Goal: Task Accomplishment & Management: Use online tool/utility

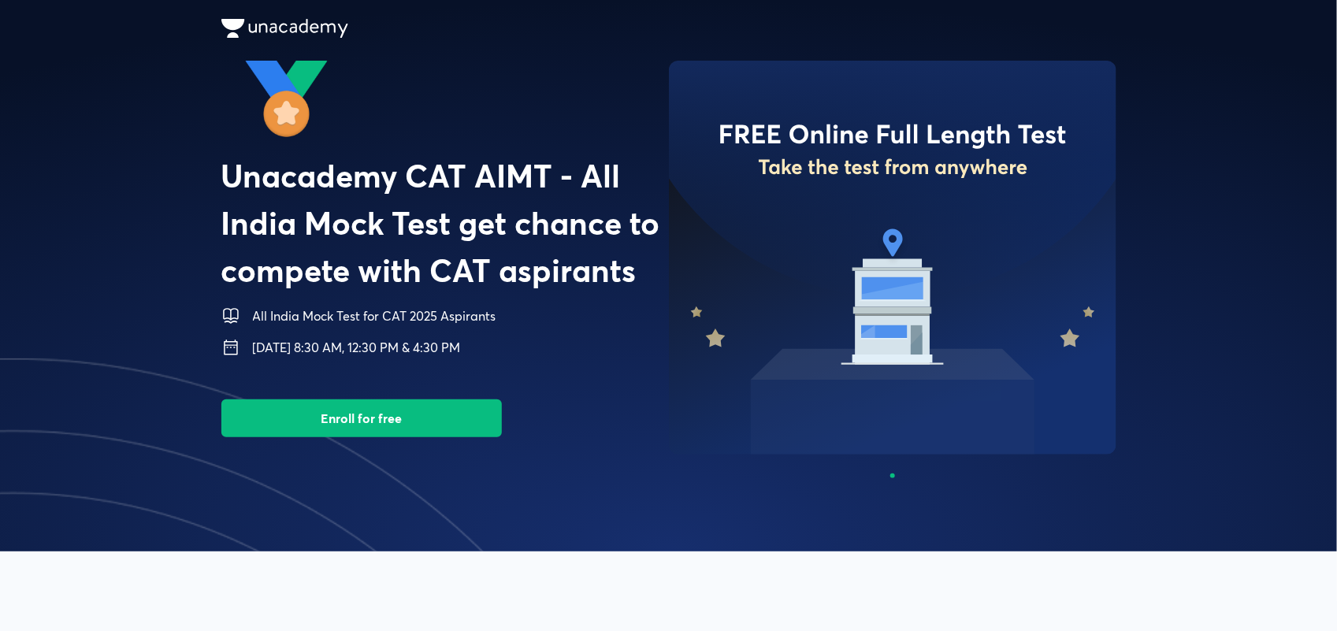
click at [365, 422] on button "Enroll for free" at bounding box center [361, 418] width 281 height 38
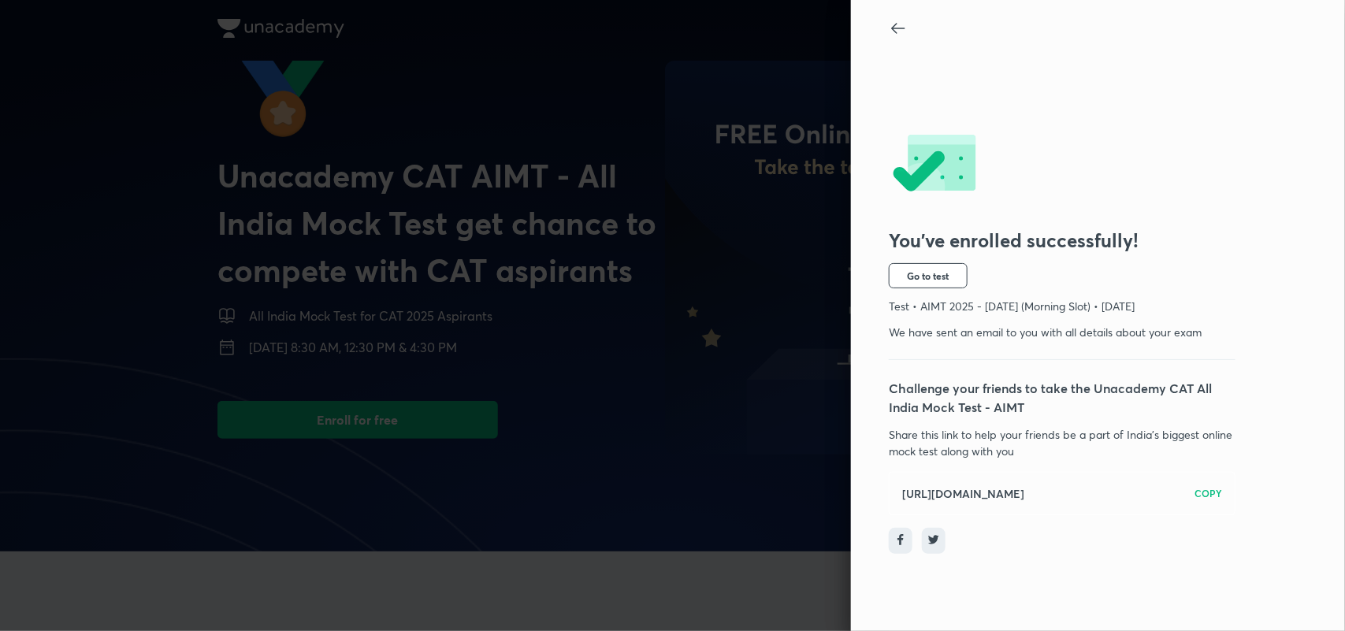
click at [892, 21] on icon at bounding box center [898, 28] width 19 height 19
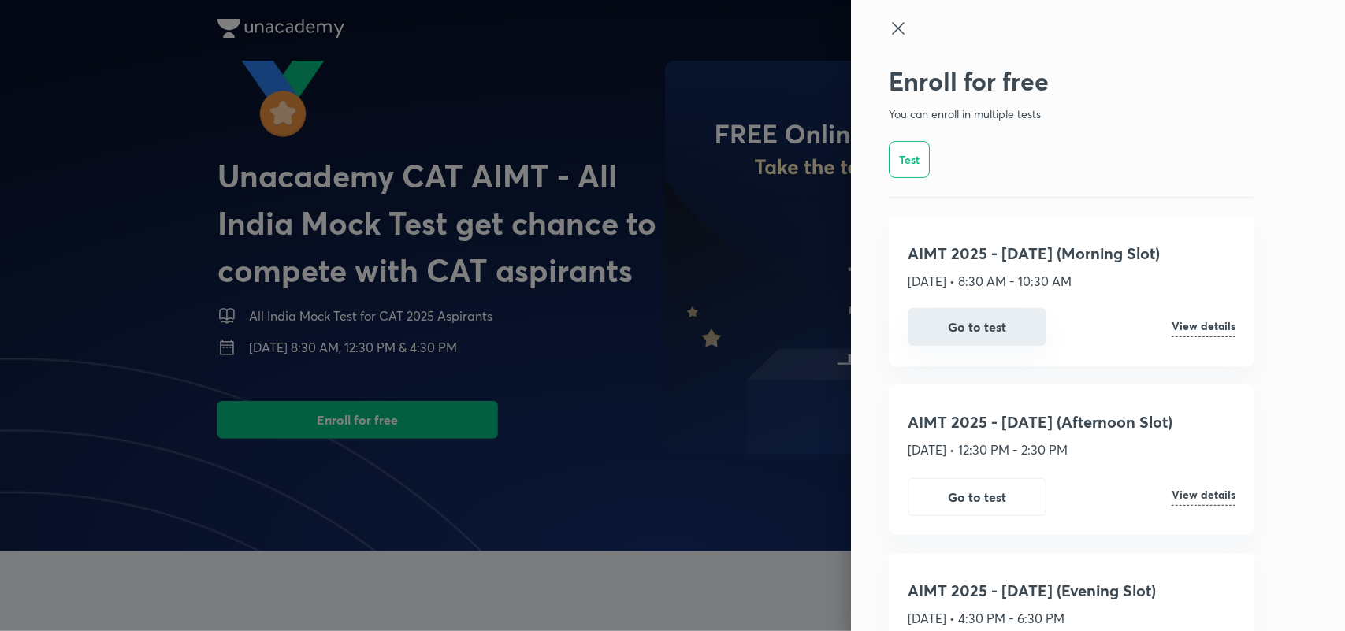
click at [999, 319] on button "Go to test" at bounding box center [977, 327] width 139 height 38
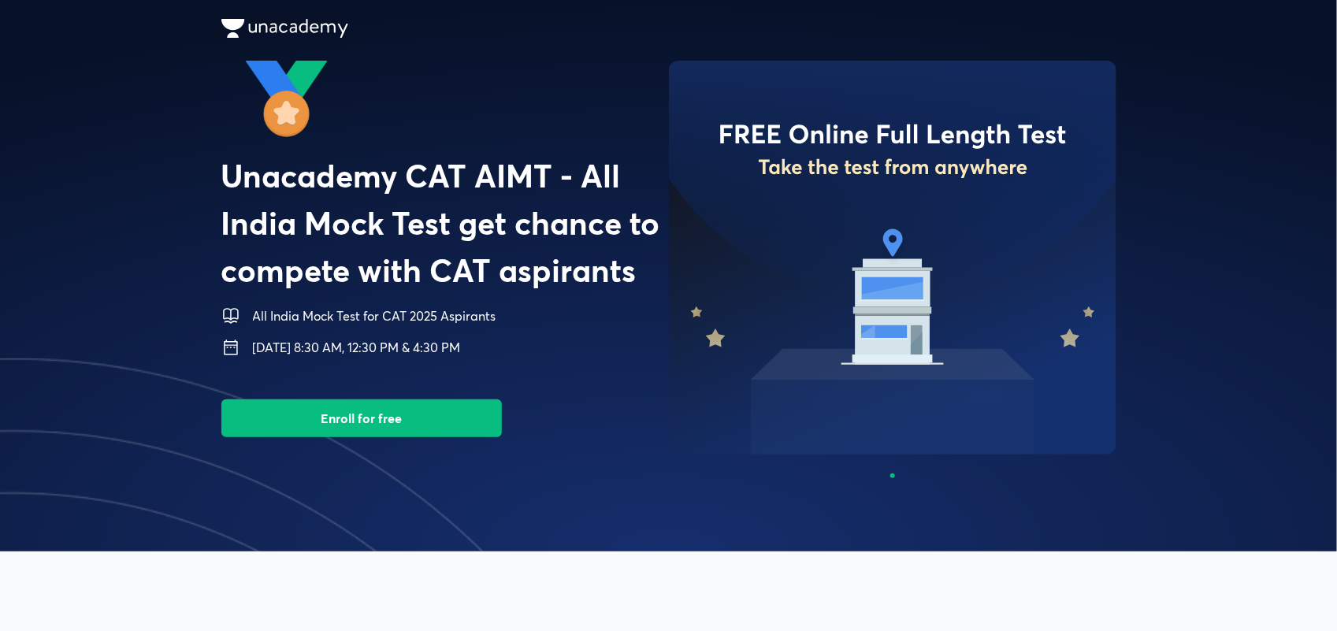
click at [436, 408] on button "Enroll for free" at bounding box center [361, 418] width 281 height 38
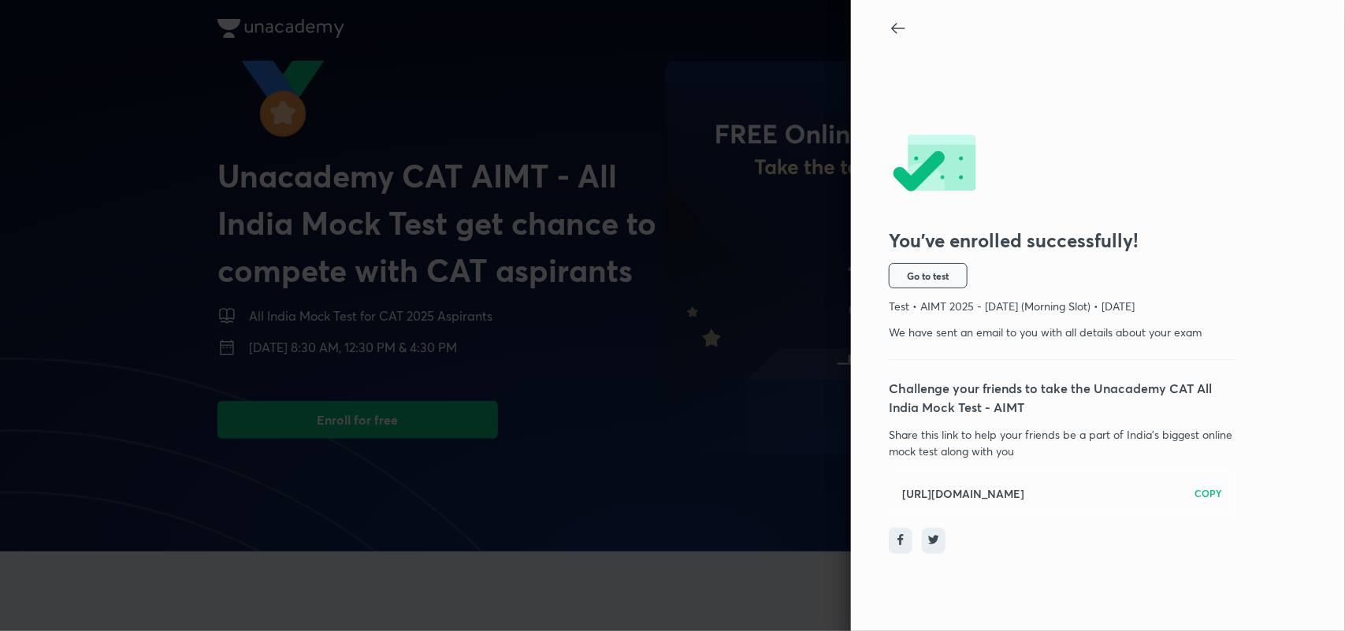
click at [930, 269] on button "Go to test" at bounding box center [928, 275] width 79 height 25
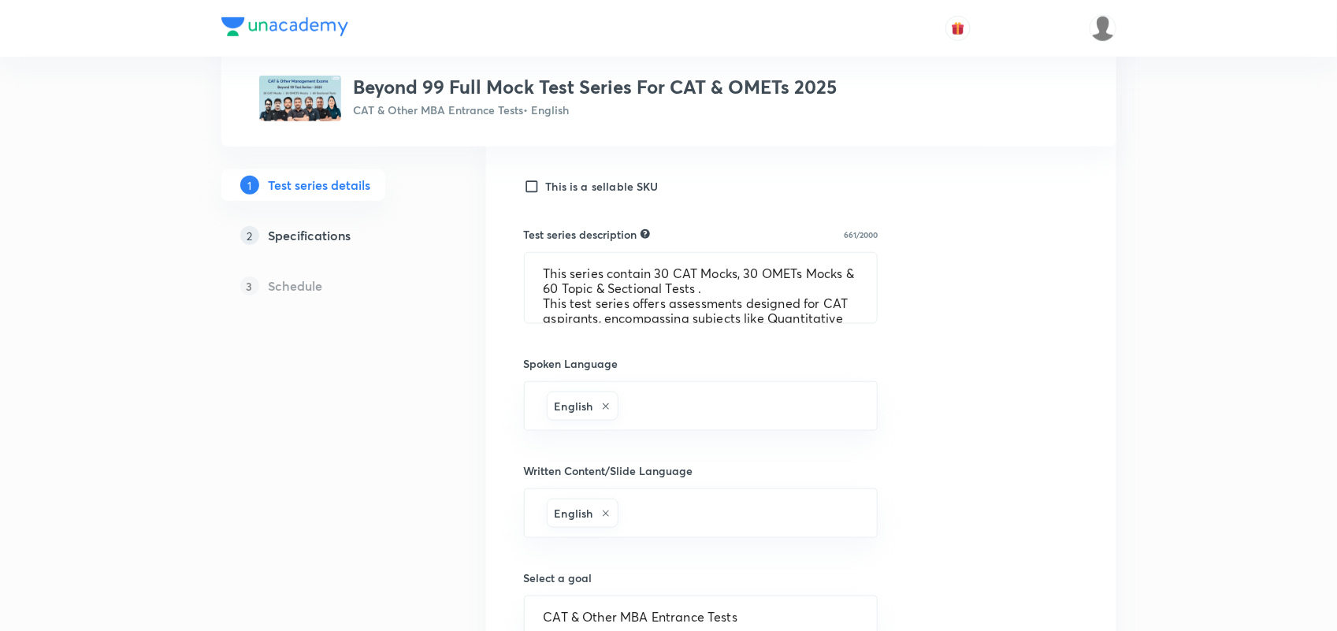
click at [1135, 366] on div "Test Series Beyond 99 Full Mock Test Series For CAT & OMETs 2025 CAT & Other MB…" at bounding box center [668, 212] width 1337 height 1544
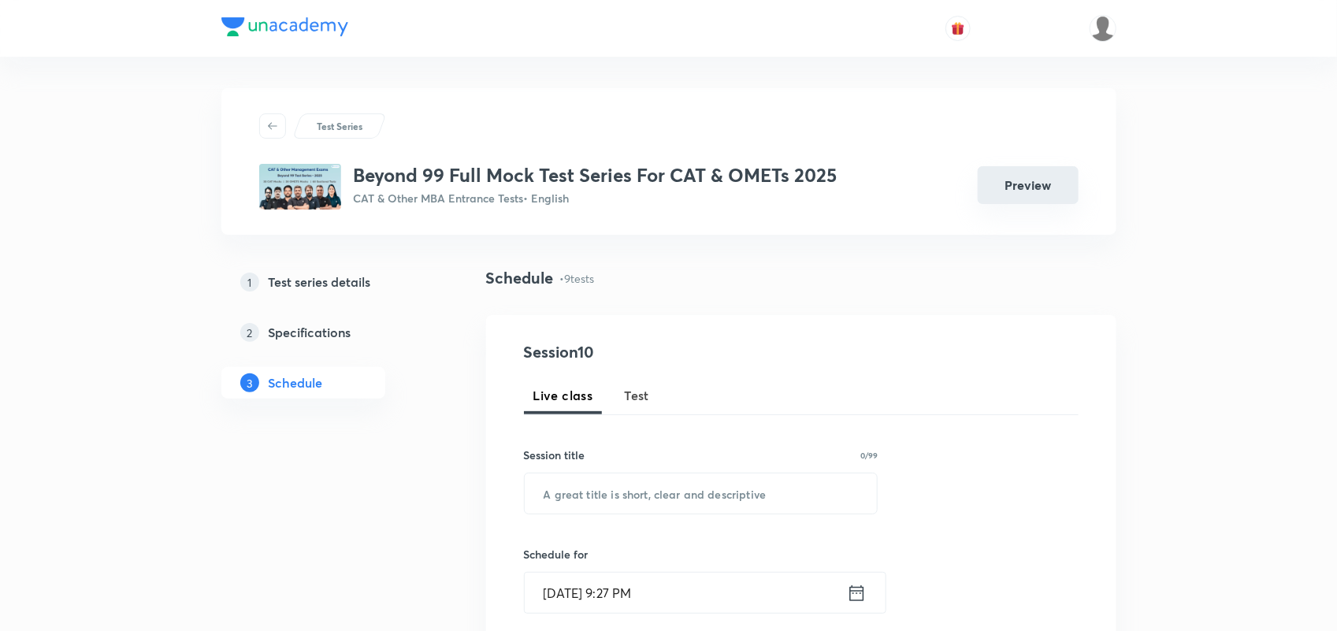
click at [1060, 189] on button "Preview" at bounding box center [1028, 185] width 101 height 38
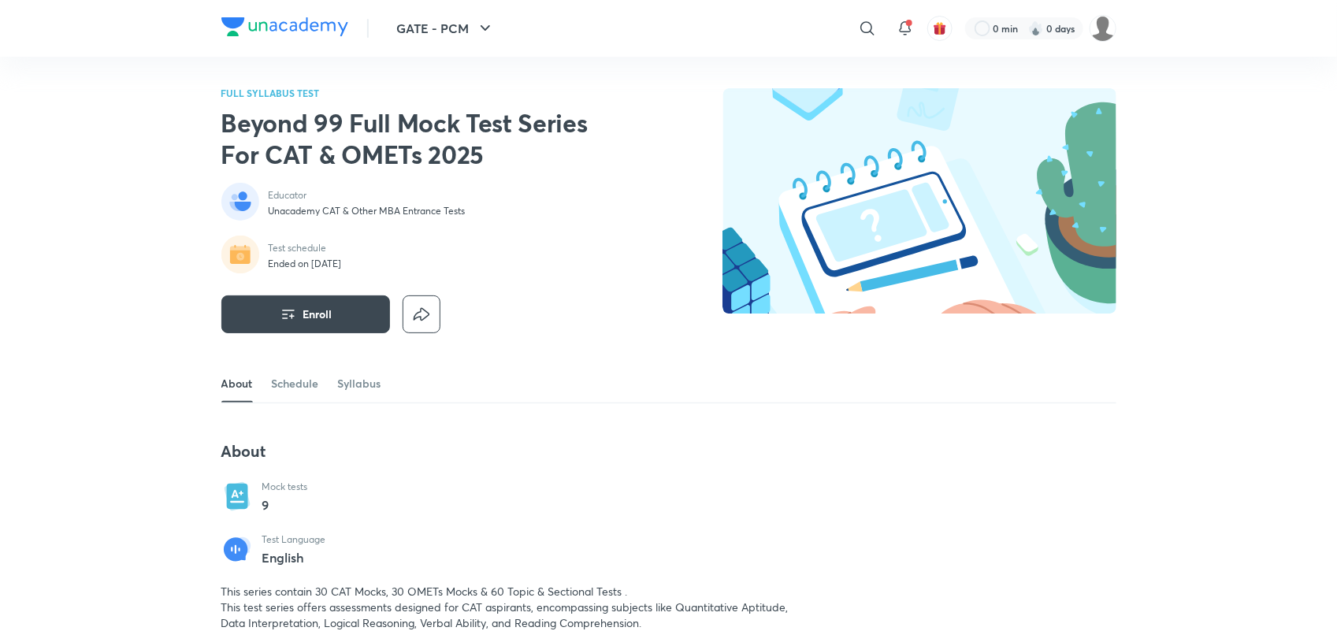
scroll to position [13, 0]
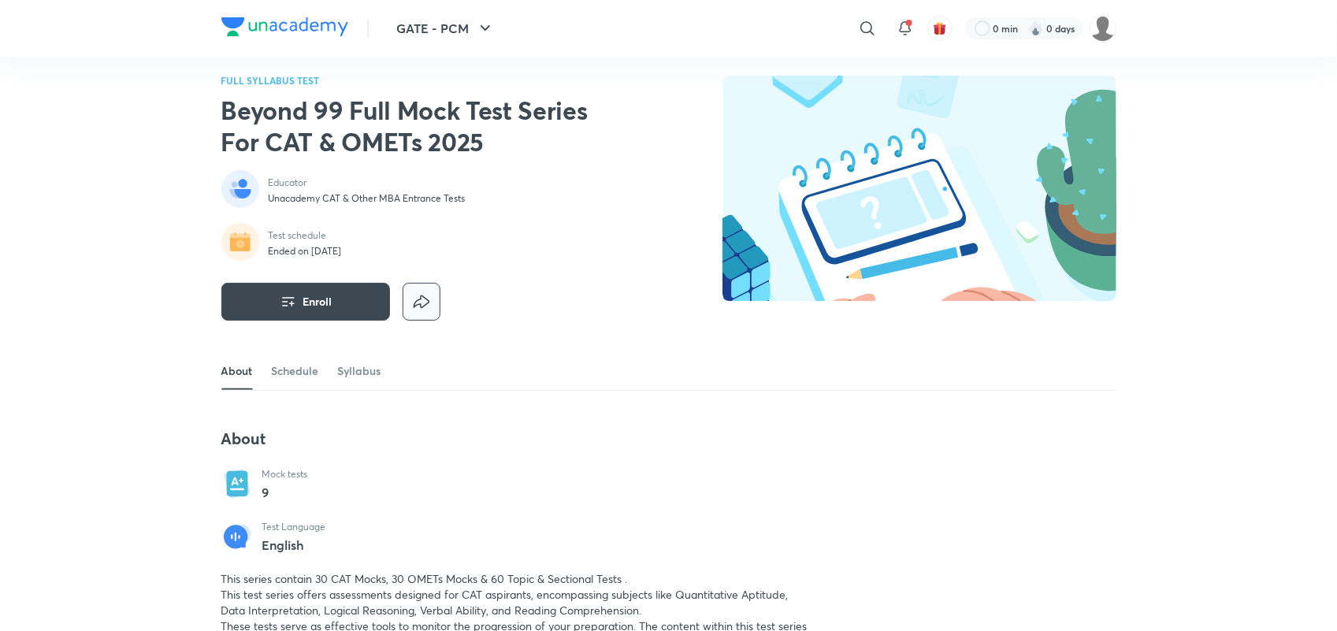
click at [425, 296] on icon "button" at bounding box center [421, 301] width 25 height 25
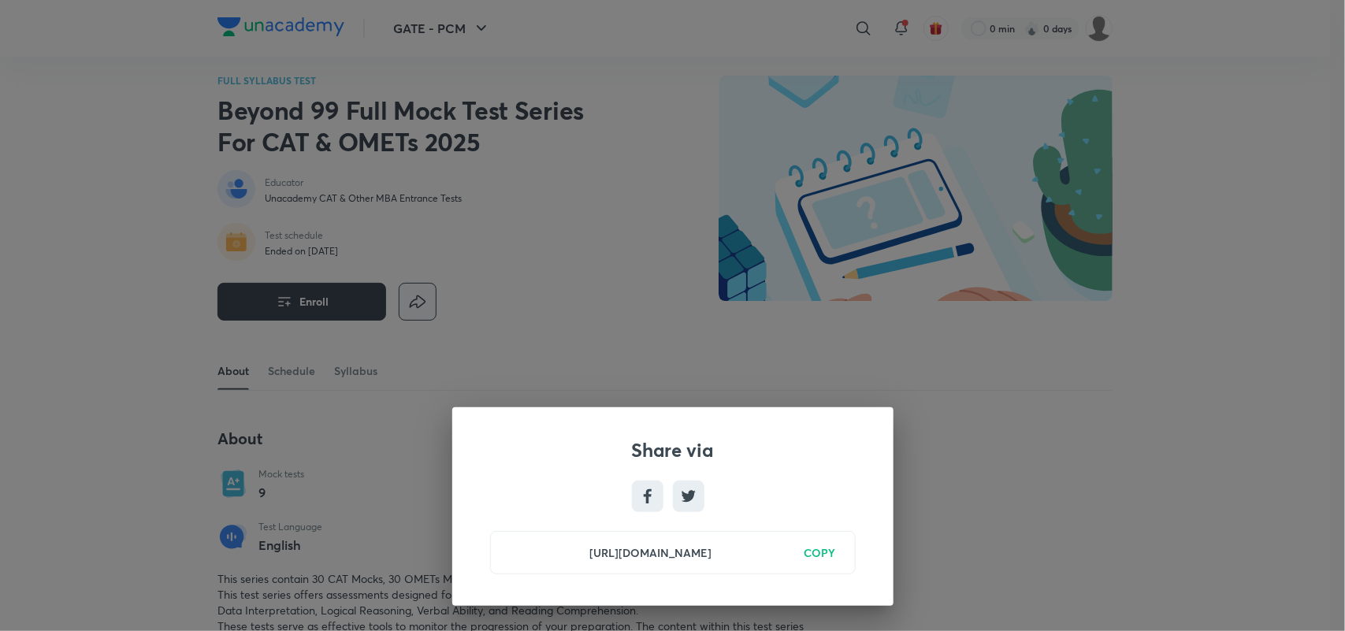
click at [548, 236] on div "Share via https://unacademy.com/test-series/beyond-99-full-mock-test-series-for…" at bounding box center [672, 315] width 1345 height 631
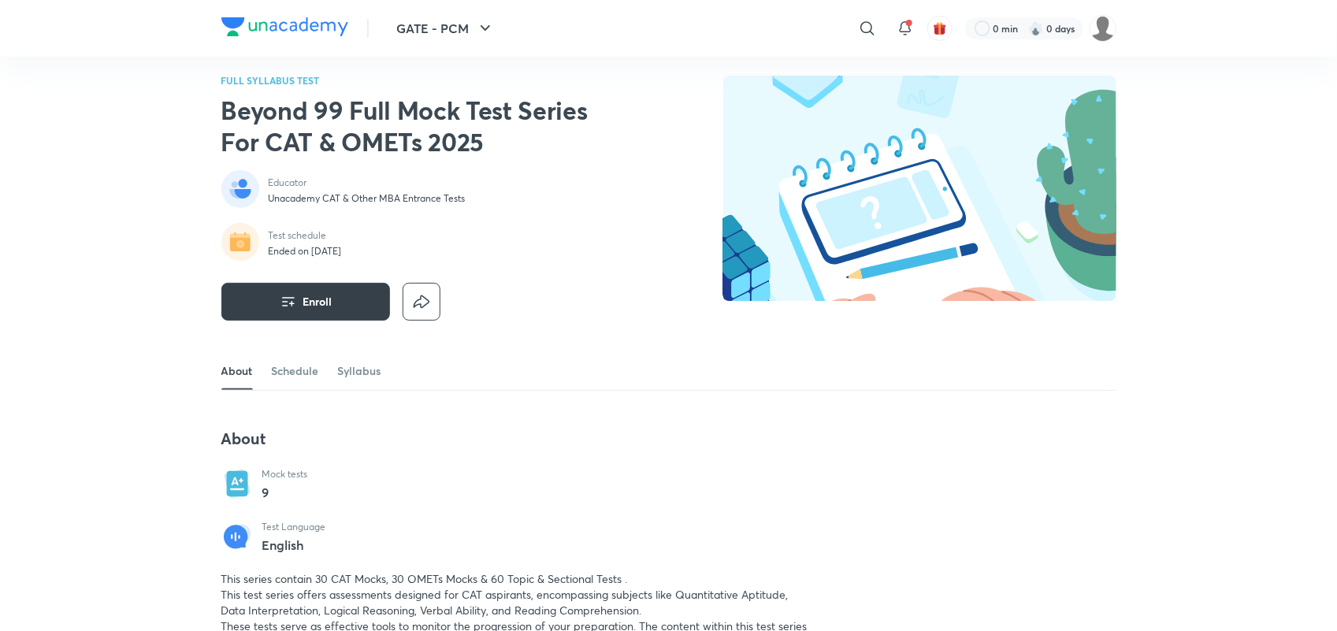
click at [294, 298] on icon "button" at bounding box center [288, 301] width 19 height 19
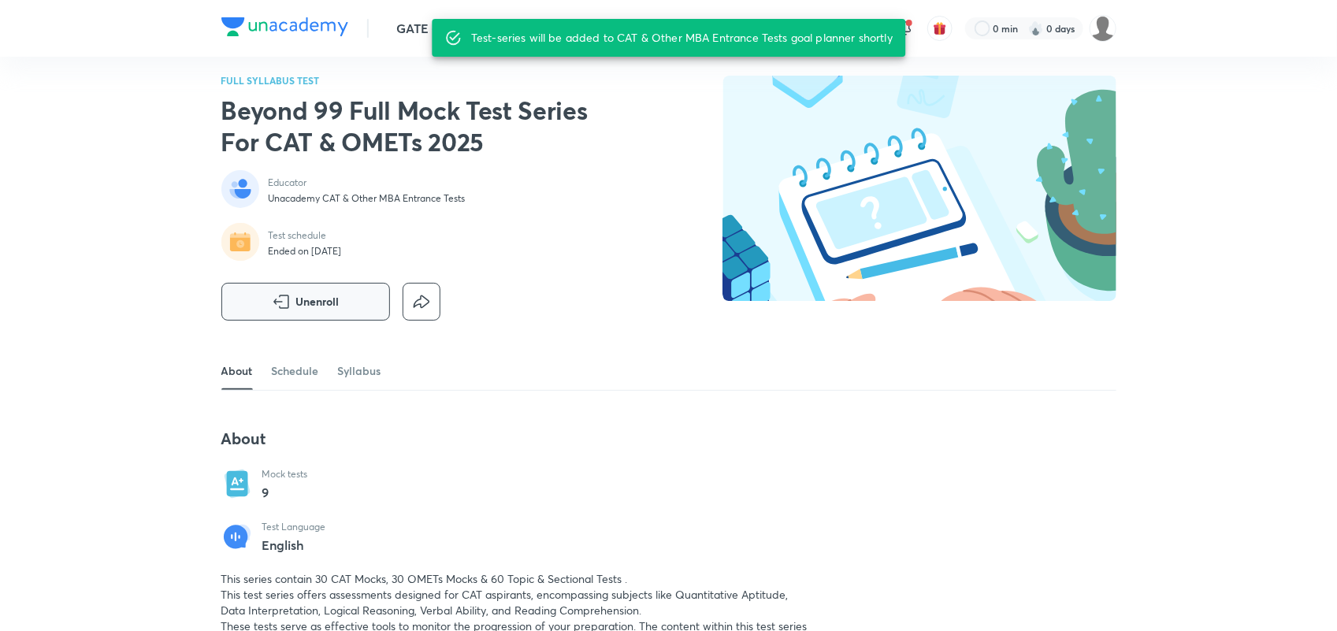
click at [294, 298] on button "Unenroll" at bounding box center [305, 302] width 169 height 38
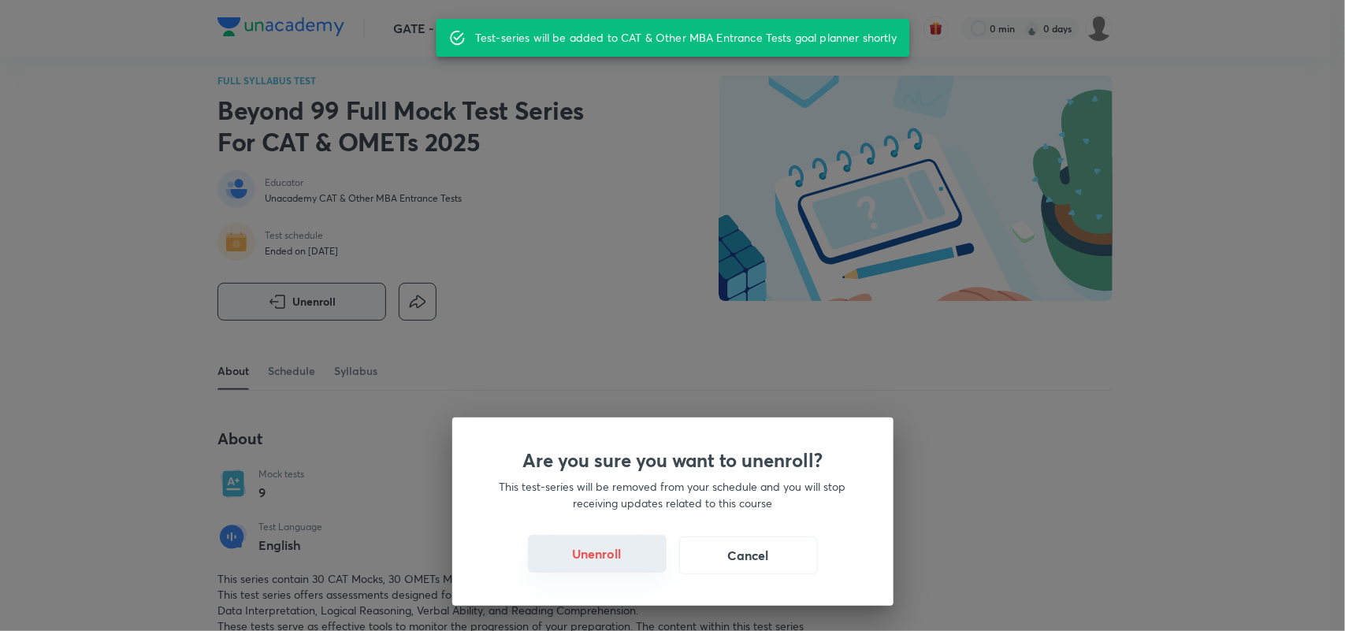
click at [631, 557] on button "Unenroll" at bounding box center [597, 554] width 139 height 38
click at [588, 581] on div "Are you sure you want to unenroll? This test-series will be removed from your s…" at bounding box center [672, 512] width 441 height 188
click at [591, 544] on button "Unenroll" at bounding box center [597, 554] width 139 height 38
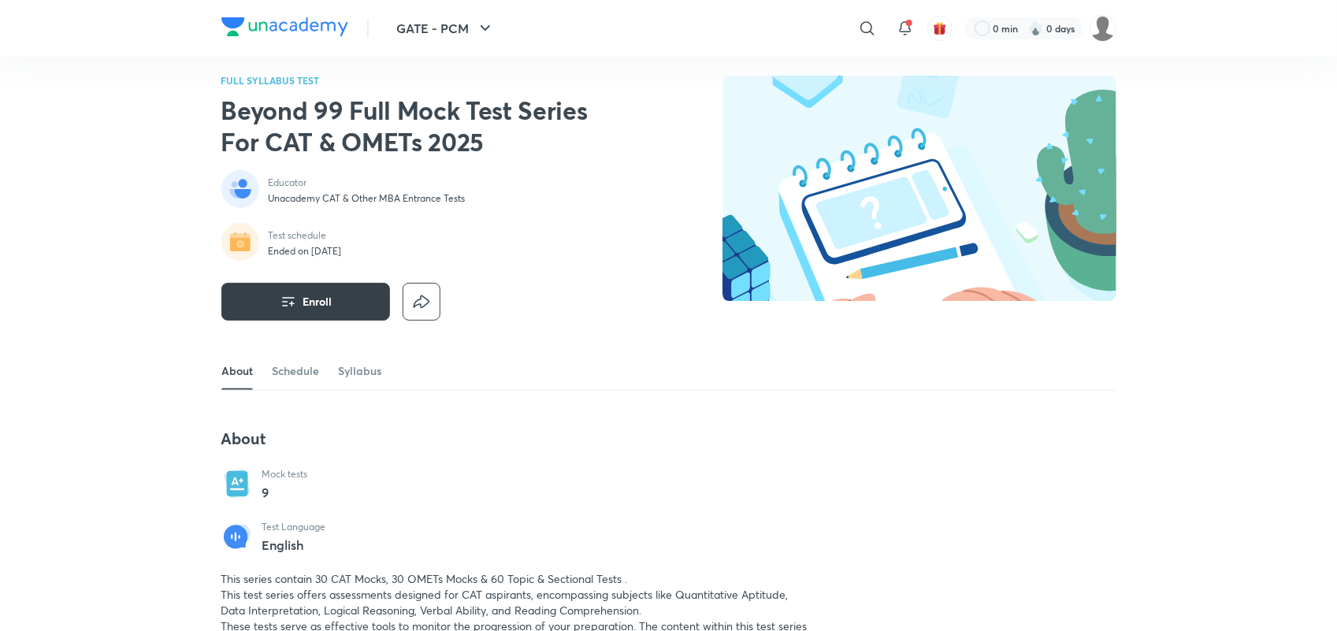
click at [591, 544] on div "Test Language English" at bounding box center [517, 537] width 593 height 32
click at [304, 369] on link "Schedule" at bounding box center [295, 371] width 47 height 38
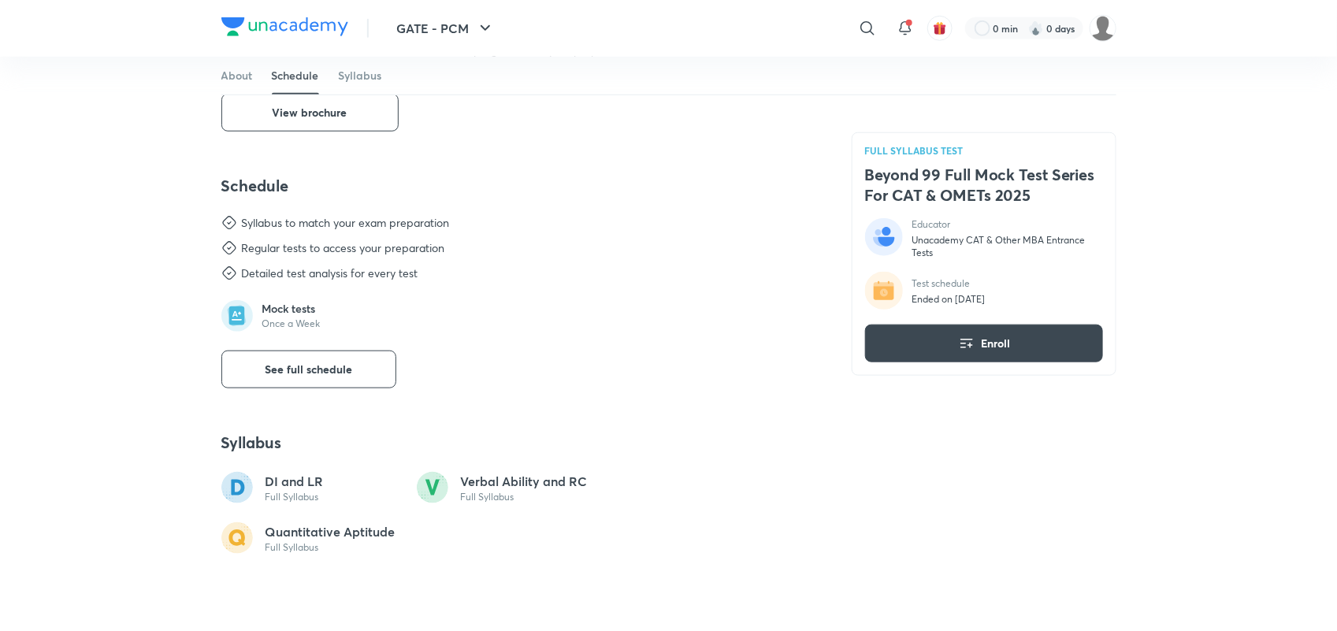
scroll to position [656, 0]
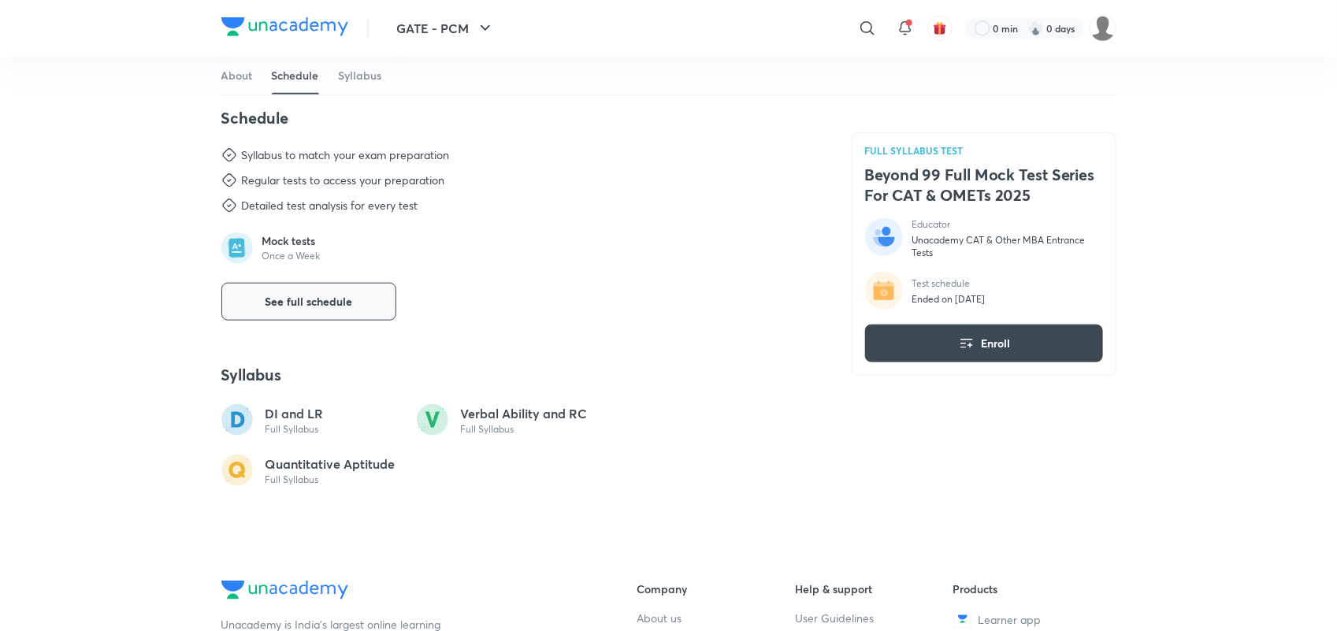
click at [386, 307] on button "See full schedule" at bounding box center [308, 302] width 175 height 38
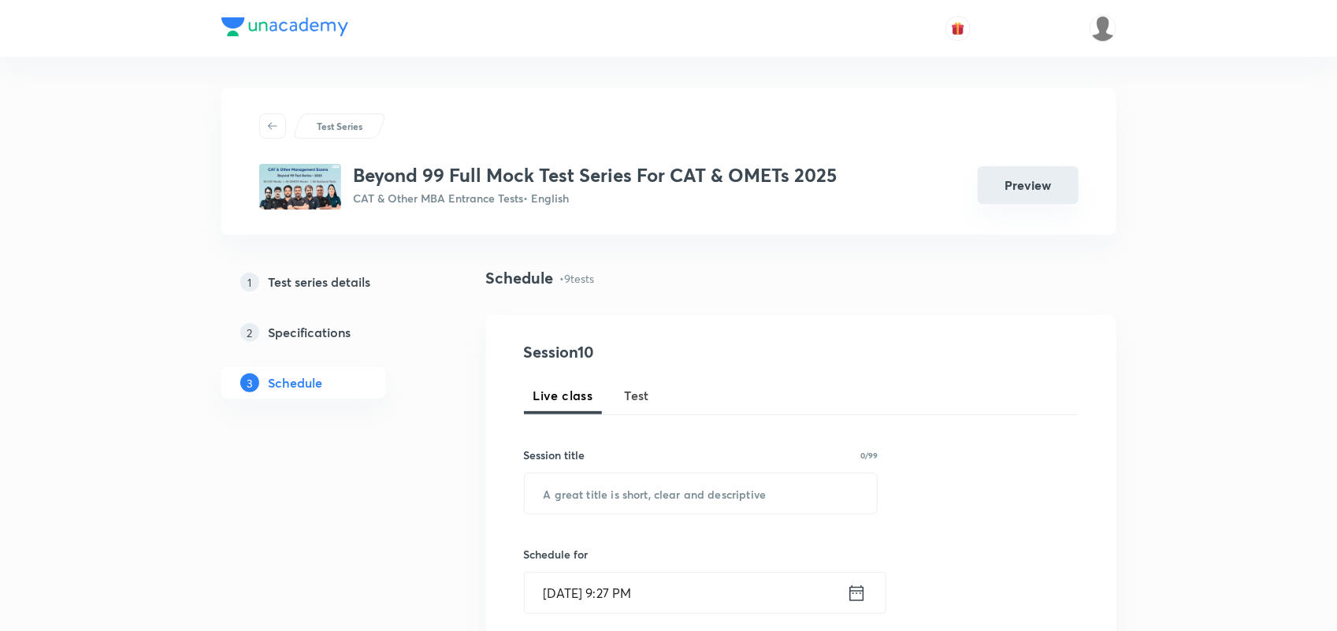
click at [1026, 183] on button "Preview" at bounding box center [1028, 185] width 101 height 38
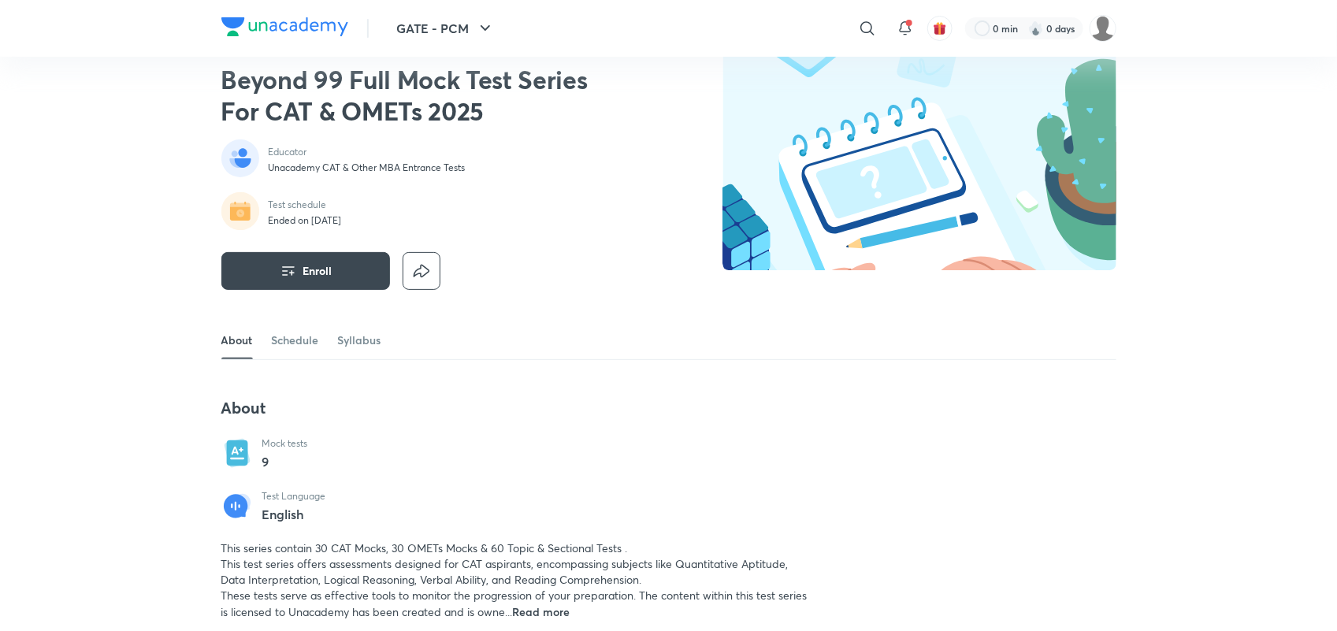
scroll to position [35, 0]
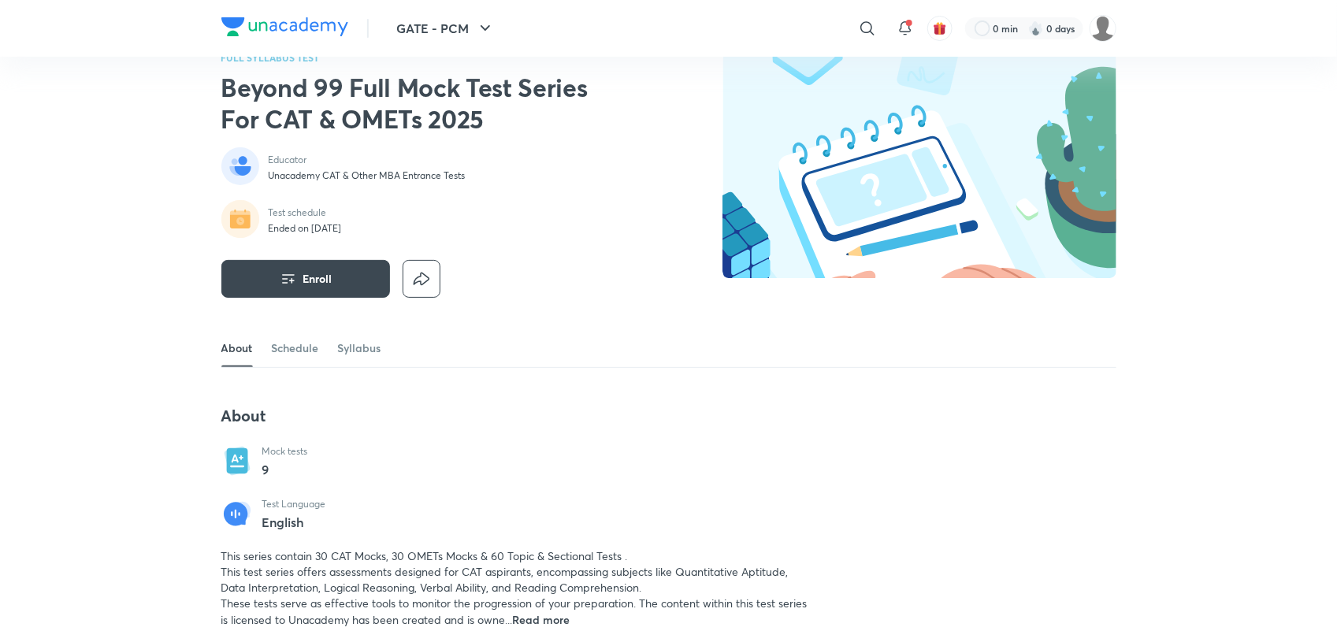
drag, startPoint x: 313, startPoint y: 226, endPoint x: 406, endPoint y: 233, distance: 93.2
click at [406, 233] on div "Test schedule Ended on 5 Oct 2025" at bounding box center [422, 220] width 403 height 40
click at [333, 272] on button "Enroll" at bounding box center [305, 279] width 169 height 38
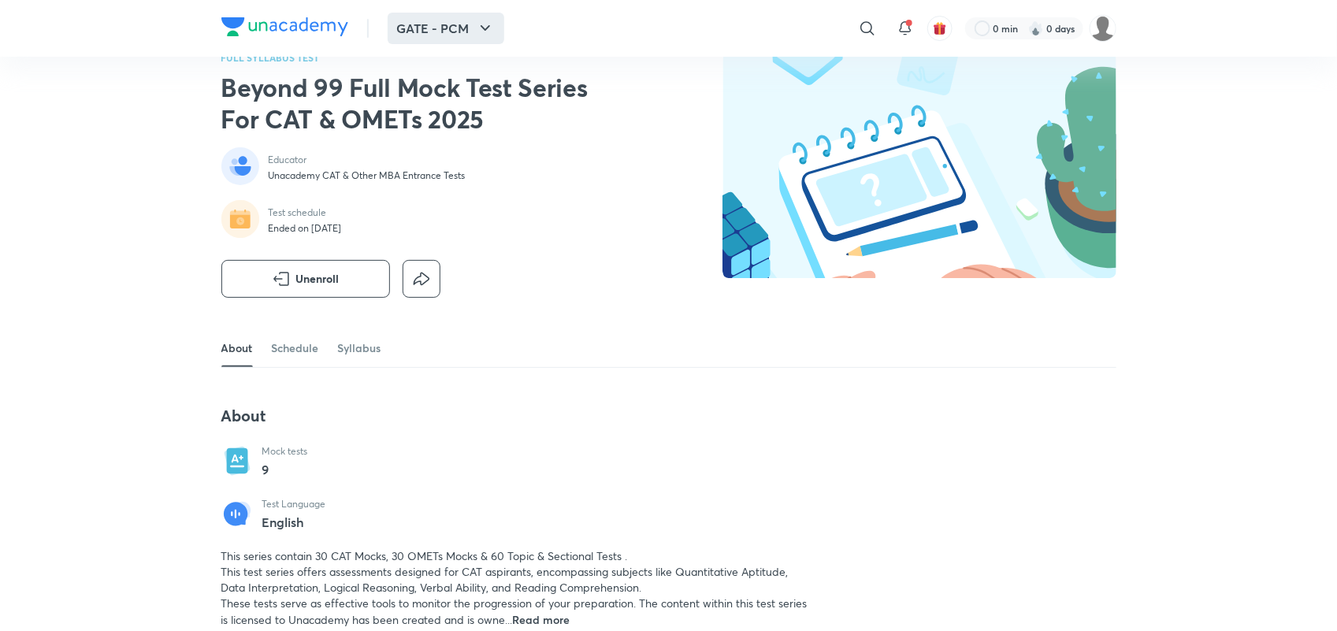
click at [481, 24] on icon "button" at bounding box center [485, 28] width 19 height 19
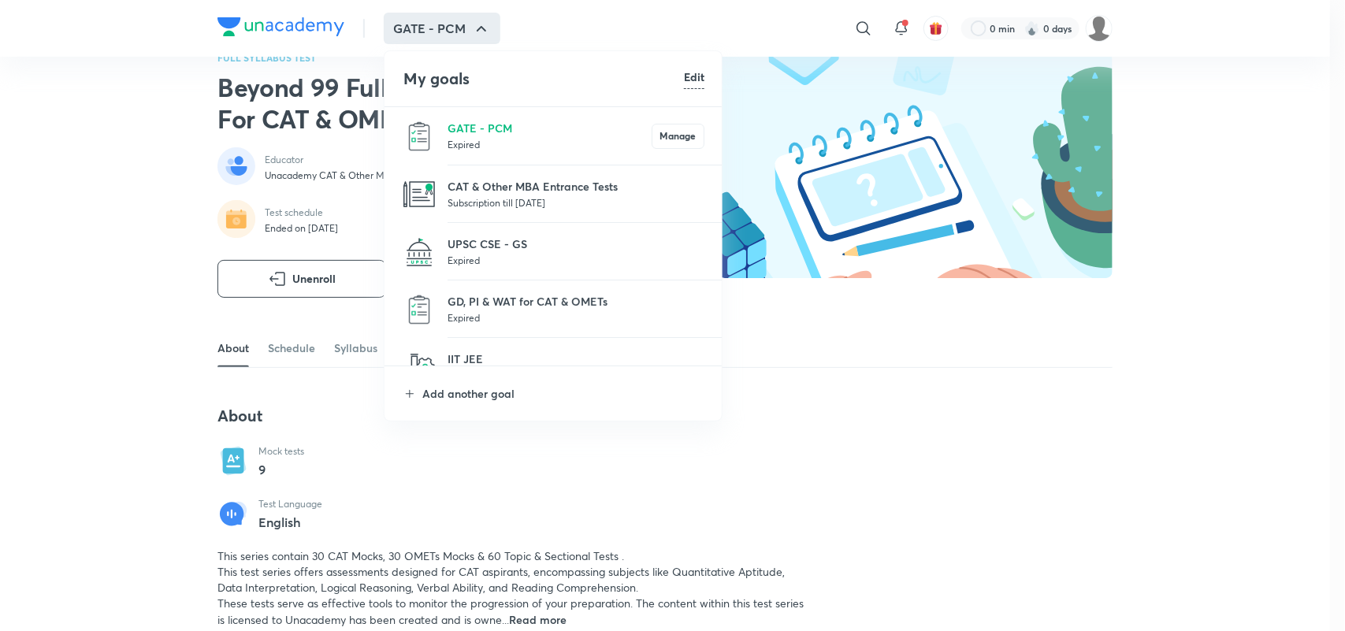
click at [486, 203] on p "Subscription till 12 Feb 2026" at bounding box center [576, 203] width 257 height 16
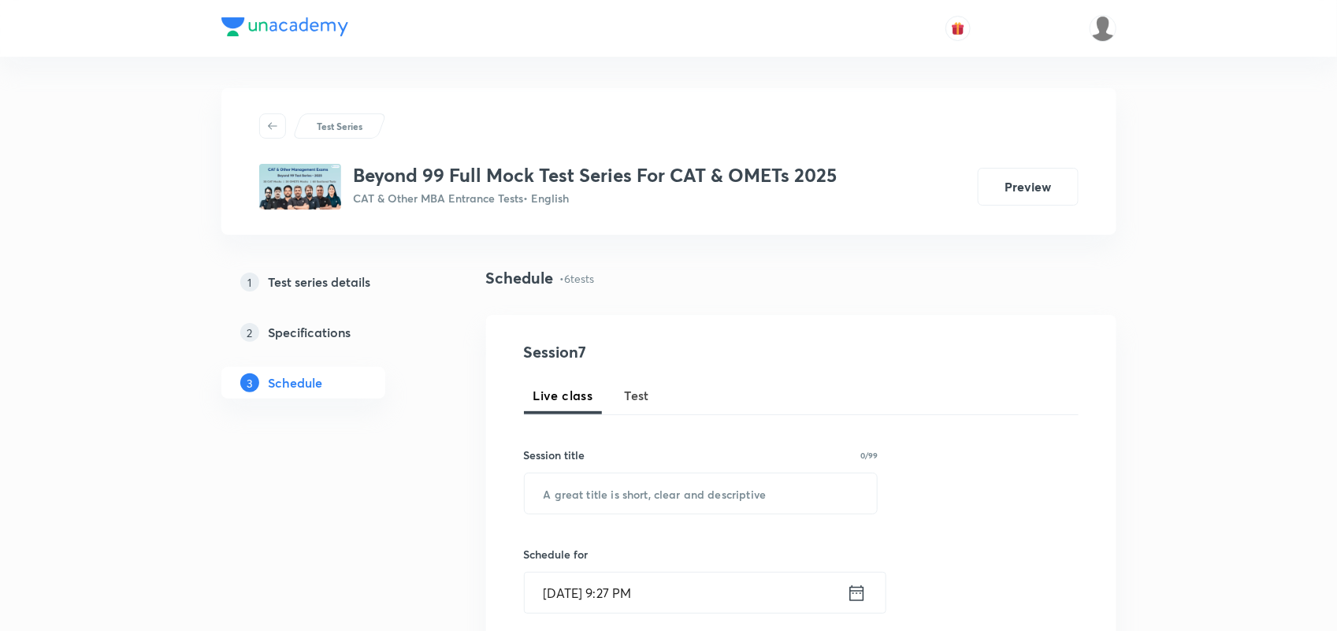
click at [1105, 10] on div at bounding box center [668, 28] width 895 height 57
click at [1099, 36] on img at bounding box center [1103, 28] width 27 height 27
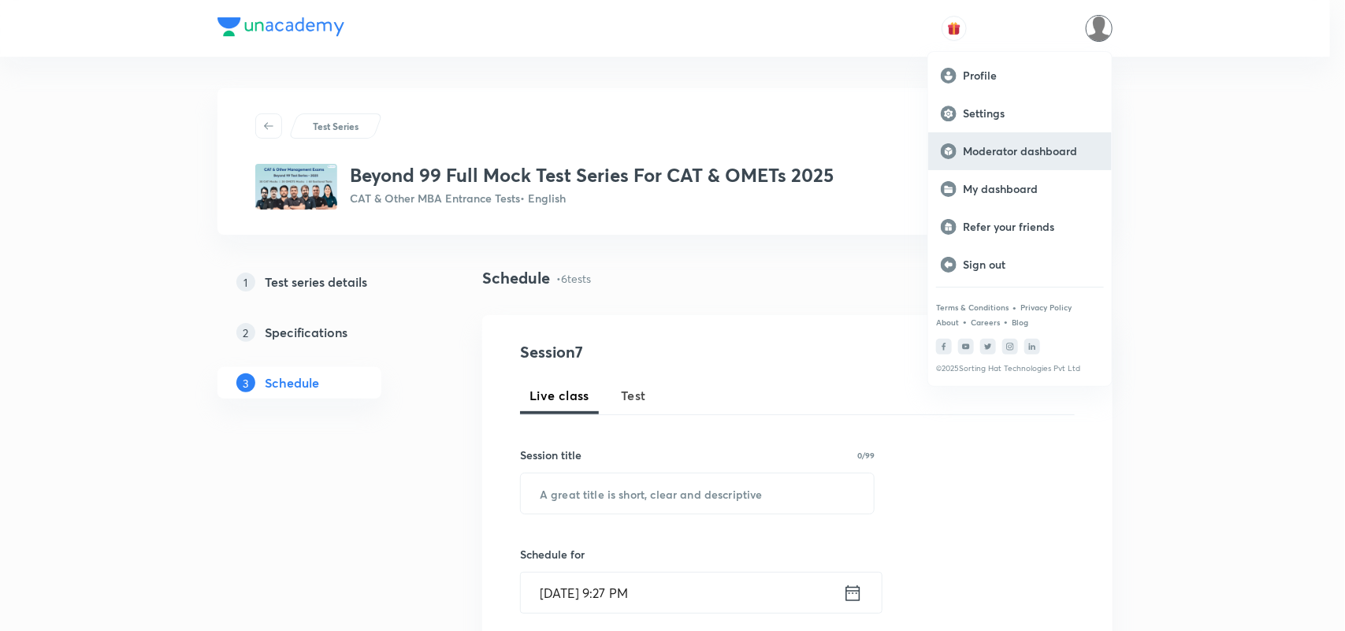
click at [1023, 140] on div "Moderator dashboard" at bounding box center [1020, 151] width 184 height 38
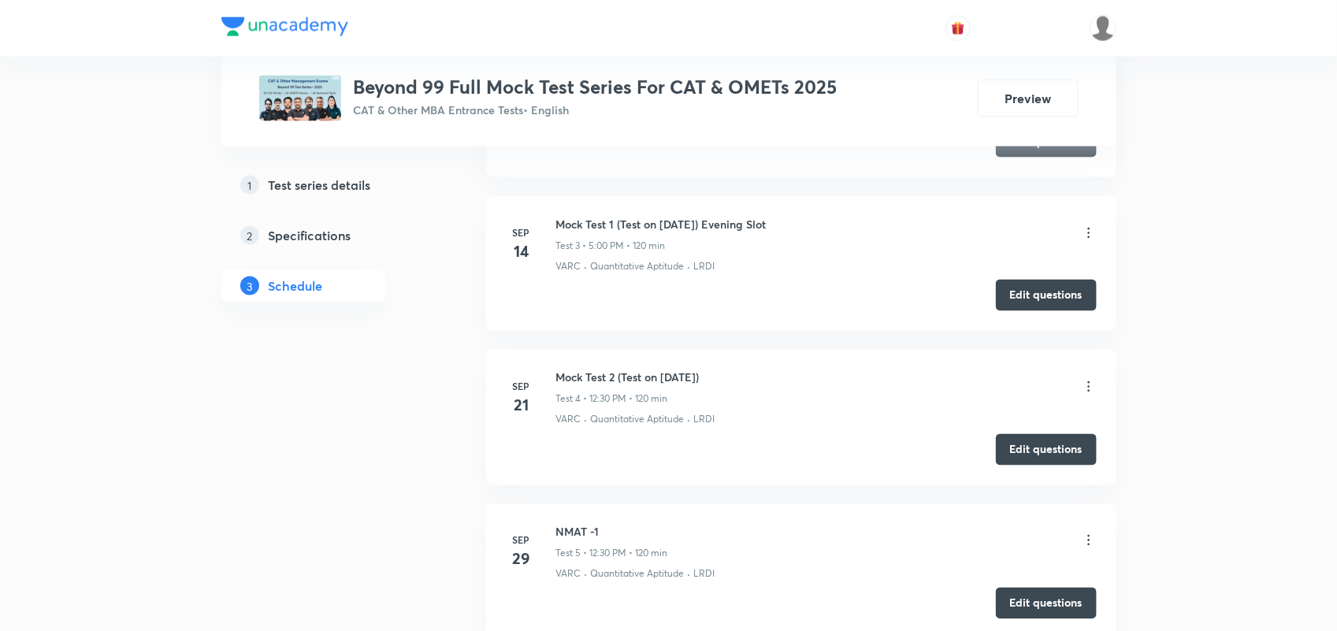
scroll to position [1042, 0]
click at [1057, 89] on button "Preview" at bounding box center [1028, 97] width 101 height 38
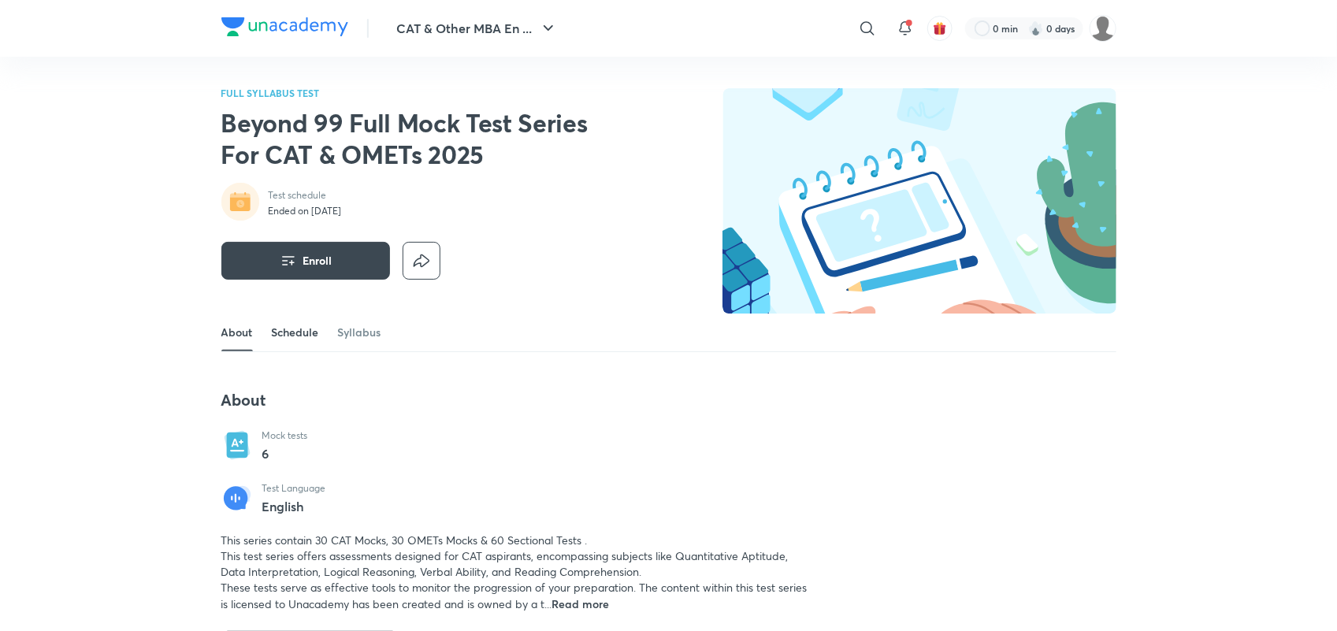
click at [281, 340] on link "Schedule" at bounding box center [295, 333] width 47 height 38
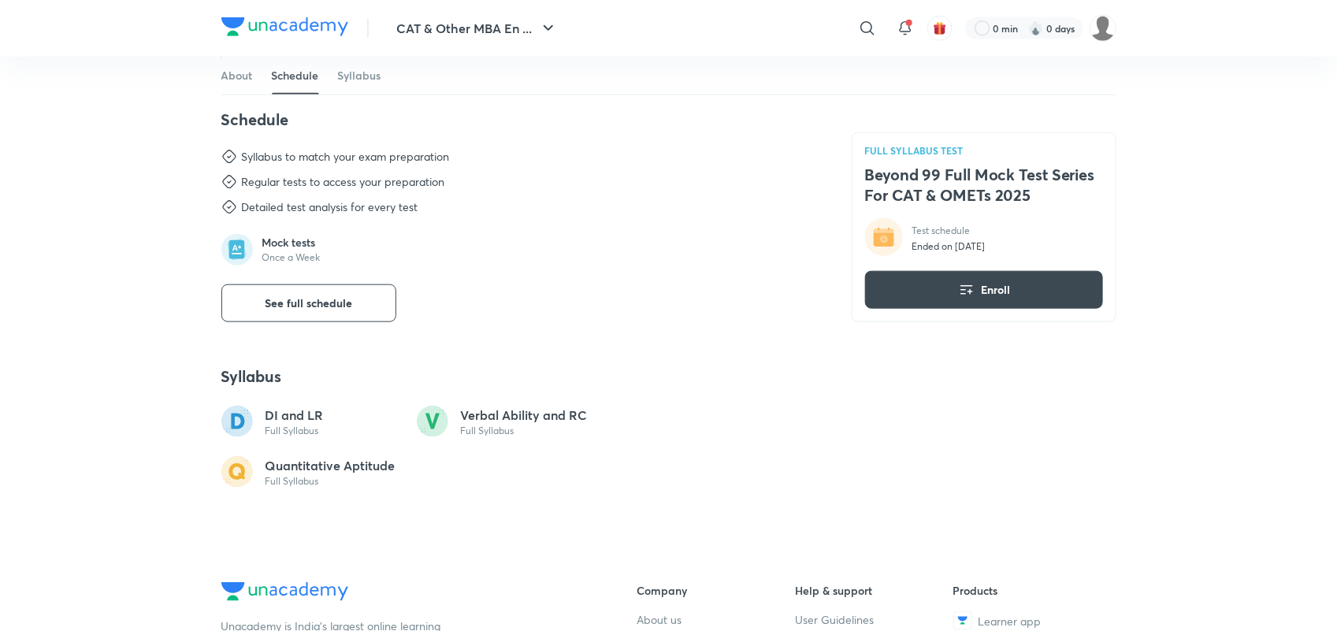
scroll to position [604, 0]
click at [306, 292] on button "See full schedule" at bounding box center [308, 303] width 175 height 38
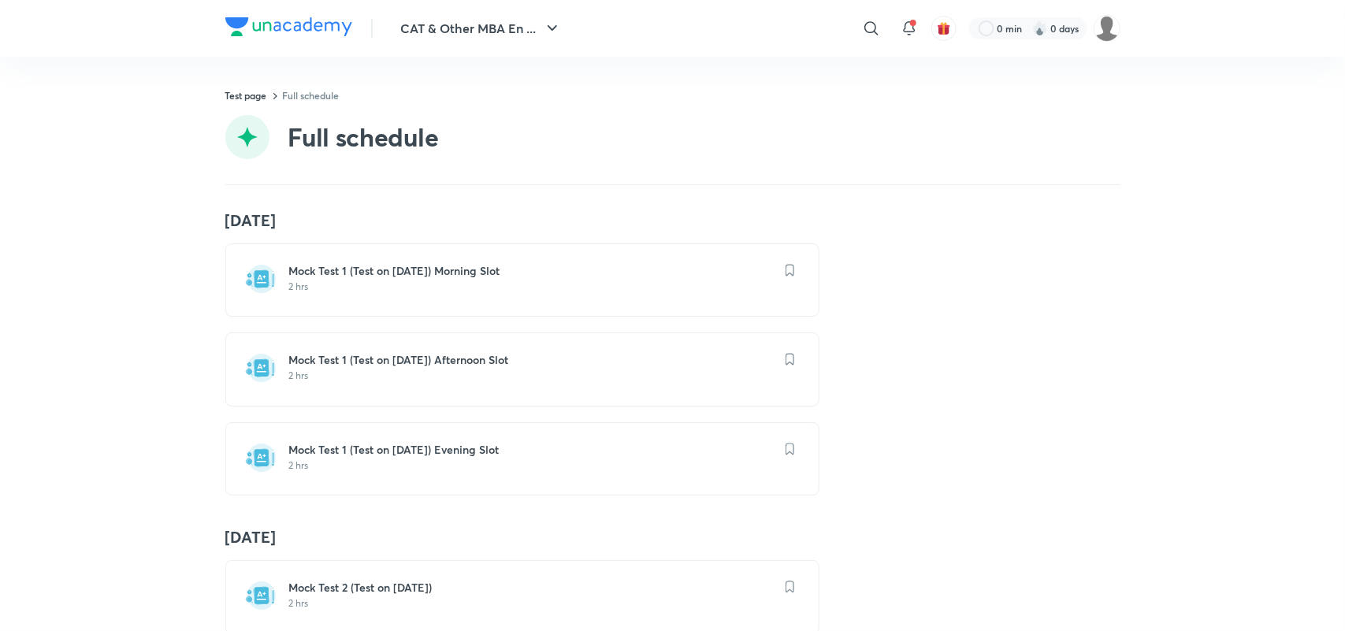
click at [408, 258] on div "Mock Test 1 (Test on 14.09.2025) Morning Slot 2 hrs" at bounding box center [522, 279] width 594 height 73
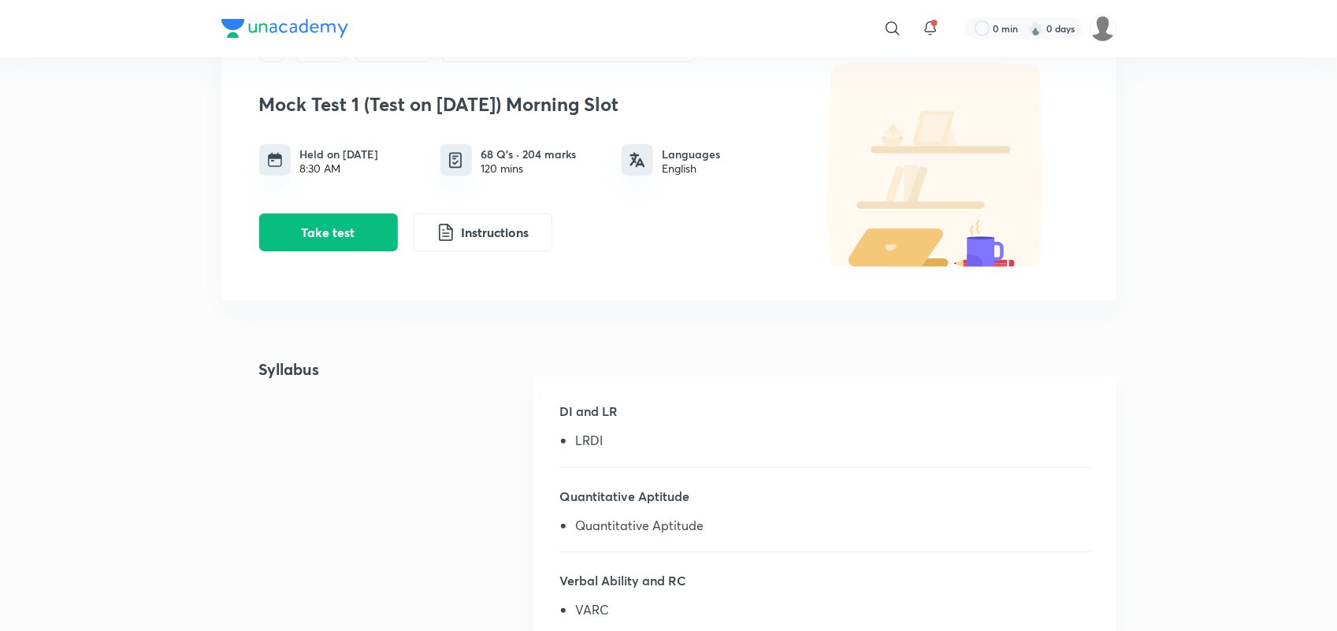
scroll to position [87, 0]
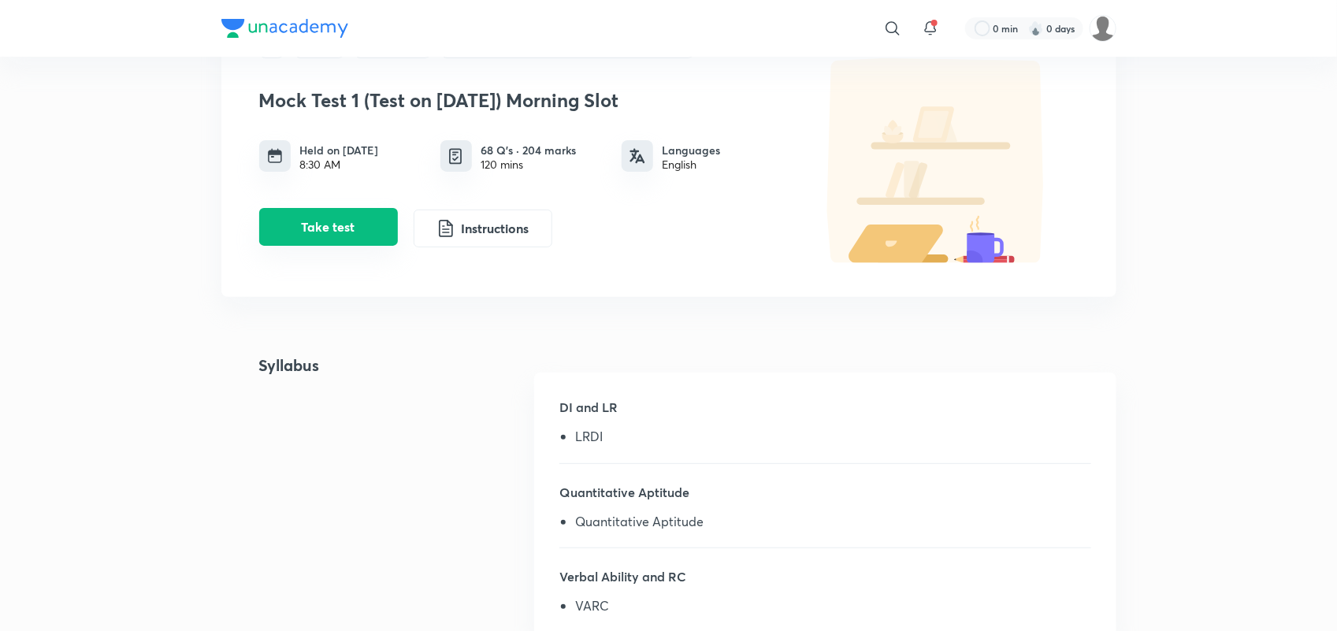
click at [340, 211] on button "Take test" at bounding box center [328, 227] width 139 height 38
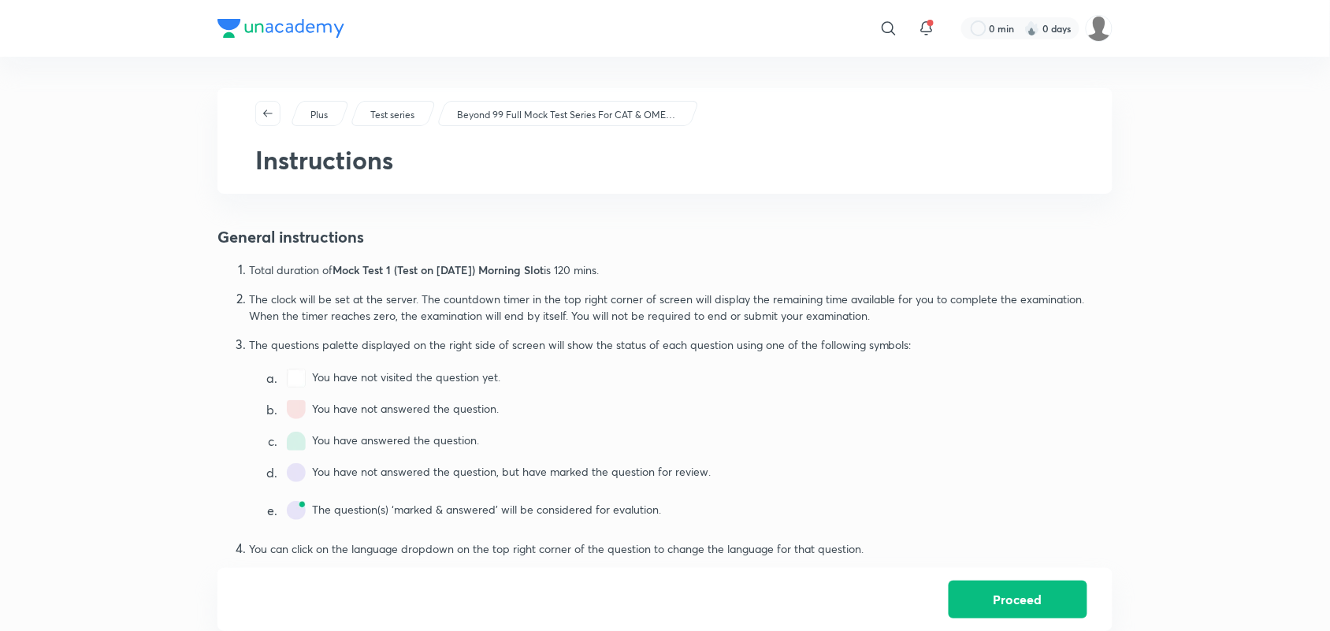
scroll to position [887, 0]
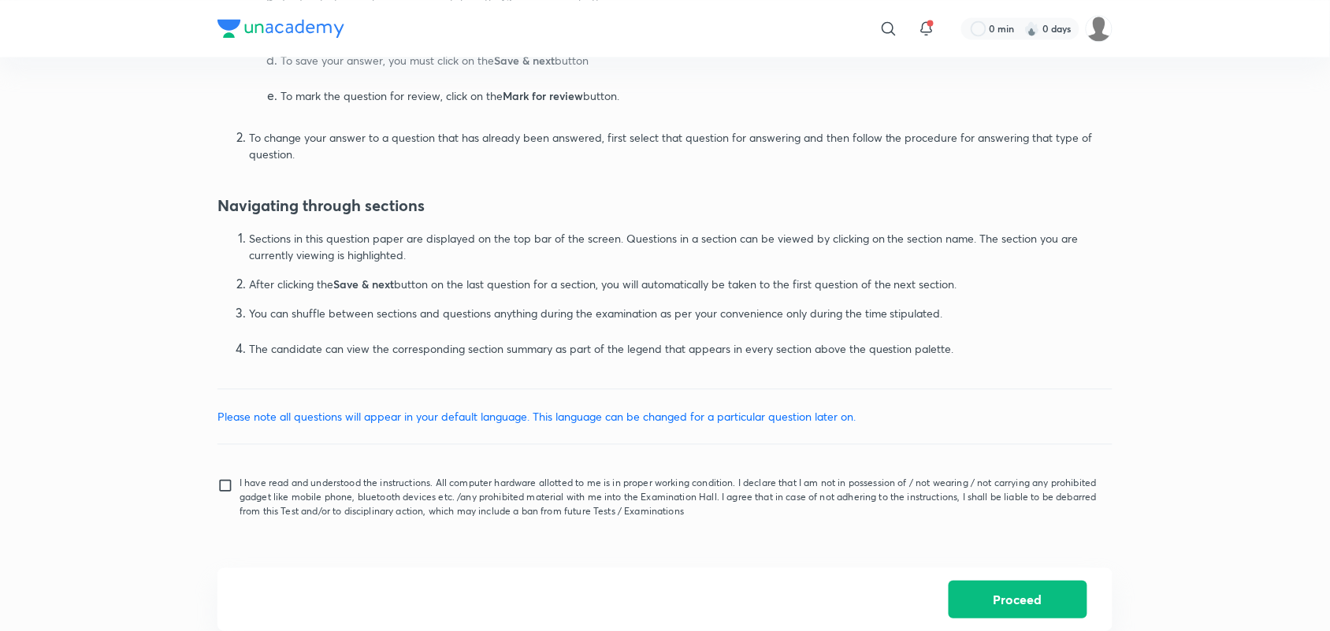
click at [221, 490] on input "I have read and understood the instructions. All computer hardware allotted to …" at bounding box center [228, 496] width 22 height 39
checkbox input "true"
click at [1017, 596] on button "Proceed" at bounding box center [1018, 598] width 139 height 38
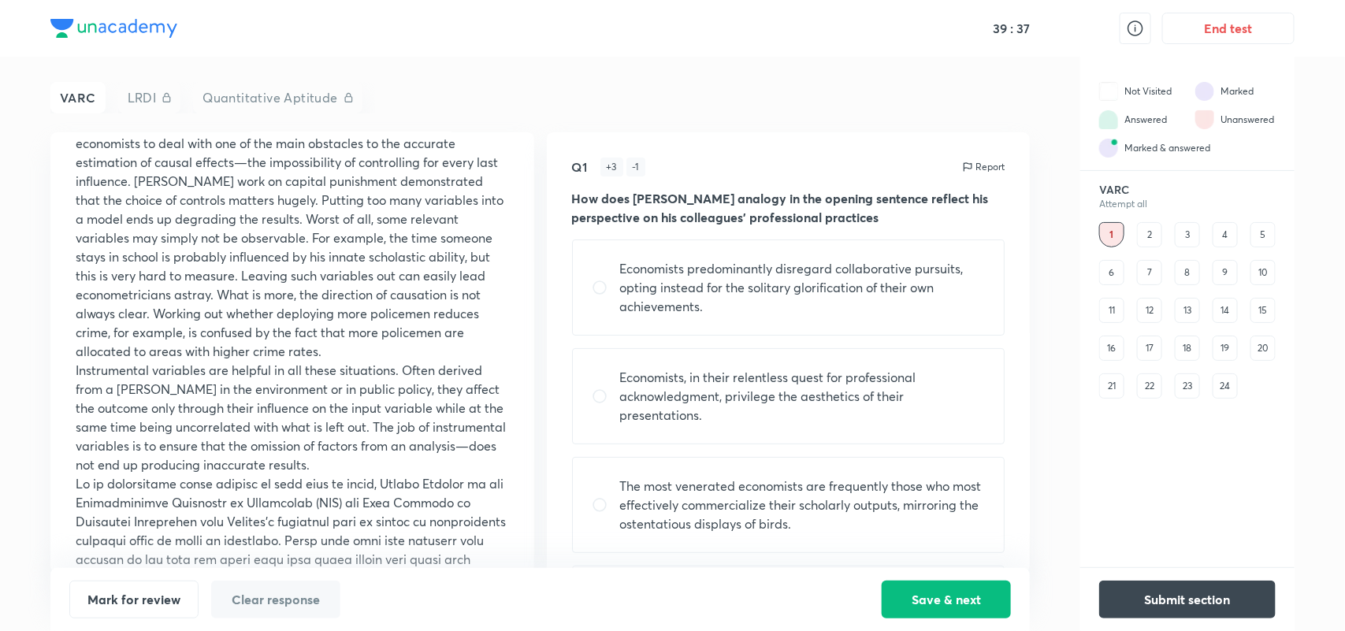
scroll to position [663, 0]
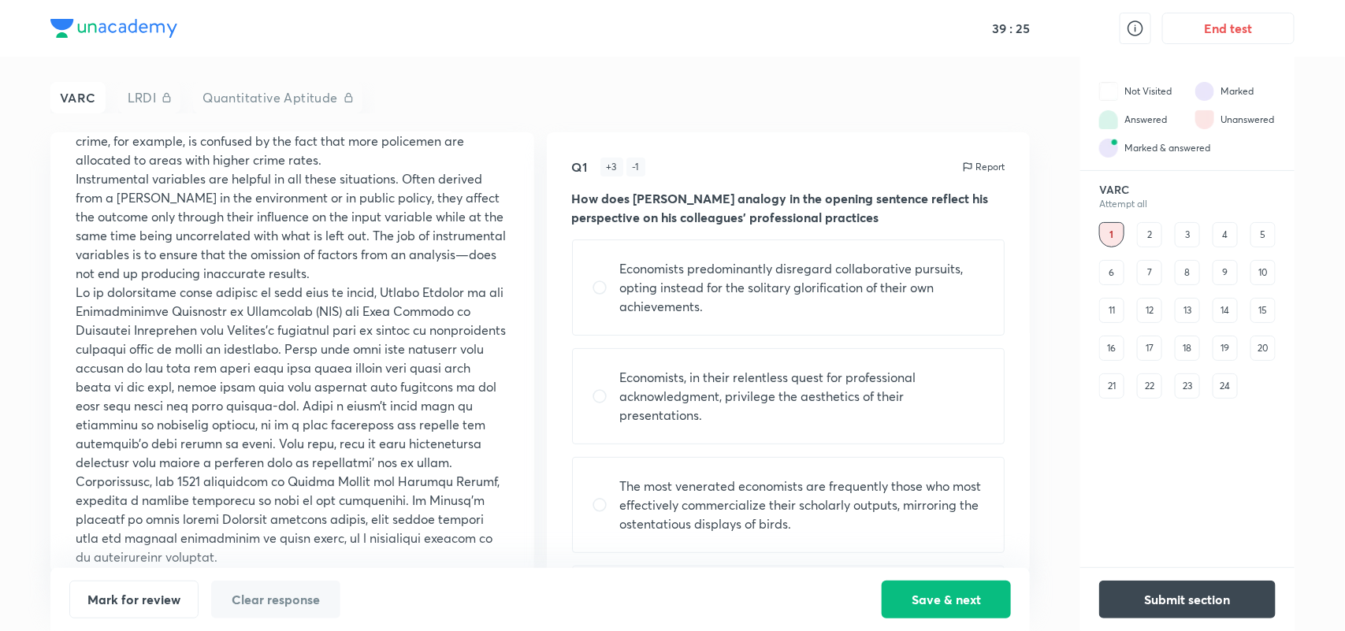
click at [499, 361] on p at bounding box center [292, 425] width 433 height 284
click at [1211, 607] on button "Submit section" at bounding box center [1187, 598] width 176 height 38
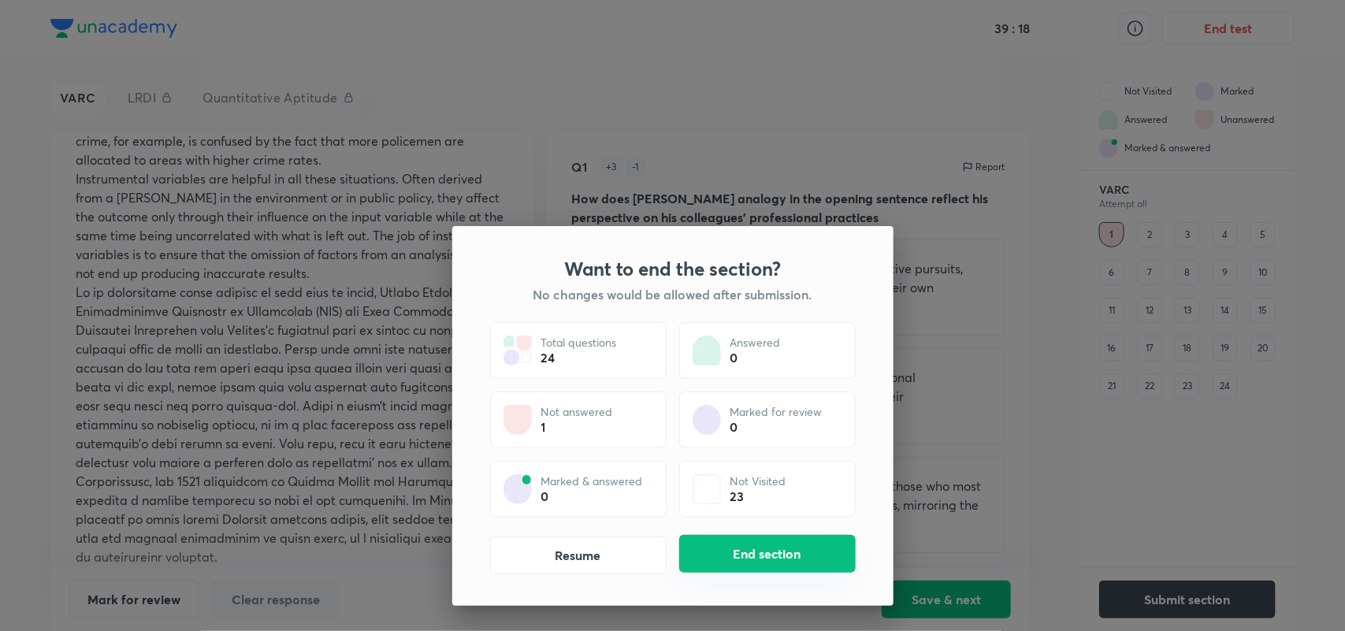
click at [801, 552] on button "End section" at bounding box center [767, 554] width 176 height 38
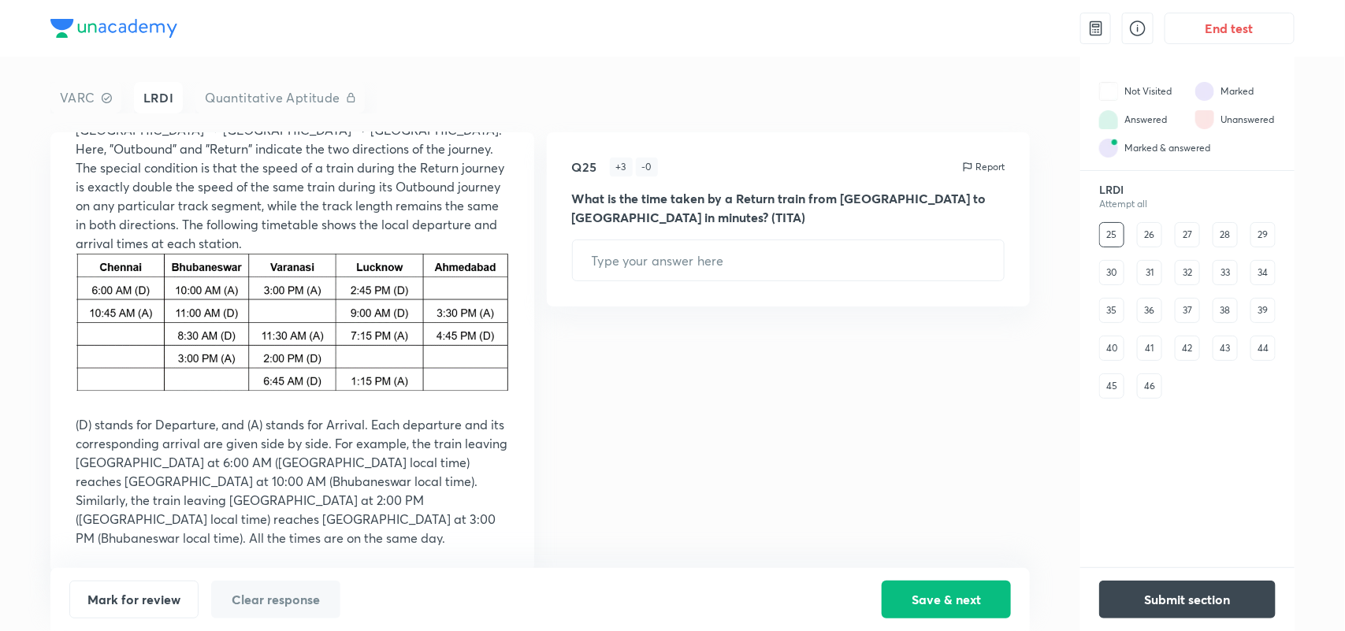
scroll to position [0, 0]
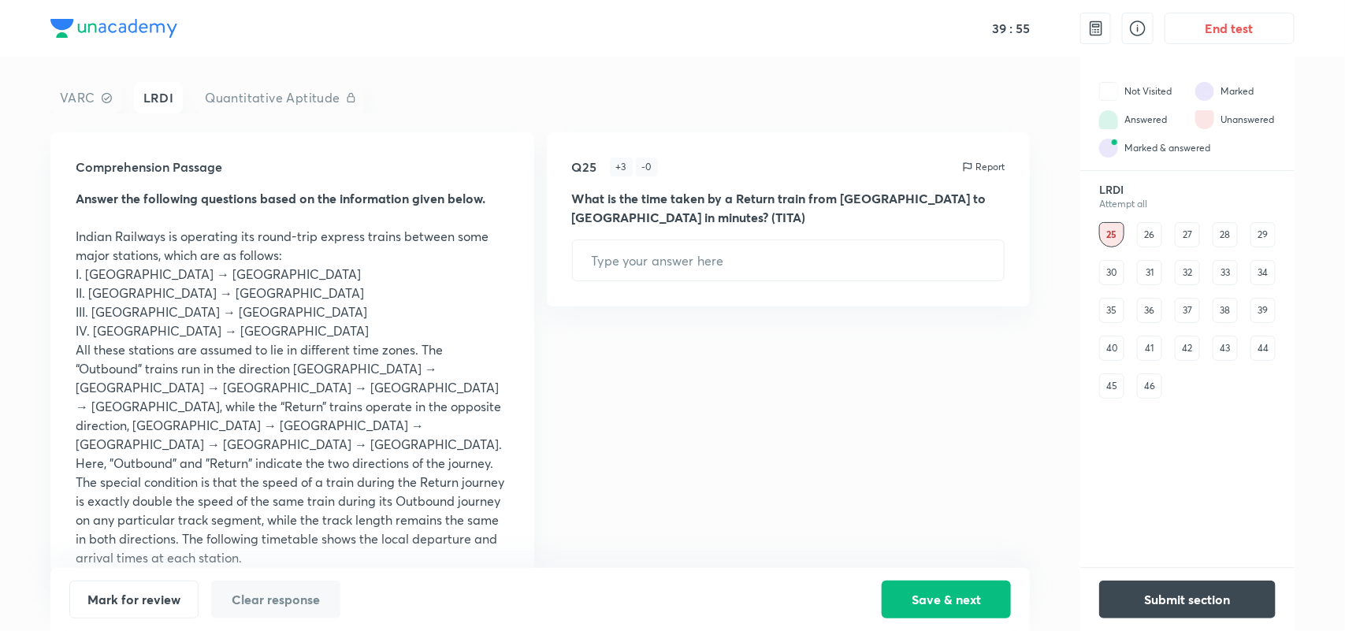
click at [91, 97] on div "VARC" at bounding box center [85, 98] width 71 height 32
click at [1129, 28] on icon at bounding box center [1137, 28] width 19 height 19
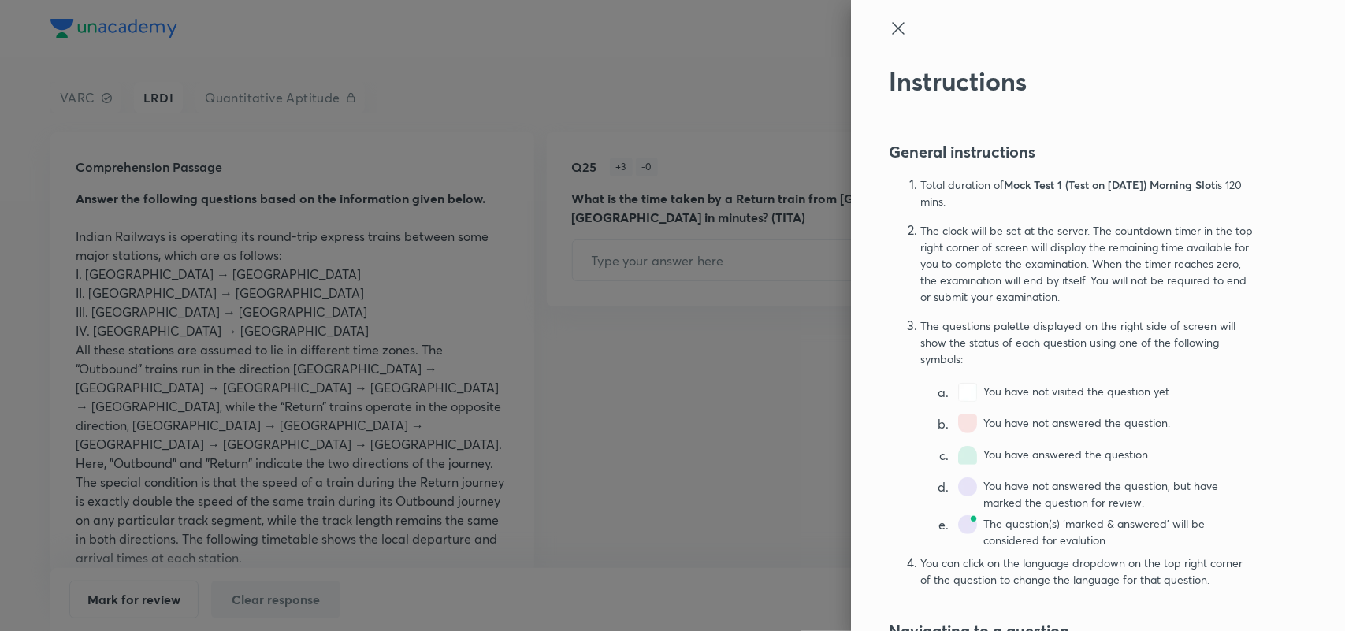
scroll to position [1, 0]
click at [889, 28] on icon at bounding box center [898, 27] width 19 height 19
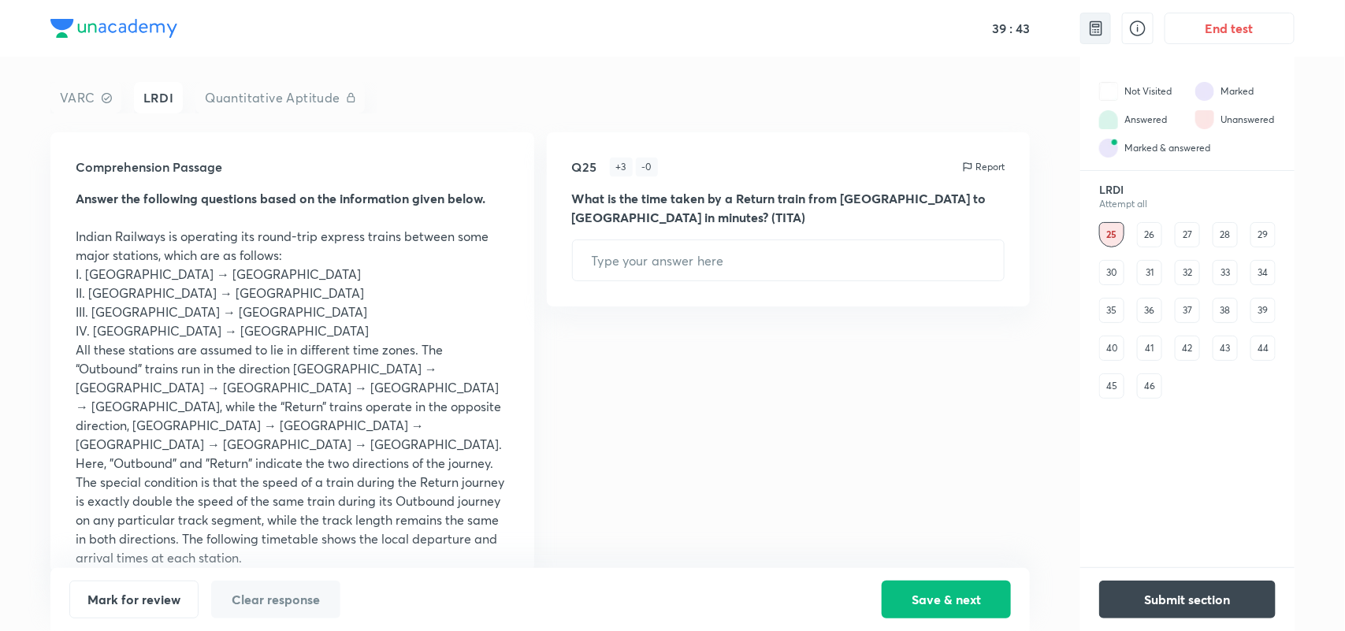
click at [1090, 28] on img at bounding box center [1096, 28] width 19 height 19
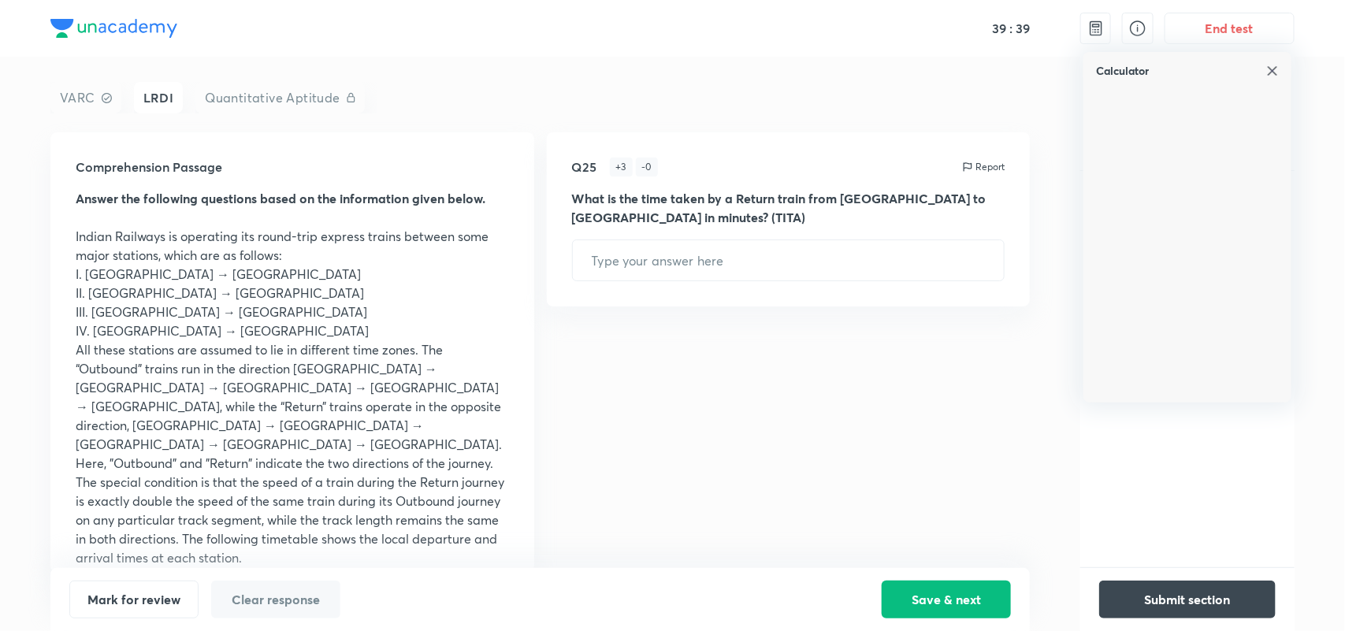
click at [1271, 69] on img at bounding box center [1272, 71] width 13 height 13
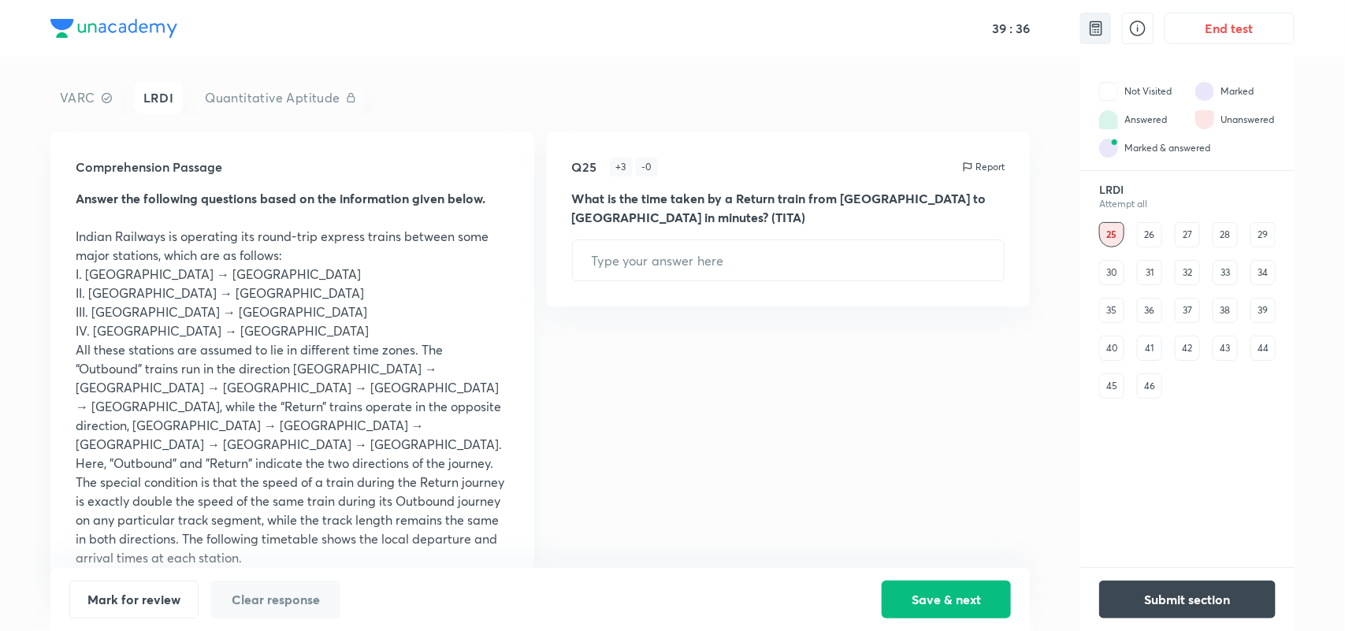
click at [1093, 24] on img at bounding box center [1096, 28] width 19 height 19
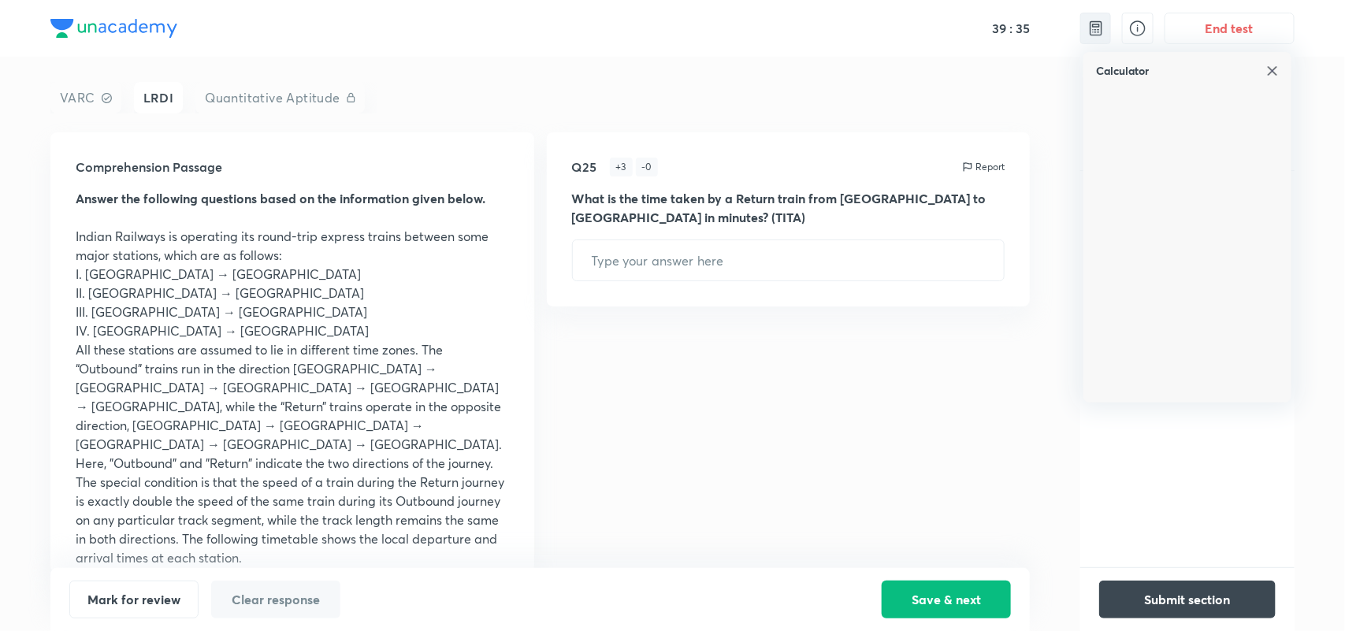
click at [1093, 24] on img at bounding box center [1096, 28] width 19 height 19
click at [1137, 26] on icon at bounding box center [1137, 28] width 19 height 19
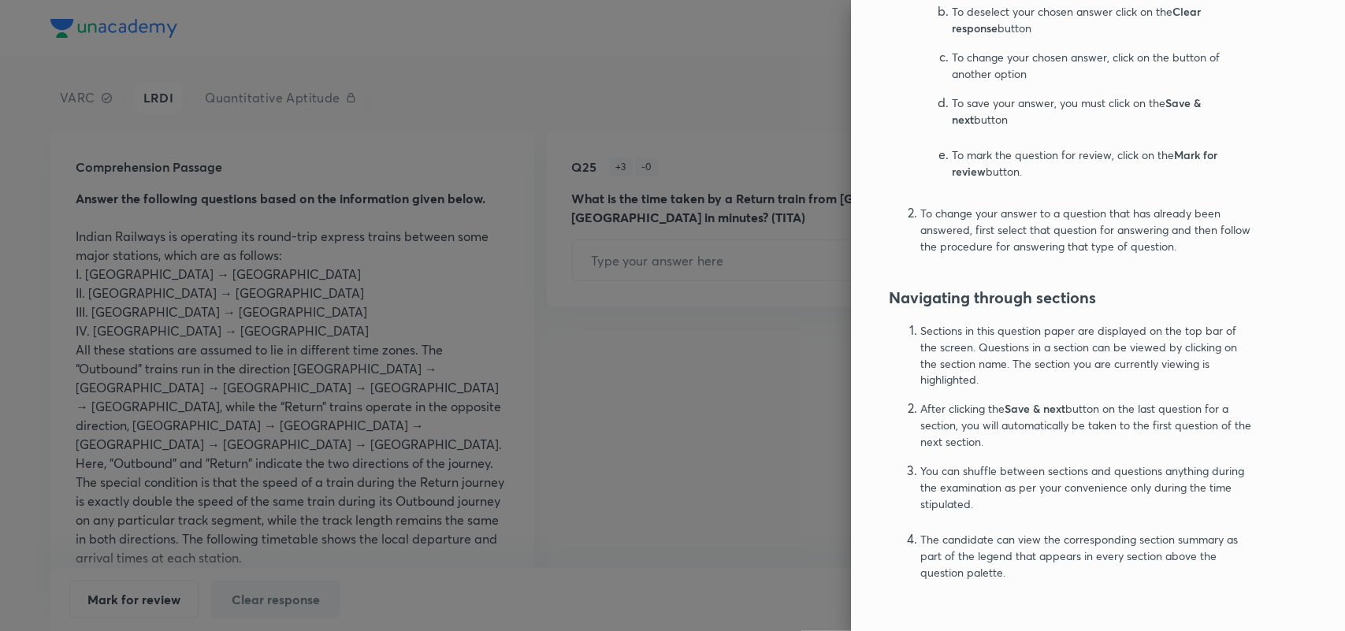
scroll to position [0, 0]
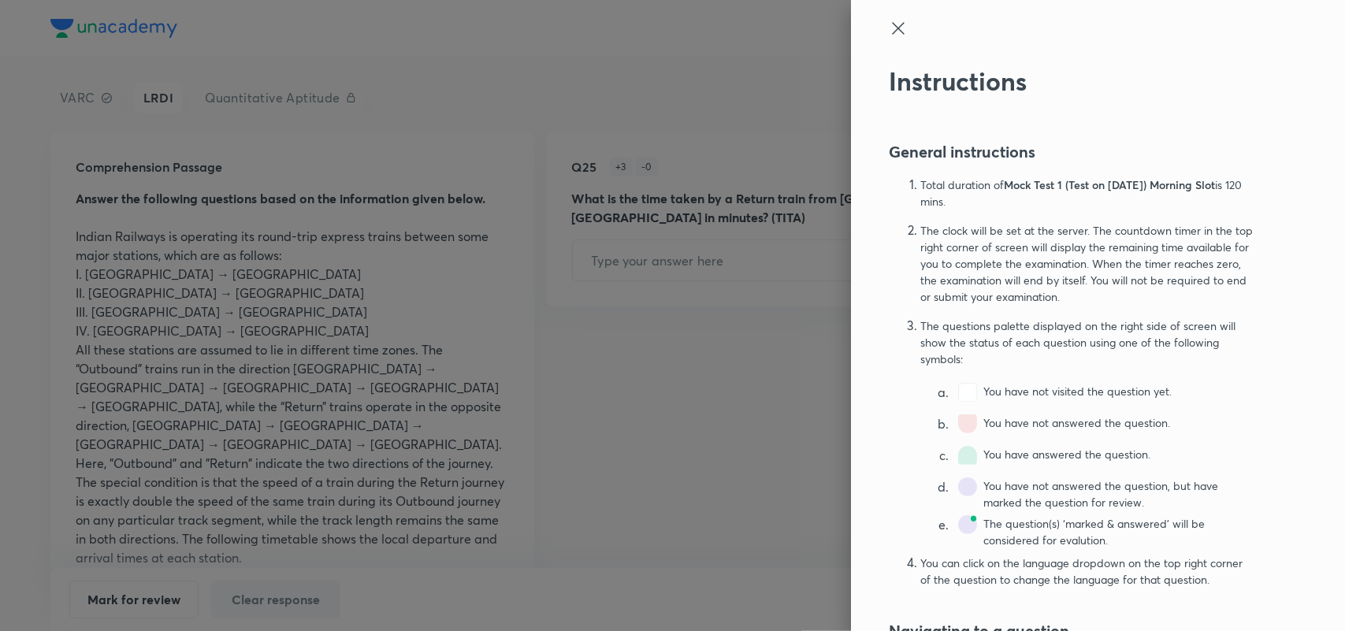
click at [889, 25] on icon at bounding box center [898, 28] width 19 height 19
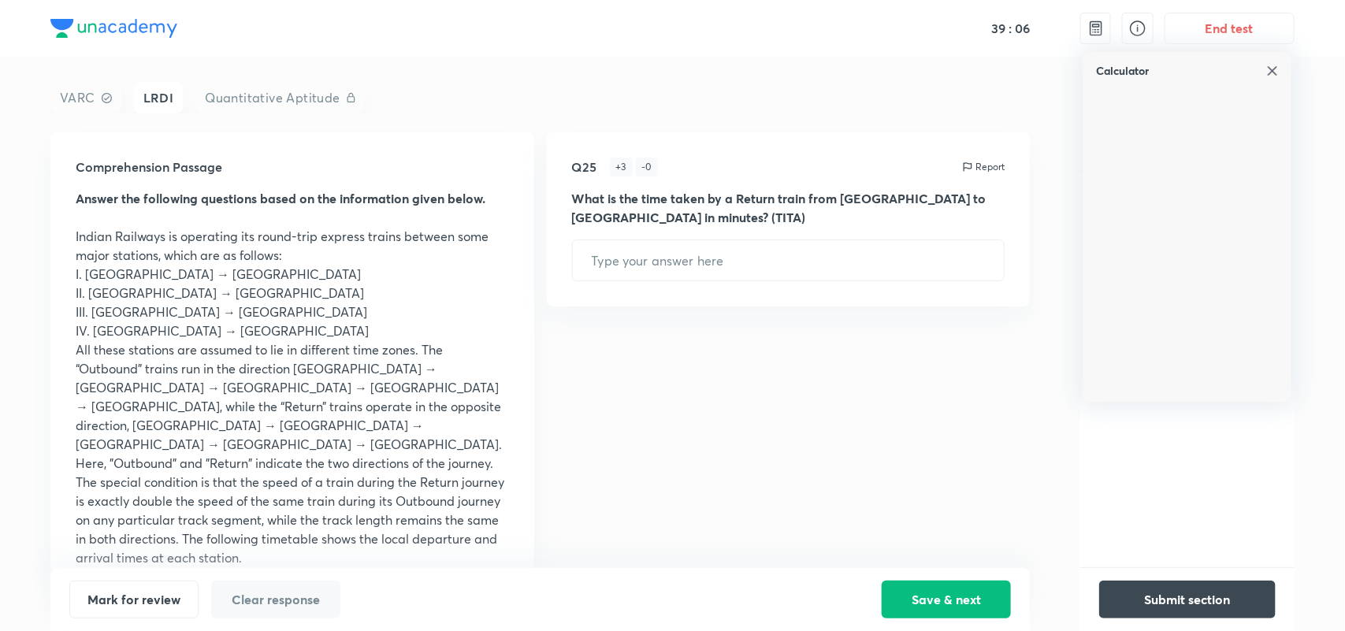
scroll to position [273, 0]
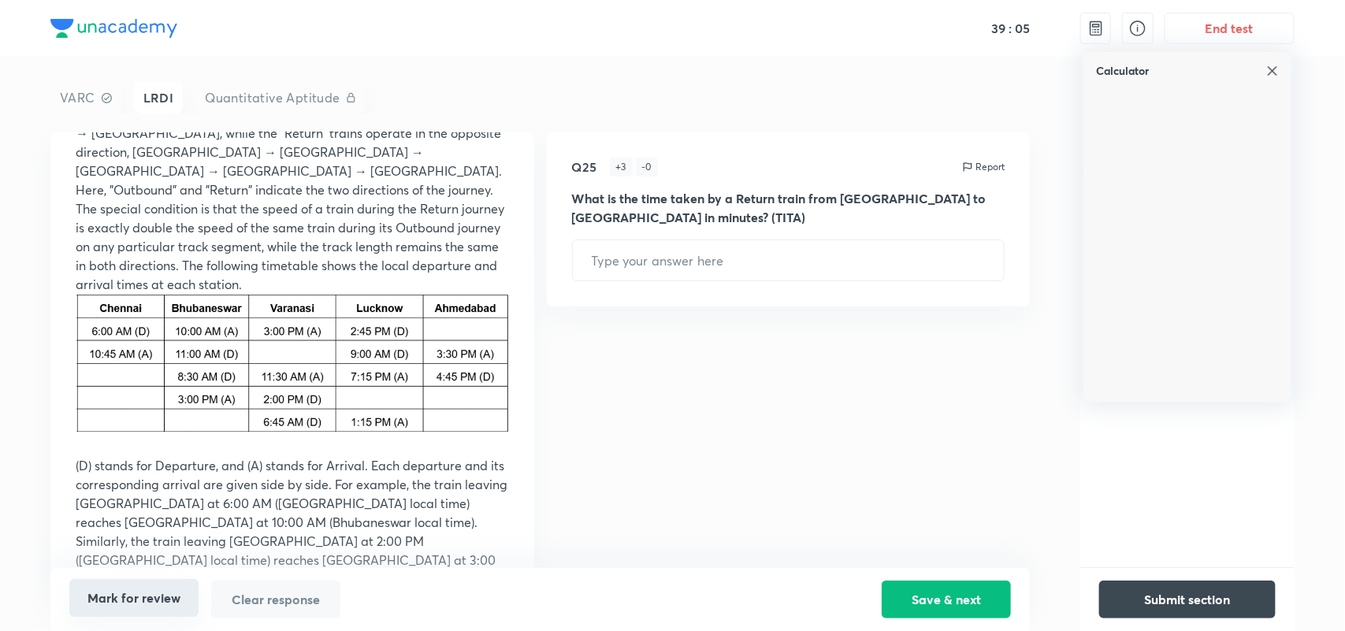
click at [166, 611] on button "Mark for review" at bounding box center [133, 598] width 129 height 38
click at [1279, 59] on div "Calculator" at bounding box center [1187, 64] width 208 height 25
click at [1271, 73] on img at bounding box center [1272, 71] width 13 height 13
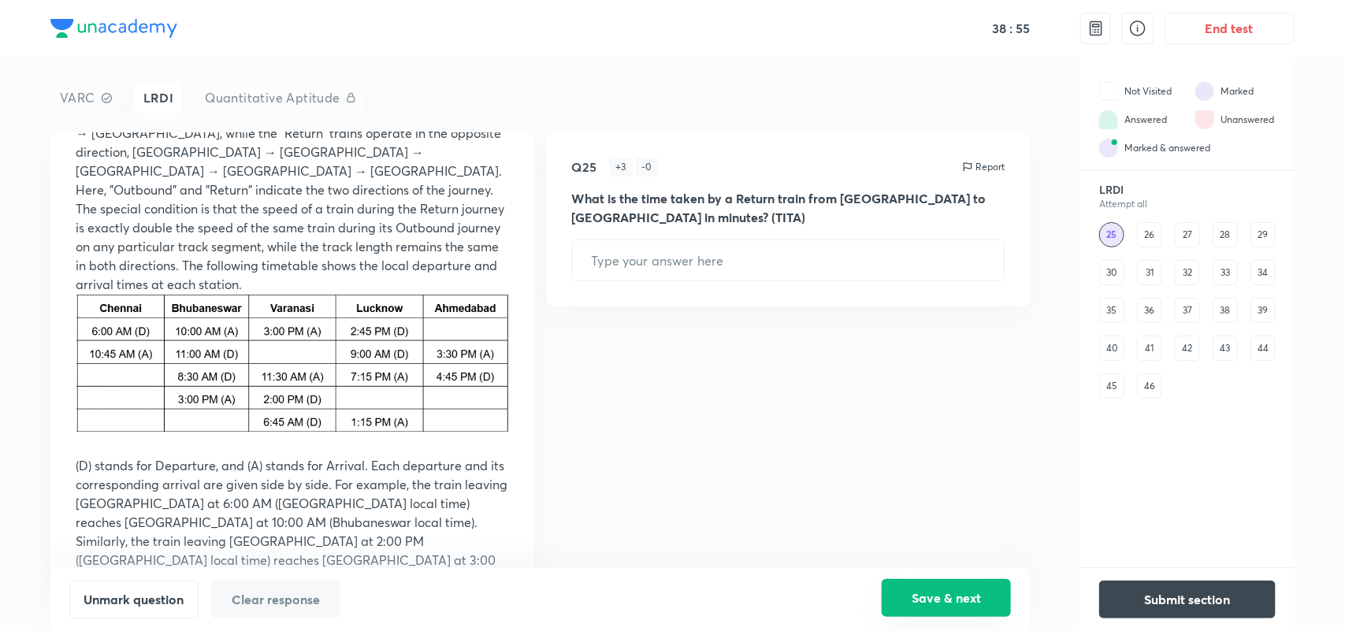
click at [959, 591] on button "Save & next" at bounding box center [946, 598] width 129 height 38
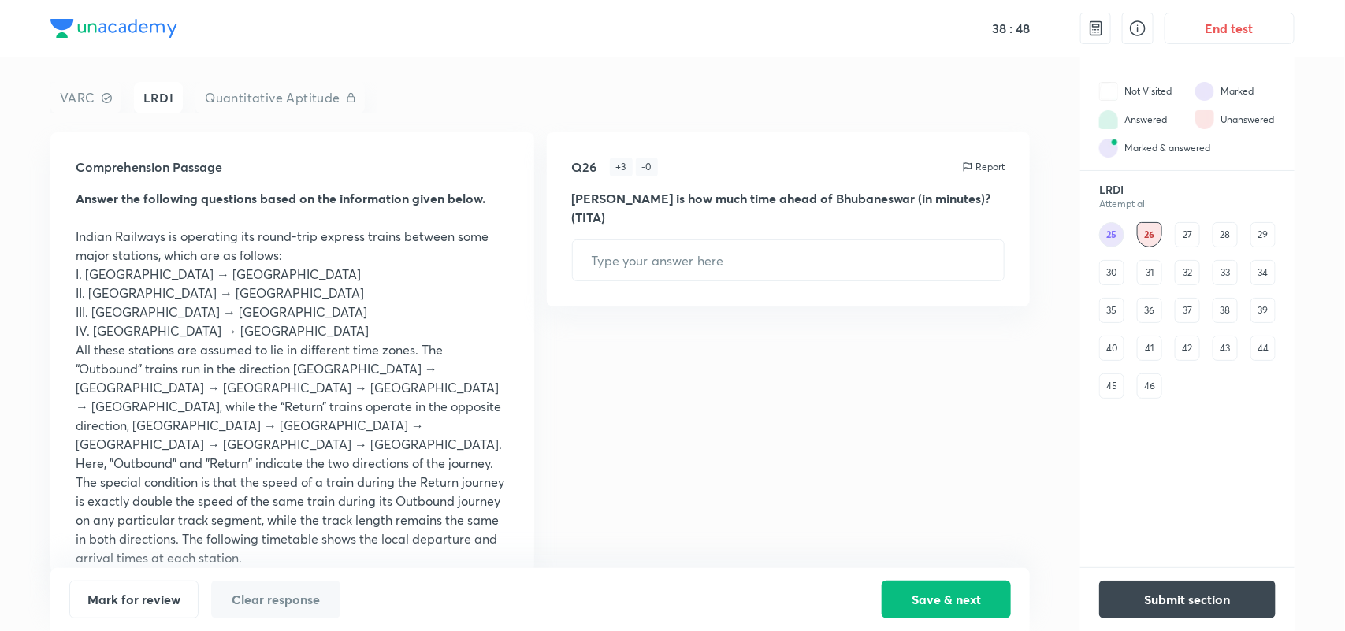
click at [1109, 236] on div "25" at bounding box center [1111, 234] width 25 height 25
click at [1144, 232] on div "26" at bounding box center [1149, 234] width 25 height 25
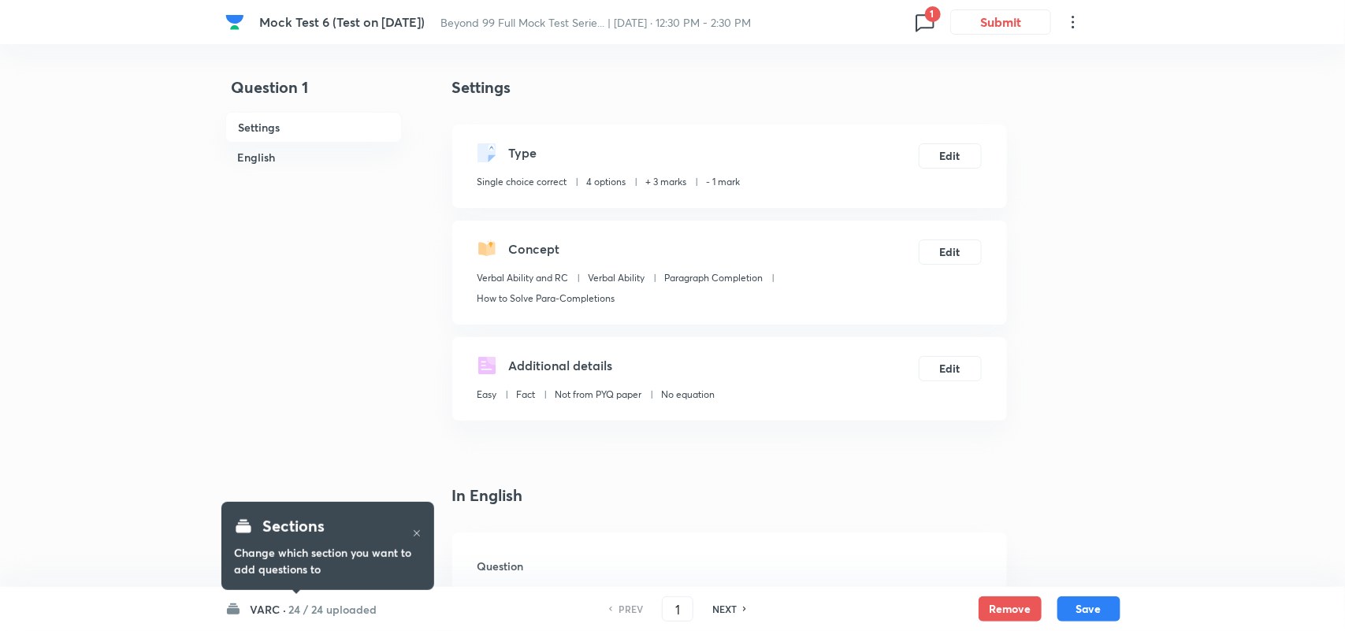
checkbox input "true"
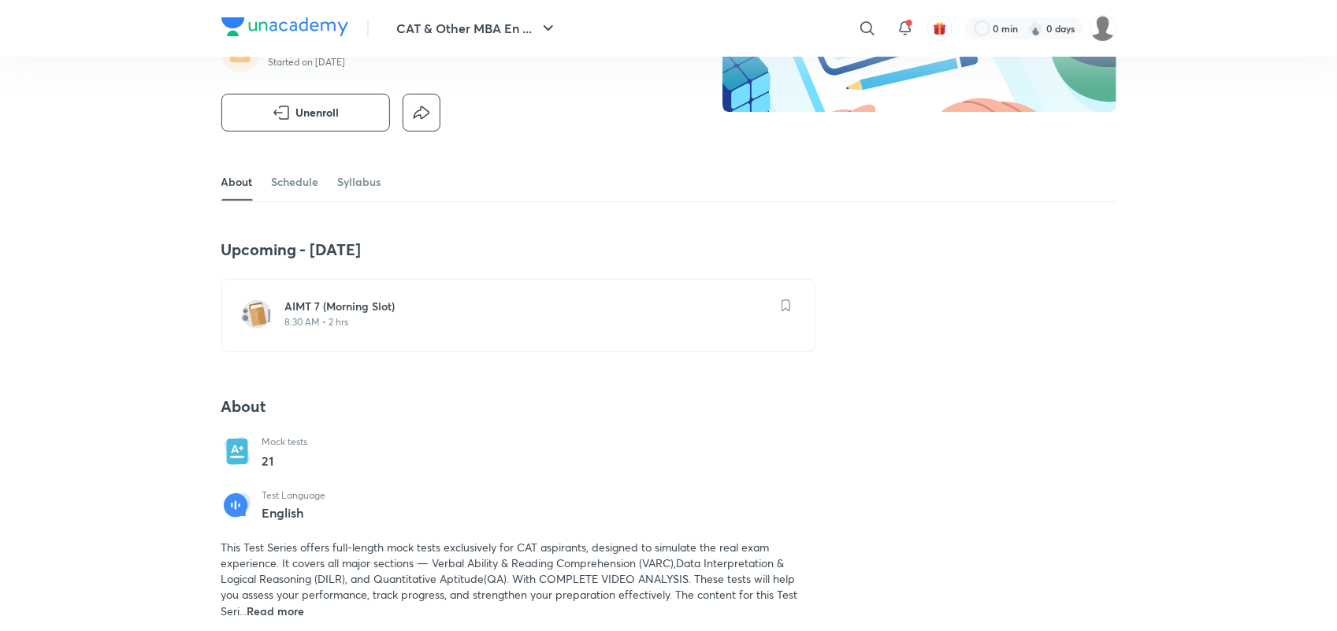
scroll to position [248, 0]
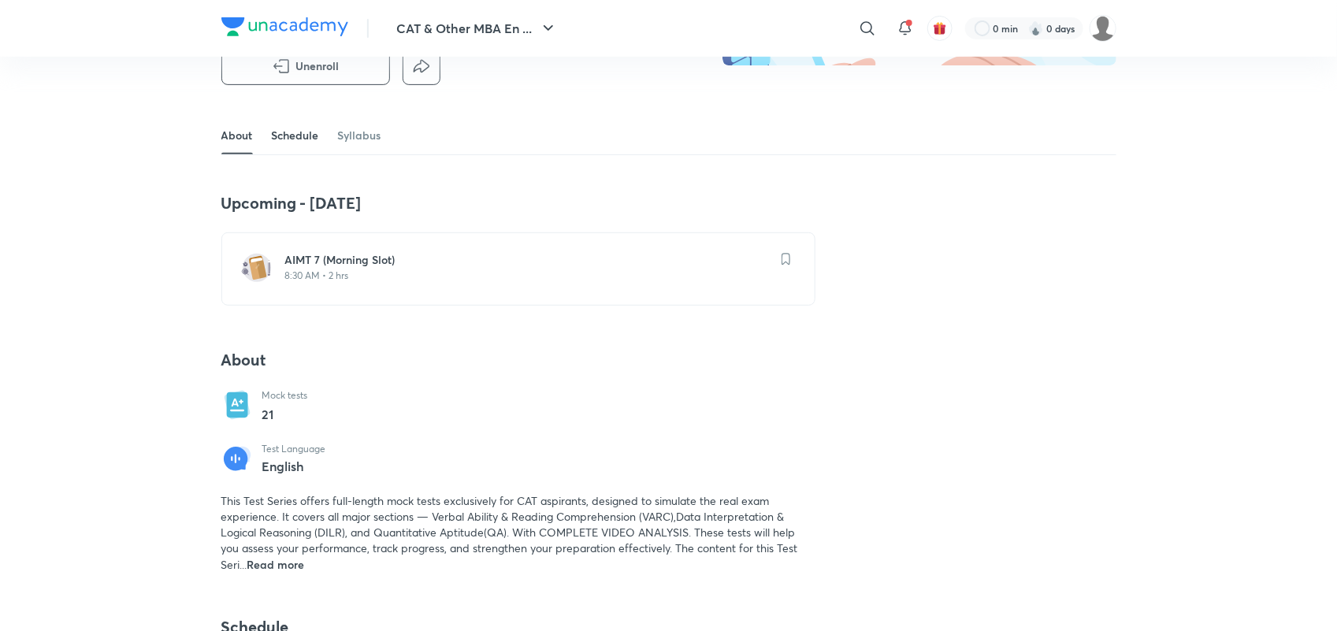
click at [313, 139] on link "Schedule" at bounding box center [295, 136] width 47 height 38
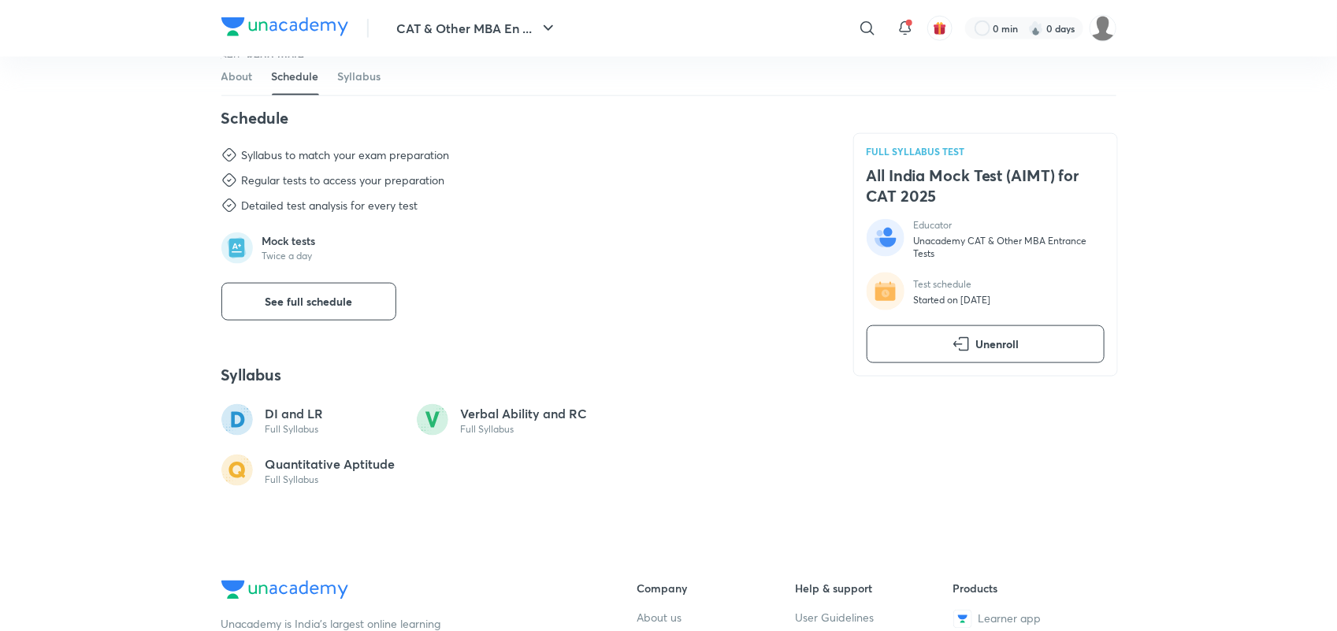
scroll to position [758, 0]
click at [361, 299] on button "See full schedule" at bounding box center [308, 301] width 175 height 38
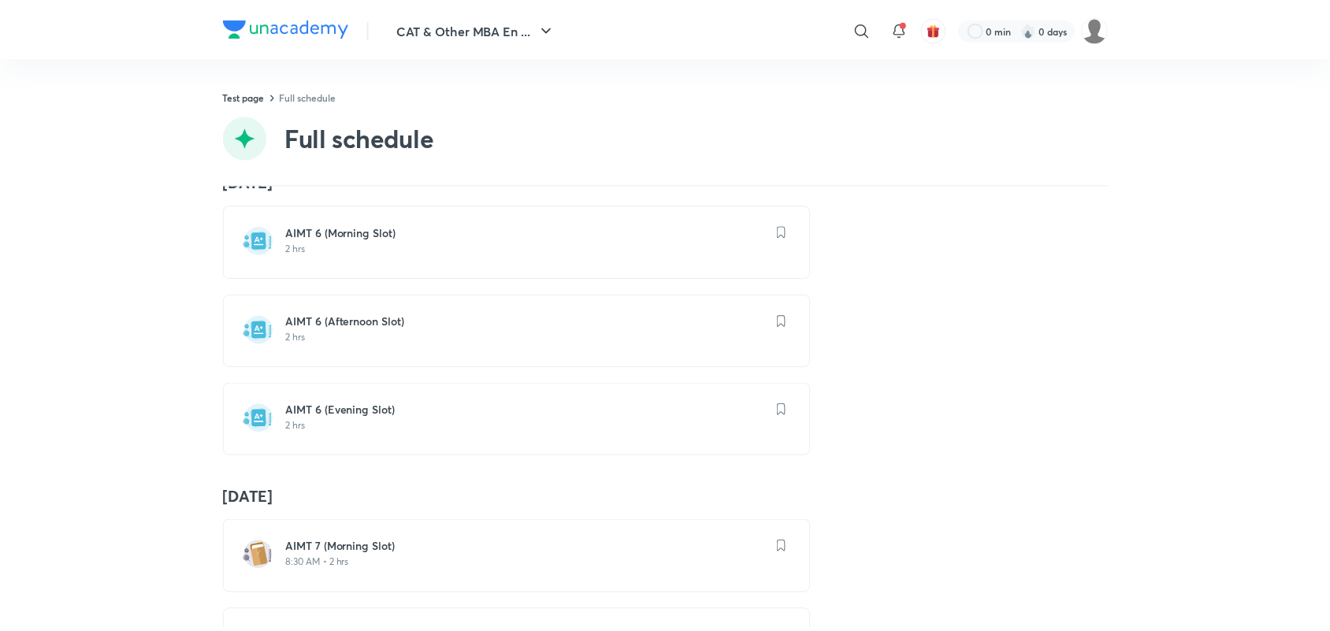
scroll to position [1758, 0]
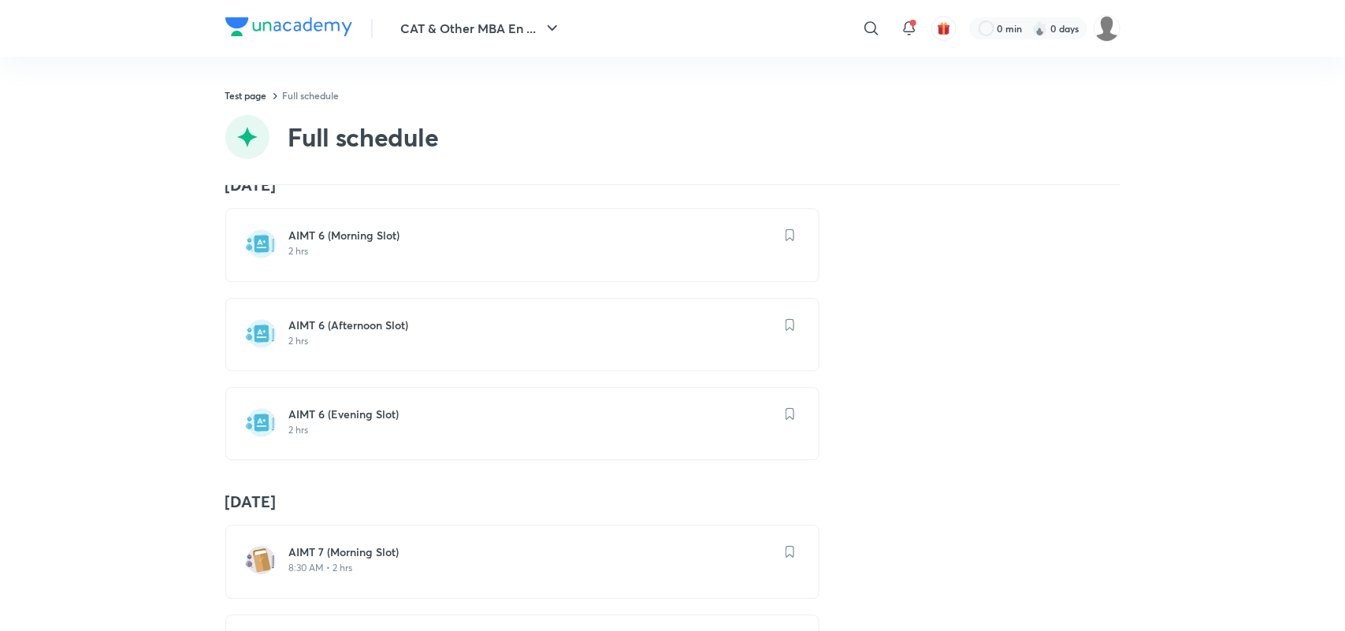
click at [345, 258] on p "2 hrs" at bounding box center [531, 251] width 485 height 13
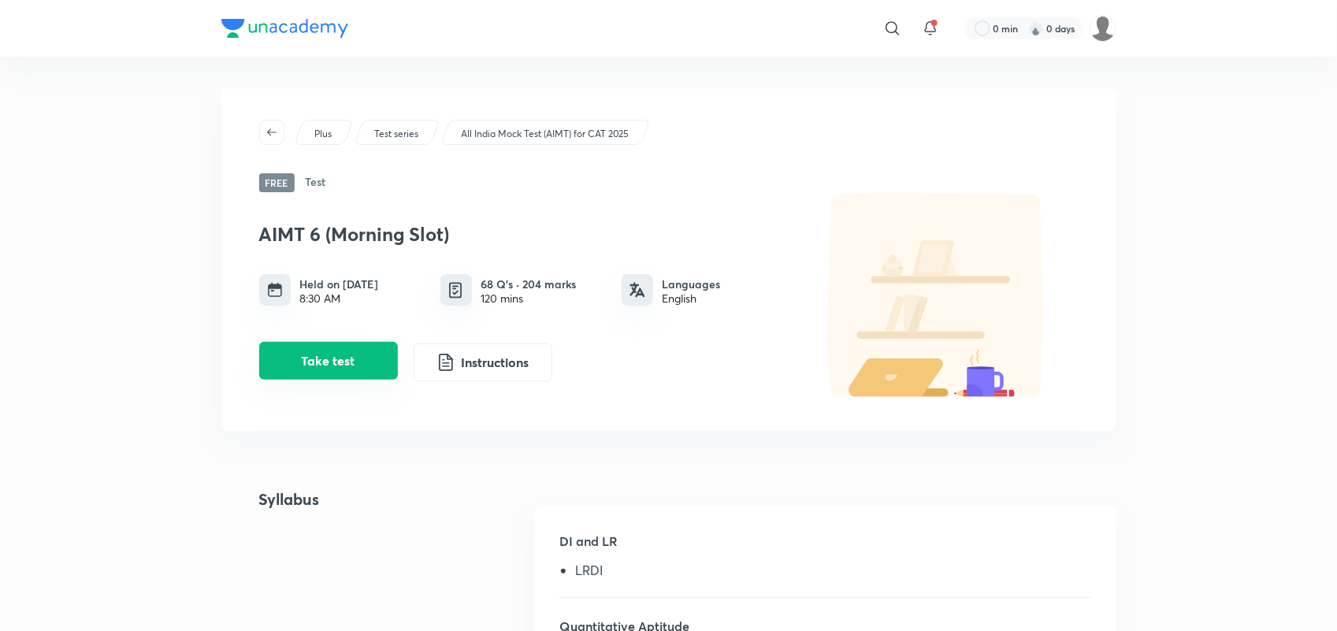
click at [360, 356] on button "Take test" at bounding box center [328, 361] width 139 height 38
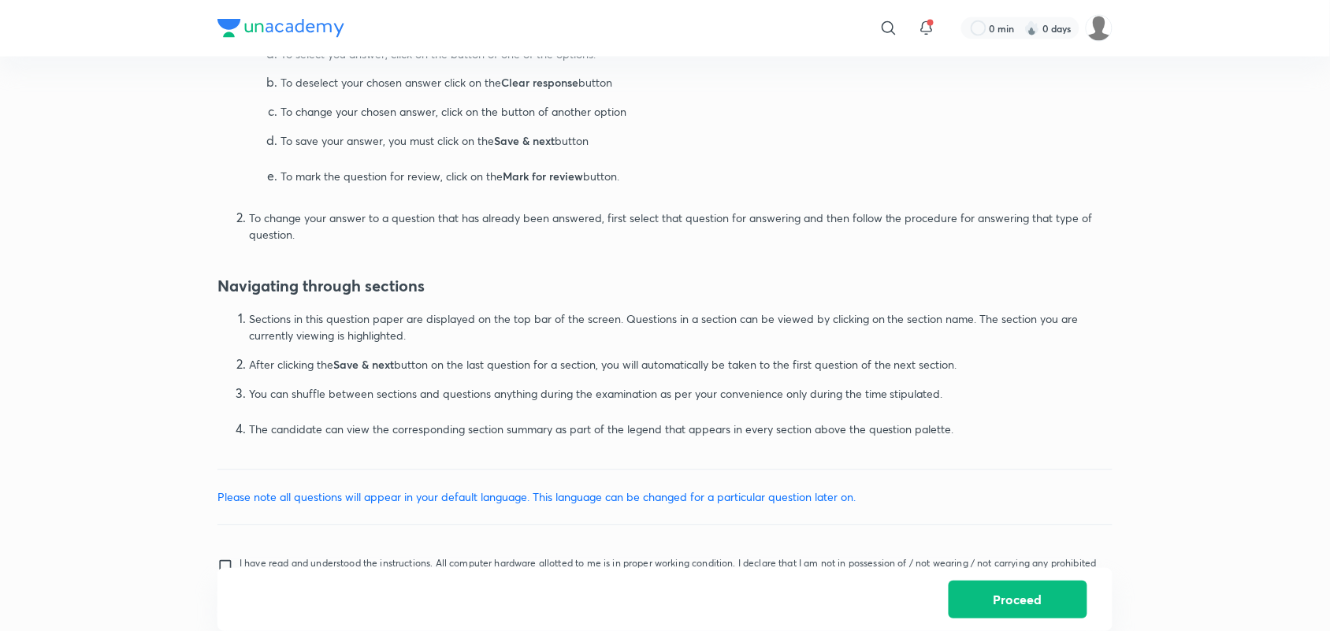
scroll to position [887, 0]
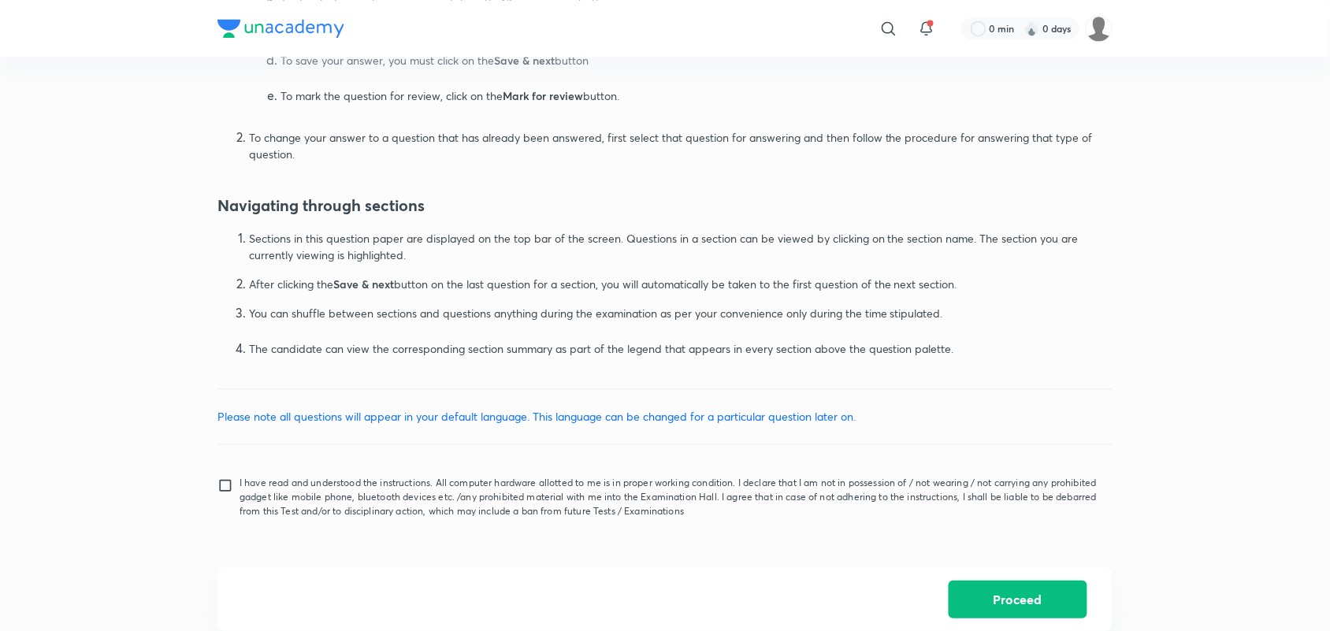
click at [227, 491] on input "I have read and understood the instructions. All computer hardware allotted to …" at bounding box center [228, 496] width 22 height 39
checkbox input "true"
click at [1012, 600] on button "Proceed" at bounding box center [1018, 598] width 139 height 38
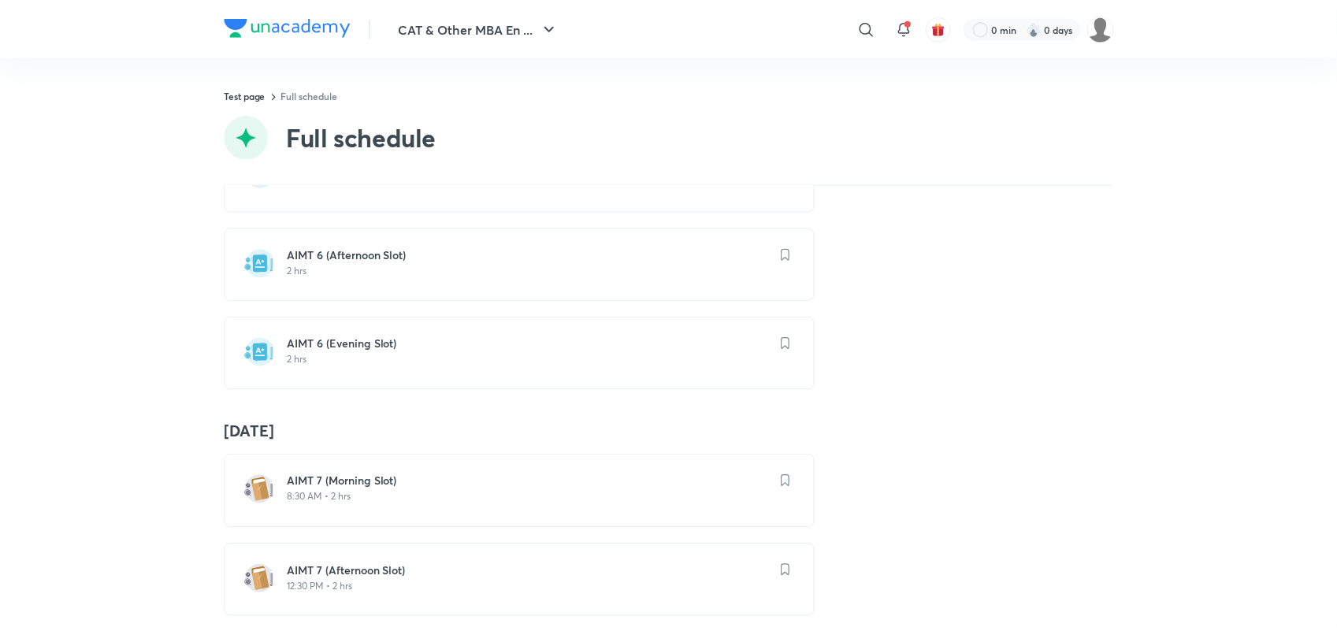
scroll to position [1979, 0]
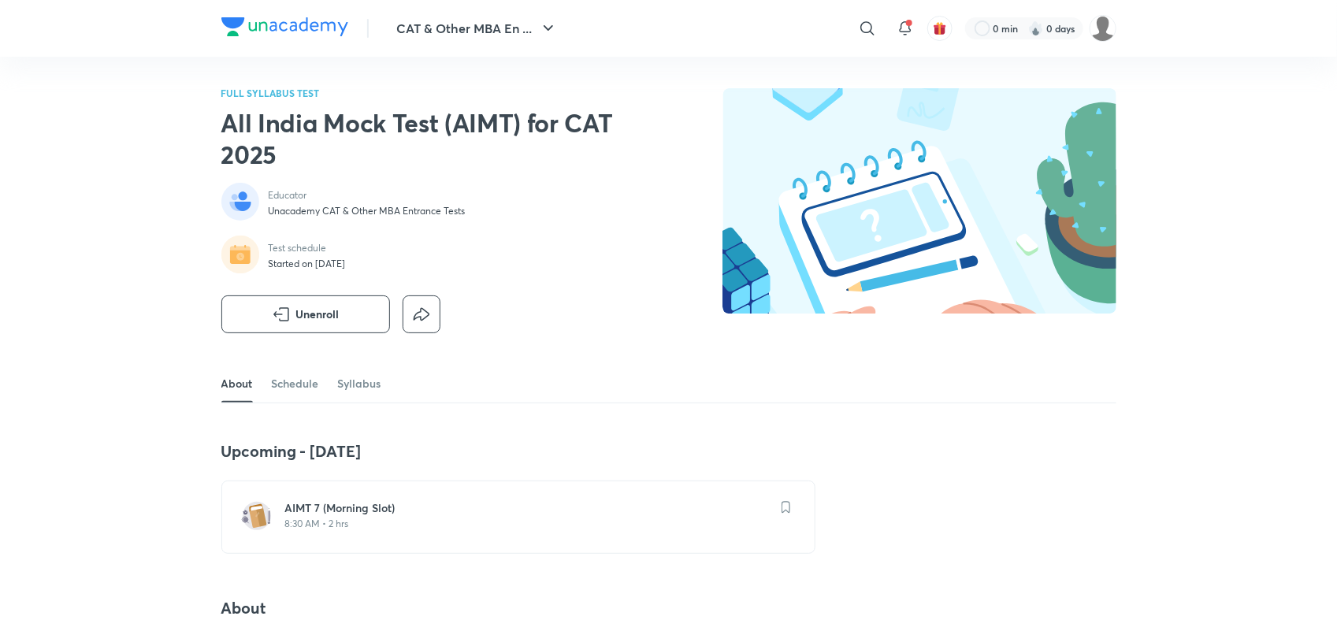
click at [347, 516] on h6 "AIMT 7 (Morning Slot)" at bounding box center [527, 508] width 485 height 16
click at [277, 380] on link "Schedule" at bounding box center [295, 384] width 47 height 38
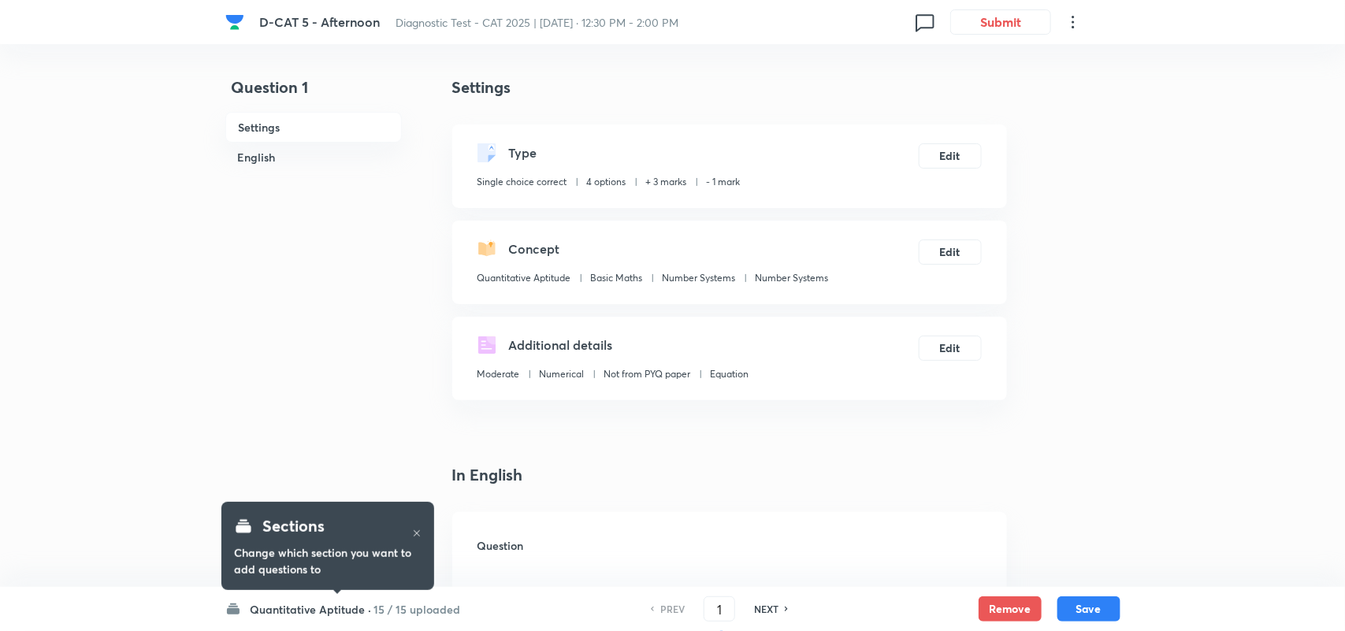
checkbox input "true"
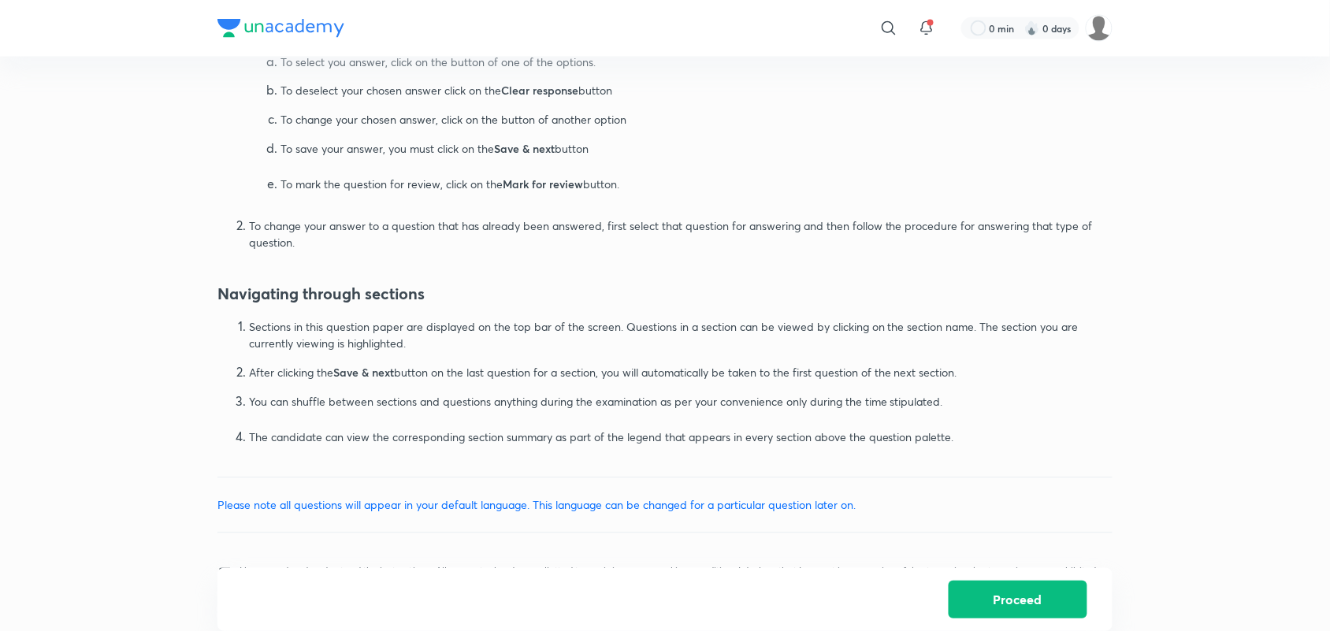
scroll to position [887, 0]
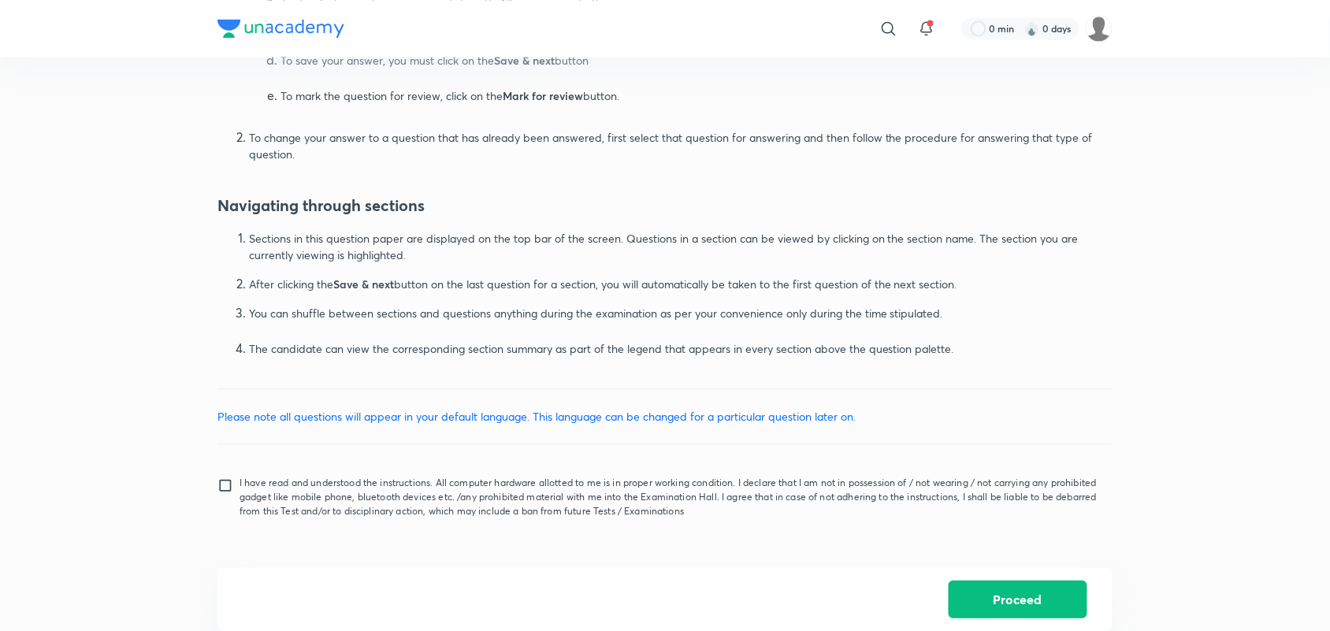
click at [228, 486] on input "I have read and understood the instructions. All computer hardware allotted to …" at bounding box center [228, 496] width 22 height 39
checkbox input "true"
click at [1002, 593] on button "Proceed" at bounding box center [1018, 598] width 139 height 38
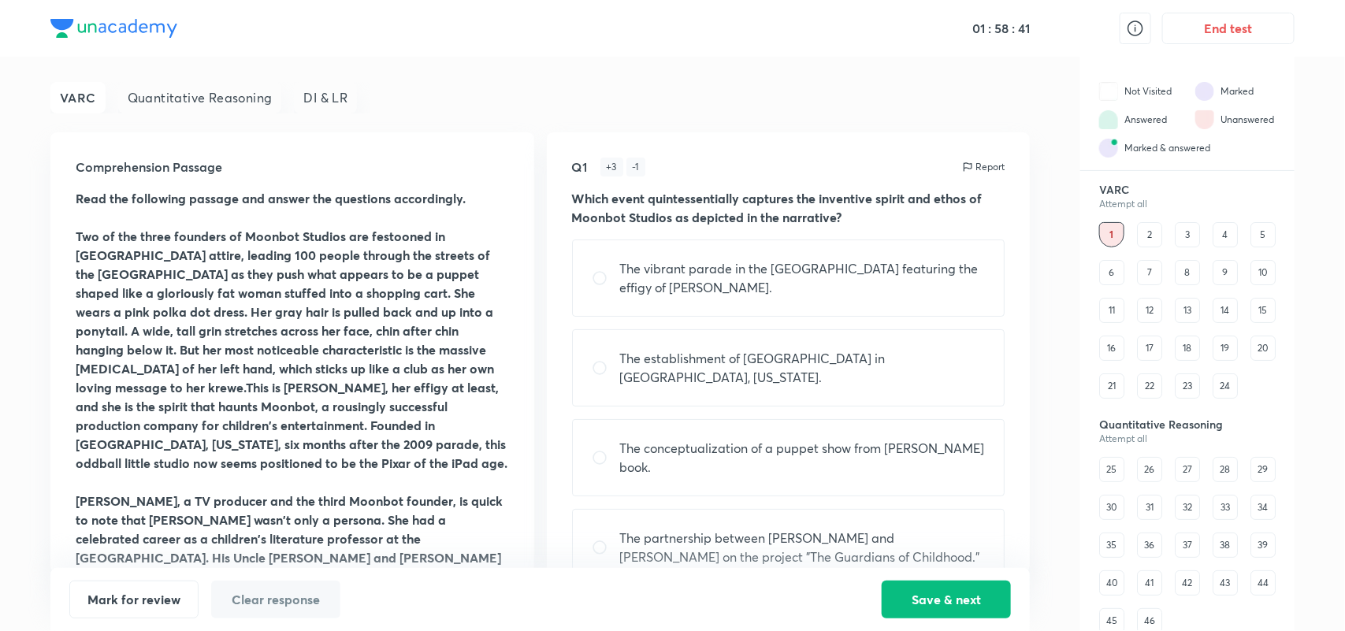
scroll to position [256, 0]
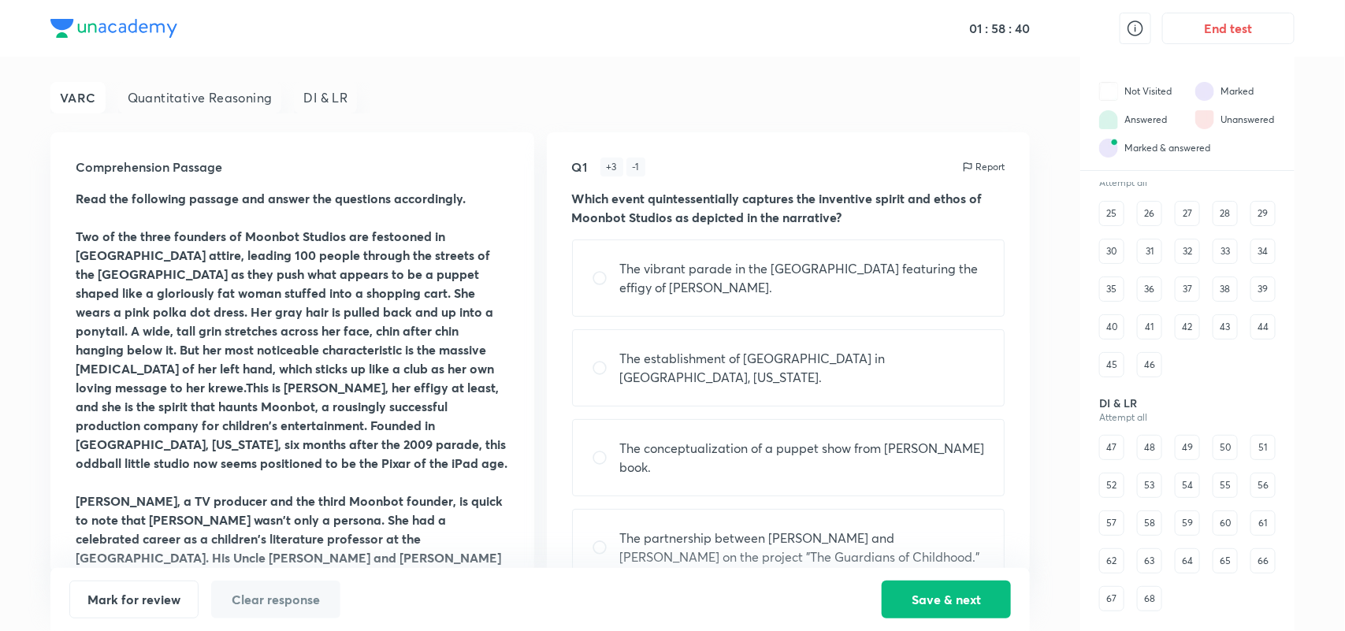
click at [1120, 418] on div "Attempt all" at bounding box center [1187, 417] width 176 height 11
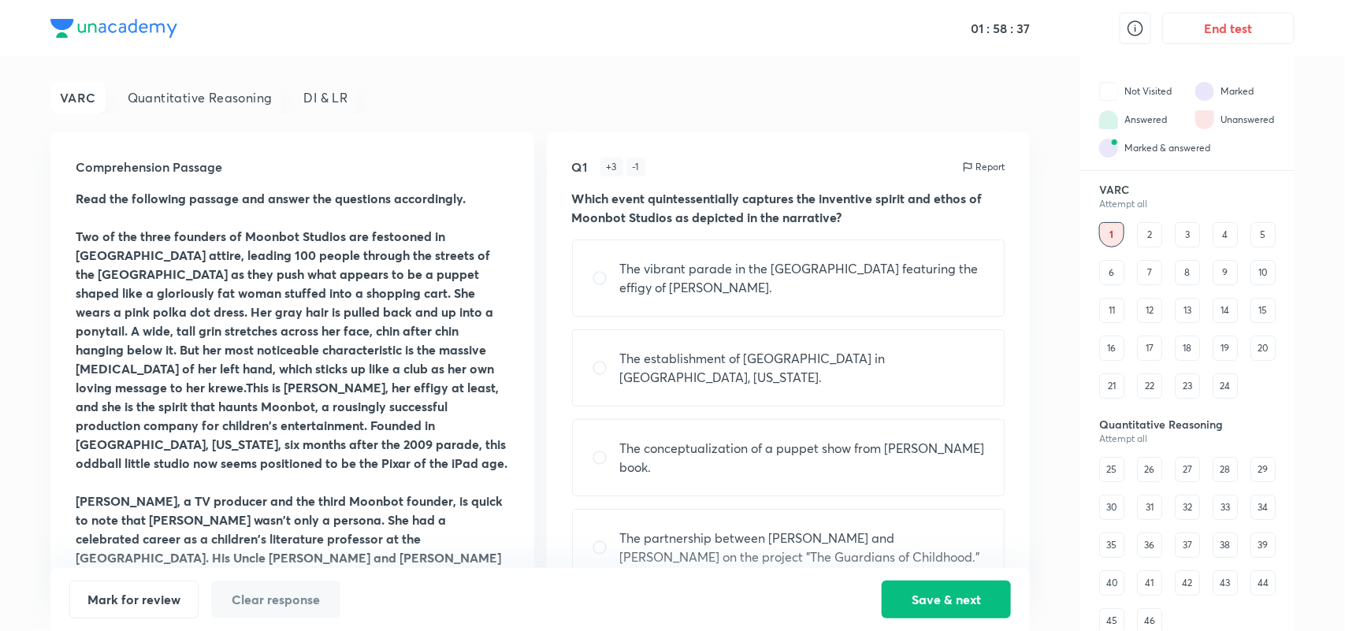
click at [1209, 123] on img at bounding box center [1204, 119] width 19 height 19
click at [1207, 93] on img at bounding box center [1204, 91] width 19 height 19
click at [1108, 152] on img at bounding box center [1108, 148] width 19 height 19
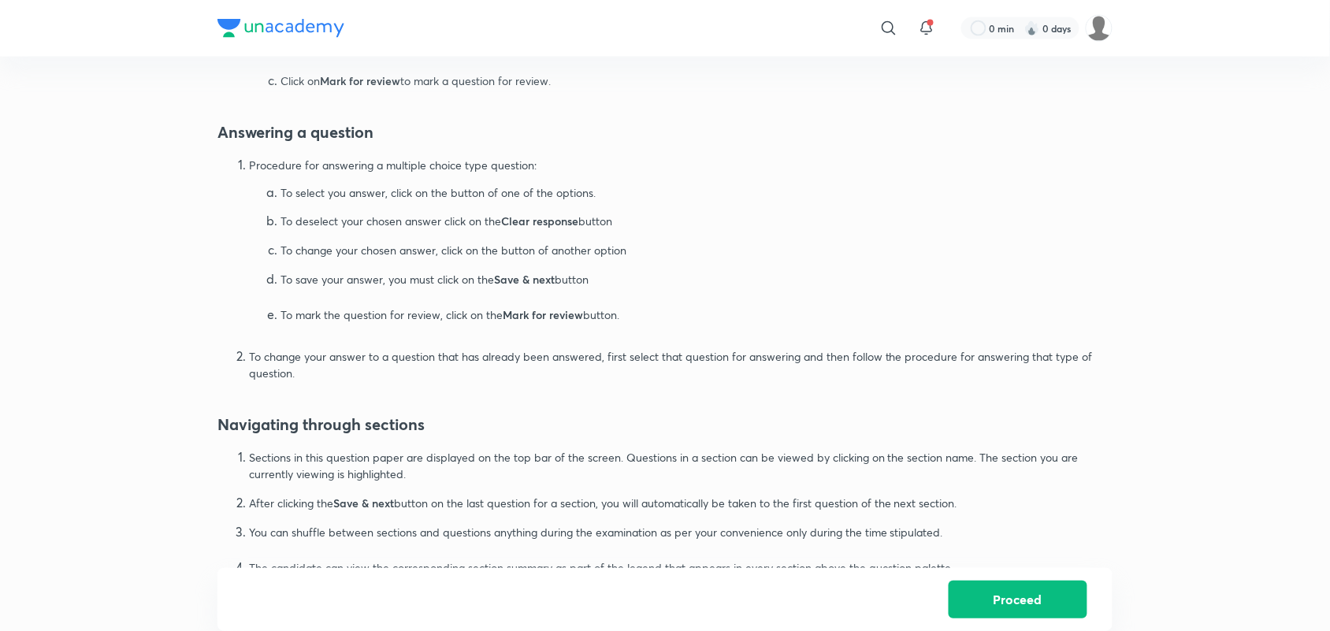
scroll to position [887, 0]
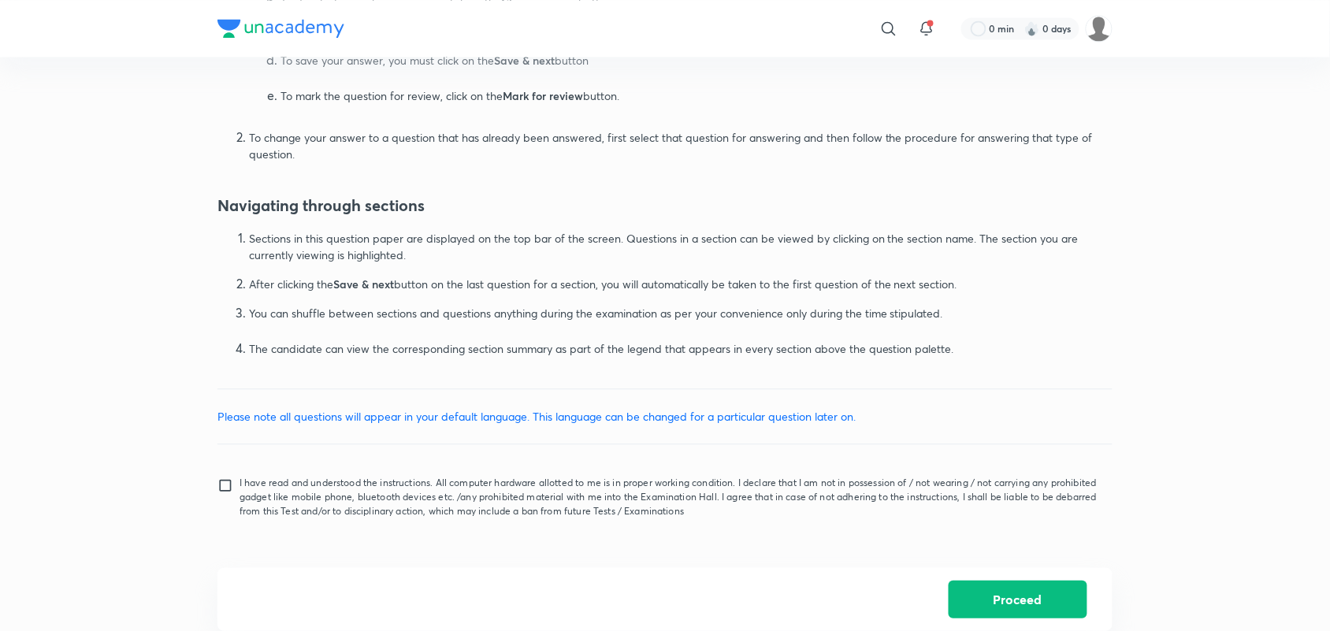
click at [221, 482] on input "I have read and understood the instructions. All computer hardware allotted to …" at bounding box center [228, 496] width 22 height 39
checkbox input "true"
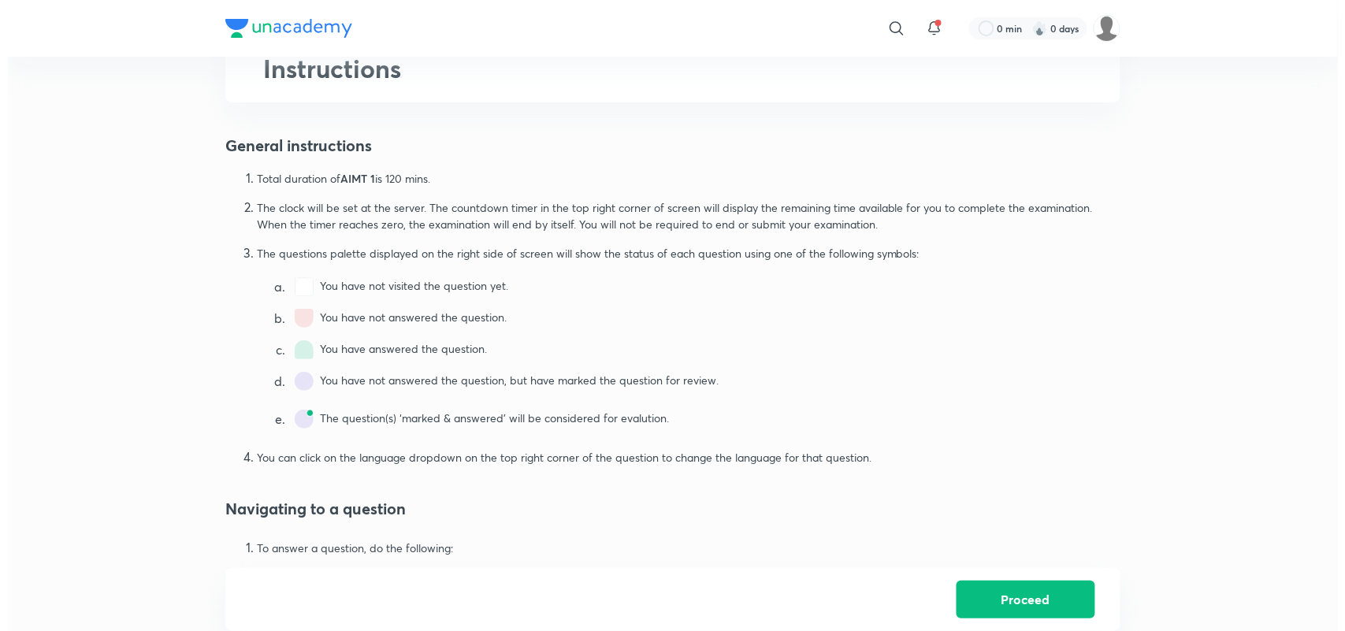
scroll to position [0, 0]
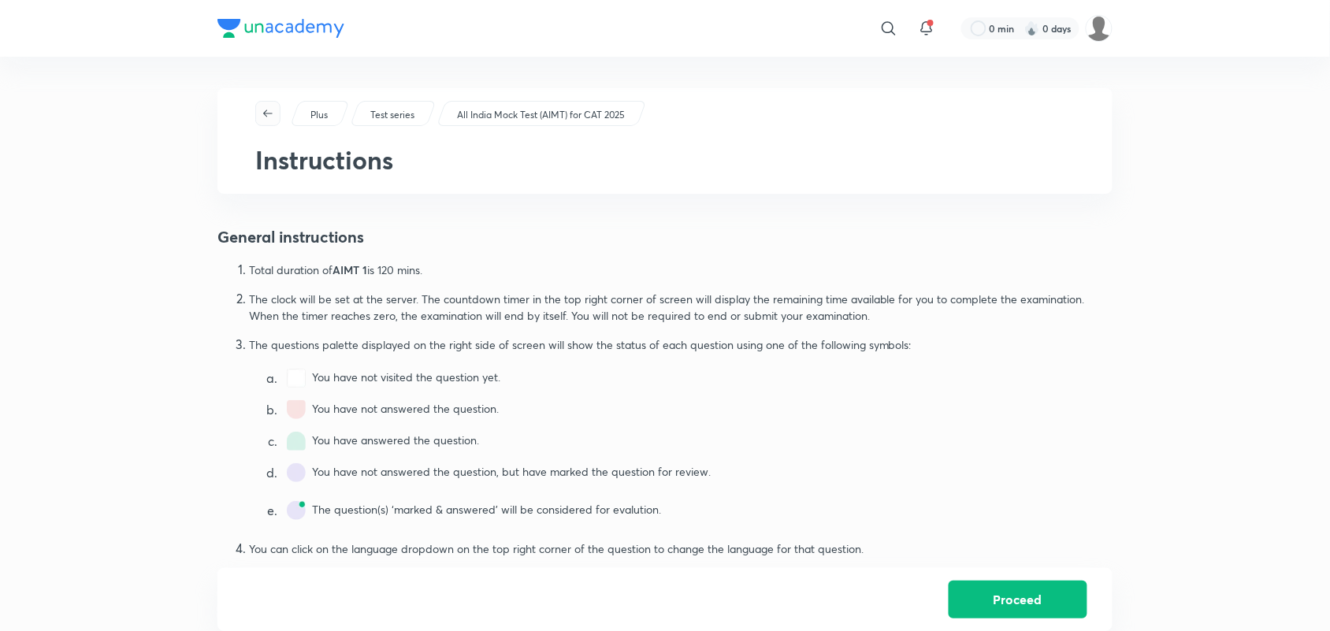
click at [266, 101] on button "button" at bounding box center [267, 113] width 25 height 25
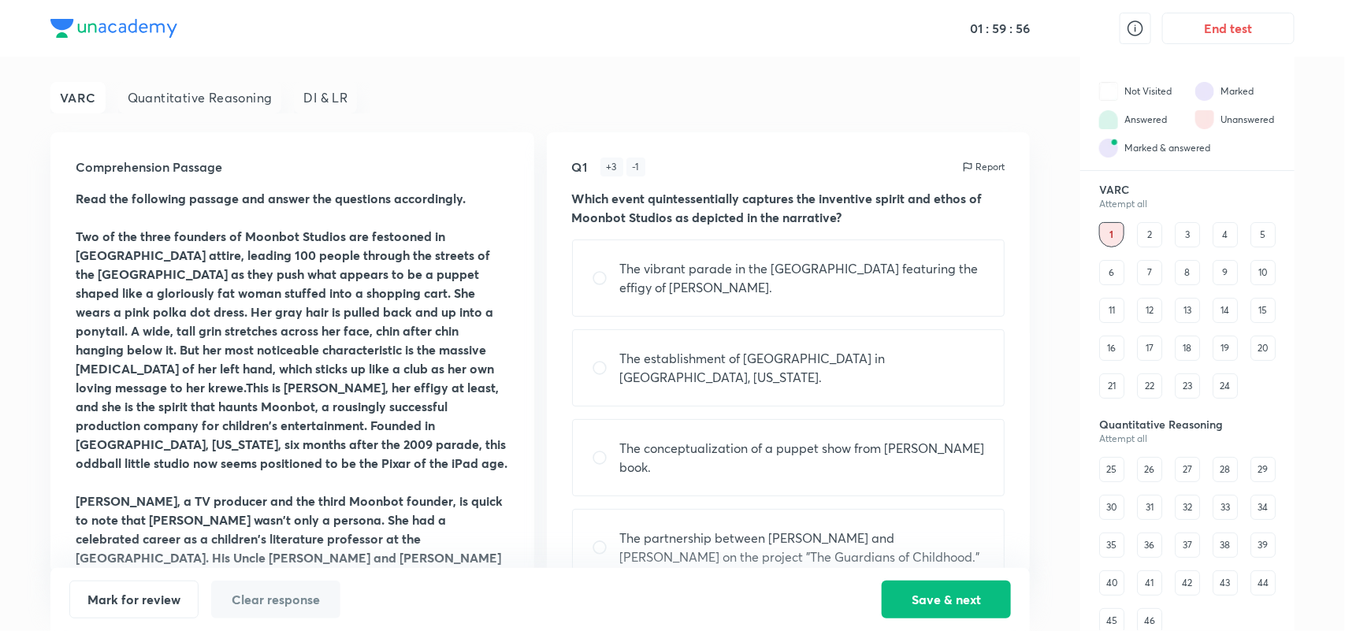
click at [210, 88] on div "Quantitative Reasoning" at bounding box center [200, 98] width 164 height 32
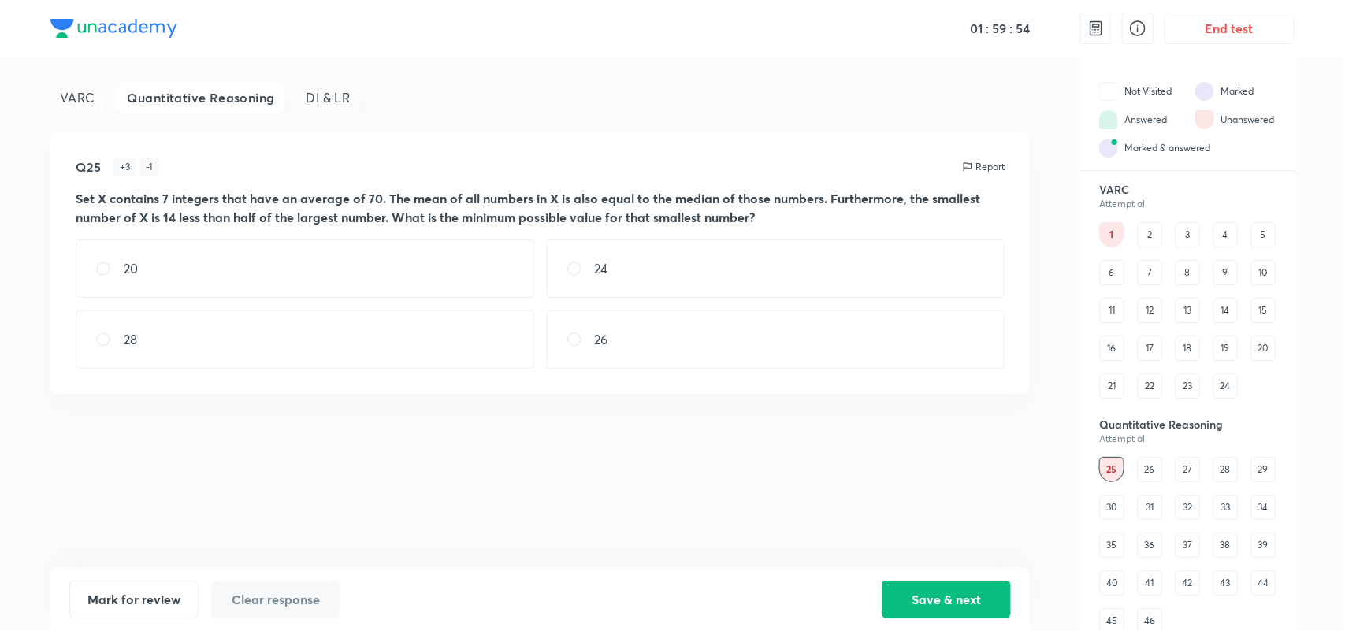
click at [63, 92] on div "VARC" at bounding box center [77, 98] width 54 height 32
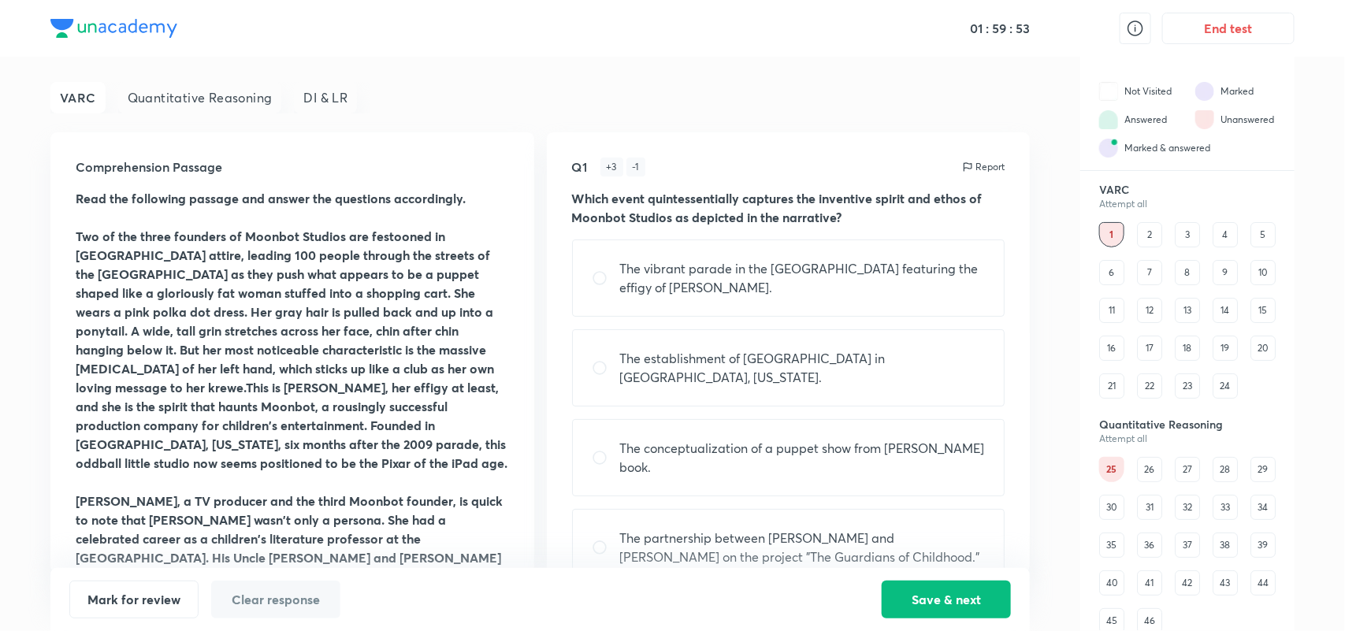
click at [333, 92] on div "DI & LR" at bounding box center [325, 98] width 63 height 32
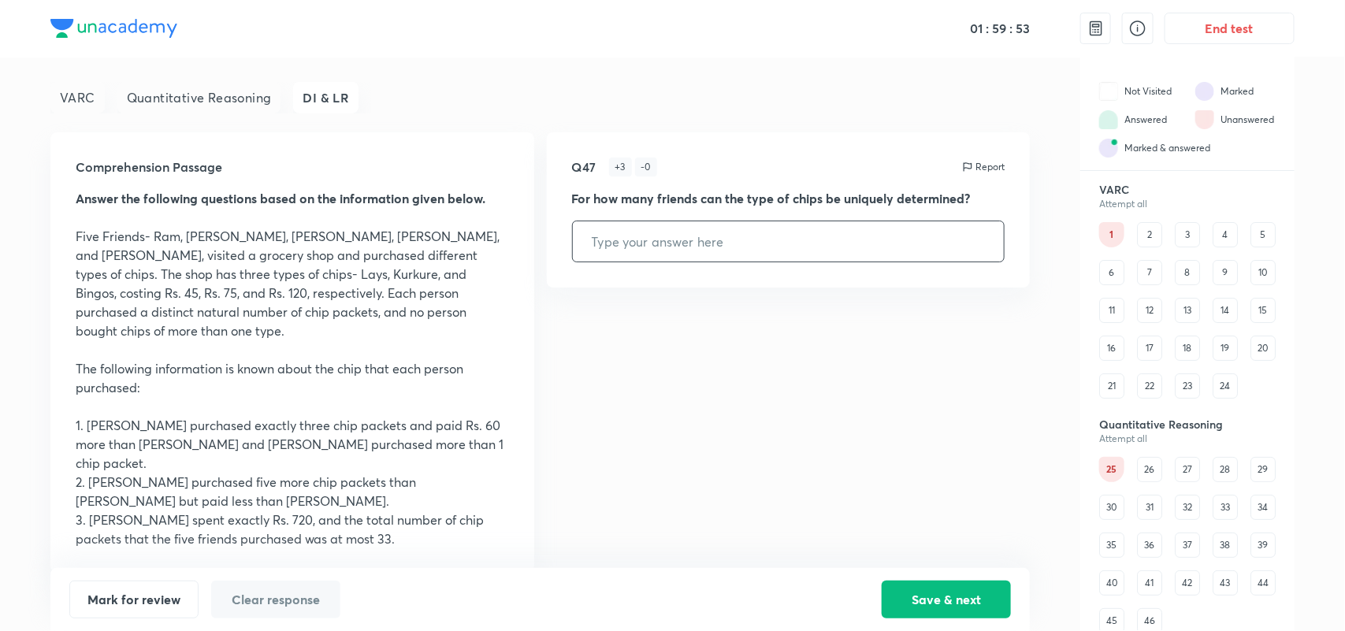
scroll to position [85, 0]
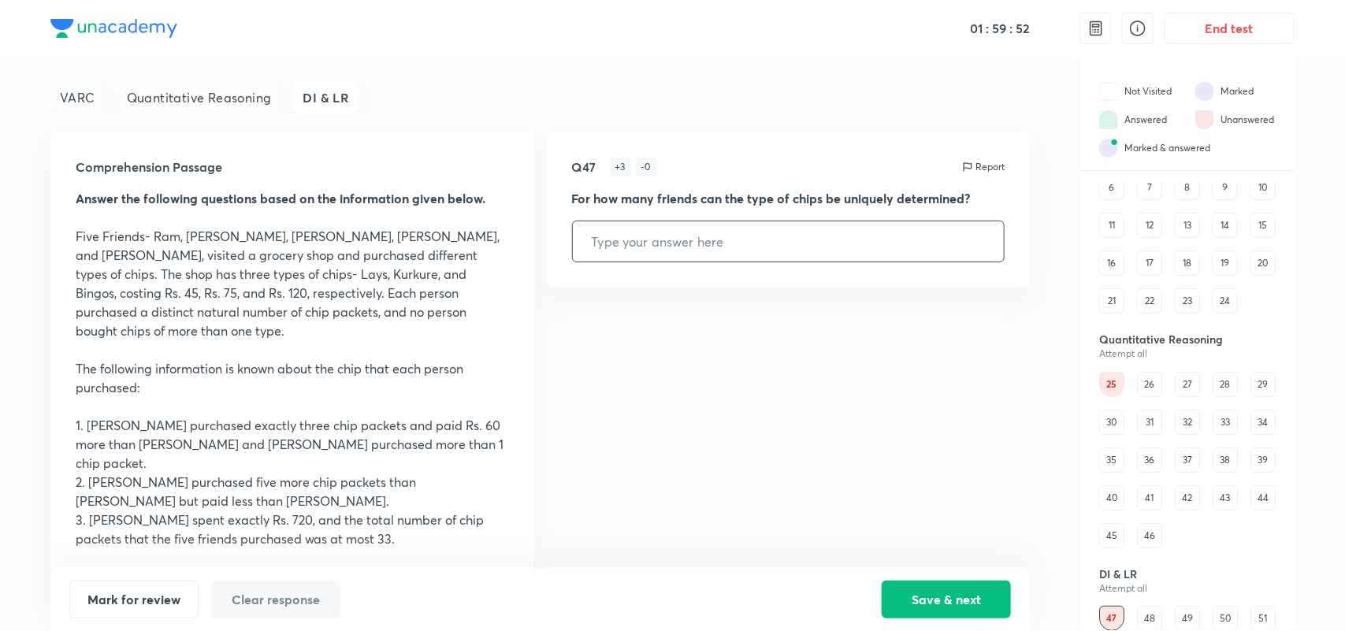
click at [75, 87] on div "VARC" at bounding box center [77, 98] width 54 height 32
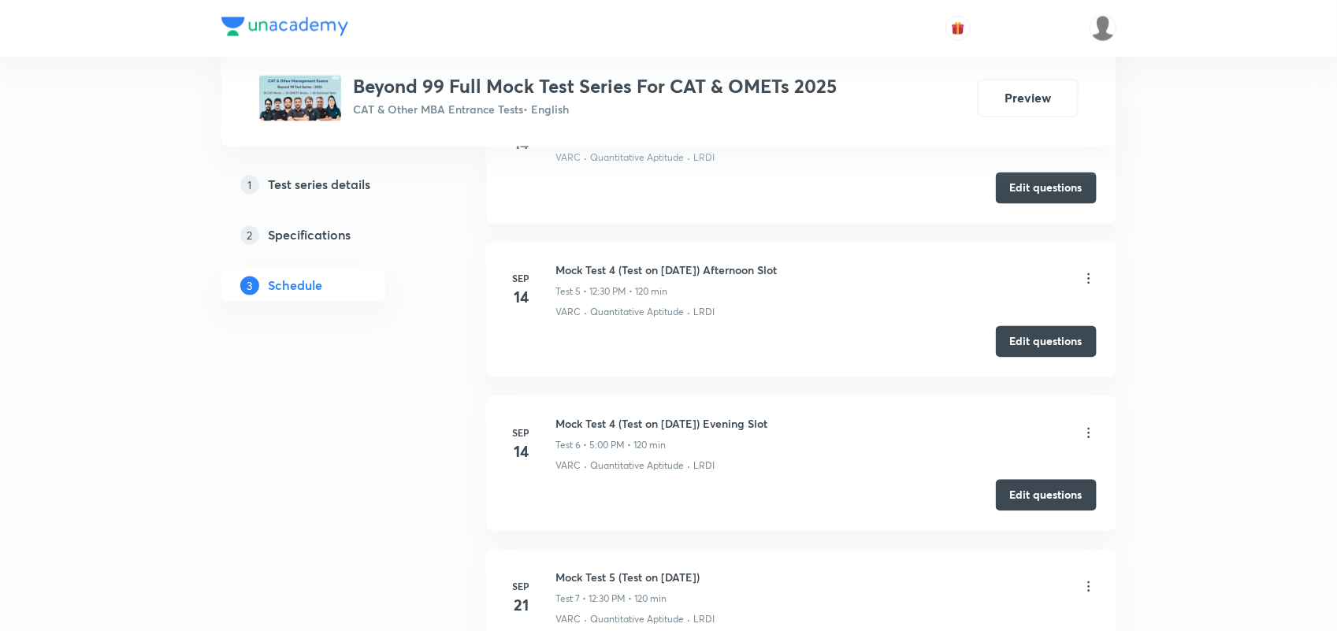
scroll to position [1818, 0]
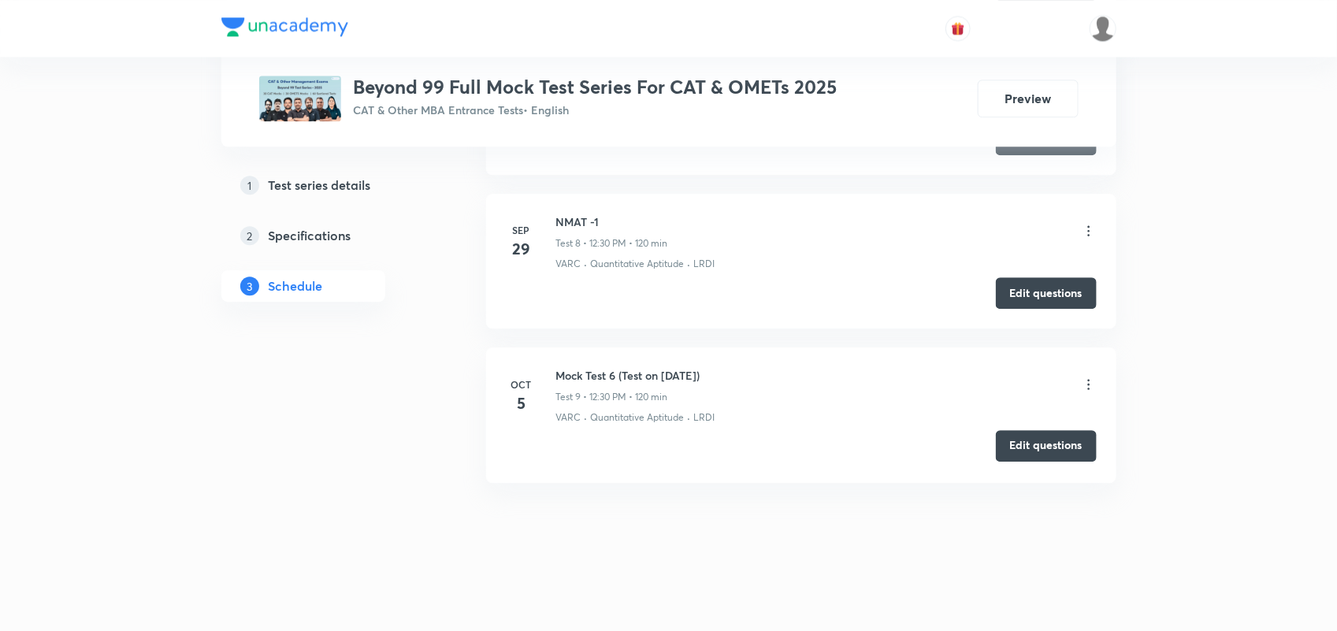
click at [1068, 450] on button "Edit questions" at bounding box center [1046, 446] width 101 height 32
click at [1061, 444] on button "Edit questions" at bounding box center [1046, 446] width 101 height 32
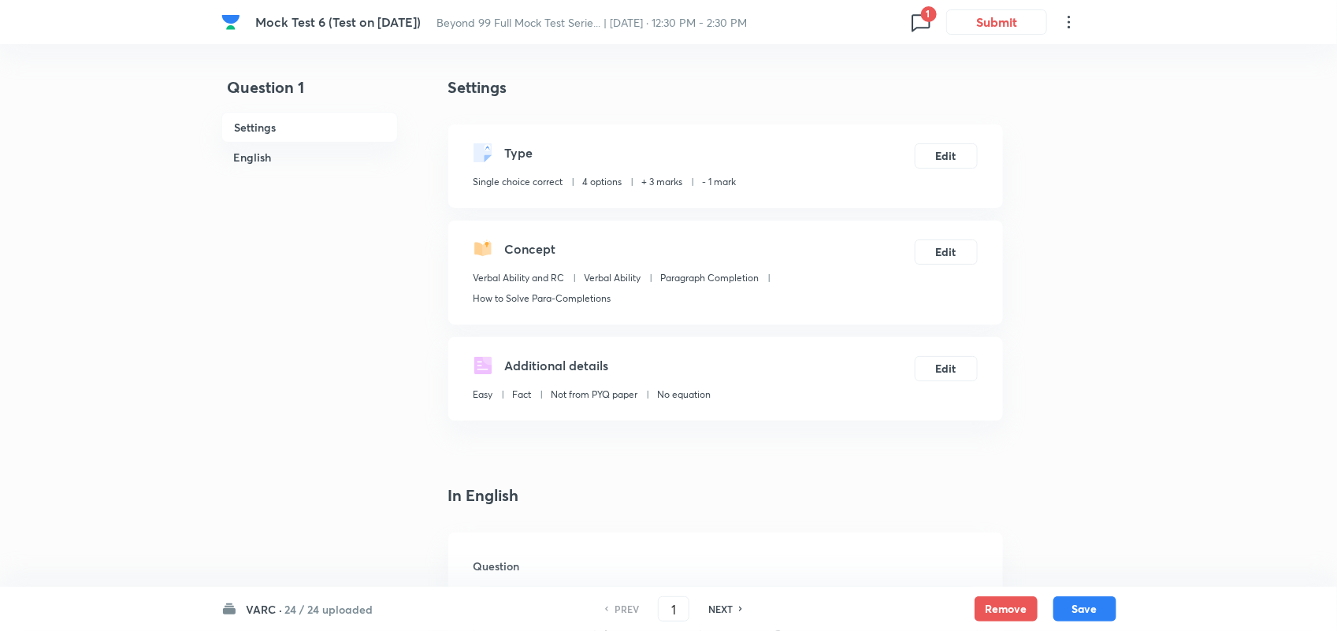
click at [931, 14] on span "1" at bounding box center [929, 14] width 16 height 16
click at [776, 68] on h6 "Question 48" at bounding box center [830, 63] width 189 height 17
type input "48"
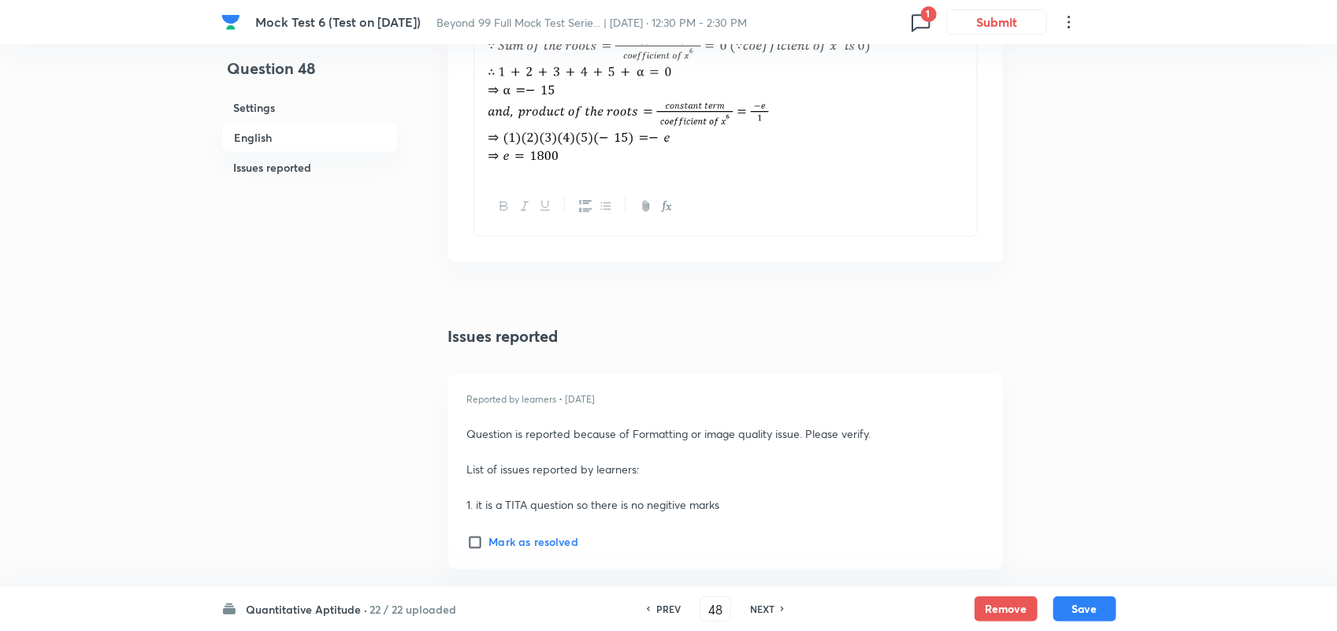
scroll to position [1167, 0]
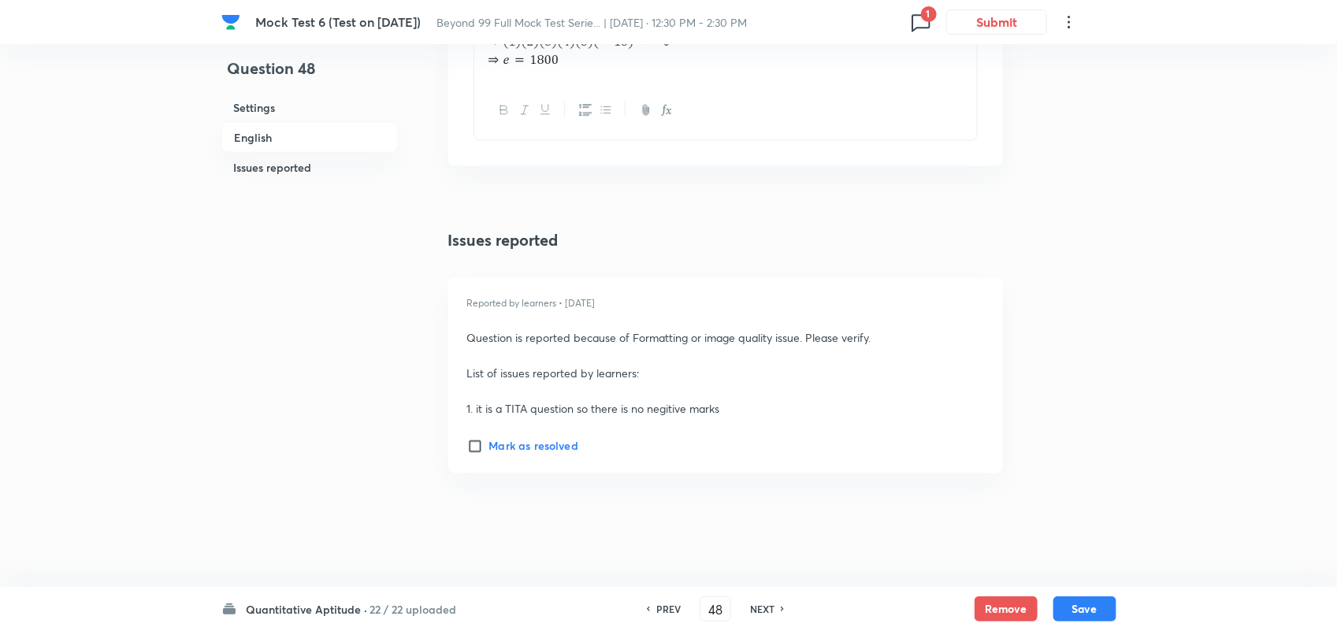
click at [474, 450] on input "Mark as resolved" at bounding box center [478, 447] width 22 height 16
click at [1104, 611] on button "Save" at bounding box center [1084, 607] width 63 height 25
checkbox input "false"
type input "49"
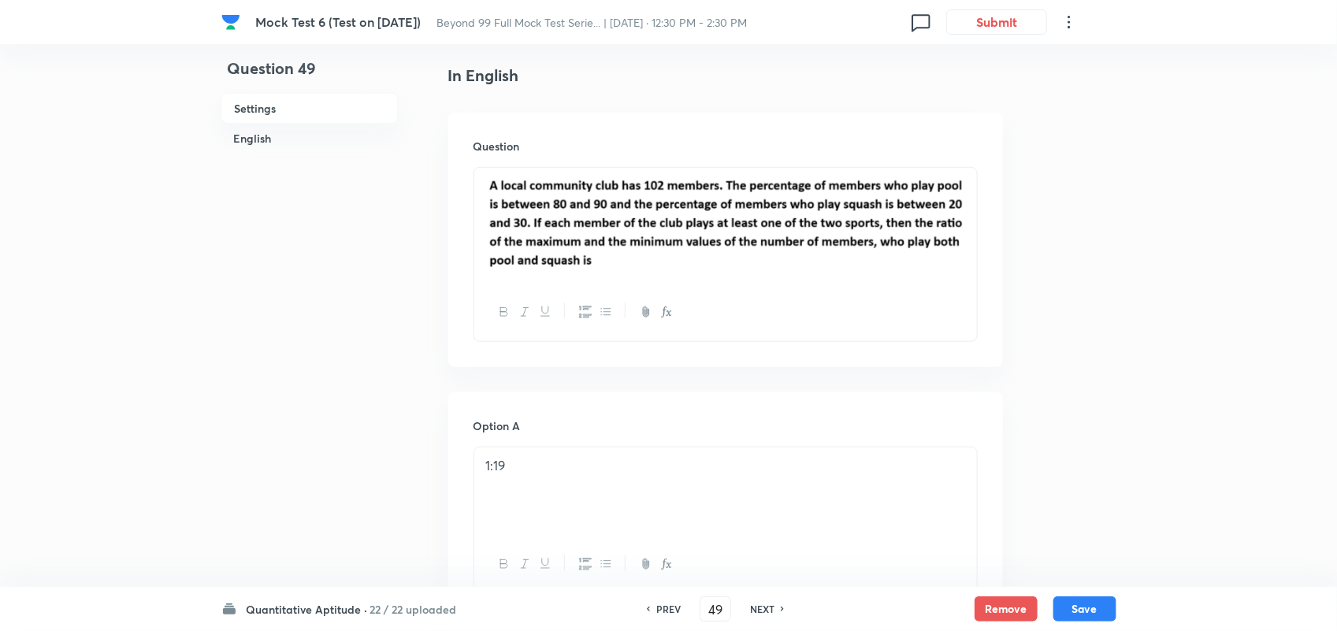
scroll to position [0, 0]
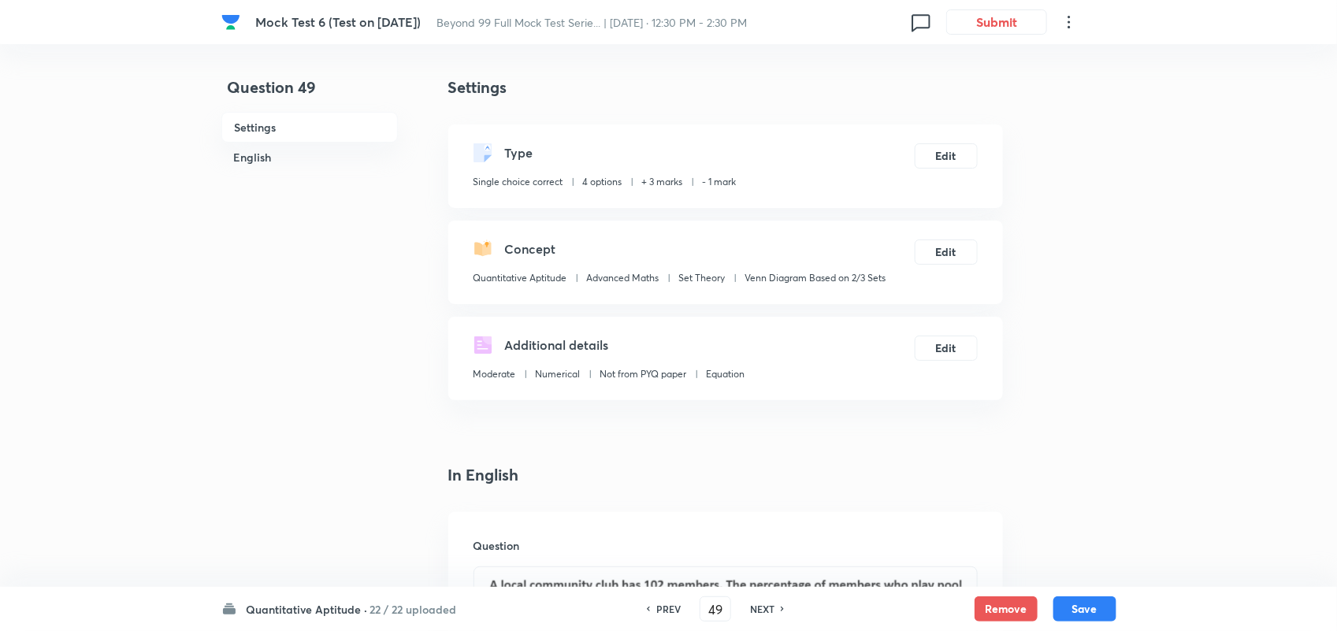
click at [916, 14] on icon at bounding box center [921, 22] width 18 height 17
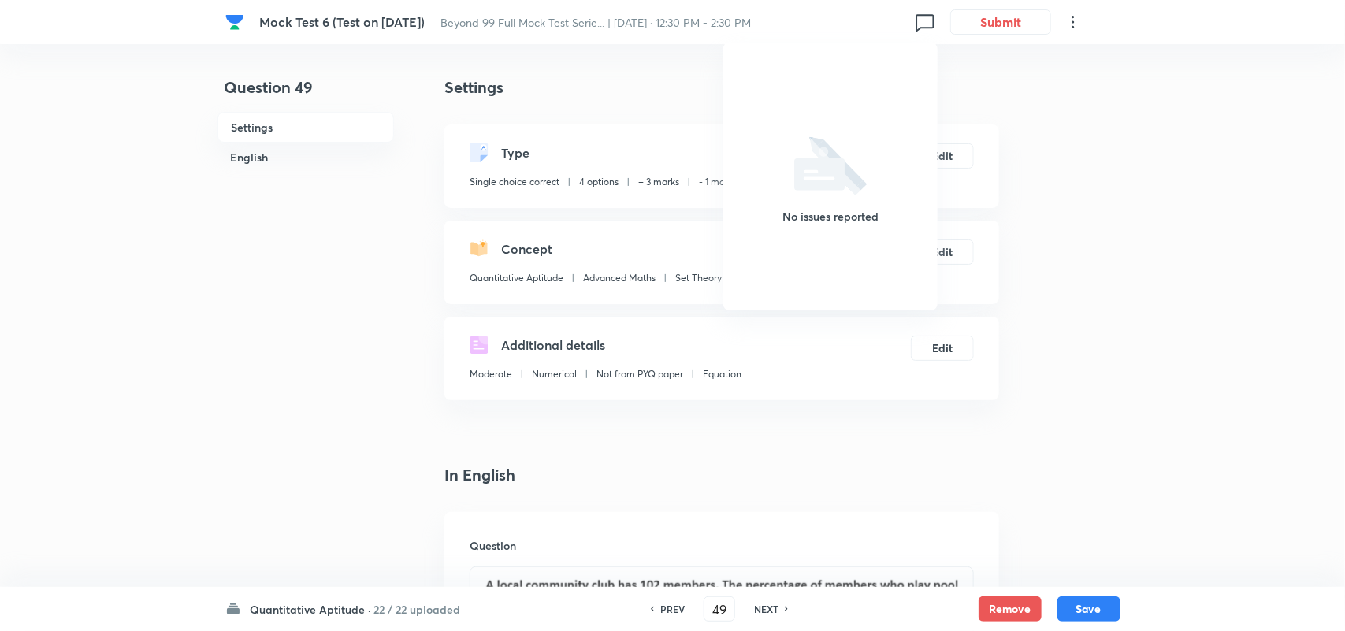
click at [1132, 277] on div at bounding box center [672, 315] width 1345 height 631
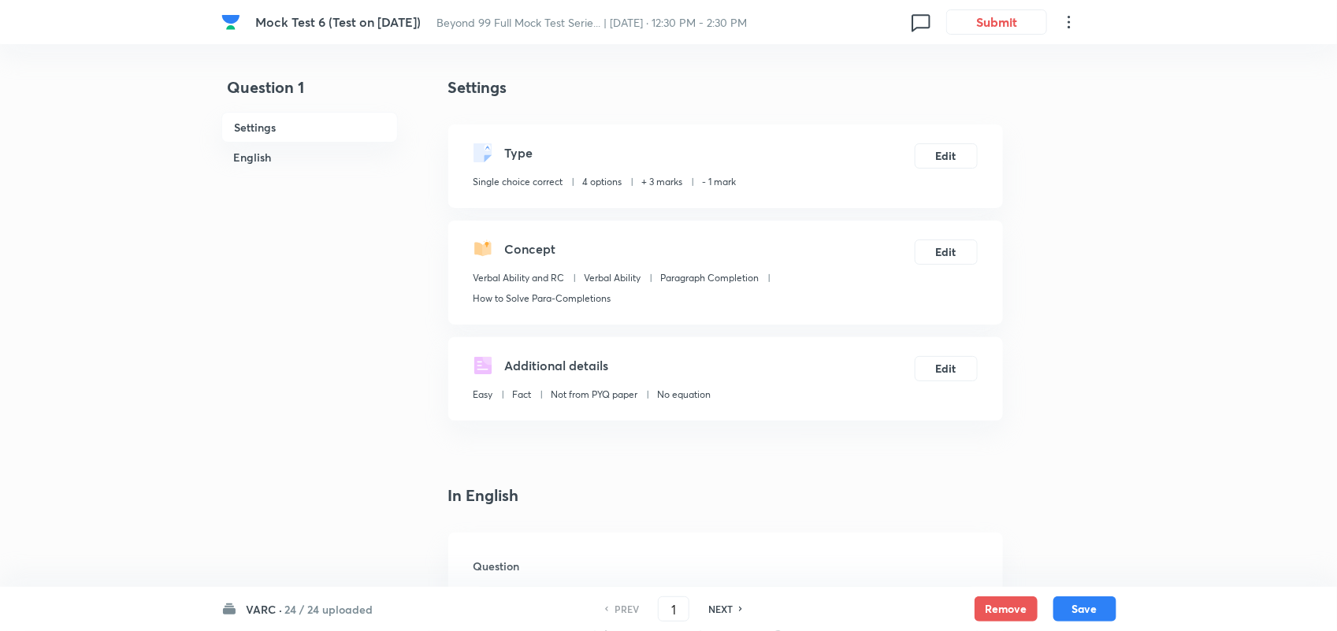
click at [258, 124] on h6 "Settings" at bounding box center [309, 127] width 176 height 31
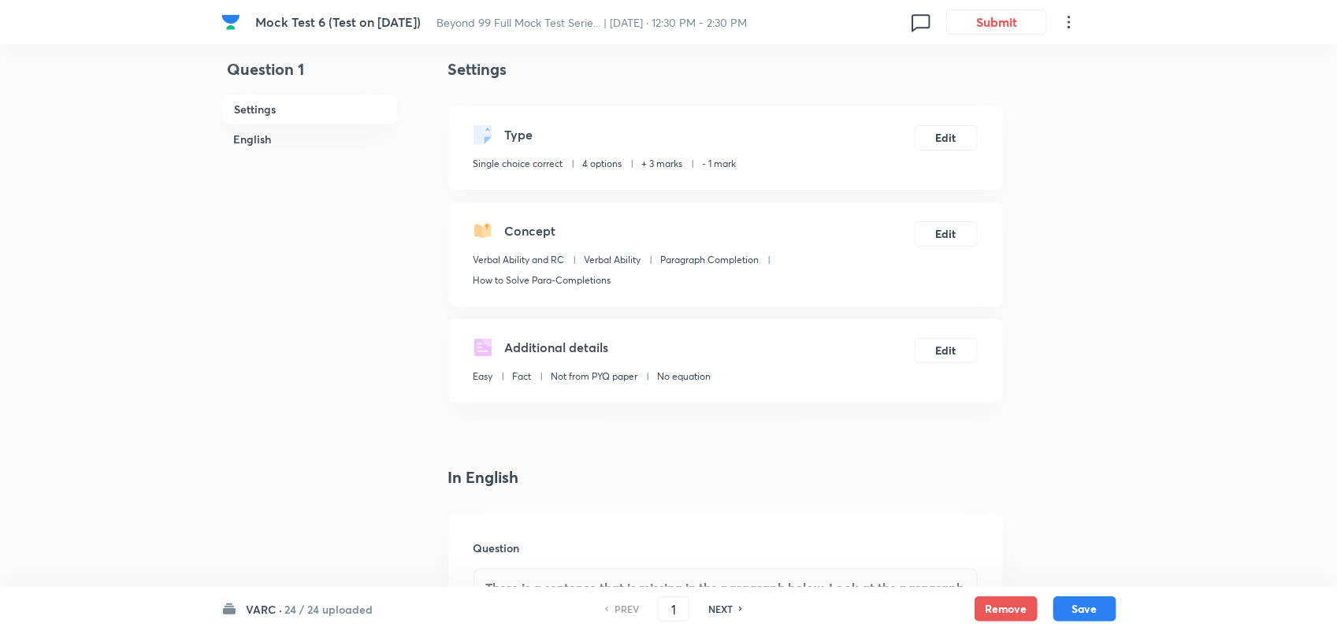
click at [258, 110] on h6 "Settings" at bounding box center [309, 109] width 176 height 31
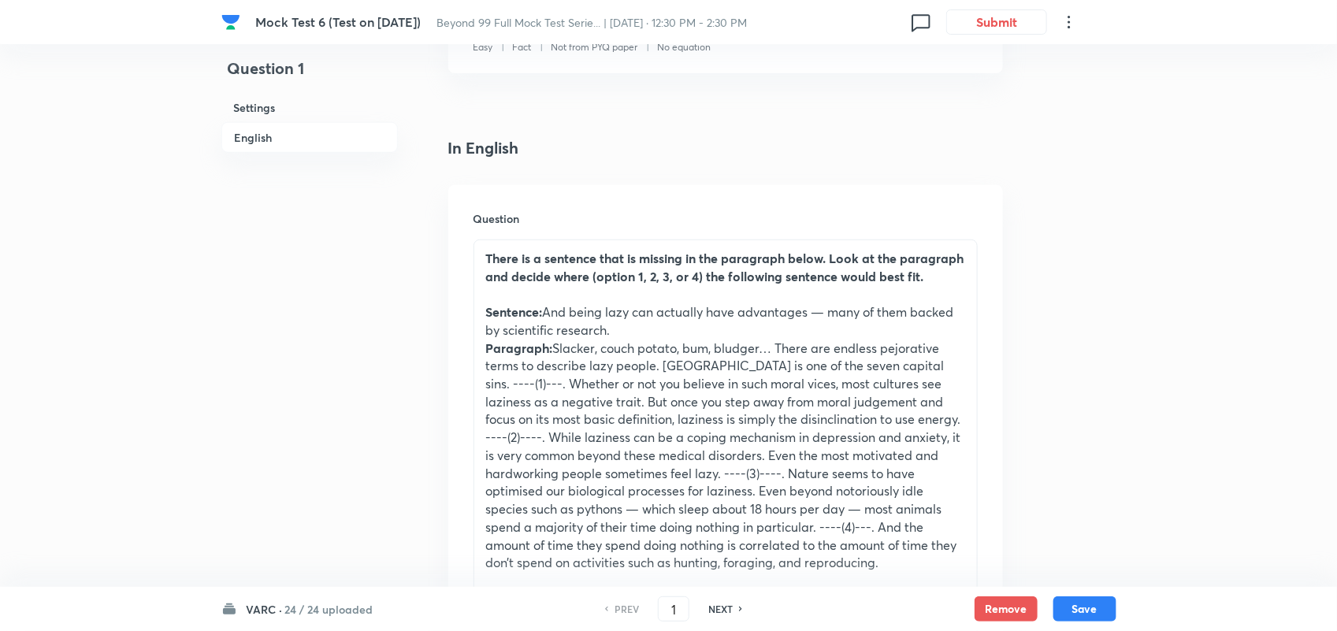
scroll to position [0, 0]
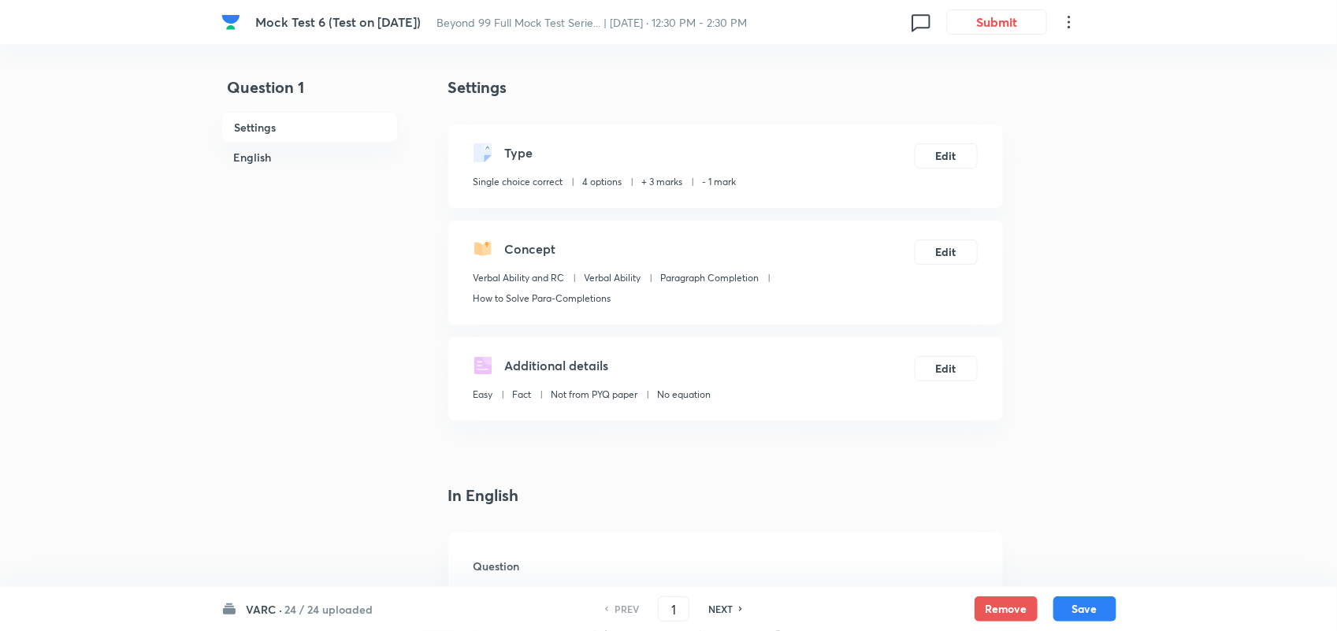
click at [247, 156] on h6 "English" at bounding box center [309, 157] width 176 height 29
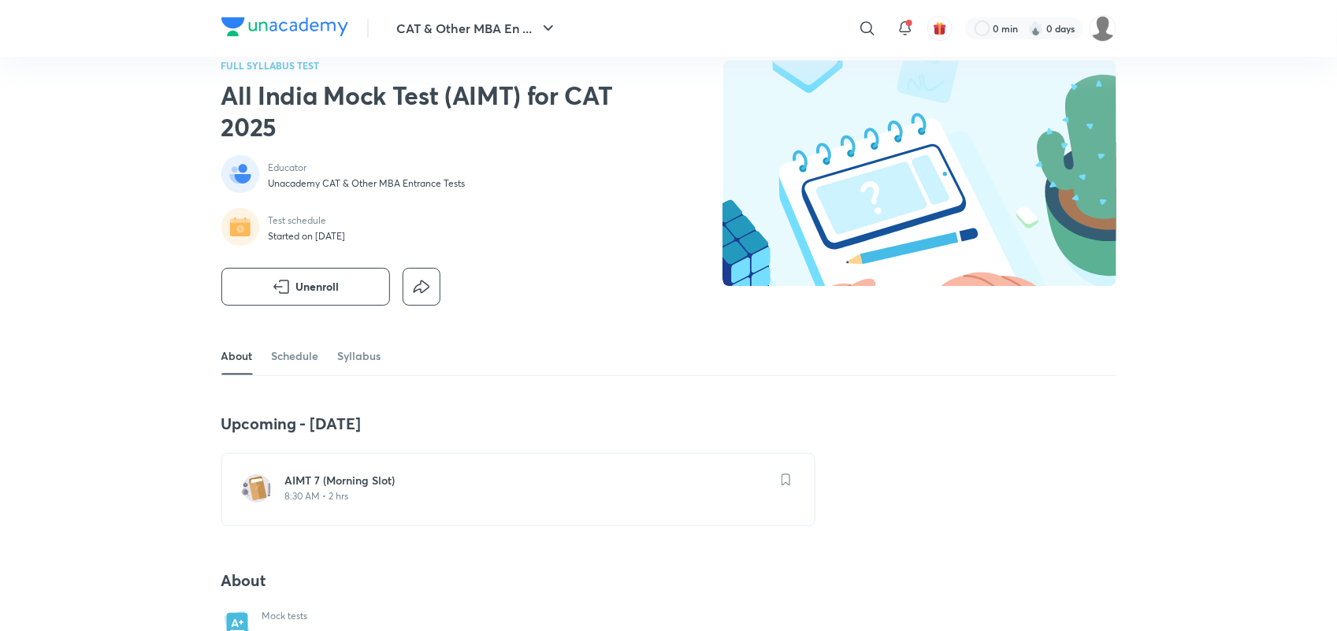
scroll to position [28, 0]
click at [295, 348] on link "Schedule" at bounding box center [295, 355] width 47 height 38
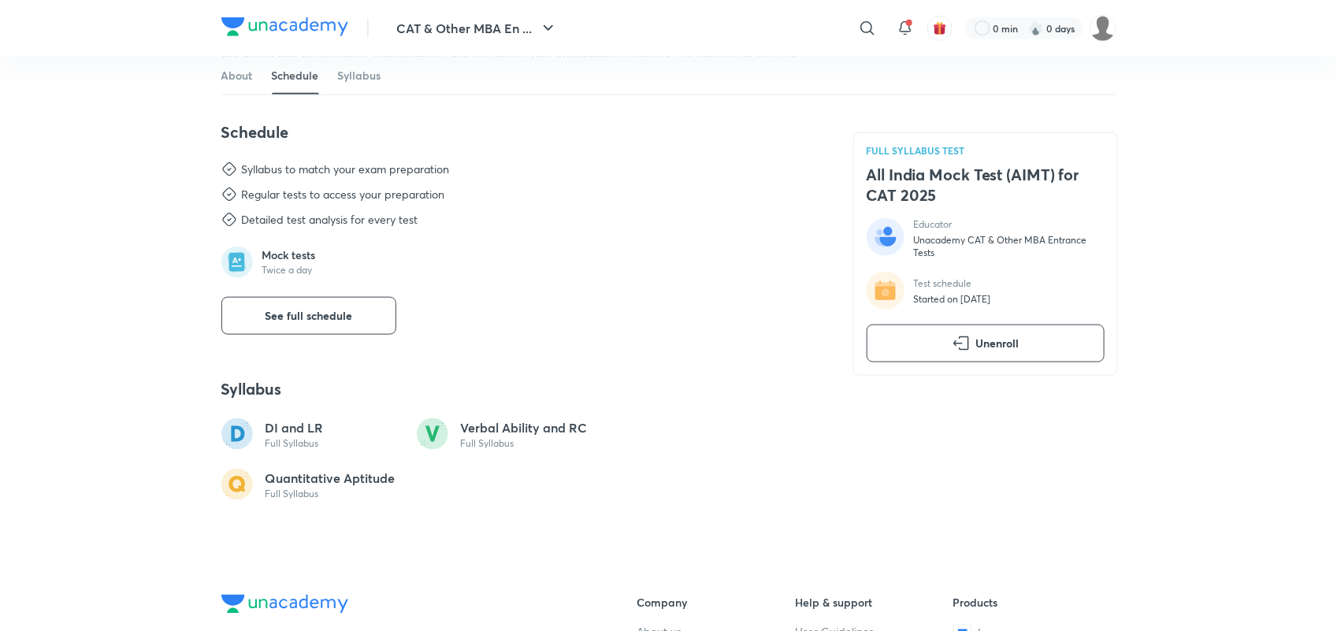
scroll to position [758, 0]
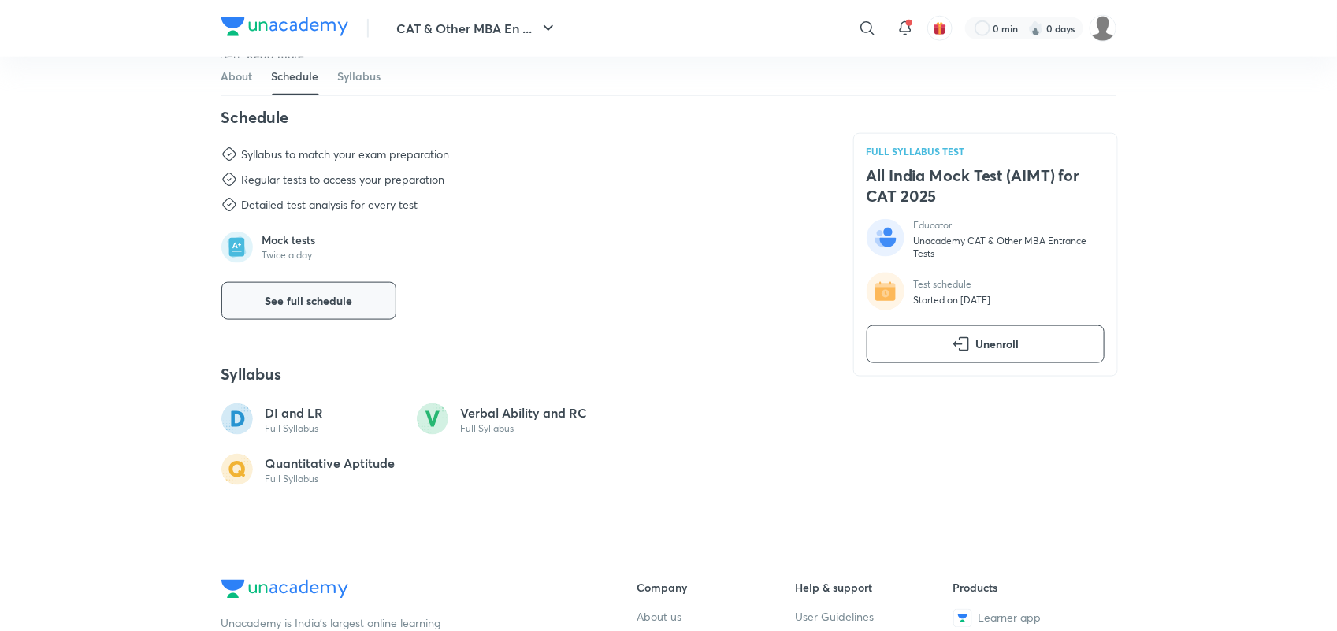
click at [362, 304] on button "See full schedule" at bounding box center [308, 301] width 175 height 38
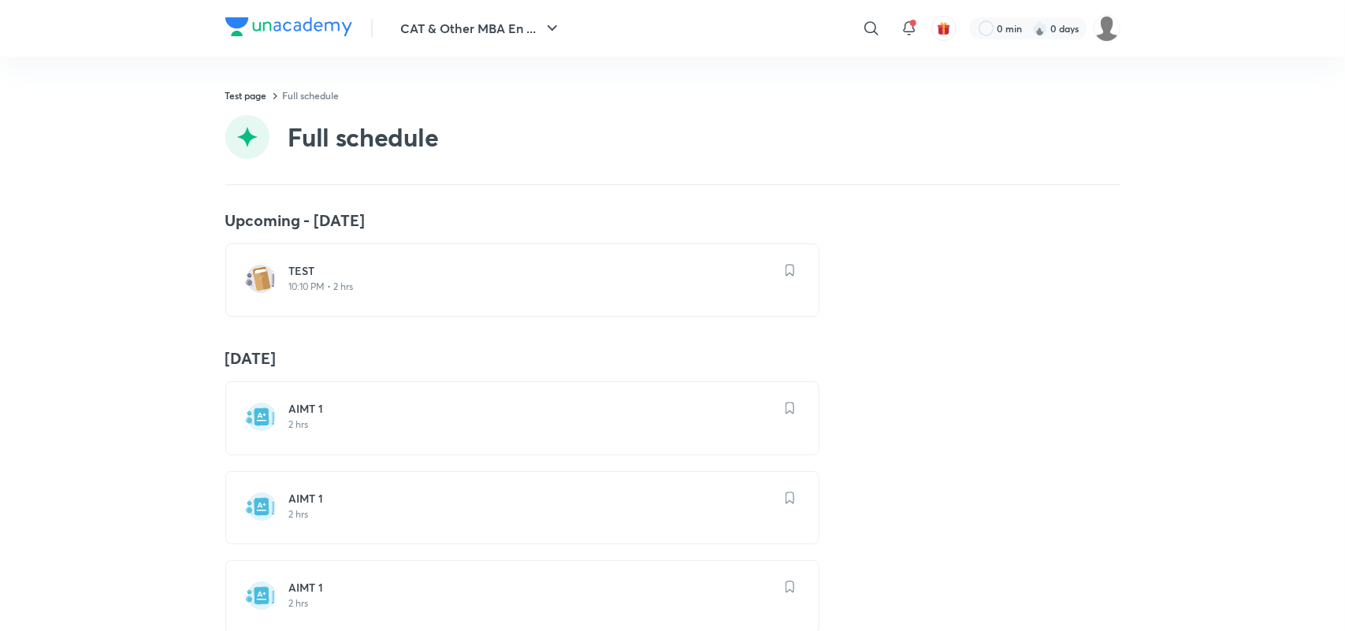
click at [518, 433] on div "AIMT 1 2 hrs" at bounding box center [531, 418] width 485 height 34
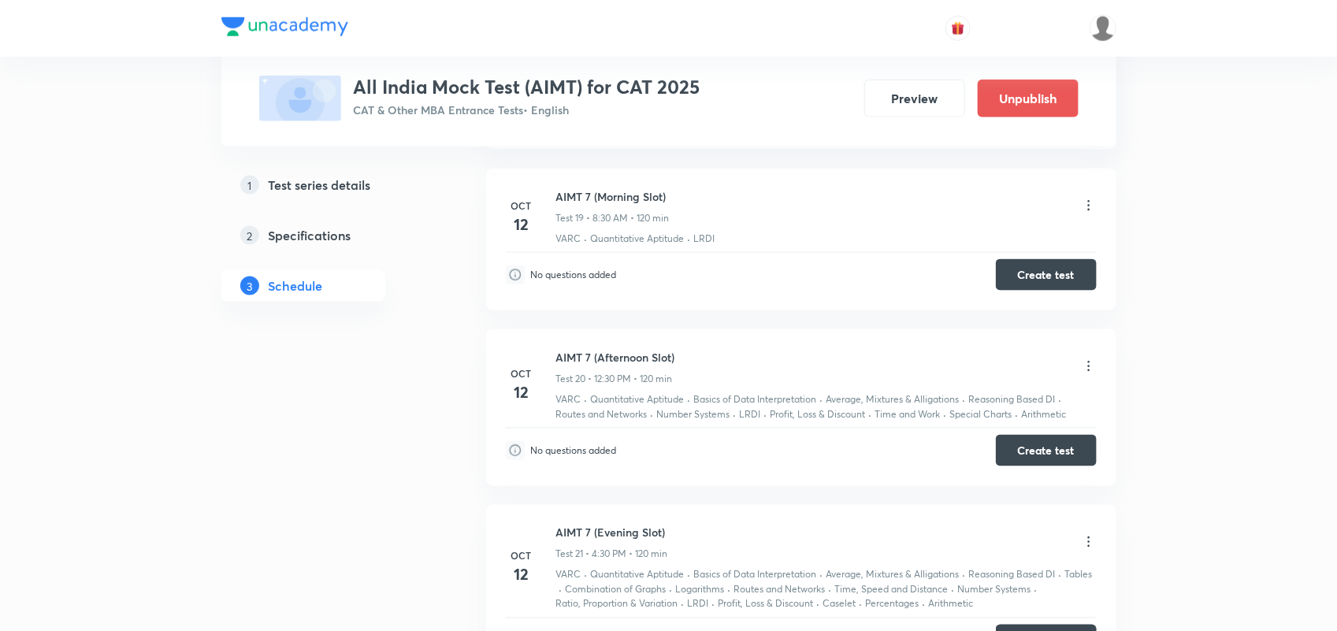
scroll to position [3431, 0]
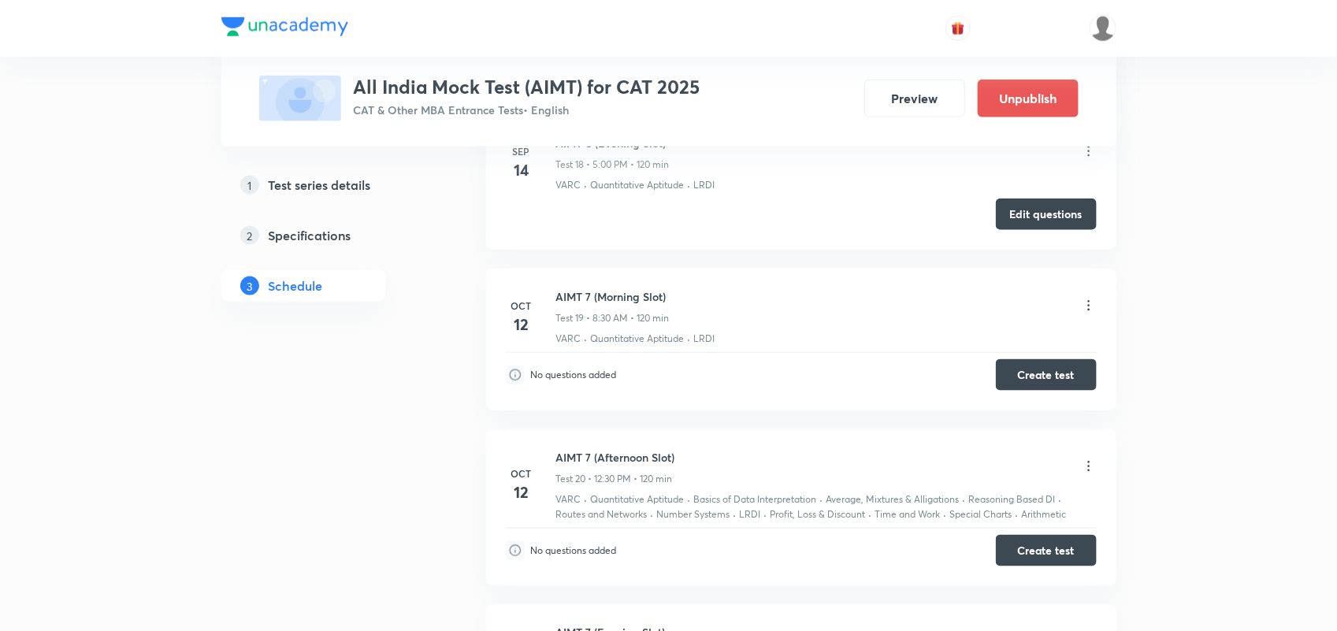
click at [1087, 310] on icon at bounding box center [1089, 306] width 16 height 16
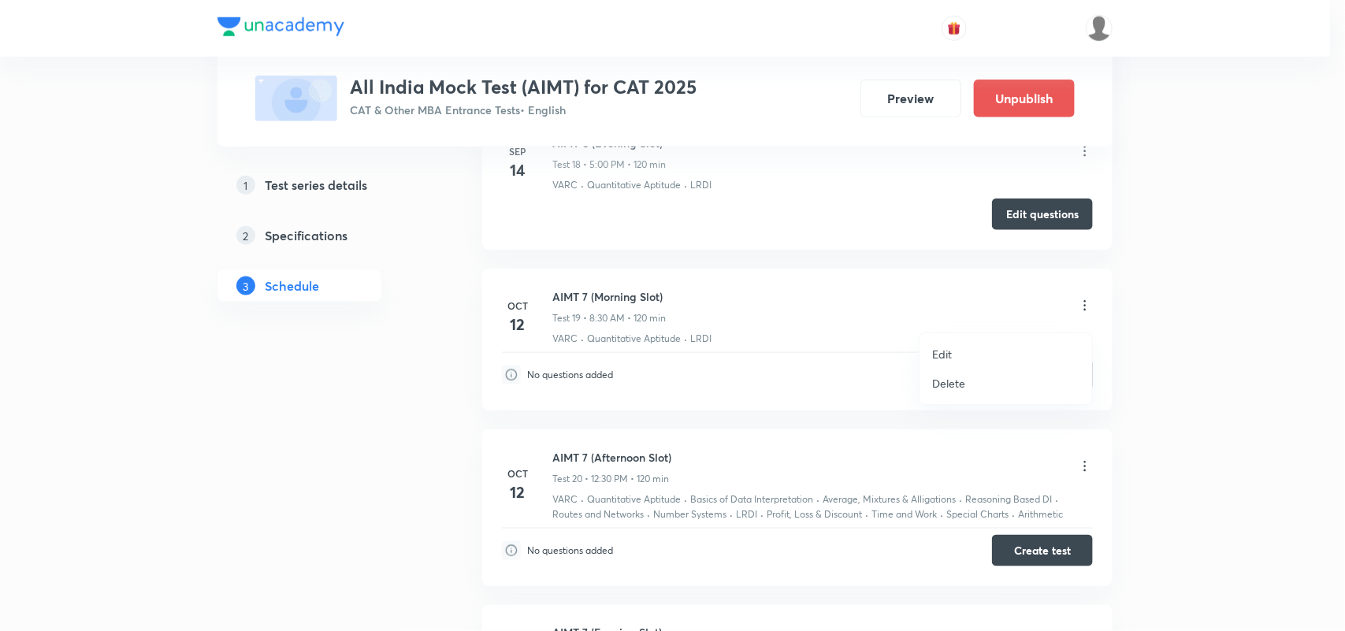
click at [938, 351] on p "Edit" at bounding box center [942, 354] width 20 height 17
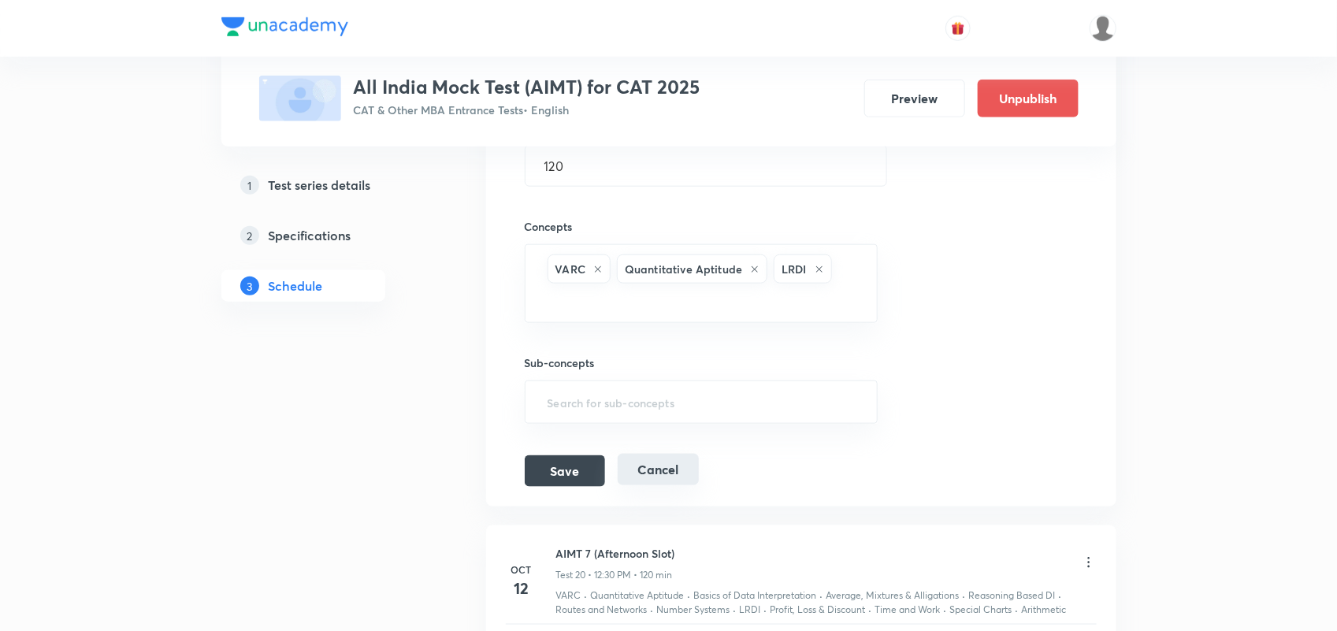
click at [655, 473] on button "Cancel" at bounding box center [658, 470] width 81 height 32
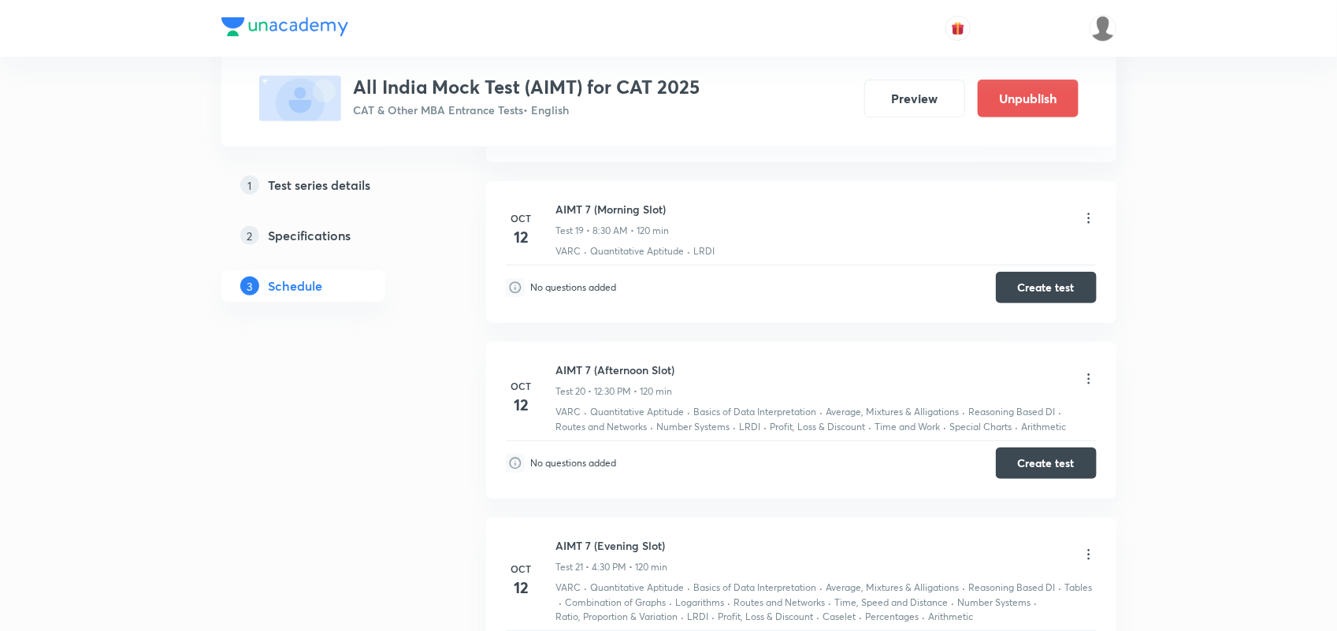
scroll to position [2994, 0]
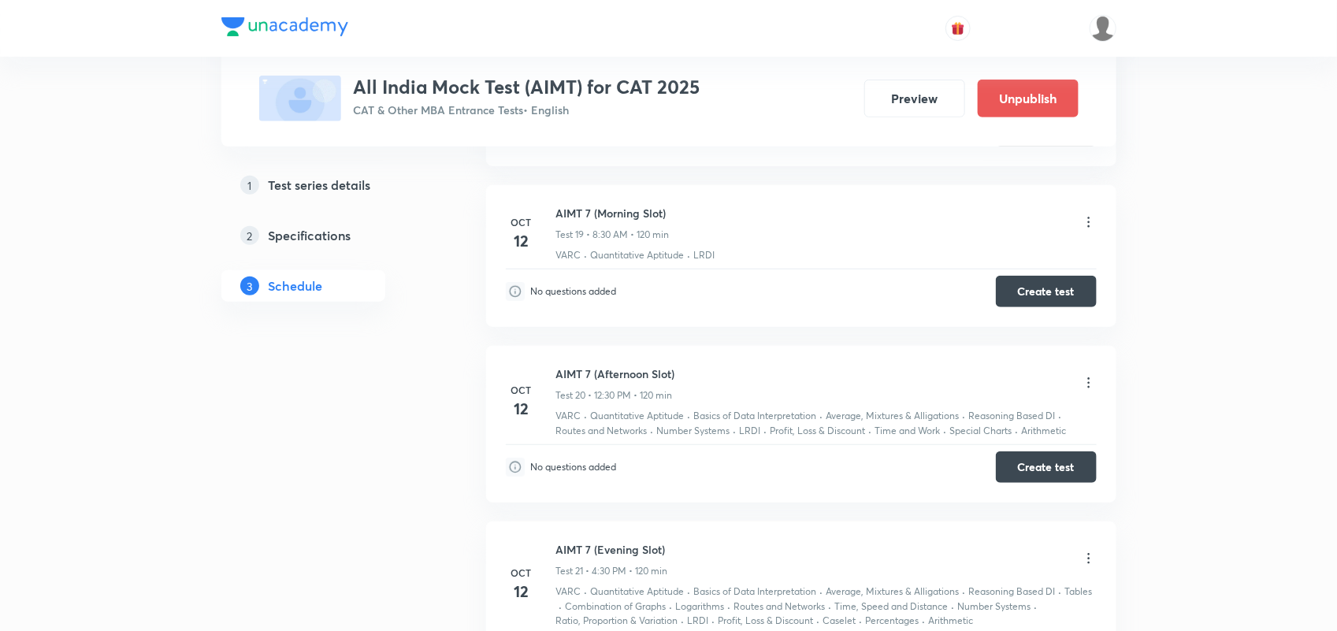
click at [1081, 225] on icon at bounding box center [1089, 222] width 16 height 16
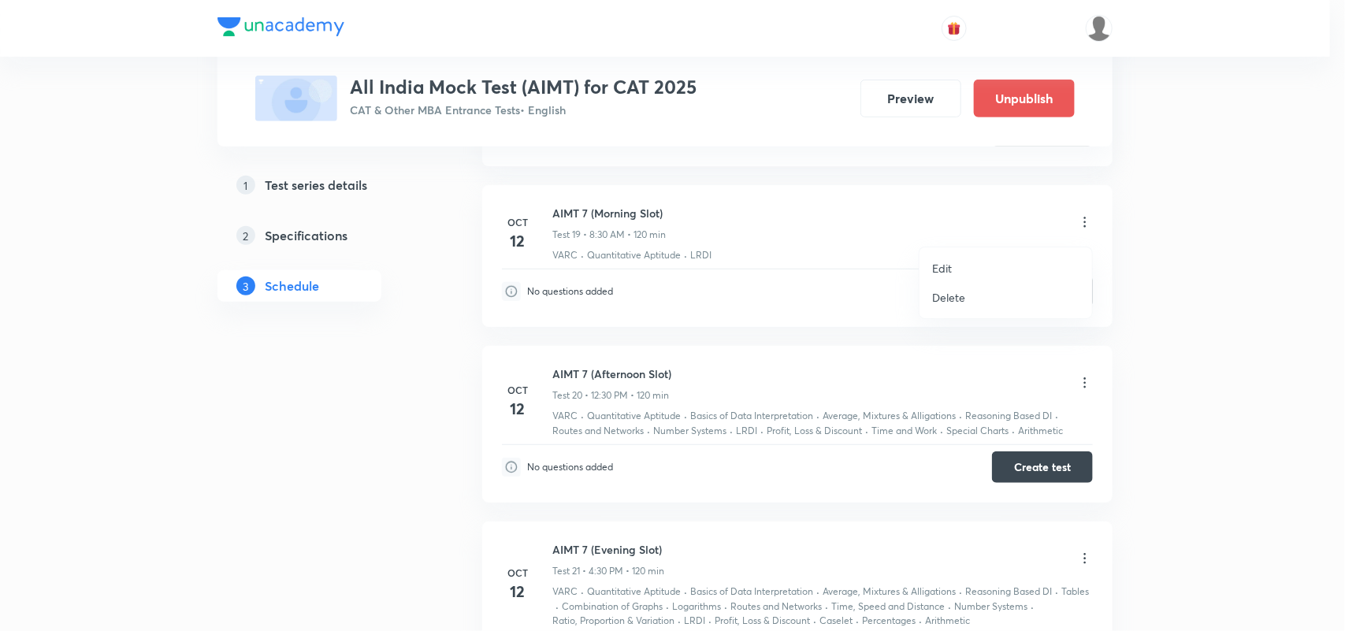
click at [797, 317] on div at bounding box center [672, 315] width 1345 height 631
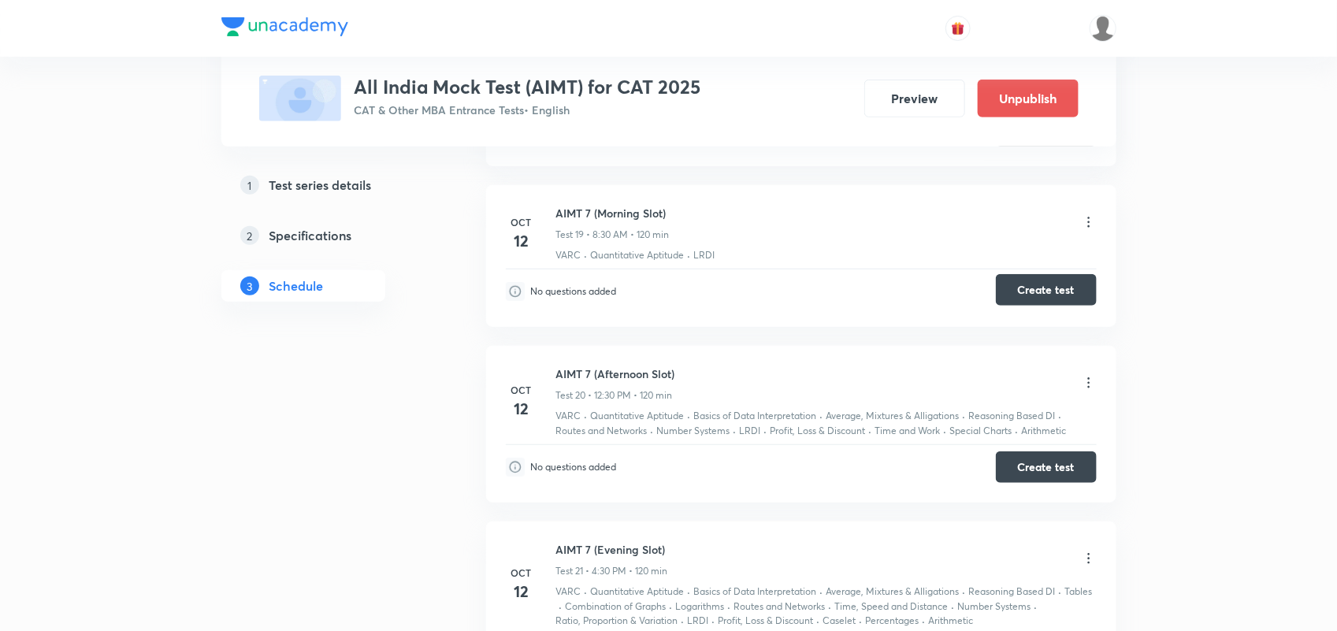
click at [1076, 299] on button "Create test" at bounding box center [1046, 290] width 101 height 32
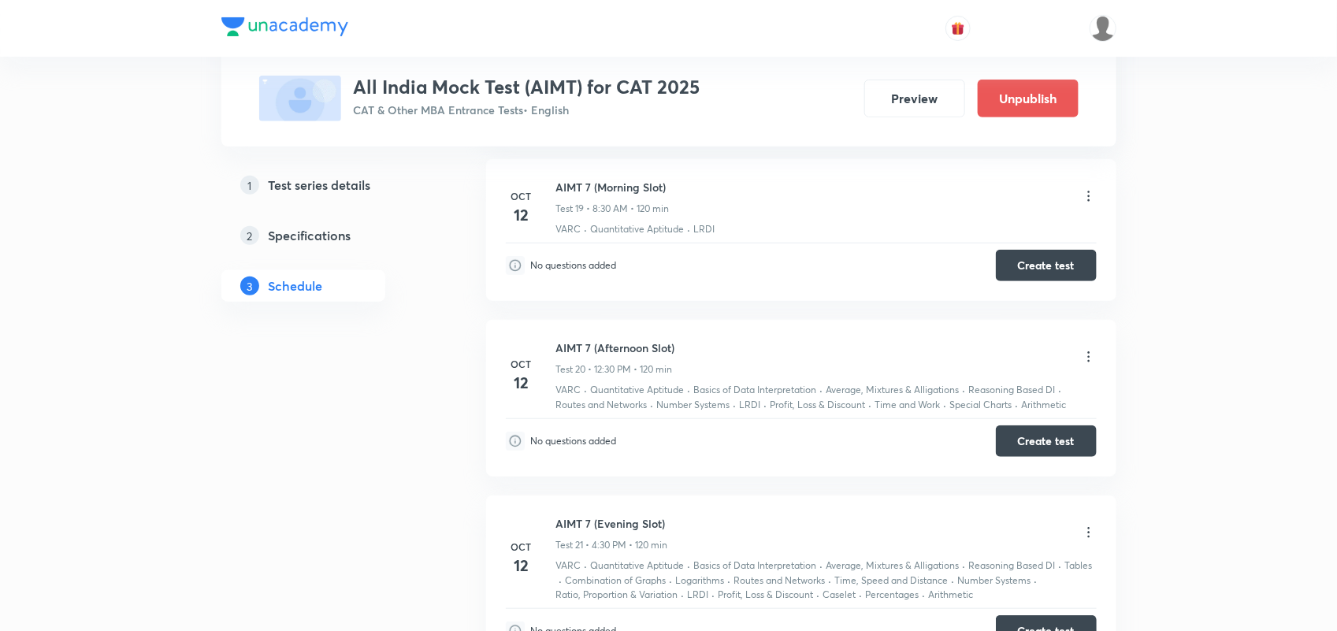
scroll to position [3019, 0]
click at [1094, 364] on icon at bounding box center [1089, 358] width 16 height 16
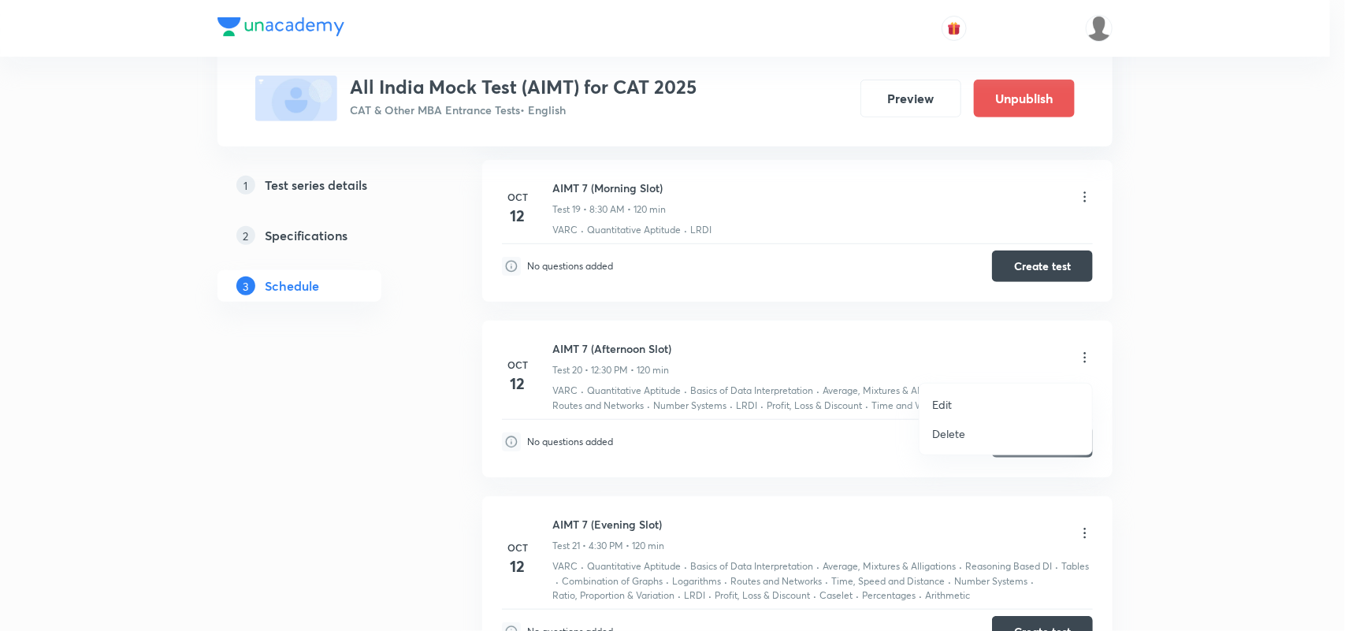
click at [1146, 391] on div at bounding box center [672, 315] width 1345 height 631
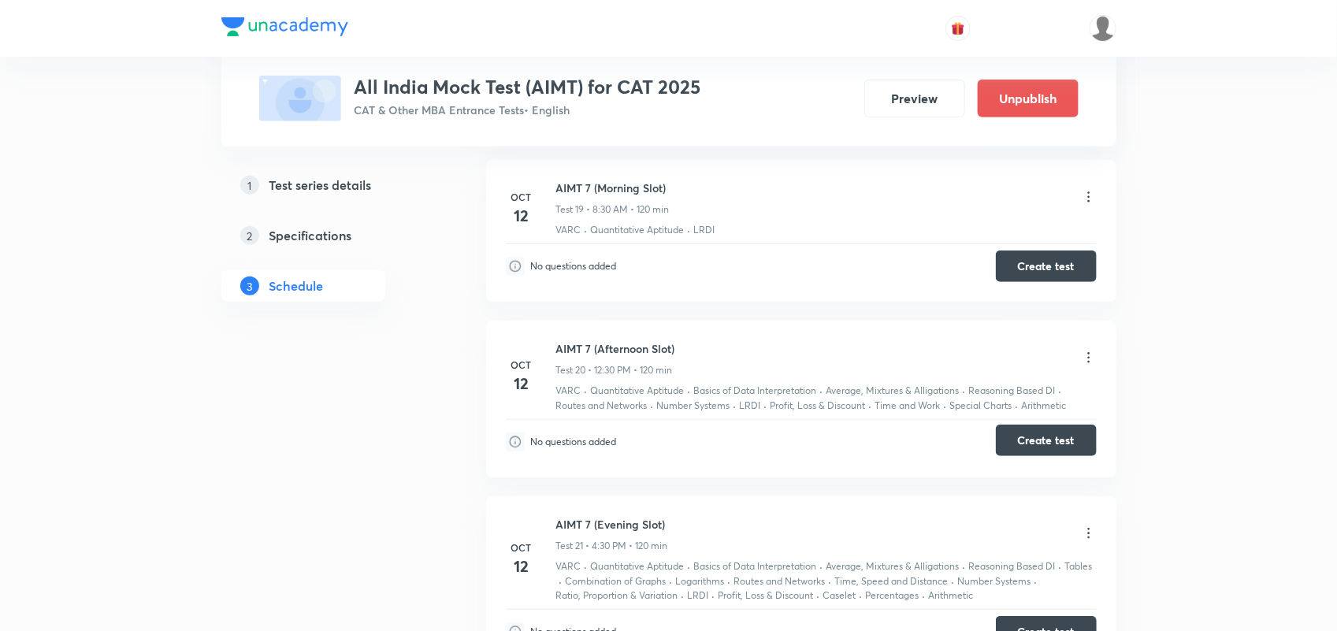
click at [1057, 449] on button "Create test" at bounding box center [1046, 441] width 101 height 32
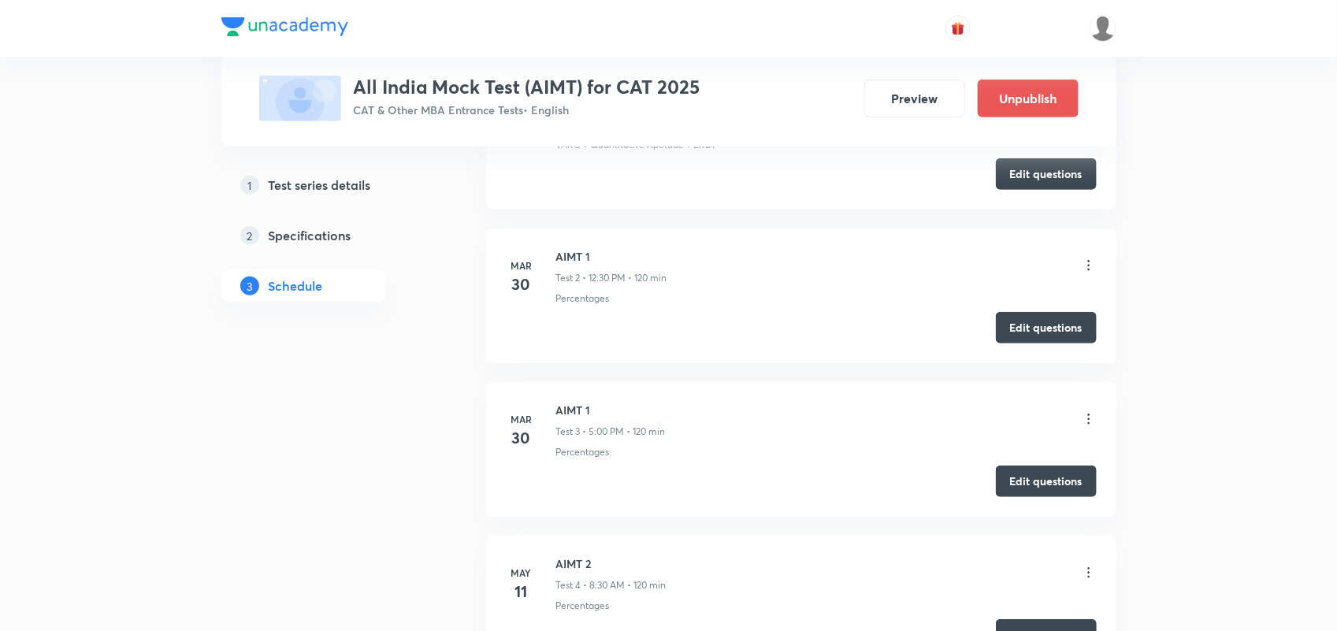
scroll to position [0, 0]
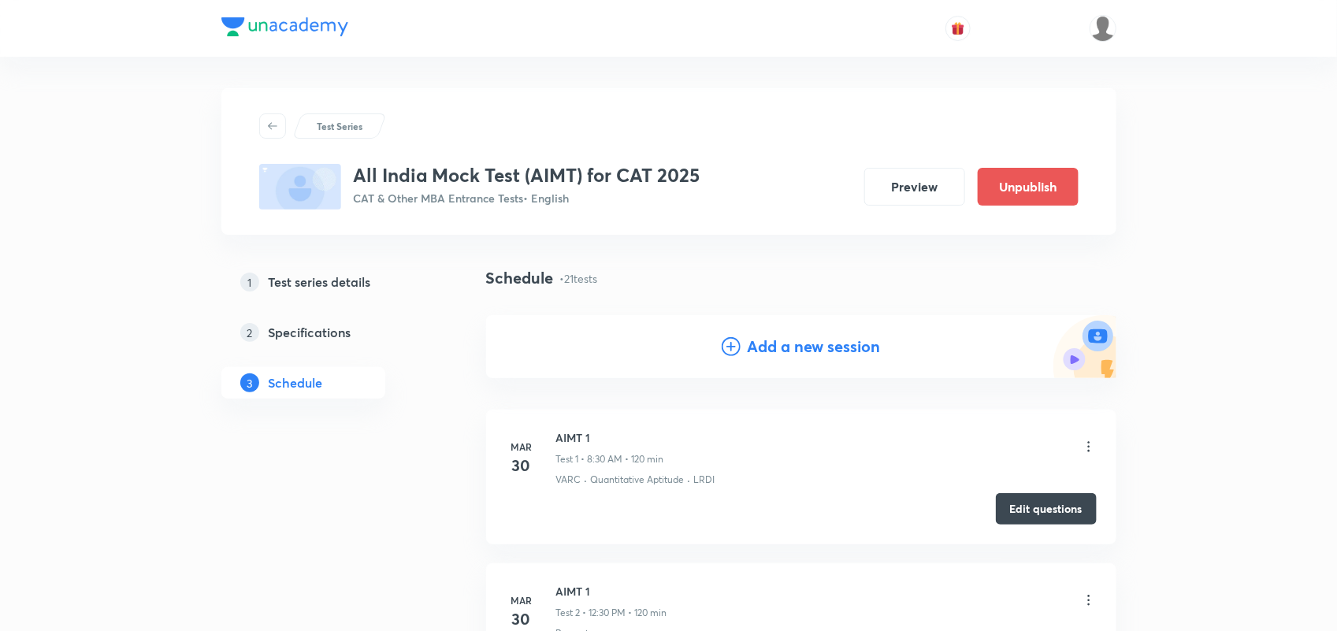
click at [800, 340] on h4 "Add a new session" at bounding box center [813, 347] width 133 height 24
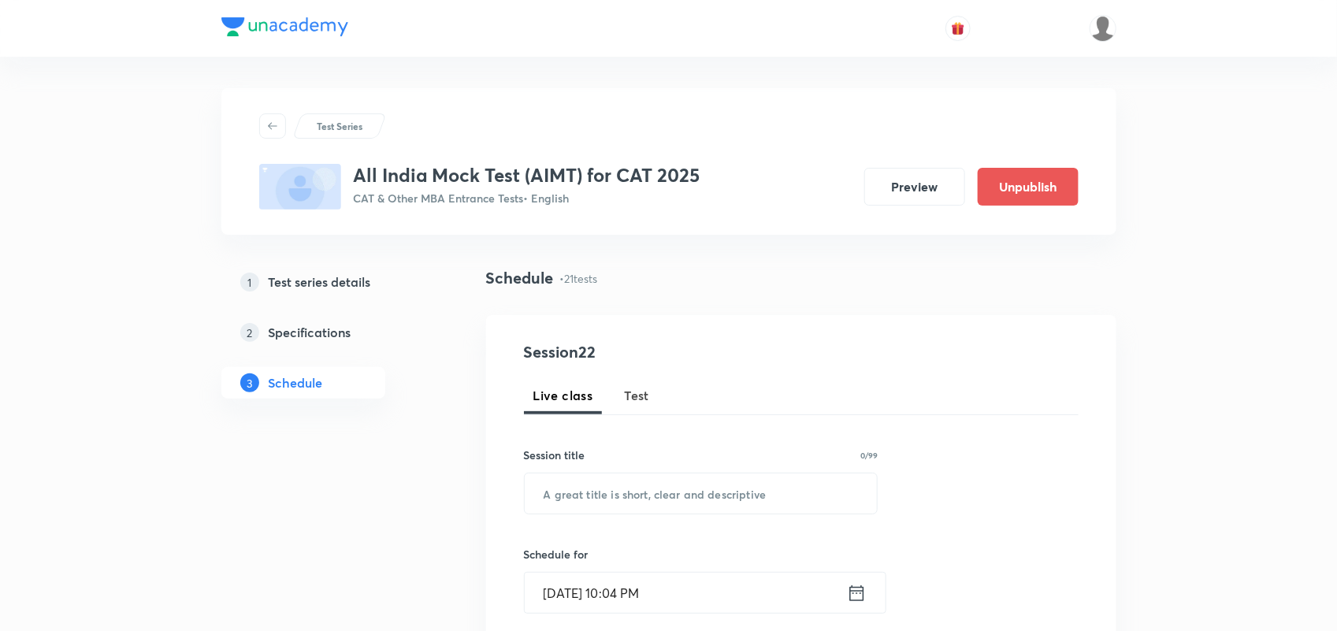
click at [634, 377] on button "Test" at bounding box center [637, 396] width 44 height 38
click at [656, 497] on input "text" at bounding box center [701, 494] width 353 height 40
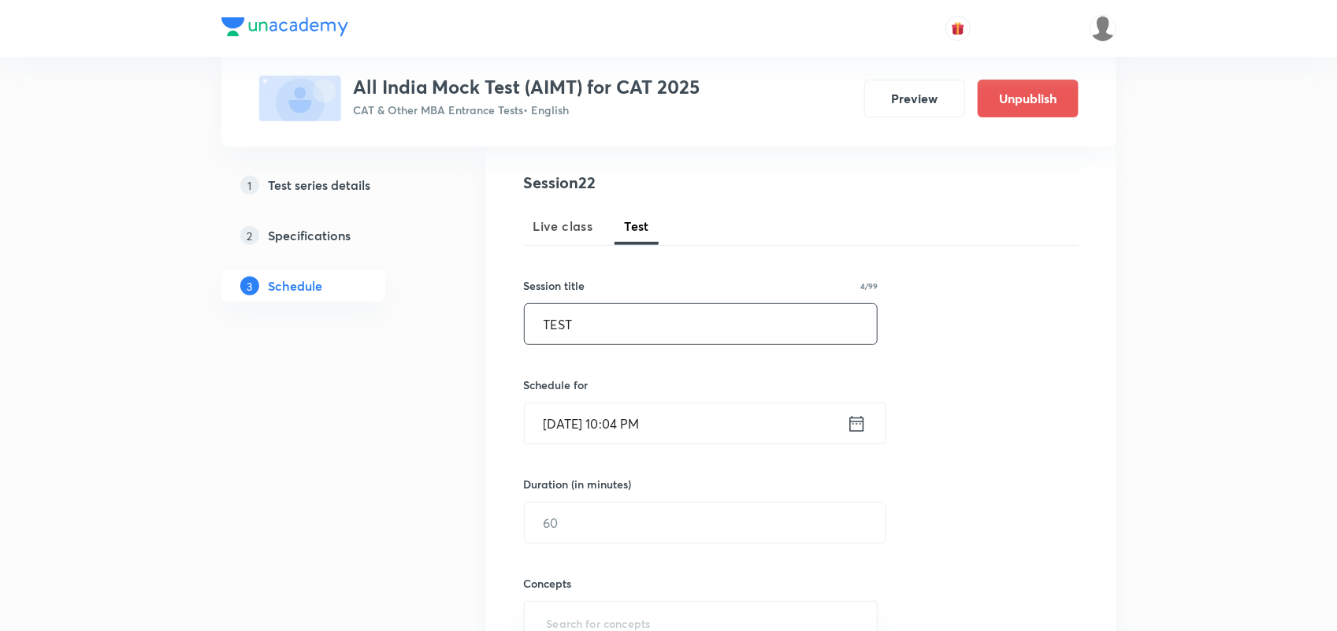
scroll to position [171, 0]
type input "TEST"
click at [863, 422] on icon at bounding box center [856, 422] width 14 height 16
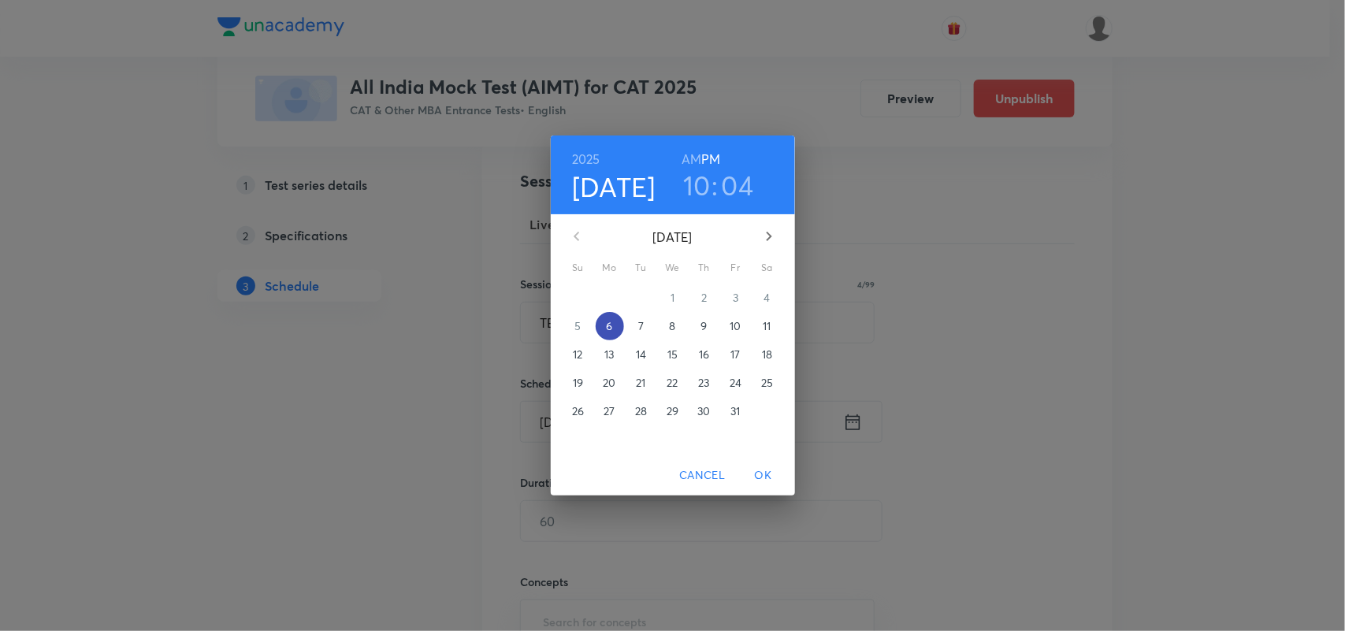
click at [617, 323] on span "6" at bounding box center [610, 326] width 28 height 16
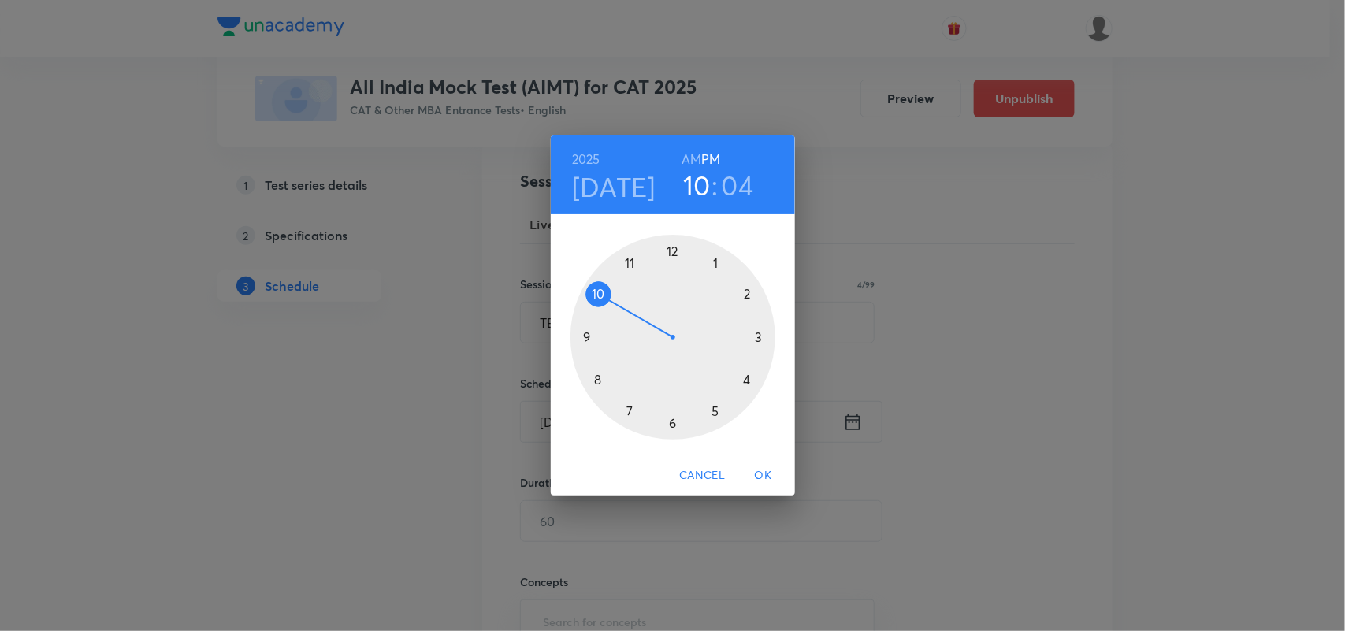
click at [600, 295] on div at bounding box center [672, 337] width 205 height 205
drag, startPoint x: 704, startPoint y: 261, endPoint x: 741, endPoint y: 298, distance: 52.9
click at [741, 298] on div at bounding box center [672, 337] width 205 height 205
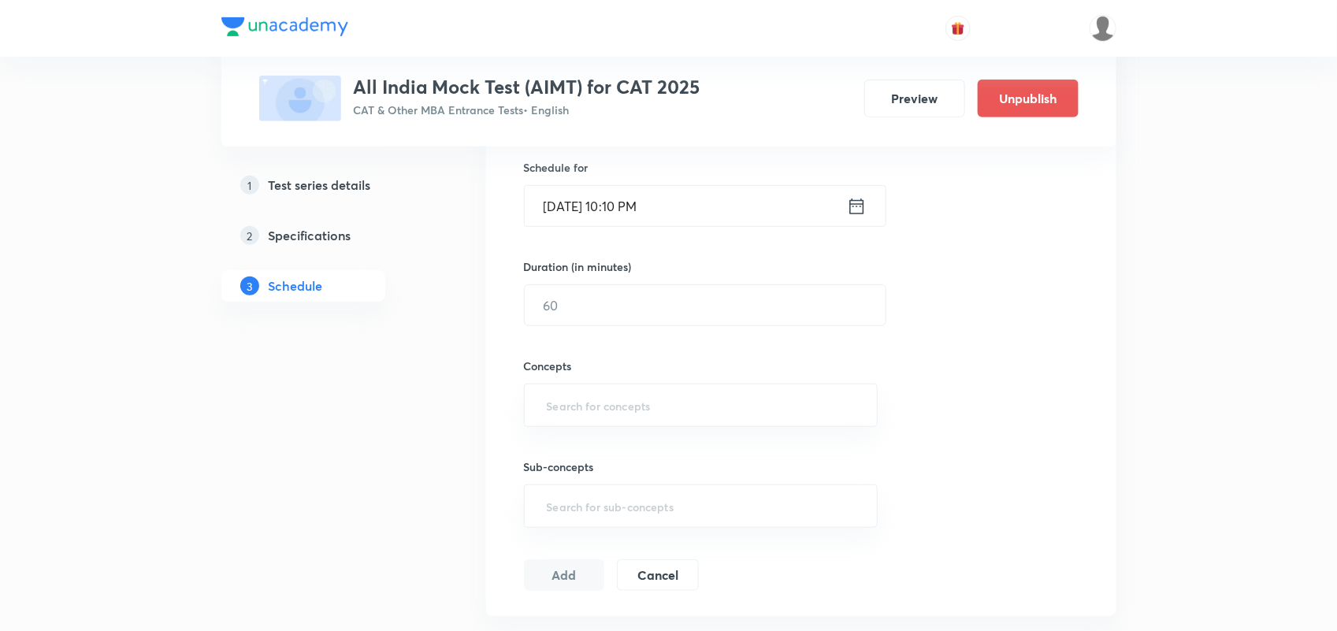
scroll to position [388, 0]
click at [624, 306] on input "text" at bounding box center [705, 304] width 361 height 40
type input "120"
click at [596, 416] on input "text" at bounding box center [701, 404] width 315 height 29
type input "VARC"
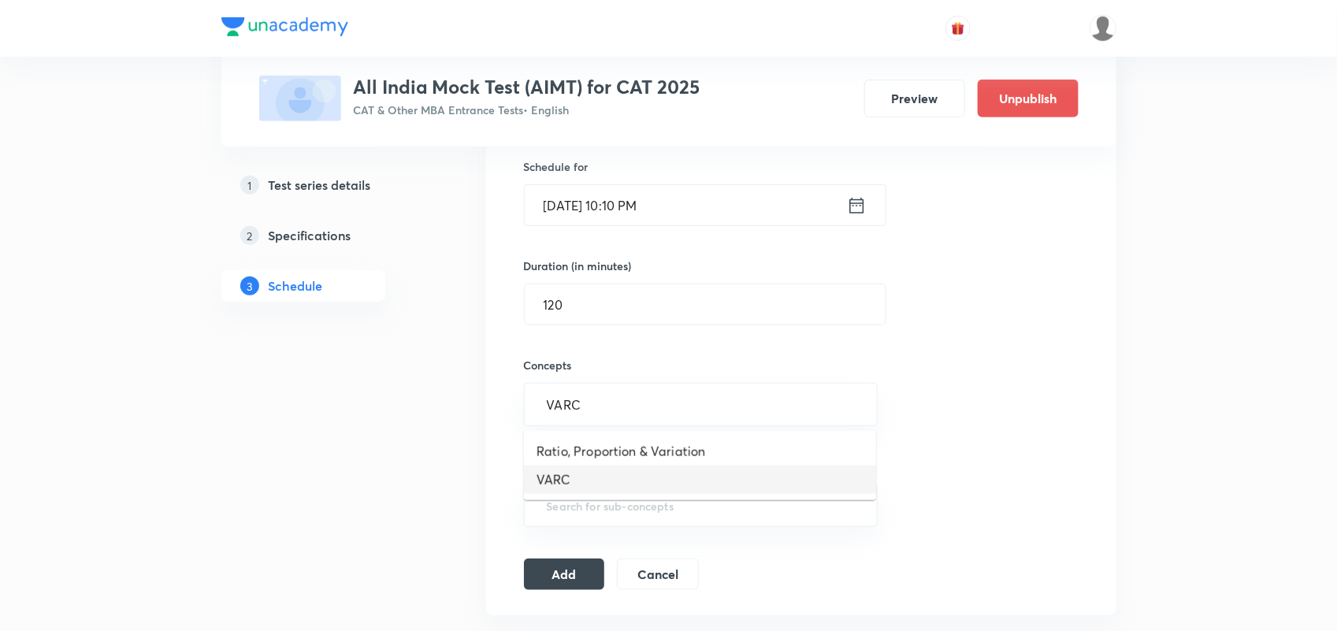
click at [579, 471] on li "VARC" at bounding box center [700, 480] width 352 height 28
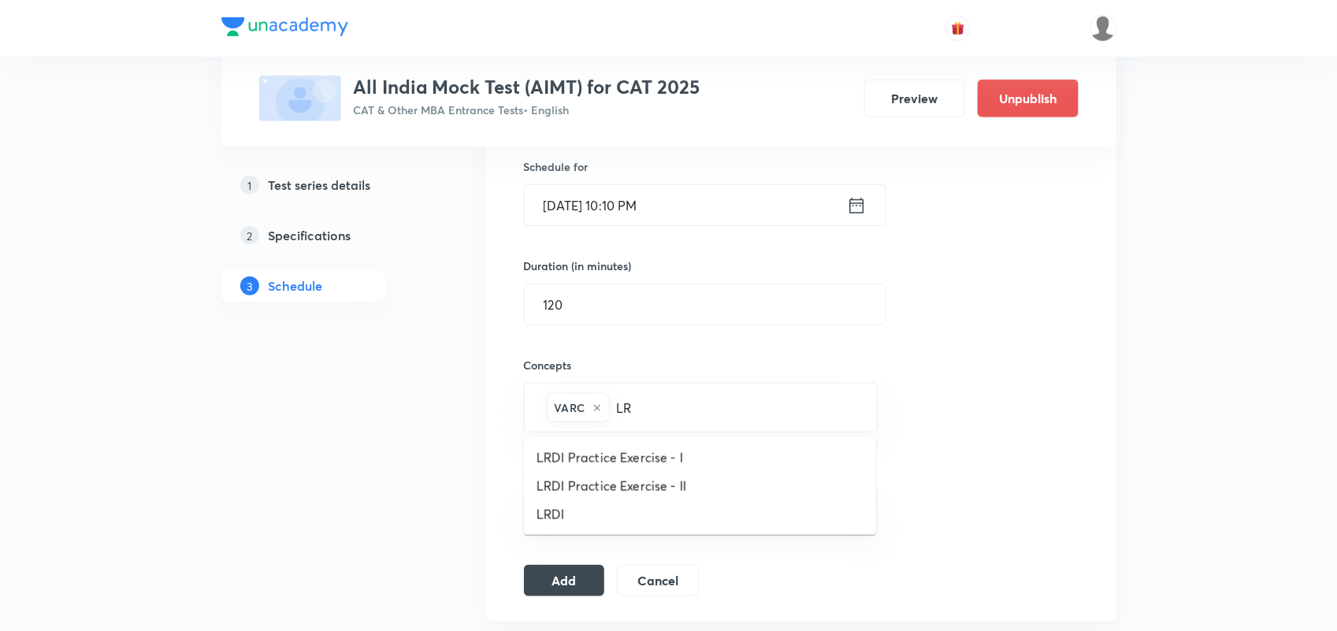
type input "LR"
click at [603, 355] on div "Concepts VARC ​" at bounding box center [701, 378] width 355 height 107
click at [670, 423] on div "VARC ​" at bounding box center [701, 408] width 355 height 50
type input "LR"
click at [564, 373] on h6 "Concepts" at bounding box center [701, 365] width 355 height 17
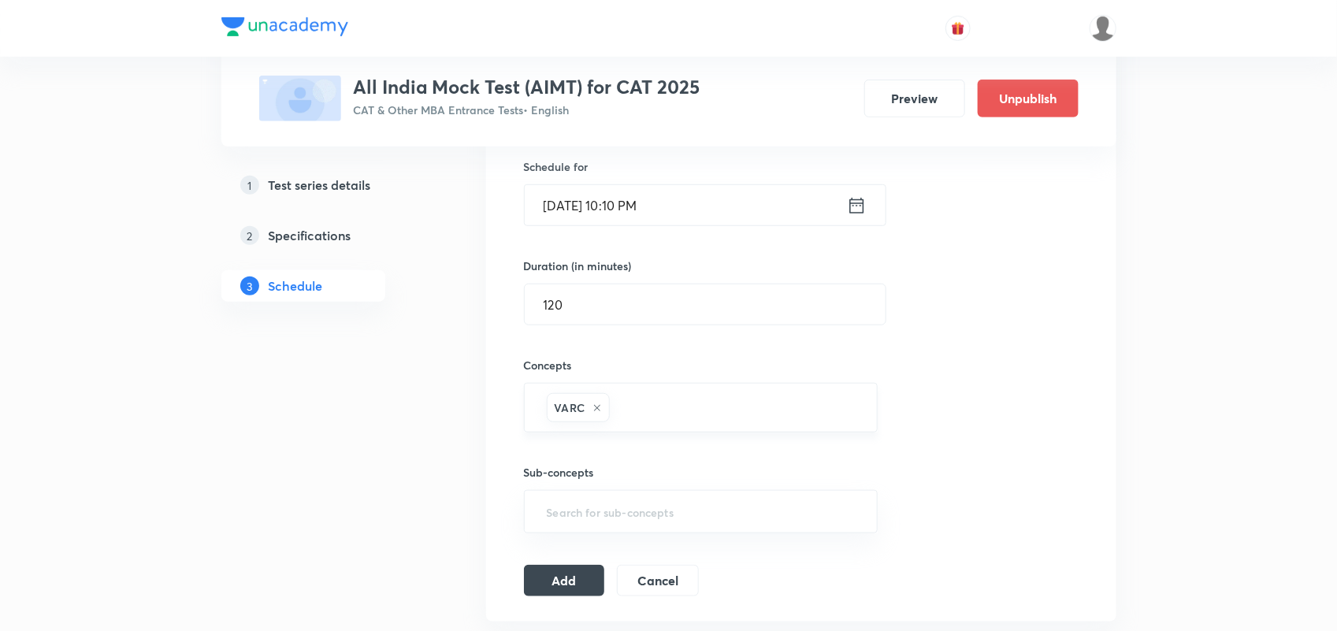
click at [667, 431] on div "VARC ​" at bounding box center [701, 408] width 355 height 50
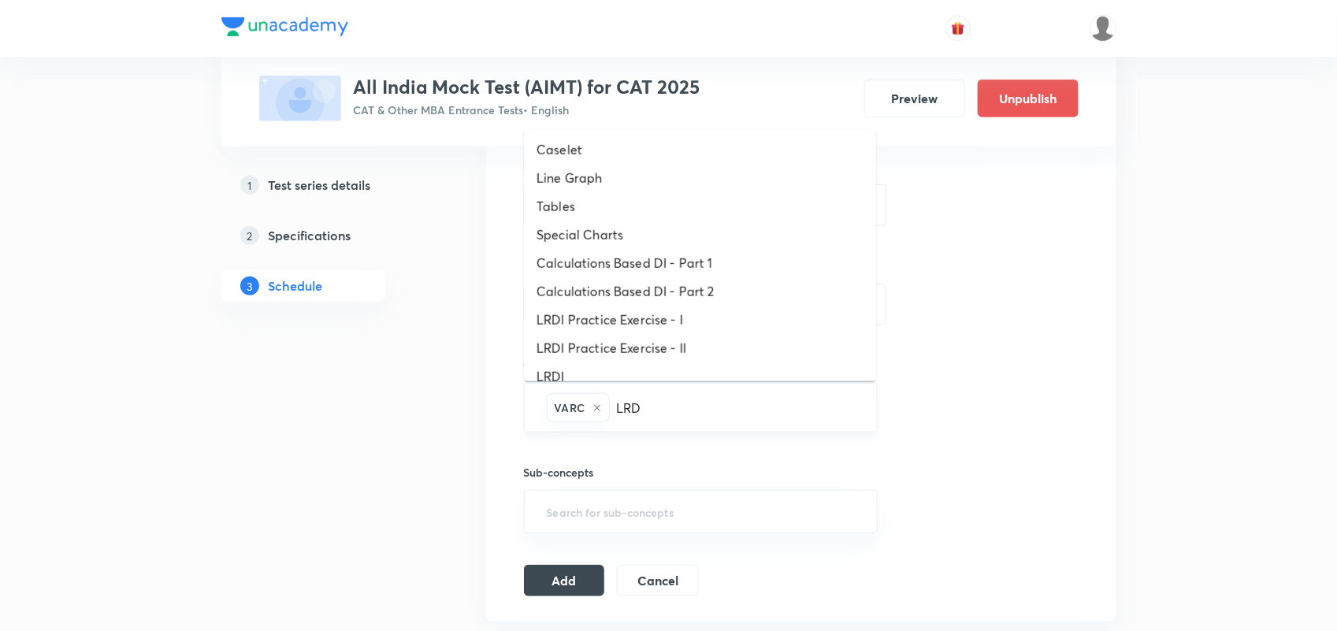
type input "LRDI"
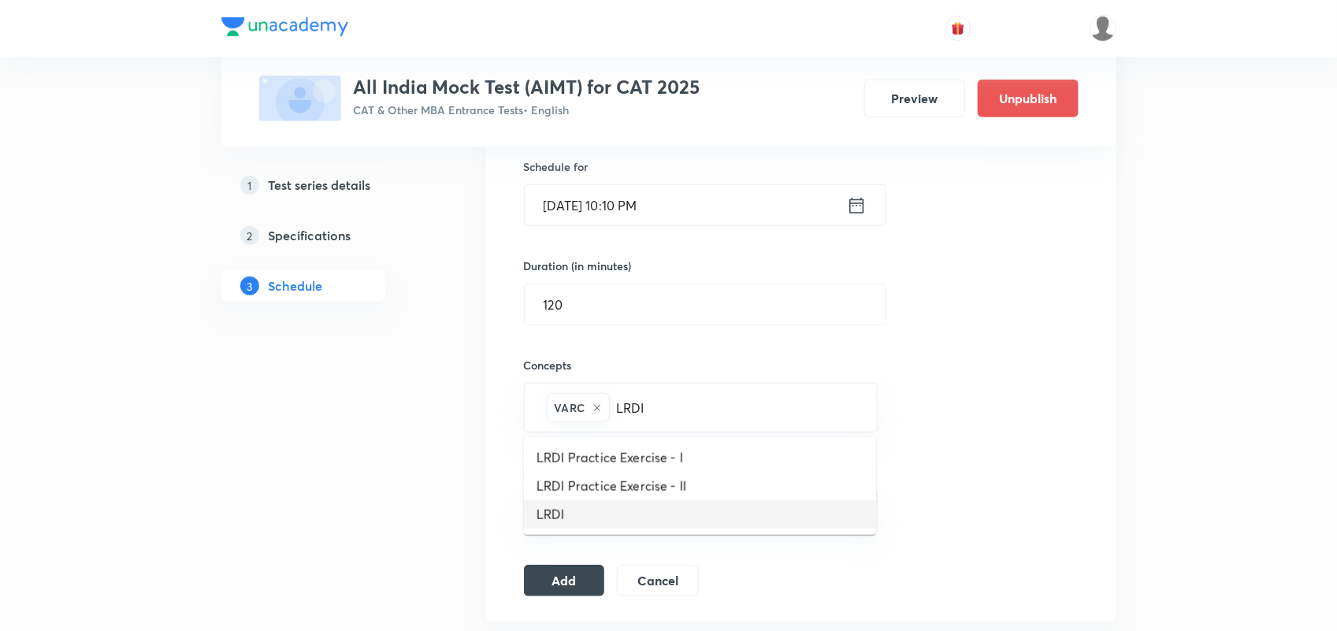
click at [545, 517] on li "LRDI" at bounding box center [700, 514] width 352 height 28
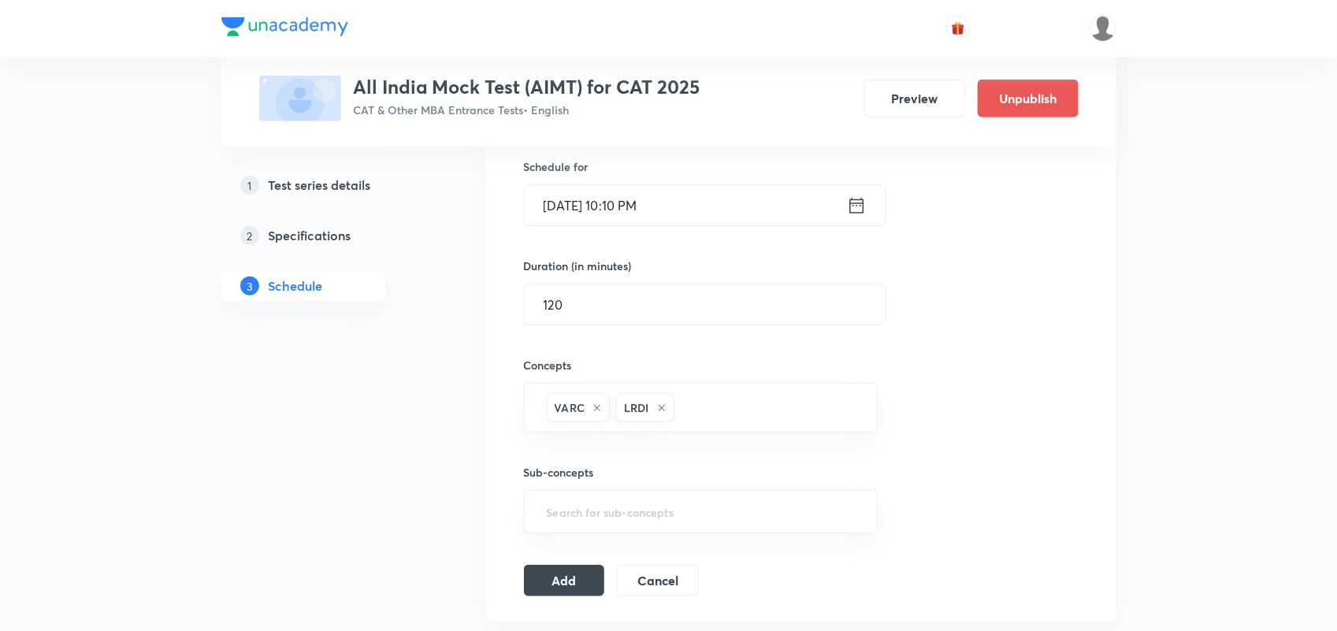
click at [749, 448] on div "Sub-concepts ​" at bounding box center [701, 483] width 355 height 101
click at [726, 410] on input "text" at bounding box center [768, 407] width 181 height 29
type input "q"
click at [611, 459] on li "Quantitative Aptitude" at bounding box center [700, 458] width 352 height 28
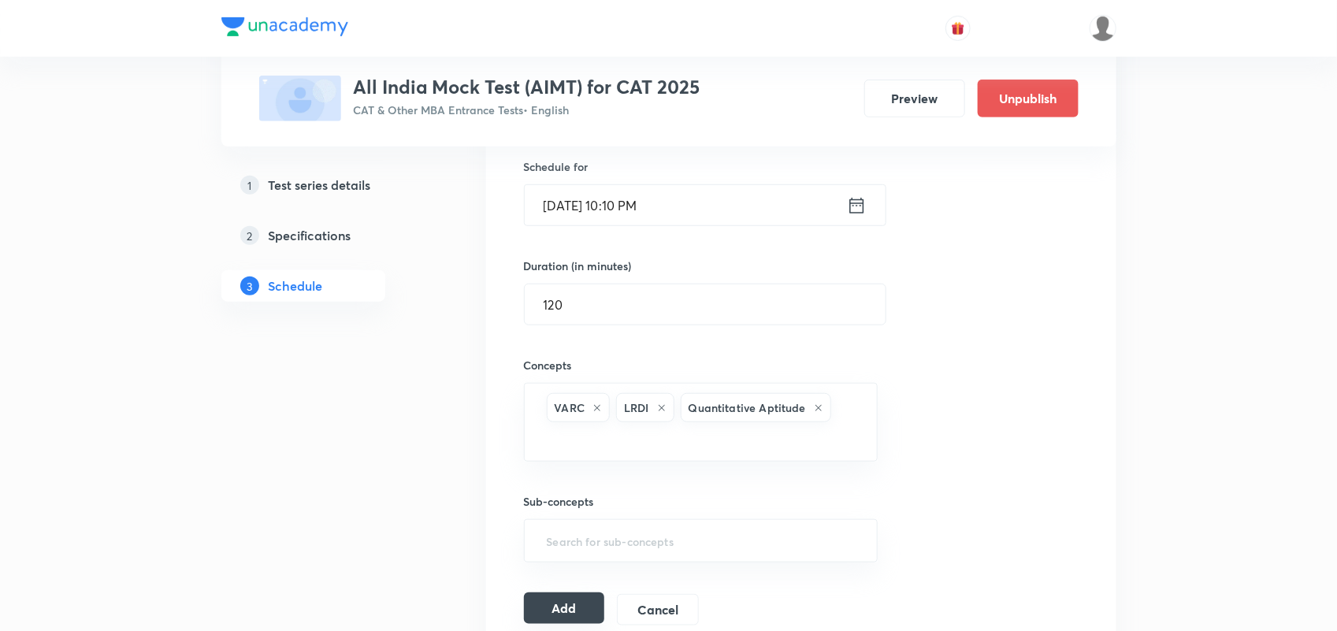
click at [584, 607] on button "Add" at bounding box center [564, 609] width 81 height 32
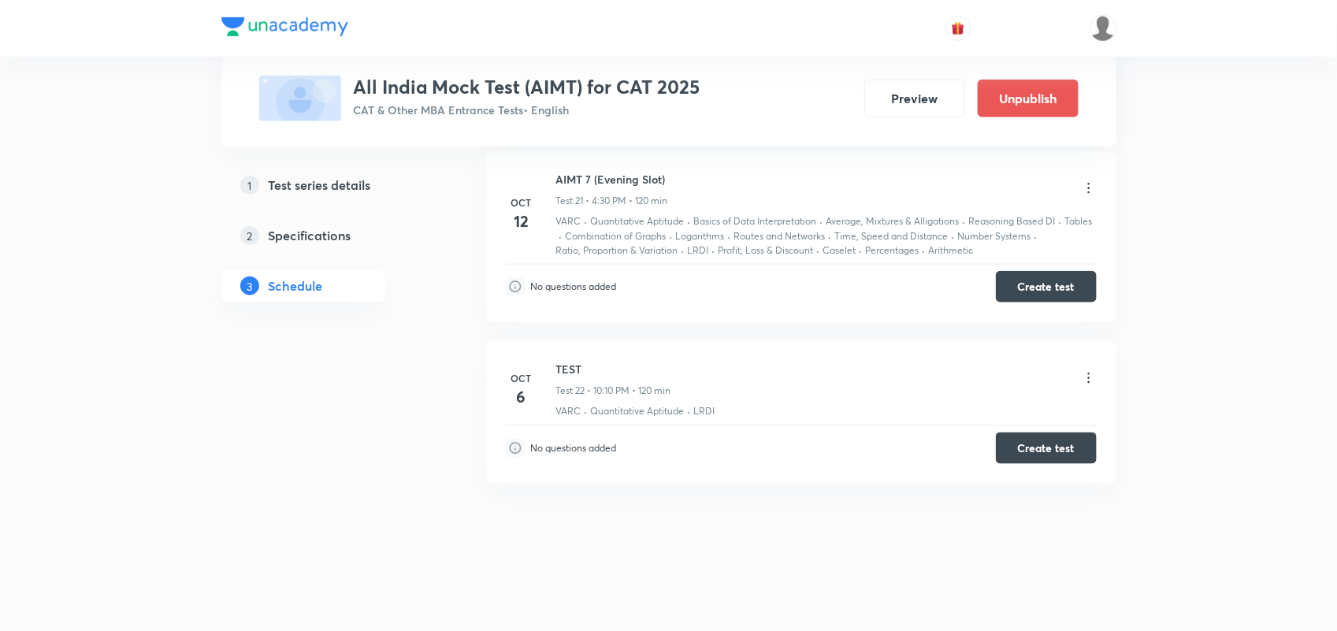
scroll to position [3372, 0]
click at [1036, 442] on button "Create test" at bounding box center [1046, 446] width 101 height 32
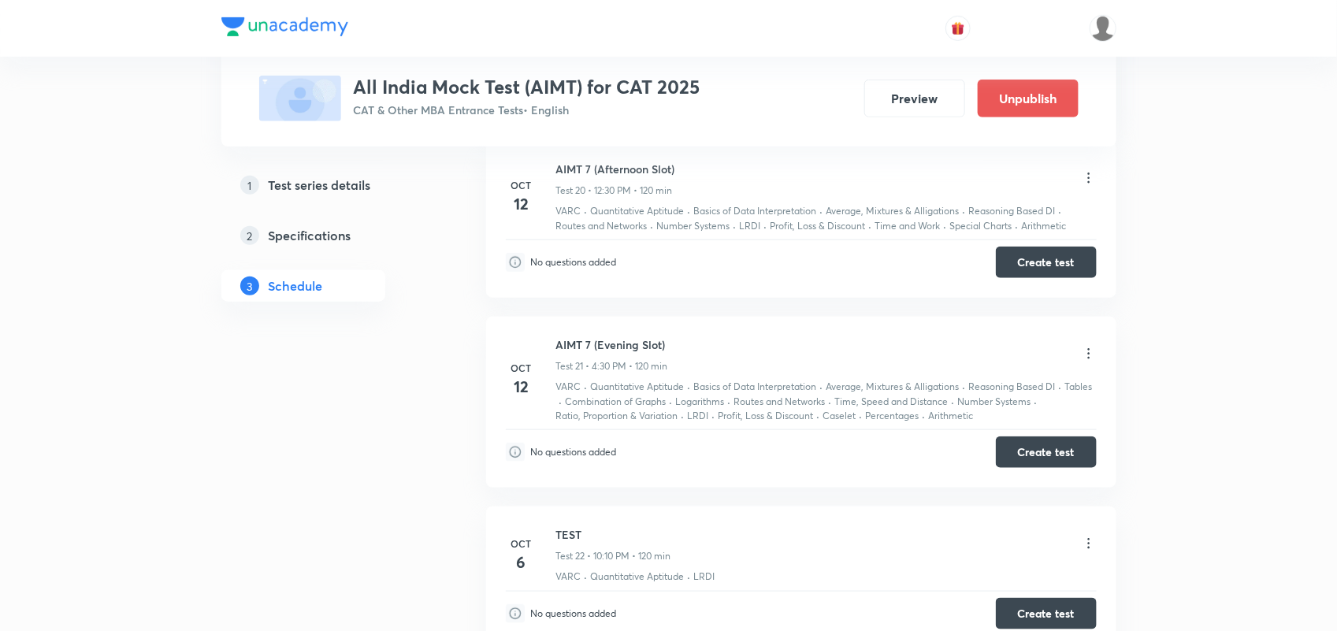
scroll to position [3282, 0]
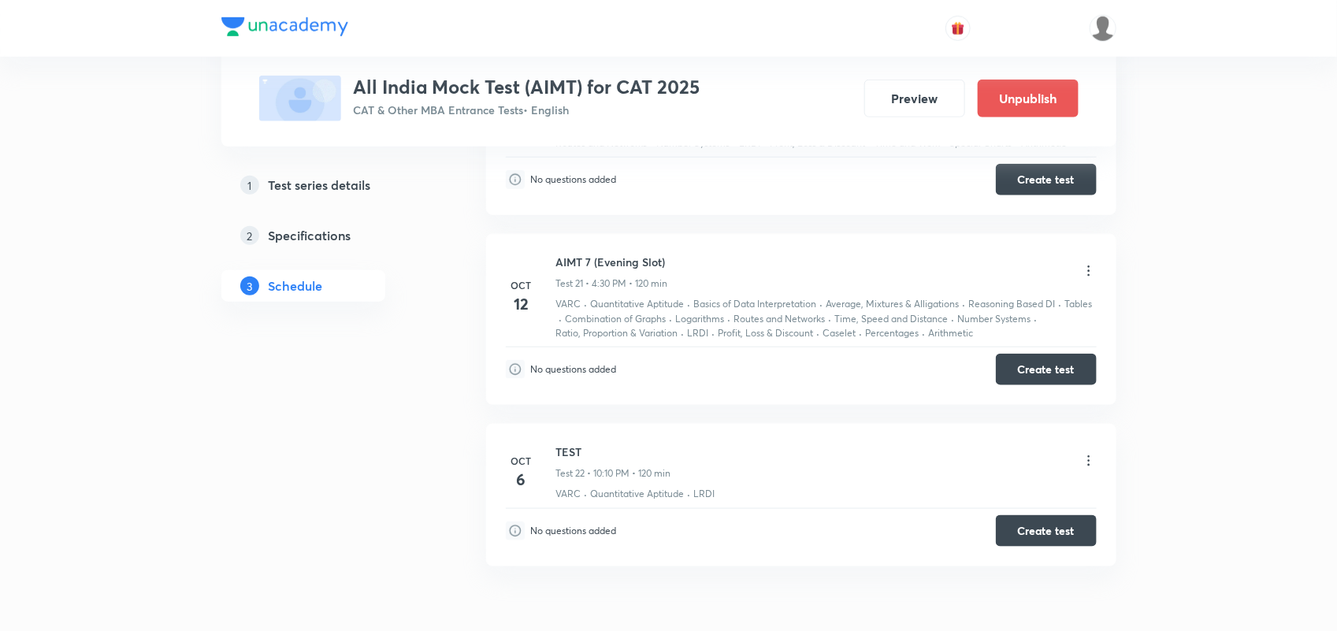
click at [1090, 467] on icon at bounding box center [1089, 461] width 16 height 16
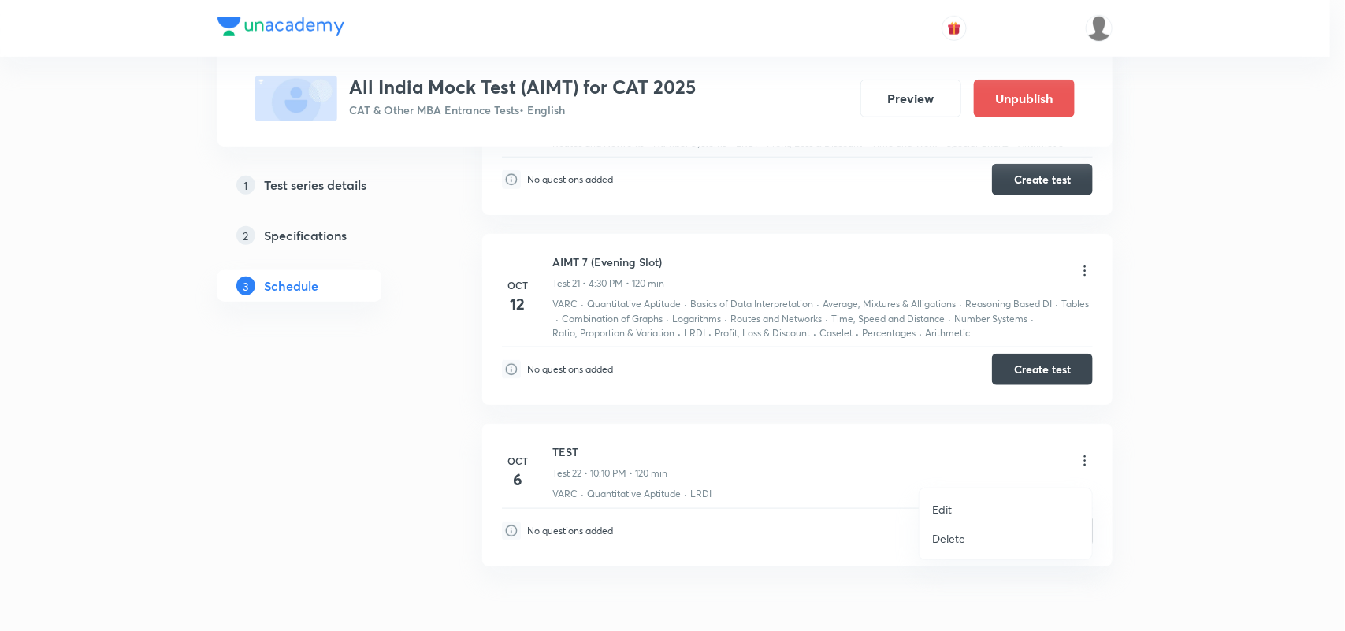
click at [982, 502] on li "Edit" at bounding box center [1006, 509] width 173 height 29
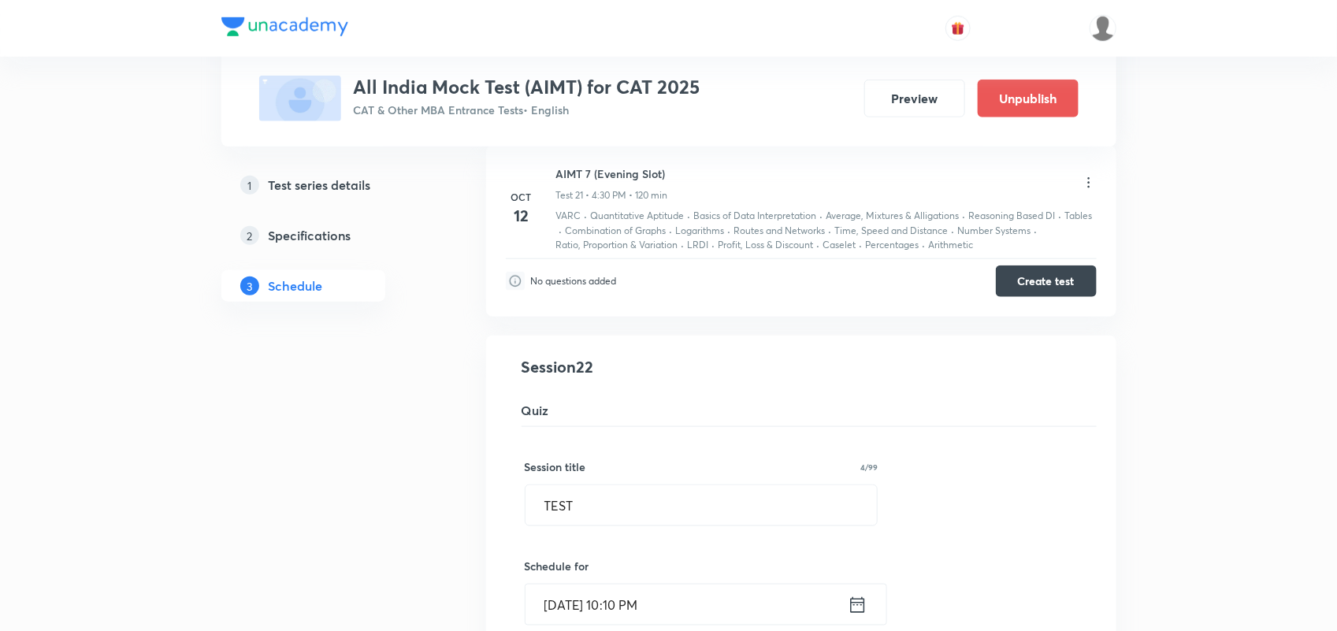
scroll to position [3422, 0]
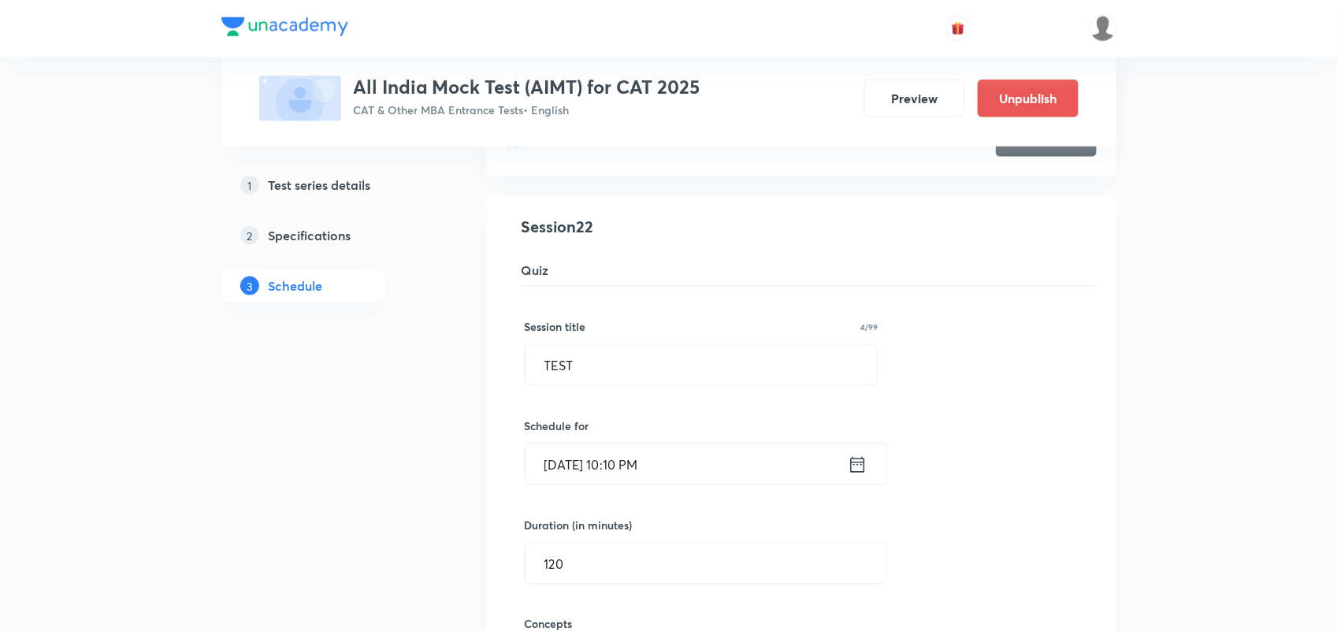
click at [868, 471] on div "Oct 6, 2025, 10:10 PM ​" at bounding box center [706, 465] width 362 height 42
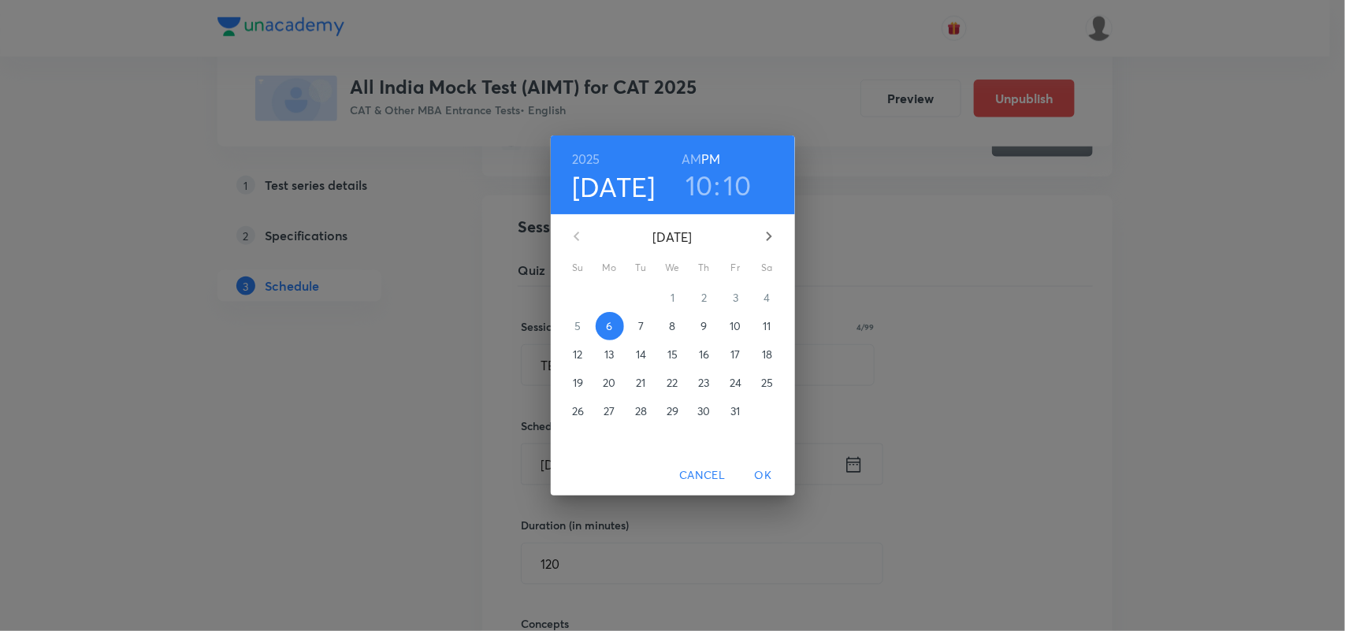
click at [730, 193] on h3 "10" at bounding box center [738, 185] width 28 height 33
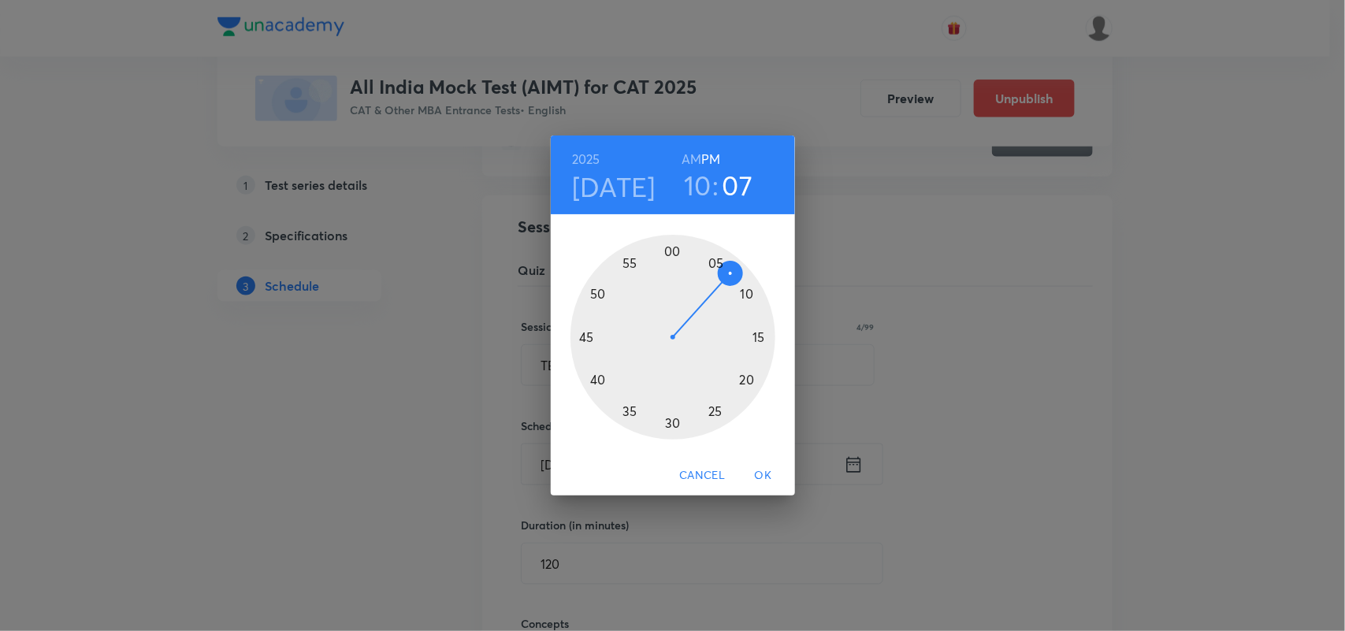
drag, startPoint x: 747, startPoint y: 296, endPoint x: 729, endPoint y: 277, distance: 26.2
click at [729, 277] on div at bounding box center [672, 337] width 205 height 205
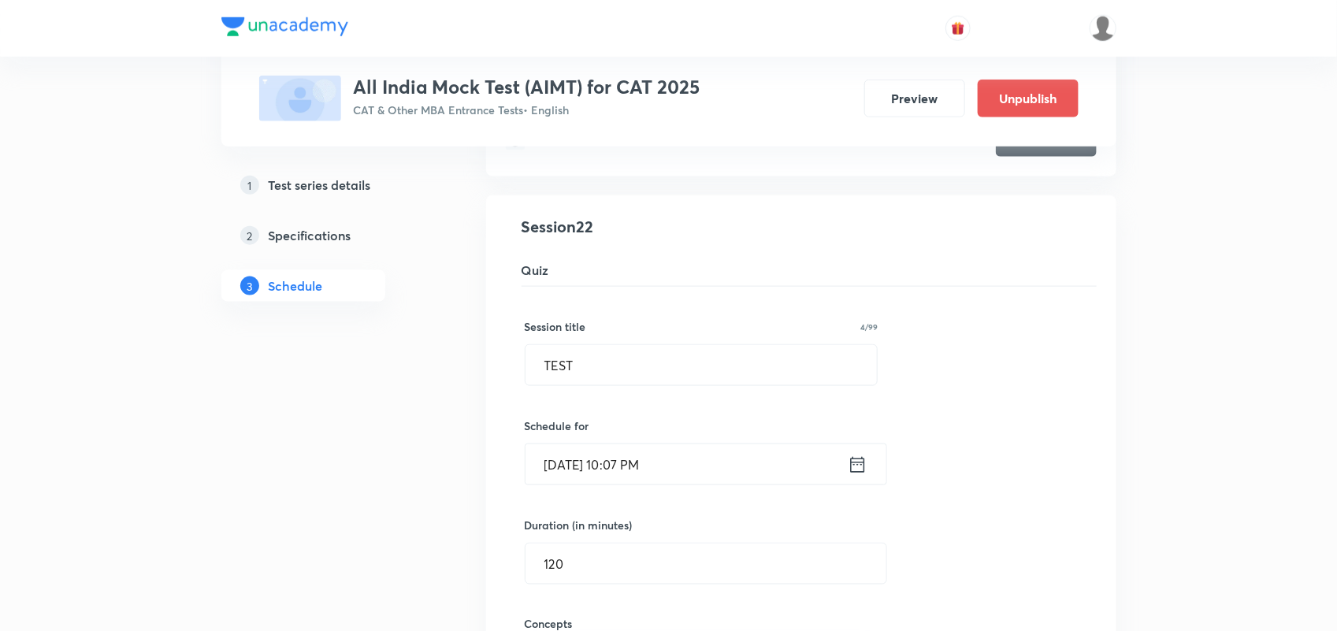
scroll to position [3721, 0]
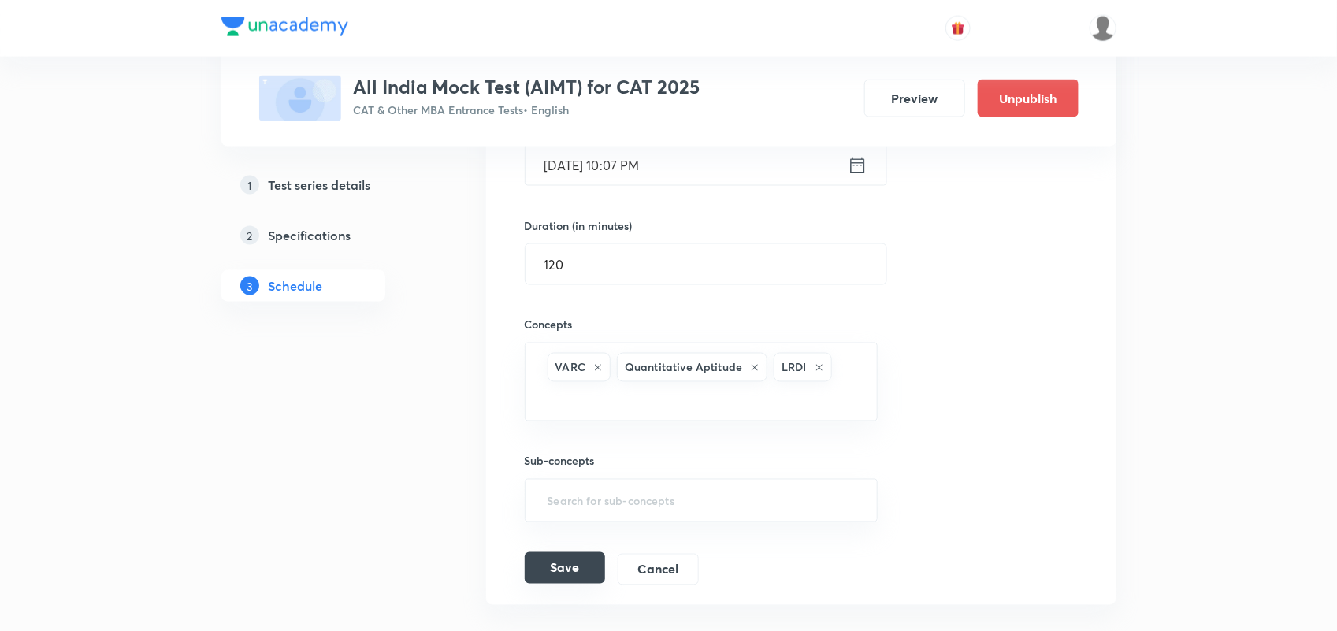
click at [554, 584] on button "Save" at bounding box center [565, 568] width 80 height 32
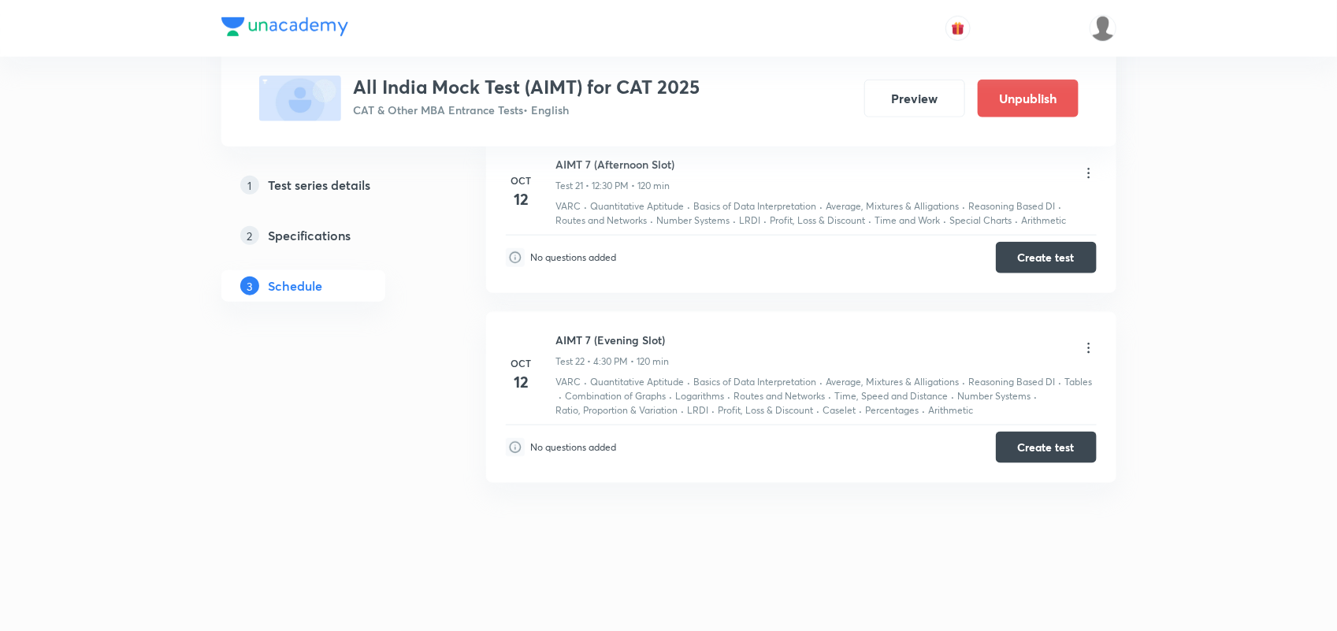
scroll to position [3365, 0]
click at [914, 89] on button "Preview" at bounding box center [914, 97] width 101 height 38
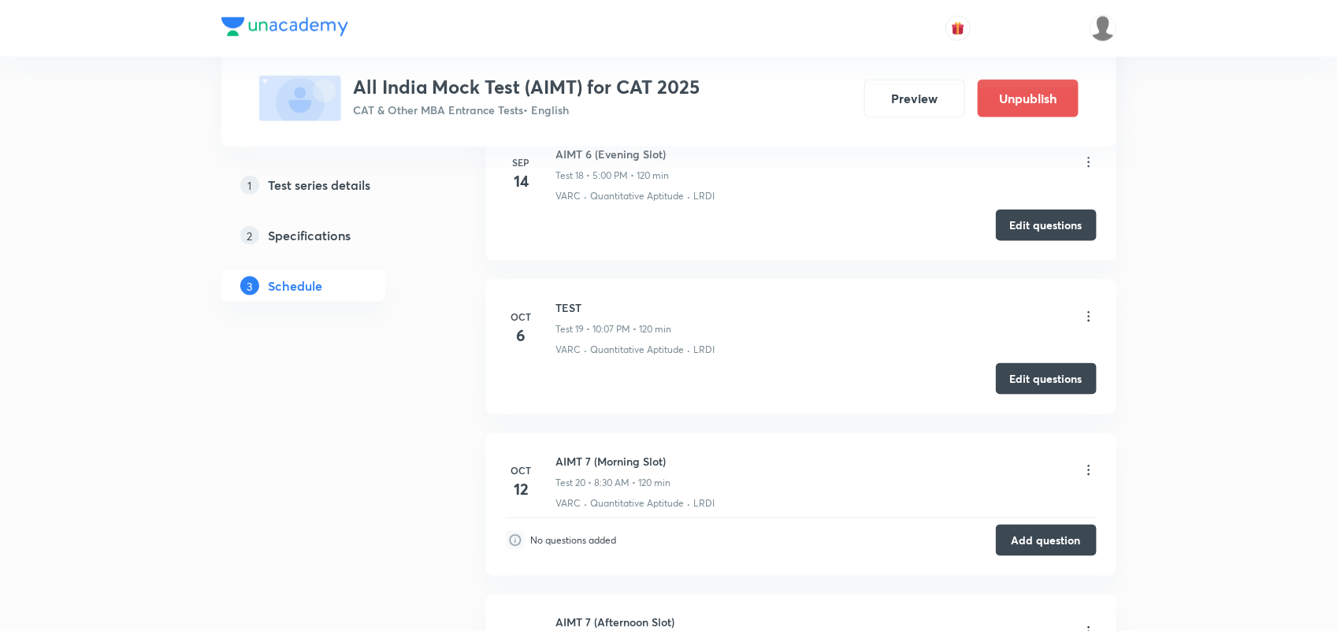
scroll to position [3400, 0]
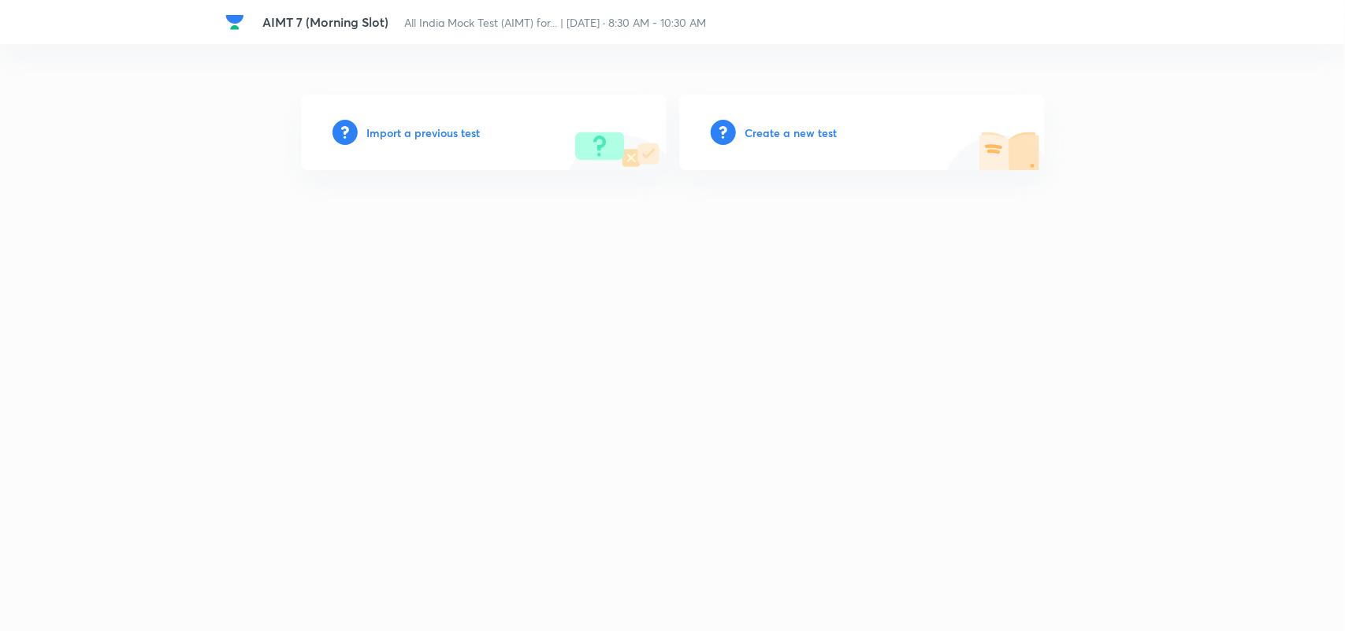
click at [804, 131] on h6 "Create a new test" at bounding box center [791, 132] width 92 height 17
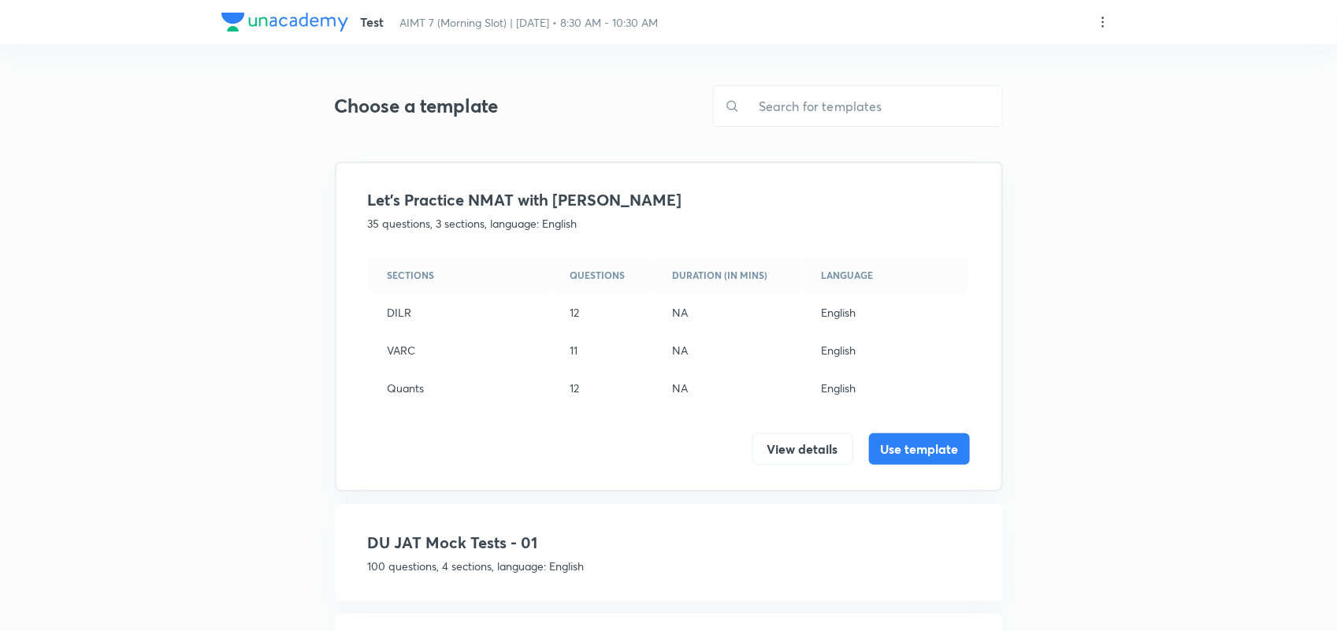
click at [1104, 20] on icon at bounding box center [1103, 22] width 16 height 16
click at [1015, 61] on p "Create new template" at bounding box center [1007, 59] width 108 height 17
click at [857, 97] on div at bounding box center [672, 315] width 1345 height 631
click at [852, 108] on input "text" at bounding box center [871, 106] width 262 height 40
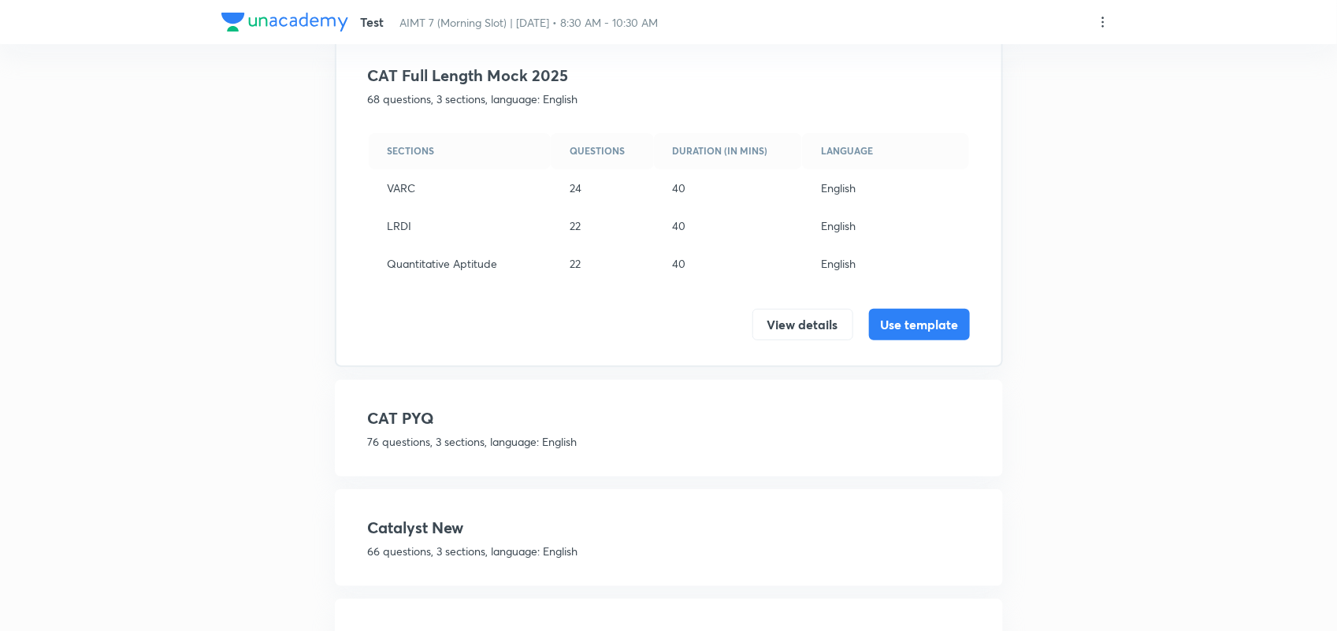
scroll to position [126, 0]
type input "CAT"
click at [923, 316] on button "Use template" at bounding box center [919, 322] width 101 height 32
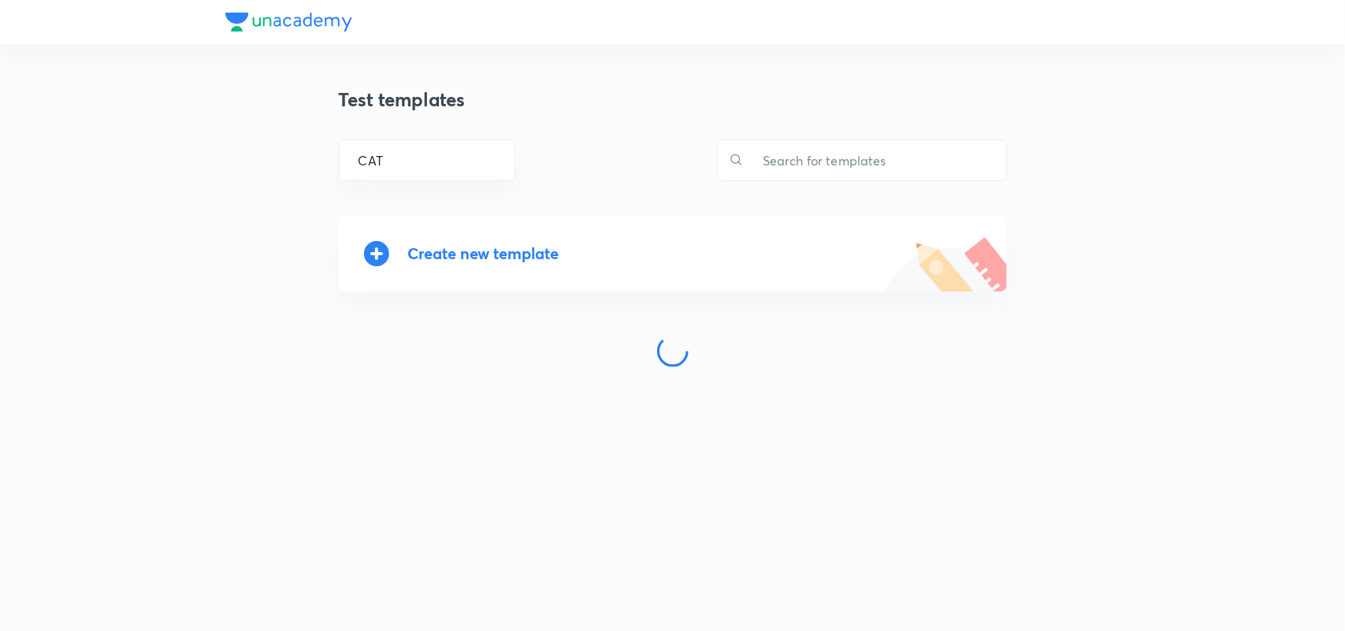
click at [458, 252] on div "Create new template" at bounding box center [483, 253] width 151 height 18
click at [792, 148] on input "text" at bounding box center [875, 160] width 262 height 40
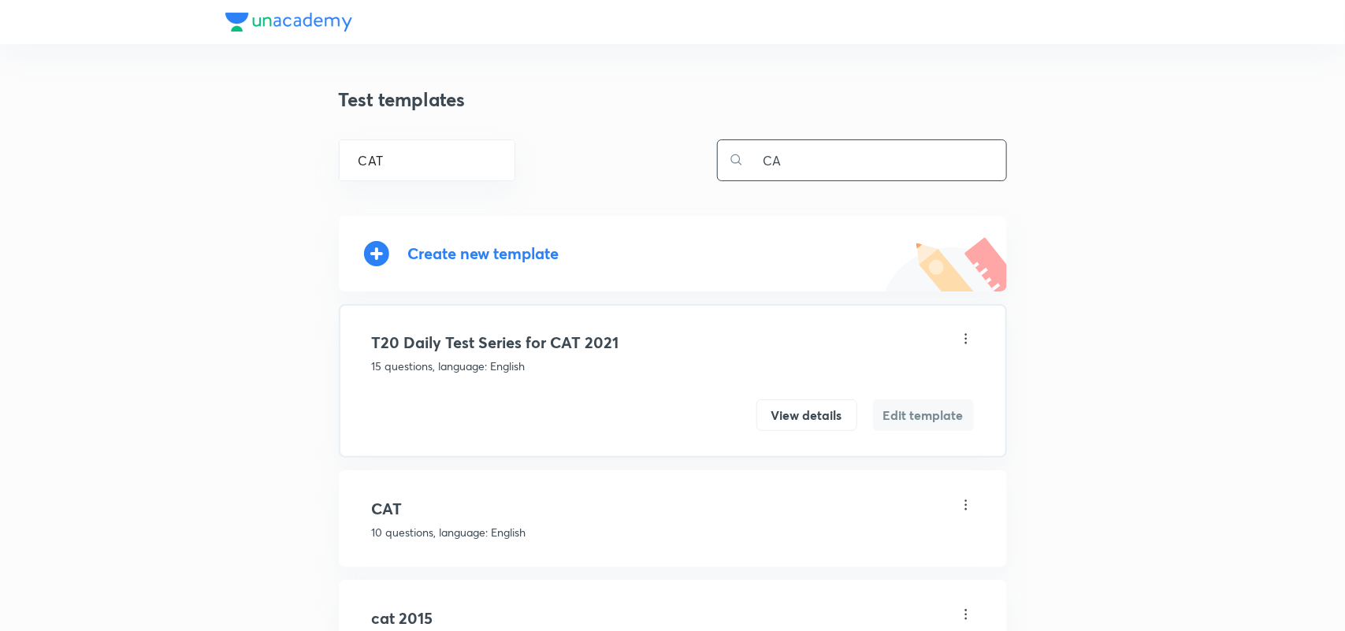
type input "C"
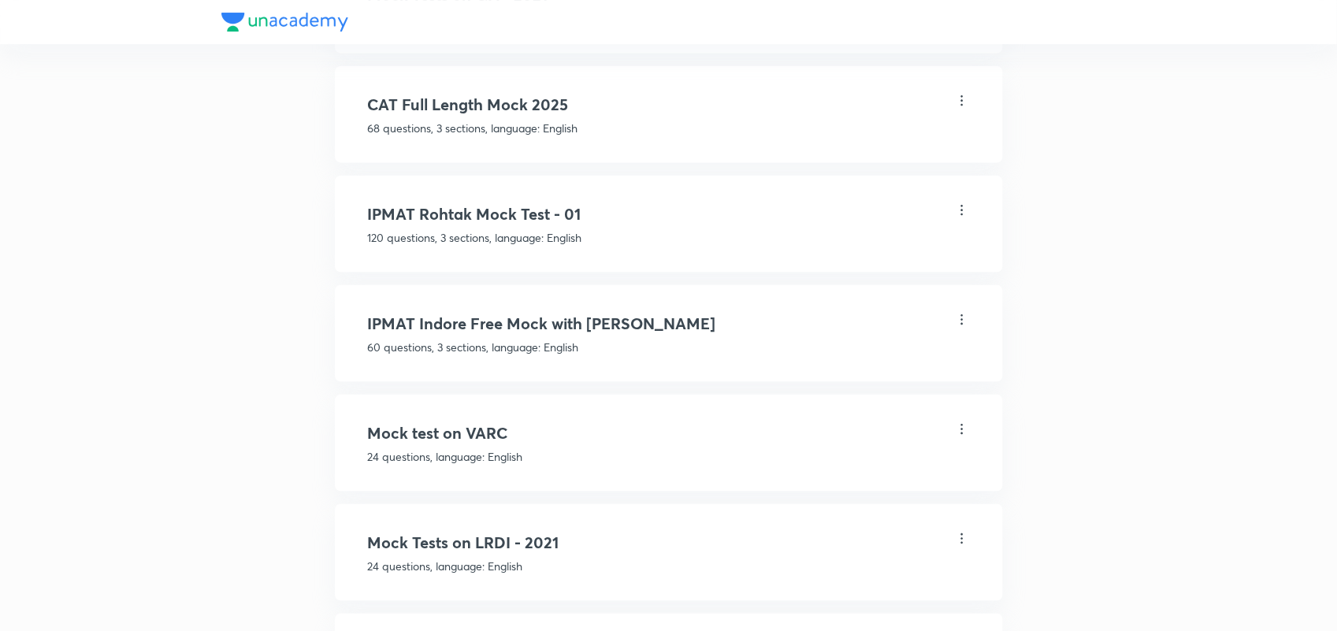
scroll to position [754, 0]
type input "MOCK"
click at [520, 113] on div "CAT Full Length Mock 2025 68 questions, 3 sections, language: English" at bounding box center [669, 113] width 602 height 43
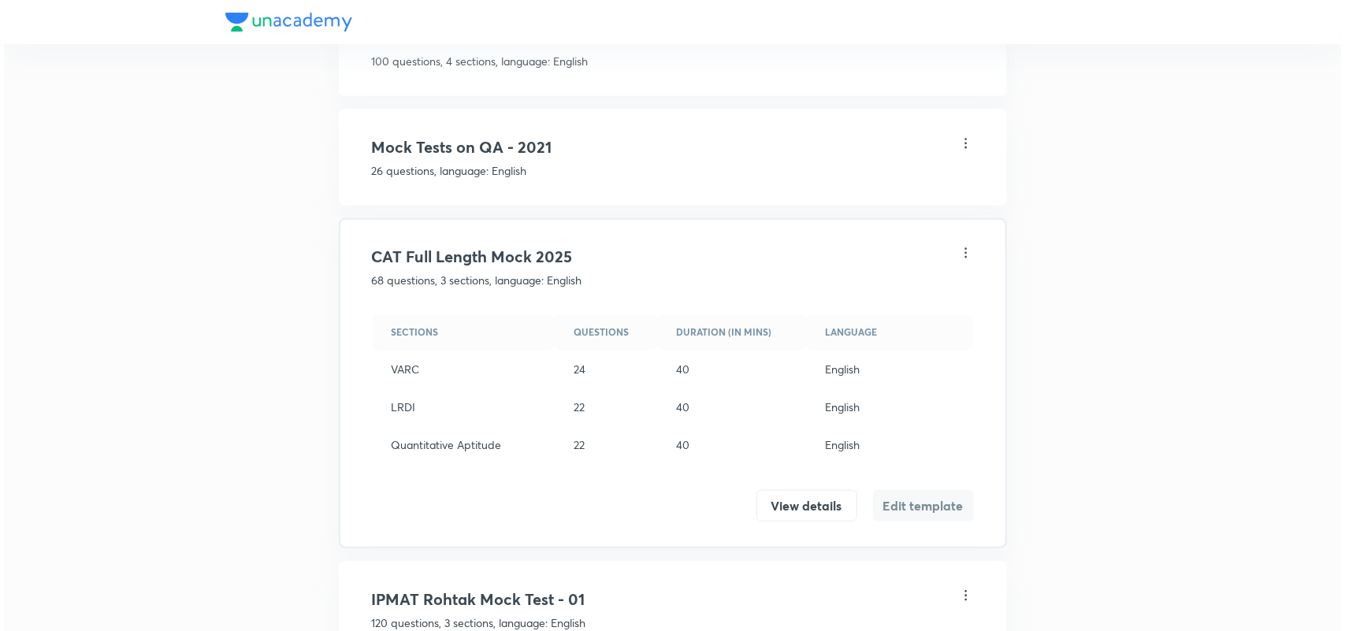
scroll to position [303, 0]
click at [956, 250] on icon at bounding box center [962, 255] width 16 height 16
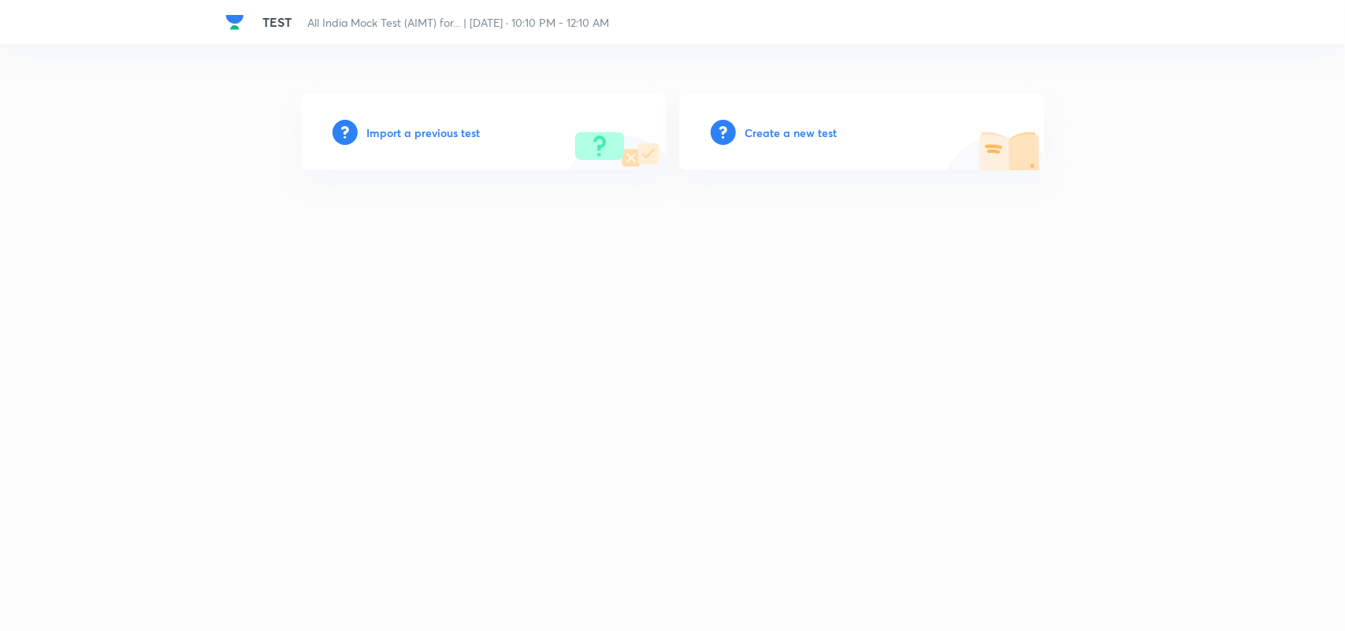
click at [440, 132] on h6 "Import a previous test" at bounding box center [423, 132] width 113 height 17
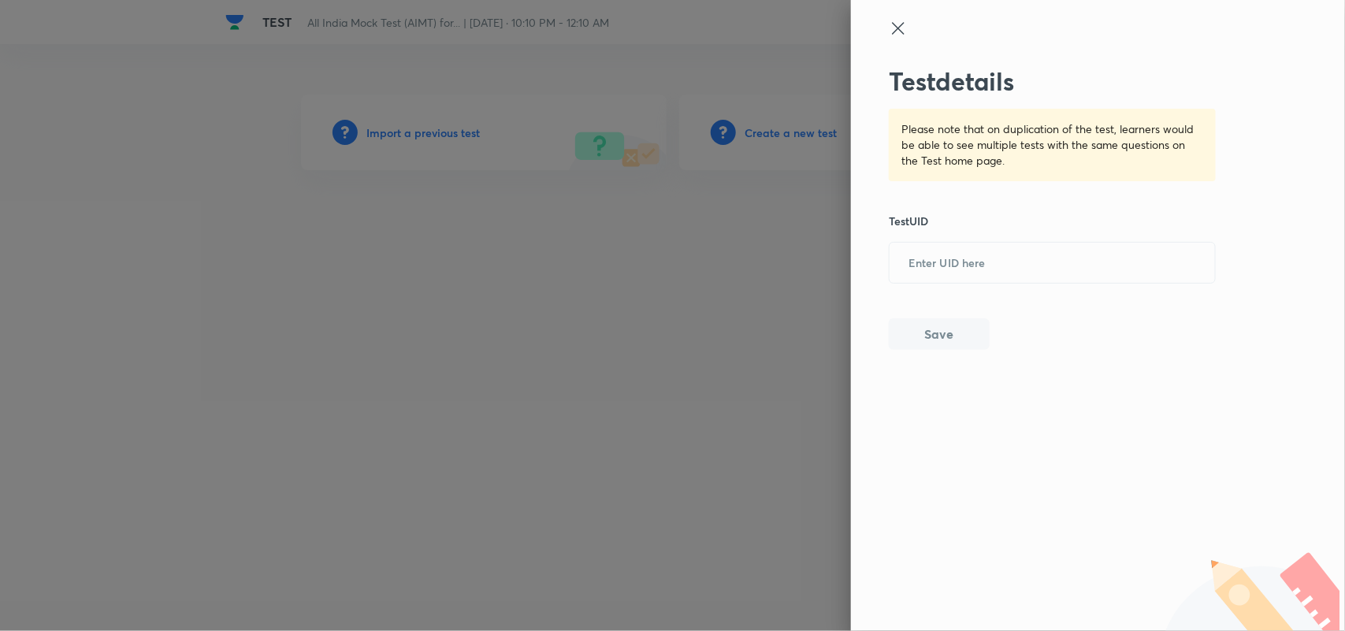
click at [1013, 288] on div "Test details Please note that on duplication of the test, learners would be abl…" at bounding box center [1053, 208] width 328 height 284
click at [989, 270] on input "text" at bounding box center [1052, 263] width 325 height 39
paste input "F01JWFKZLM"
type input "F01JWFKZLM"
click at [938, 329] on button "Save" at bounding box center [939, 333] width 101 height 32
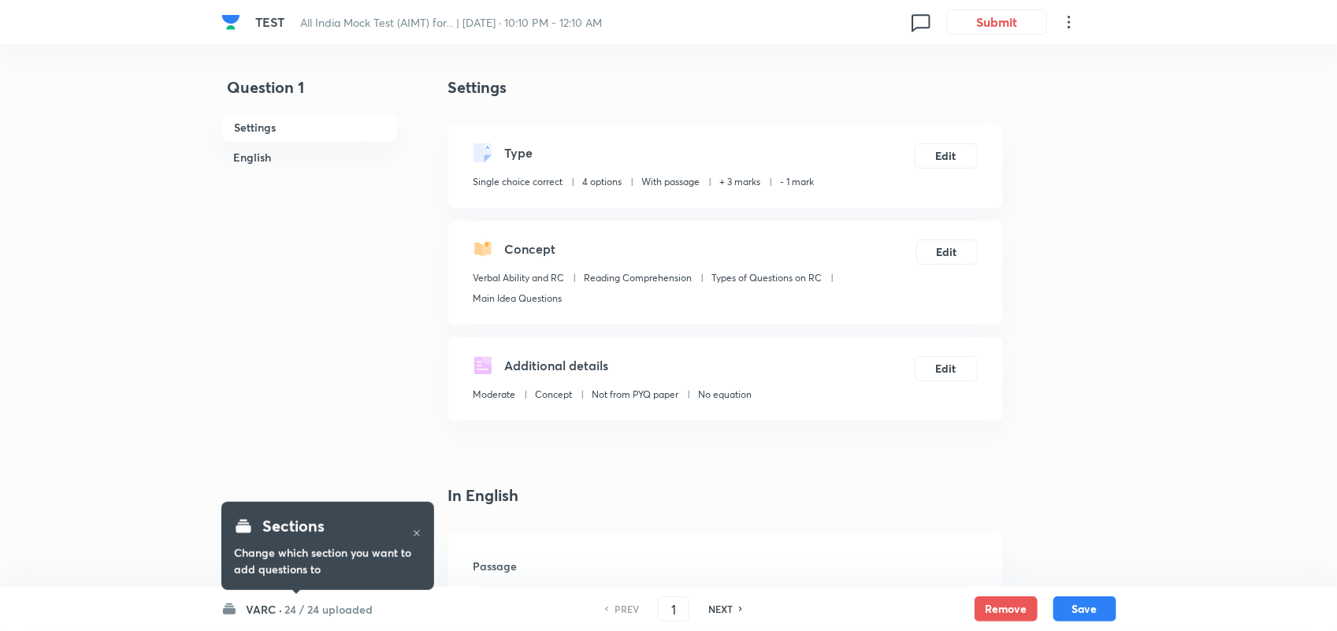
click at [994, 8] on div "TEST All India Mock Test (AIMT) for... | Oct 6, 2025 · 10:10 PM - 12:10 AM 0 Su…" at bounding box center [668, 22] width 895 height 44
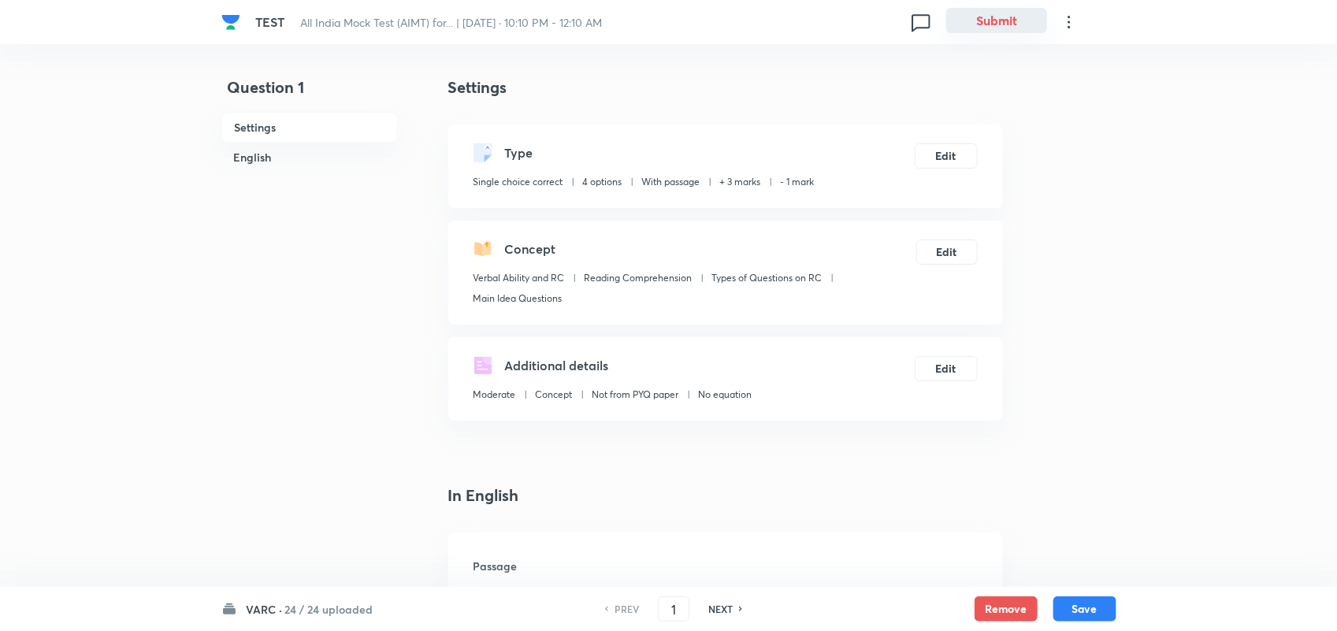
click at [989, 21] on button "Submit" at bounding box center [996, 20] width 101 height 25
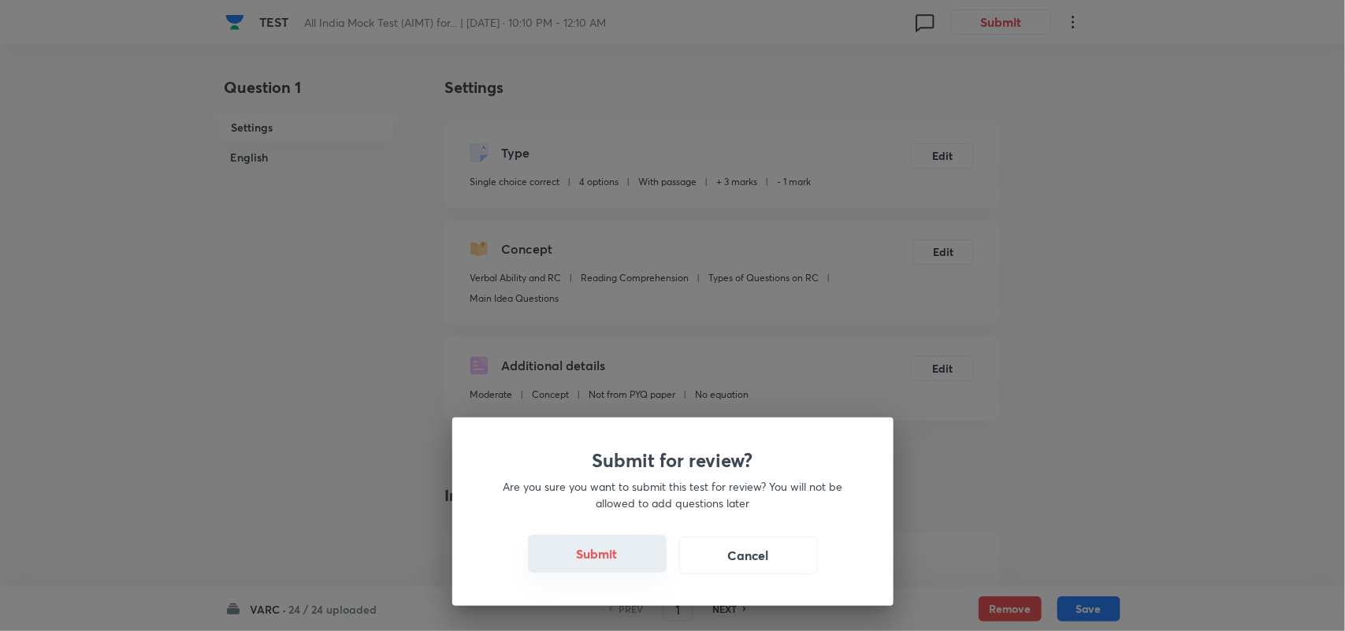
click at [605, 554] on button "Submit" at bounding box center [597, 554] width 139 height 38
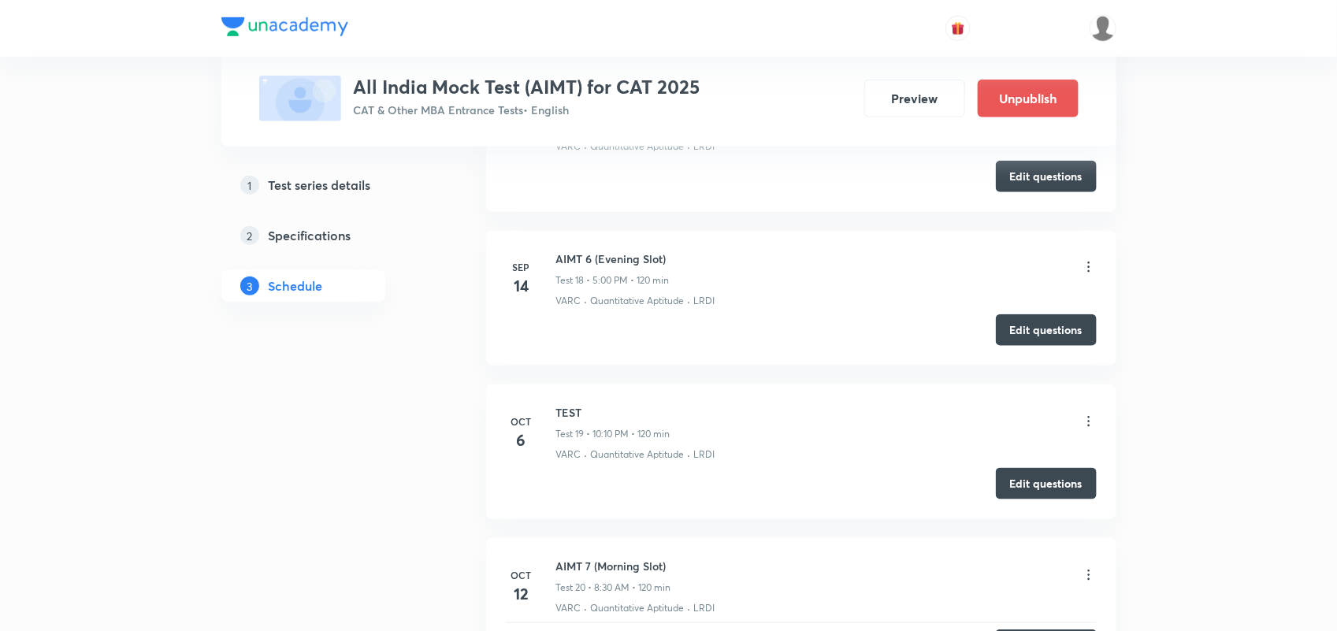
scroll to position [3282, 0]
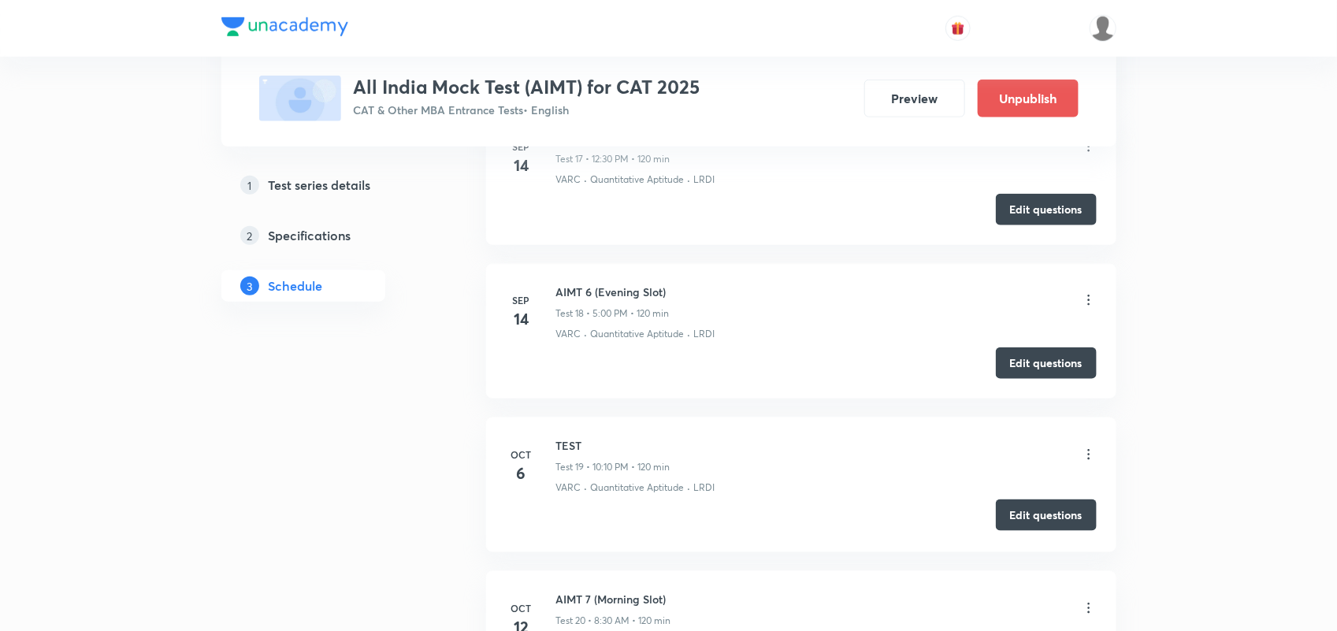
click at [1076, 528] on button "Edit questions" at bounding box center [1046, 516] width 101 height 32
click at [920, 97] on button "Preview" at bounding box center [914, 97] width 101 height 38
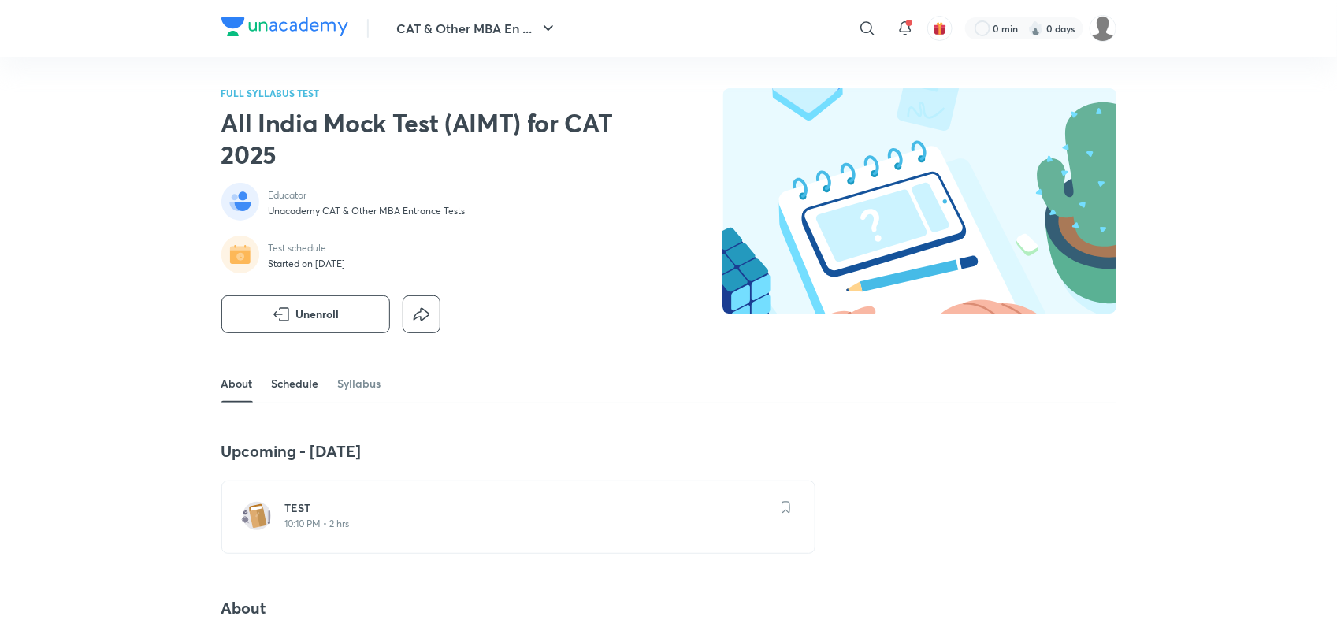
click at [304, 382] on link "Schedule" at bounding box center [295, 384] width 47 height 38
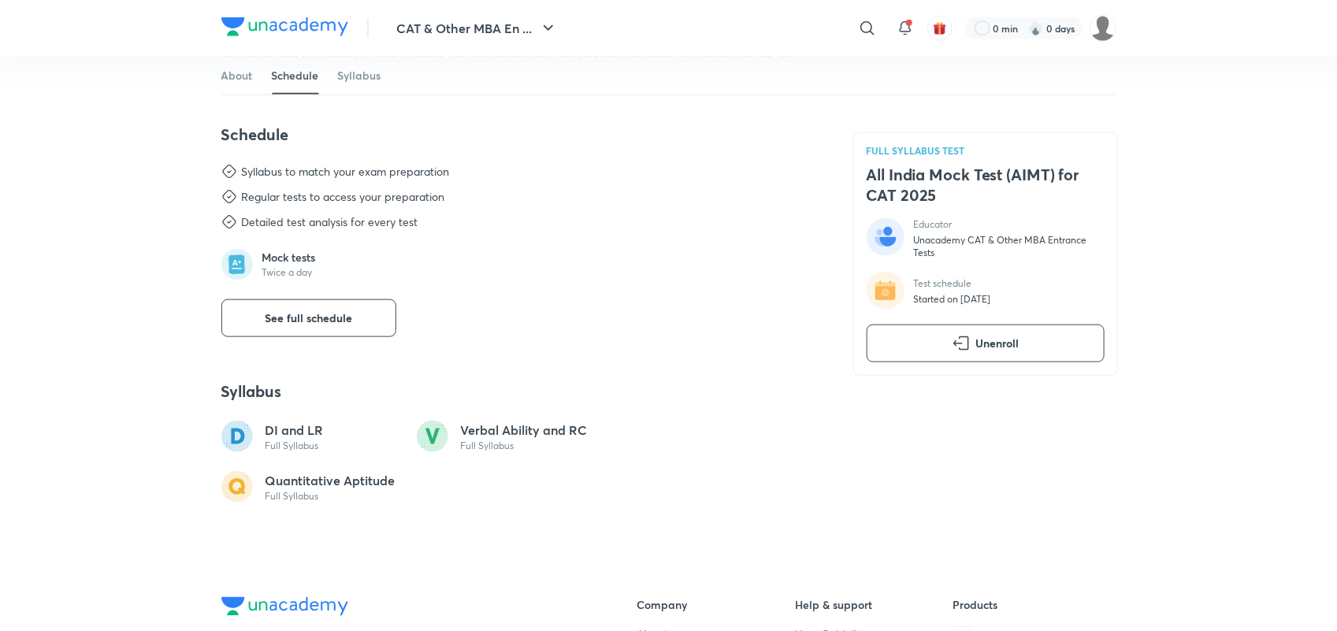
scroll to position [758, 0]
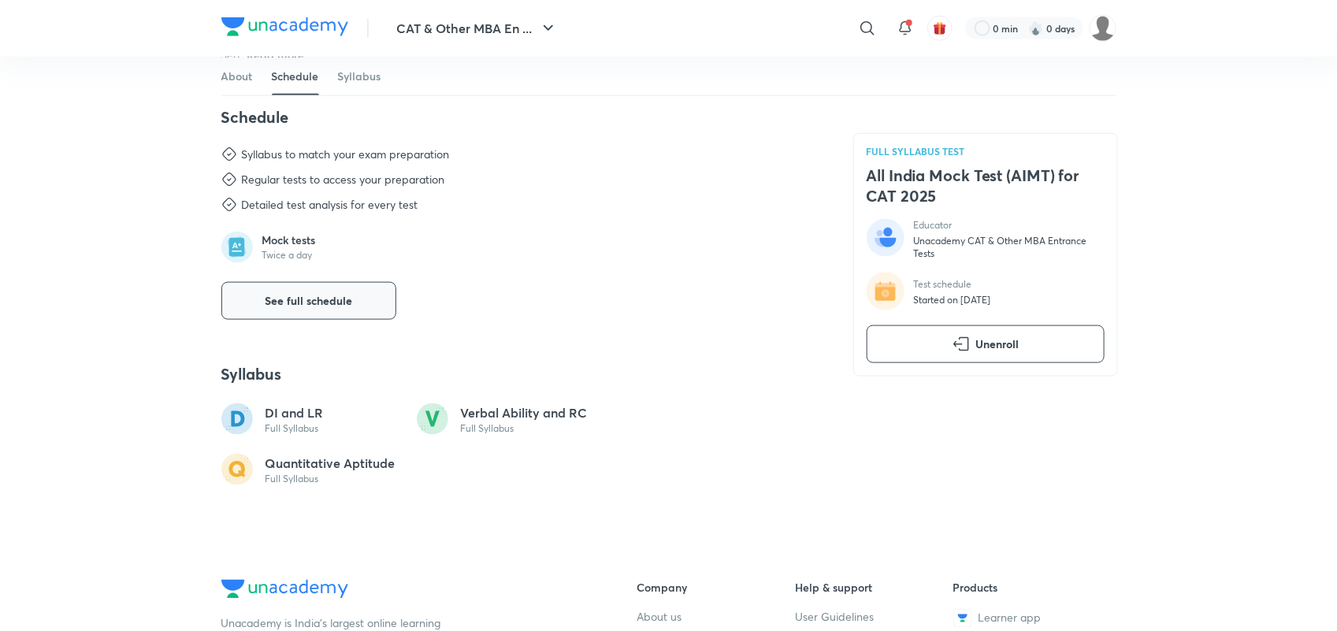
click at [340, 288] on button "See full schedule" at bounding box center [308, 301] width 175 height 38
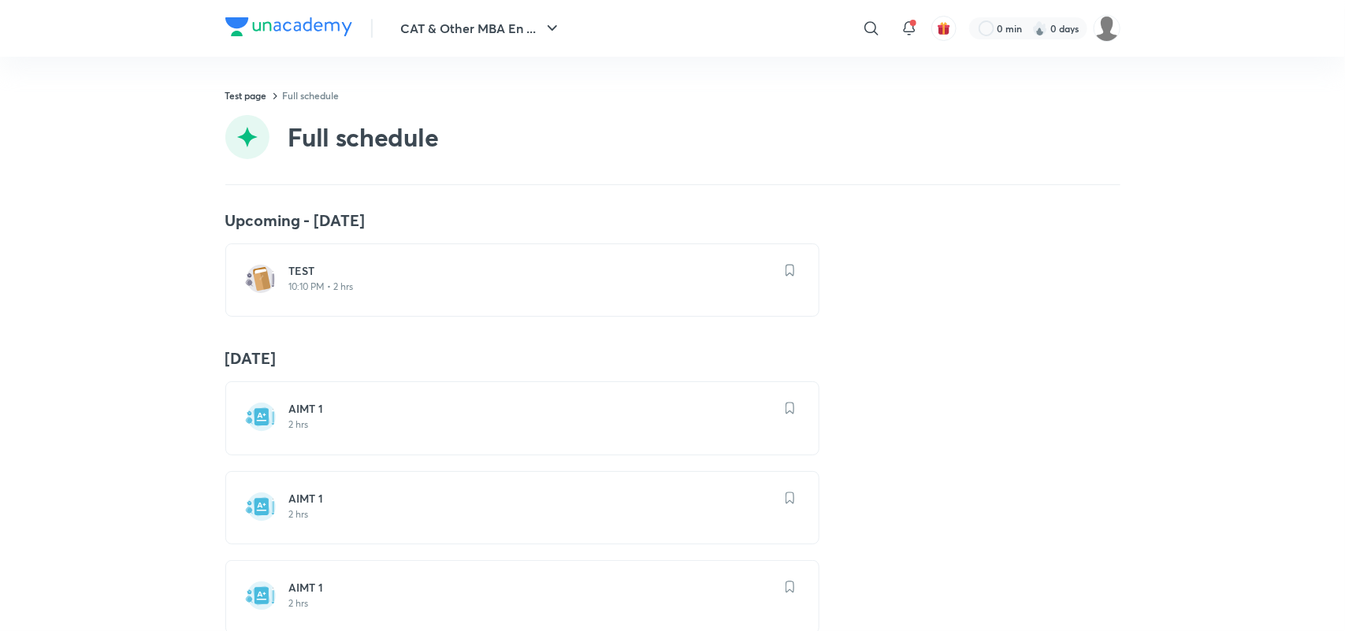
click at [311, 284] on p "10:10 PM • 2 hrs" at bounding box center [531, 287] width 485 height 13
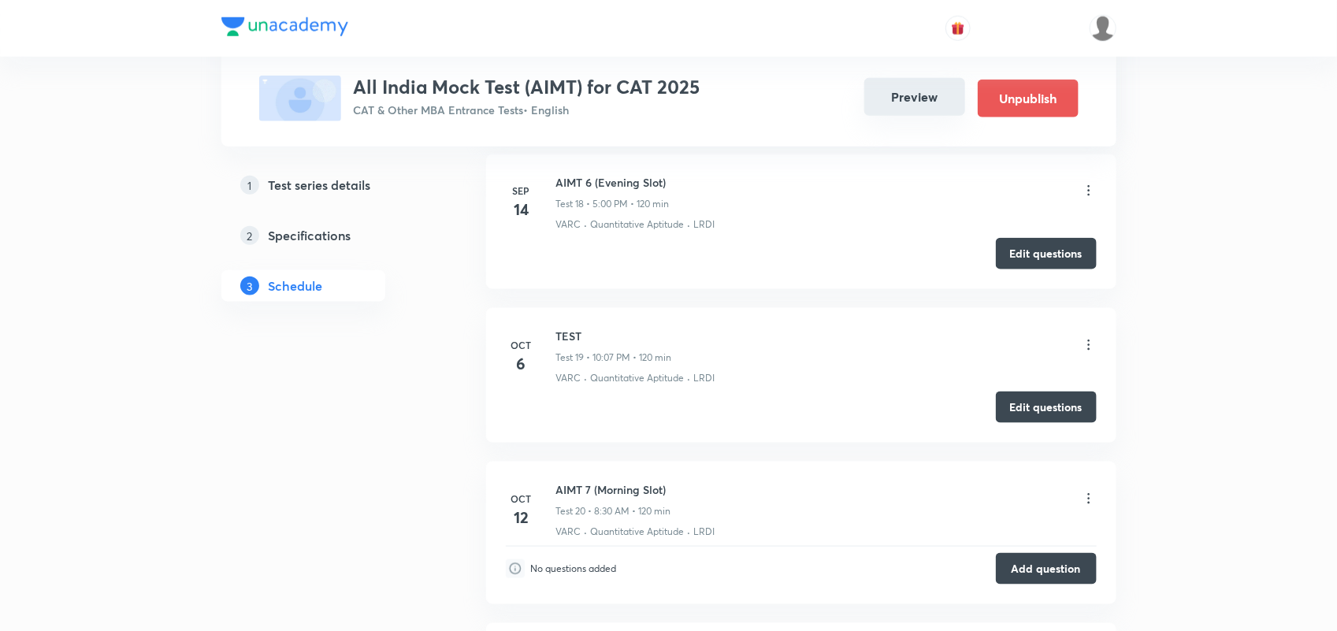
drag, startPoint x: 232, startPoint y: 4, endPoint x: 907, endPoint y: 98, distance: 681.1
click at [907, 98] on button "Preview" at bounding box center [914, 97] width 101 height 38
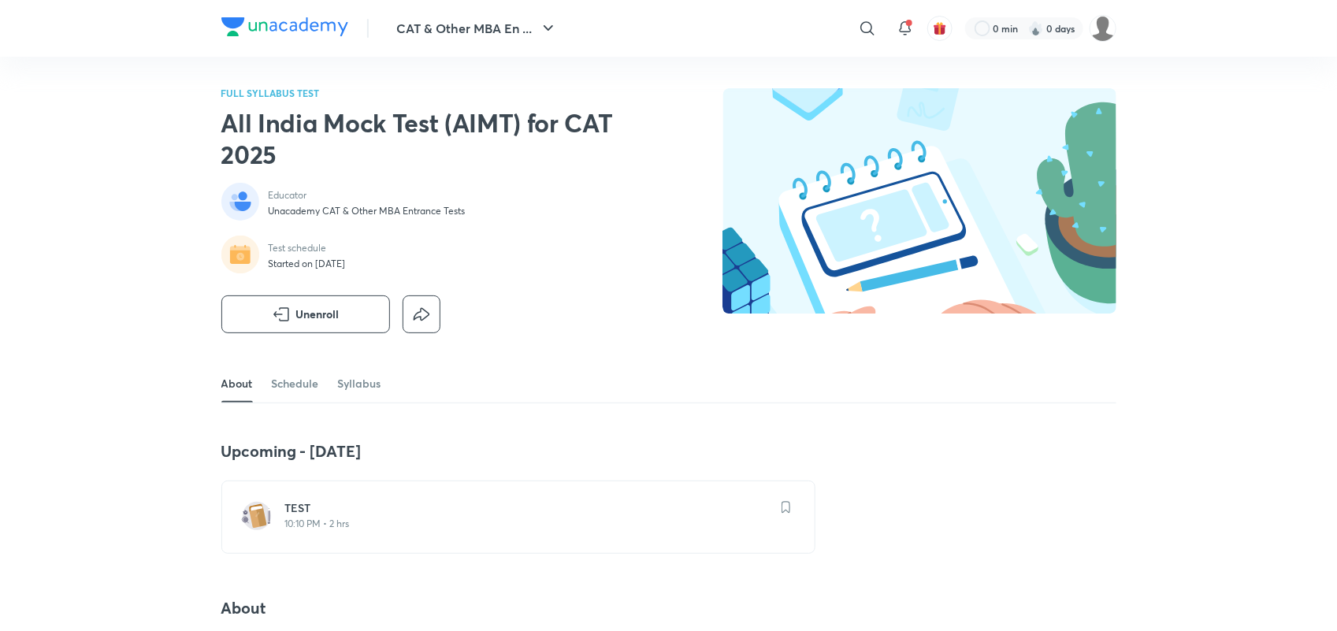
click at [319, 507] on h6 "TEST" at bounding box center [527, 508] width 485 height 16
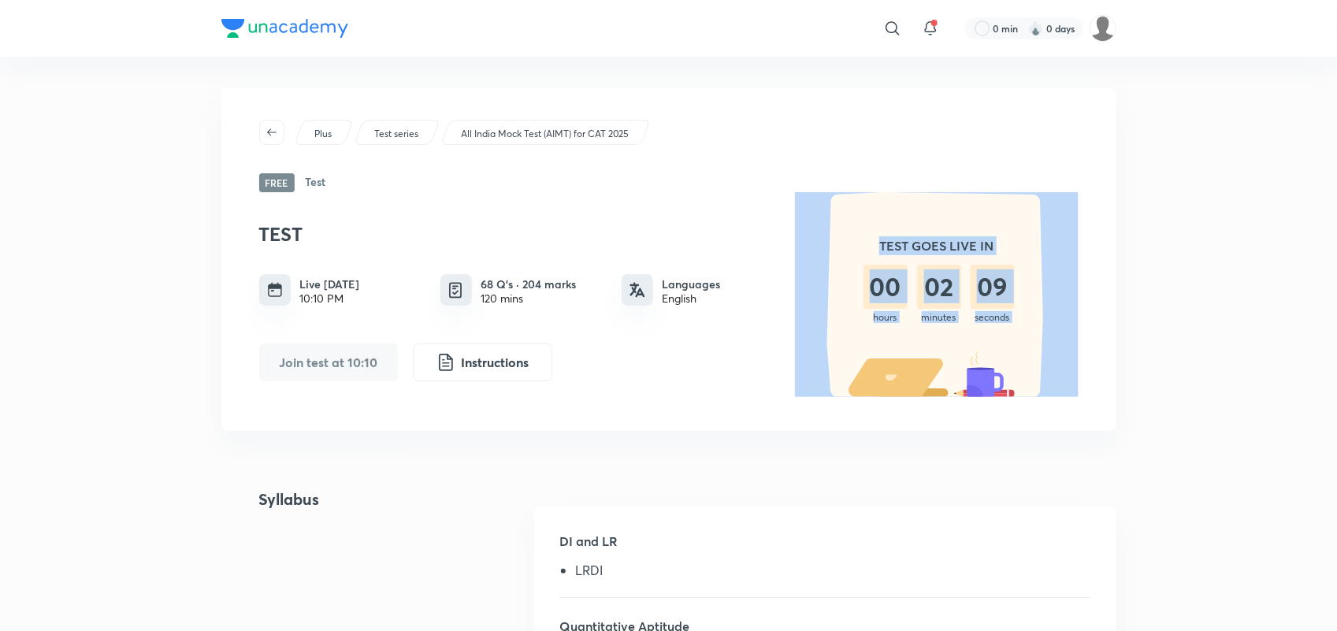
drag, startPoint x: 492, startPoint y: 429, endPoint x: 1172, endPoint y: 257, distance: 701.5
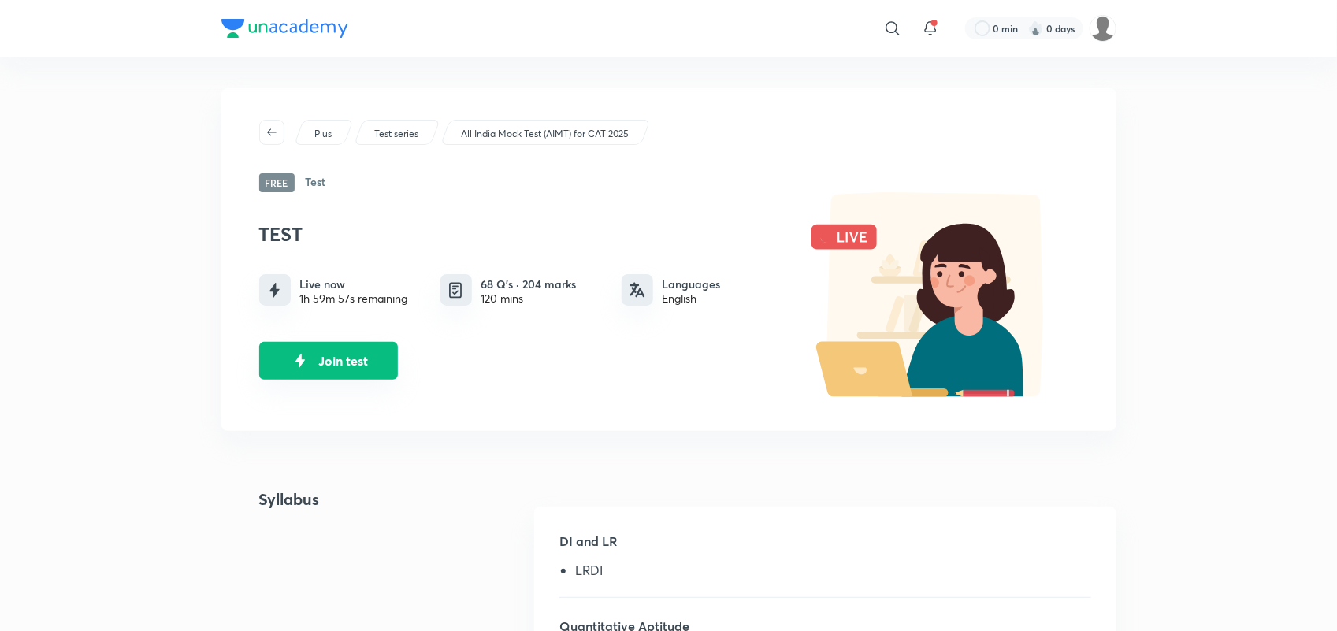
click at [333, 361] on button "Join test" at bounding box center [328, 361] width 139 height 38
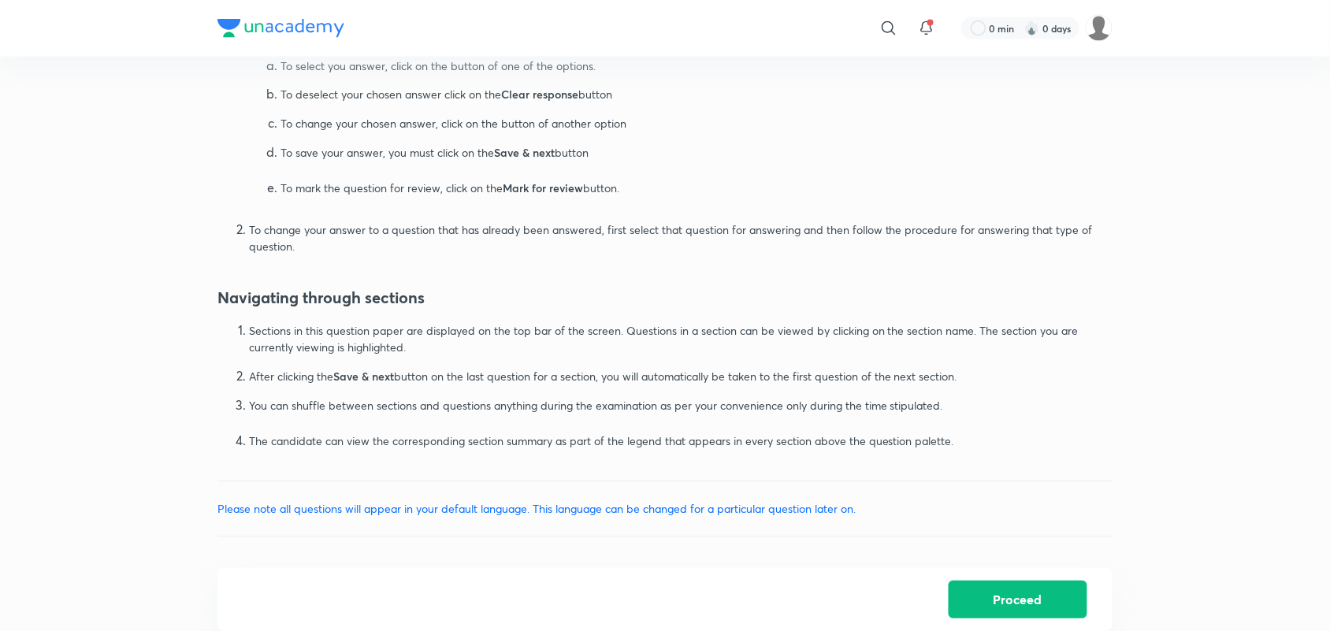
scroll to position [887, 0]
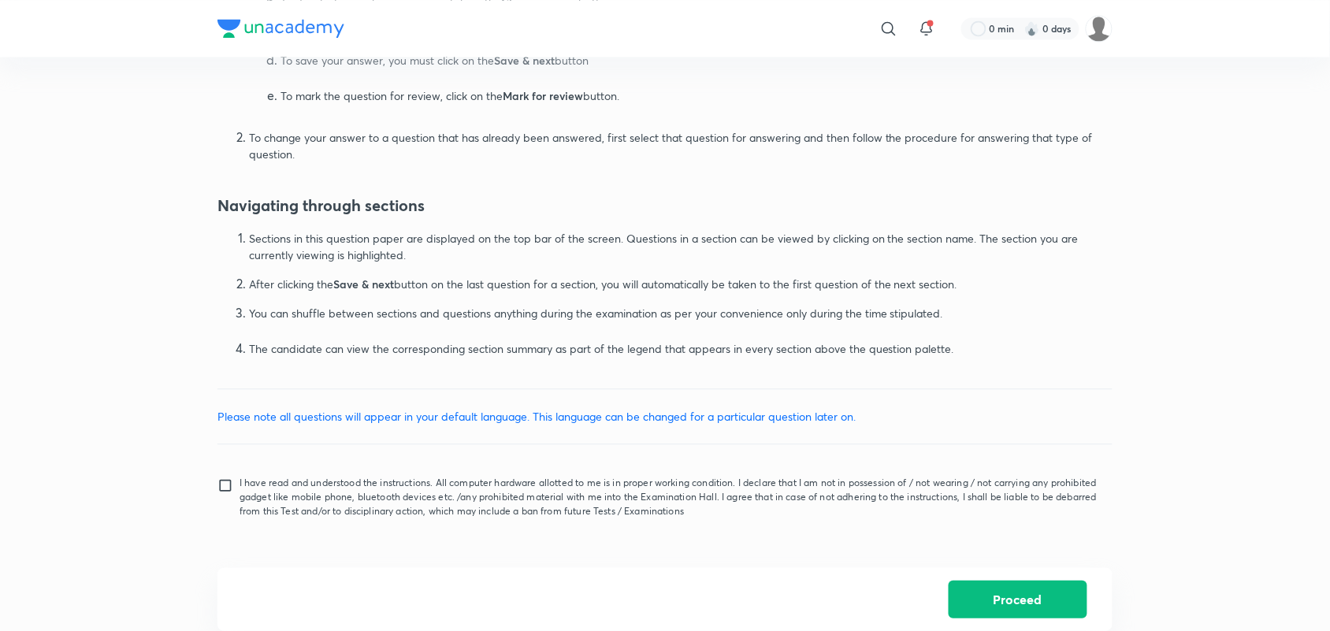
click at [221, 483] on input "I have read and understood the instructions. All computer hardware allotted to …" at bounding box center [228, 496] width 22 height 39
checkbox input "true"
click at [997, 611] on button "Proceed" at bounding box center [1018, 598] width 139 height 38
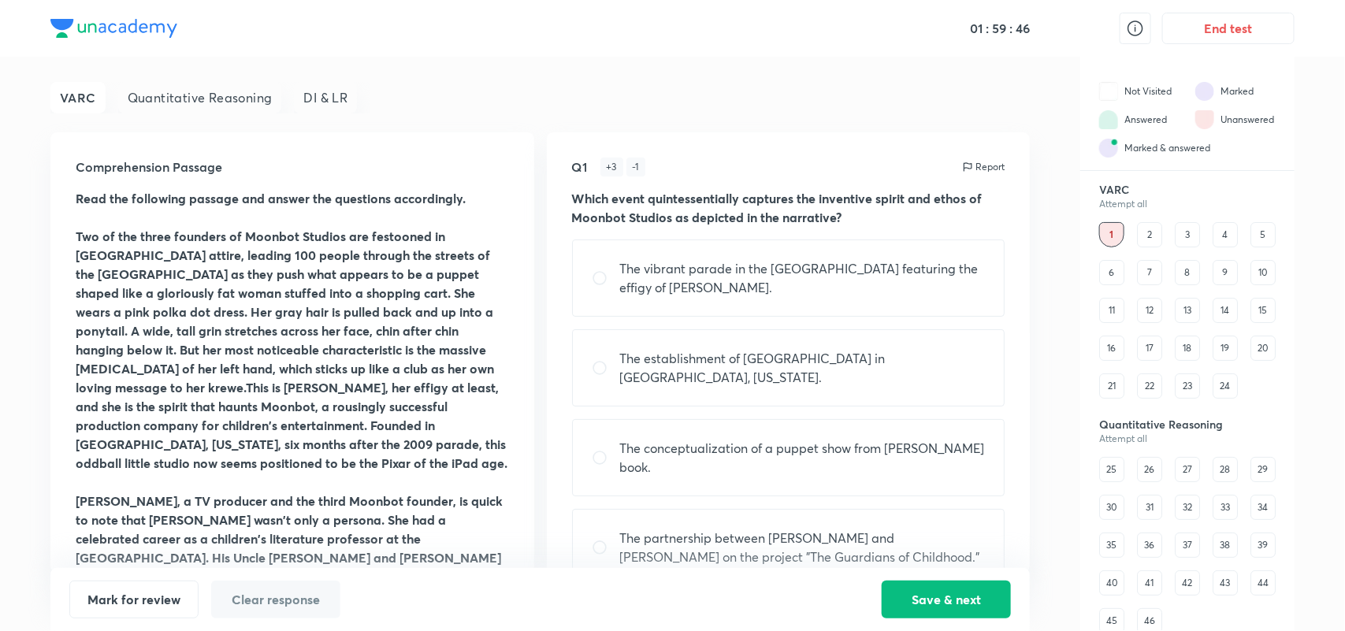
click at [206, 99] on div "Quantitative Reasoning" at bounding box center [200, 98] width 164 height 32
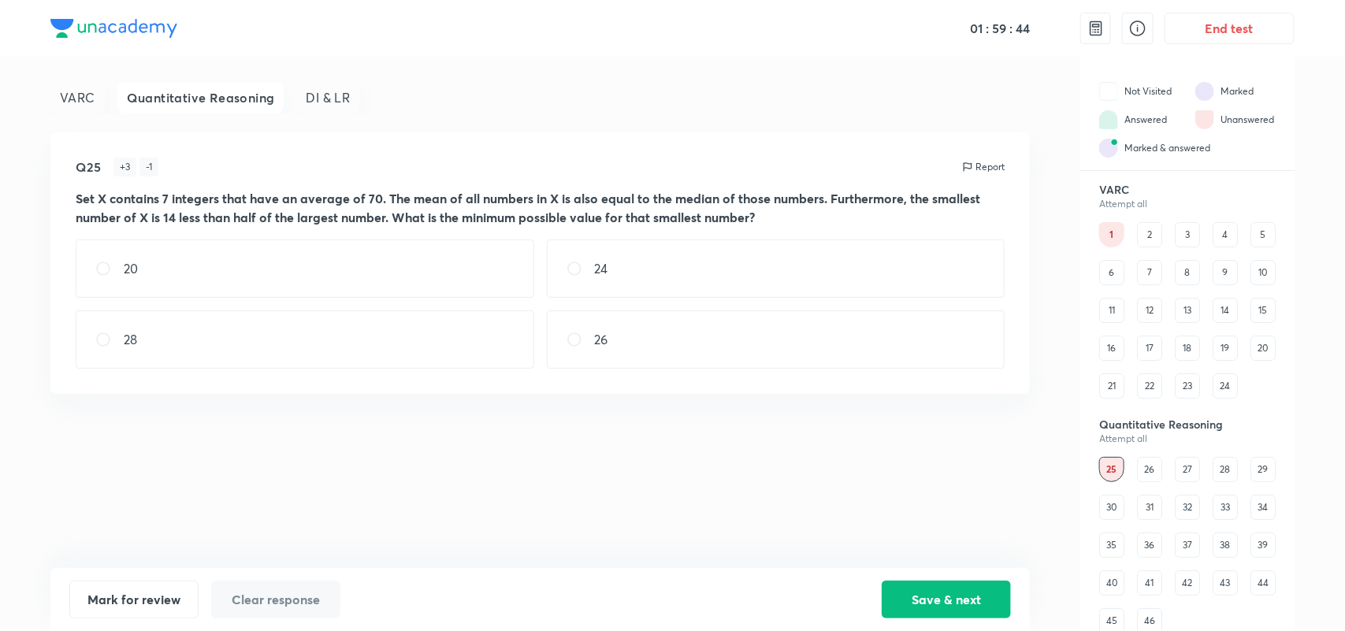
click at [1001, 29] on h5 "59 :" at bounding box center [1001, 28] width 24 height 16
click at [65, 106] on div "VARC" at bounding box center [77, 98] width 54 height 32
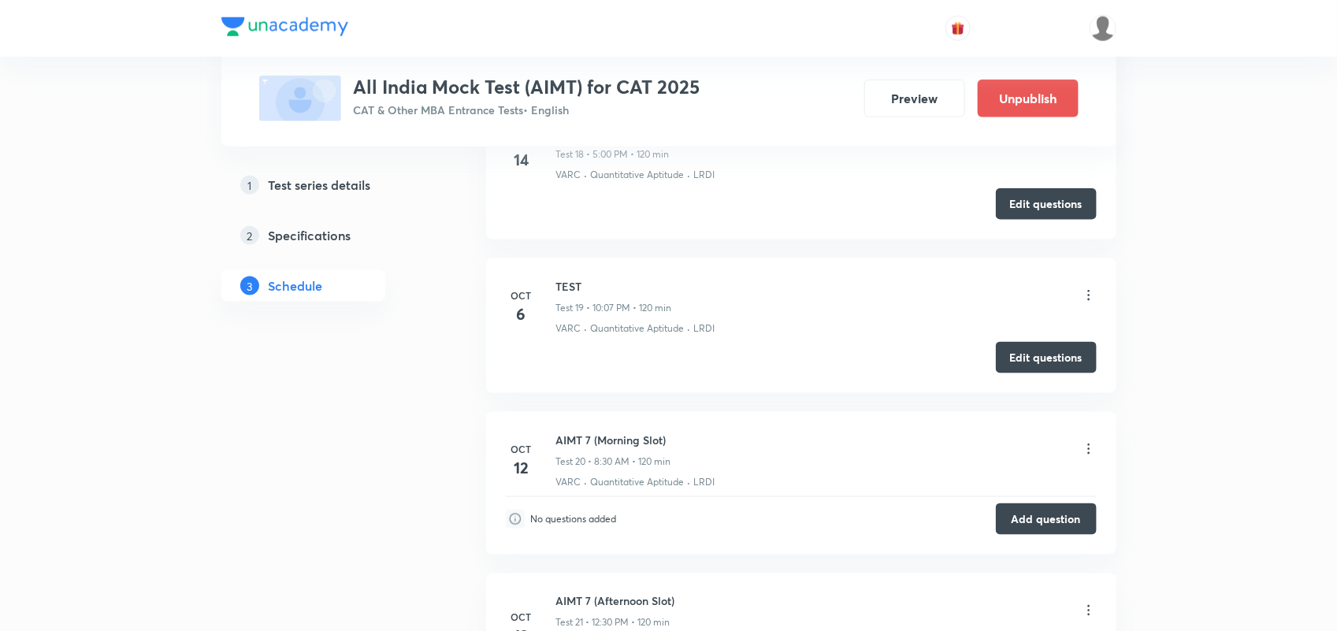
scroll to position [3441, 0]
click at [1089, 303] on icon at bounding box center [1089, 296] width 16 height 16
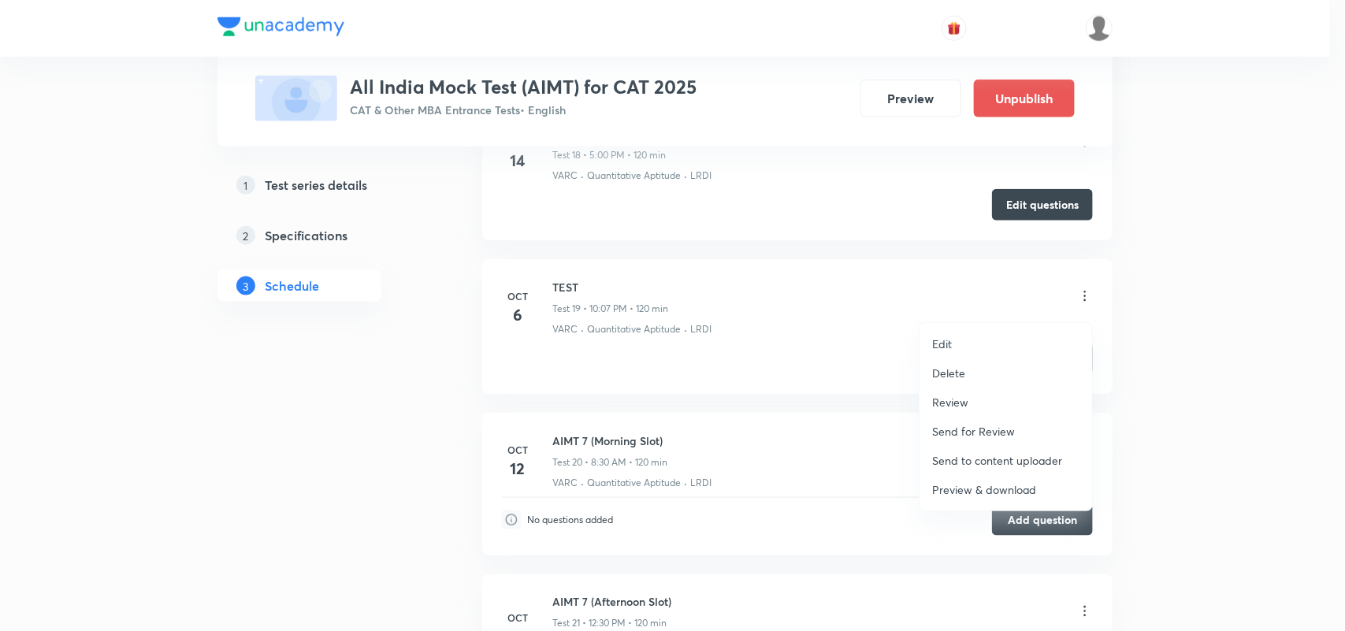
click at [971, 375] on li "Delete" at bounding box center [1006, 373] width 173 height 29
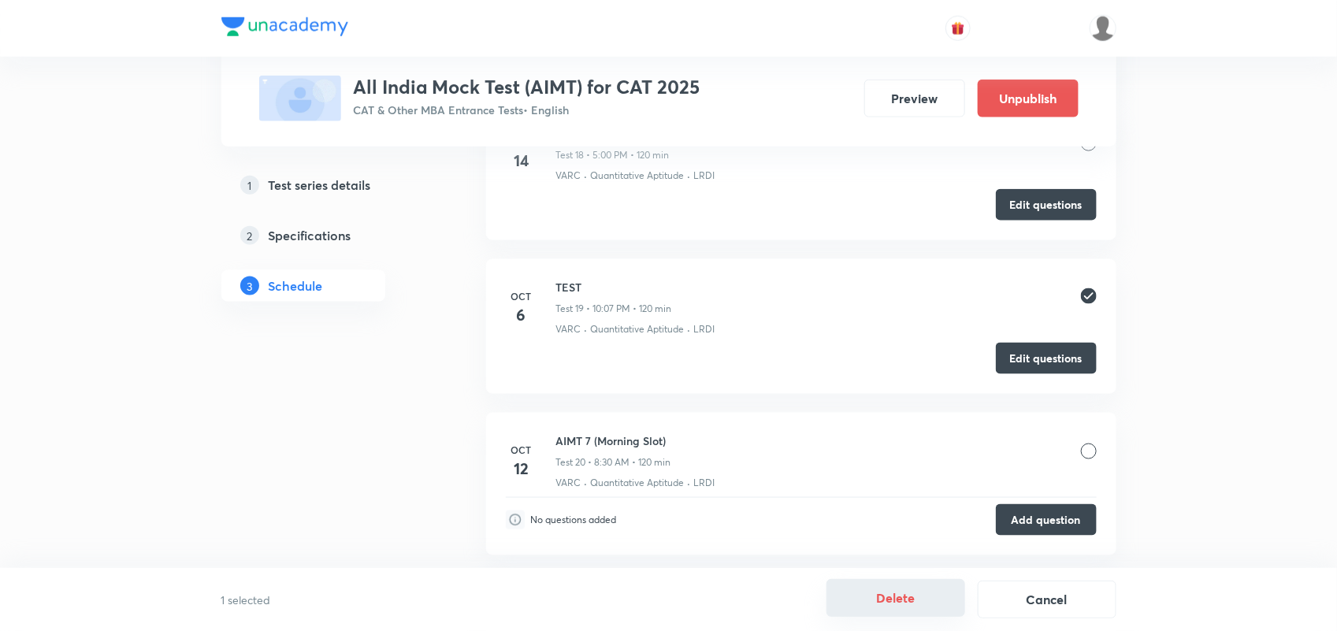
click at [853, 604] on button "Delete" at bounding box center [896, 598] width 139 height 38
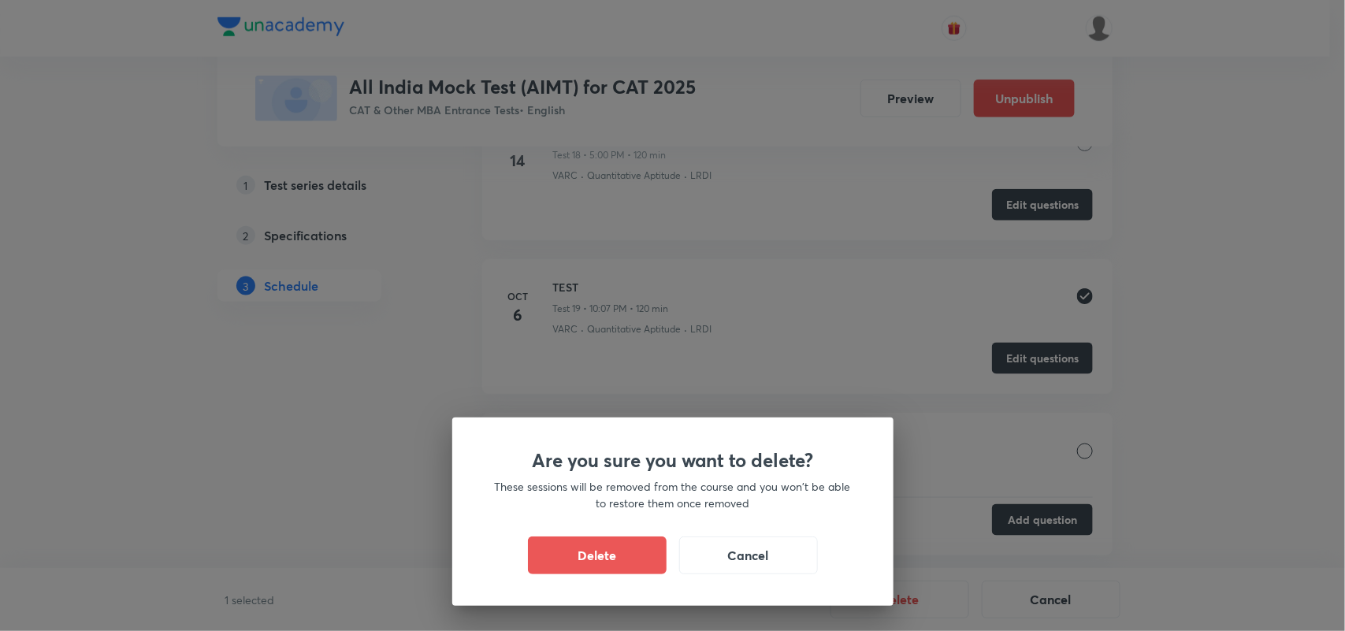
click at [603, 578] on div "Are you sure you want to delete? These sessions will be removed from the course…" at bounding box center [672, 512] width 441 height 188
click at [597, 553] on button "Delete" at bounding box center [597, 554] width 139 height 38
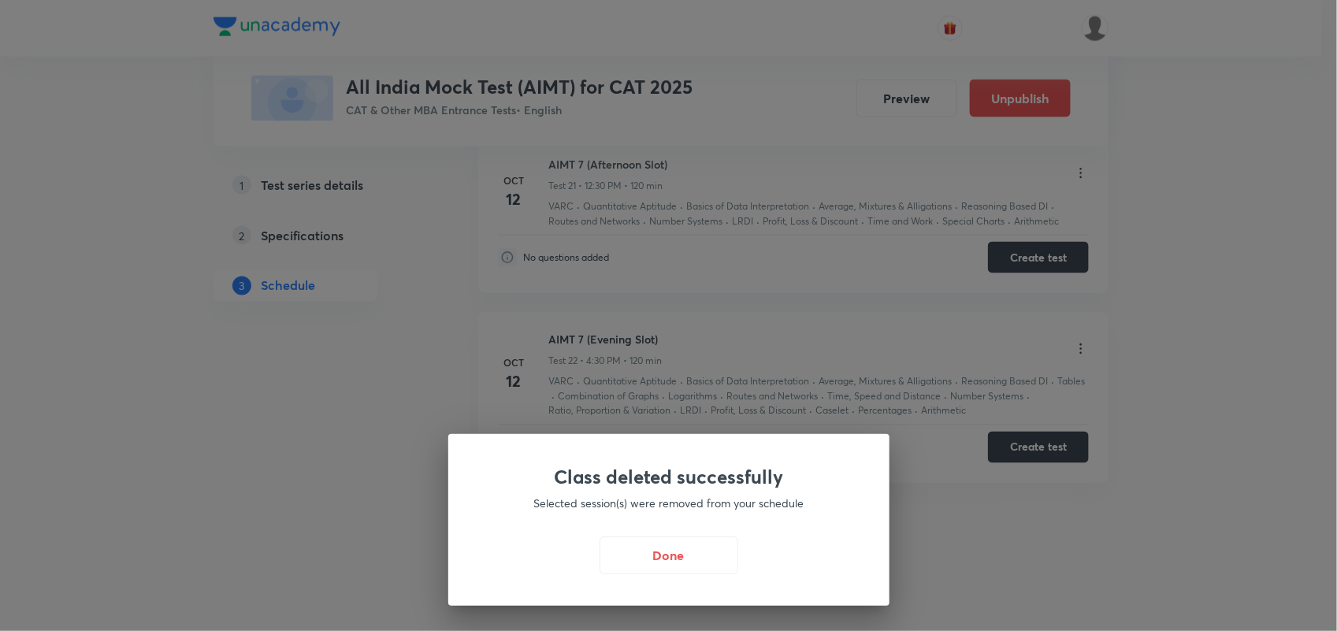
scroll to position [3733, 0]
click at [676, 564] on button "Done" at bounding box center [673, 554] width 139 height 38
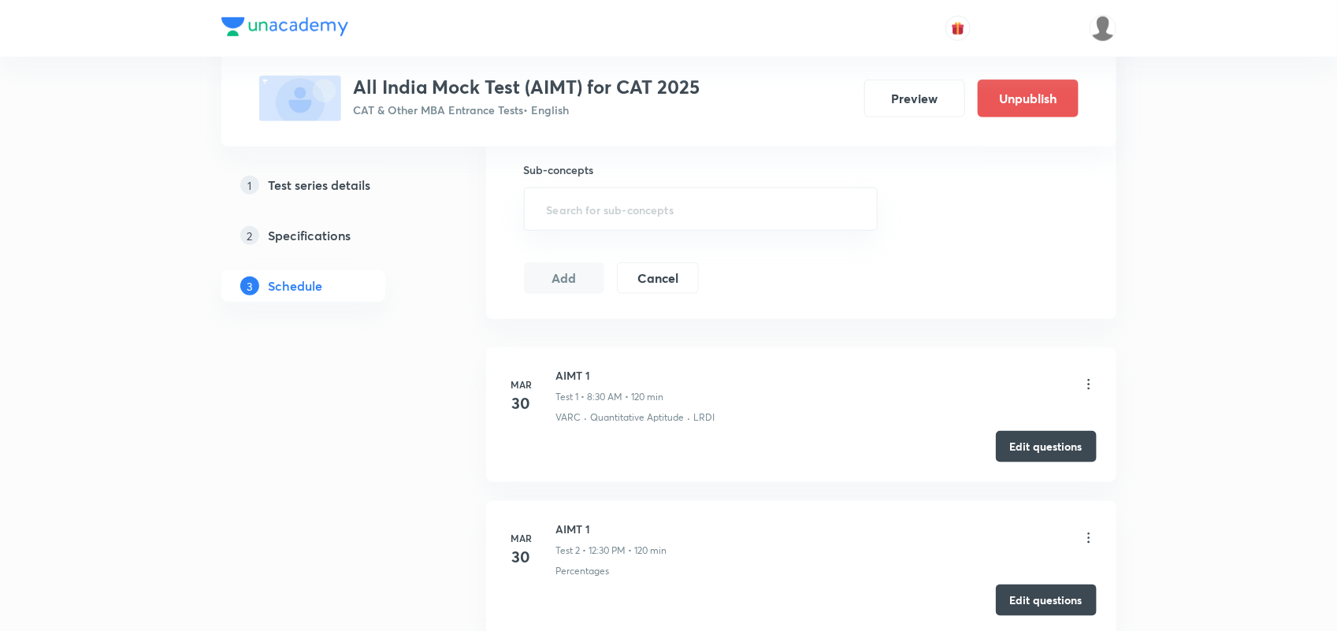
scroll to position [0, 0]
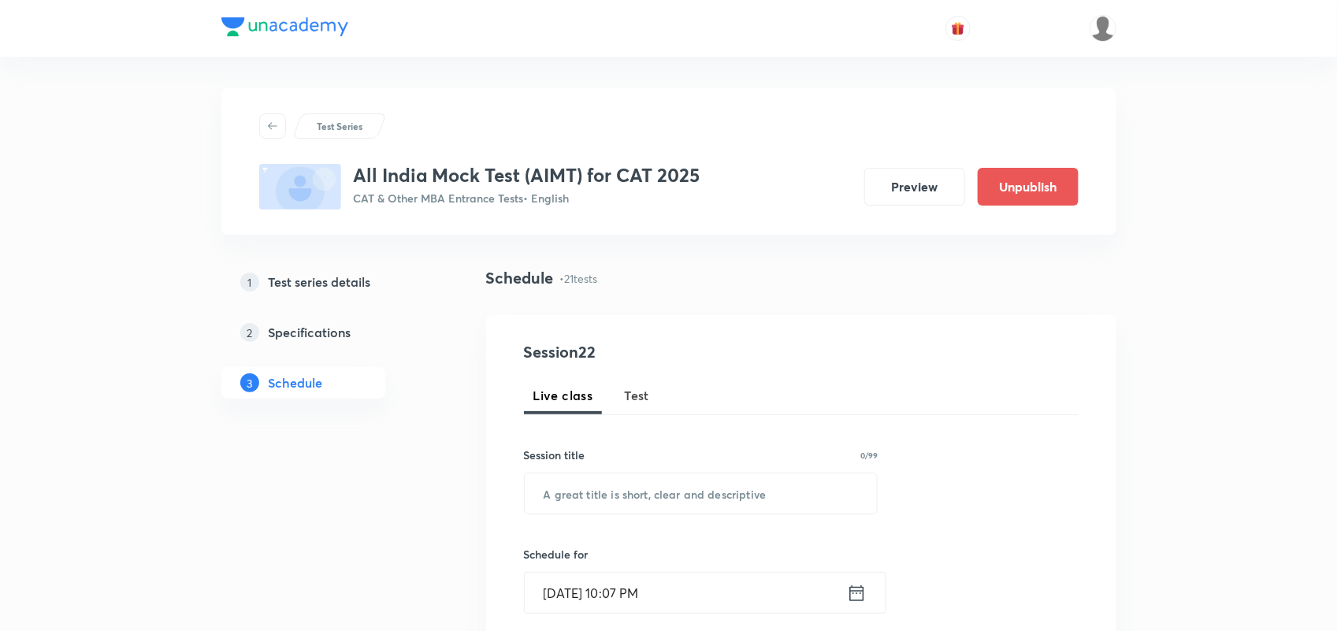
click at [625, 399] on span "Test" at bounding box center [637, 395] width 25 height 19
click at [651, 503] on input "text" at bounding box center [701, 494] width 353 height 40
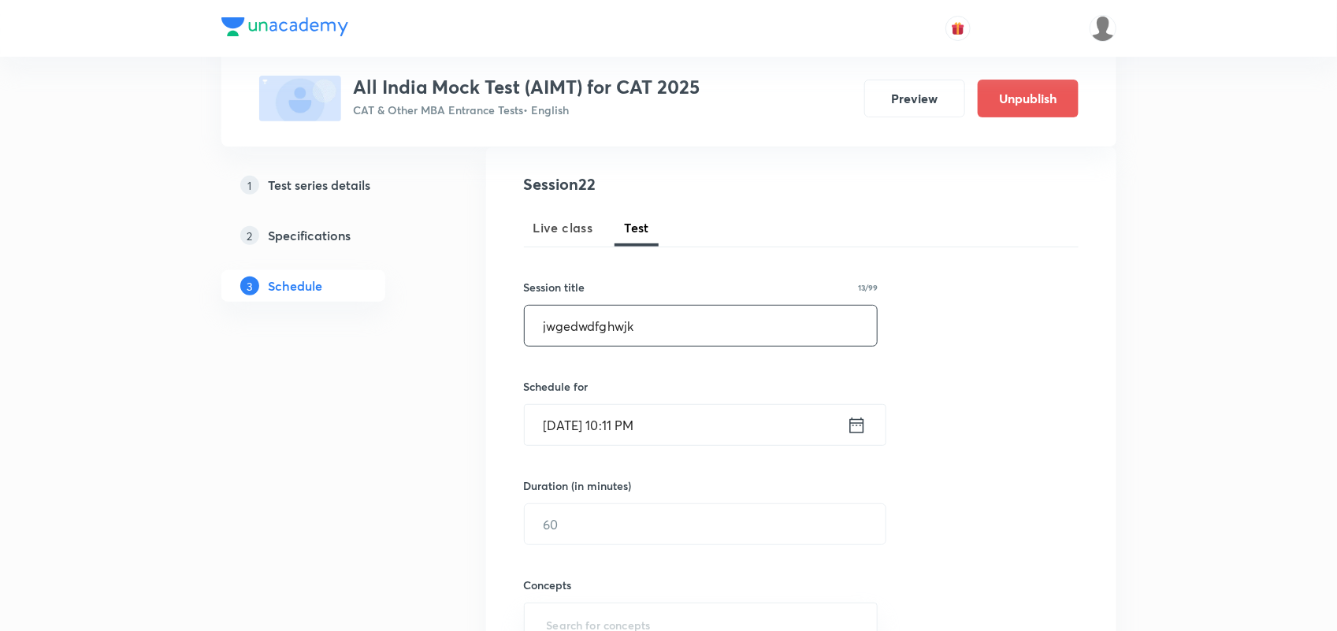
scroll to position [171, 0]
type input "jwgedwdfghwjk"
click at [853, 427] on icon at bounding box center [857, 422] width 20 height 22
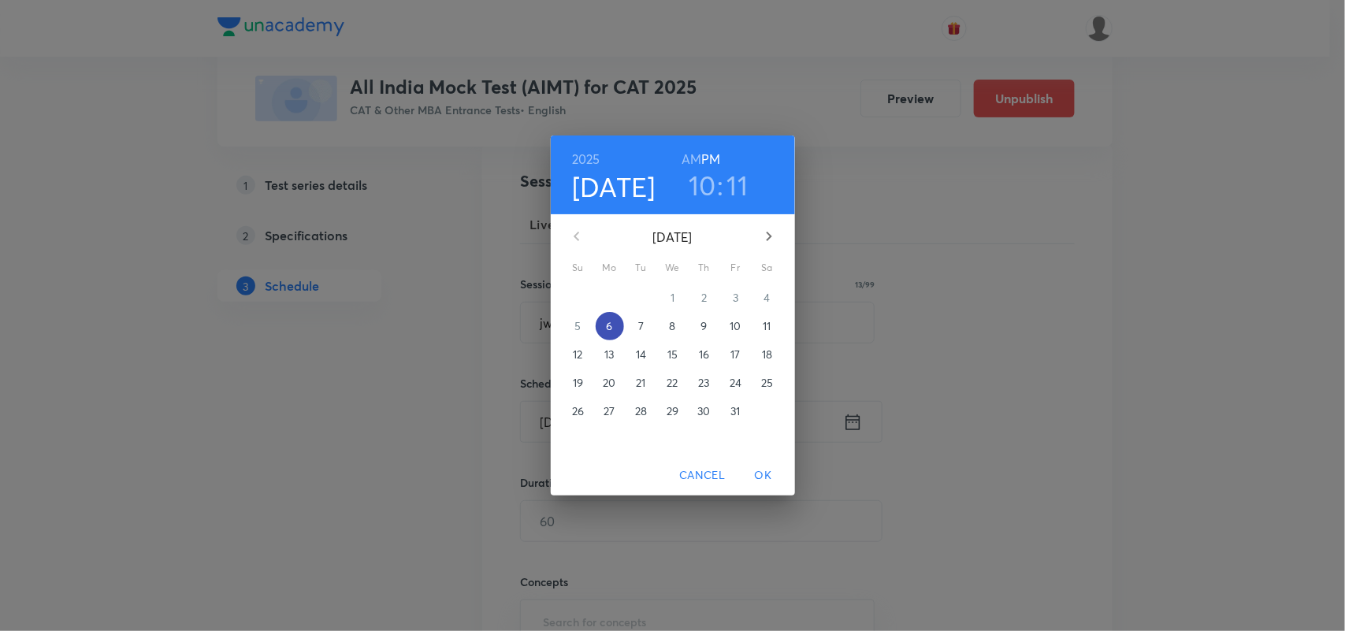
click at [611, 325] on p "6" at bounding box center [609, 326] width 6 height 16
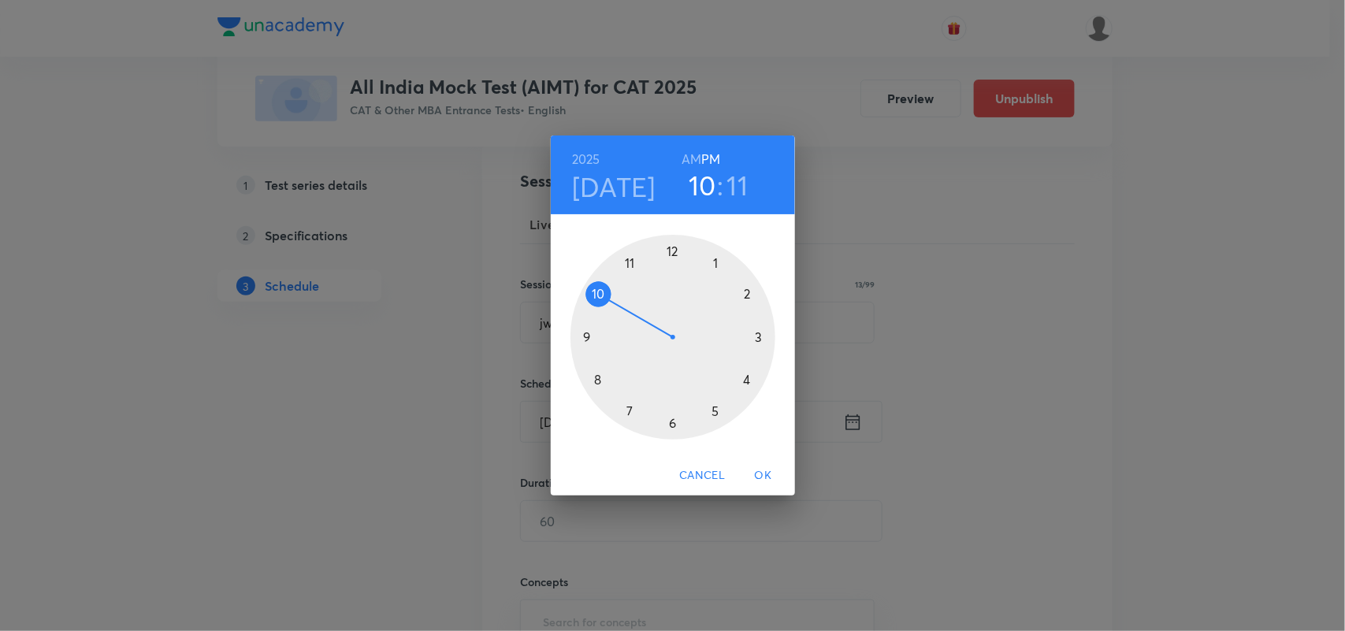
click at [599, 288] on div at bounding box center [672, 337] width 205 height 205
drag, startPoint x: 750, startPoint y: 302, endPoint x: 676, endPoint y: 419, distance: 138.8
click at [676, 419] on div at bounding box center [672, 337] width 205 height 205
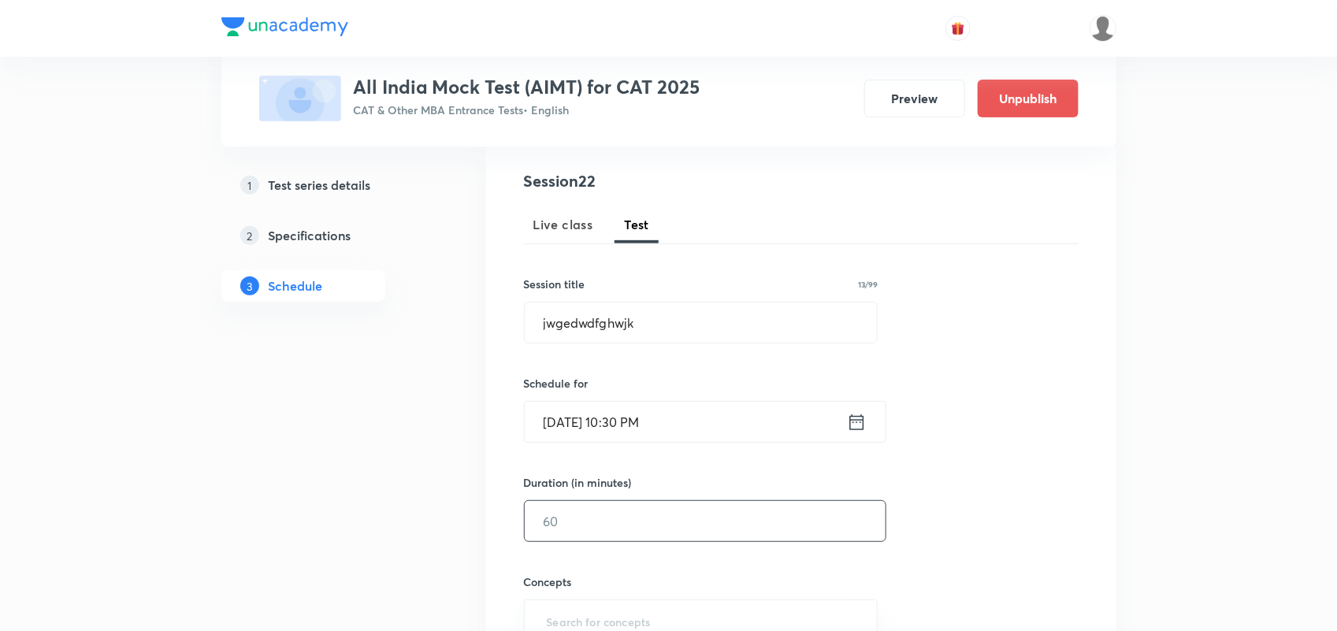
click at [623, 526] on input "text" at bounding box center [705, 521] width 361 height 40
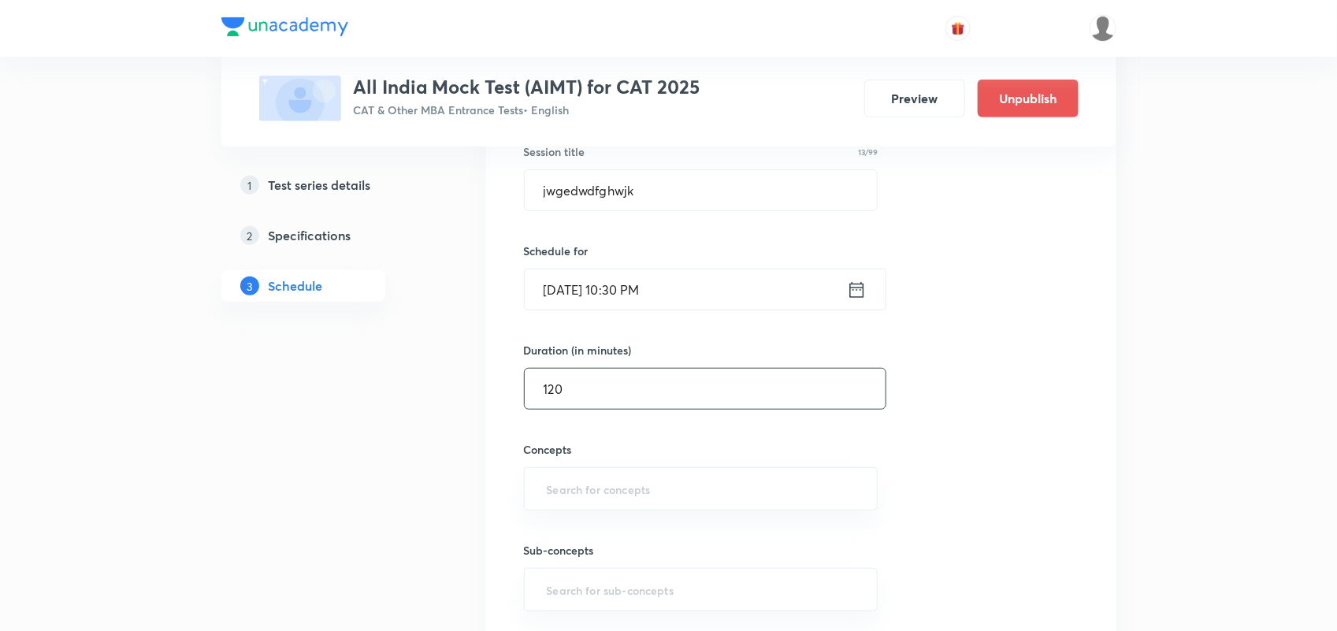
scroll to position [304, 0]
type input "120"
click at [619, 482] on input "text" at bounding box center [701, 488] width 315 height 29
type input "VAR"
click at [552, 555] on li "VARC" at bounding box center [700, 563] width 352 height 28
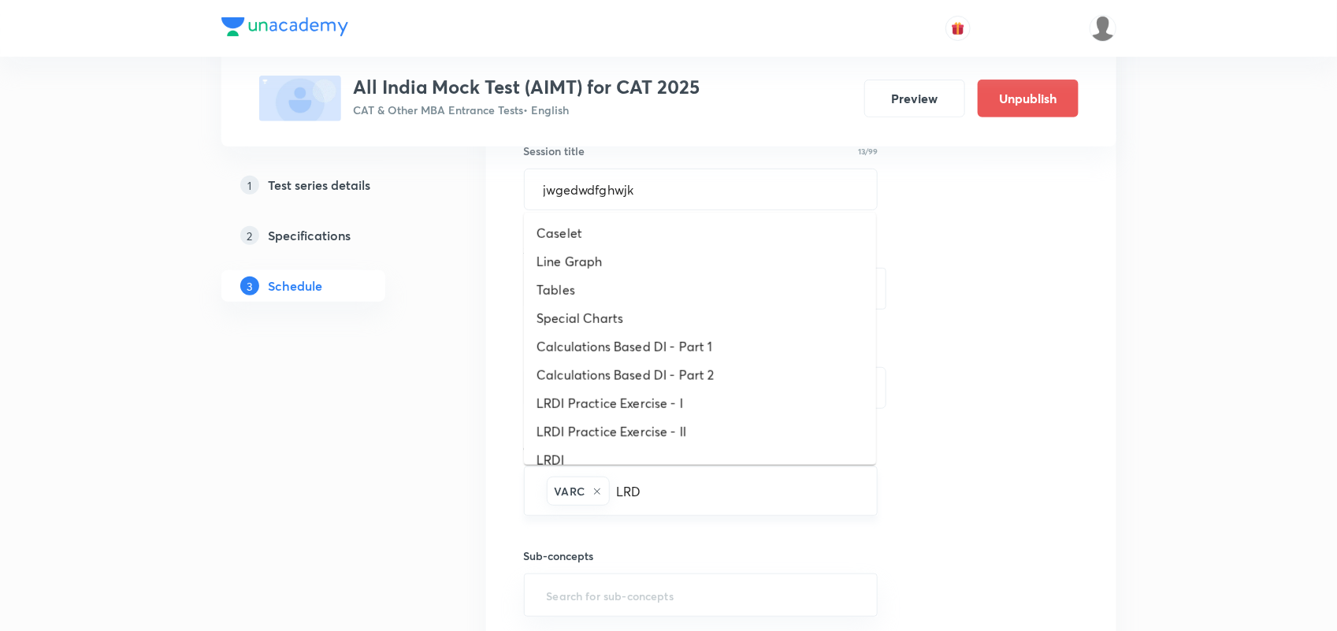
type input "LRDI"
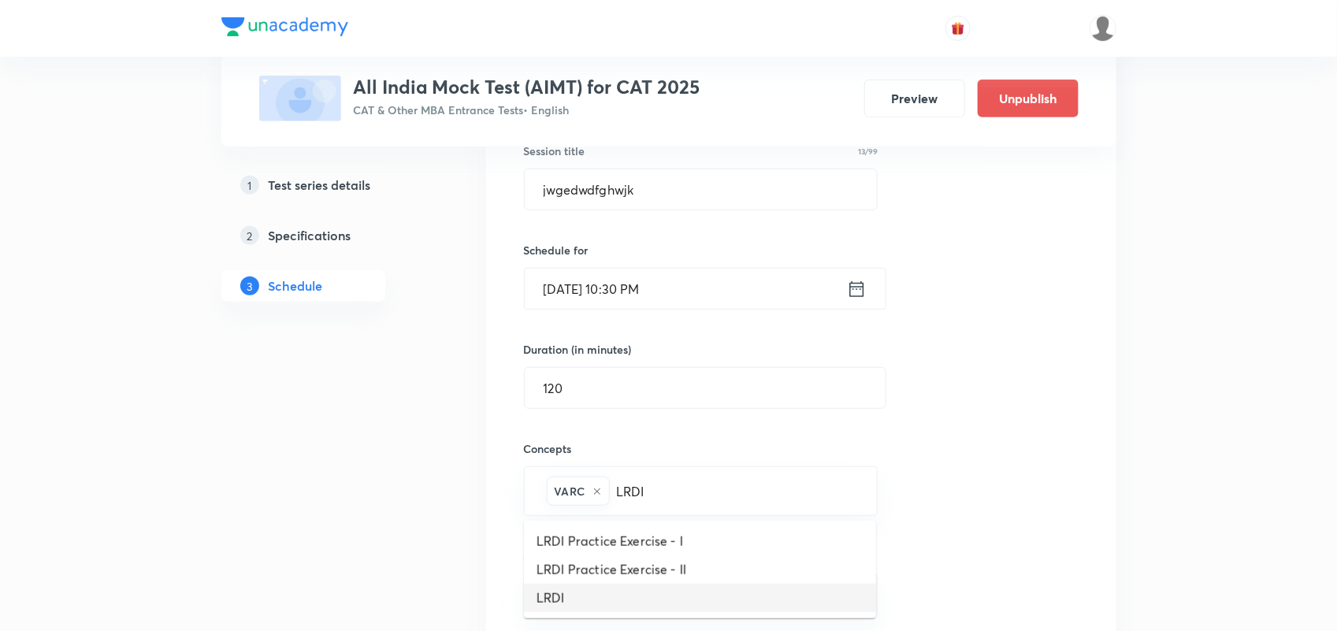
click at [567, 604] on li "LRDI" at bounding box center [700, 598] width 352 height 28
type input "Q"
click at [639, 542] on li "Quantitative Aptitude" at bounding box center [700, 541] width 352 height 28
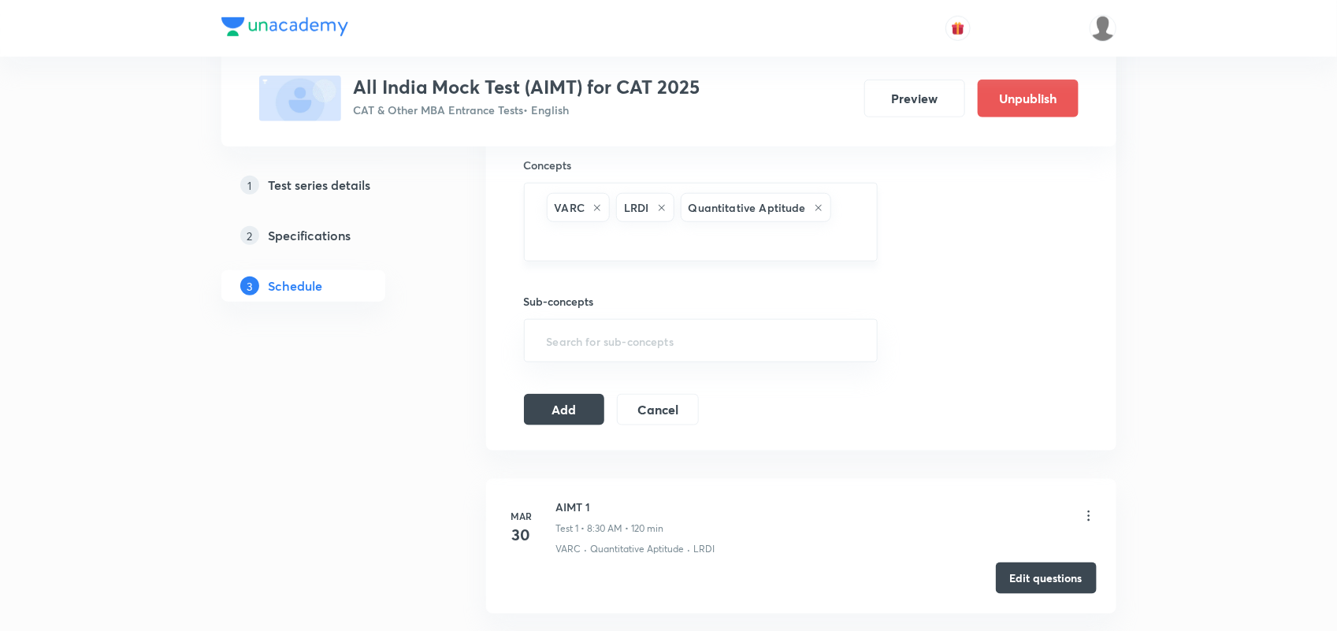
scroll to position [591, 0]
click at [536, 418] on button "Add" at bounding box center [564, 405] width 81 height 32
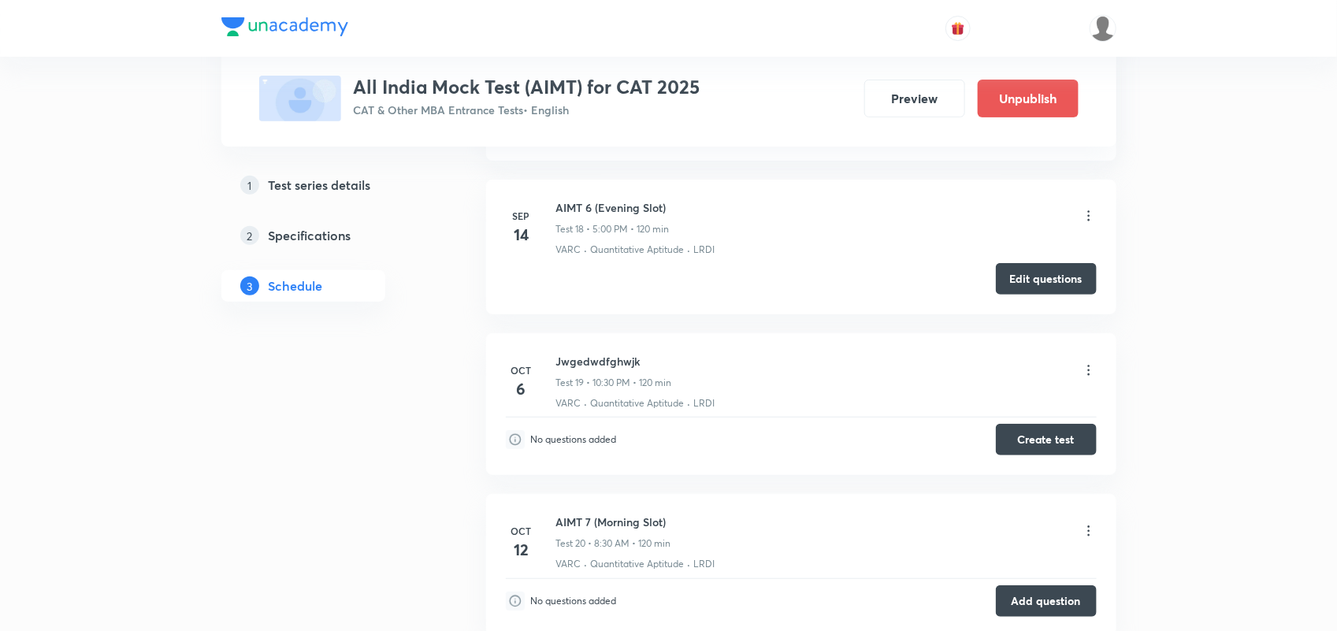
scroll to position [2847, 0]
click at [1025, 444] on button "Create test" at bounding box center [1046, 438] width 101 height 32
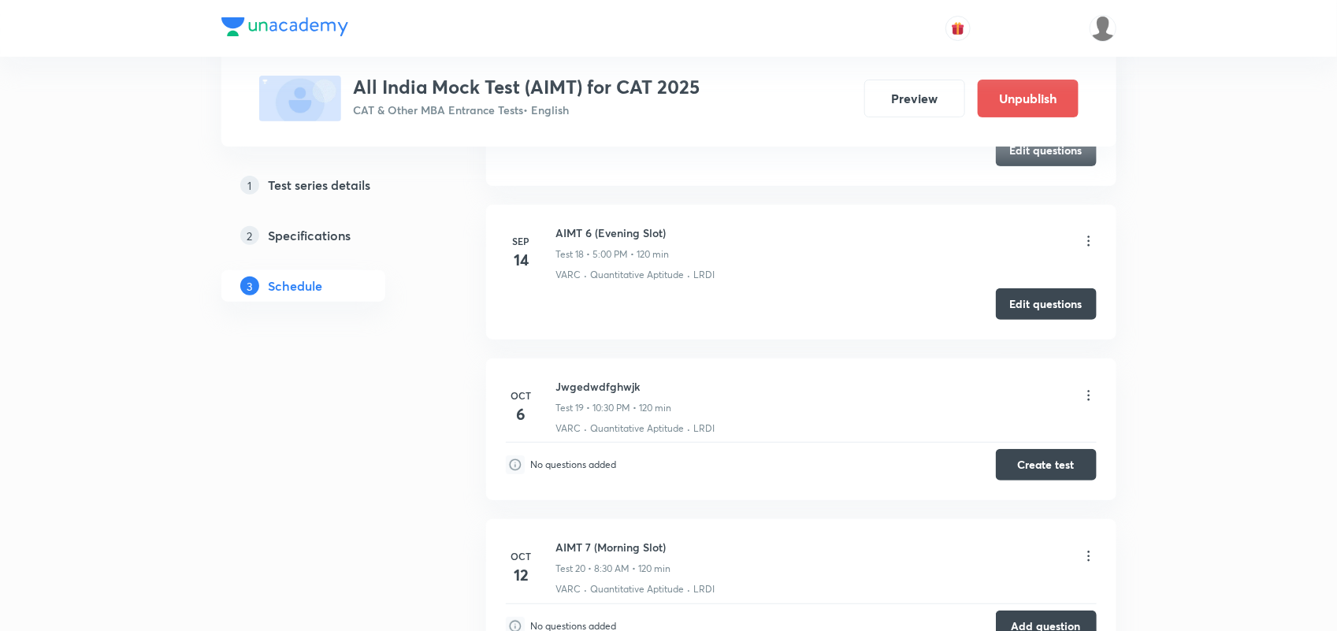
scroll to position [3012, 0]
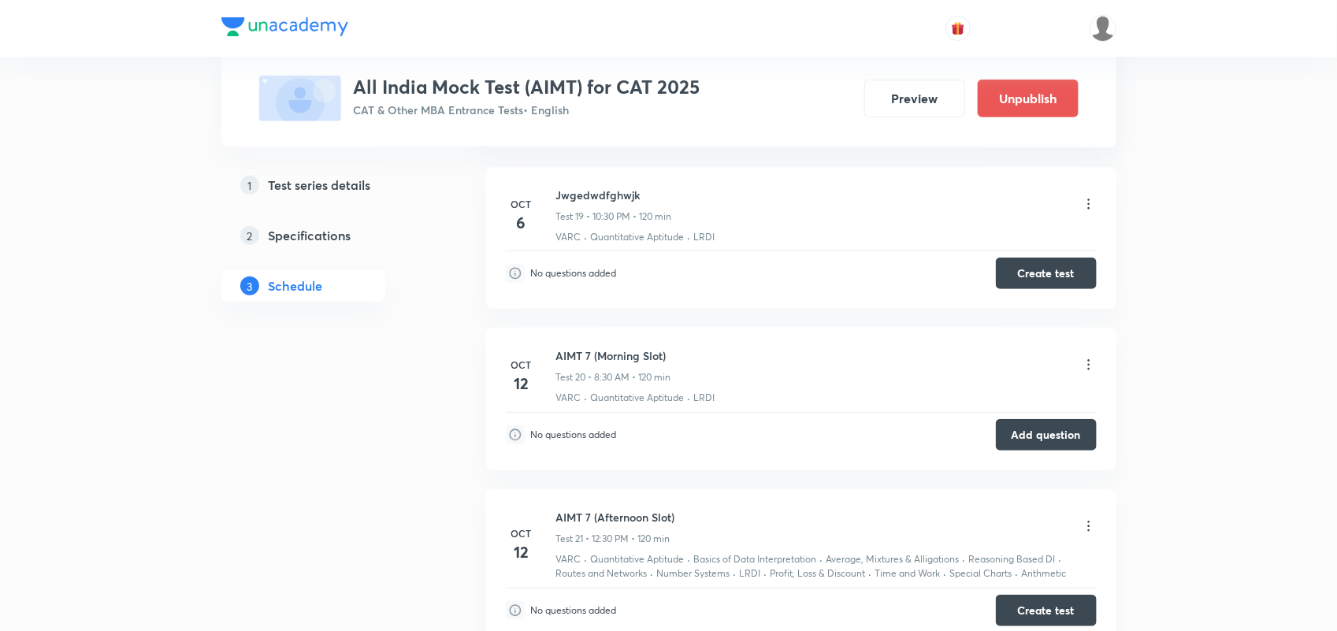
click at [1084, 205] on icon at bounding box center [1089, 204] width 16 height 16
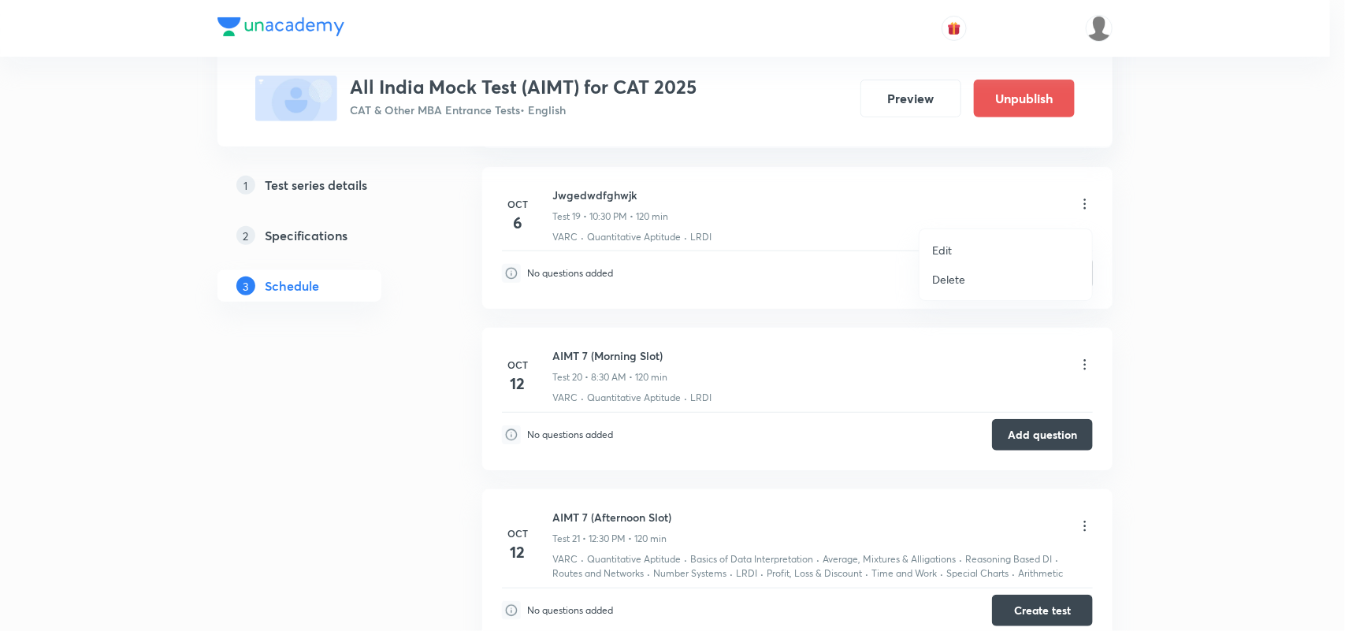
click at [934, 277] on p "Delete" at bounding box center [948, 279] width 33 height 17
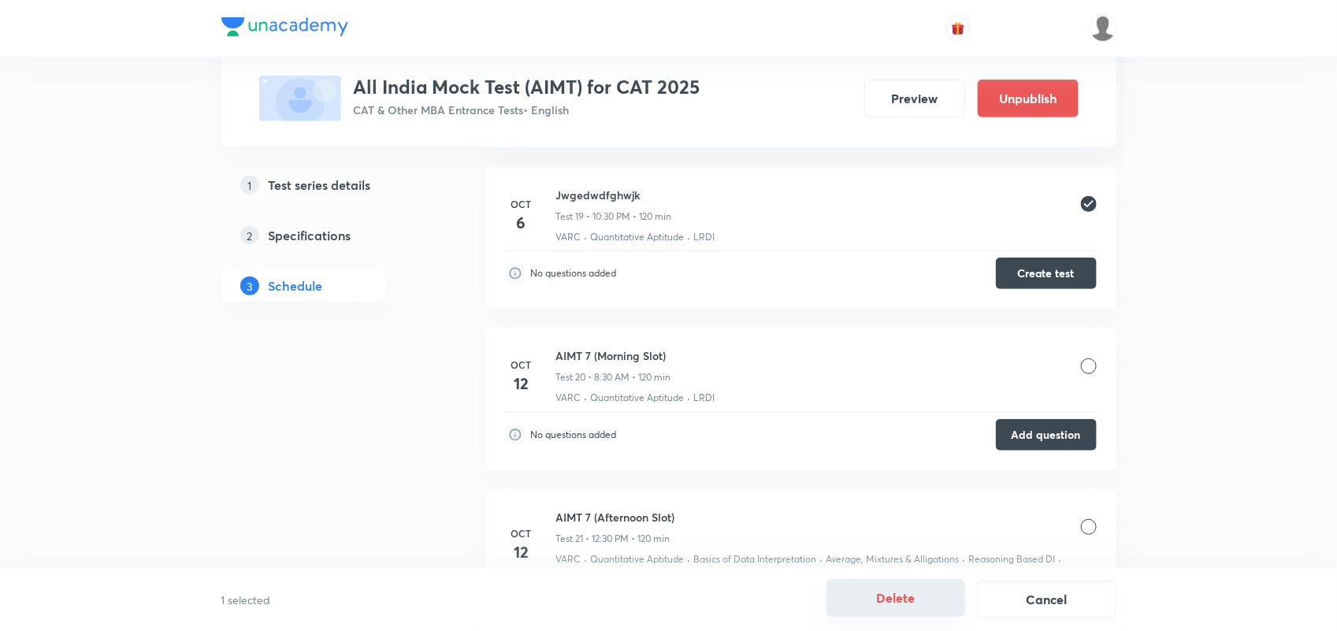
click at [912, 612] on button "Delete" at bounding box center [896, 598] width 139 height 38
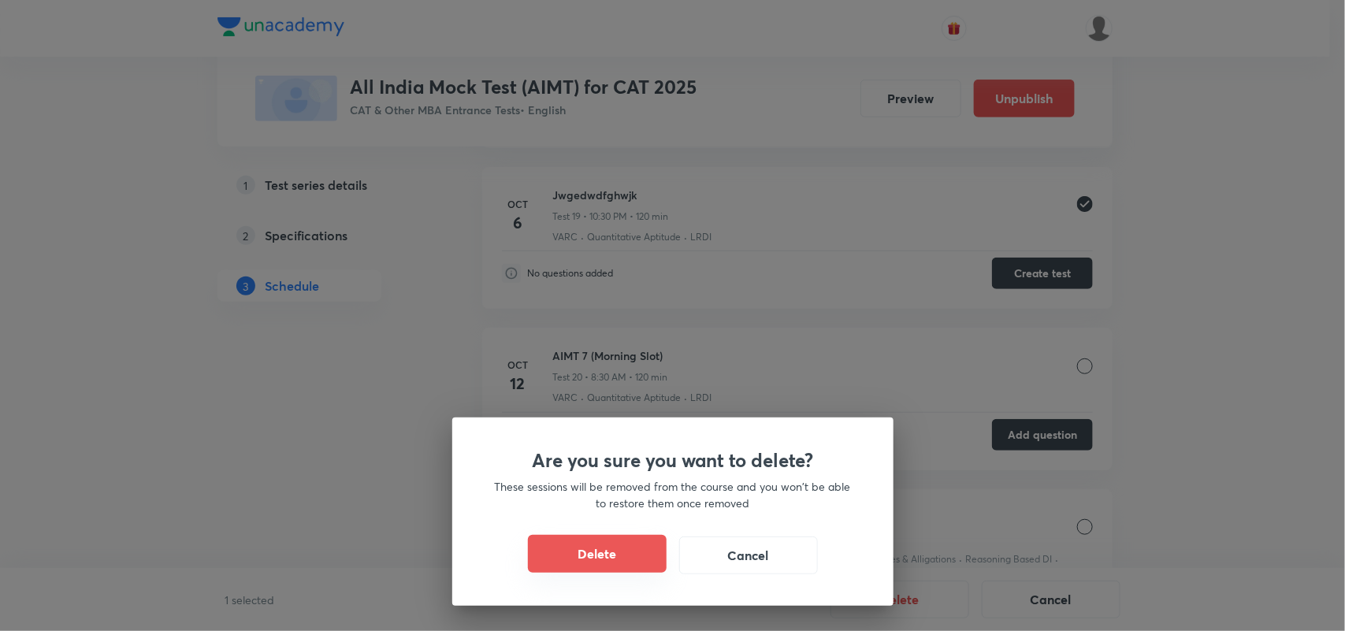
click at [630, 559] on button "Delete" at bounding box center [597, 554] width 139 height 38
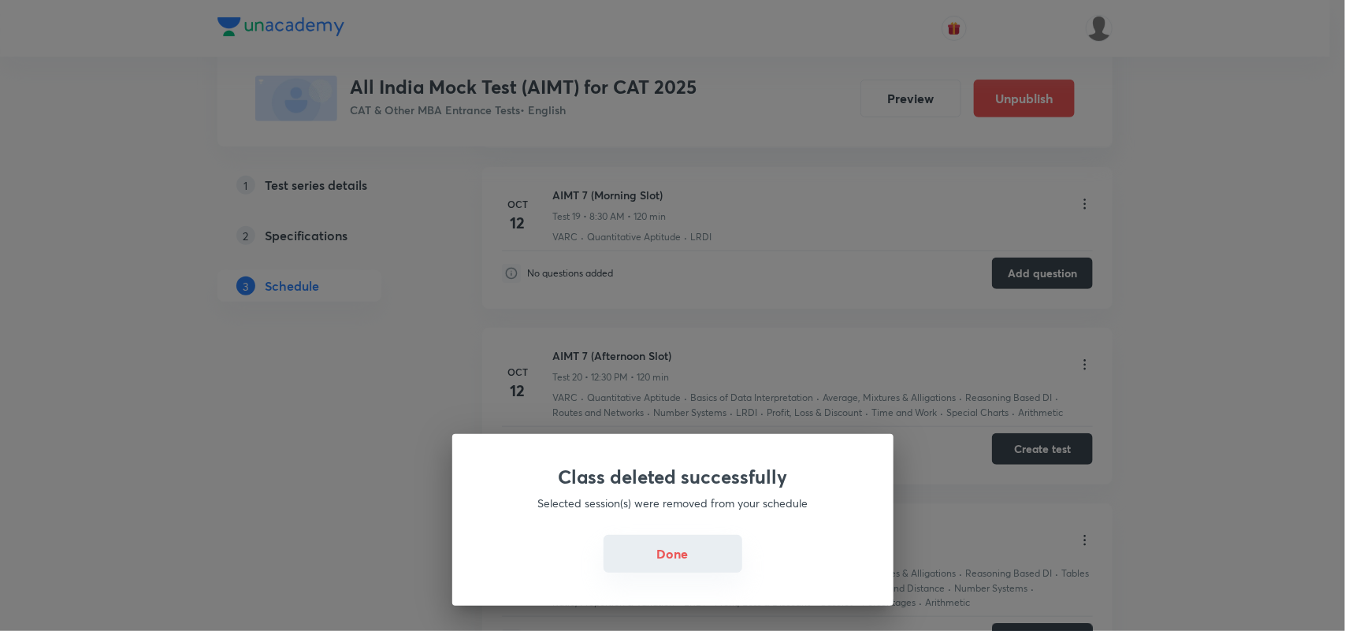
click at [671, 546] on button "Done" at bounding box center [673, 554] width 139 height 38
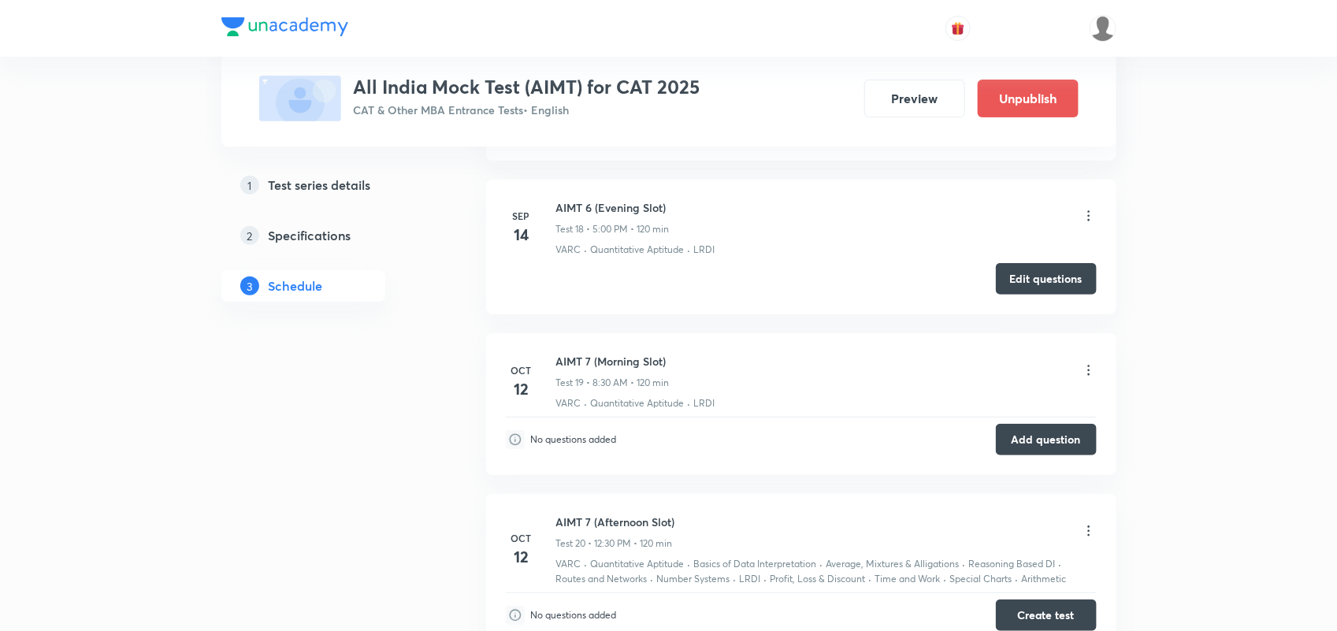
scroll to position [2845, 0]
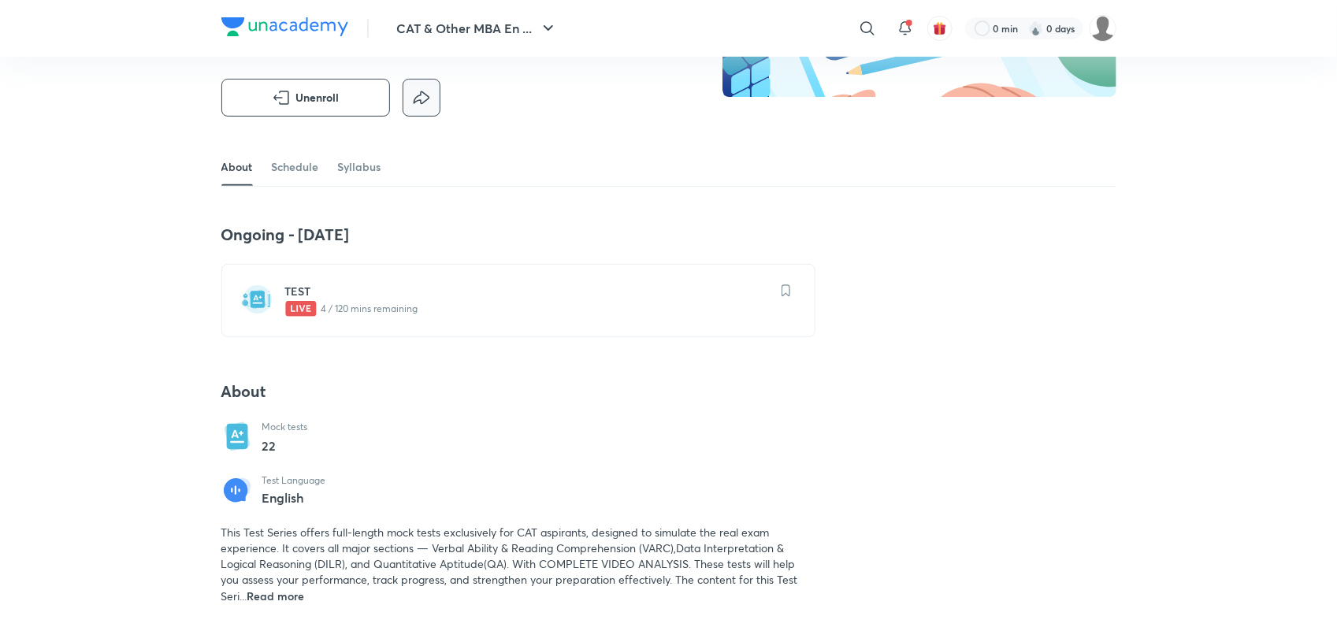
scroll to position [217, 0]
click at [305, 171] on link "Schedule" at bounding box center [295, 166] width 47 height 38
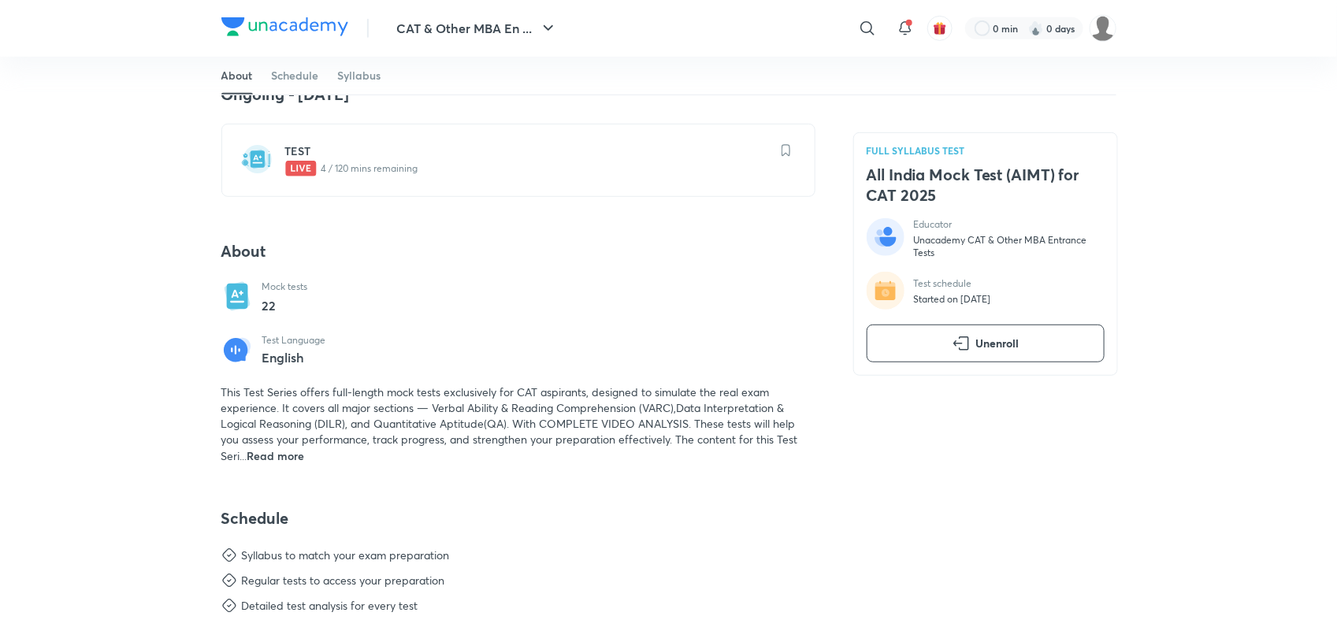
scroll to position [553, 0]
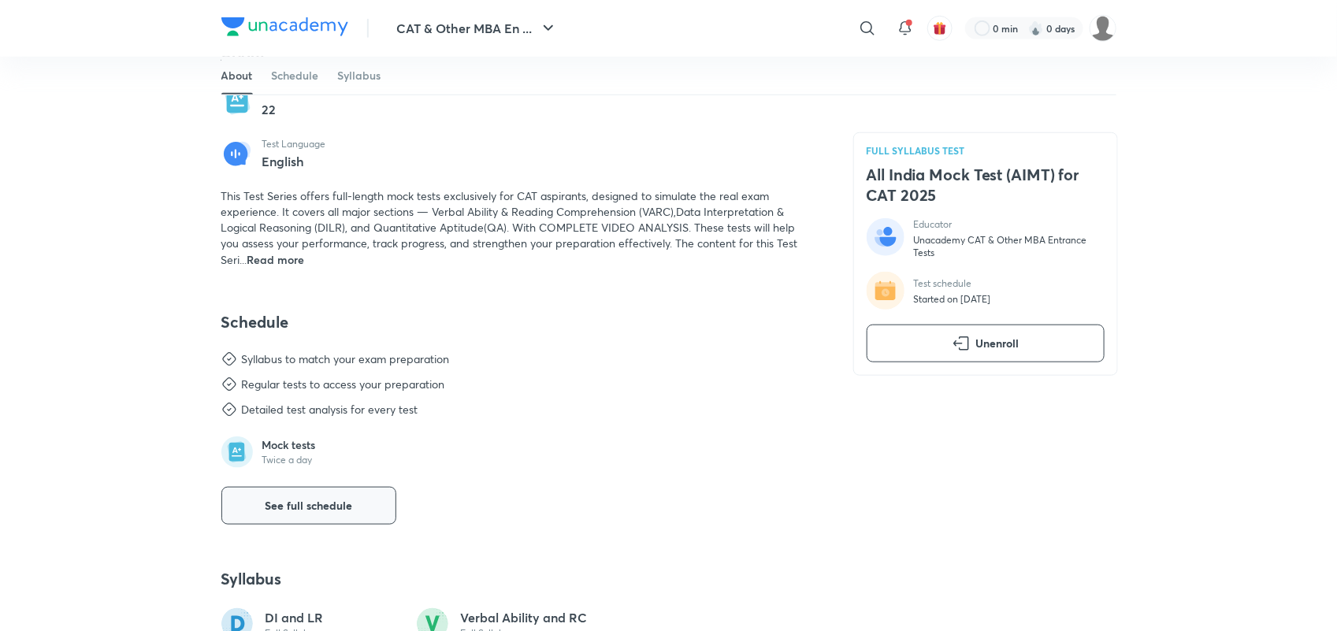
click at [327, 522] on button "See full schedule" at bounding box center [308, 506] width 175 height 38
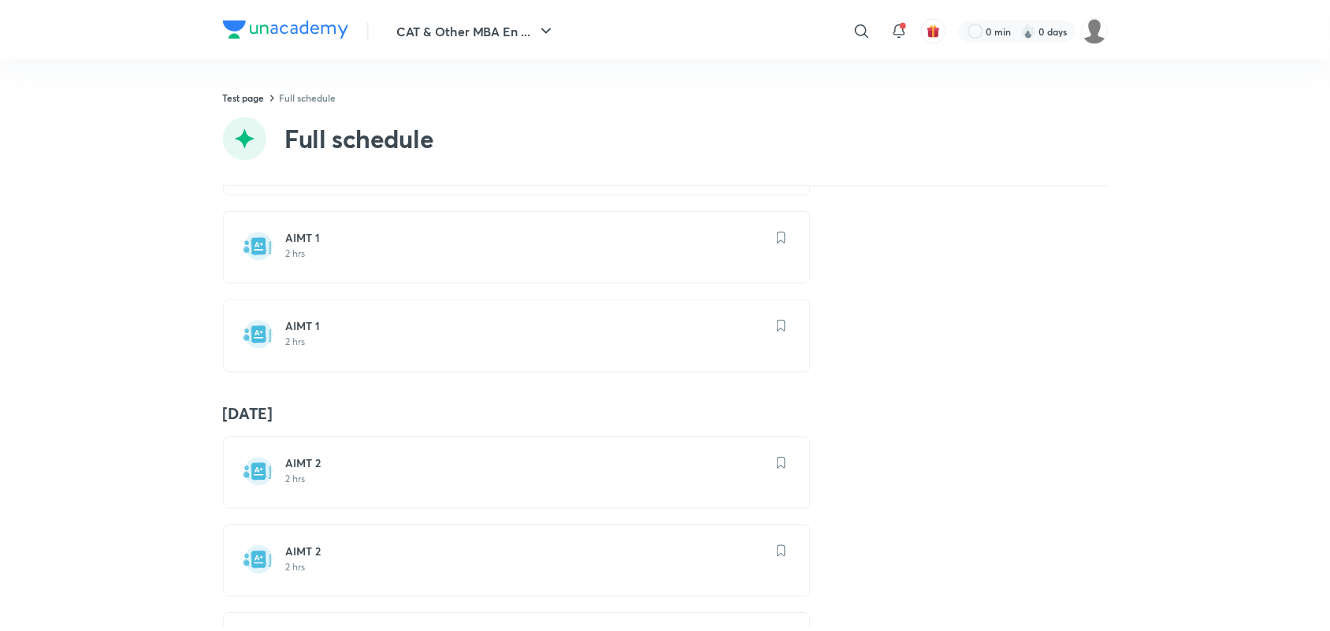
scroll to position [258, 0]
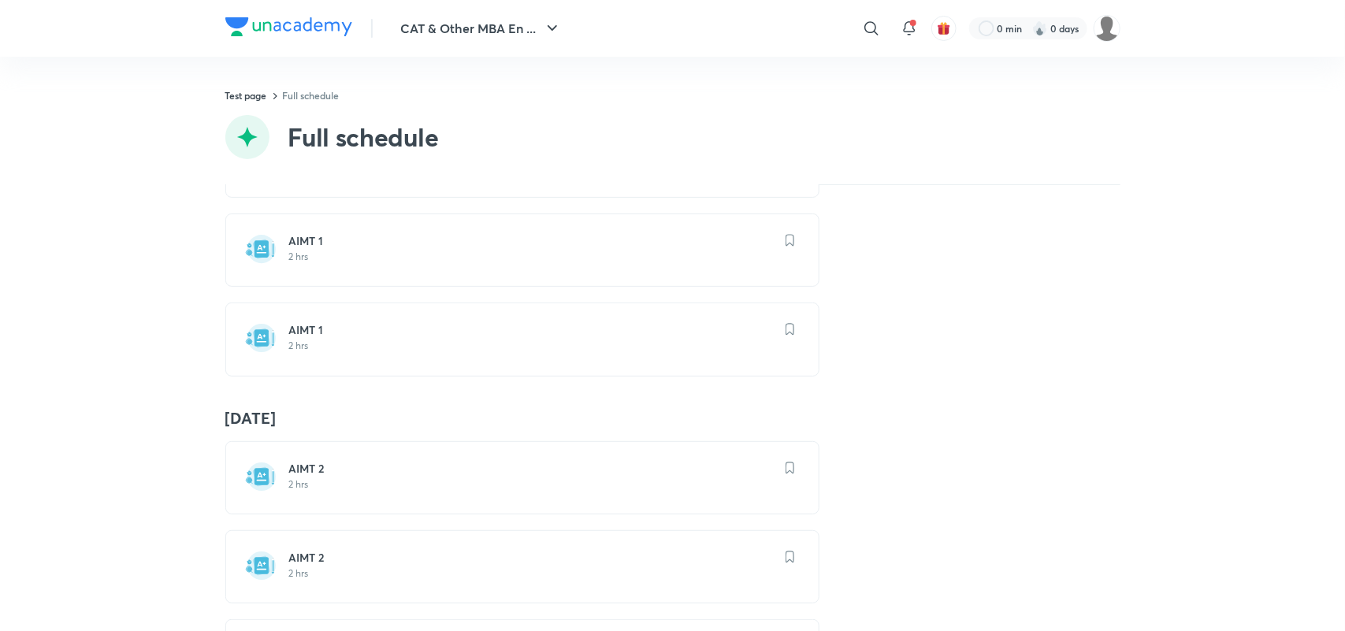
click at [371, 238] on h6 "AIMT 1" at bounding box center [531, 241] width 485 height 16
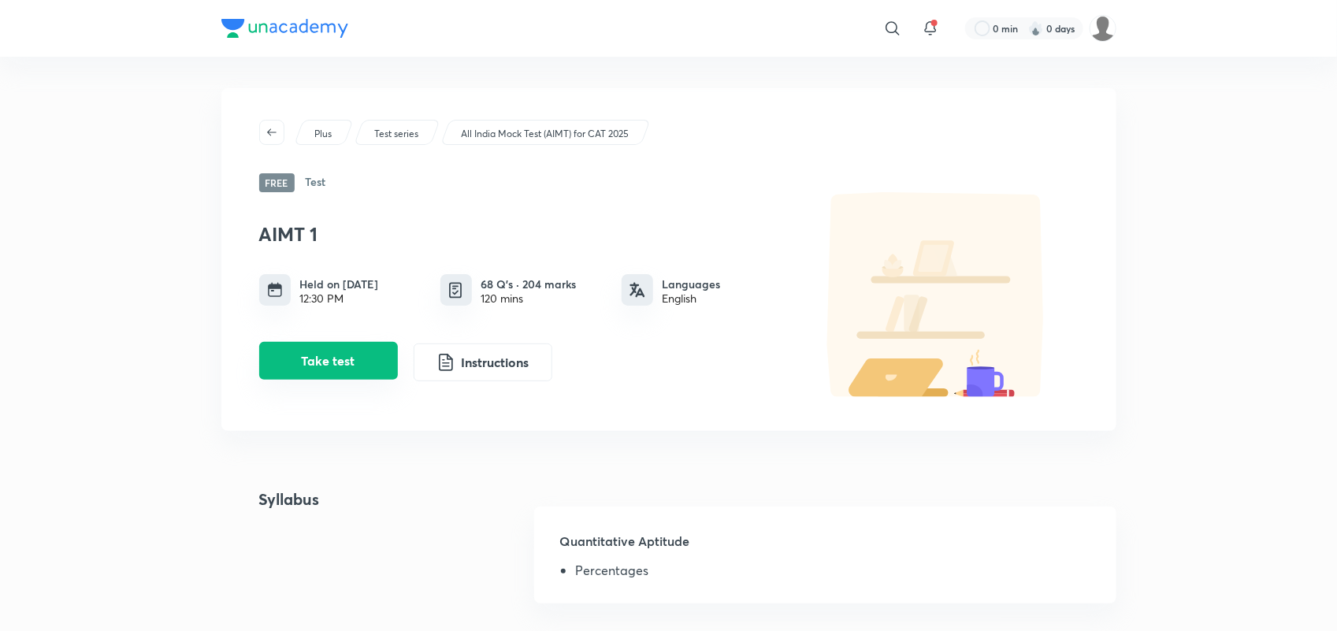
click at [370, 359] on button "Take test" at bounding box center [328, 361] width 139 height 38
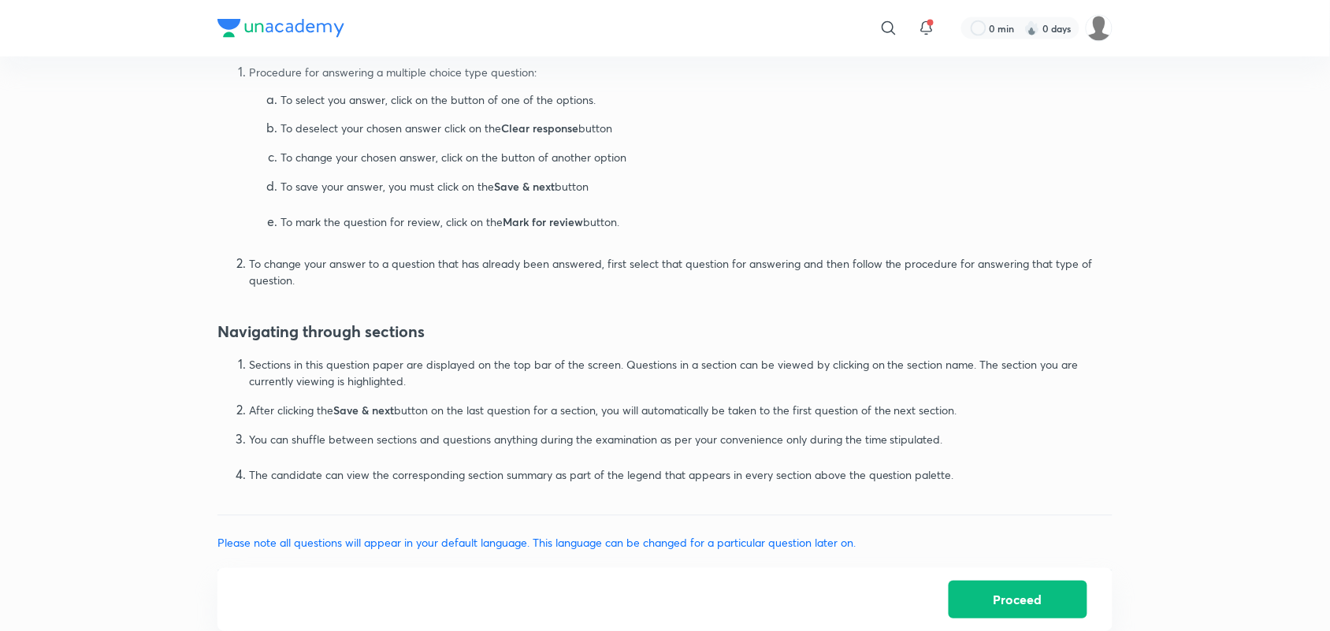
scroll to position [887, 0]
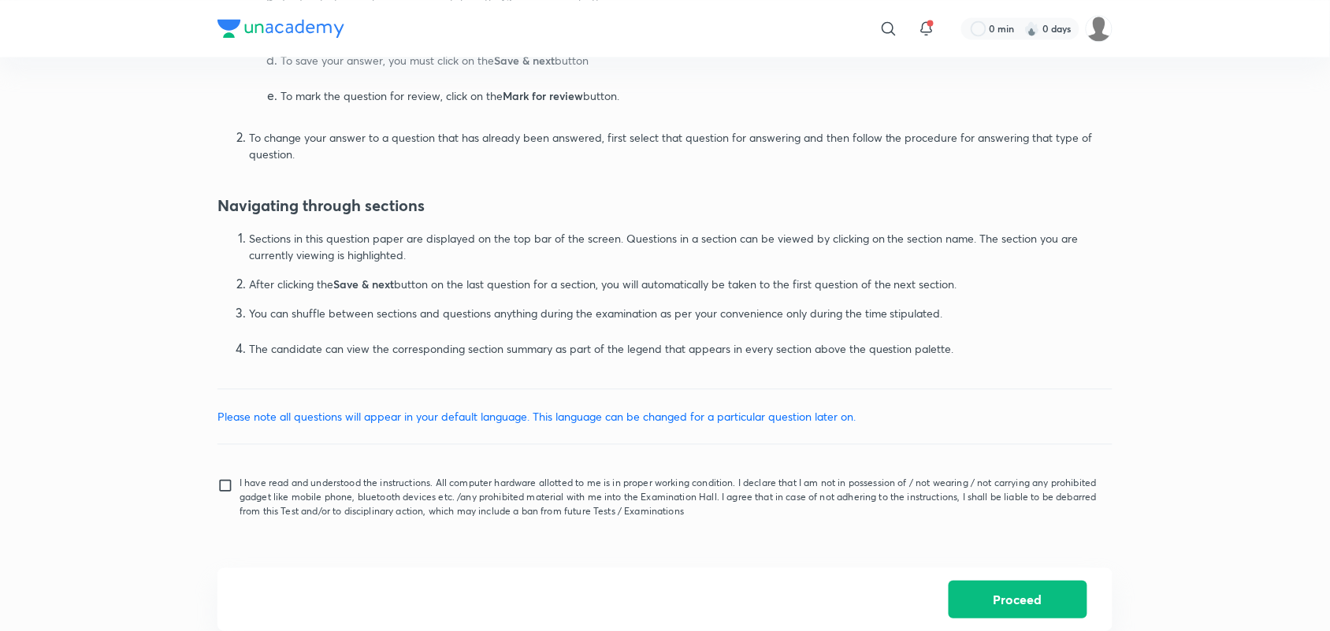
click at [301, 516] on p "I have read and understood the instructions. All computer hardware allotted to …" at bounding box center [670, 497] width 860 height 43
click at [240, 516] on input "I have read and understood the instructions. All computer hardware allotted to …" at bounding box center [228, 496] width 22 height 39
checkbox input "true"
click at [1038, 600] on button "Proceed" at bounding box center [1018, 598] width 139 height 38
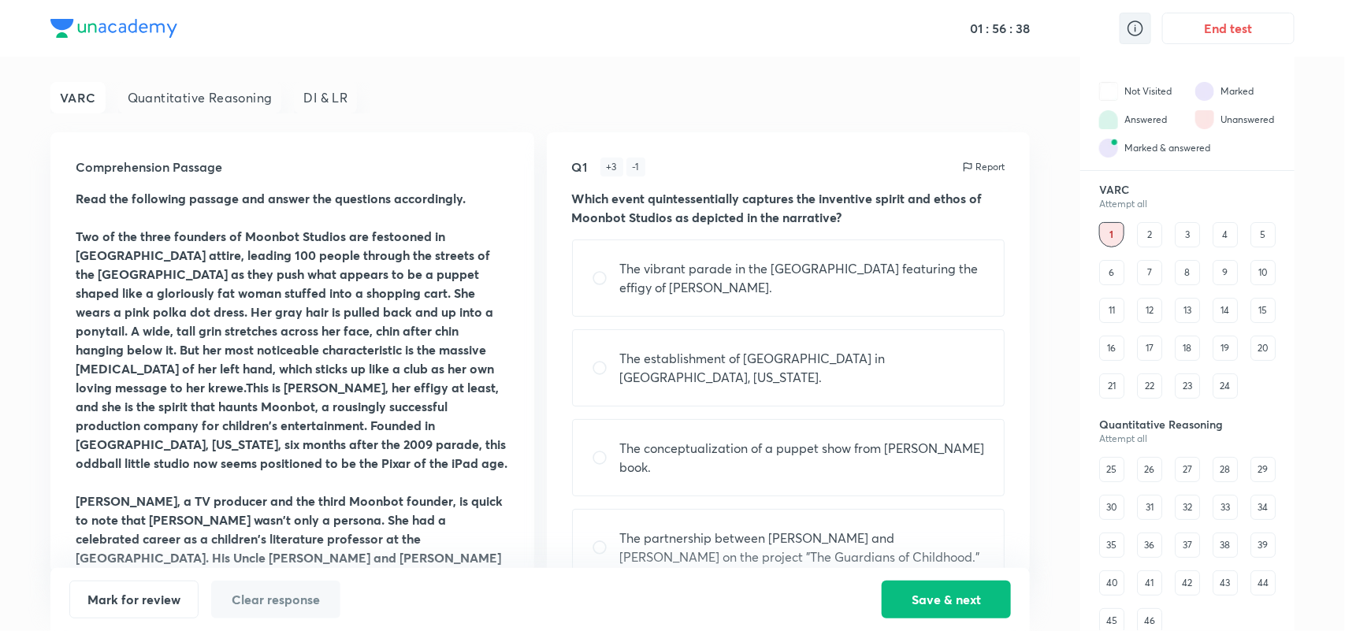
click at [1141, 24] on icon at bounding box center [1136, 28] width 16 height 16
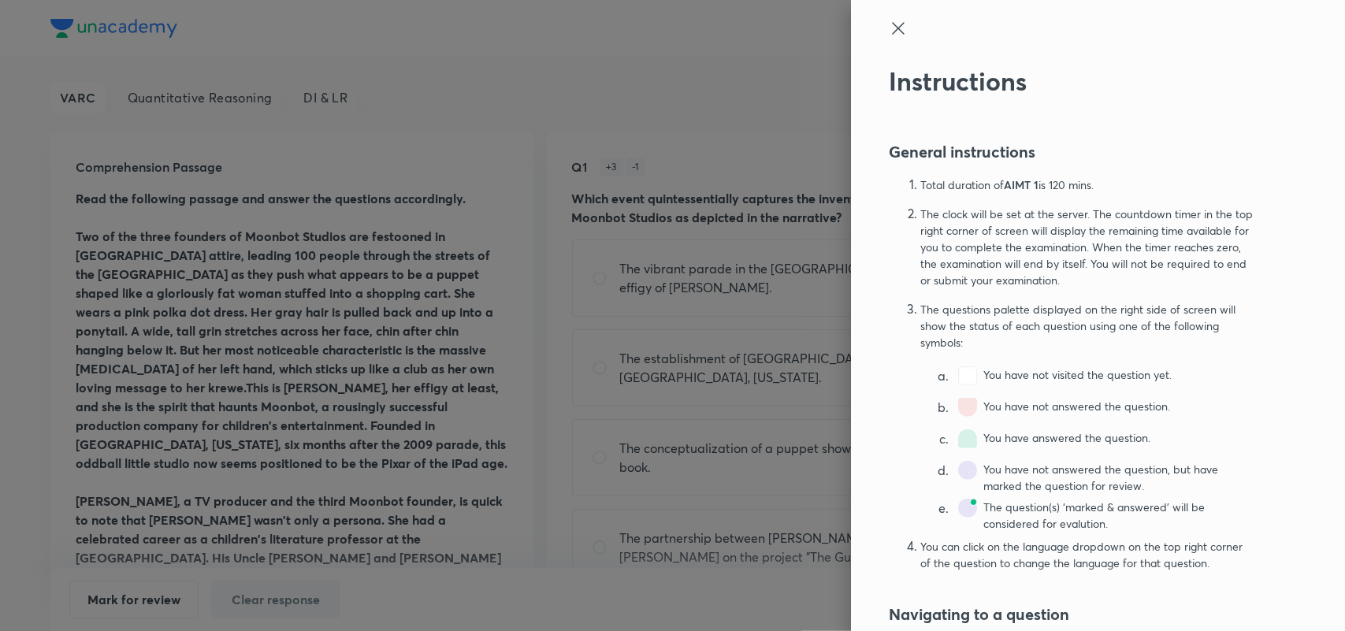
click at [889, 22] on icon at bounding box center [898, 28] width 19 height 19
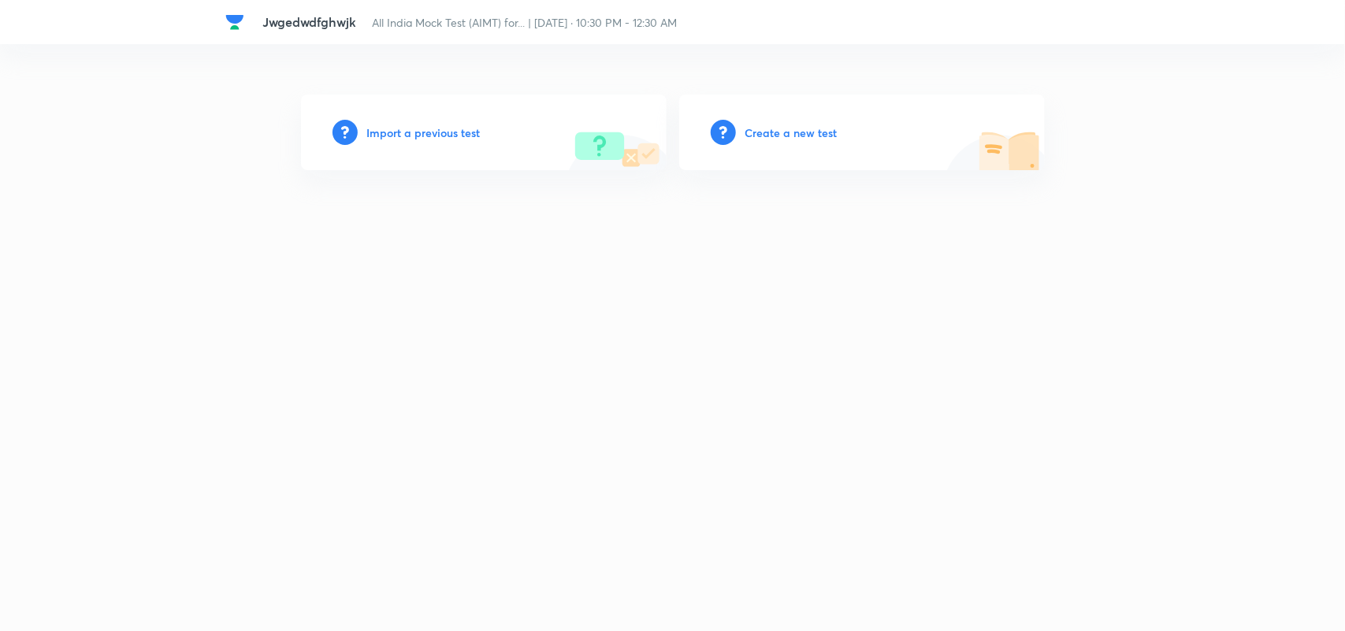
click at [772, 128] on h6 "Create a new test" at bounding box center [791, 132] width 92 height 17
click at [794, 128] on h6 "Create a new test" at bounding box center [791, 132] width 92 height 17
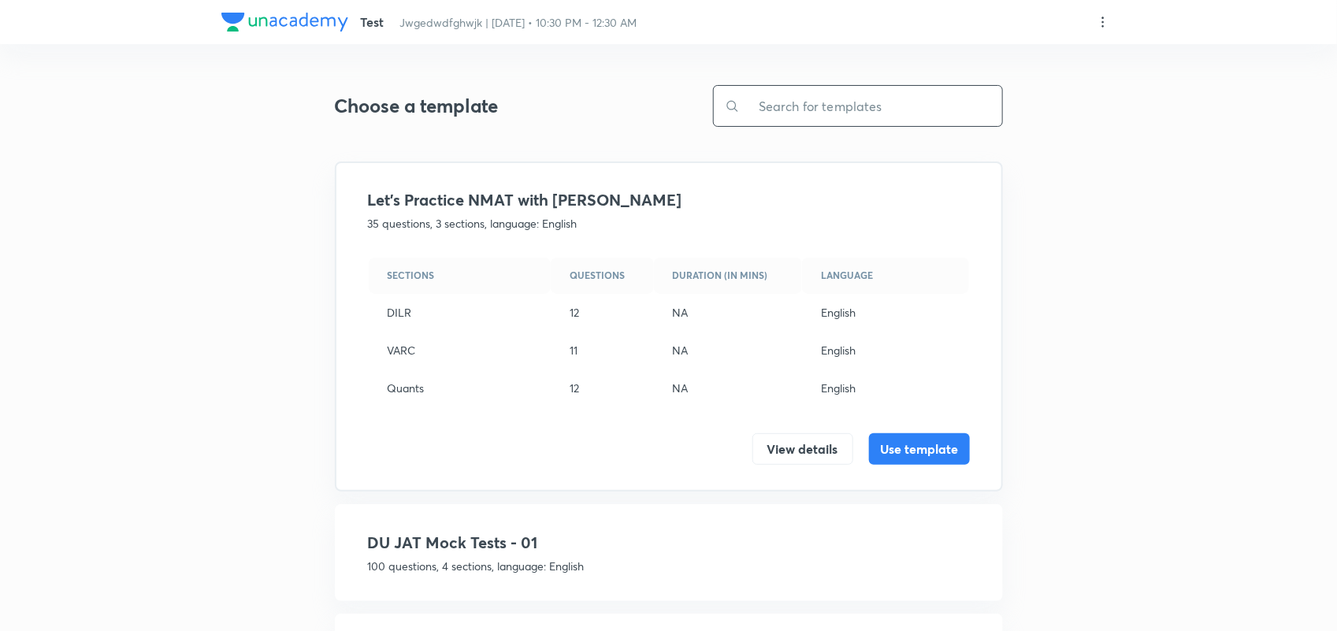
click at [808, 111] on input "text" at bounding box center [871, 106] width 262 height 40
type input "CAT"
click at [936, 449] on button "Use template" at bounding box center [919, 448] width 101 height 32
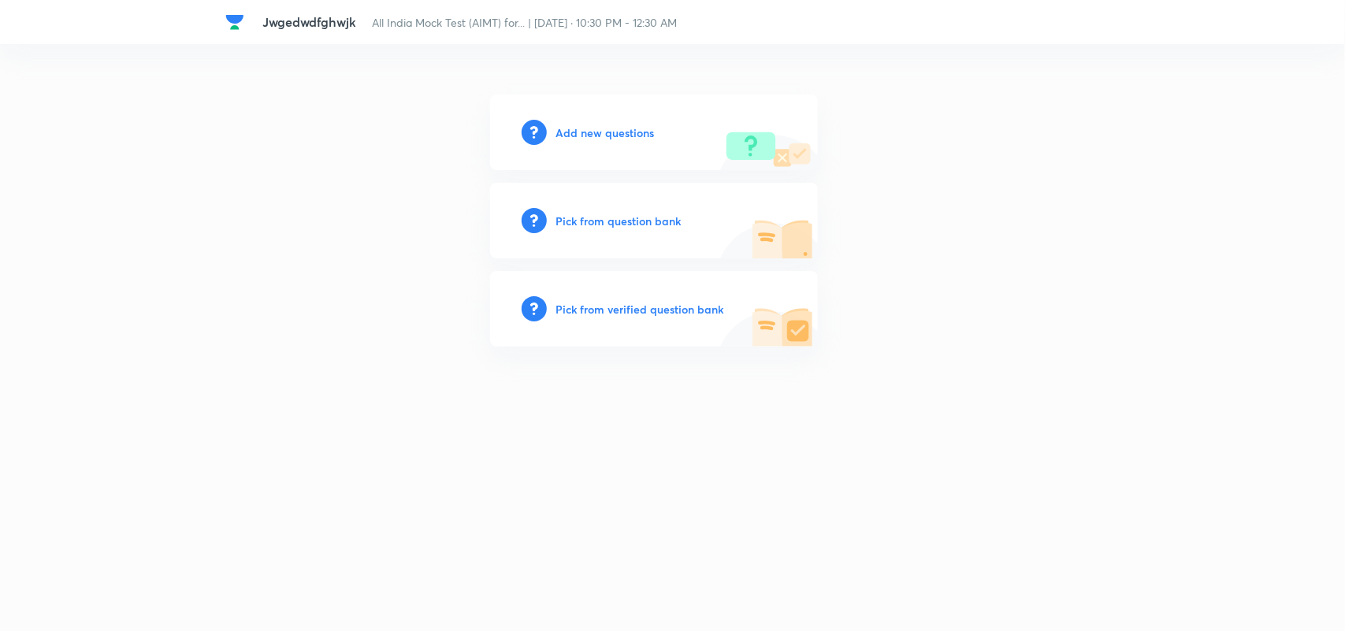
click at [619, 121] on div "Add new questions" at bounding box center [654, 133] width 328 height 76
click at [619, 131] on h6 "Add new questions" at bounding box center [605, 132] width 98 height 17
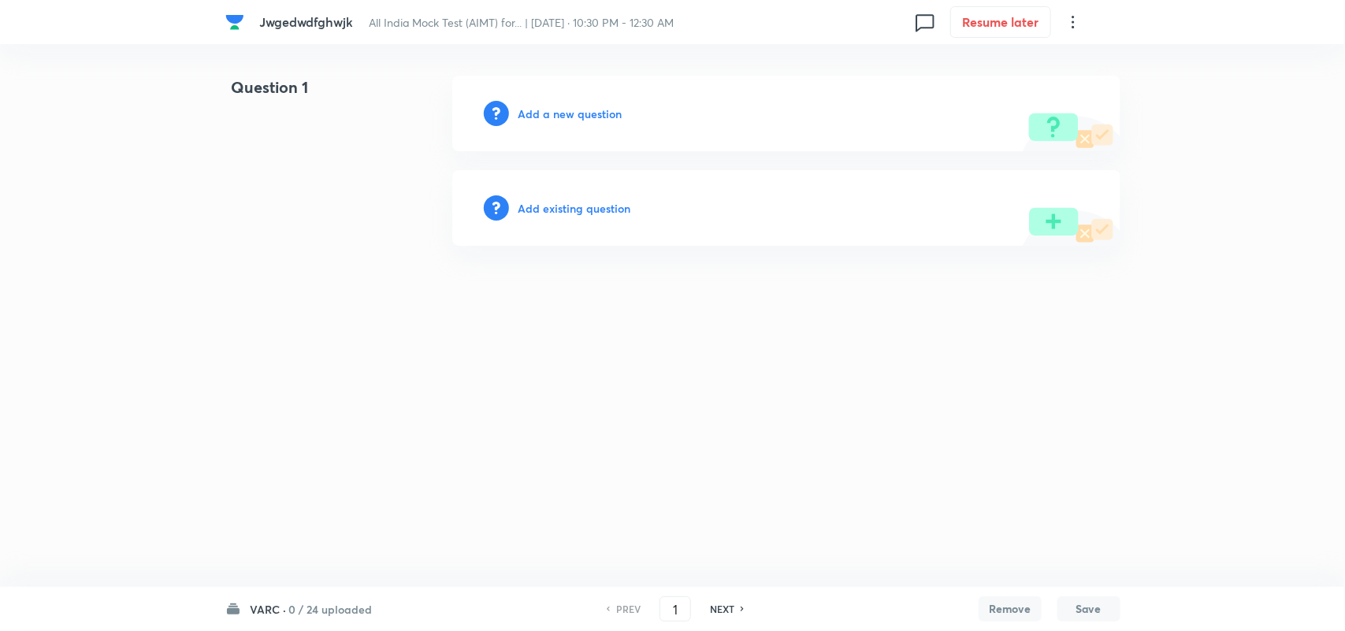
click at [561, 106] on h6 "Add a new question" at bounding box center [570, 114] width 104 height 17
click at [575, 128] on div "Choose a question type" at bounding box center [786, 114] width 668 height 76
click at [576, 114] on h6 "Choose a question type" at bounding box center [578, 114] width 121 height 17
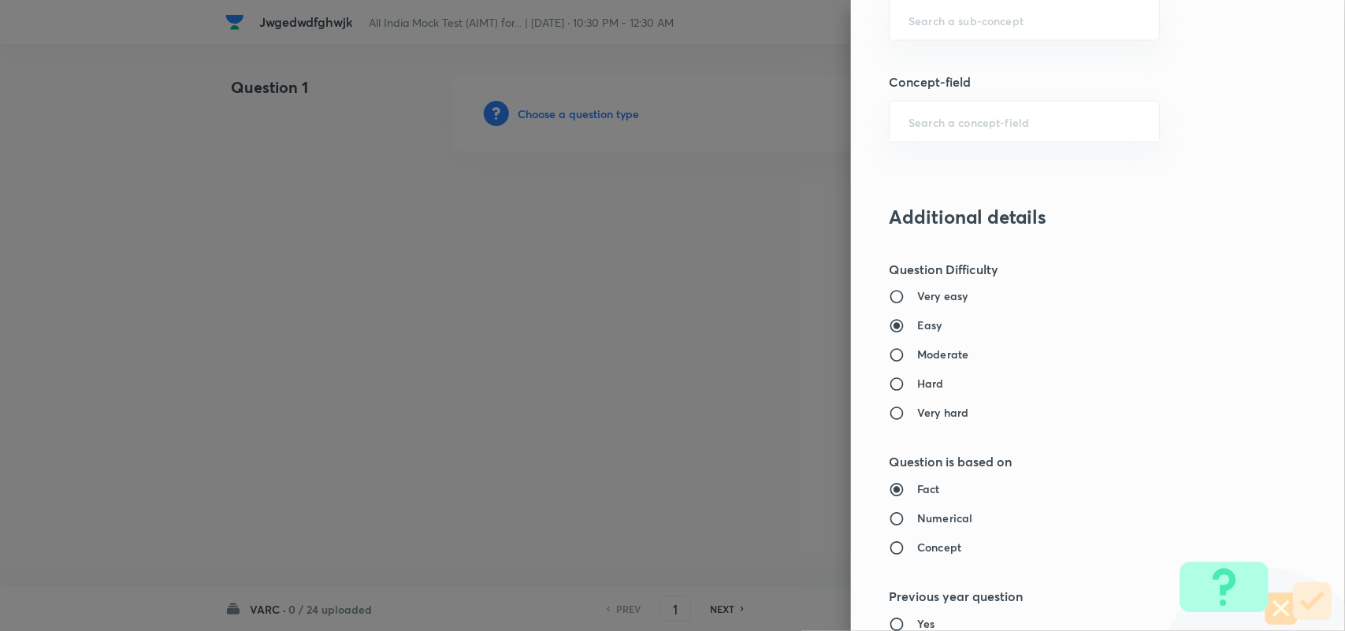
scroll to position [1519, 0]
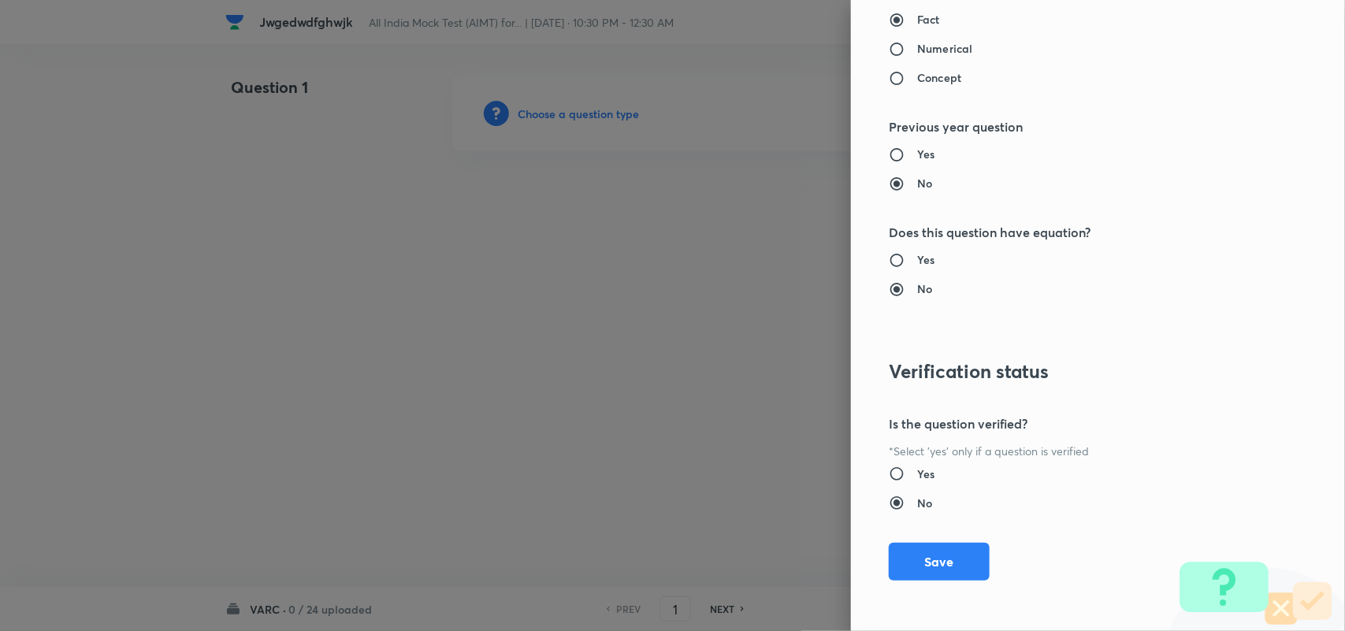
click at [773, 345] on div at bounding box center [672, 315] width 1345 height 631
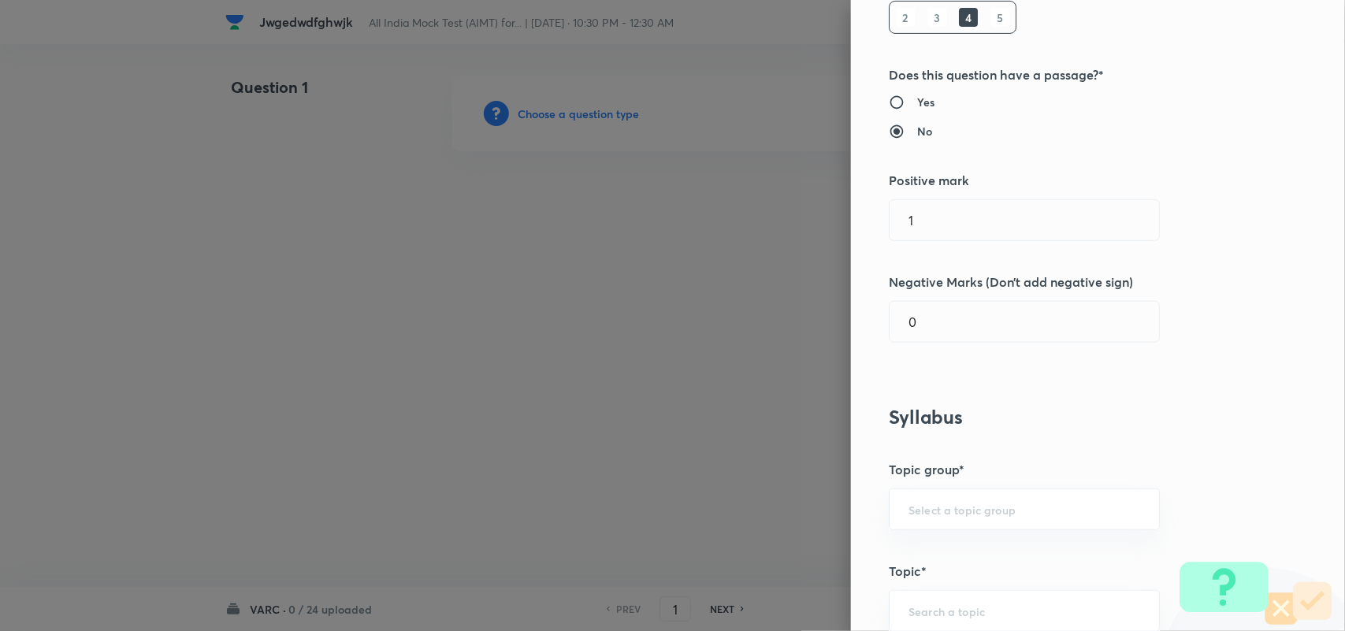
scroll to position [0, 0]
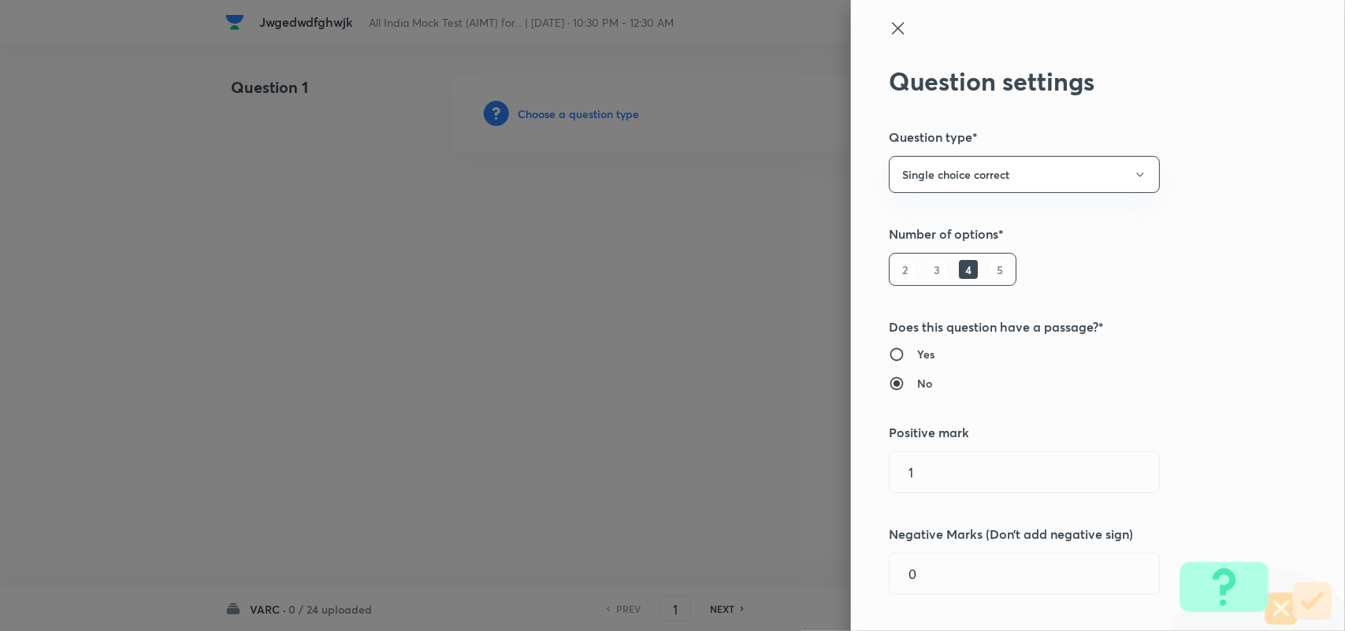
click at [879, 17] on div "Question settings Question type* Single choice correct Number of options* 2 3 4…" at bounding box center [1098, 315] width 494 height 631
click at [892, 25] on icon at bounding box center [898, 28] width 12 height 12
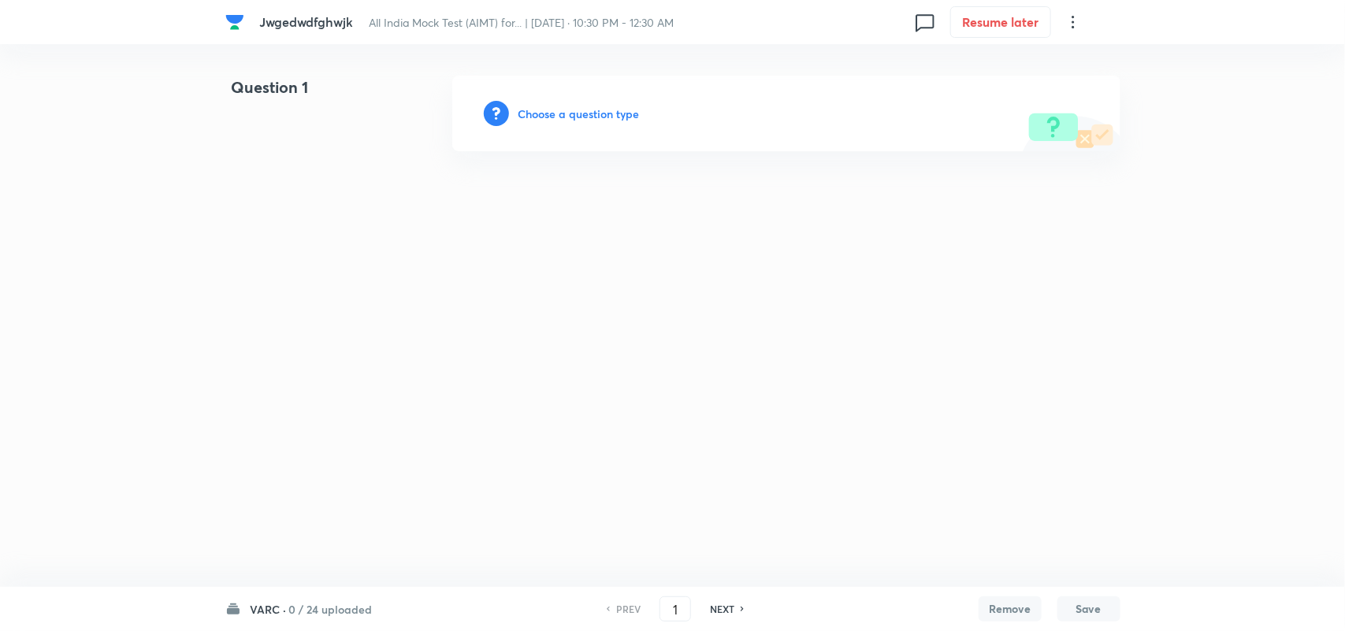
click at [646, 103] on div "Choose a question type" at bounding box center [786, 114] width 668 height 76
click at [615, 112] on h6 "Choose a question type" at bounding box center [578, 114] width 121 height 17
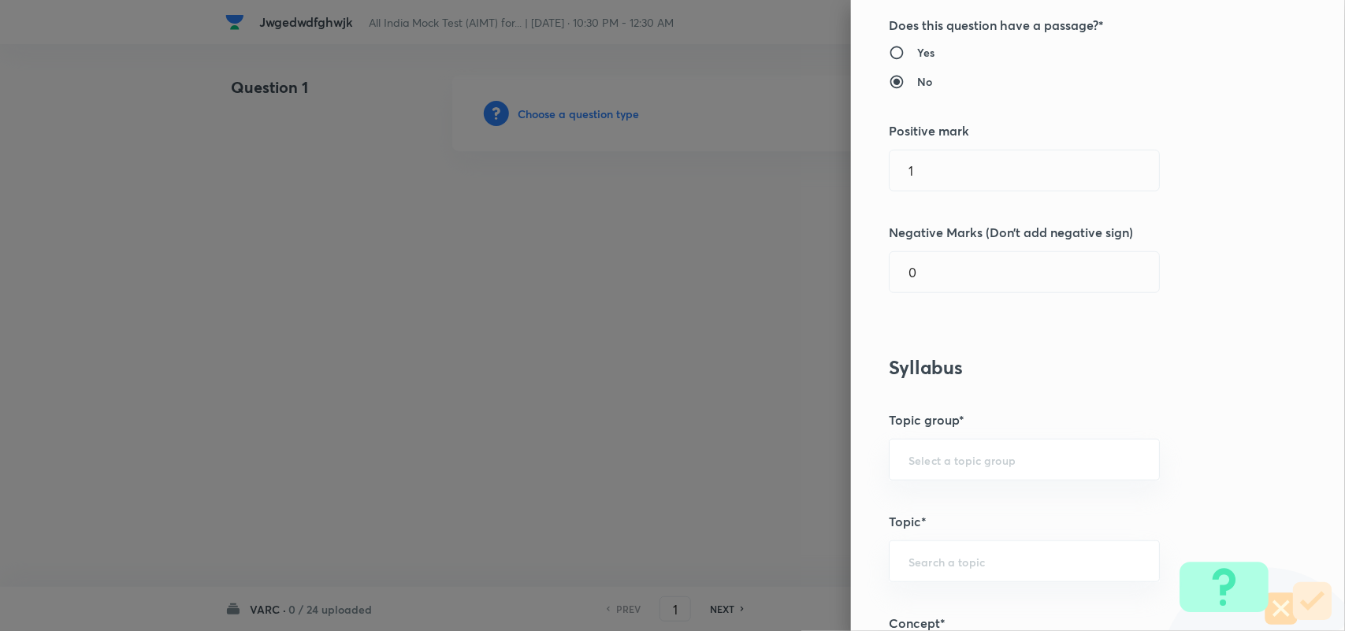
scroll to position [303, 0]
click at [889, 48] on input "Yes" at bounding box center [903, 51] width 28 height 16
radio input "true"
radio input "false"
click at [983, 284] on input "0" at bounding box center [1024, 271] width 269 height 40
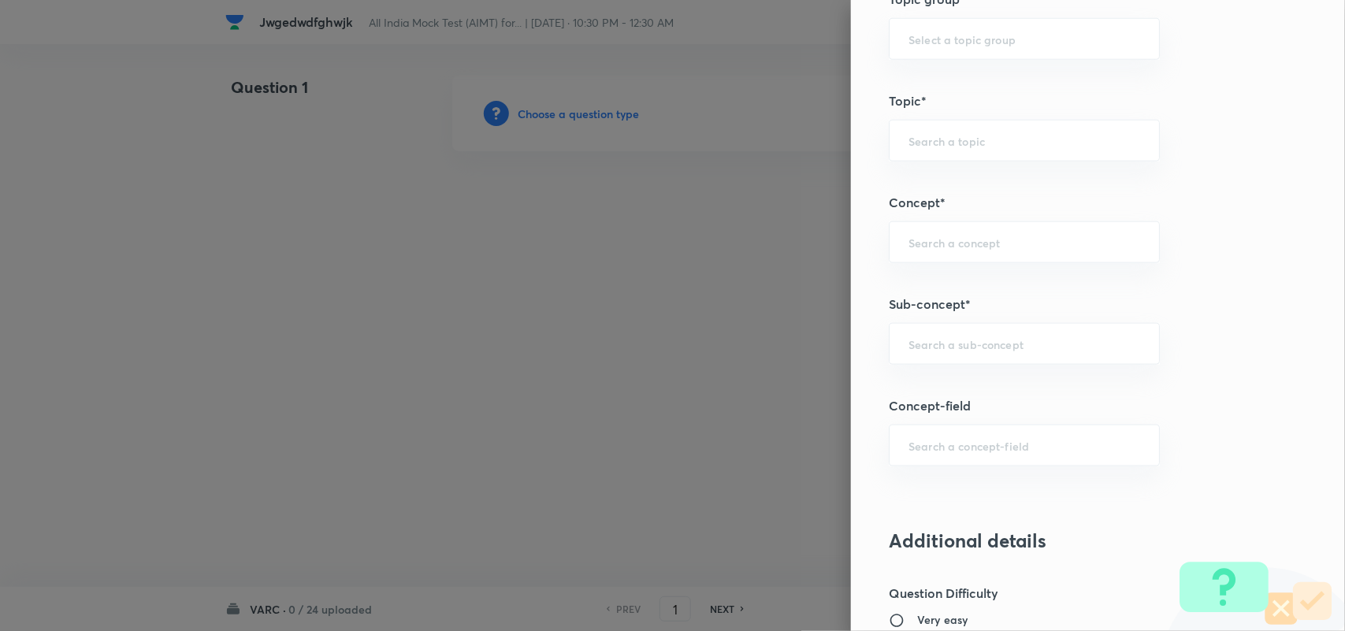
scroll to position [722, 0]
click at [956, 356] on div "​" at bounding box center [1024, 345] width 271 height 42
click at [954, 431] on li "VARC" at bounding box center [1009, 439] width 269 height 28
type input "VARC"
type input "Verbal Ability and RC"
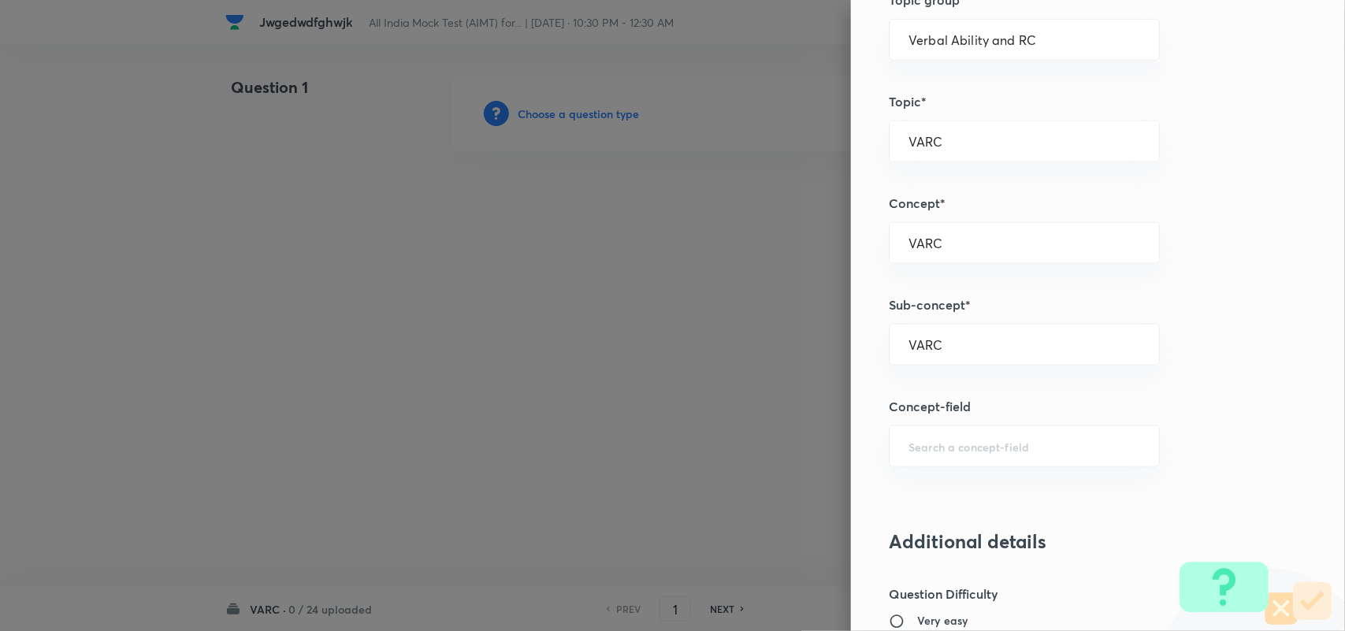
type input "VARC"
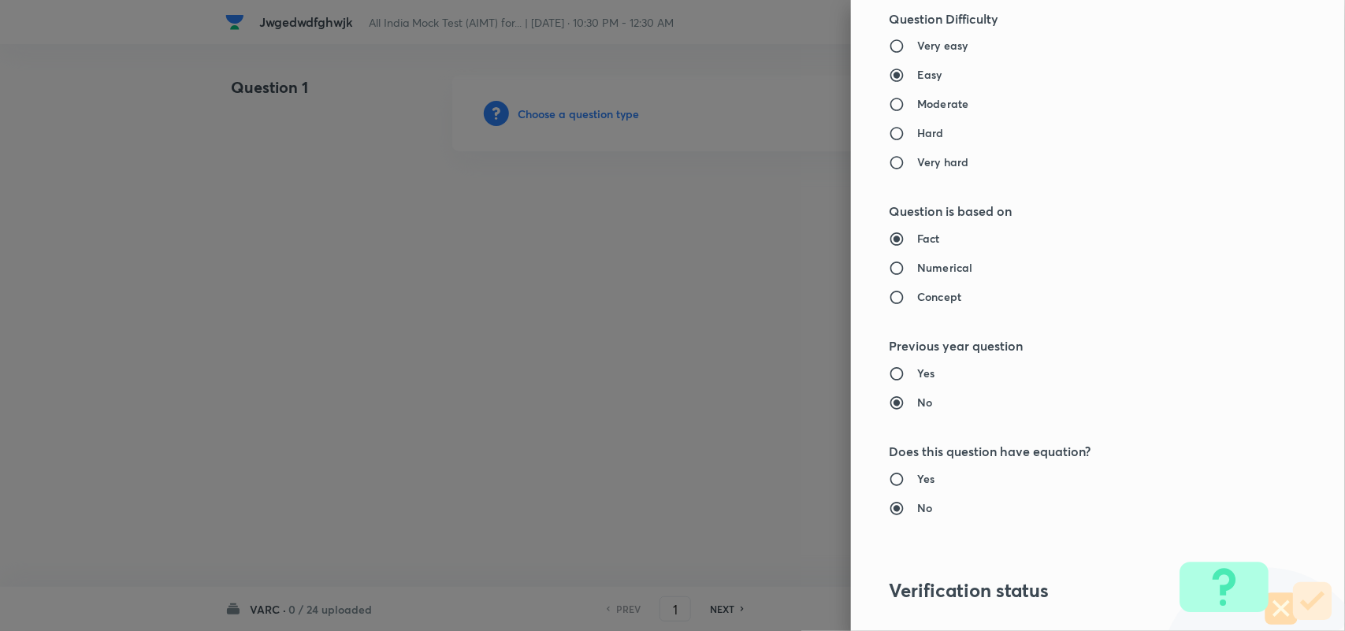
scroll to position [1519, 0]
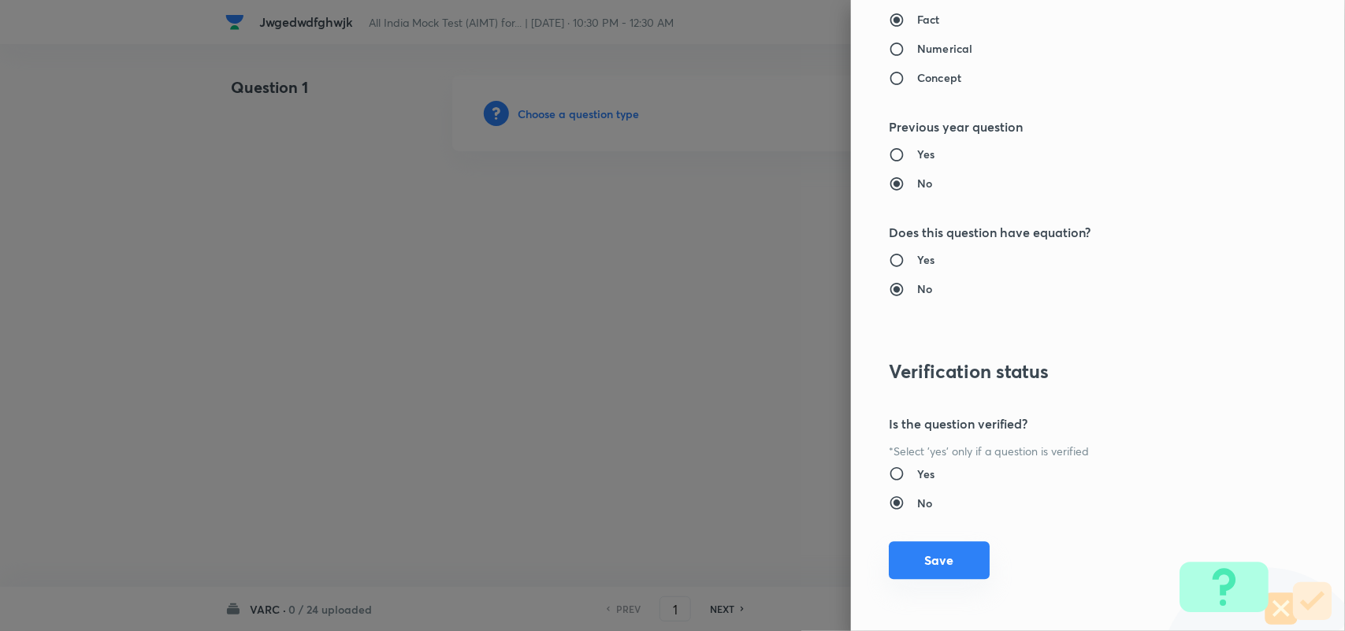
click at [930, 550] on button "Save" at bounding box center [939, 560] width 101 height 38
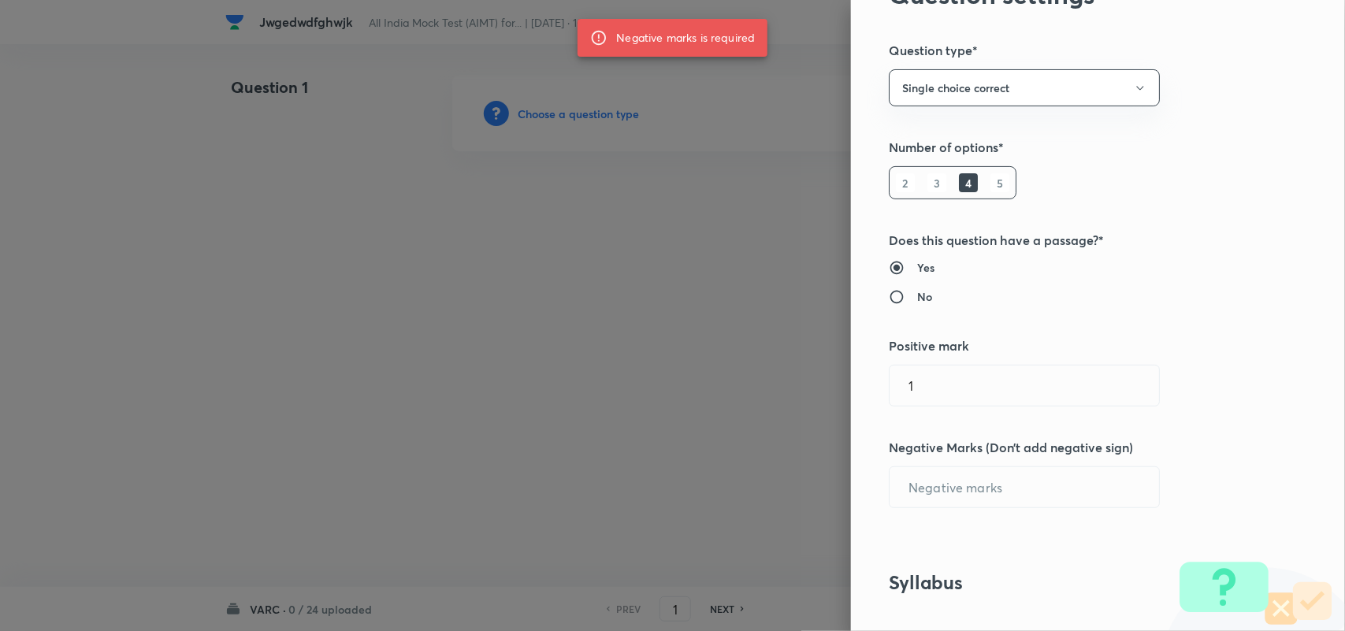
scroll to position [91, 0]
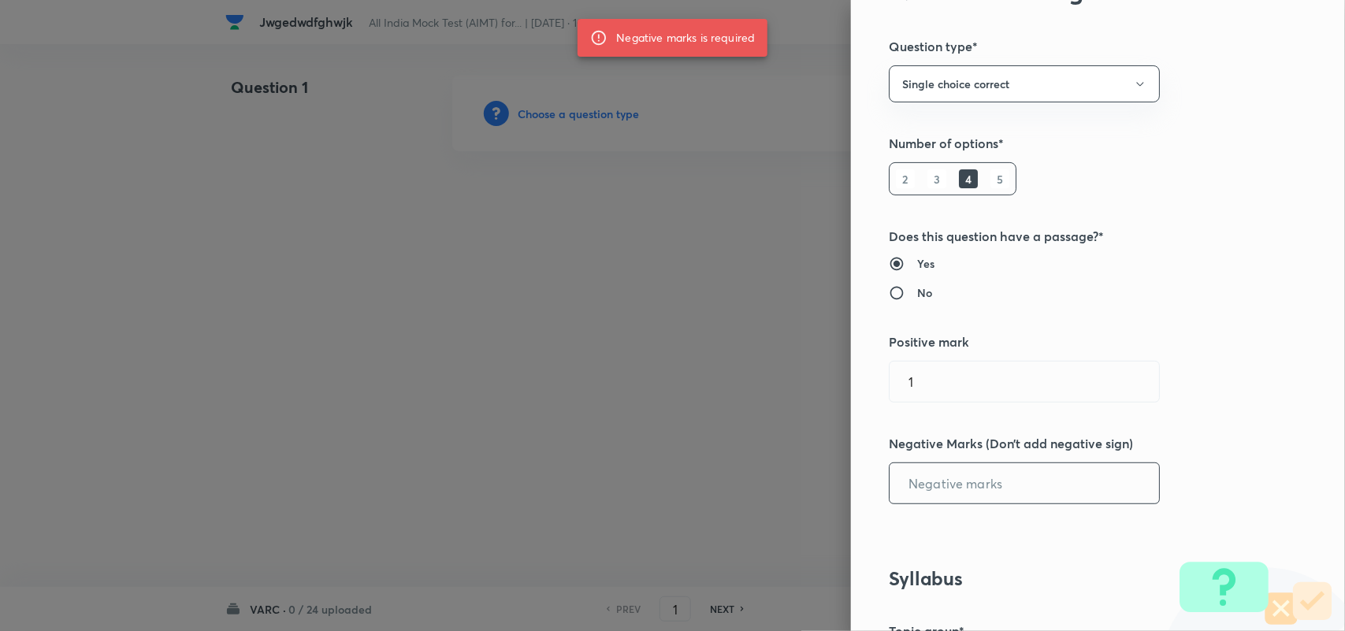
click at [938, 493] on input "text" at bounding box center [1024, 483] width 269 height 40
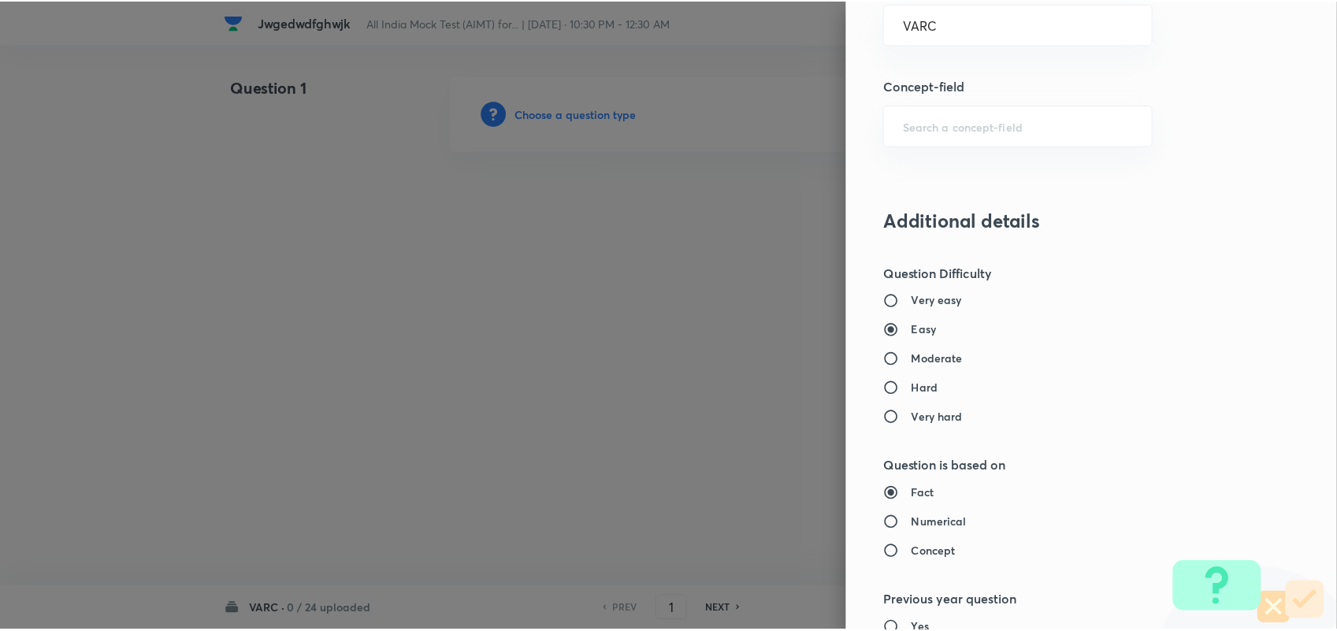
scroll to position [1519, 0]
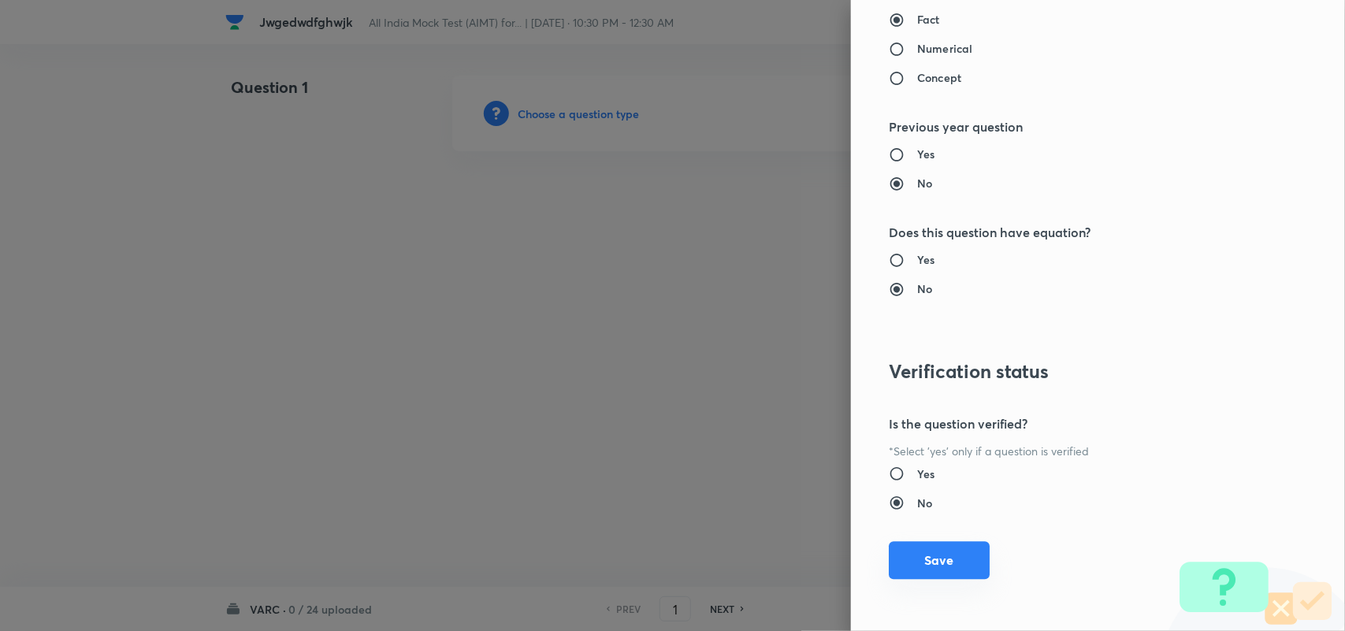
type input "0"
click at [931, 557] on button "Save" at bounding box center [939, 560] width 101 height 38
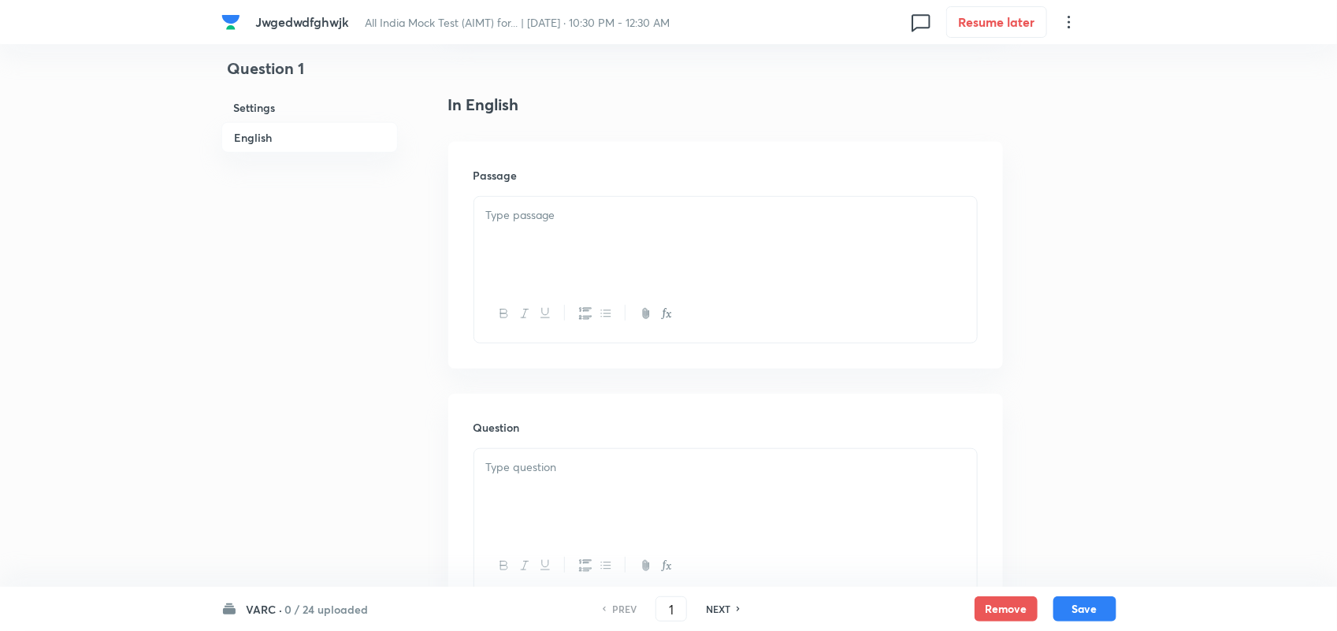
scroll to position [369, 0]
click at [596, 250] on div at bounding box center [725, 243] width 503 height 88
click at [599, 462] on p at bounding box center [725, 469] width 479 height 18
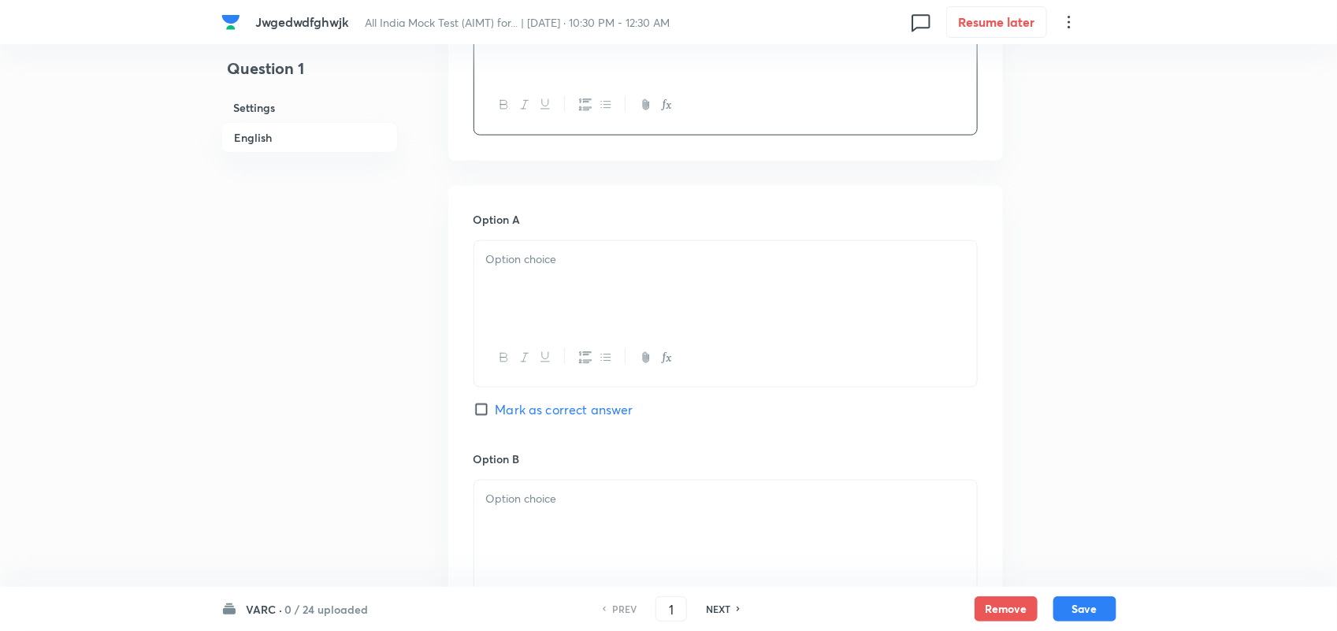
scroll to position [832, 0]
click at [589, 309] on div at bounding box center [725, 284] width 503 height 88
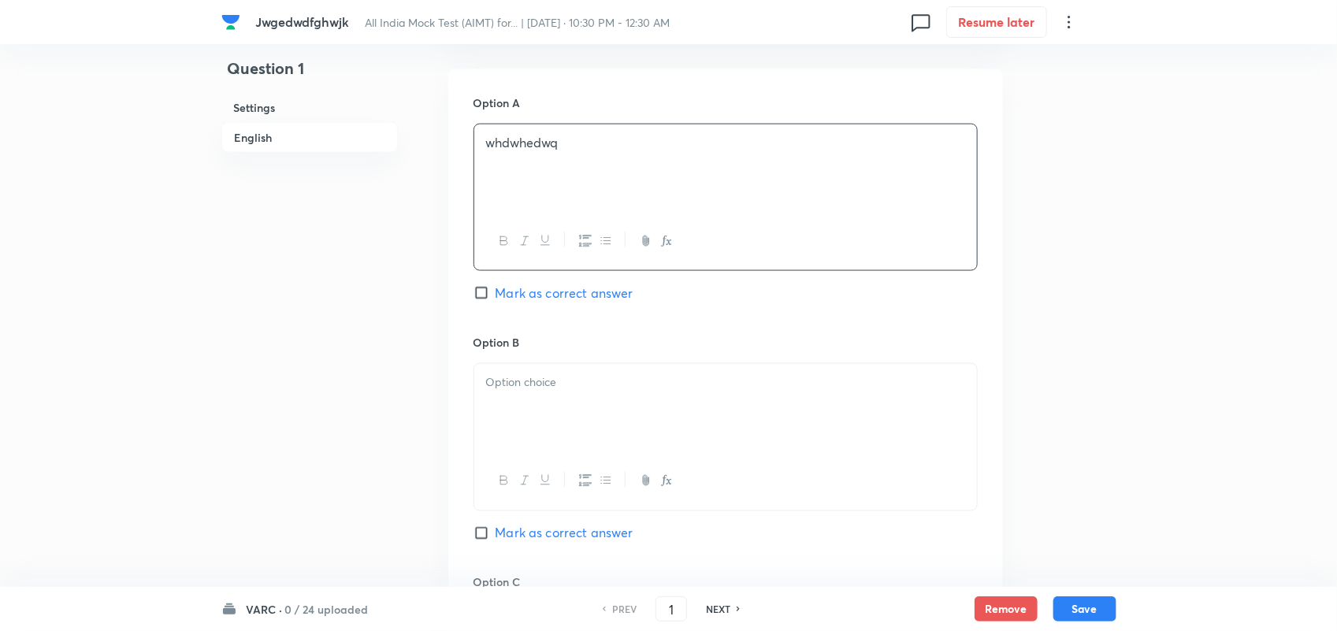
click at [576, 392] on p at bounding box center [725, 382] width 479 height 18
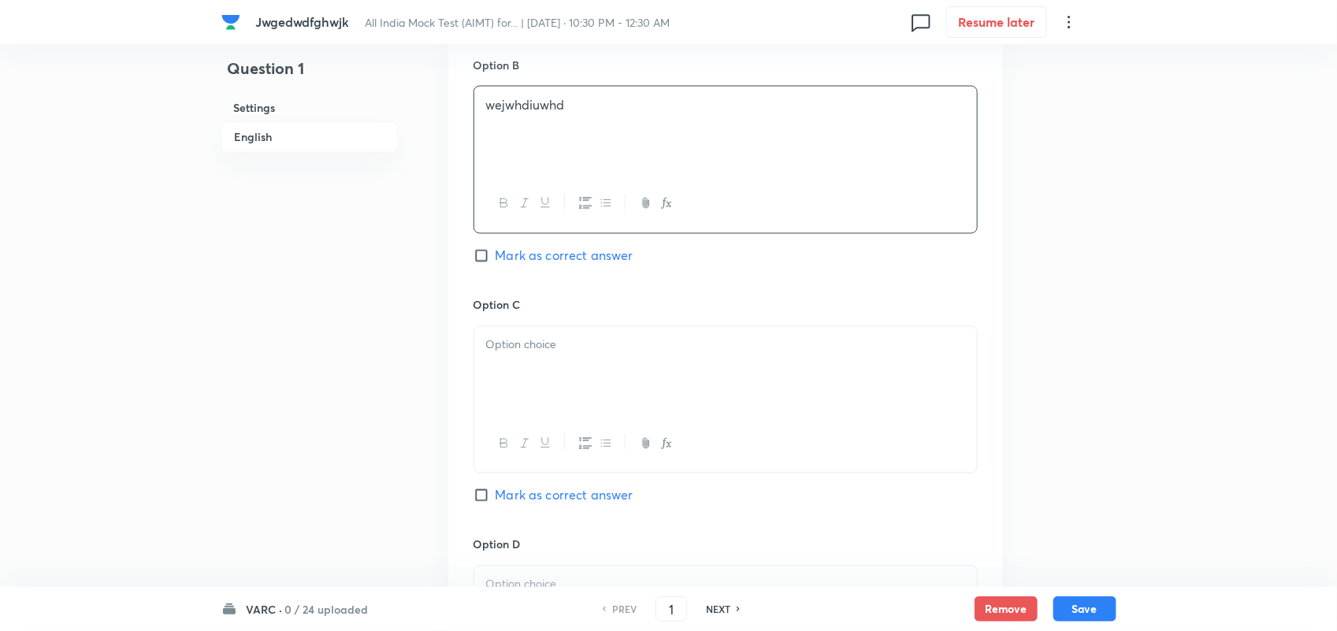
scroll to position [1226, 0]
click at [576, 394] on div at bounding box center [725, 370] width 503 height 88
click at [576, 348] on p at bounding box center [725, 339] width 479 height 18
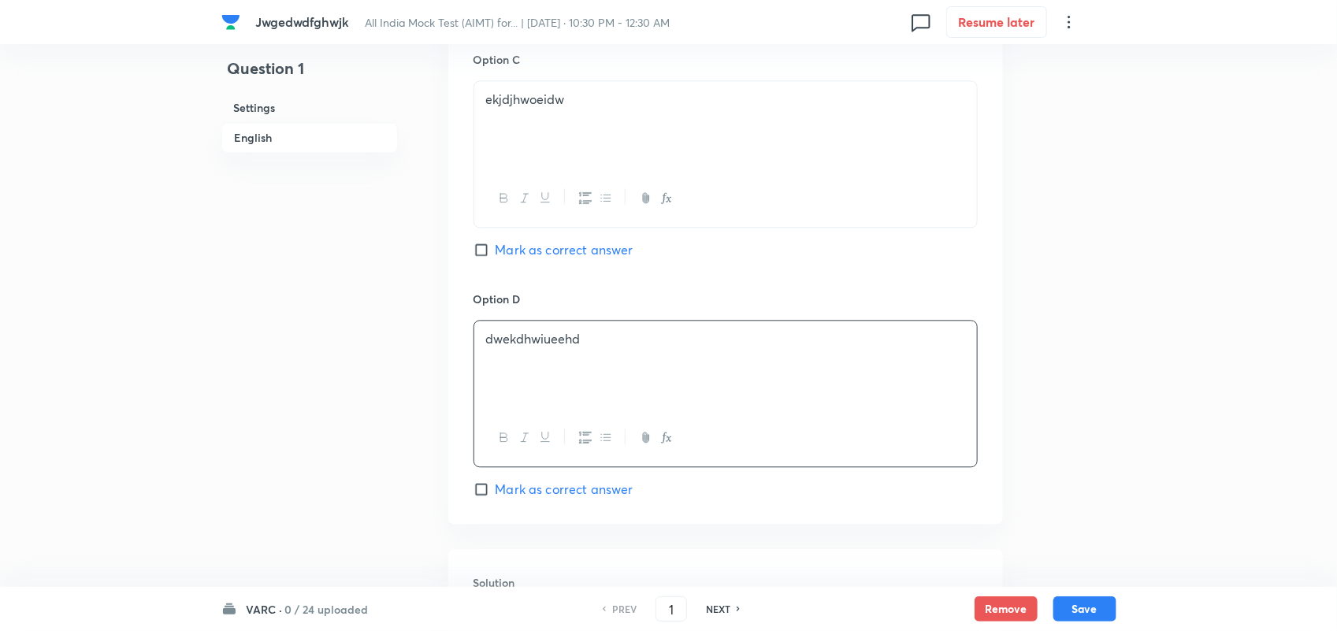
click at [477, 243] on div "Option C ekjdjhwoeidw Mark as correct answer" at bounding box center [726, 171] width 504 height 240
click at [485, 258] on input "Mark as correct answer" at bounding box center [485, 250] width 22 height 16
checkbox input "true"
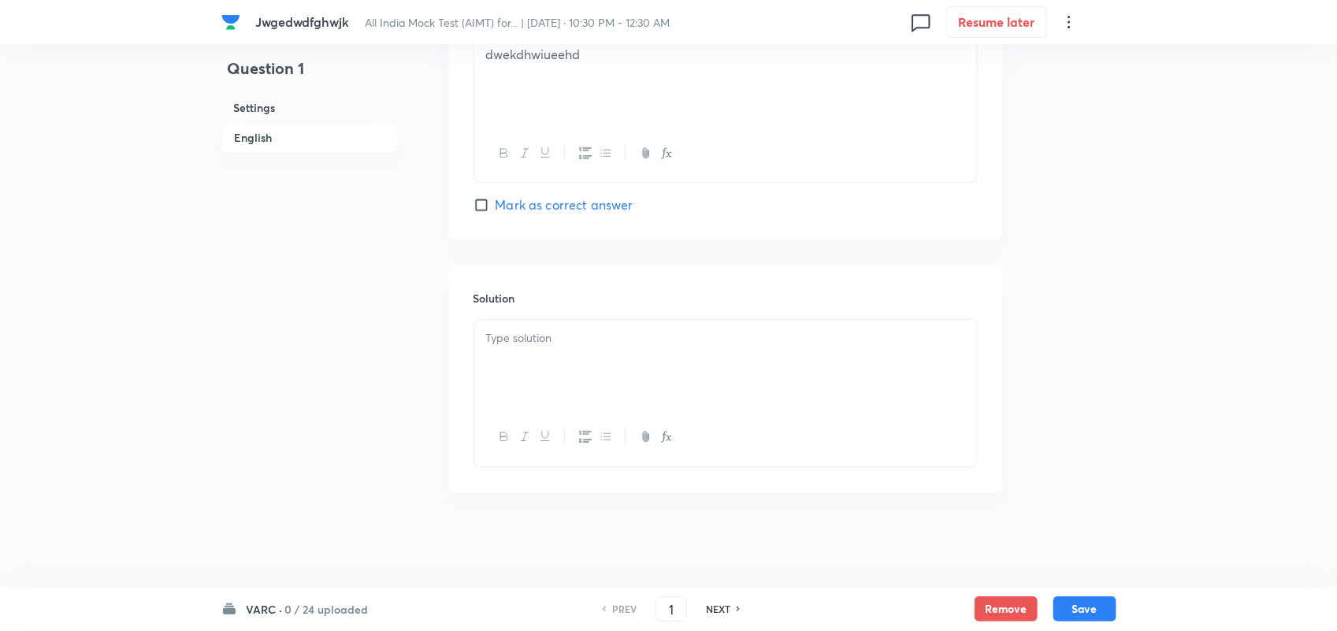
click at [609, 367] on div at bounding box center [725, 364] width 503 height 88
click at [1092, 604] on button "Save" at bounding box center [1084, 607] width 63 height 25
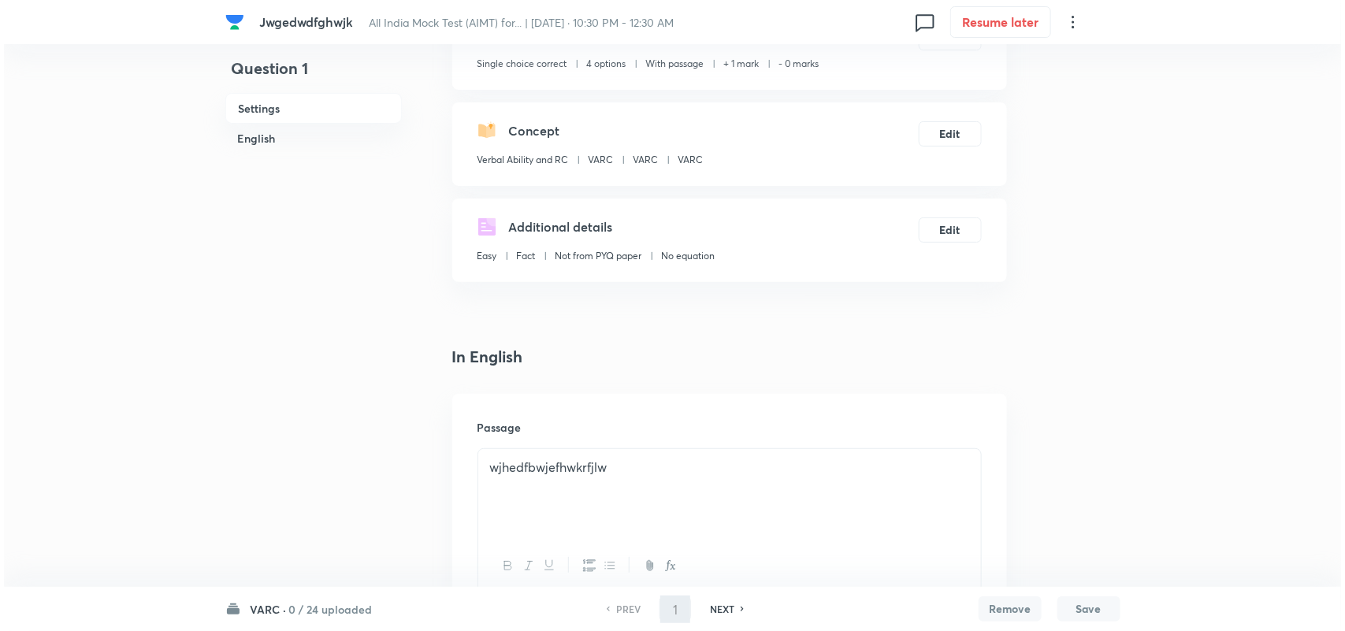
scroll to position [0, 0]
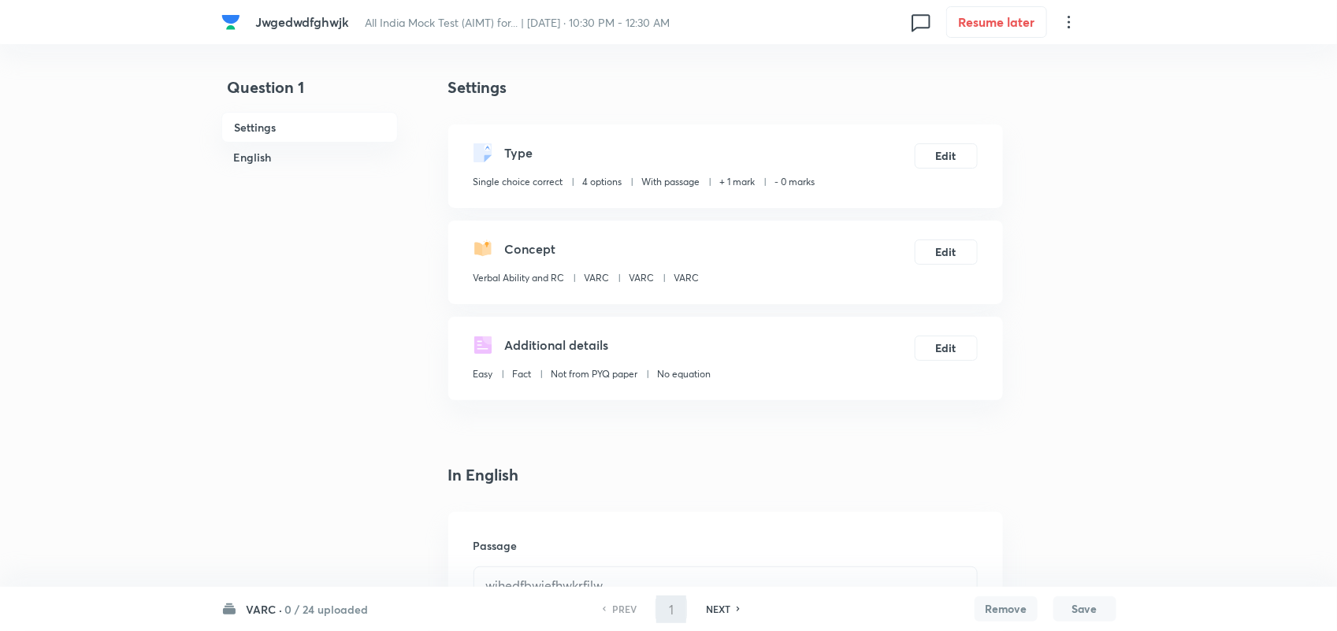
type input "2"
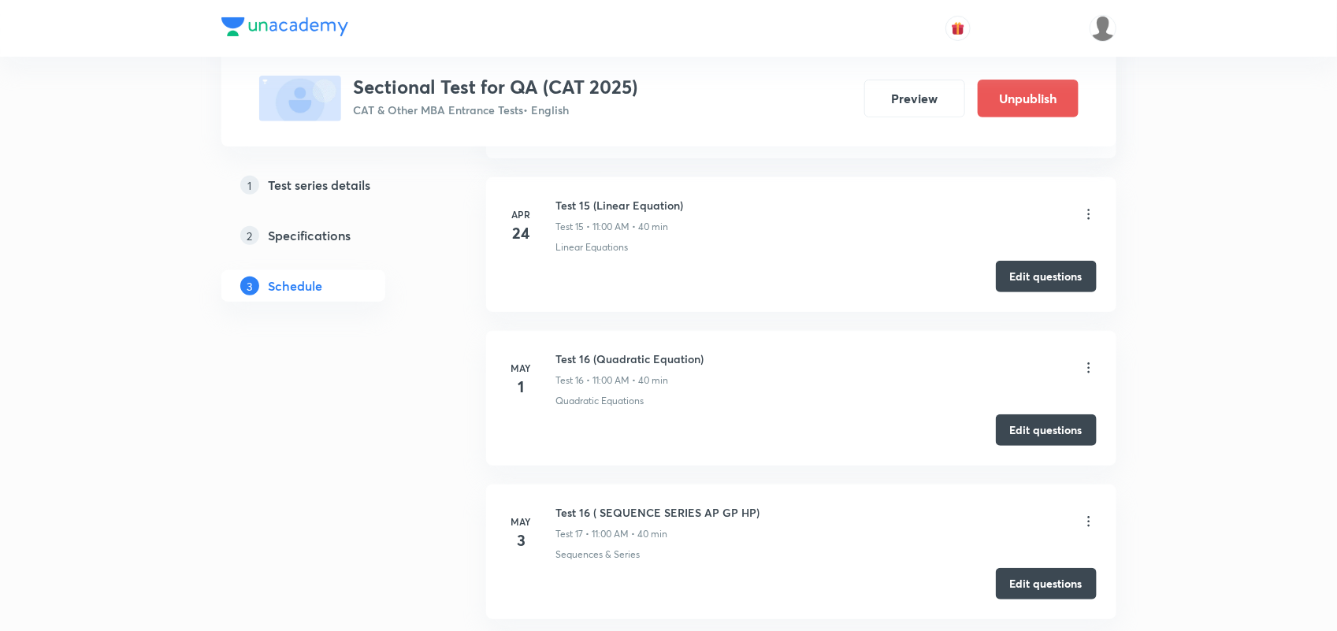
scroll to position [2858, 0]
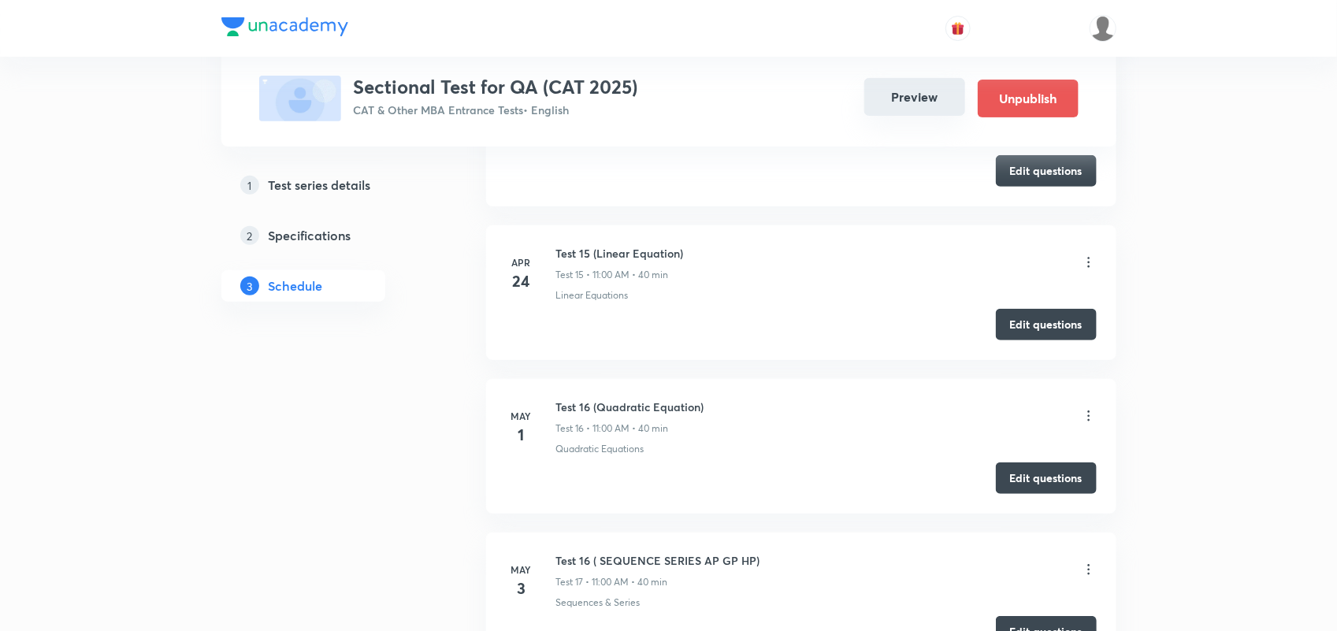
click at [914, 89] on button "Preview" at bounding box center [914, 97] width 101 height 38
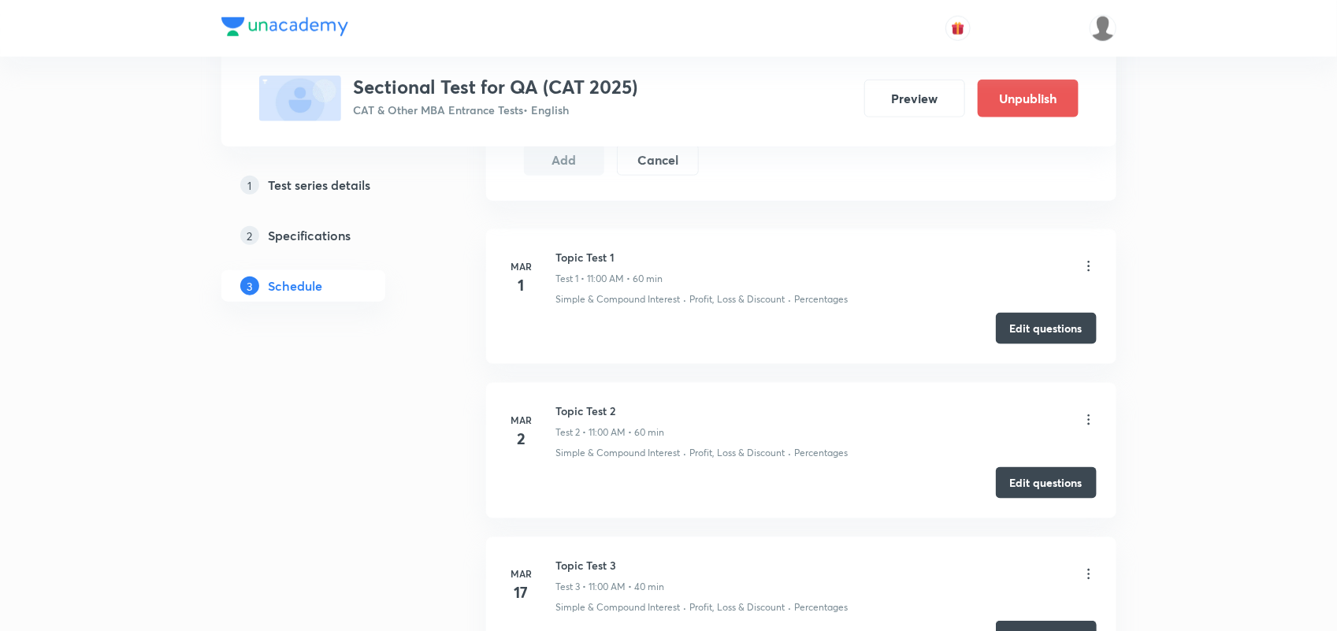
scroll to position [407, 0]
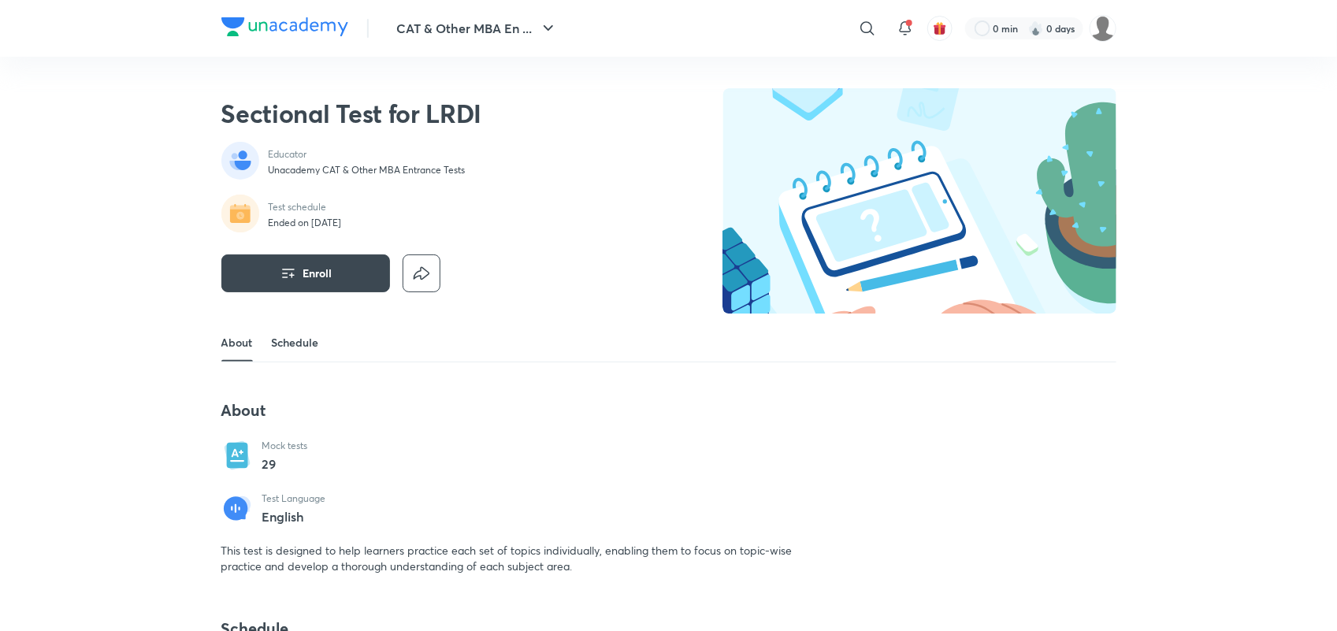
click at [284, 333] on link "Schedule" at bounding box center [295, 343] width 47 height 38
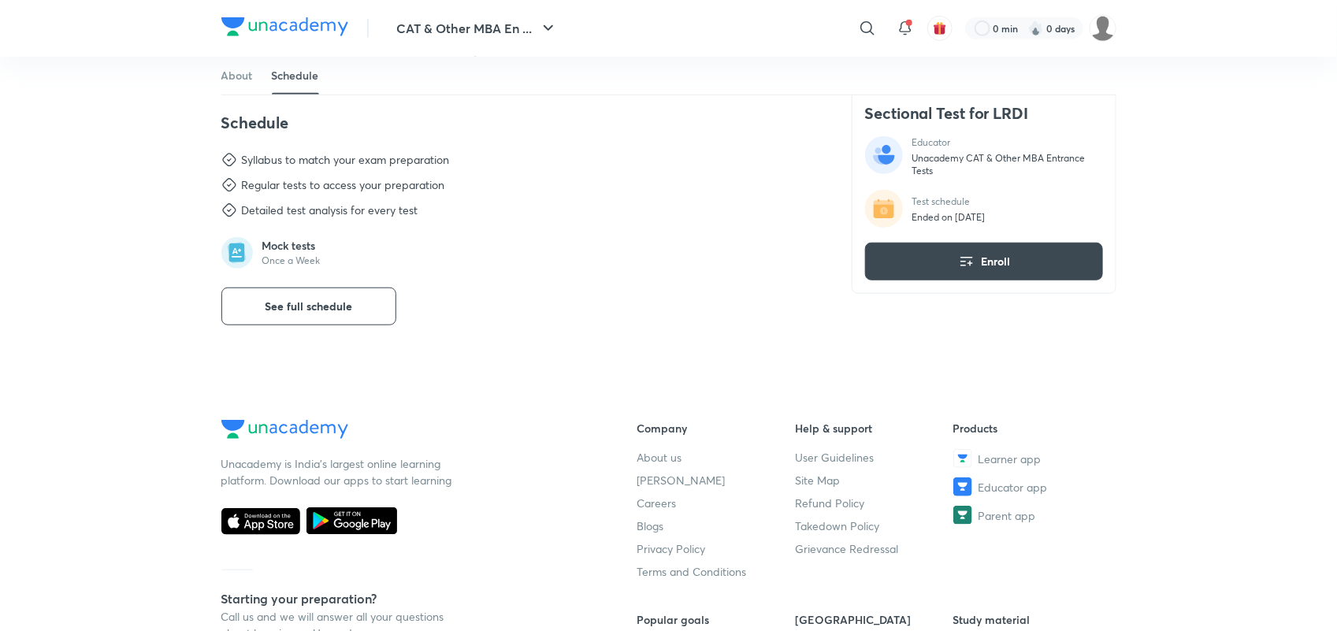
scroll to position [511, 0]
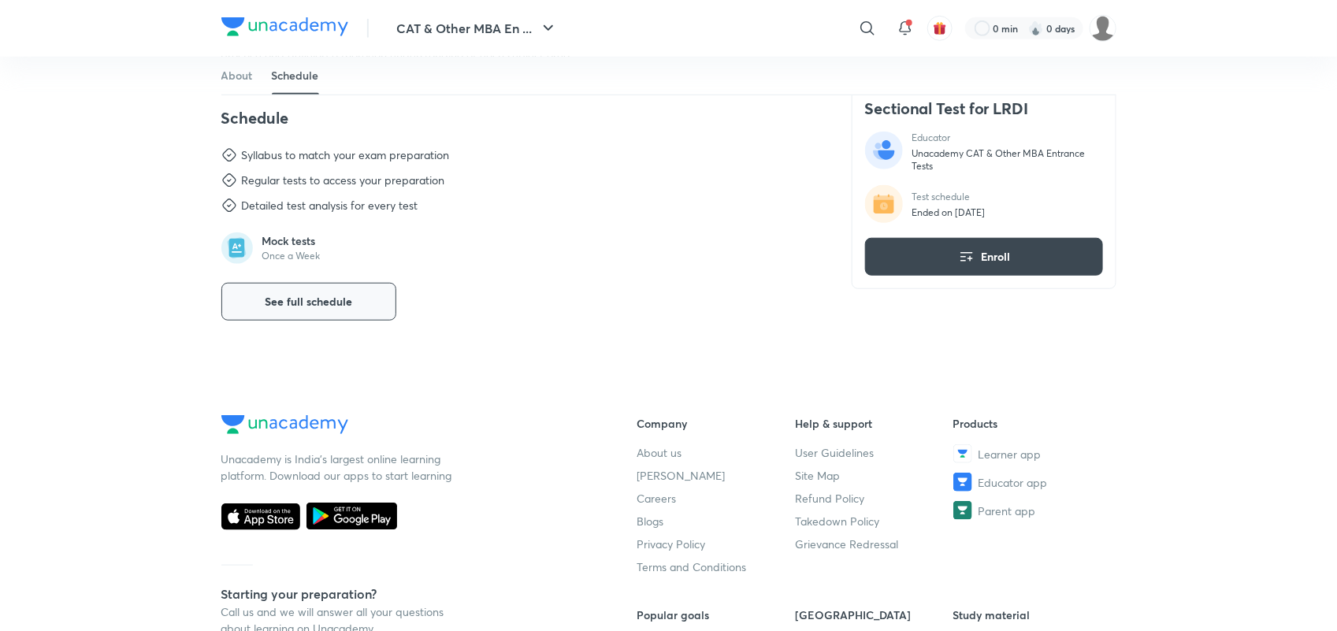
click at [383, 296] on button "See full schedule" at bounding box center [308, 302] width 175 height 38
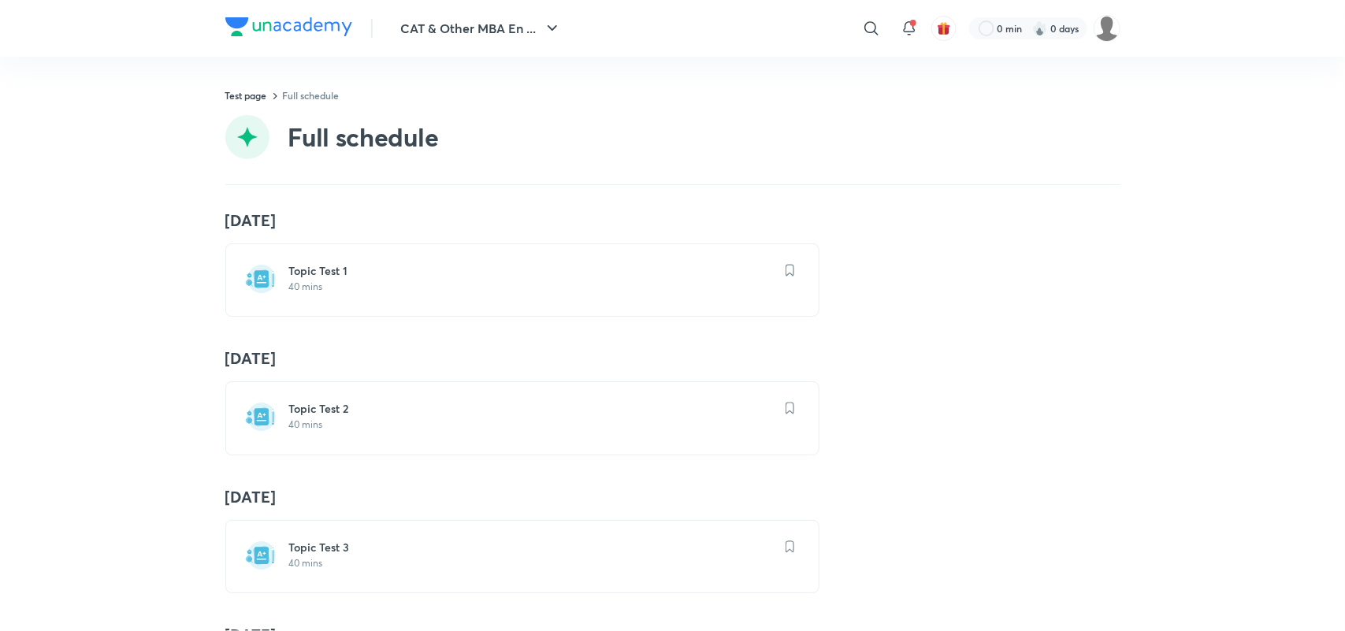
click at [402, 273] on h6 "Topic Test 1" at bounding box center [531, 271] width 485 height 16
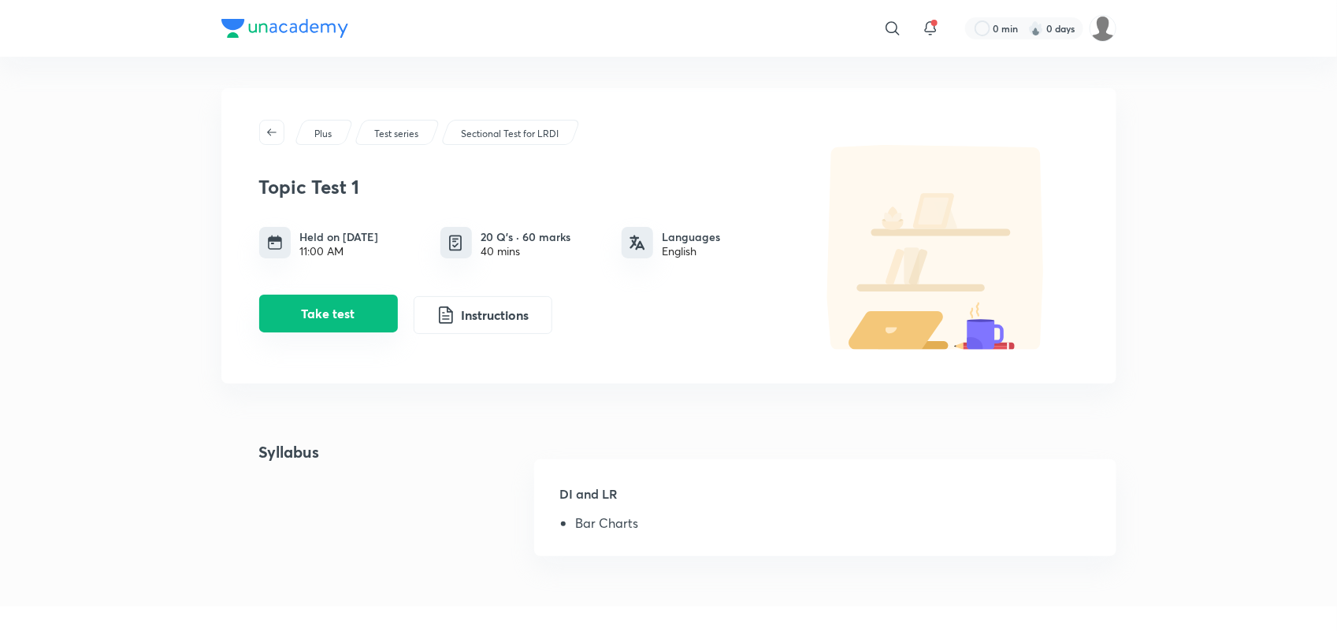
click at [362, 320] on button "Take test" at bounding box center [328, 314] width 139 height 38
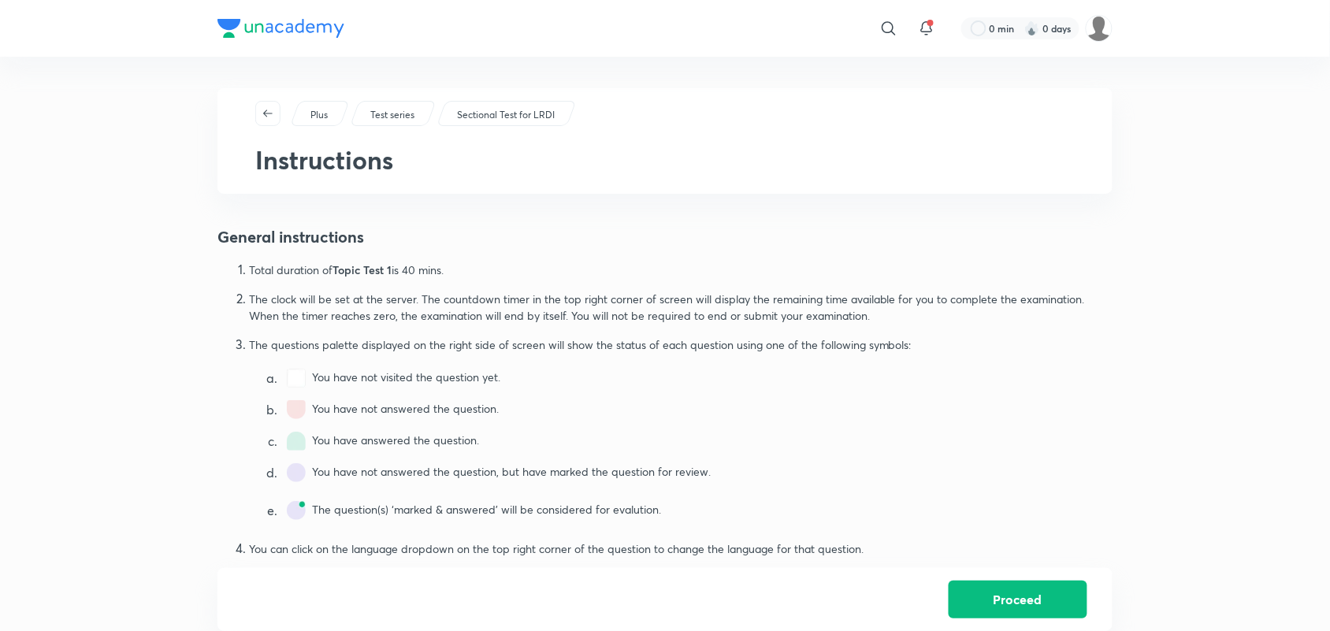
scroll to position [693, 0]
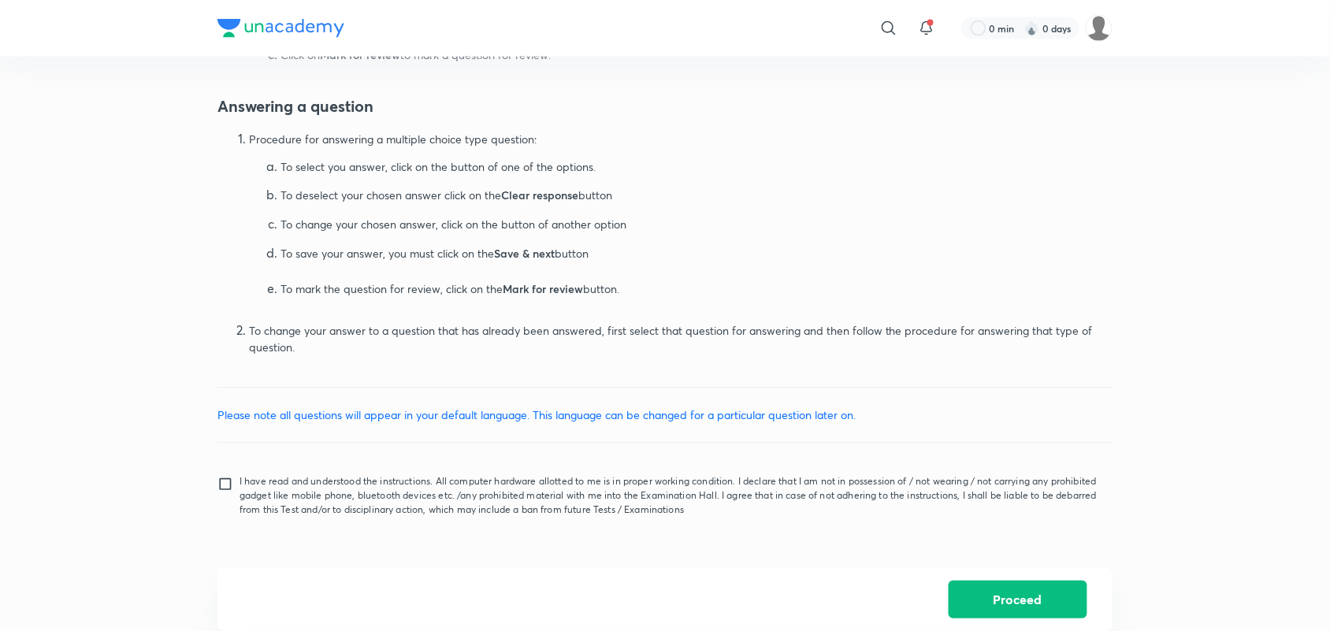
click at [440, 489] on p "I have read and understood the instructions. All computer hardware allotted to …" at bounding box center [670, 496] width 860 height 43
click at [240, 489] on input "I have read and understood the instructions. All computer hardware allotted to …" at bounding box center [228, 496] width 22 height 39
checkbox input "true"
click at [1070, 595] on button "Proceed" at bounding box center [1018, 598] width 139 height 38
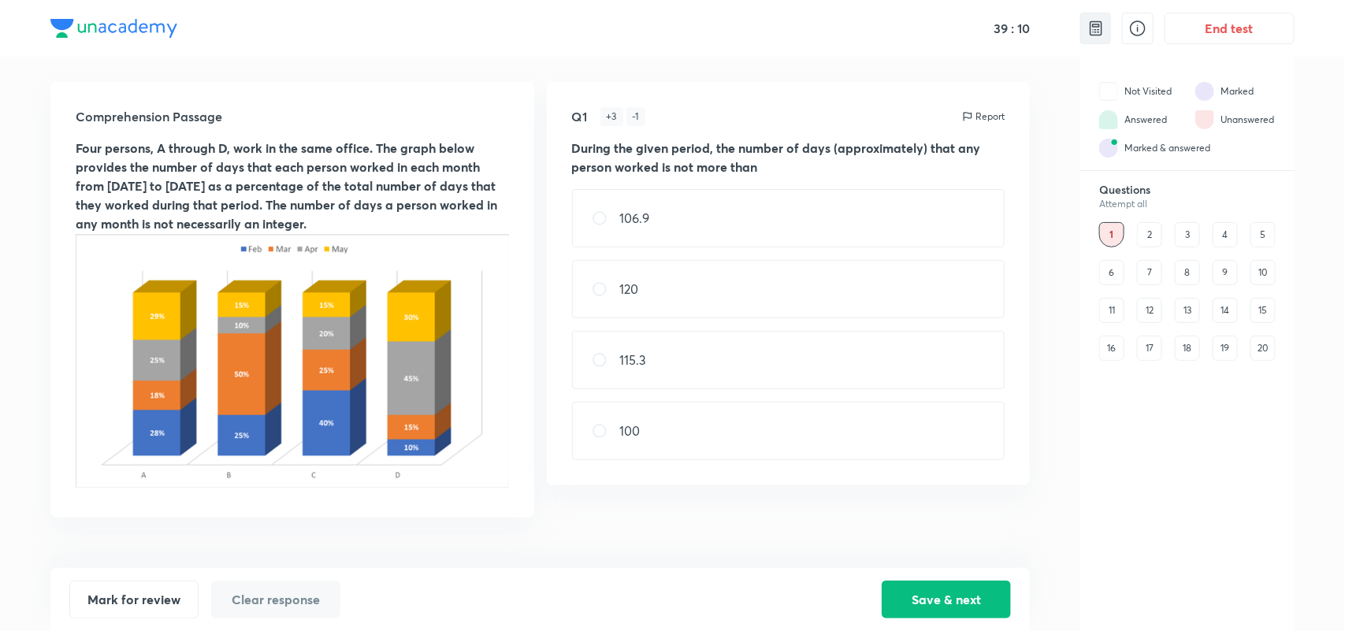
click at [1099, 38] on div at bounding box center [1095, 29] width 31 height 32
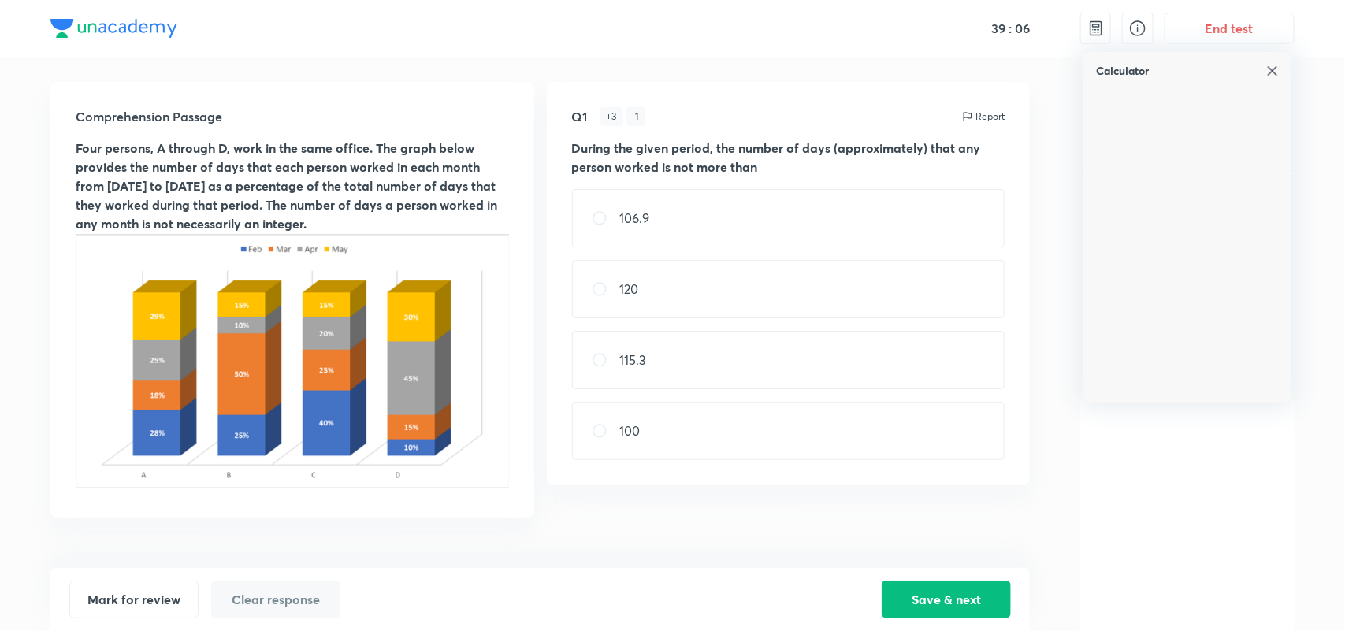
click at [793, 214] on div "106.9" at bounding box center [788, 218] width 433 height 58
radio input "true"
click at [934, 592] on button "Save & next" at bounding box center [946, 598] width 129 height 38
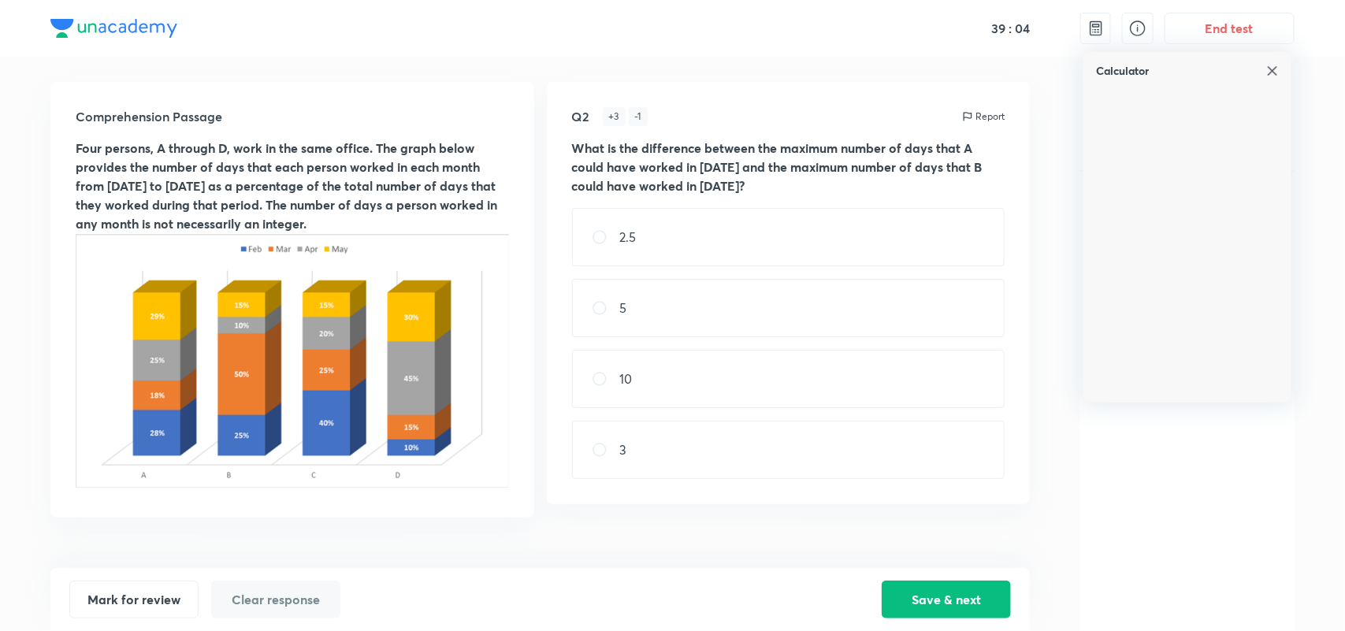
click at [714, 247] on div "2.5" at bounding box center [788, 237] width 433 height 58
radio input "true"
click at [958, 599] on button "Save & next" at bounding box center [946, 598] width 129 height 38
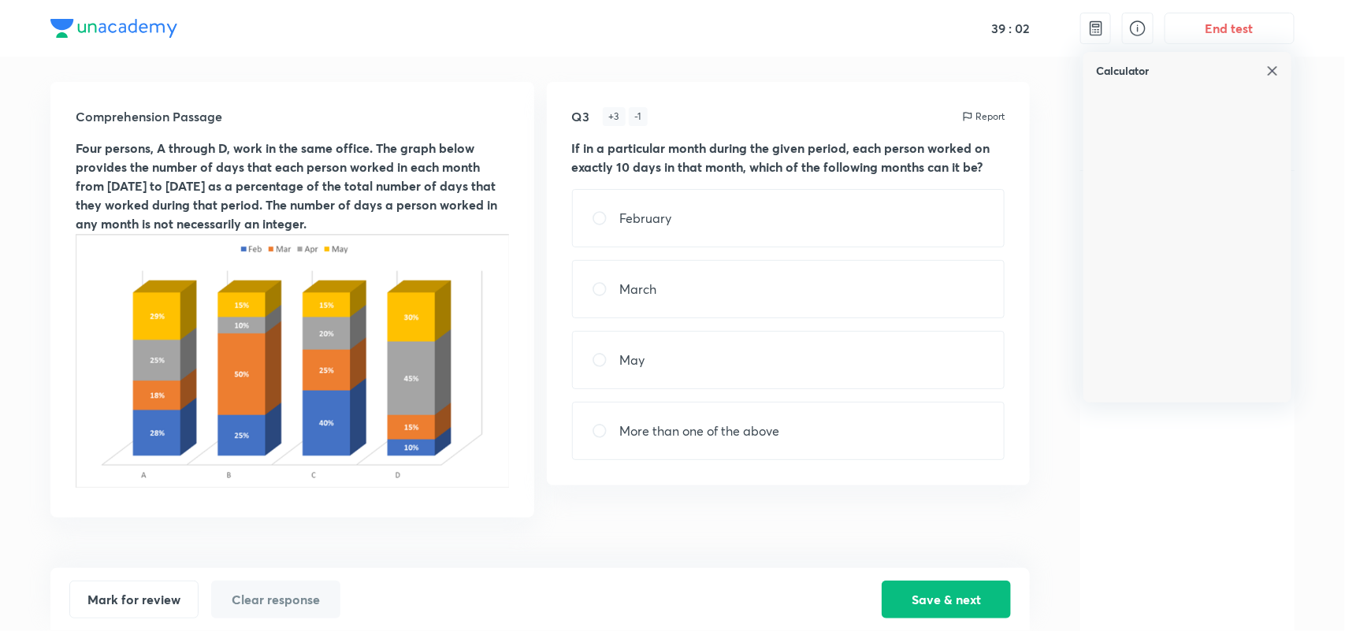
click at [759, 229] on div "February" at bounding box center [788, 218] width 433 height 58
radio input "true"
click at [1280, 65] on div "Calculator" at bounding box center [1187, 64] width 208 height 25
click at [1271, 65] on img at bounding box center [1272, 71] width 13 height 13
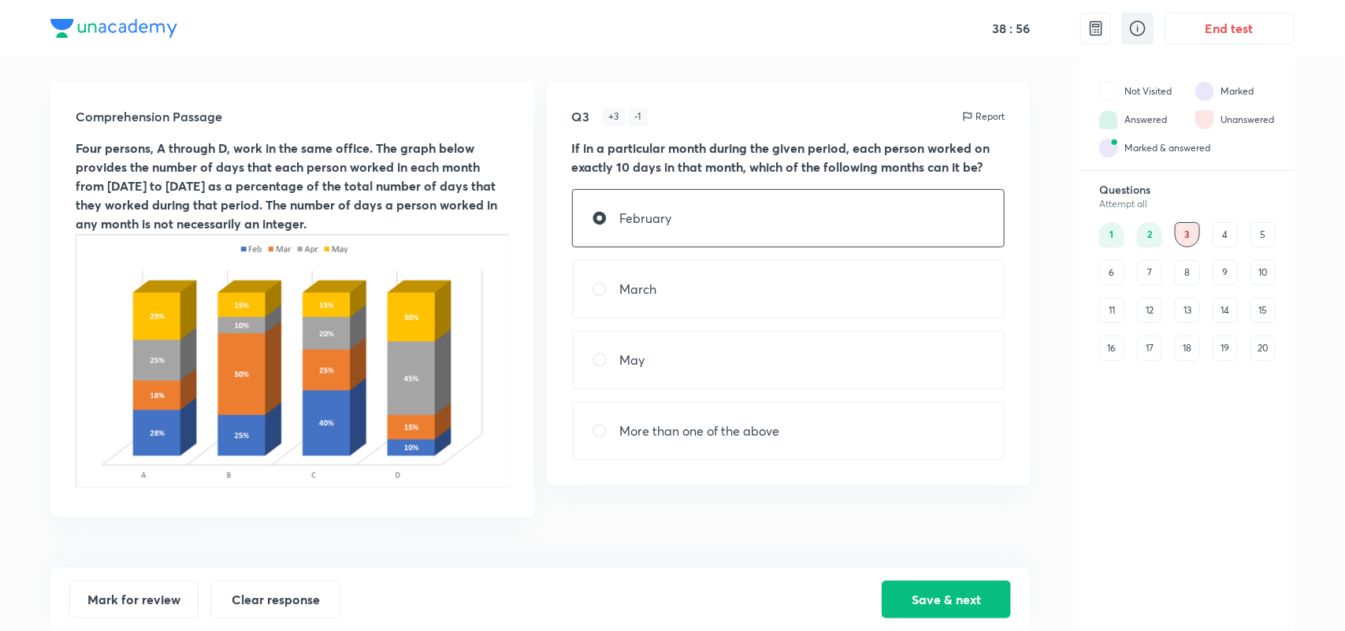
click at [1139, 29] on icon at bounding box center [1138, 28] width 16 height 16
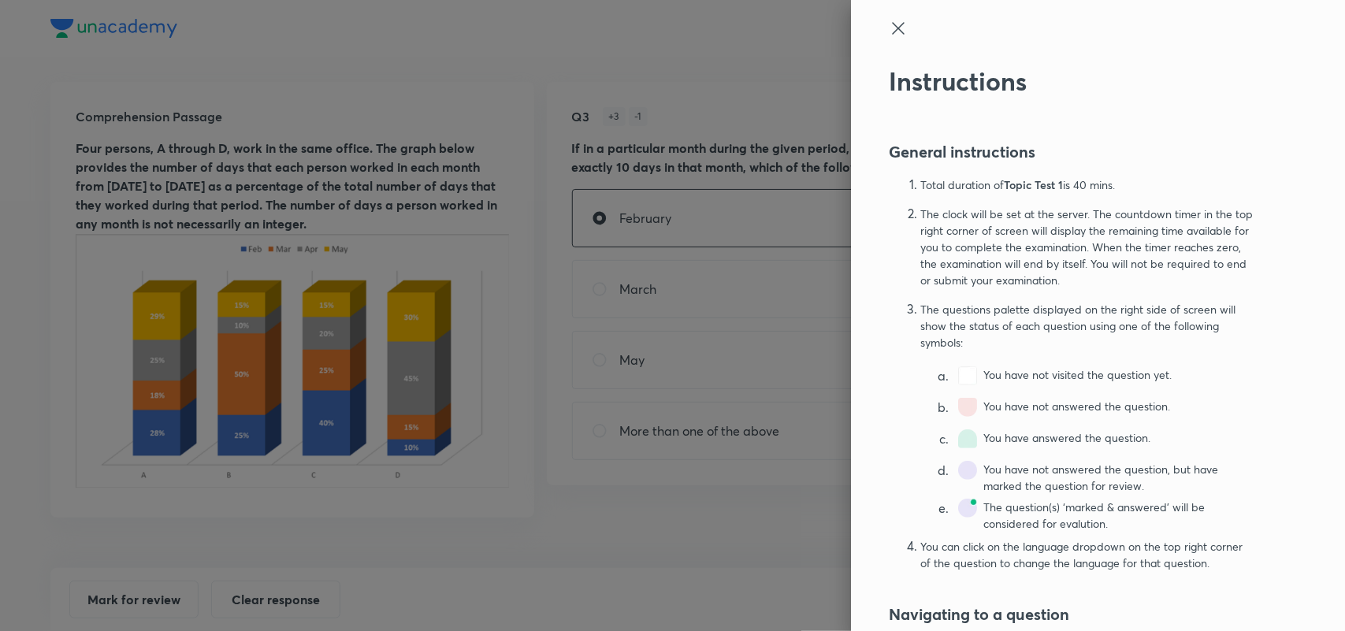
scroll to position [1, 0]
click at [889, 37] on div at bounding box center [1072, 41] width 366 height 47
click at [889, 24] on icon at bounding box center [898, 27] width 19 height 19
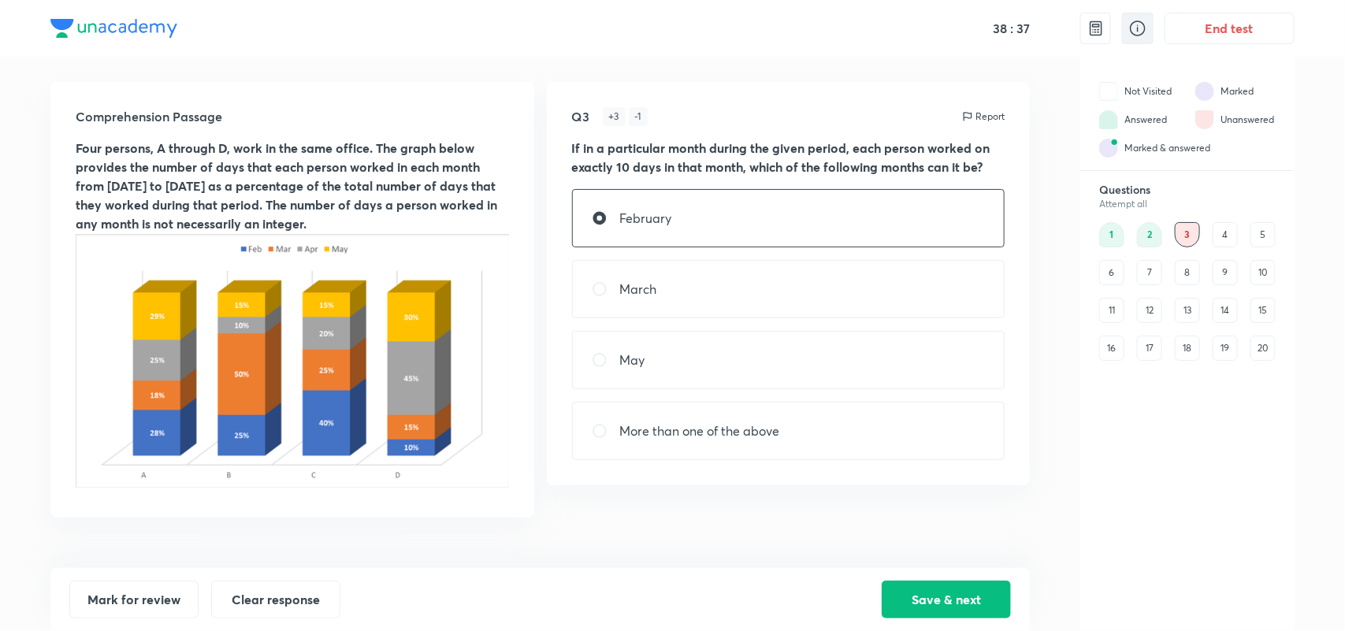
click at [1133, 26] on icon at bounding box center [1137, 28] width 19 height 19
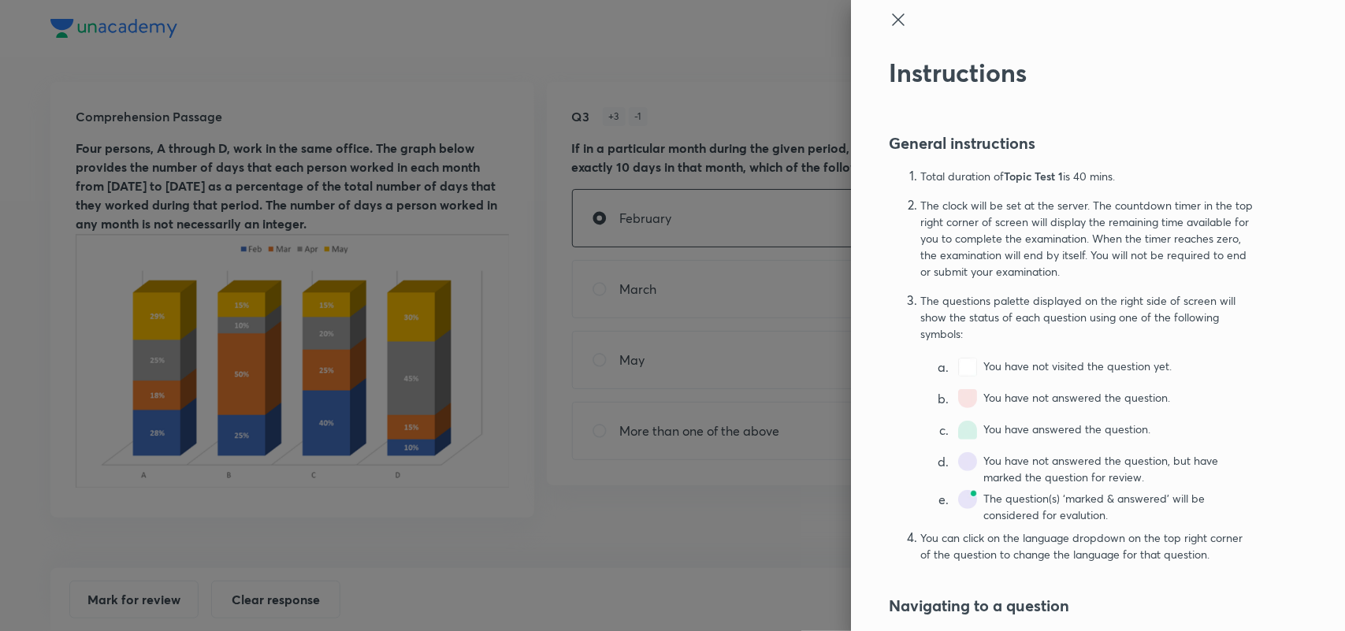
scroll to position [0, 0]
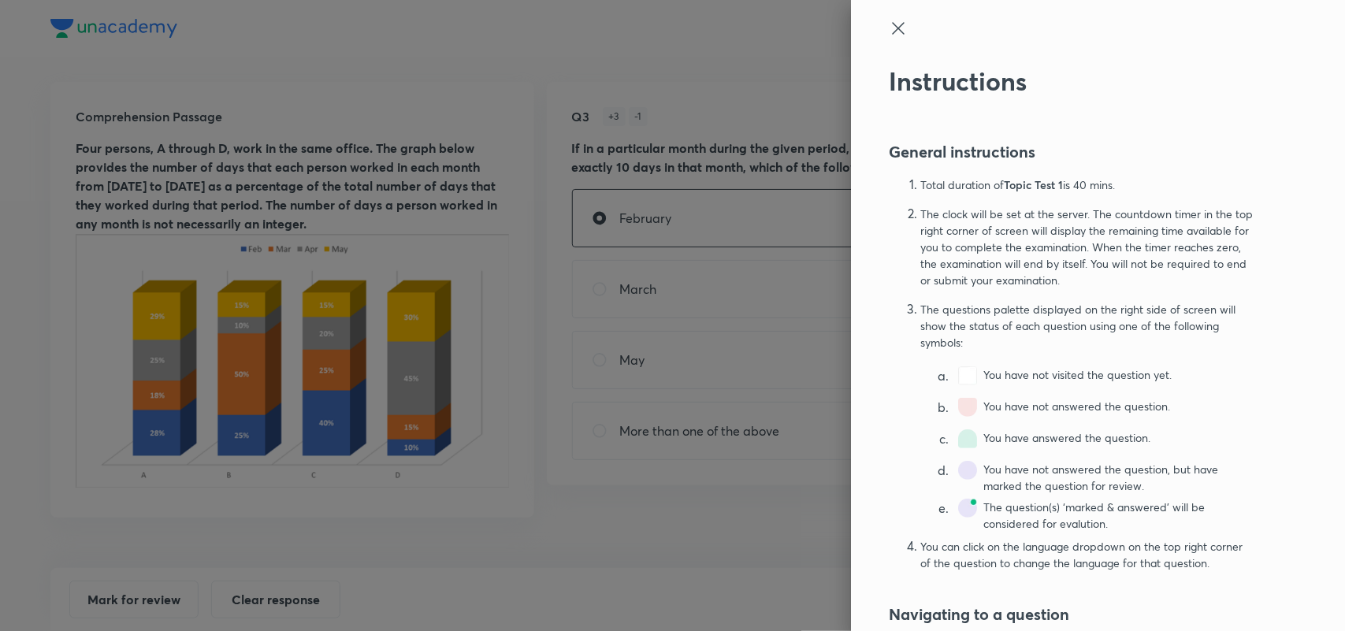
click at [889, 24] on icon at bounding box center [898, 28] width 19 height 19
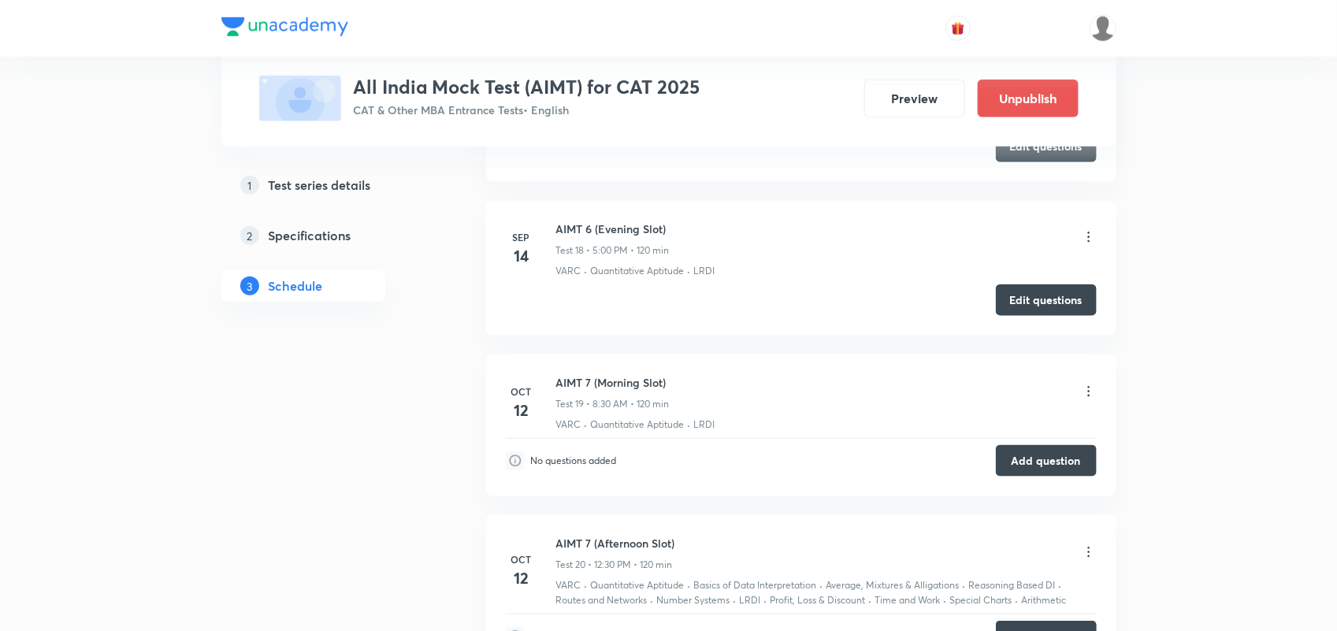
scroll to position [3221, 0]
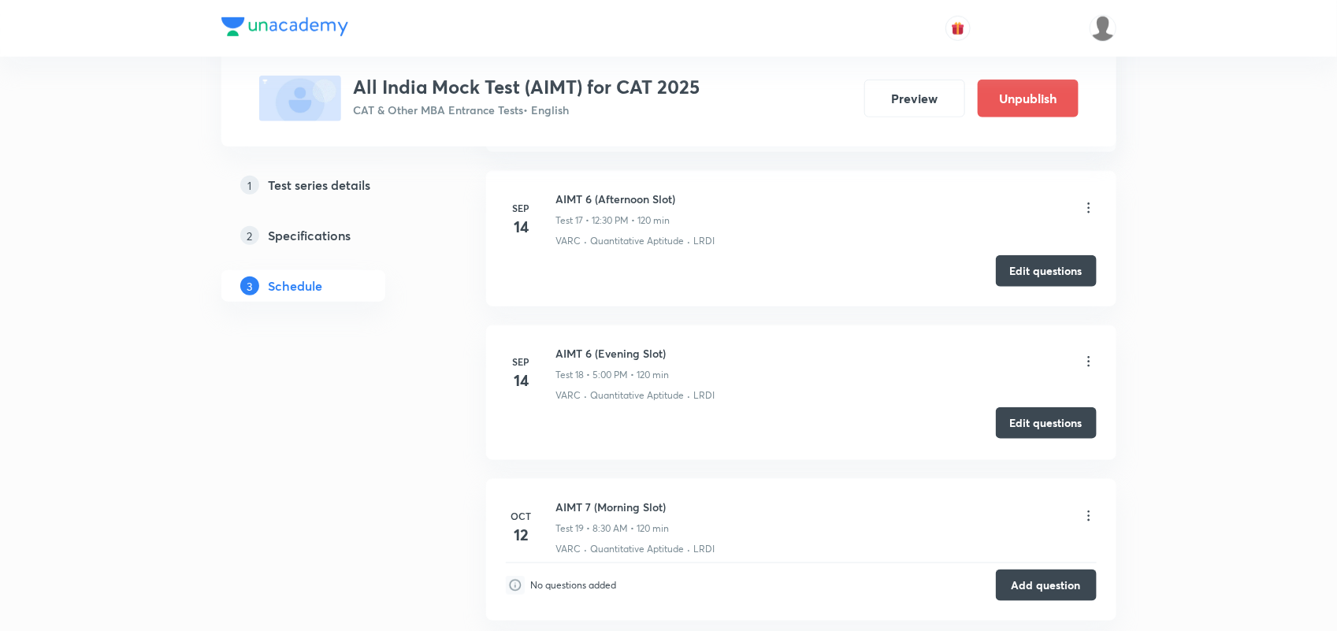
click at [1049, 426] on button "Edit questions" at bounding box center [1046, 423] width 101 height 32
click at [916, 91] on button "Preview" at bounding box center [914, 97] width 101 height 38
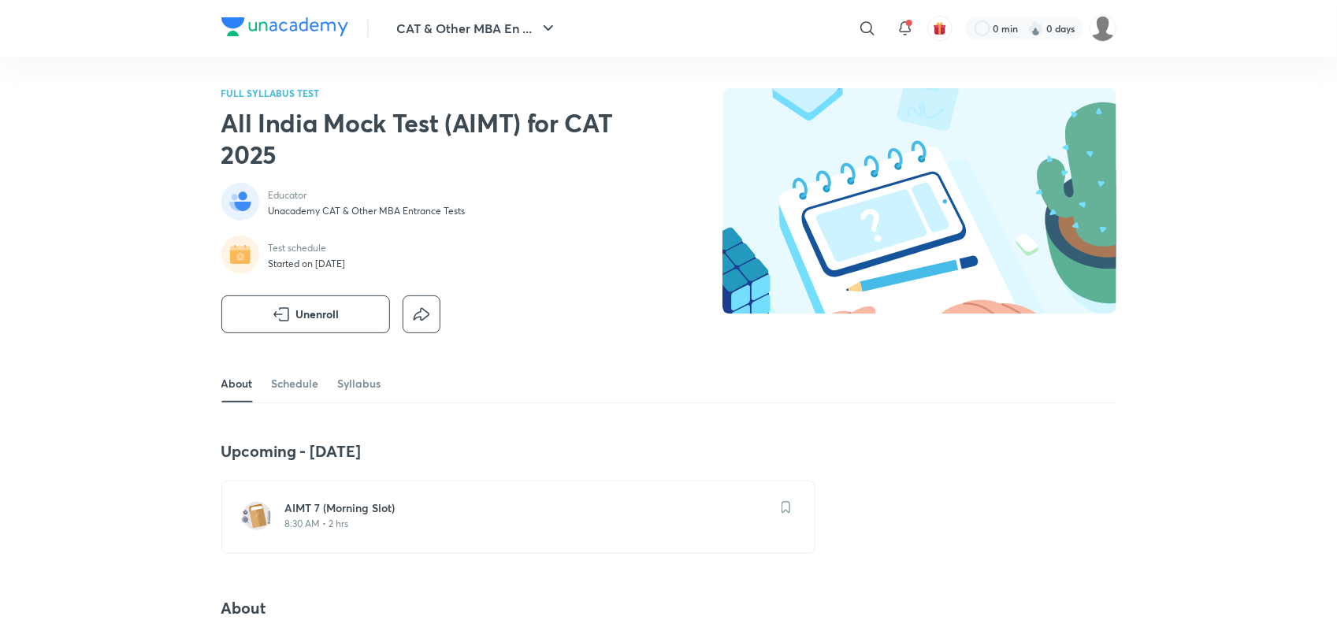
click at [285, 352] on div "FULL SYLLABUS TEST All India Mock Test (AIMT) for CAT 2025 Educator Unacademy C…" at bounding box center [668, 226] width 895 height 277
click at [286, 378] on link "Schedule" at bounding box center [295, 384] width 47 height 38
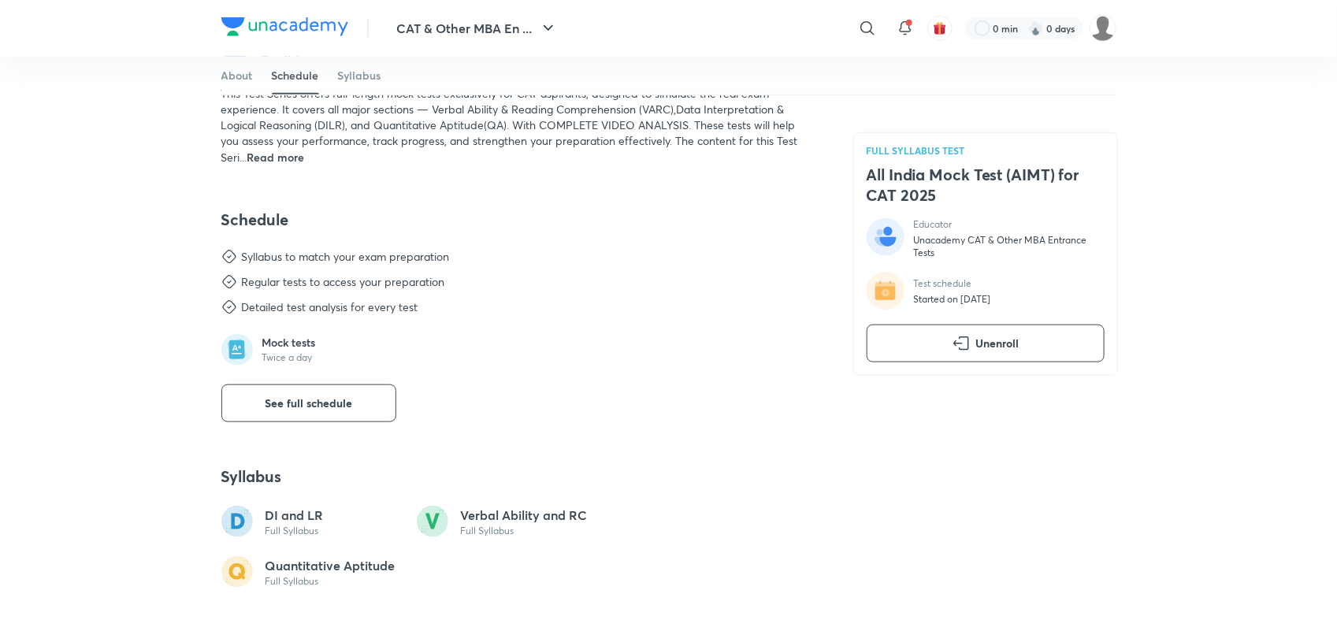
scroll to position [758, 0]
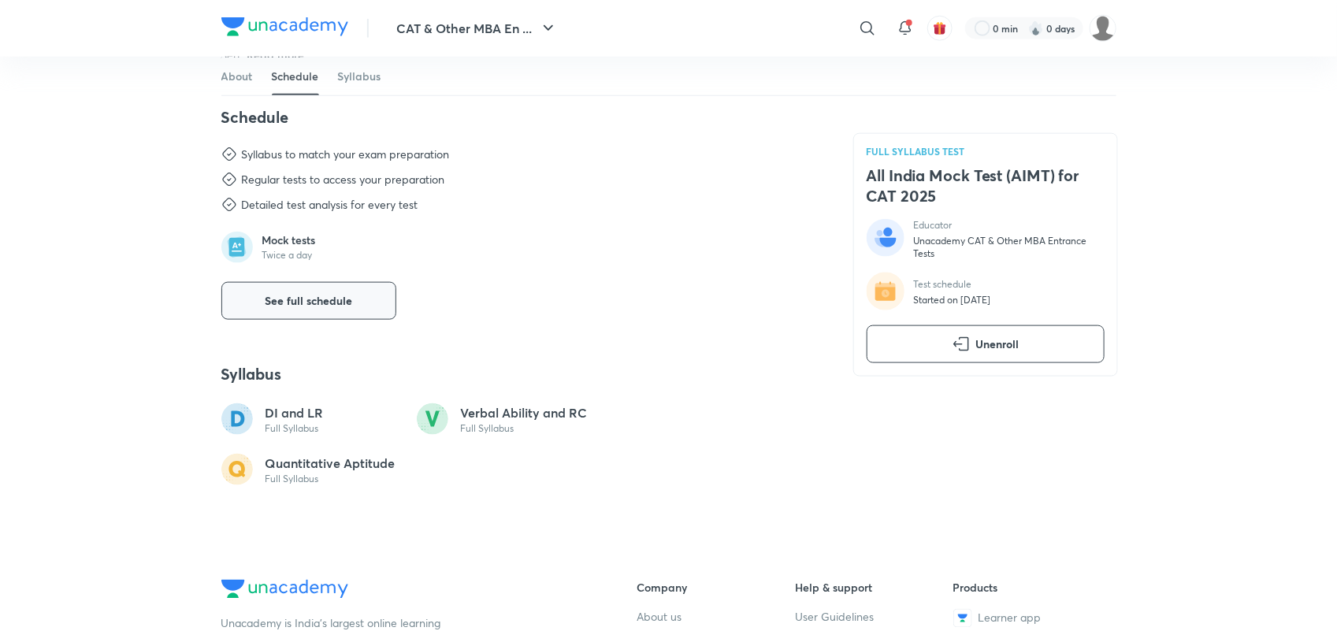
click at [308, 309] on span "See full schedule" at bounding box center [308, 301] width 87 height 16
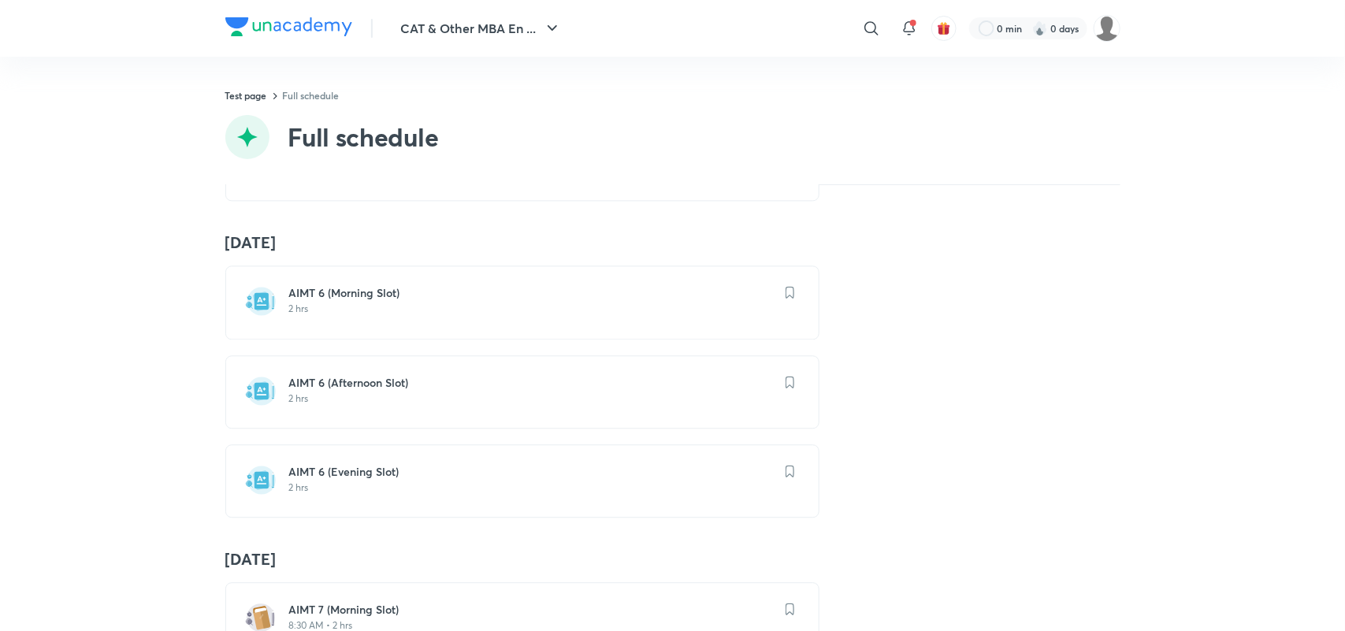
scroll to position [1699, 0]
click at [325, 303] on h6 "AIMT 6 (Morning Slot)" at bounding box center [531, 295] width 485 height 16
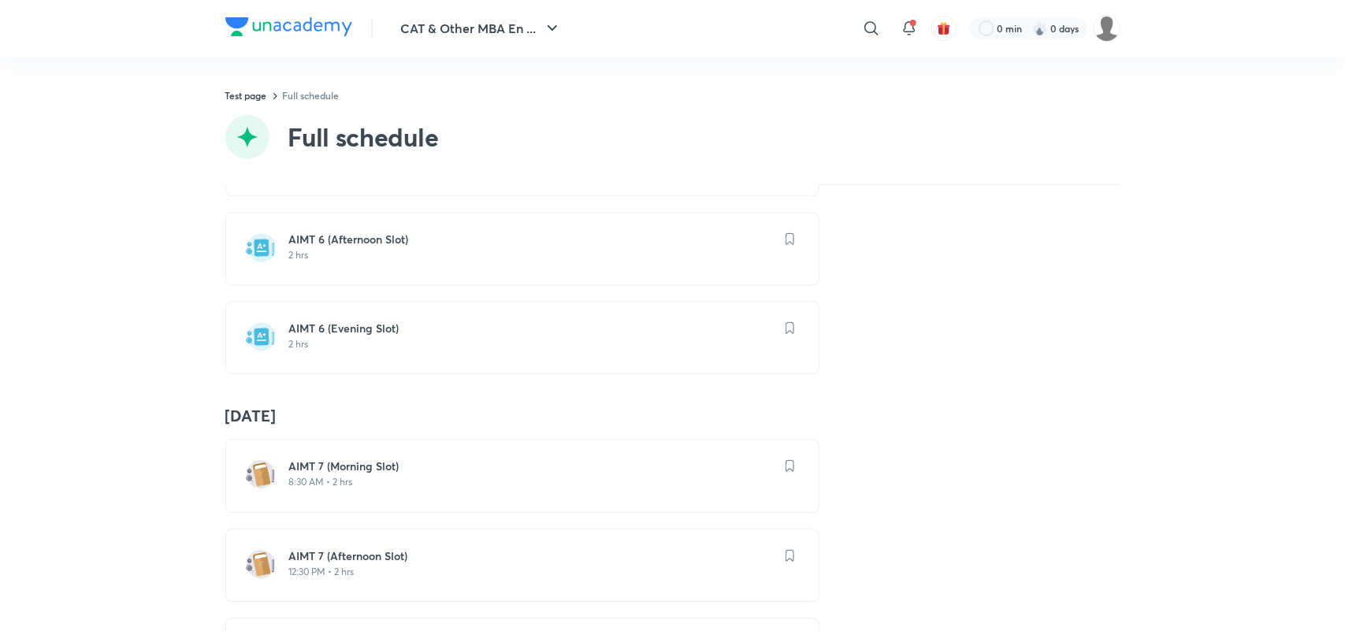
scroll to position [1631, 0]
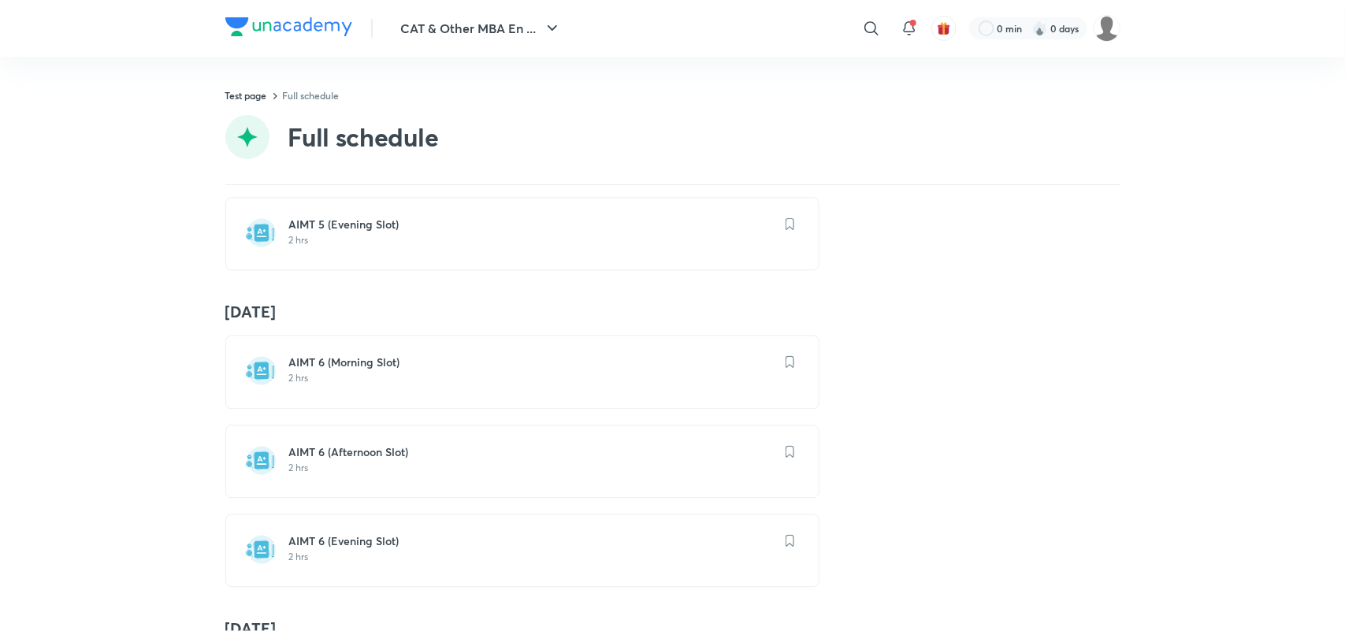
click at [337, 370] on h6 "AIMT 6 (Morning Slot)" at bounding box center [531, 363] width 485 height 16
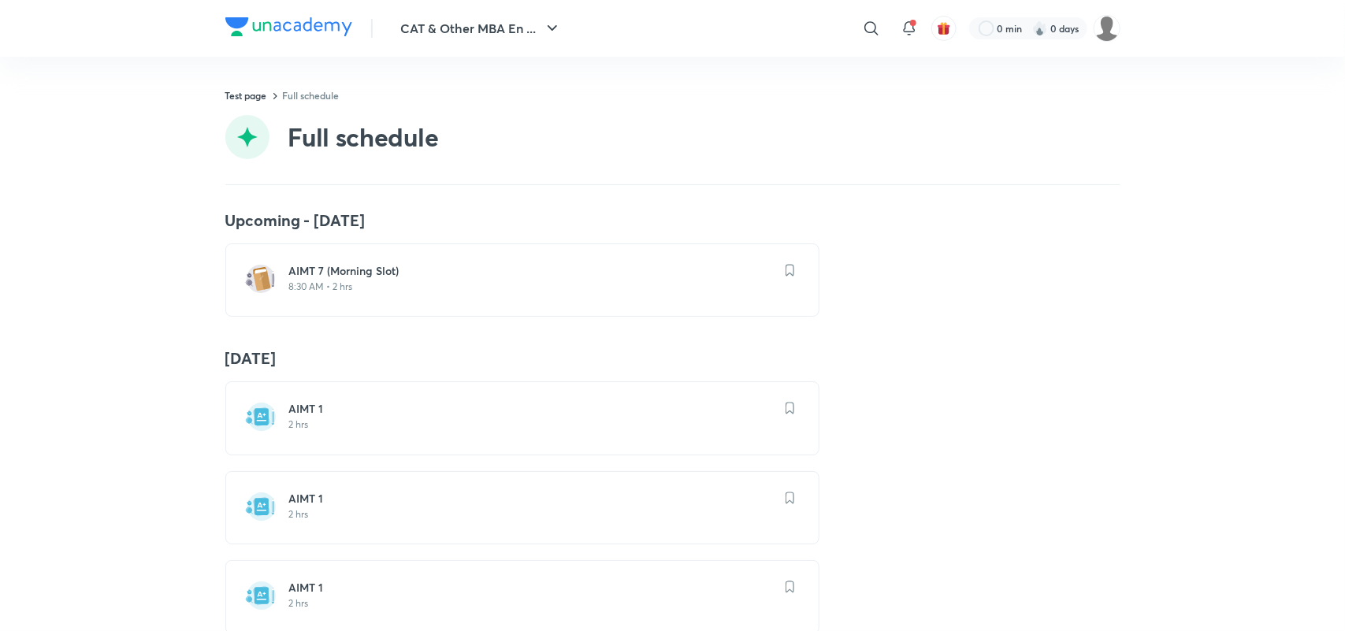
click at [351, 273] on h6 "AIMT 7 (Morning Slot)" at bounding box center [531, 271] width 485 height 16
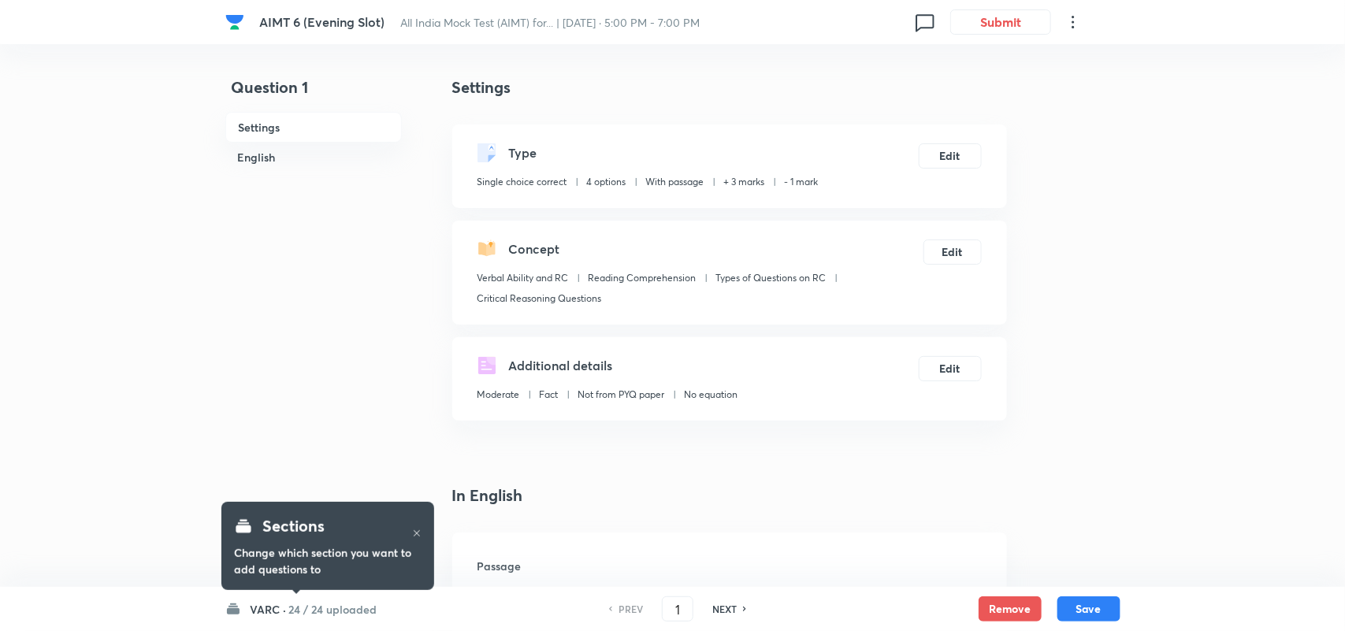
checkbox input "true"
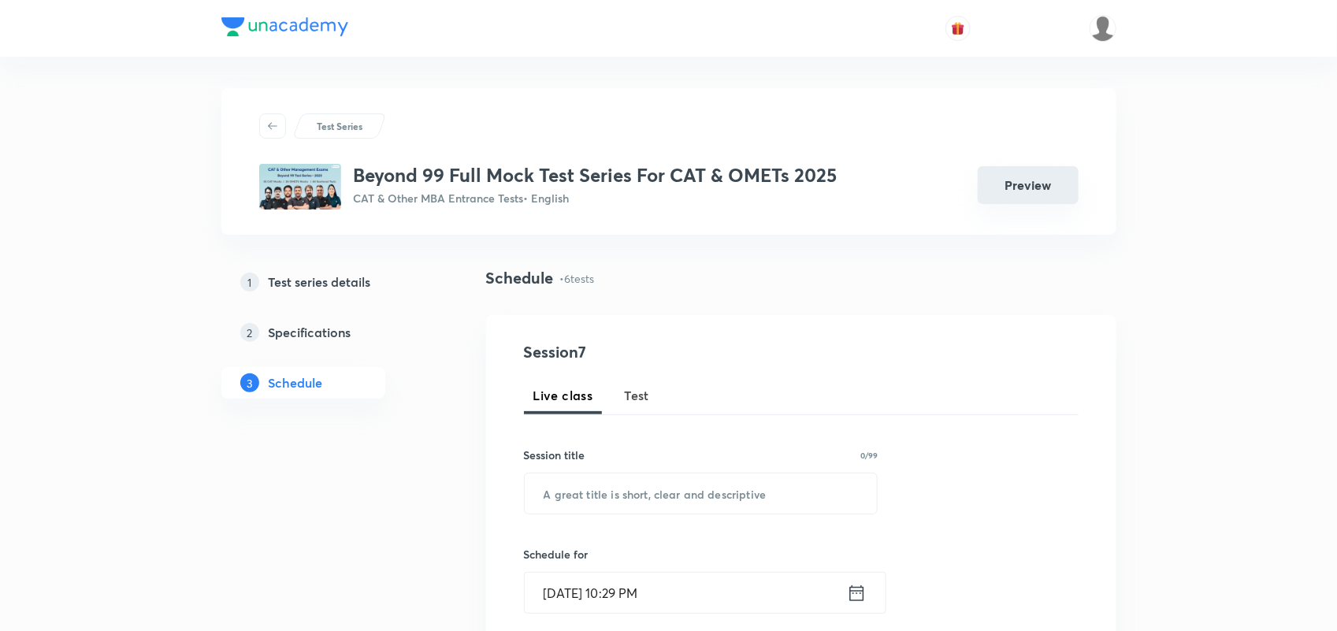
click at [1010, 199] on button "Preview" at bounding box center [1028, 185] width 101 height 38
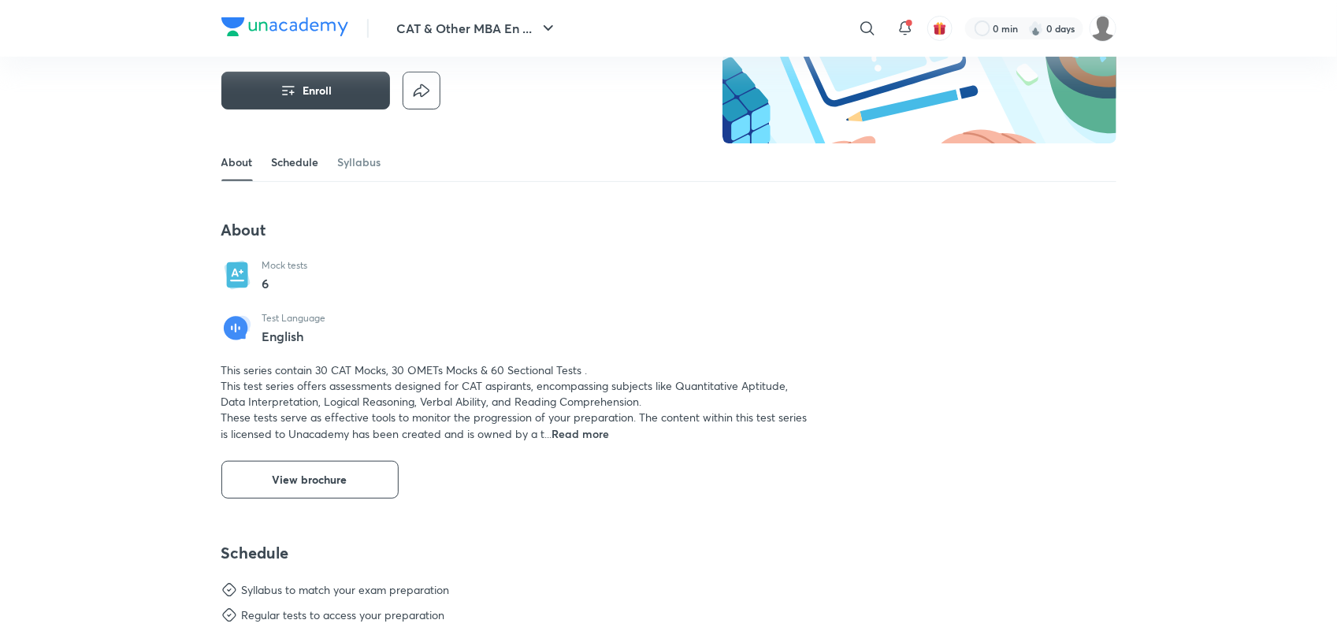
click at [301, 152] on link "Schedule" at bounding box center [295, 162] width 47 height 38
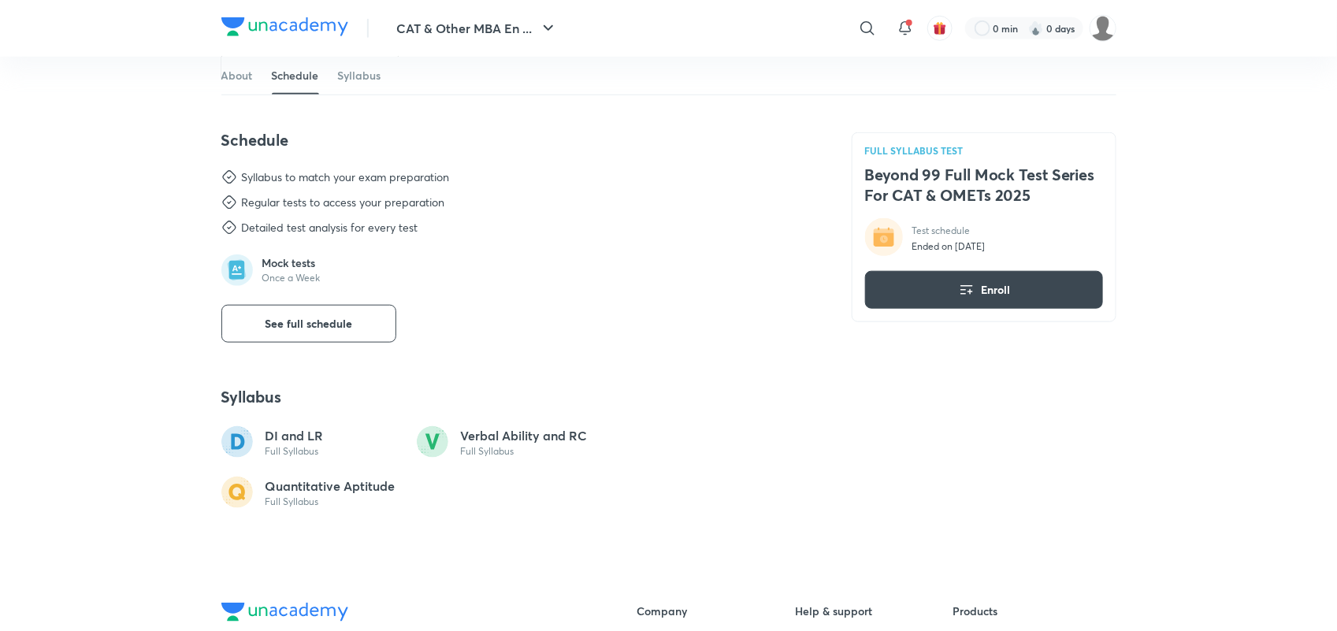
scroll to position [604, 0]
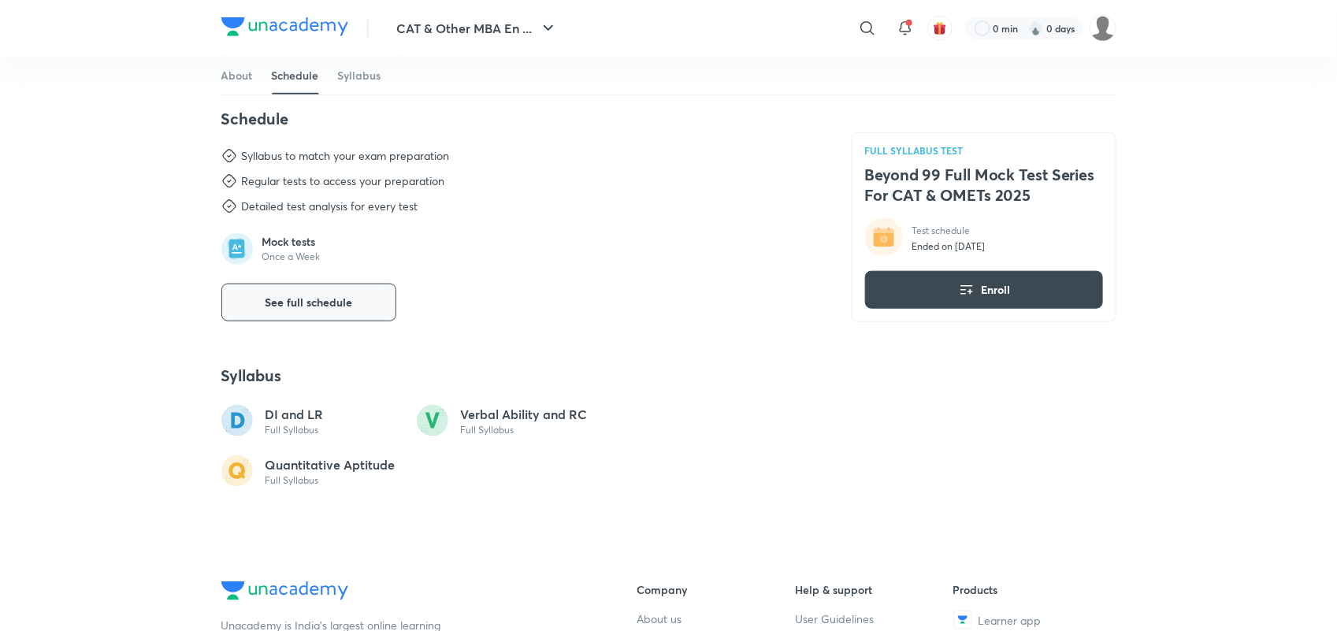
click at [296, 298] on span "See full schedule" at bounding box center [308, 303] width 87 height 16
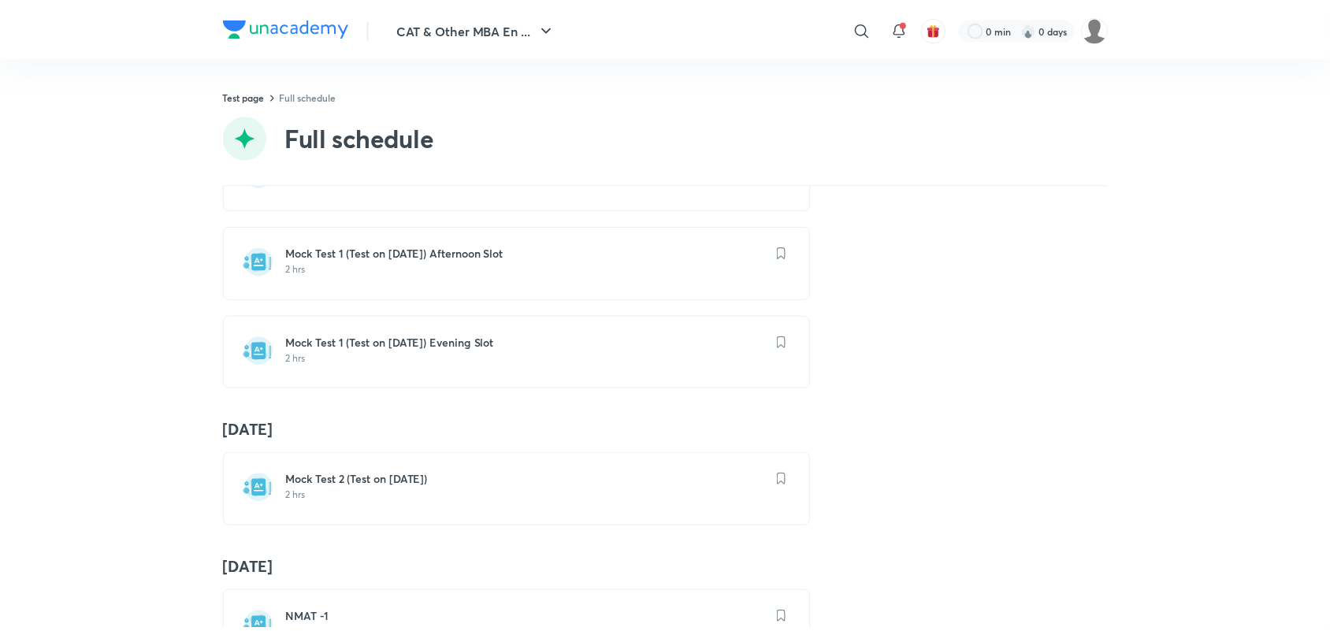
scroll to position [333, 0]
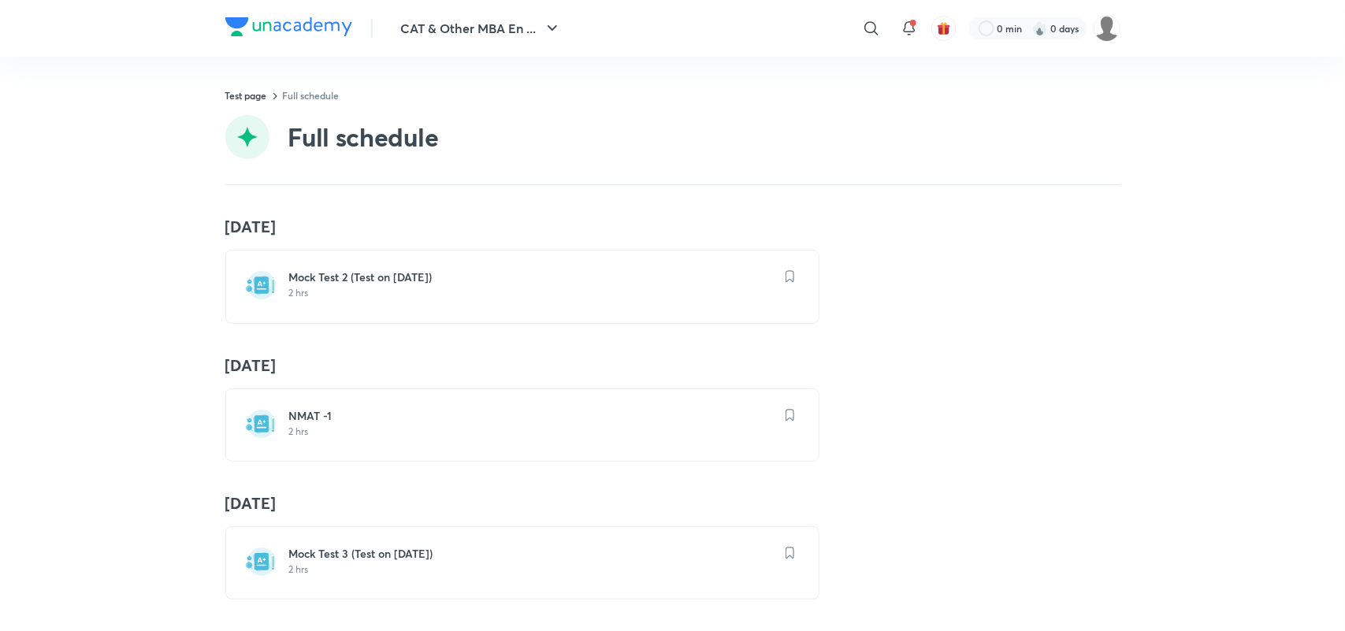
click at [376, 546] on h6 "Mock Test 3 (Test on 05.10.2025)" at bounding box center [531, 554] width 485 height 16
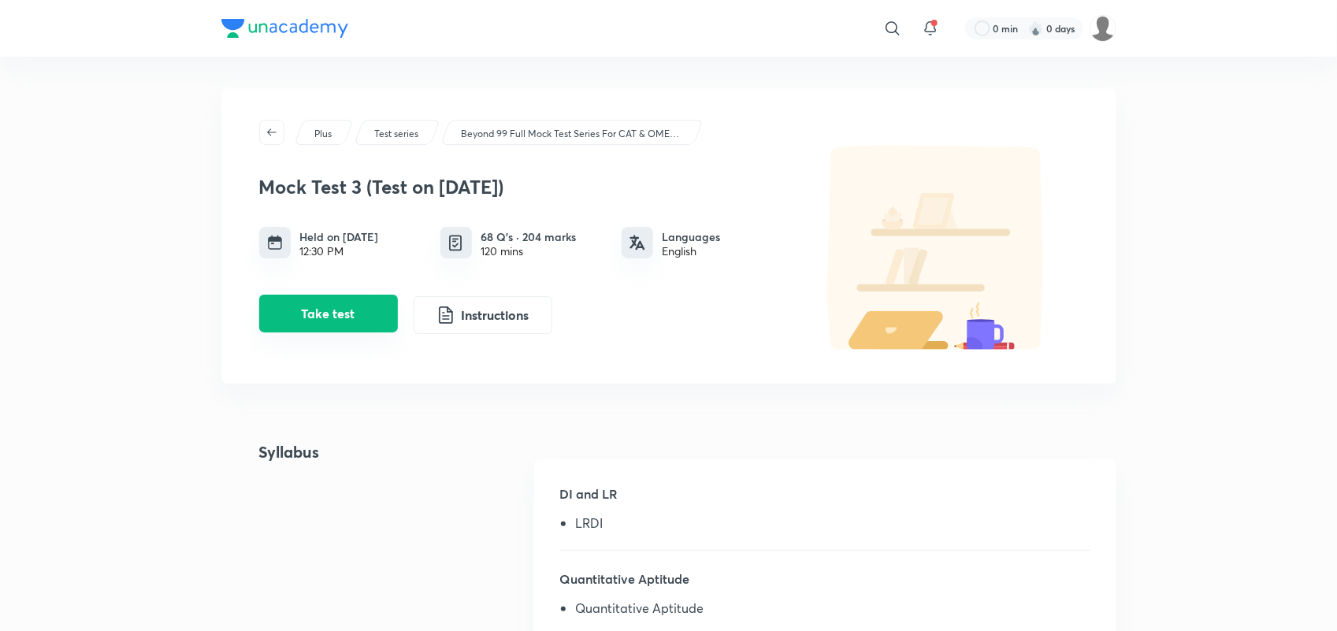
click at [327, 316] on button "Take test" at bounding box center [328, 314] width 139 height 38
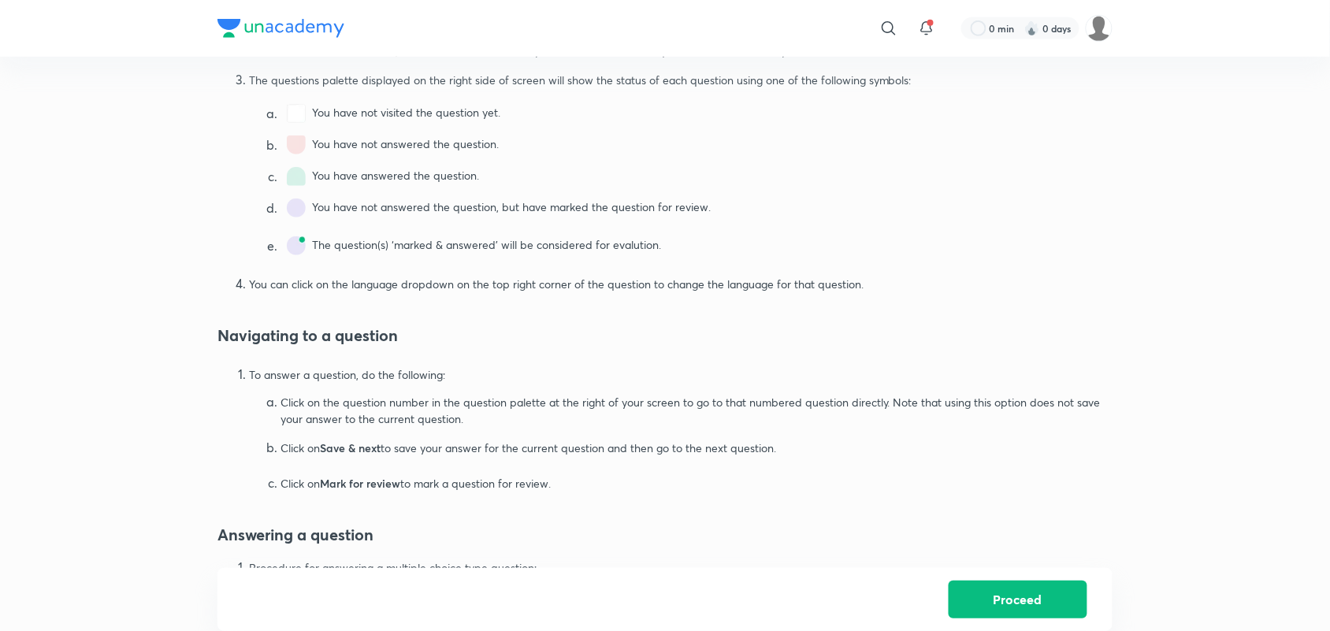
scroll to position [887, 0]
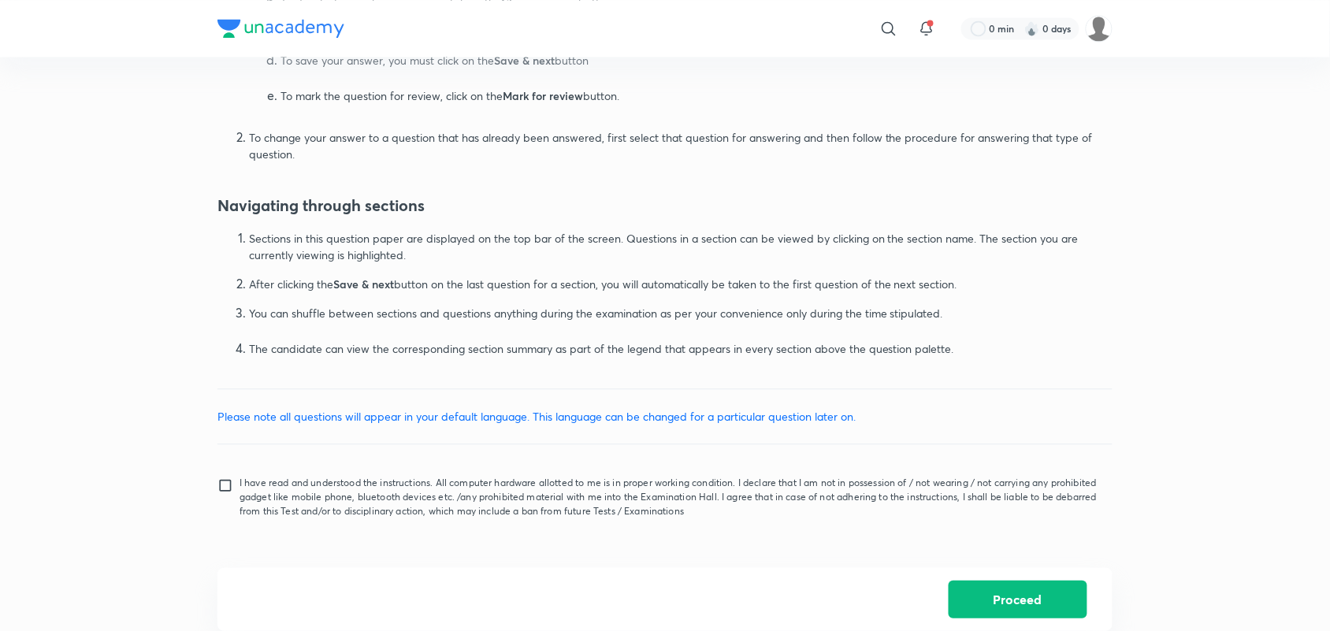
click at [252, 486] on p "I have read and understood the instructions. All computer hardware allotted to …" at bounding box center [670, 497] width 860 height 43
click at [240, 486] on input "I have read and understood the instructions. All computer hardware allotted to …" at bounding box center [228, 496] width 22 height 39
checkbox input "true"
click at [1011, 622] on div "Proceed" at bounding box center [664, 599] width 895 height 63
click at [1006, 591] on button "Proceed" at bounding box center [1018, 598] width 139 height 38
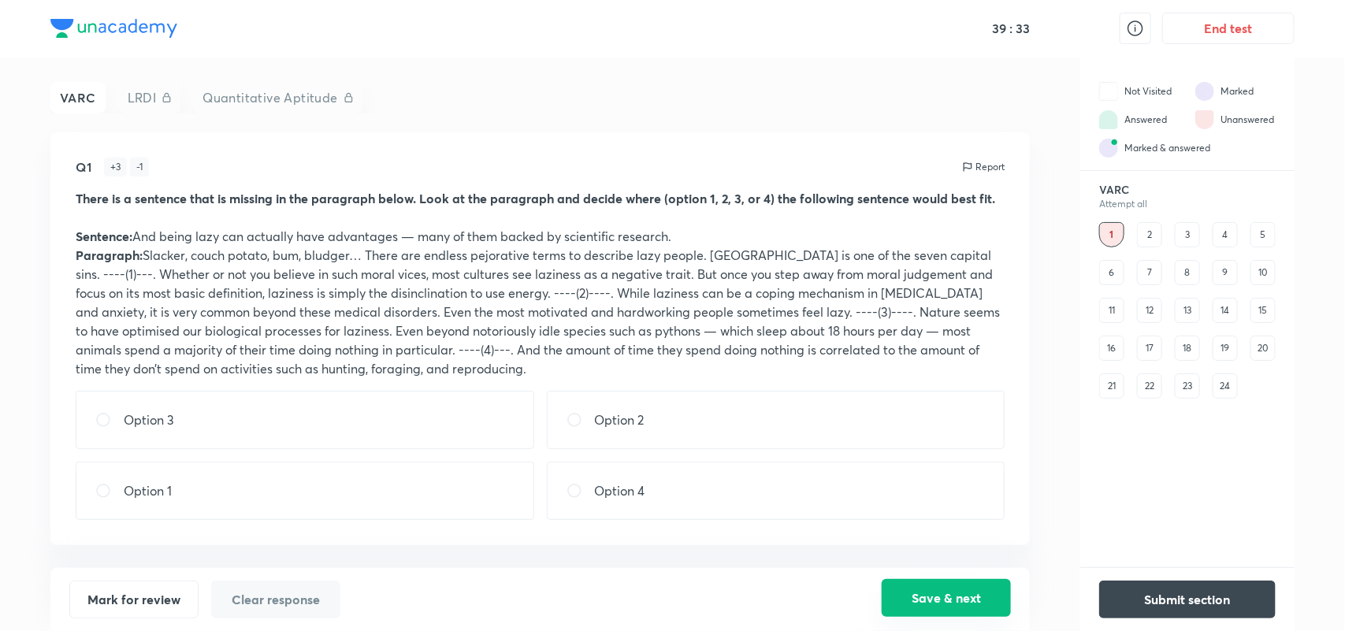
click at [924, 601] on button "Save & next" at bounding box center [946, 598] width 129 height 38
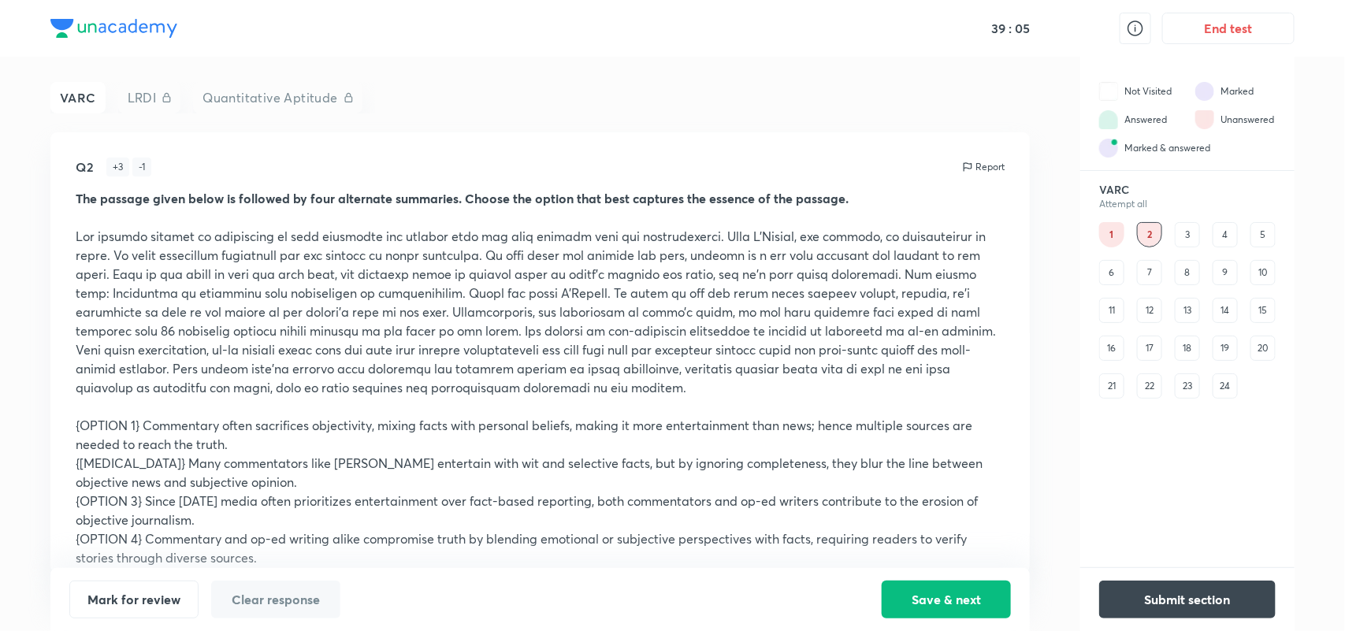
scroll to position [1, 0]
click at [912, 604] on button "Save & next" at bounding box center [946, 598] width 129 height 38
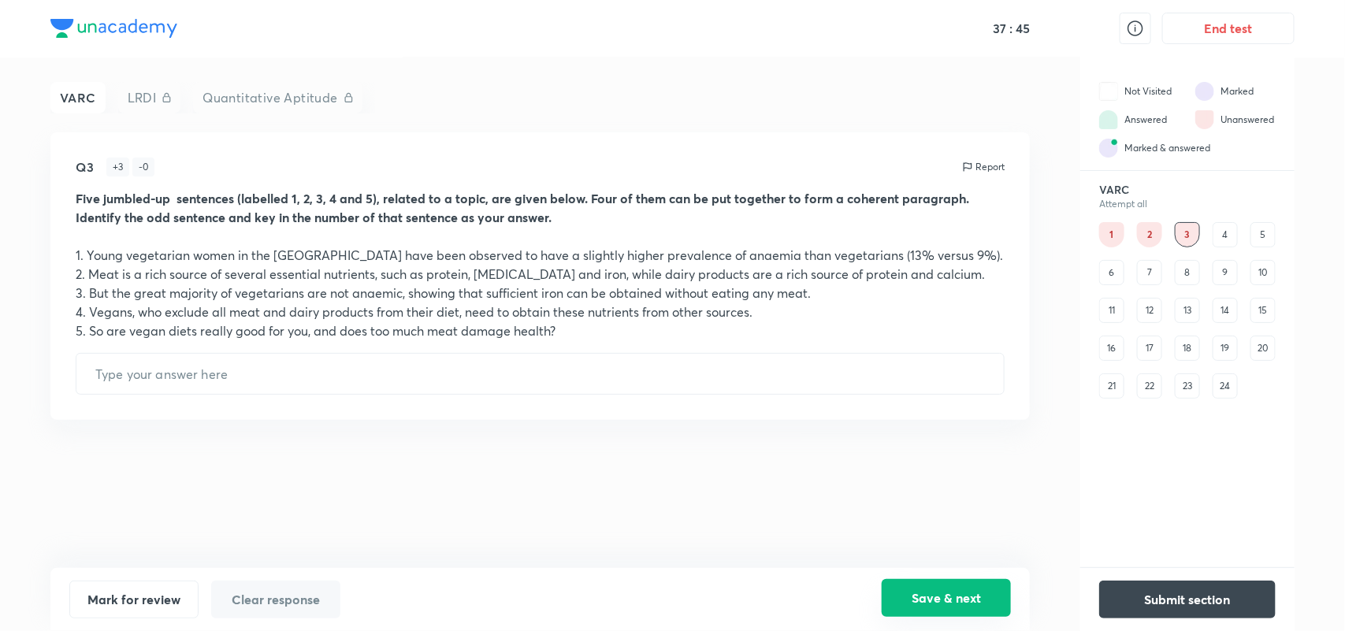
click at [982, 591] on button "Save & next" at bounding box center [946, 598] width 129 height 38
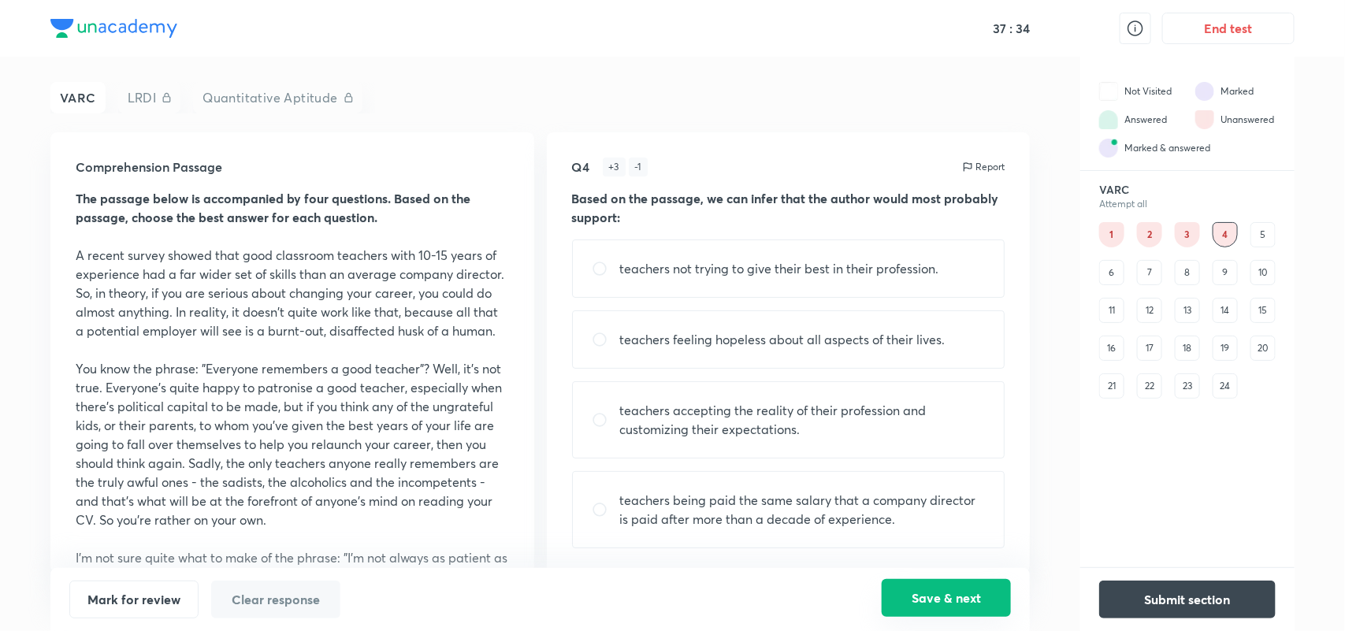
click at [935, 609] on button "Save & next" at bounding box center [946, 598] width 129 height 38
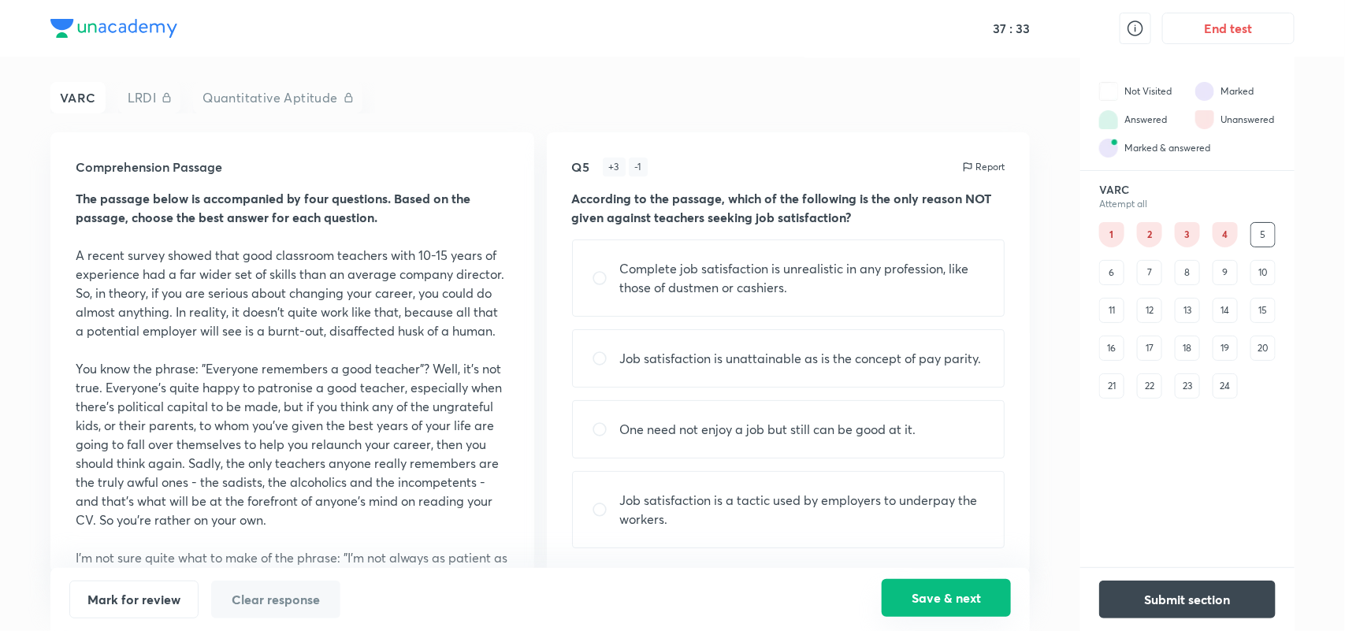
click at [935, 609] on button "Save & next" at bounding box center [946, 598] width 129 height 38
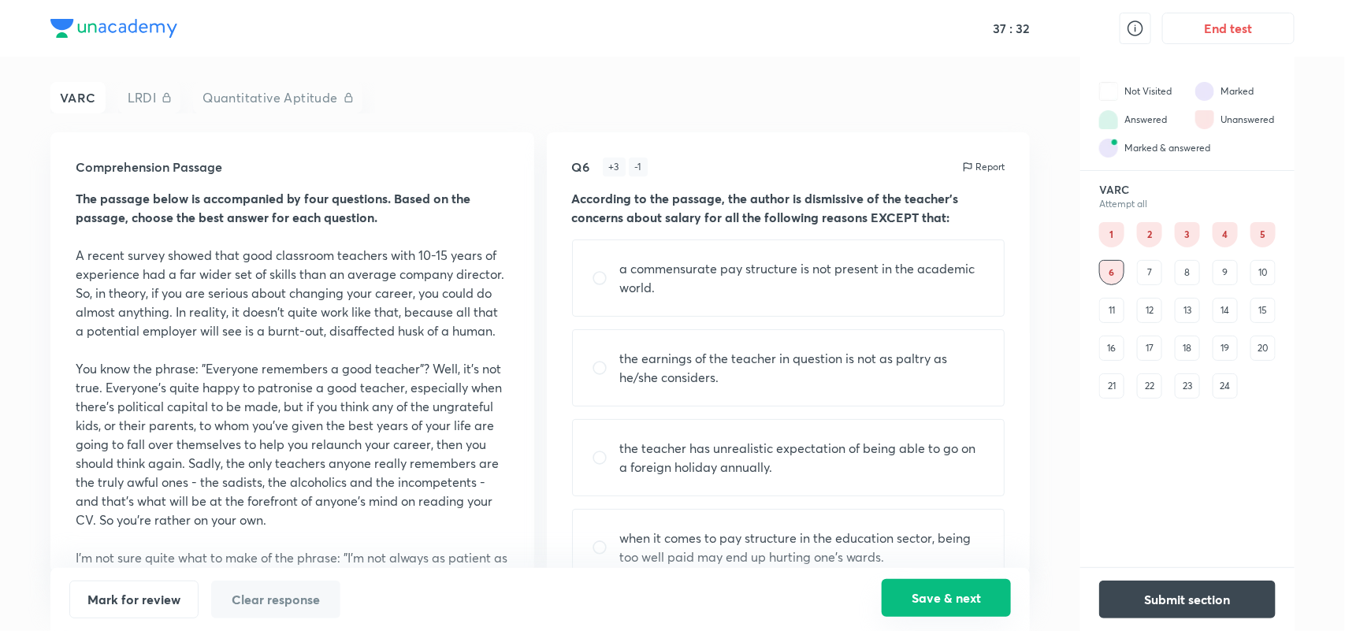
click at [935, 609] on button "Save & next" at bounding box center [946, 598] width 129 height 38
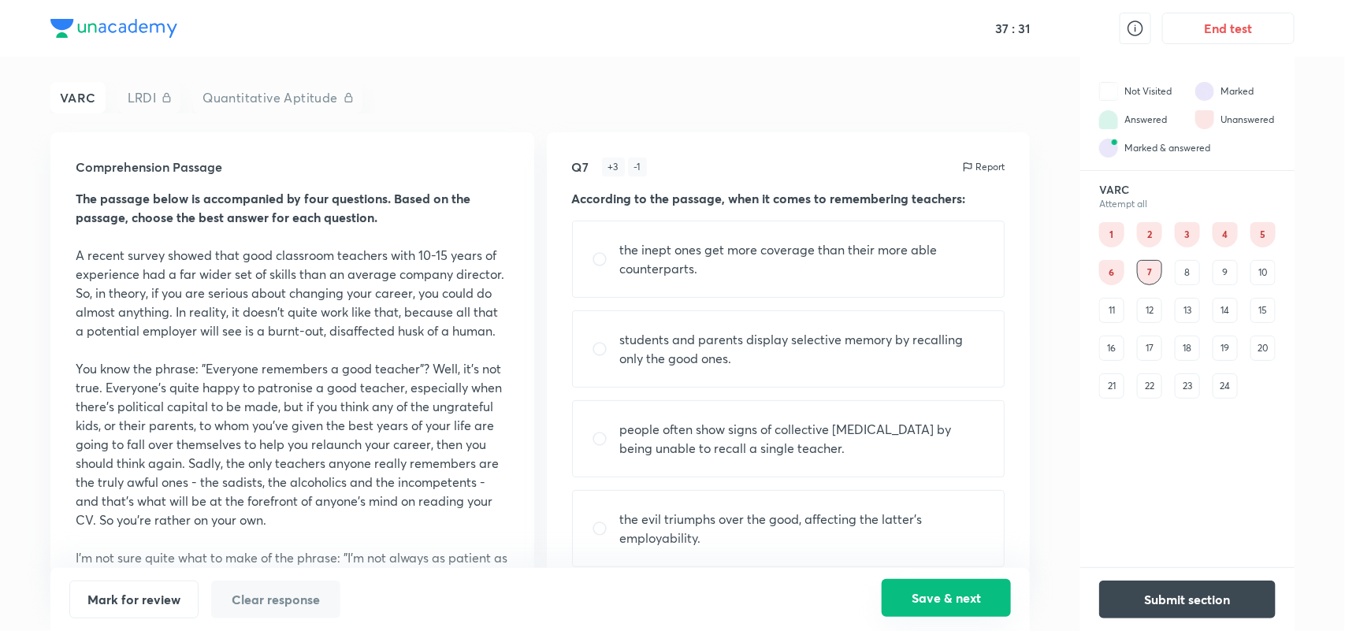
click at [935, 609] on button "Save & next" at bounding box center [946, 598] width 129 height 38
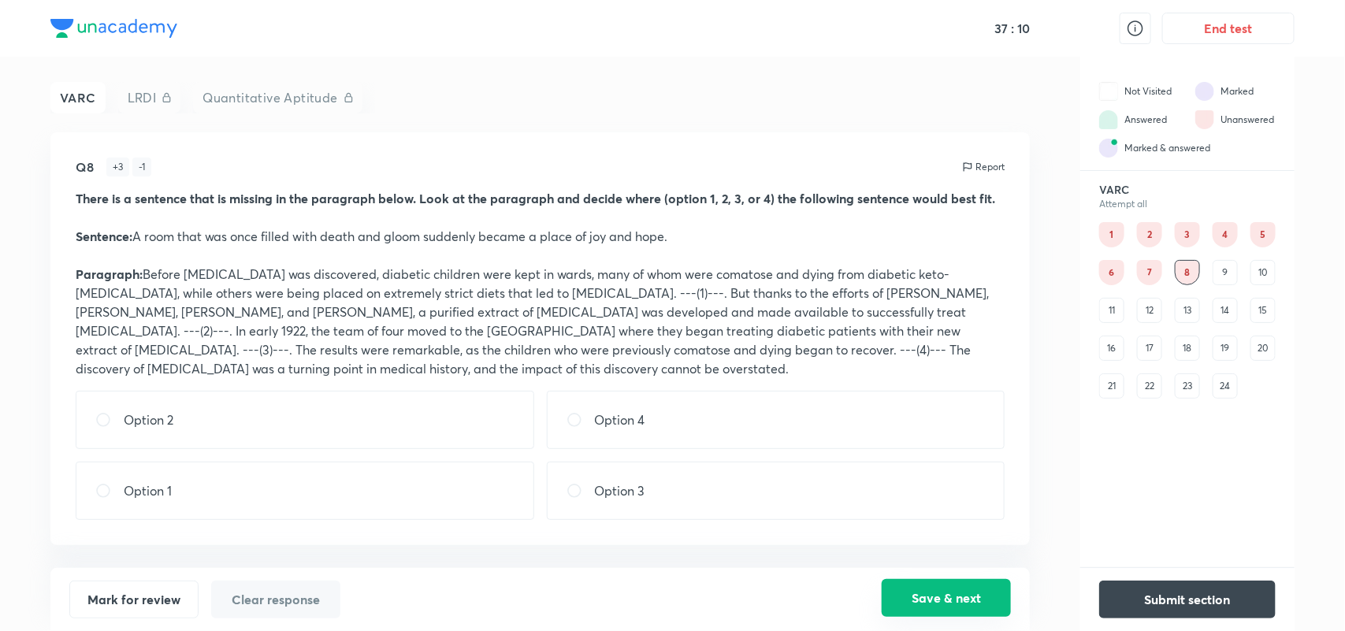
click at [994, 600] on button "Save & next" at bounding box center [946, 598] width 129 height 38
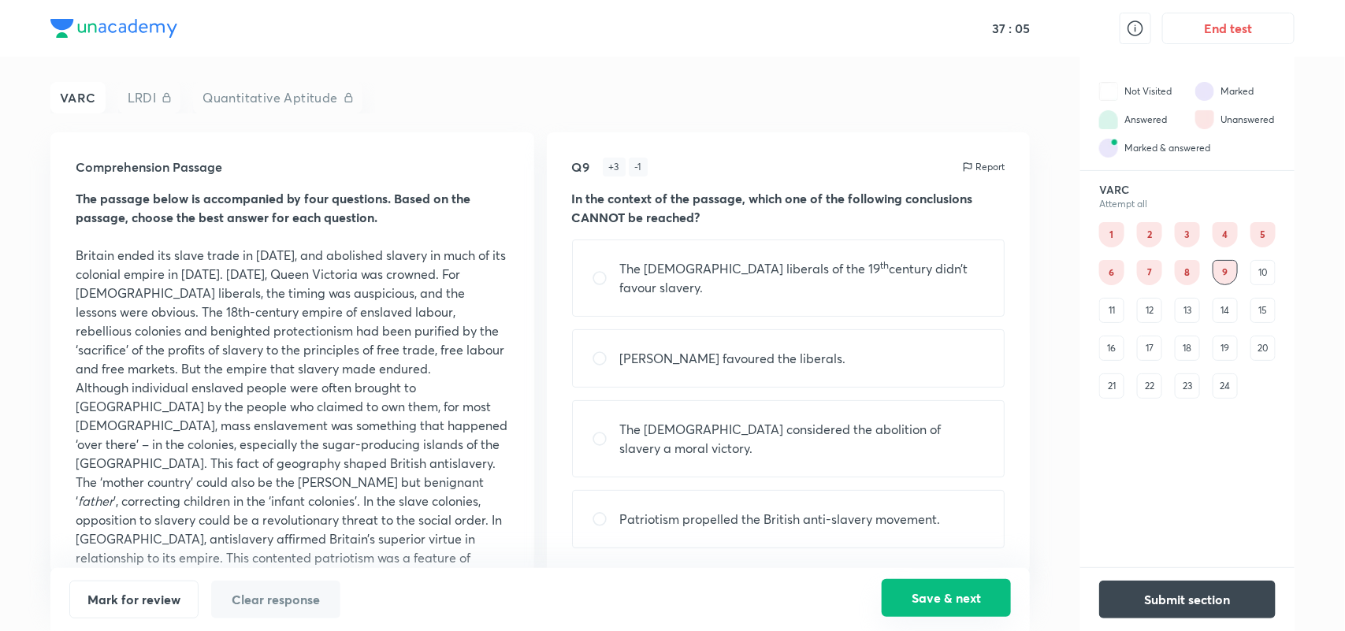
click at [935, 597] on button "Save & next" at bounding box center [946, 598] width 129 height 38
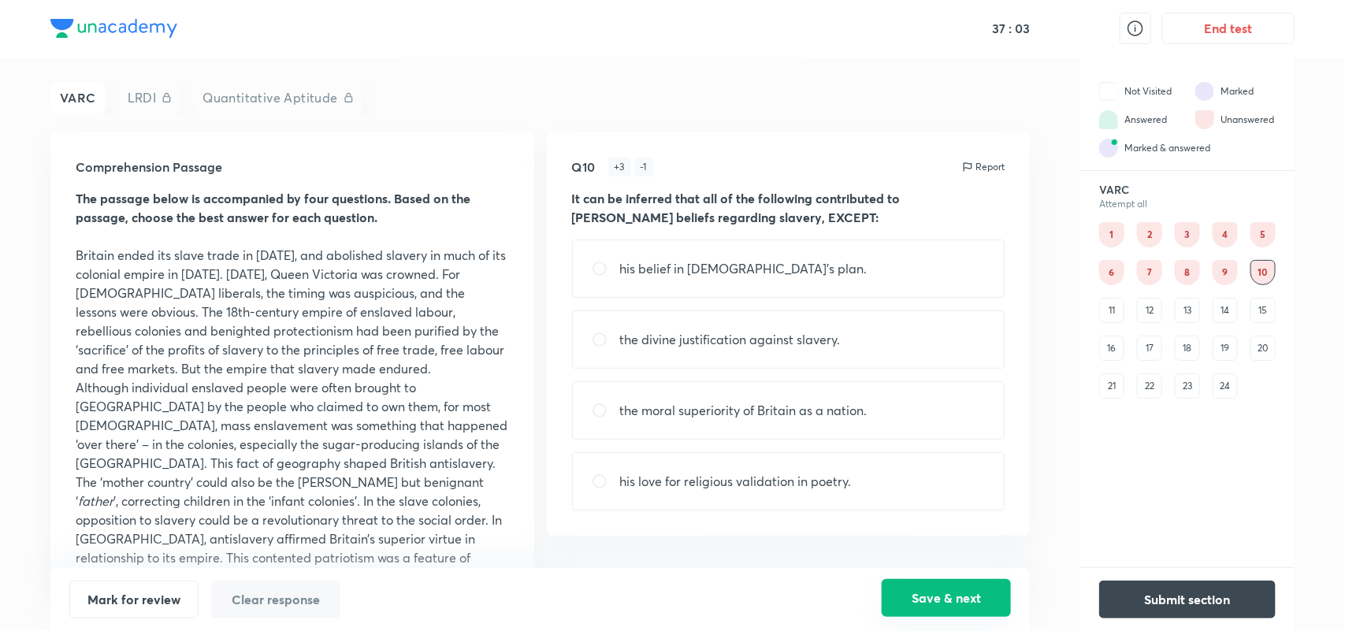
click at [961, 593] on button "Save & next" at bounding box center [946, 598] width 129 height 38
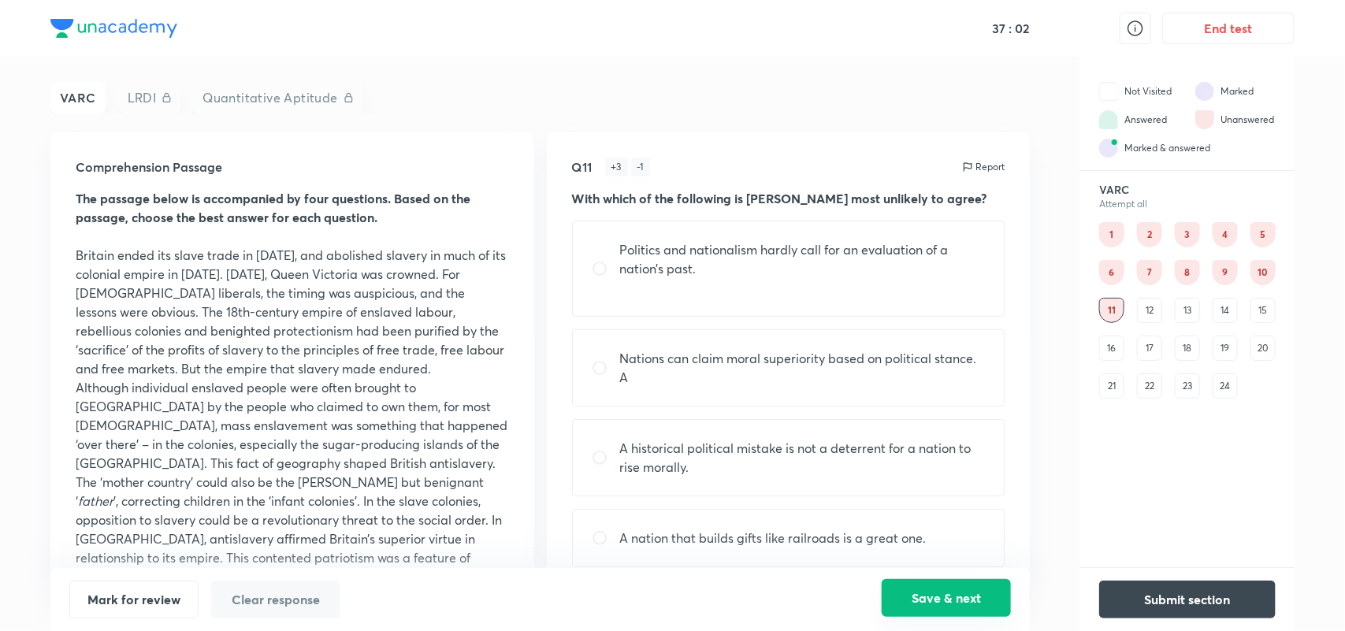
click at [961, 593] on button "Save & next" at bounding box center [946, 598] width 129 height 38
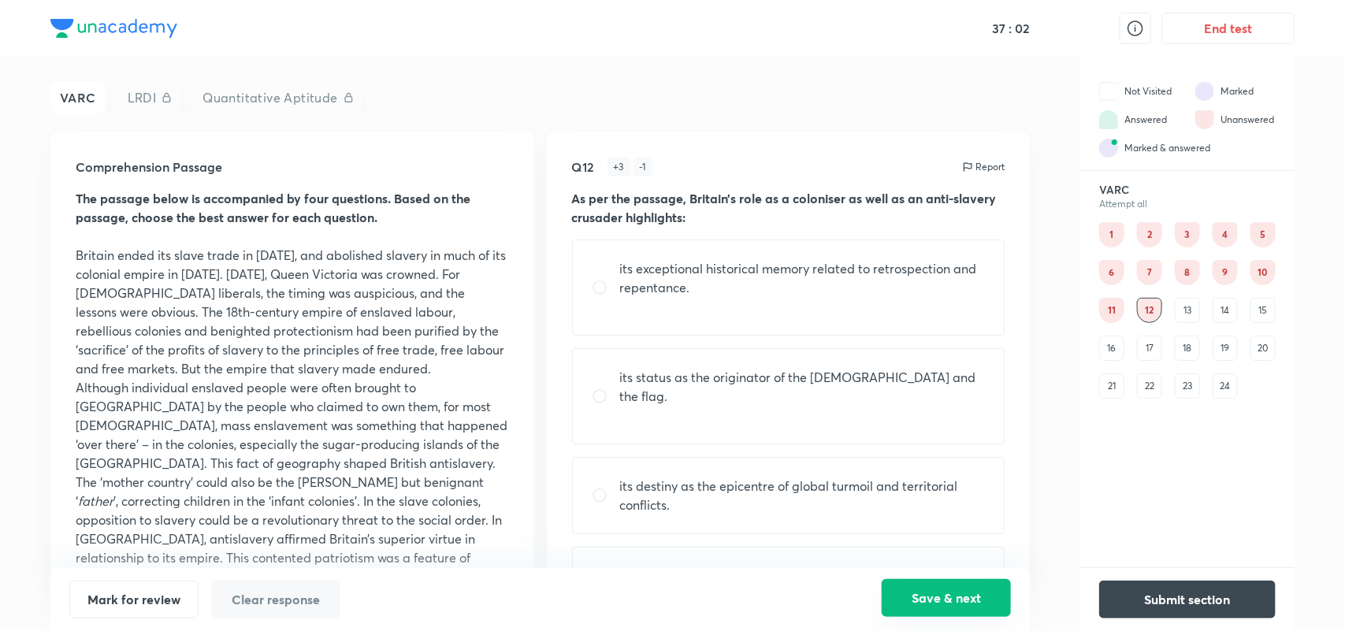
click at [961, 593] on button "Save & next" at bounding box center [946, 598] width 129 height 38
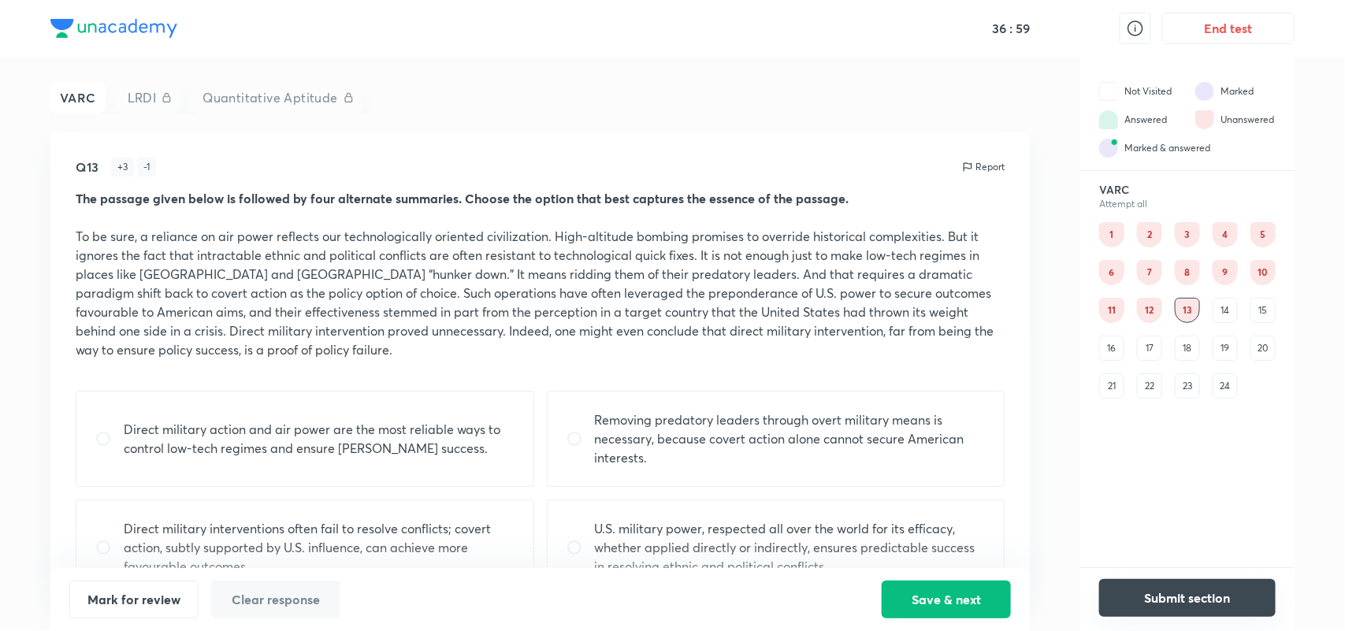
click at [1162, 593] on button "Submit section" at bounding box center [1187, 598] width 176 height 38
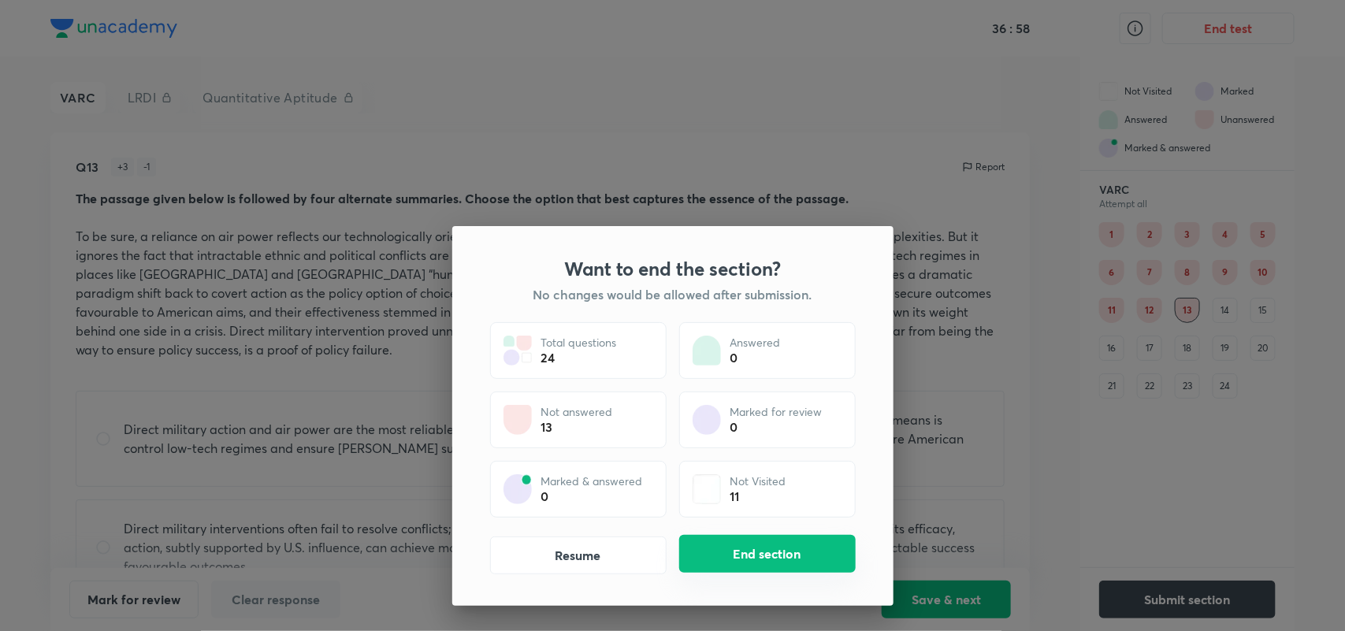
click at [770, 552] on button "End section" at bounding box center [767, 554] width 176 height 38
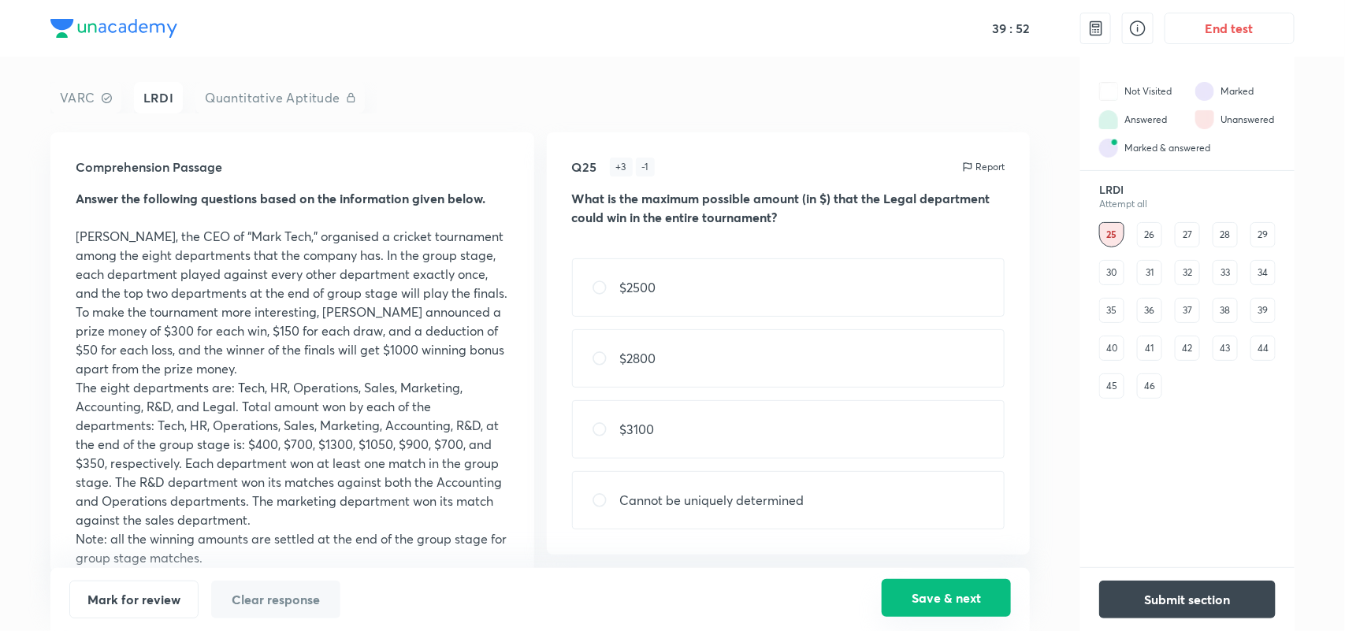
click at [978, 601] on button "Save & next" at bounding box center [946, 598] width 129 height 38
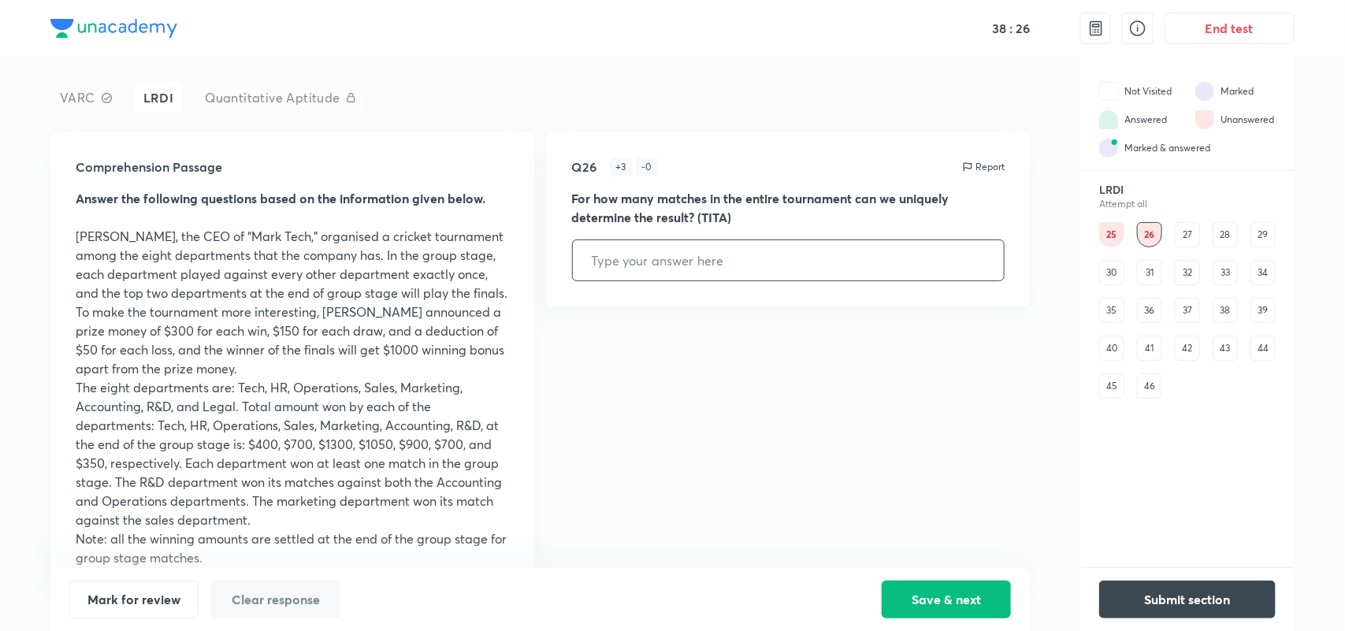
click at [84, 88] on div "VARC" at bounding box center [85, 98] width 71 height 32
click at [160, 99] on div "LRDI" at bounding box center [159, 98] width 50 height 32
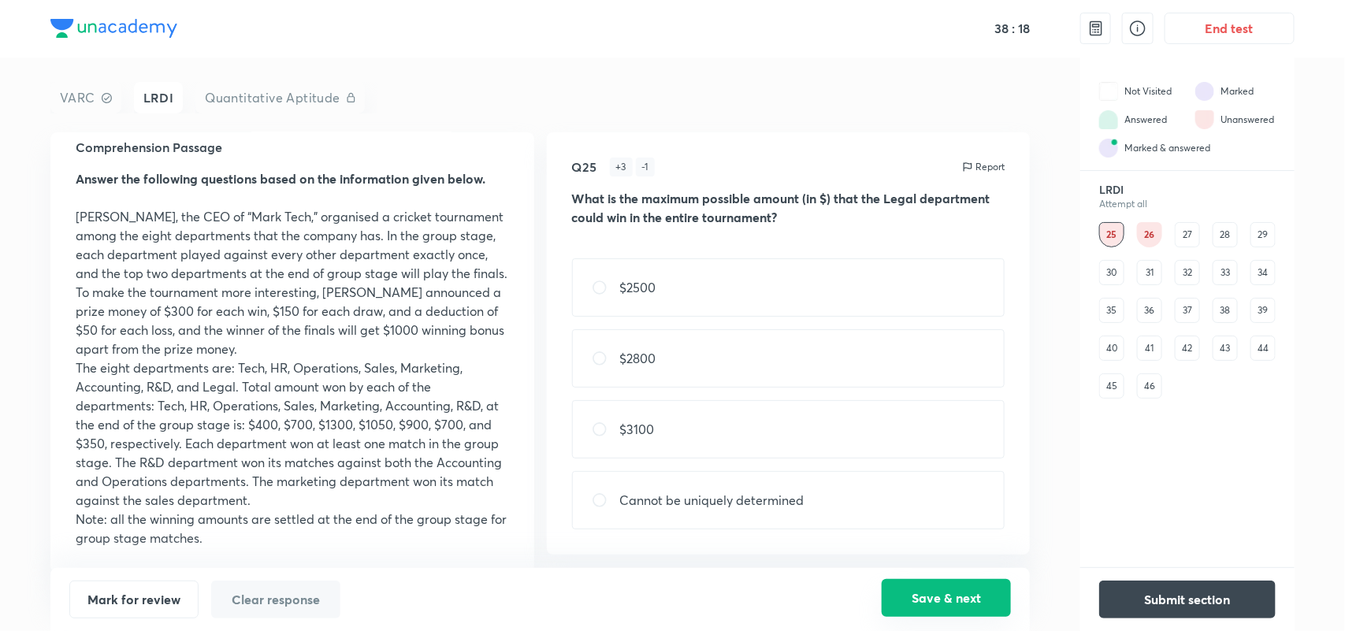
click at [962, 596] on button "Save & next" at bounding box center [946, 598] width 129 height 38
click at [947, 591] on button "Save & next" at bounding box center [946, 598] width 129 height 38
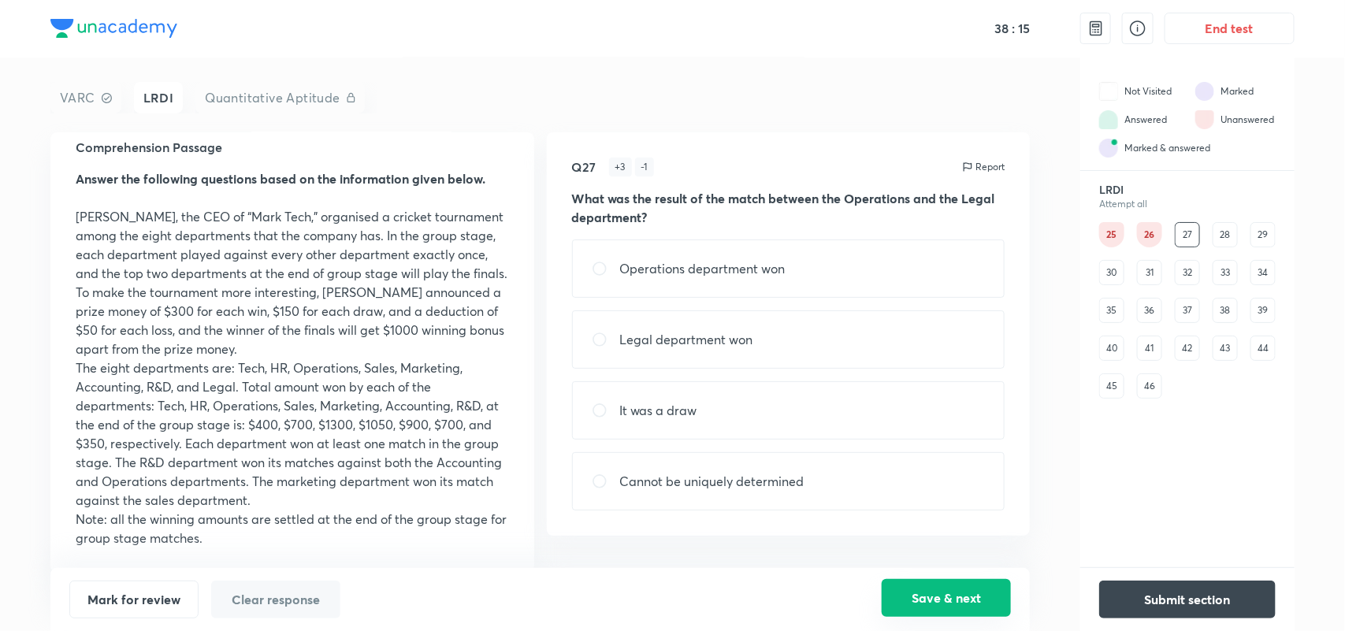
scroll to position [0, 0]
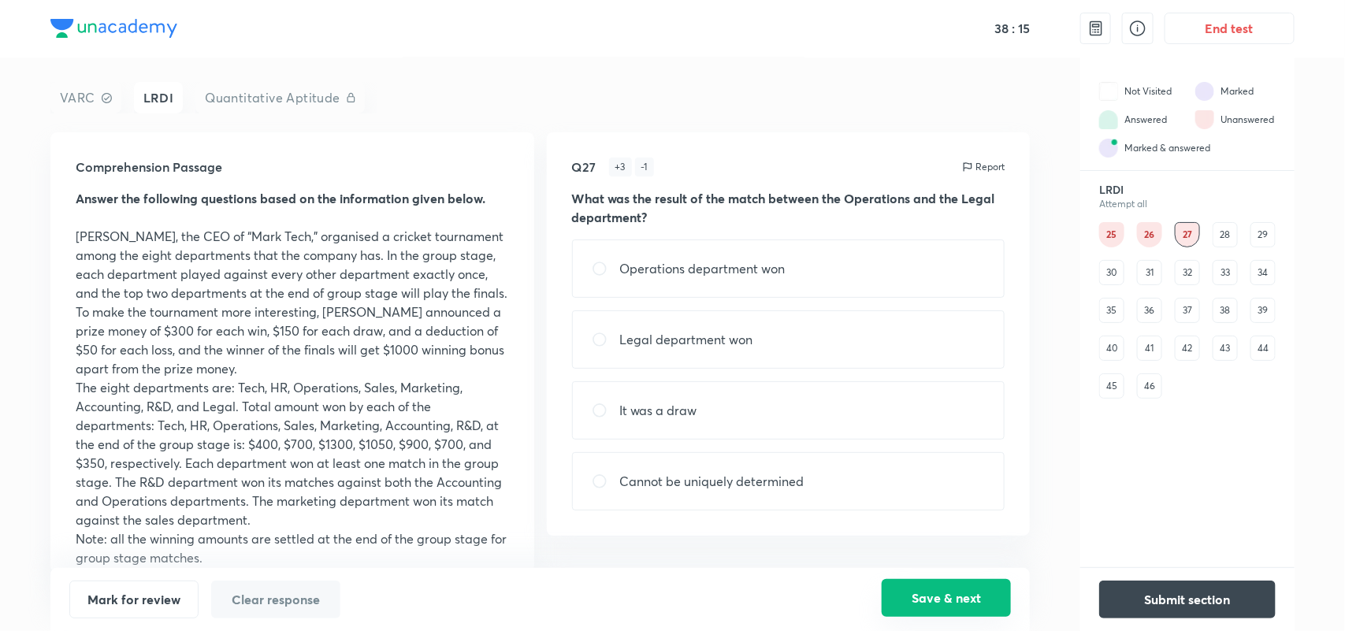
click at [947, 591] on button "Save & next" at bounding box center [946, 598] width 129 height 38
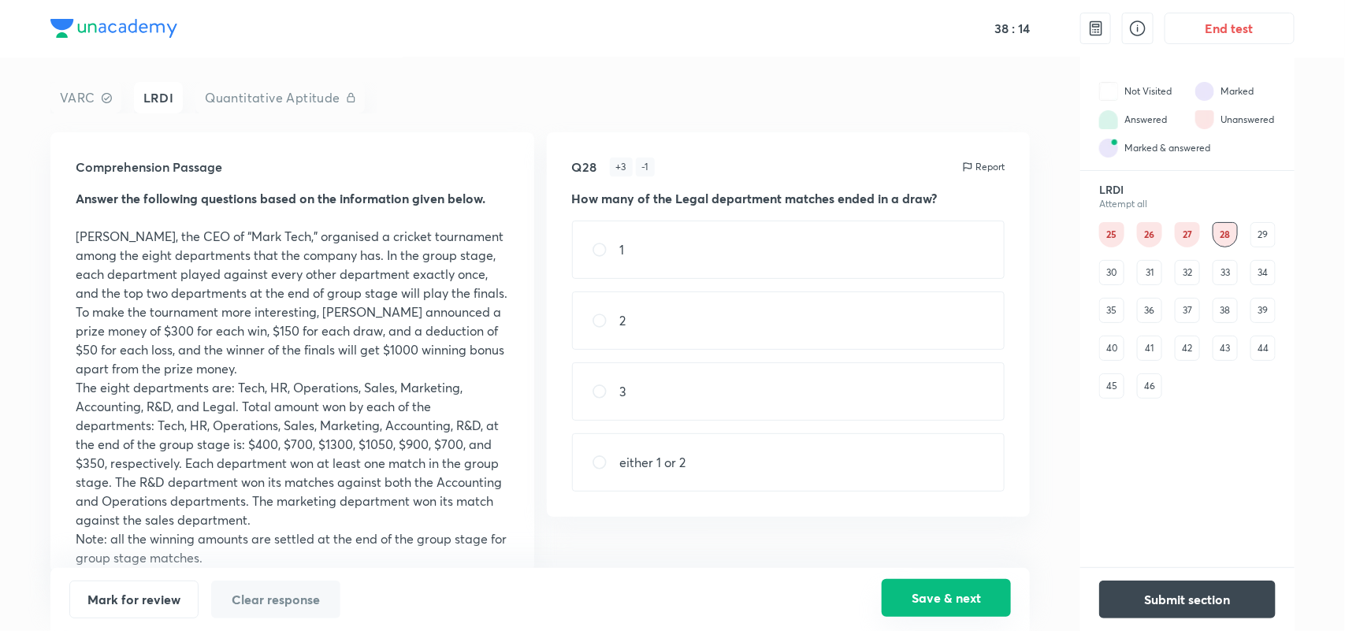
click at [947, 591] on button "Save & next" at bounding box center [946, 598] width 129 height 38
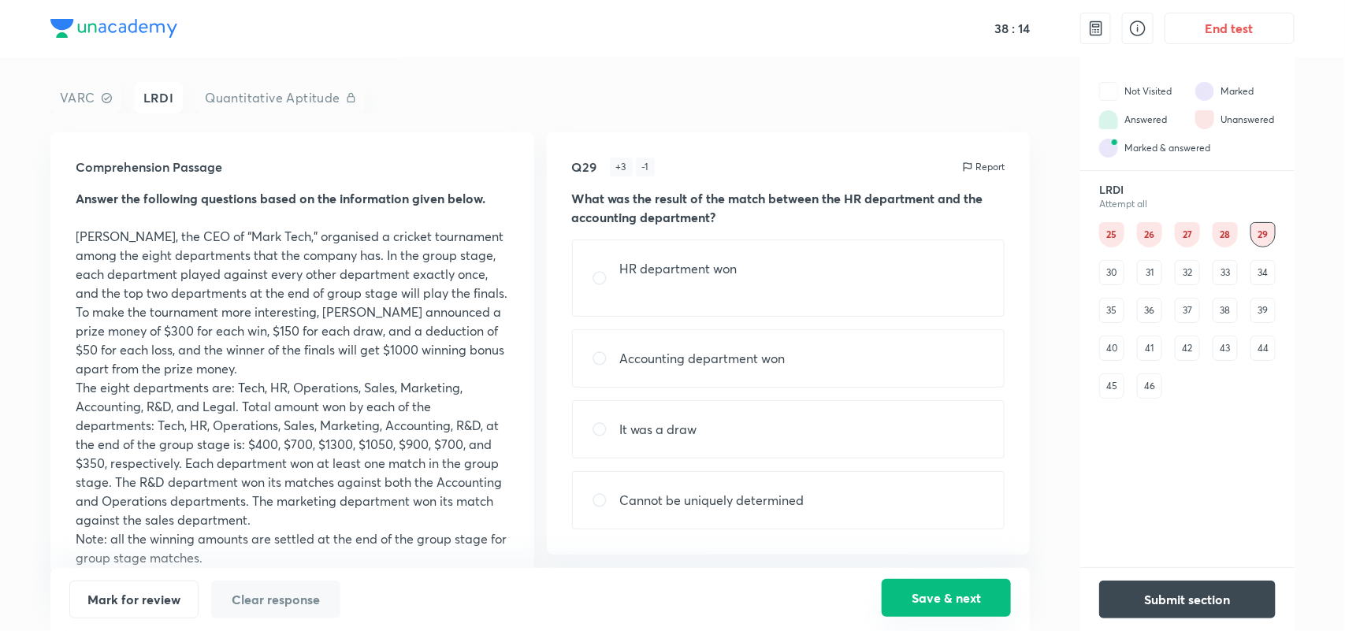
click at [947, 591] on button "Save & next" at bounding box center [946, 598] width 129 height 38
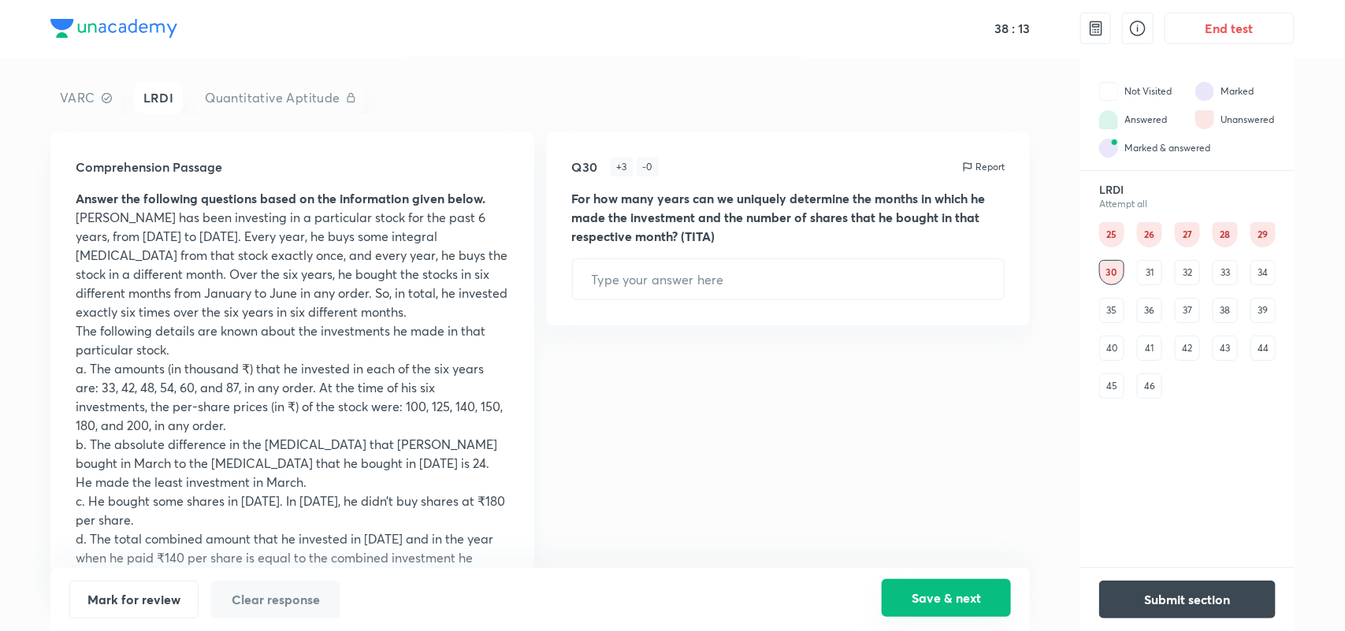
click at [947, 591] on button "Save & next" at bounding box center [946, 598] width 129 height 38
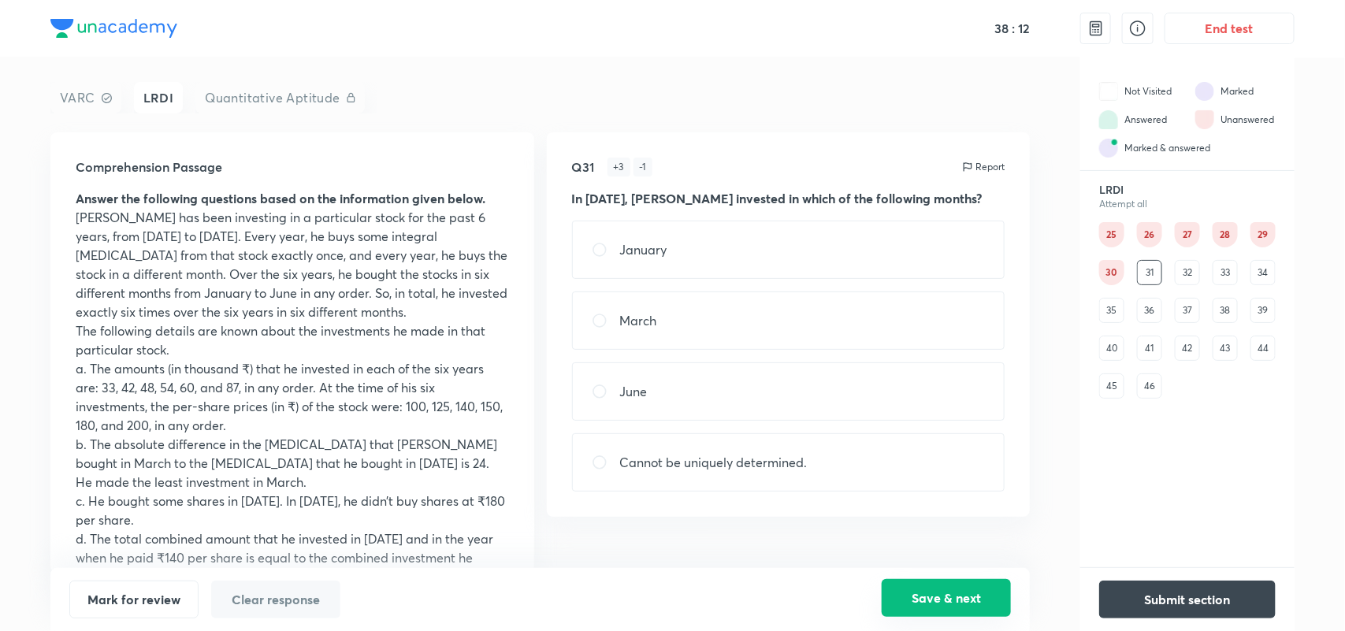
click at [947, 591] on button "Save & next" at bounding box center [946, 598] width 129 height 38
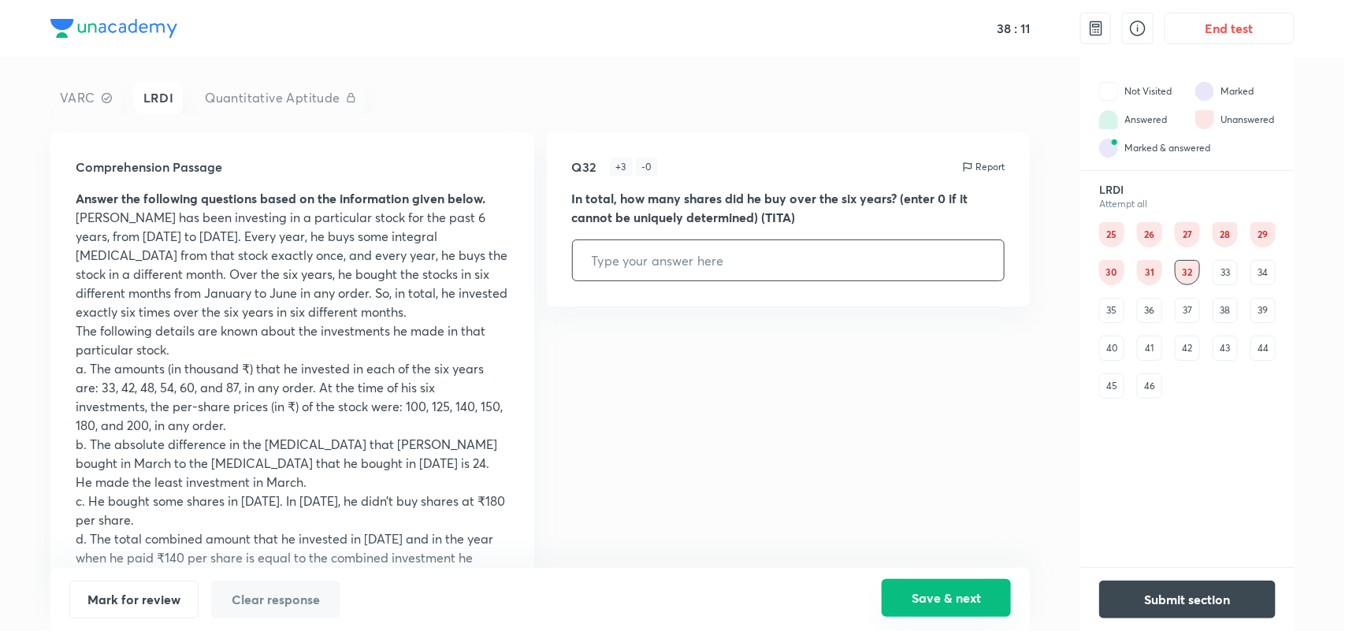
click at [947, 591] on button "Save & next" at bounding box center [946, 598] width 129 height 38
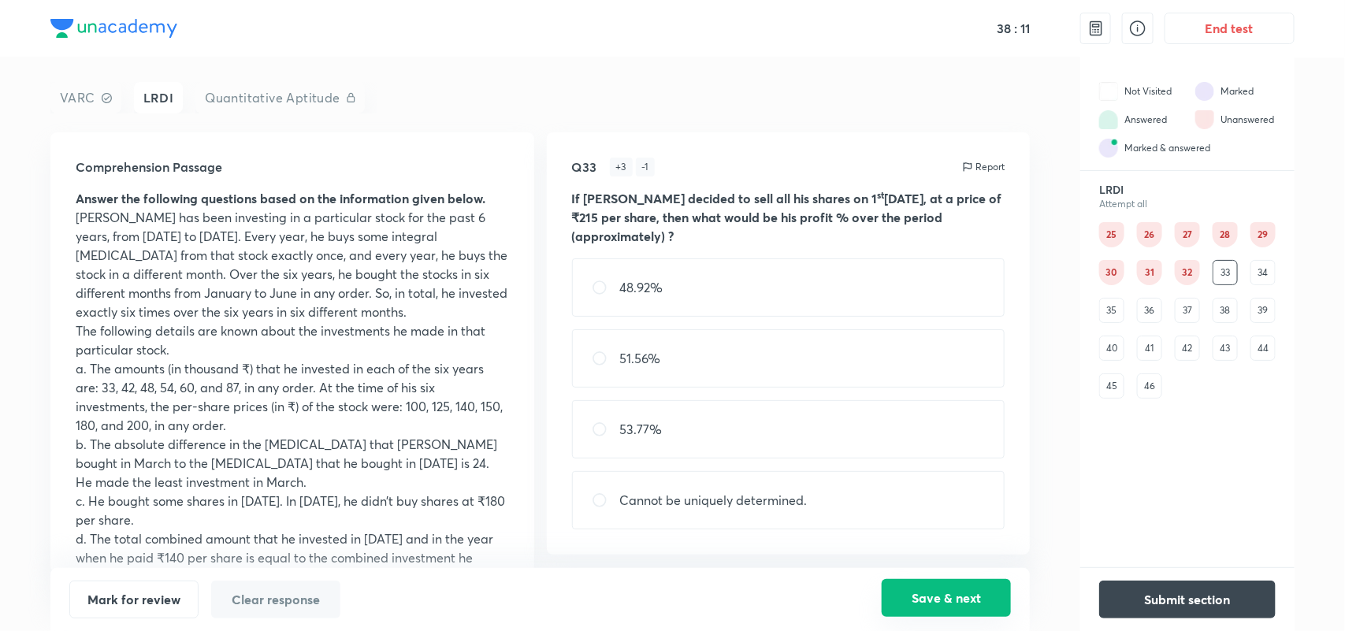
click at [947, 591] on button "Save & next" at bounding box center [946, 598] width 129 height 38
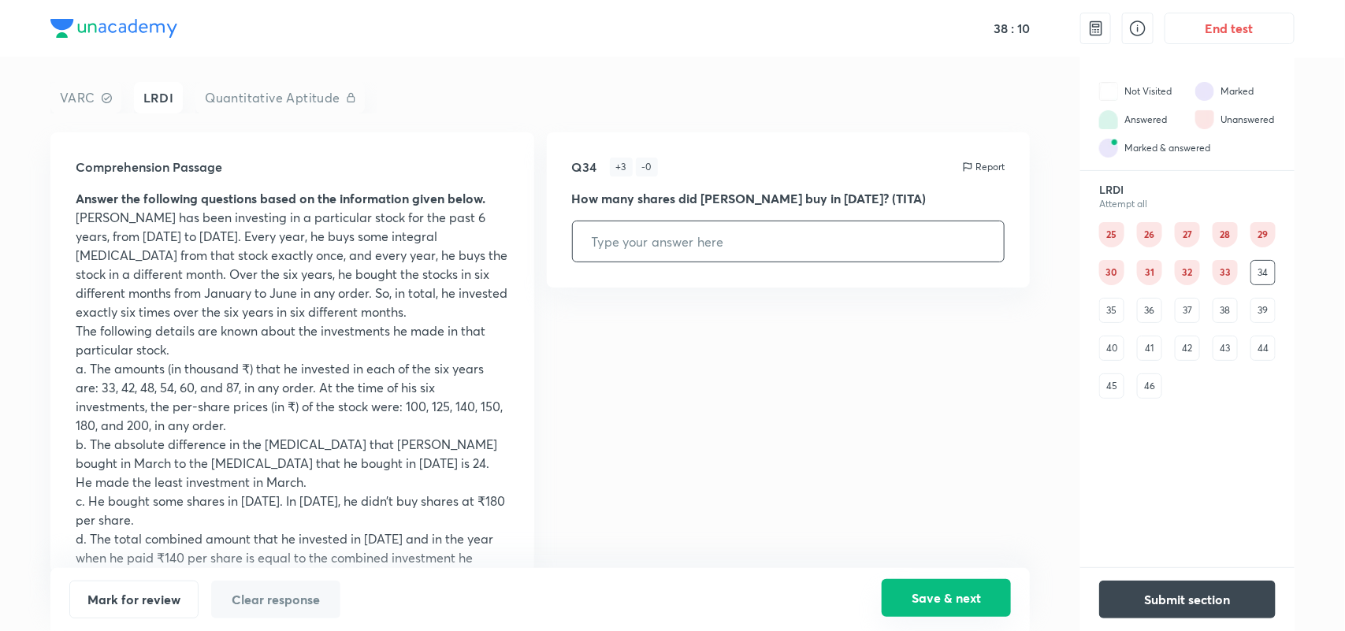
click at [947, 591] on button "Save & next" at bounding box center [946, 598] width 129 height 38
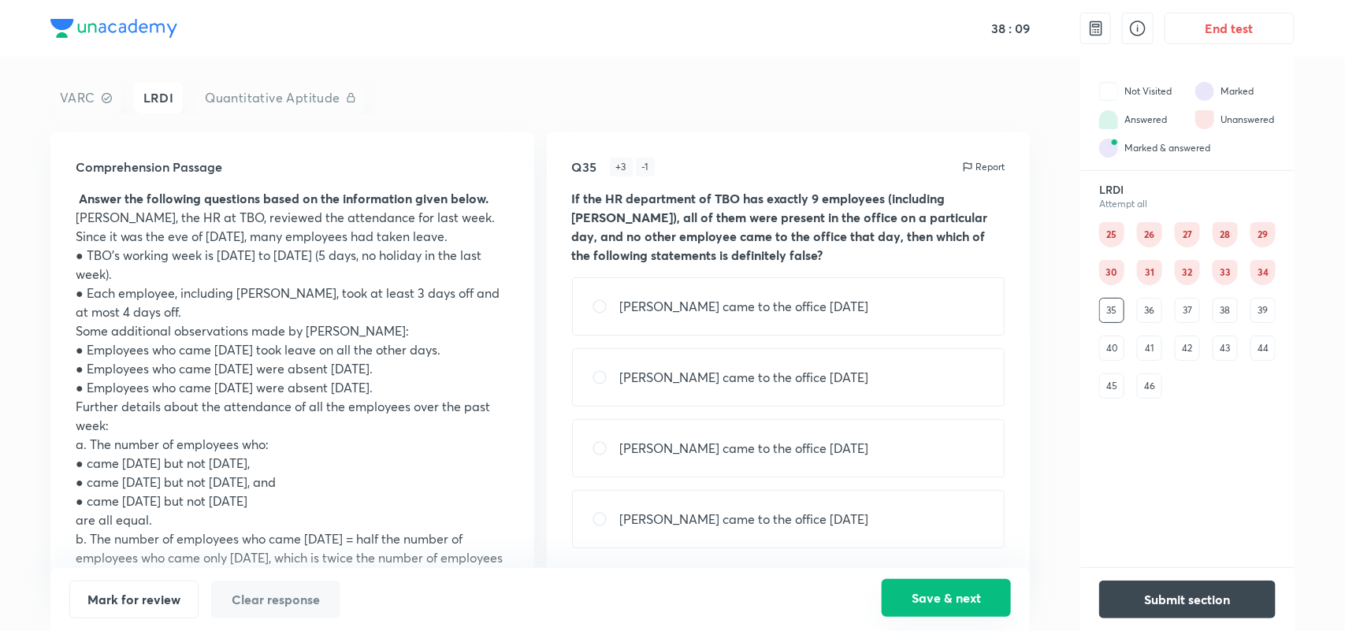
click at [947, 591] on button "Save & next" at bounding box center [946, 598] width 129 height 38
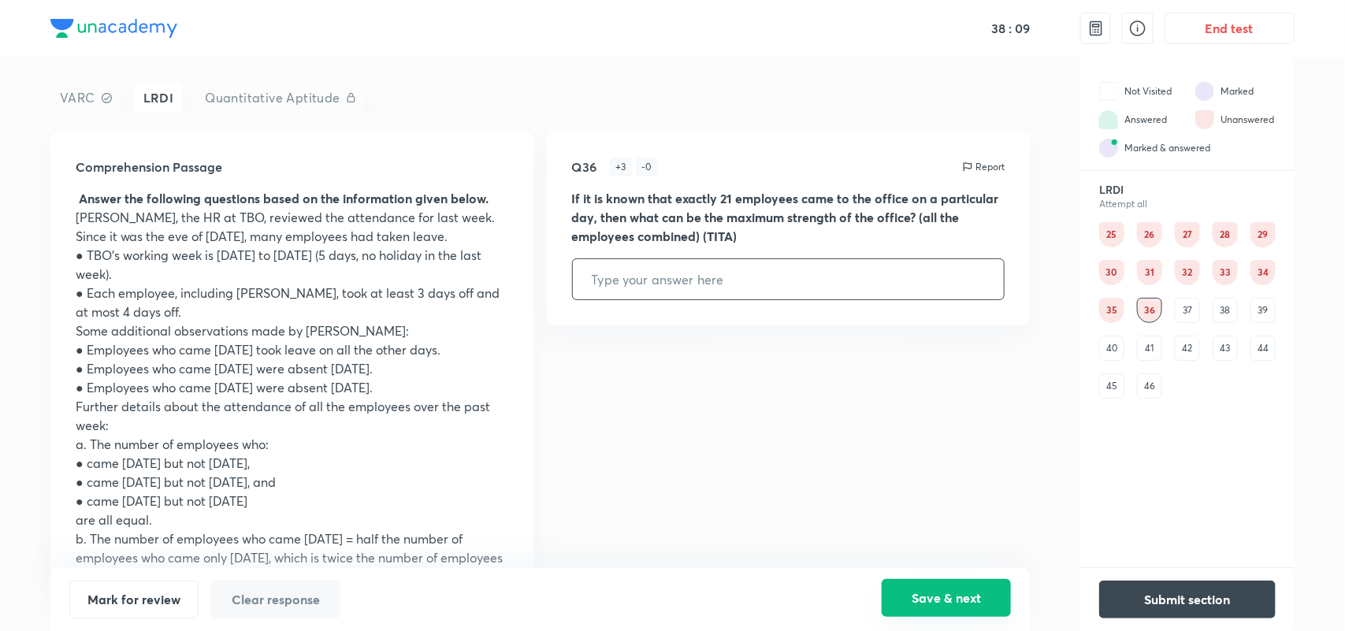
click at [947, 591] on button "Save & next" at bounding box center [946, 598] width 129 height 38
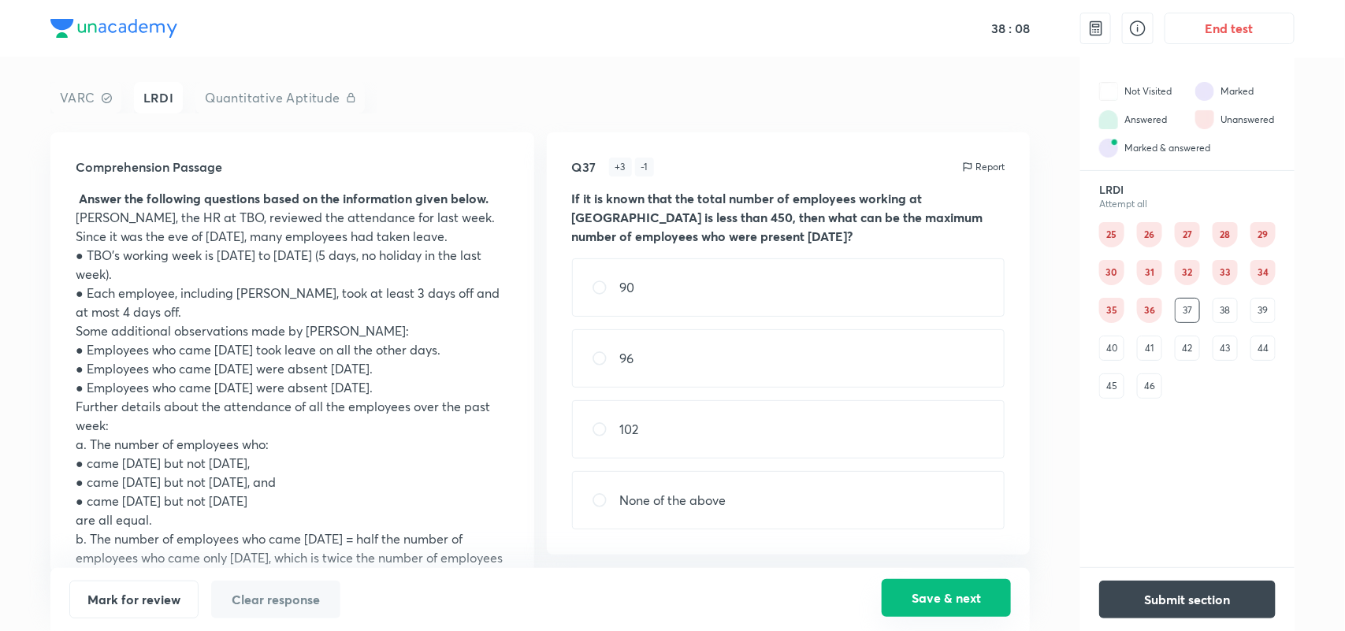
click at [947, 591] on button "Save & next" at bounding box center [946, 598] width 129 height 38
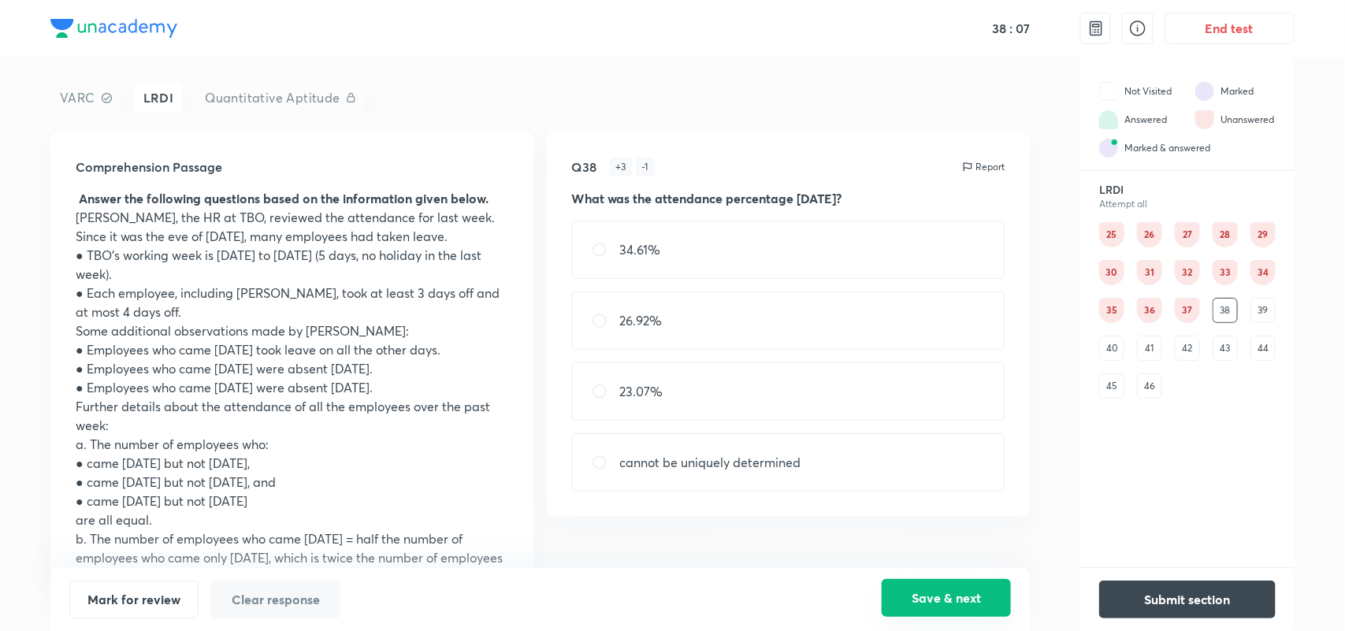
click at [947, 591] on button "Save & next" at bounding box center [946, 598] width 129 height 38
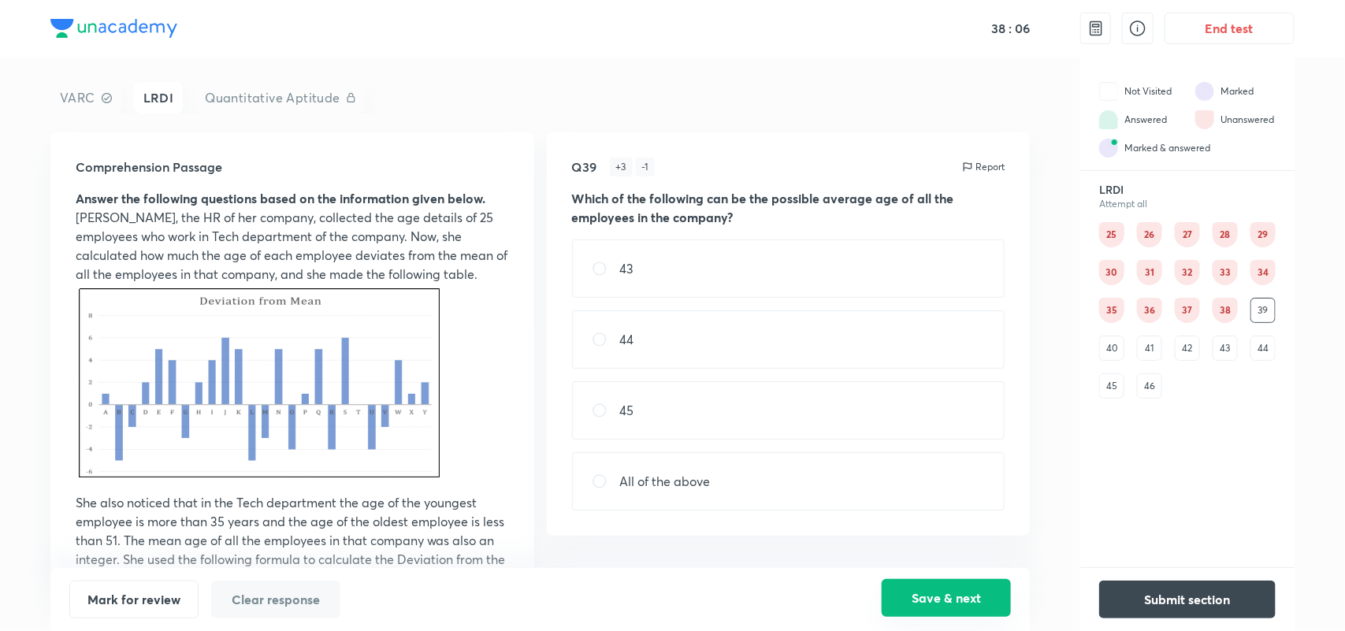
click at [947, 591] on button "Save & next" at bounding box center [946, 598] width 129 height 38
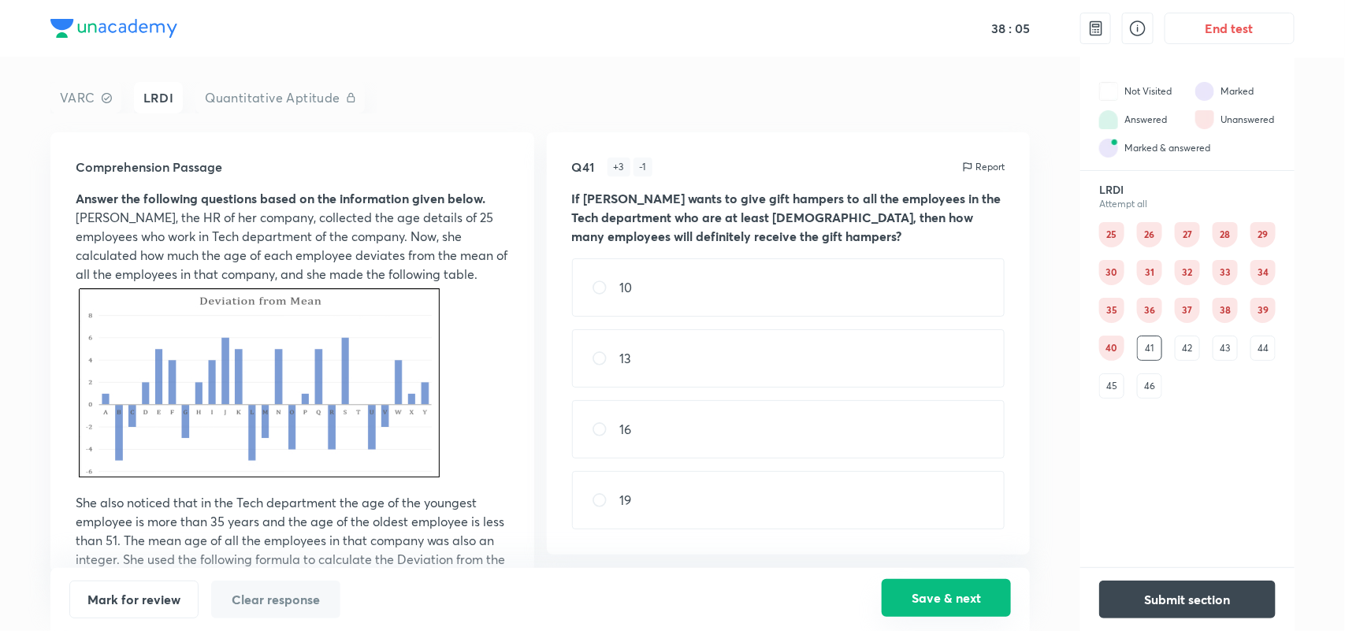
click at [947, 591] on button "Save & next" at bounding box center [946, 598] width 129 height 38
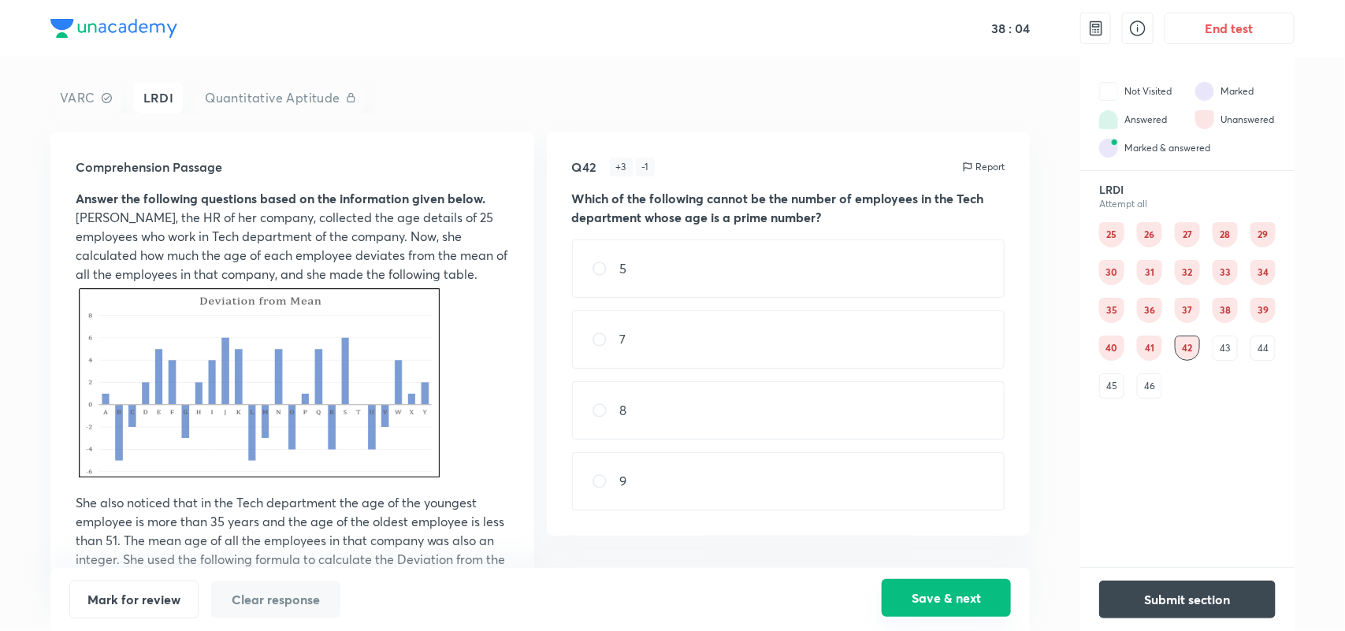
click at [947, 591] on button "Save & next" at bounding box center [946, 598] width 129 height 38
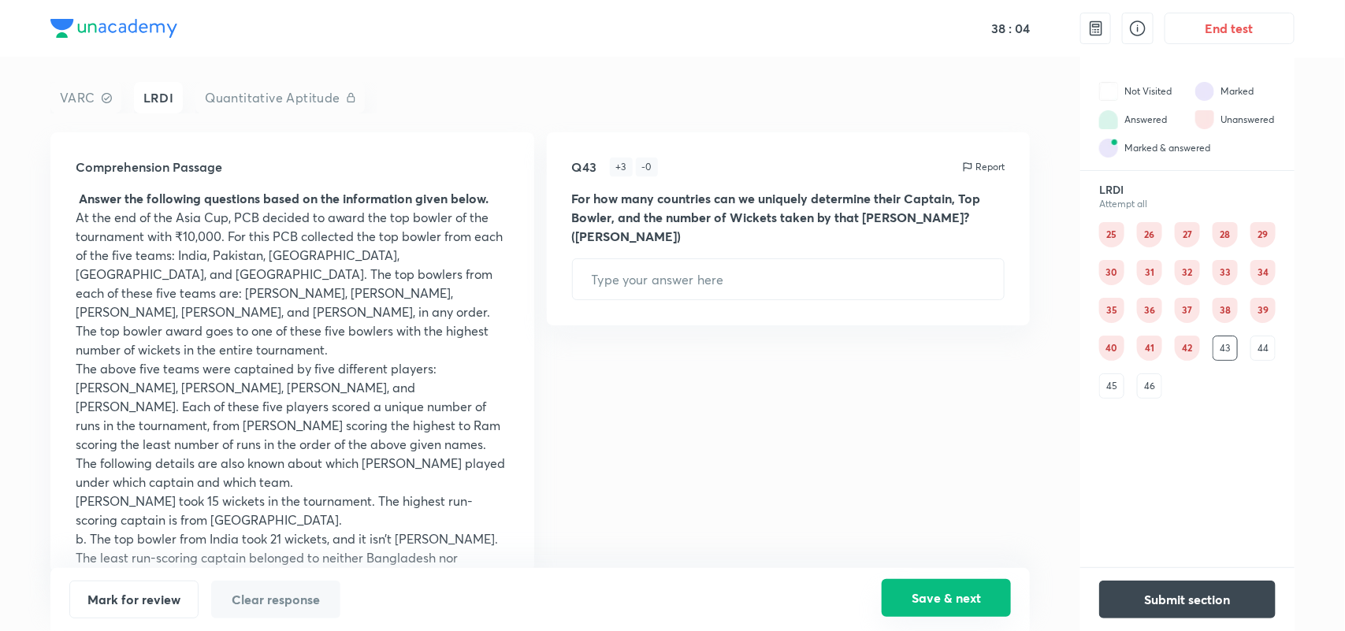
click at [947, 591] on button "Save & next" at bounding box center [946, 598] width 129 height 38
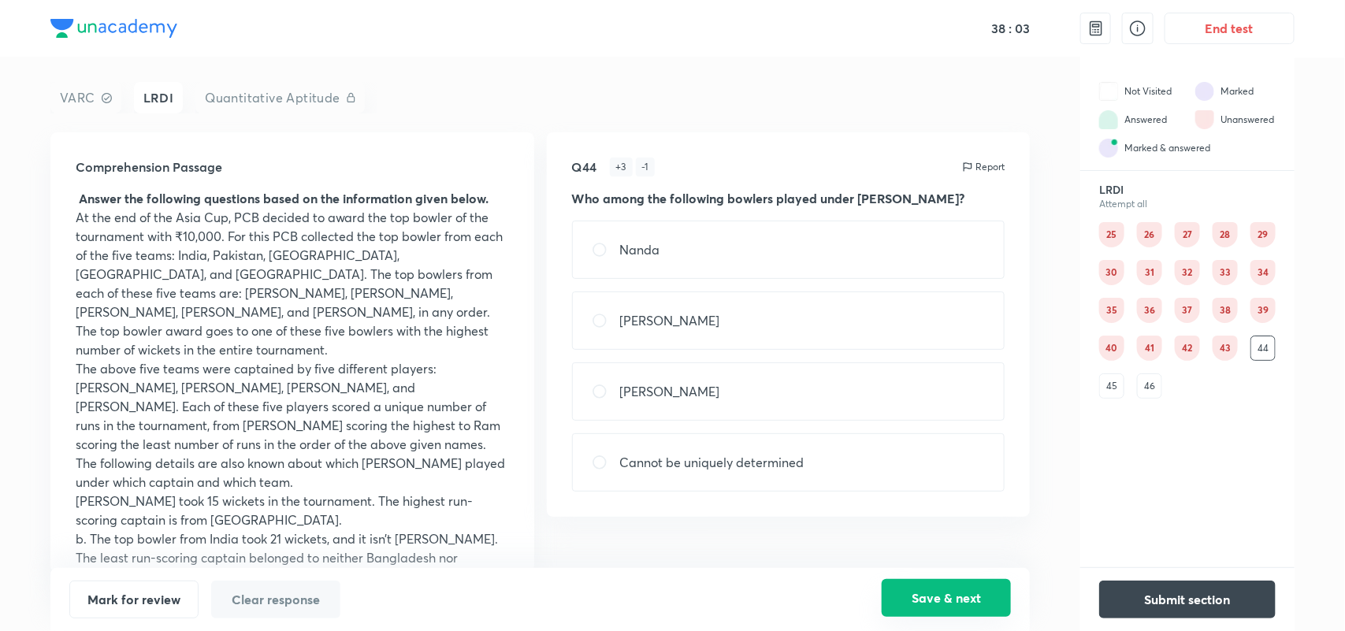
click at [947, 591] on button "Save & next" at bounding box center [946, 598] width 129 height 38
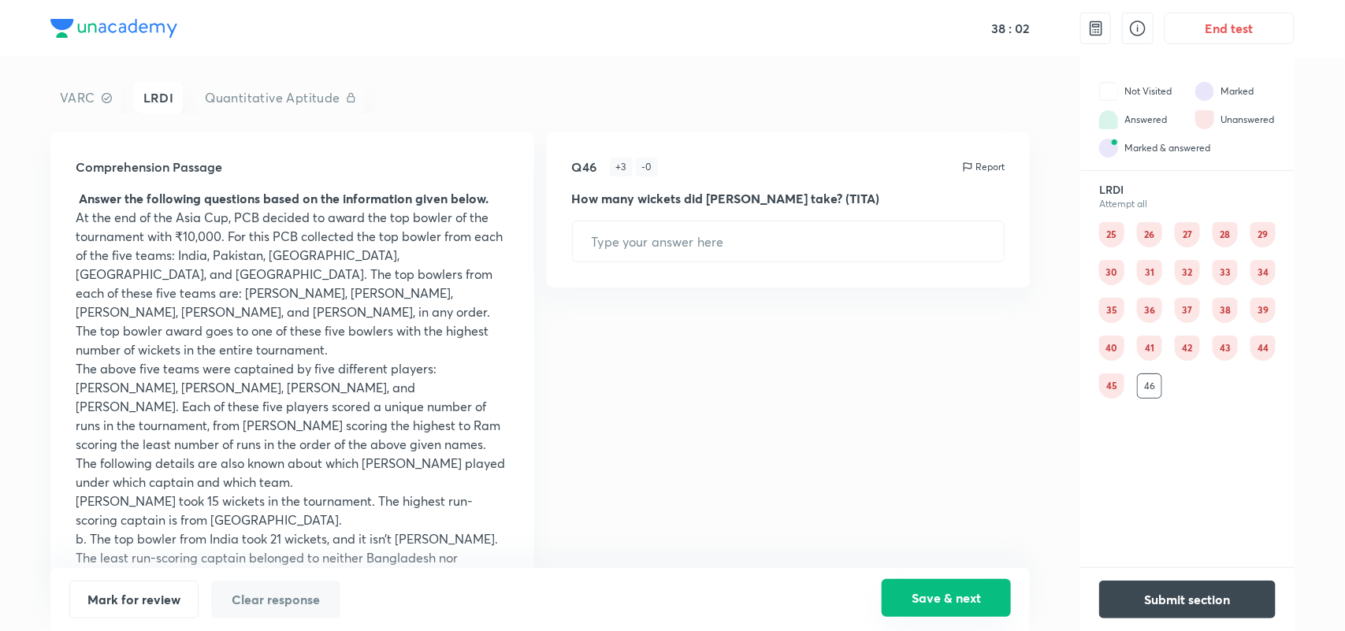
click at [947, 591] on button "Save & next" at bounding box center [946, 598] width 129 height 38
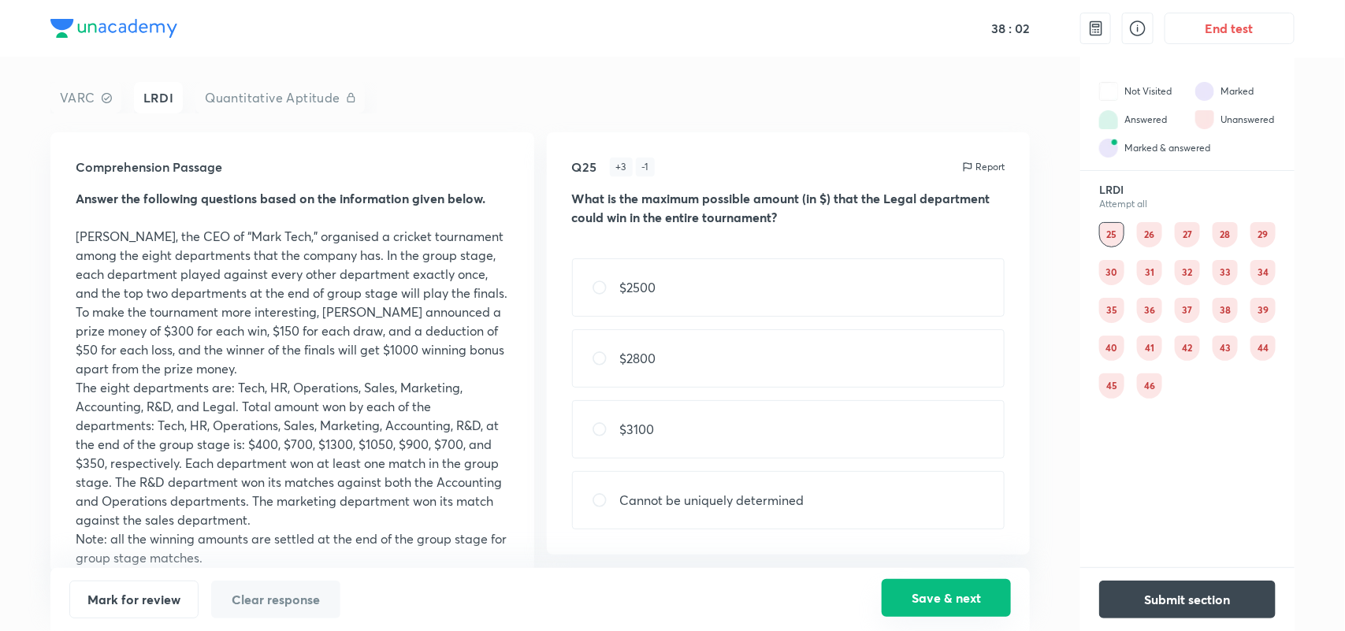
click at [947, 591] on button "Save & next" at bounding box center [946, 598] width 129 height 38
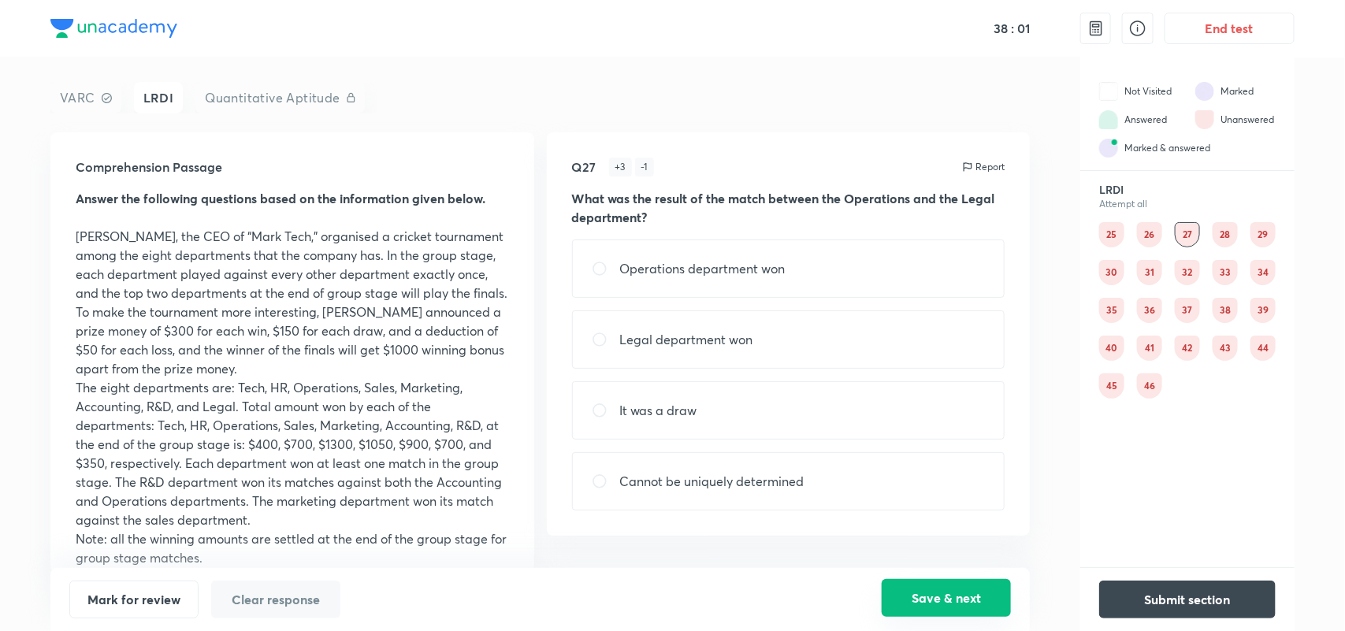
click at [947, 591] on button "Save & next" at bounding box center [946, 598] width 129 height 38
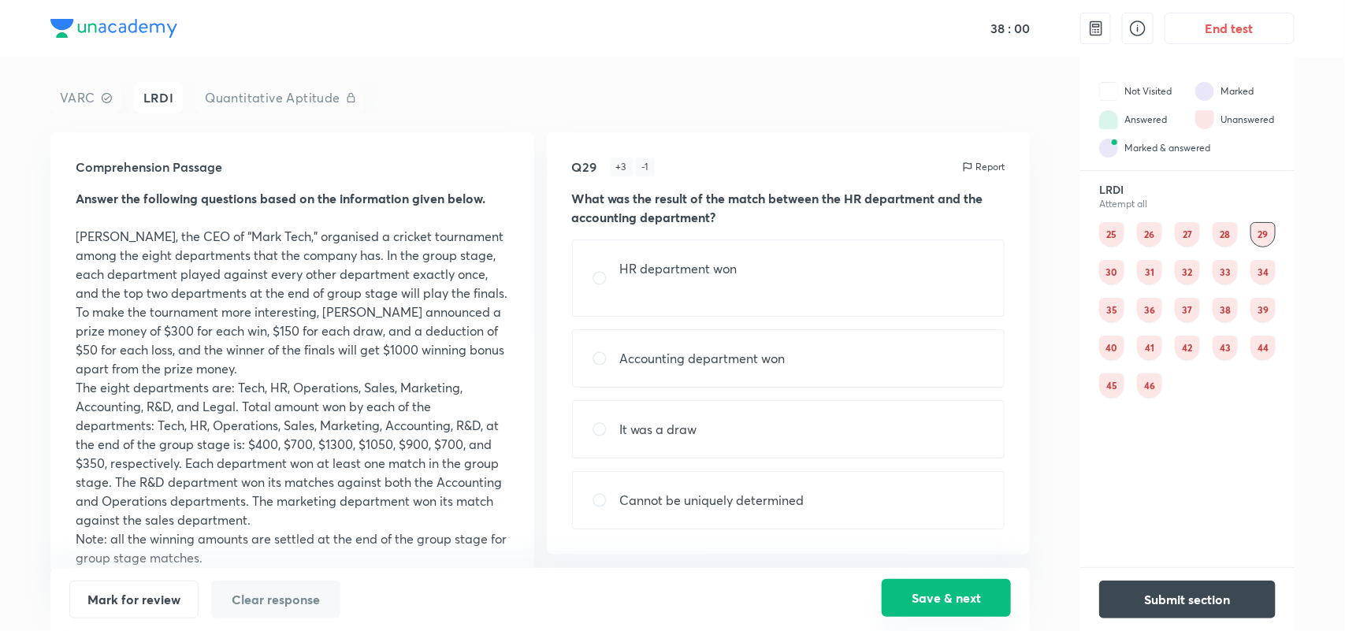
click at [947, 591] on button "Save & next" at bounding box center [946, 598] width 129 height 38
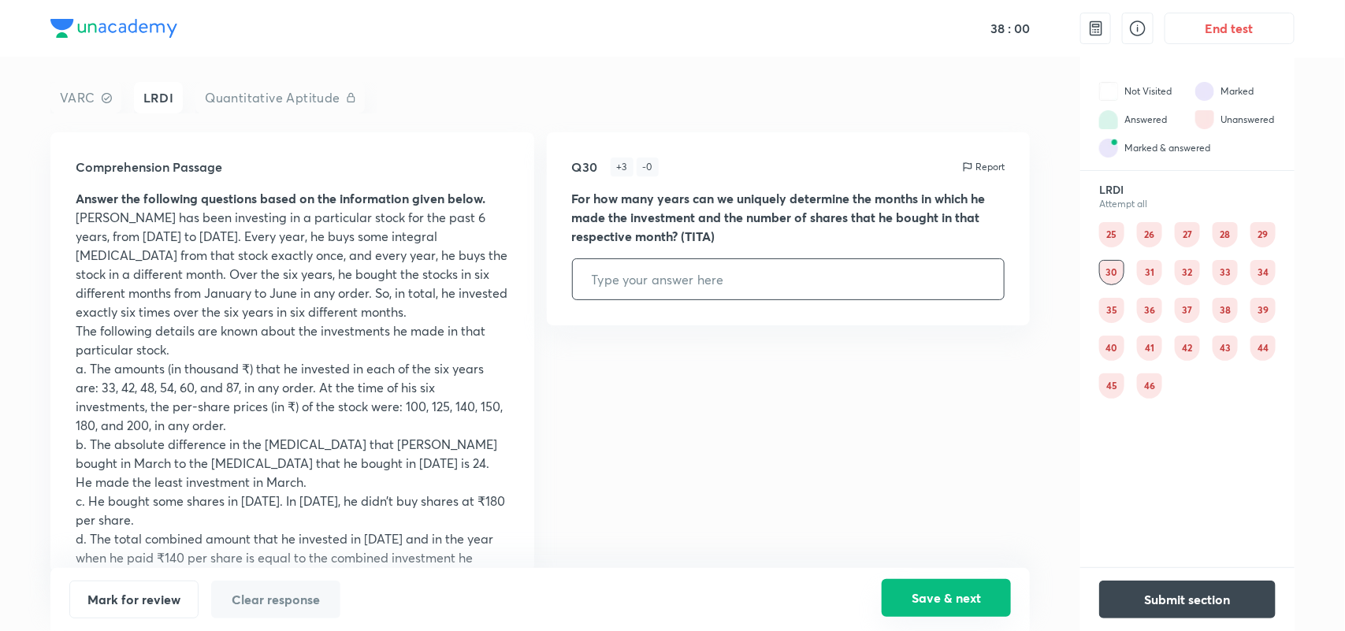
click at [947, 591] on button "Save & next" at bounding box center [946, 598] width 129 height 38
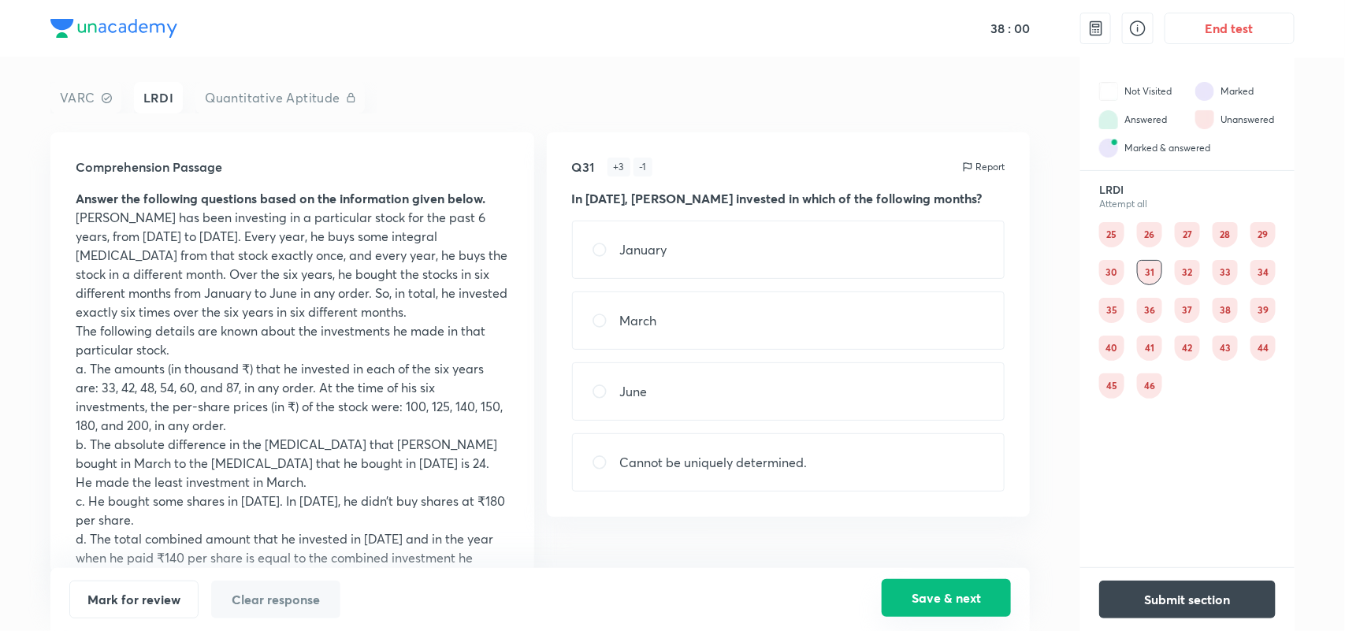
click at [947, 591] on button "Save & next" at bounding box center [946, 598] width 129 height 38
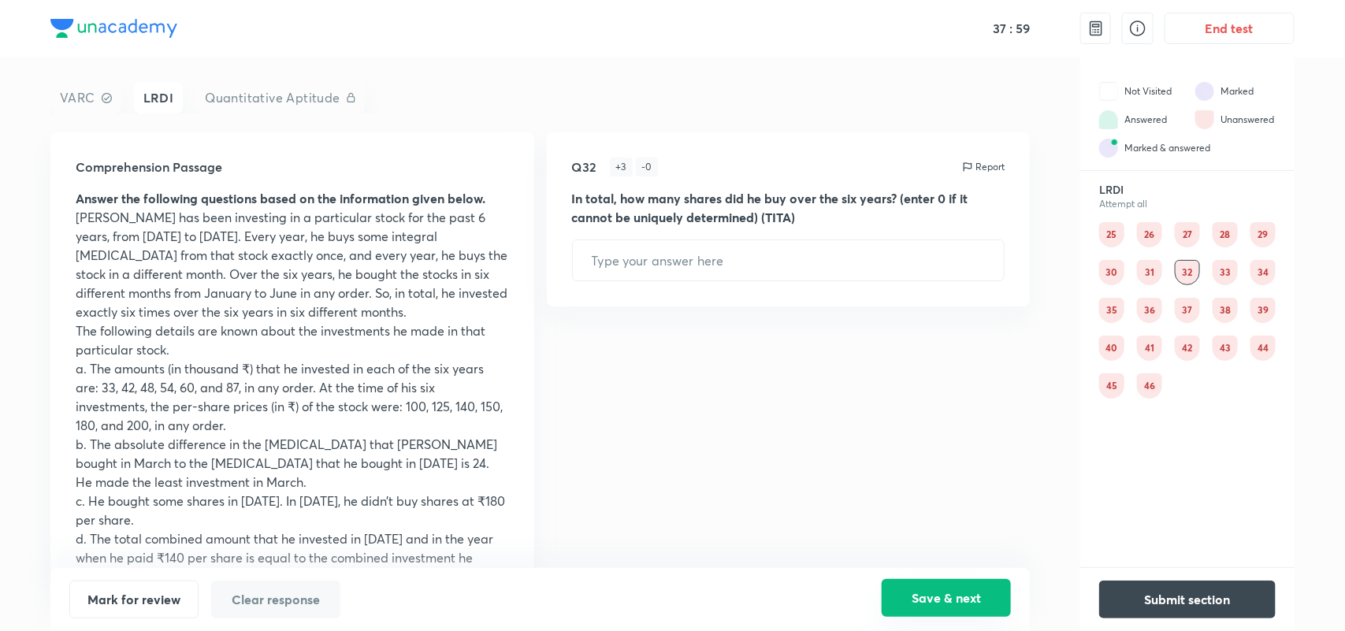
click at [947, 591] on button "Save & next" at bounding box center [946, 598] width 129 height 38
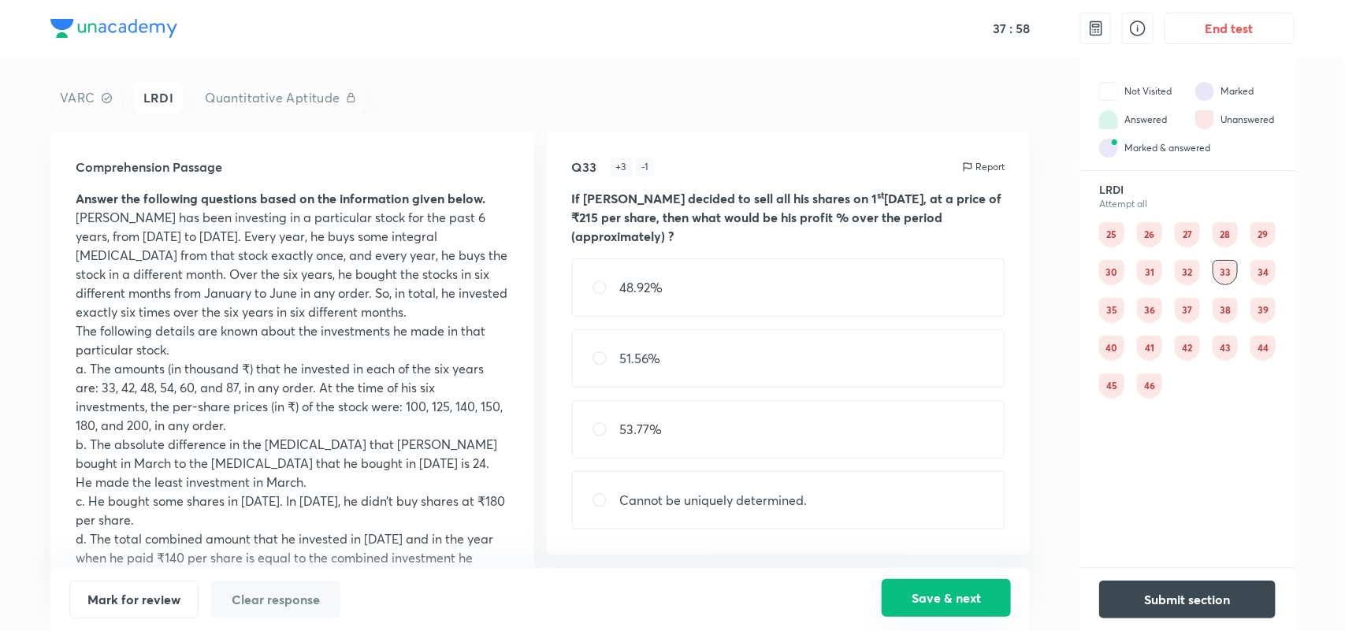
click at [947, 591] on button "Save & next" at bounding box center [946, 598] width 129 height 38
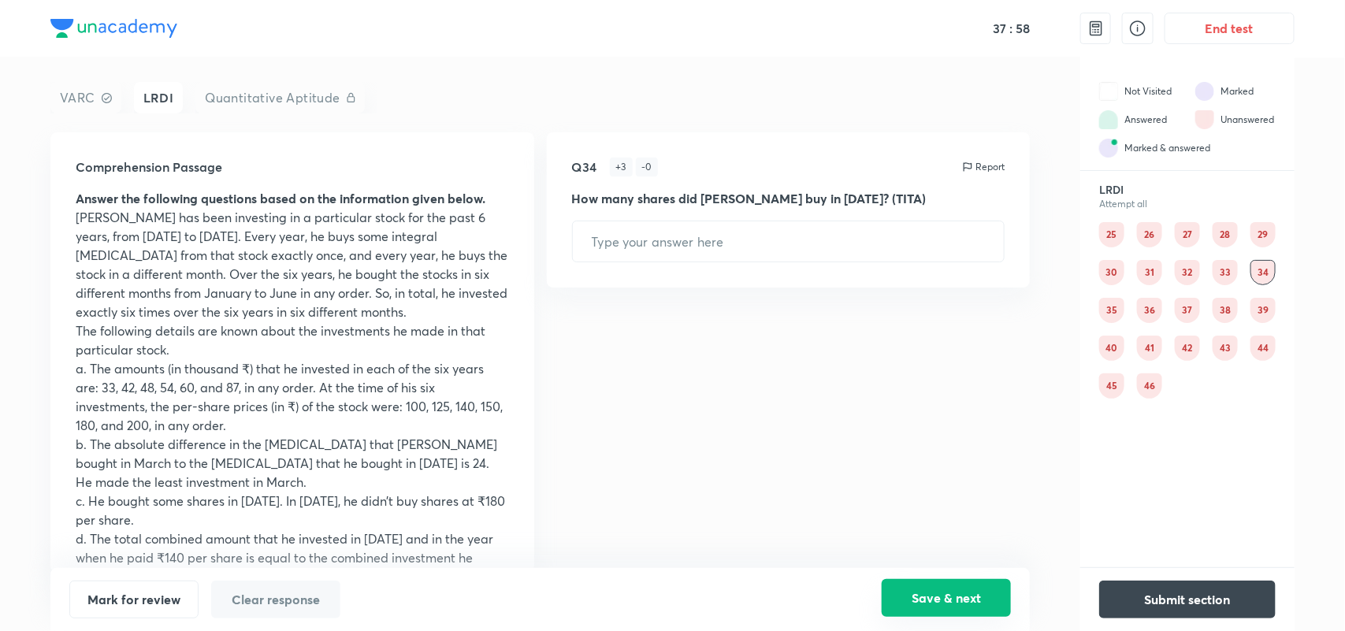
click at [947, 591] on button "Save & next" at bounding box center [946, 598] width 129 height 38
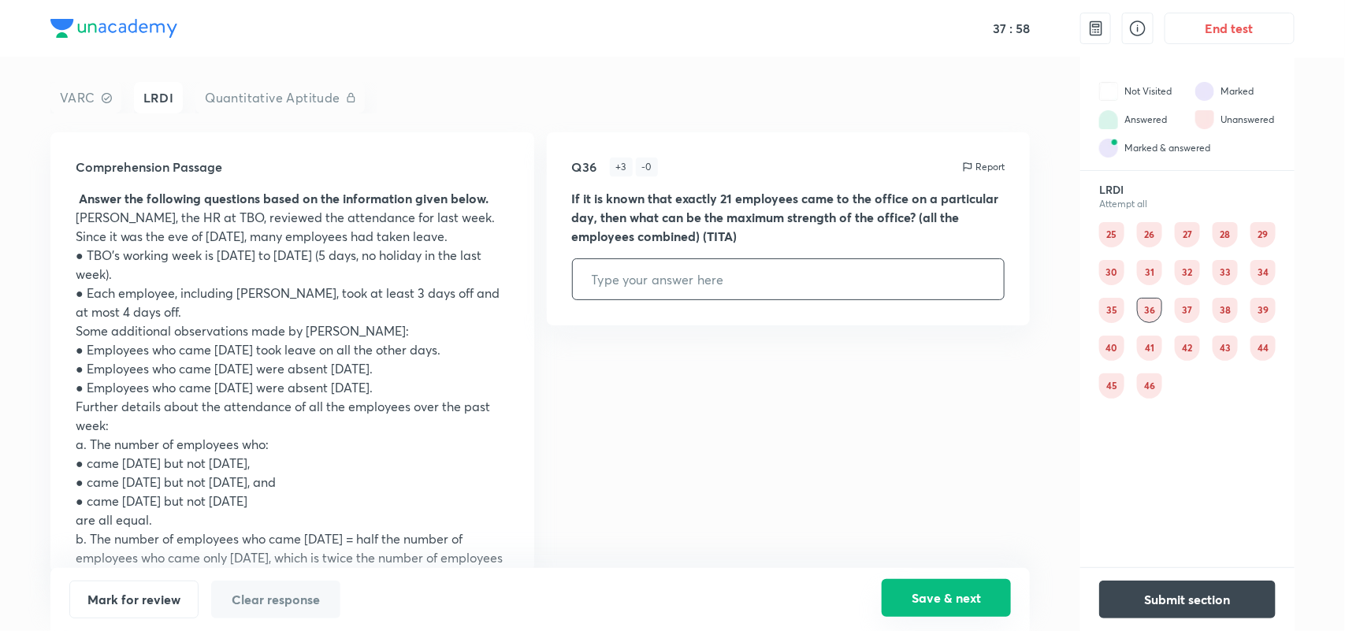
click at [947, 591] on button "Save & next" at bounding box center [946, 598] width 129 height 38
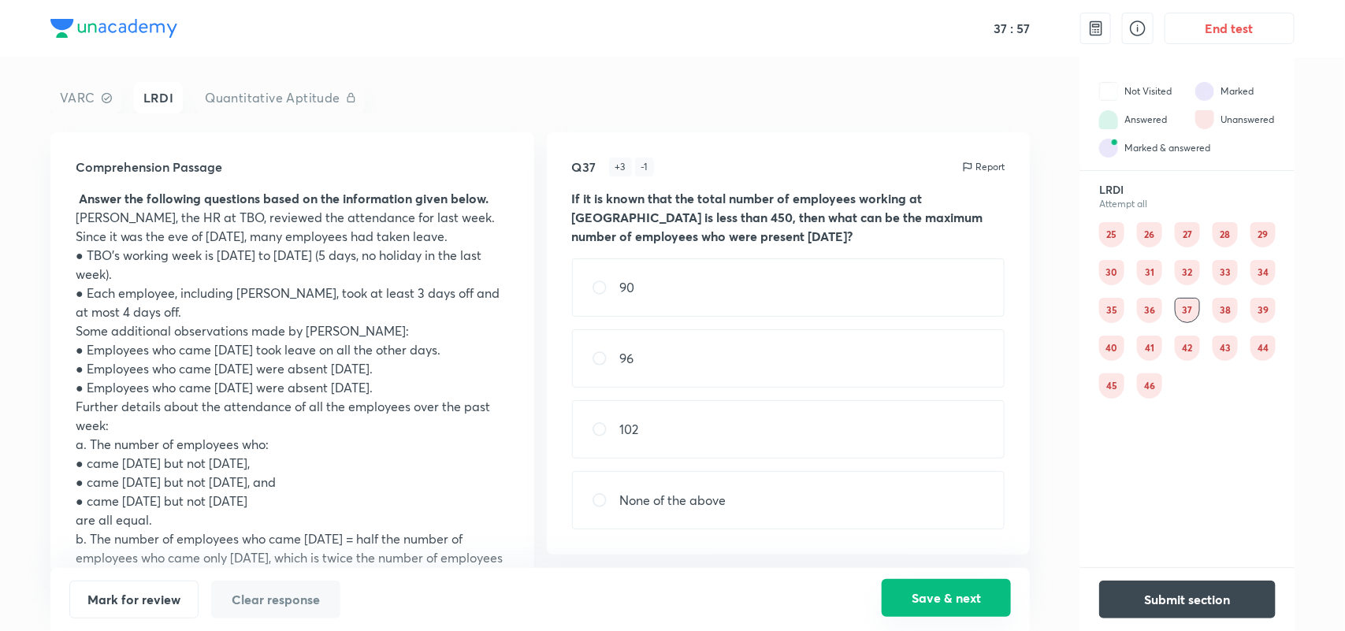
click at [947, 591] on button "Save & next" at bounding box center [946, 598] width 129 height 38
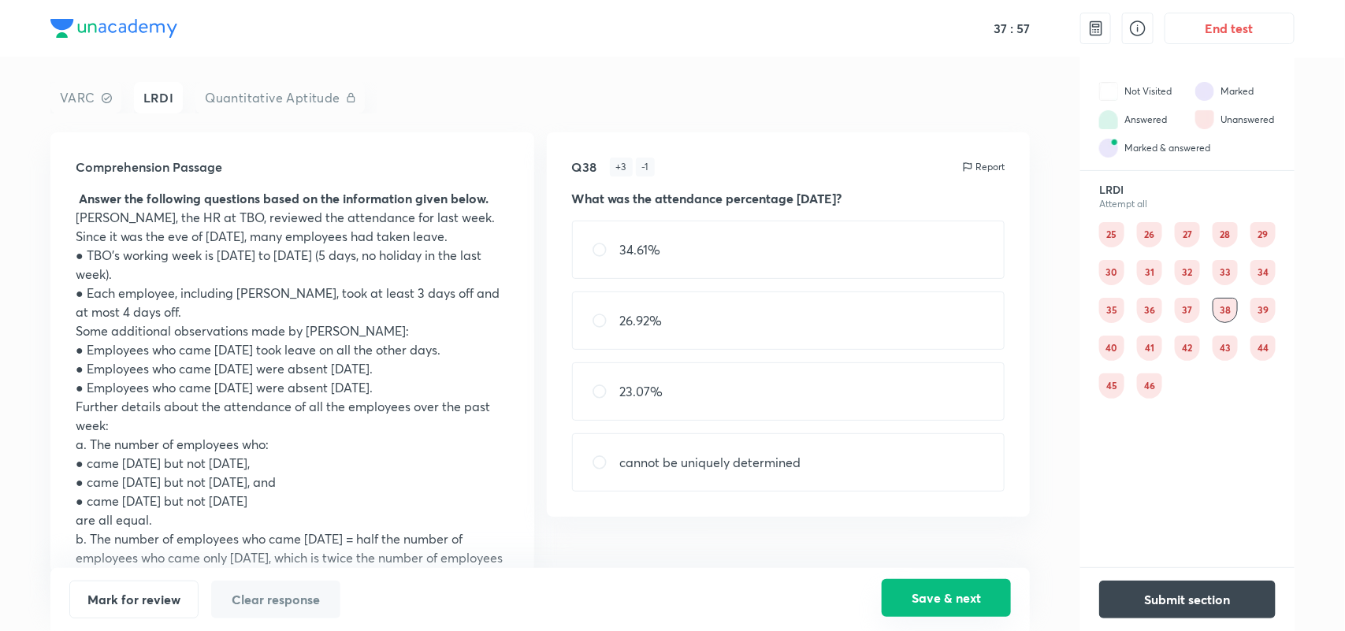
click at [947, 591] on button "Save & next" at bounding box center [946, 598] width 129 height 38
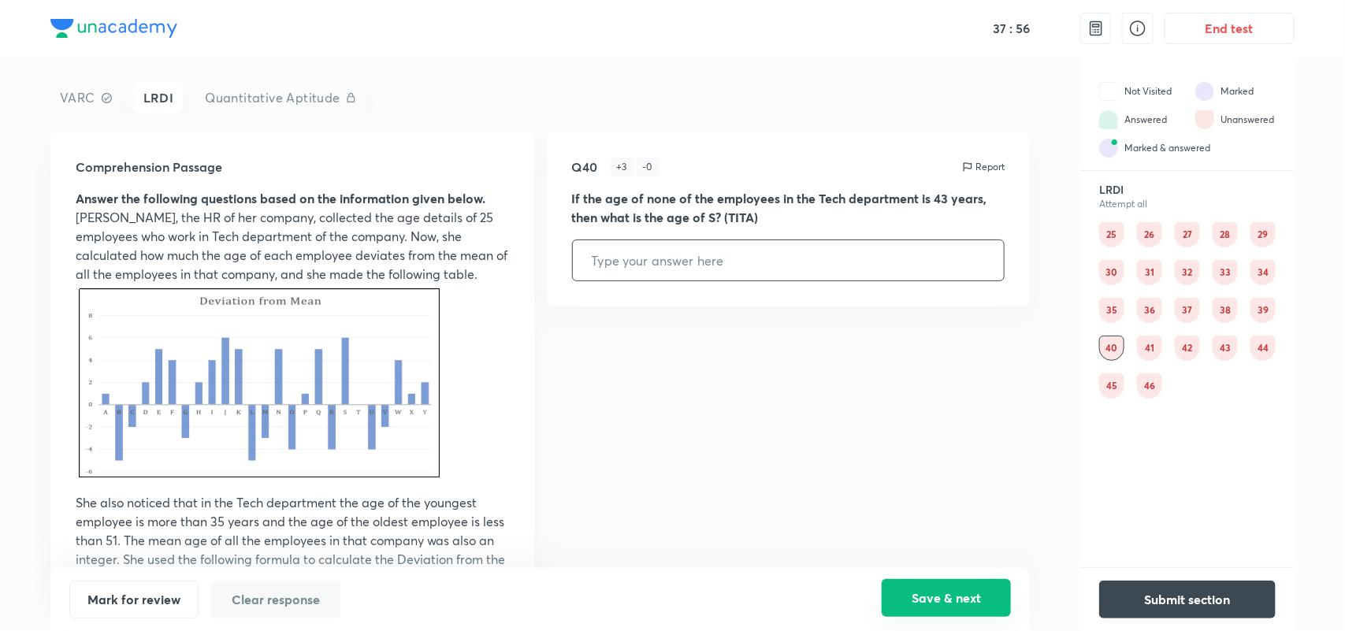
click at [947, 591] on button "Save & next" at bounding box center [946, 598] width 129 height 38
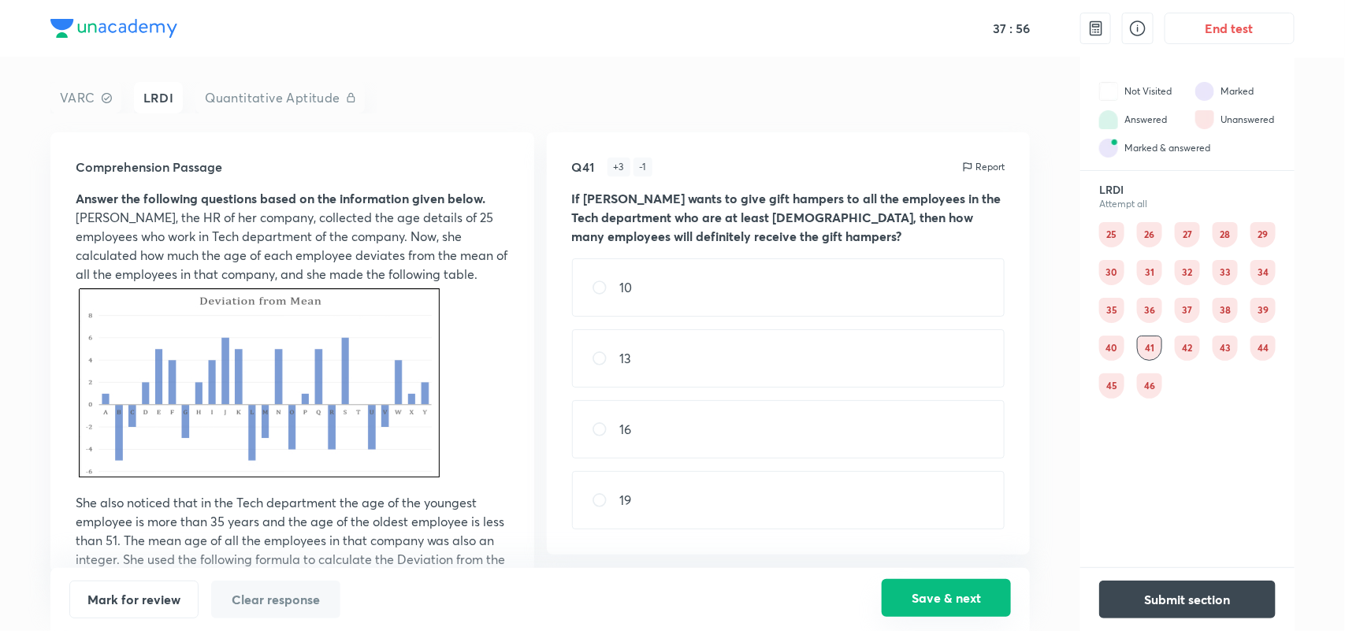
click at [947, 591] on button "Save & next" at bounding box center [946, 598] width 129 height 38
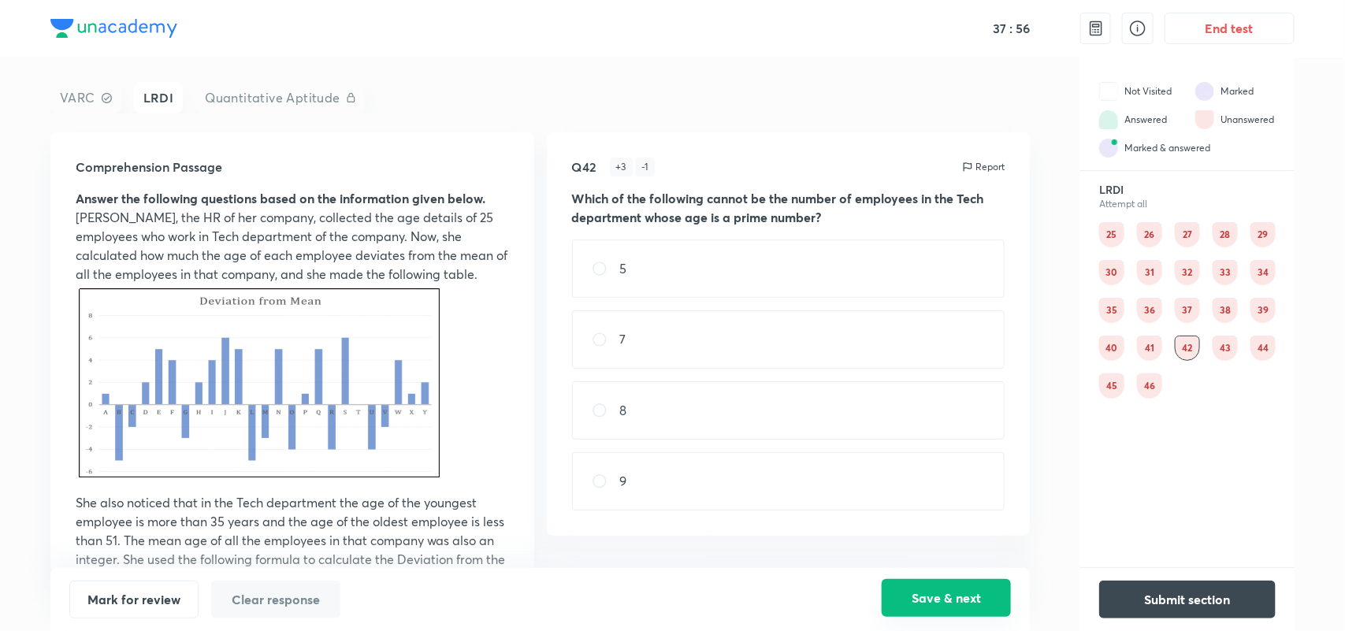
click at [947, 591] on button "Save & next" at bounding box center [946, 598] width 129 height 38
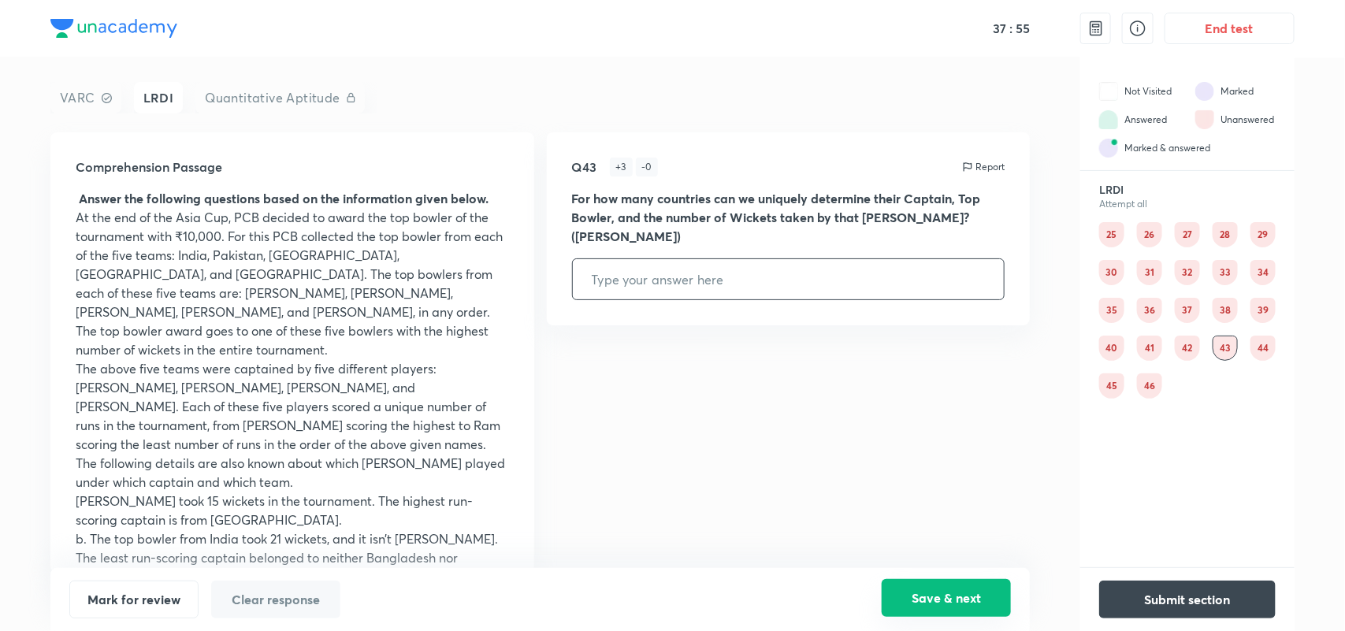
click at [947, 591] on button "Save & next" at bounding box center [946, 598] width 129 height 38
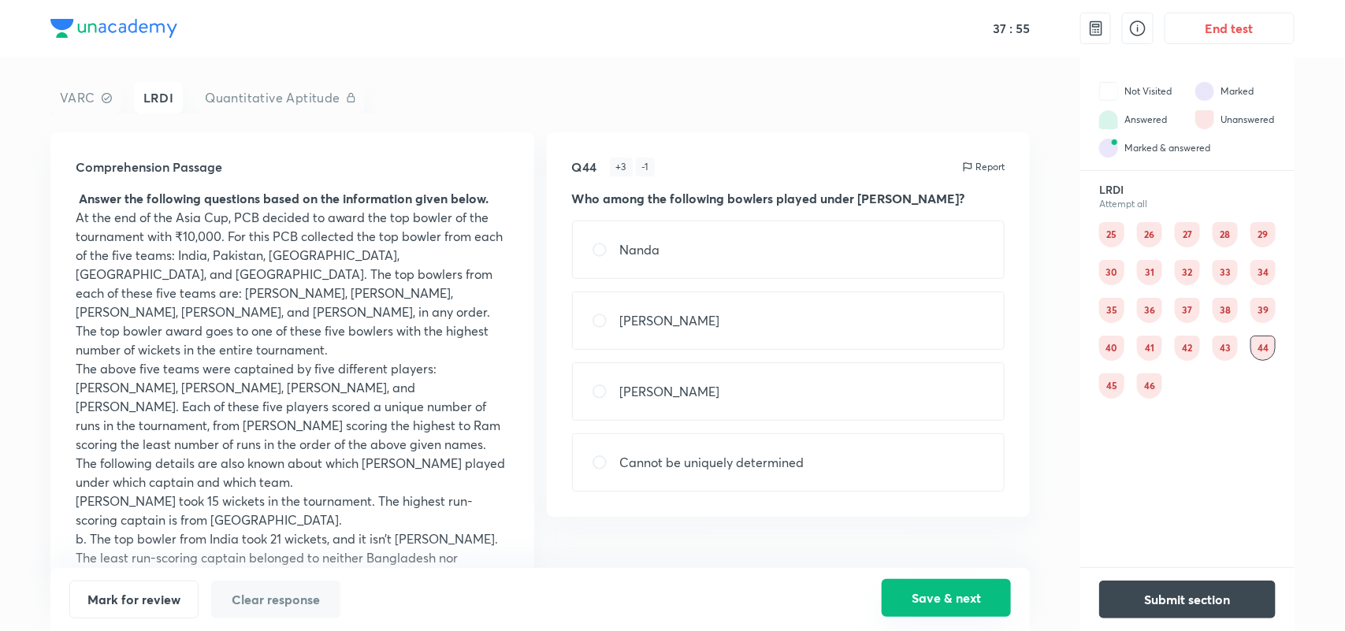
click at [947, 591] on button "Save & next" at bounding box center [946, 598] width 129 height 38
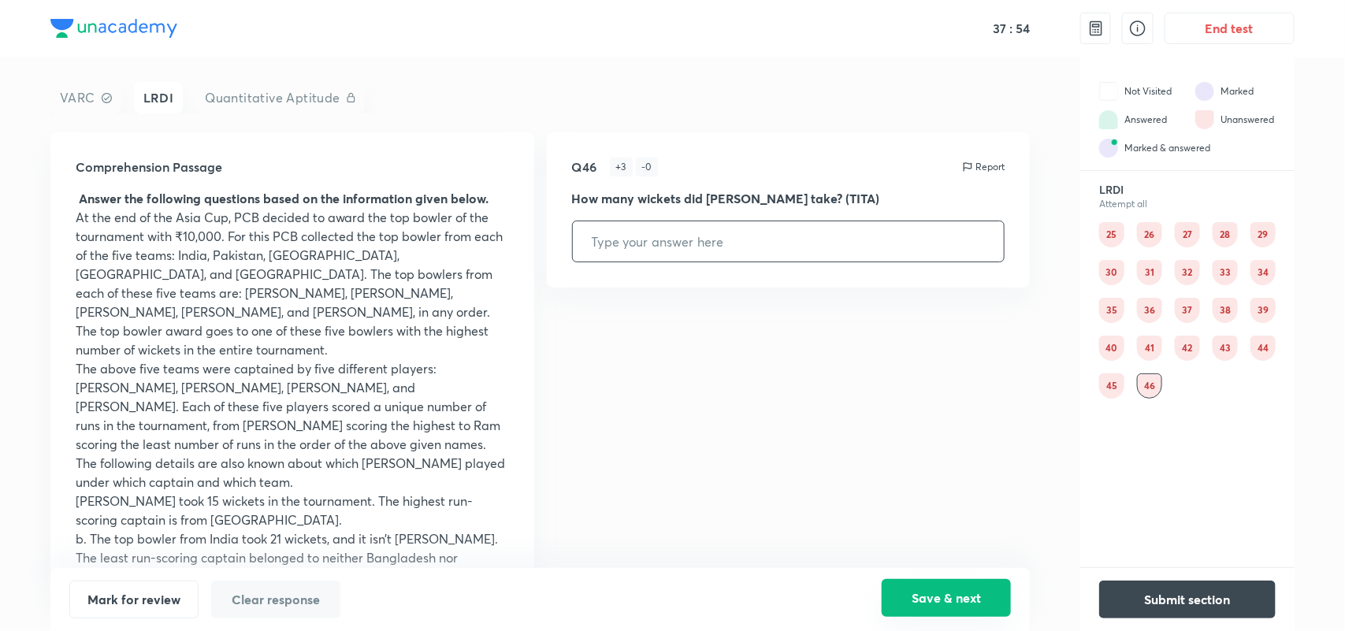
click at [947, 591] on button "Save & next" at bounding box center [946, 598] width 129 height 38
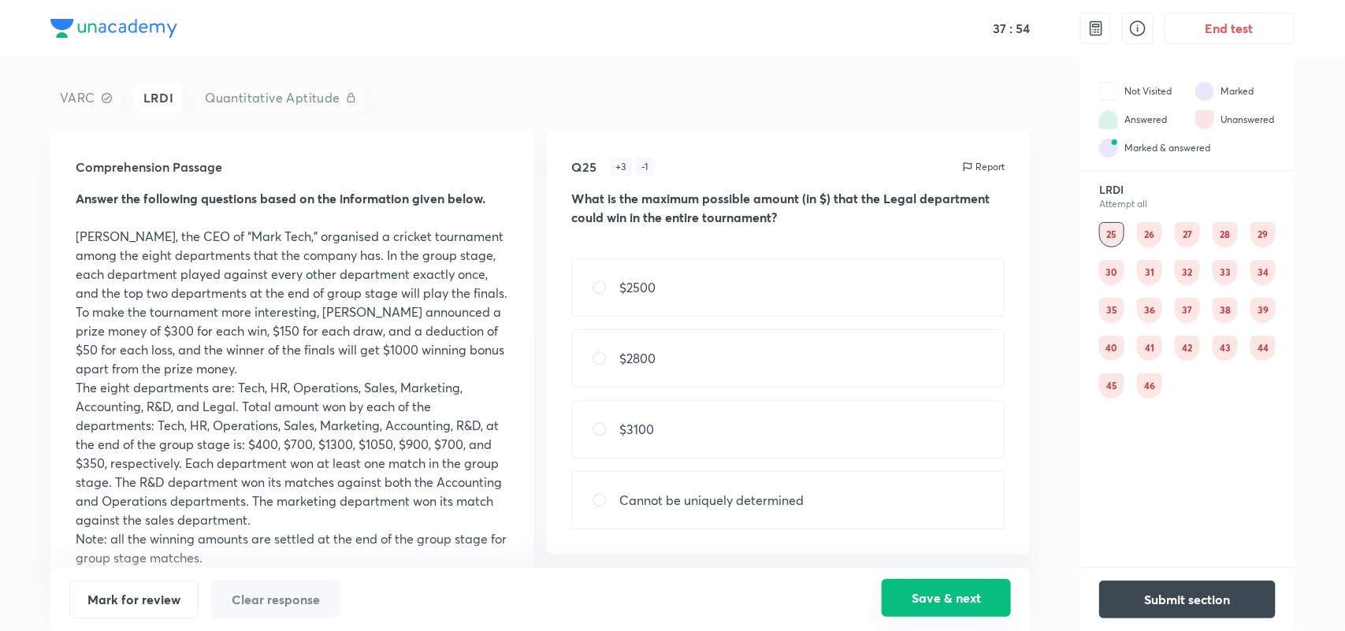
click at [947, 591] on button "Save & next" at bounding box center [946, 598] width 129 height 38
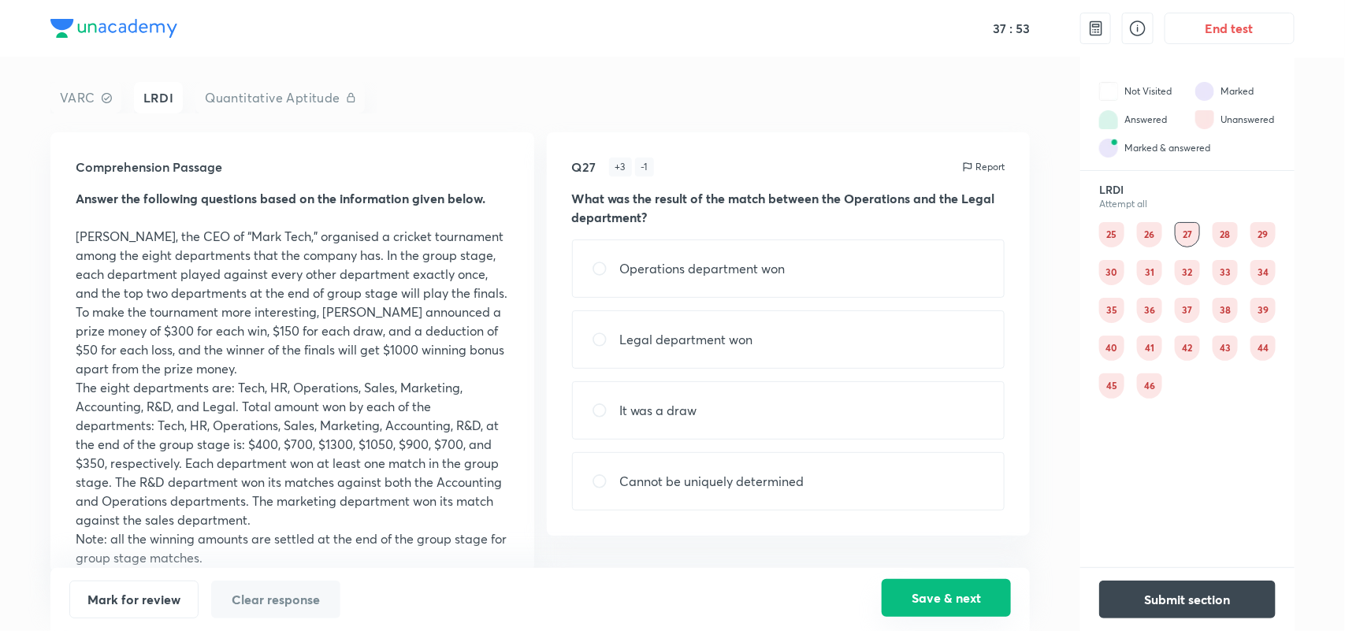
click at [947, 591] on button "Save & next" at bounding box center [946, 598] width 129 height 38
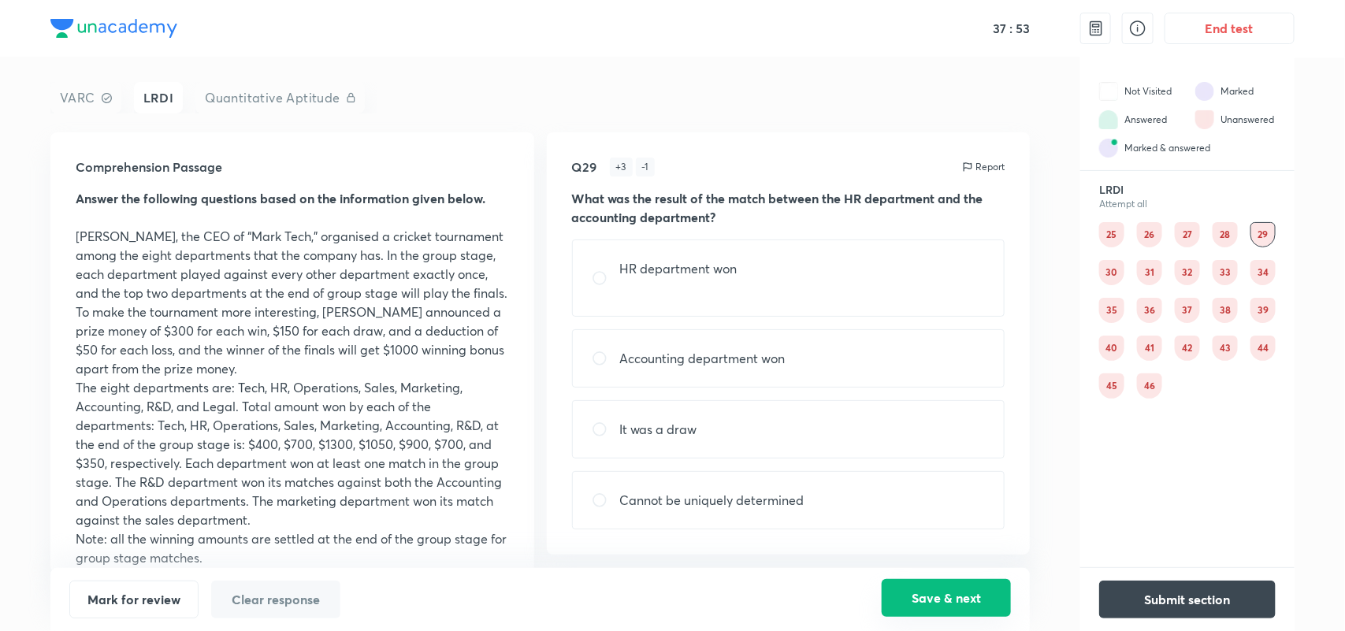
click at [947, 591] on button "Save & next" at bounding box center [946, 598] width 129 height 38
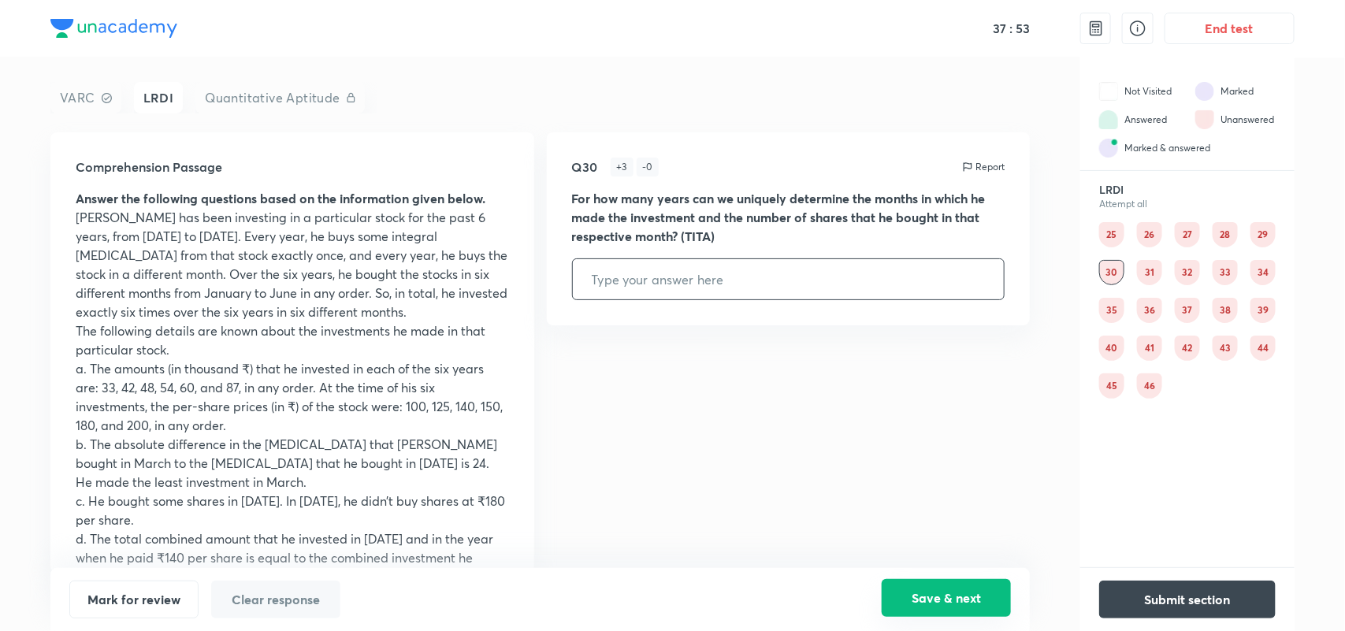
click at [947, 591] on button "Save & next" at bounding box center [946, 598] width 129 height 38
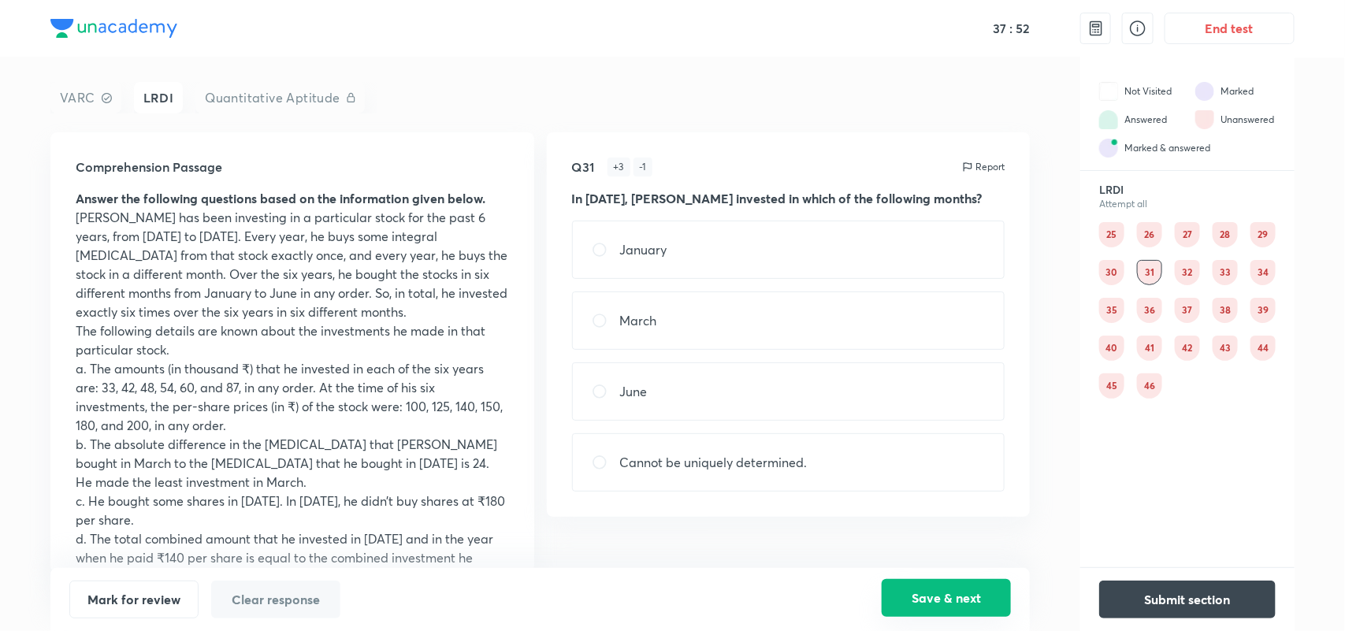
click at [947, 591] on button "Save & next" at bounding box center [946, 598] width 129 height 38
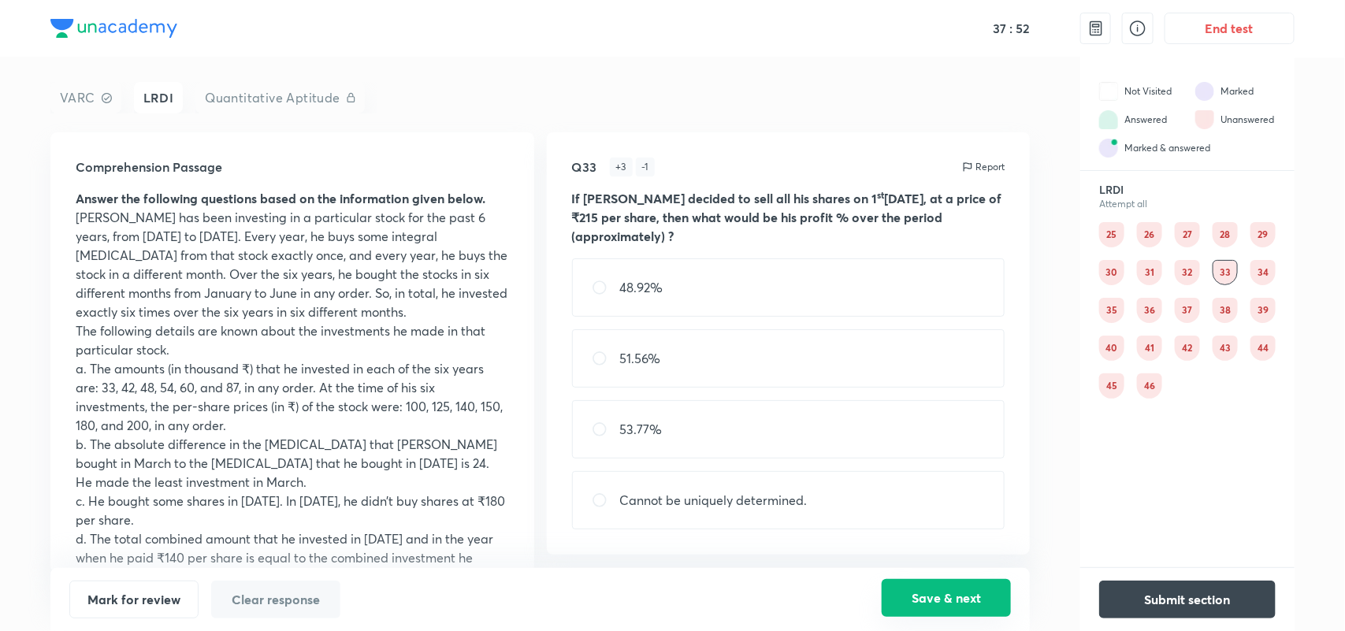
click at [947, 591] on button "Save & next" at bounding box center [946, 598] width 129 height 38
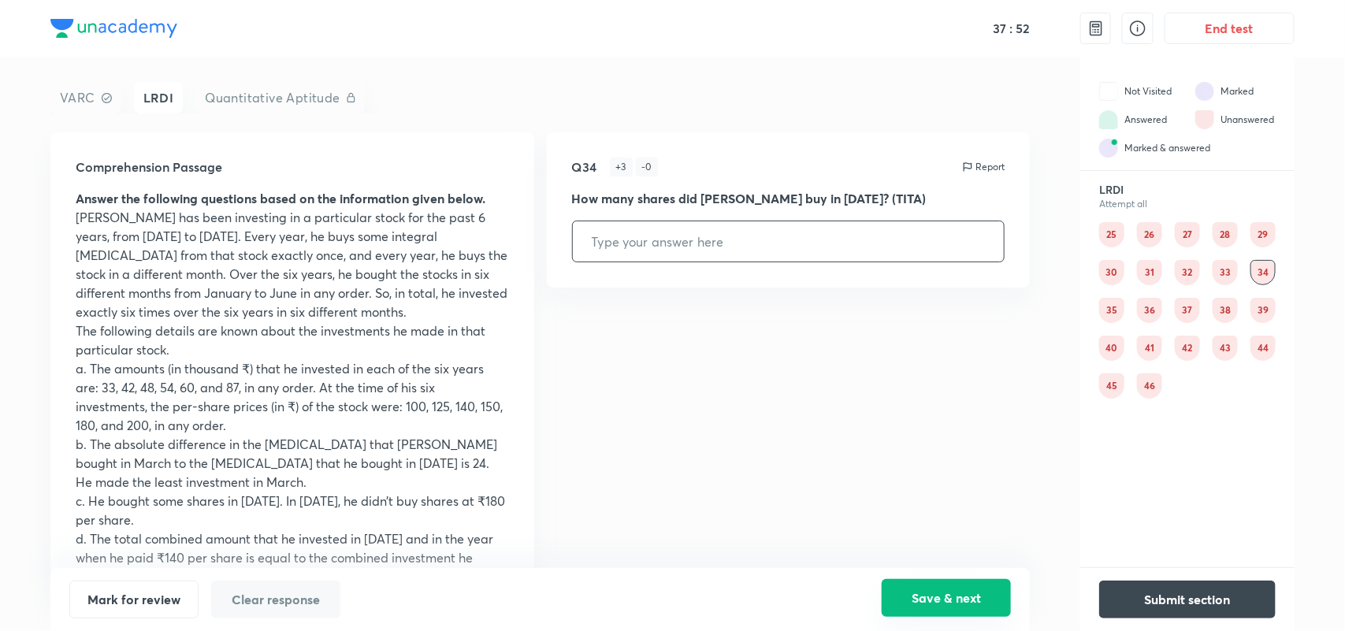
click at [947, 591] on button "Save & next" at bounding box center [946, 598] width 129 height 38
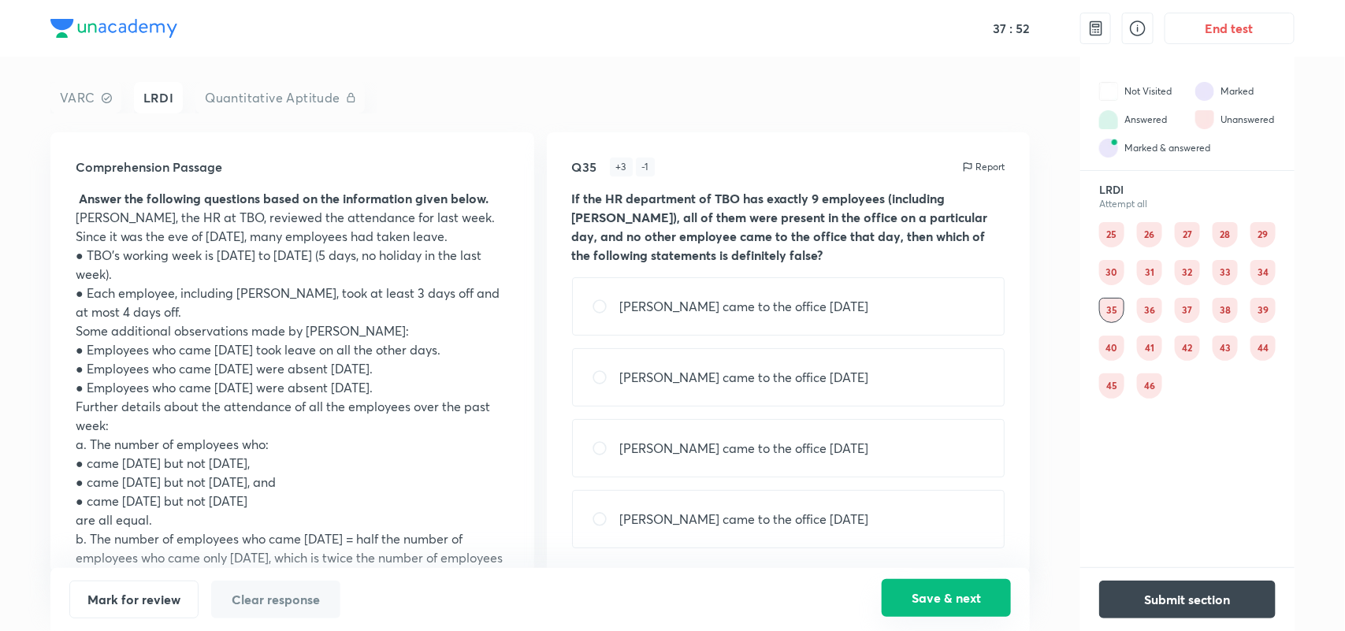
click at [947, 591] on button "Save & next" at bounding box center [946, 598] width 129 height 38
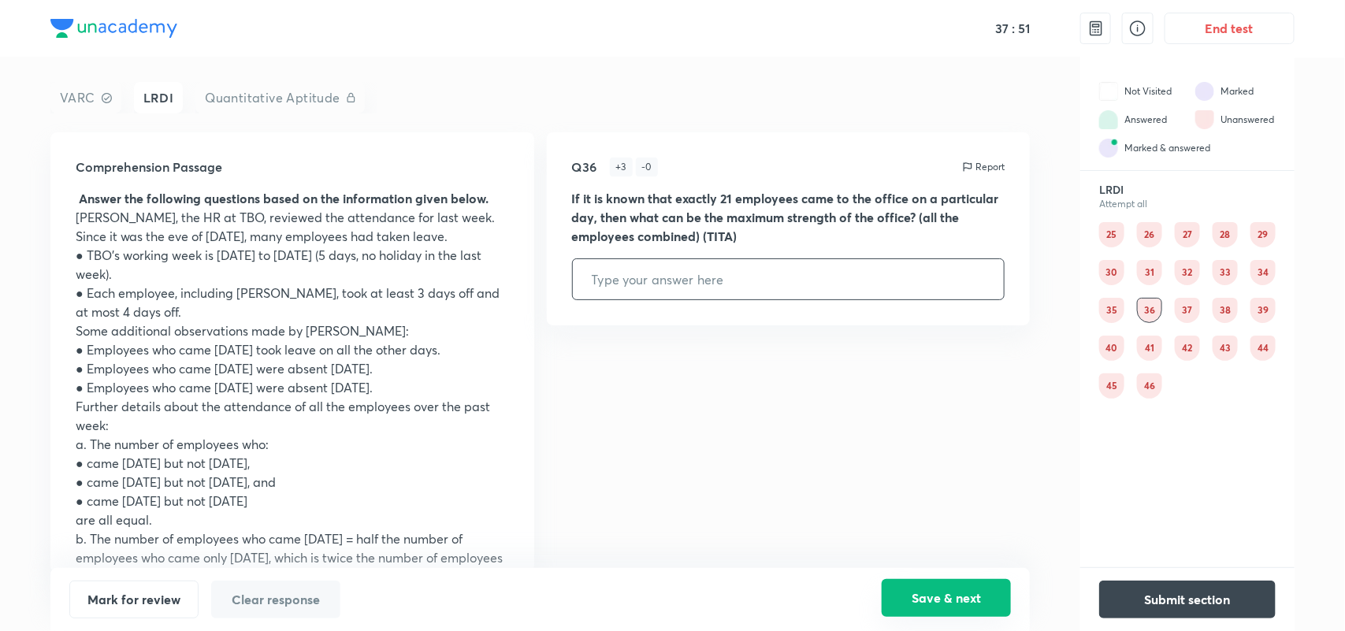
click at [947, 591] on button "Save & next" at bounding box center [946, 598] width 129 height 38
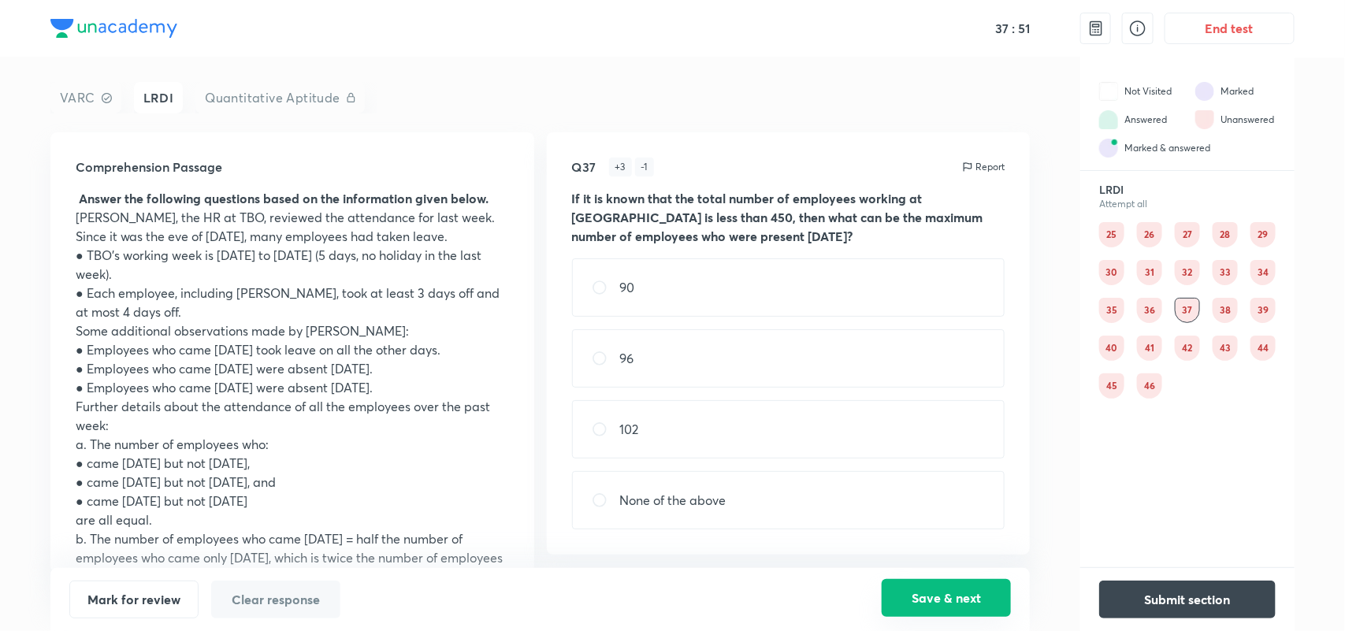
click at [947, 591] on button "Save & next" at bounding box center [946, 598] width 129 height 38
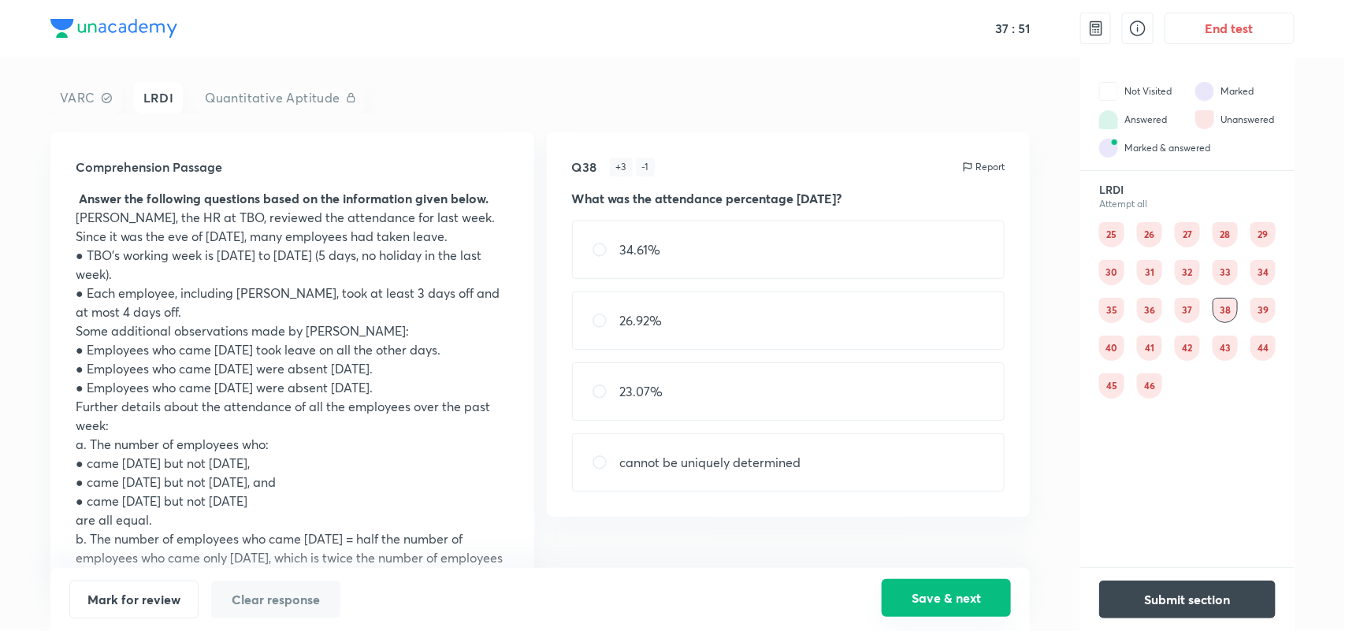
click at [947, 591] on button "Save & next" at bounding box center [946, 598] width 129 height 38
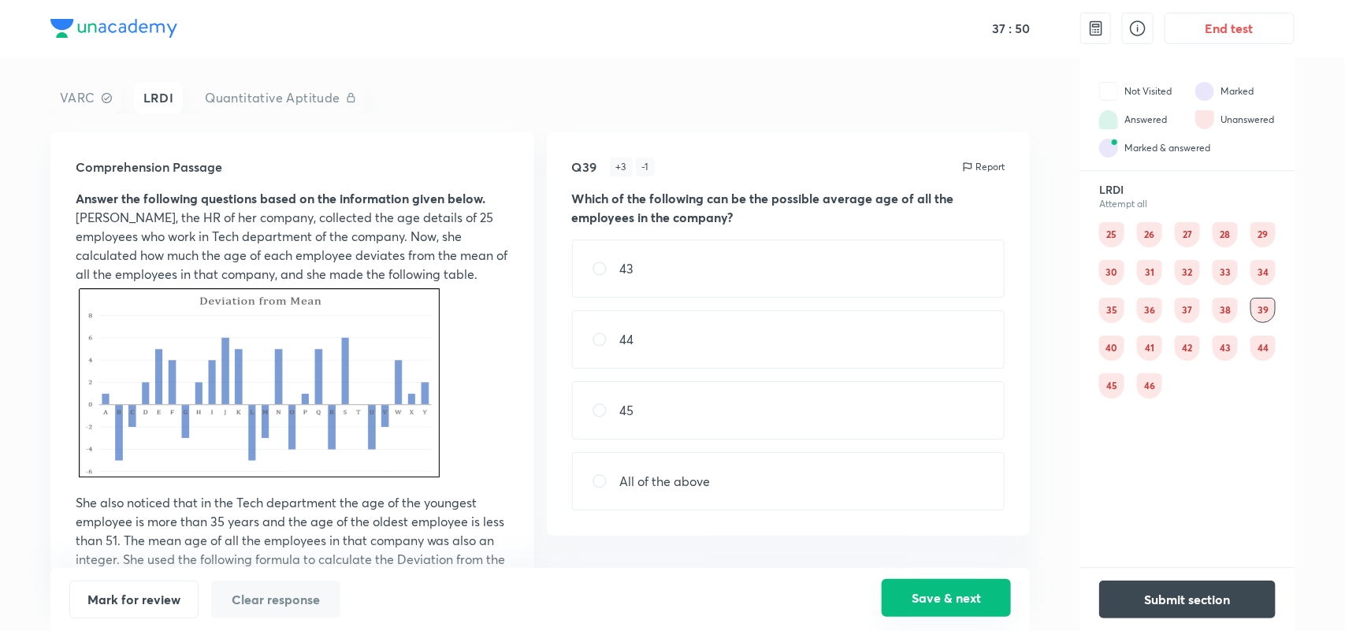
click at [947, 591] on button "Save & next" at bounding box center [946, 598] width 129 height 38
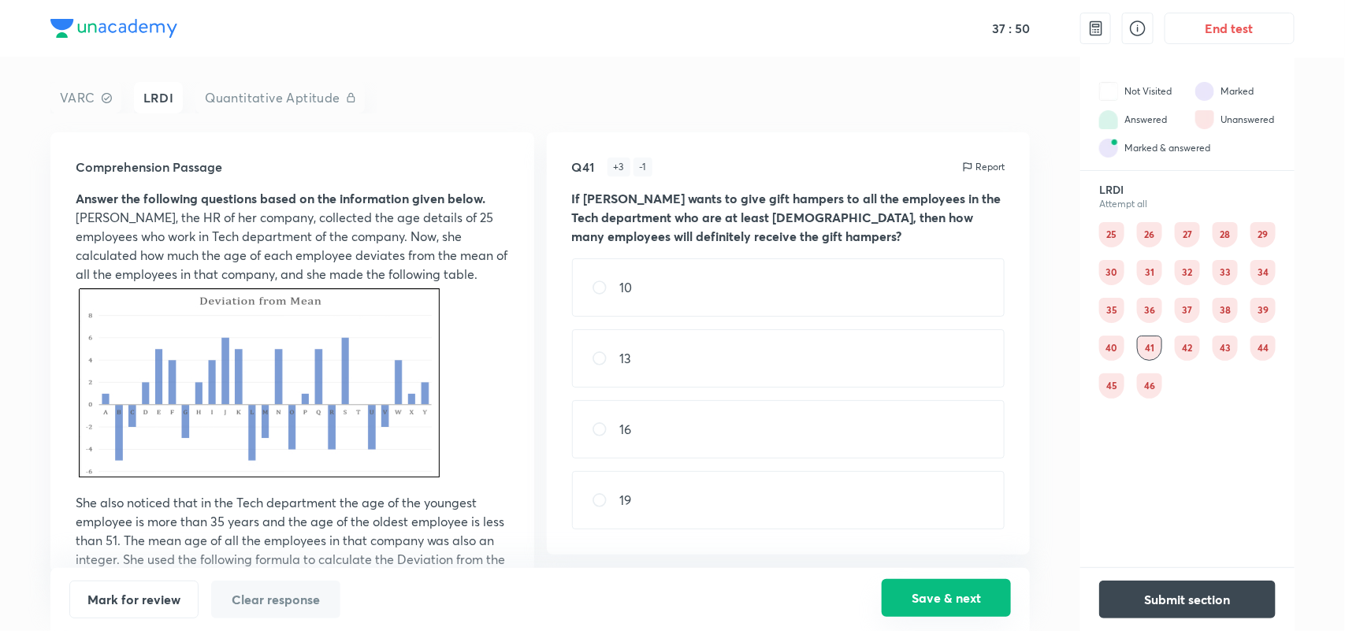
click at [947, 591] on button "Save & next" at bounding box center [946, 598] width 129 height 38
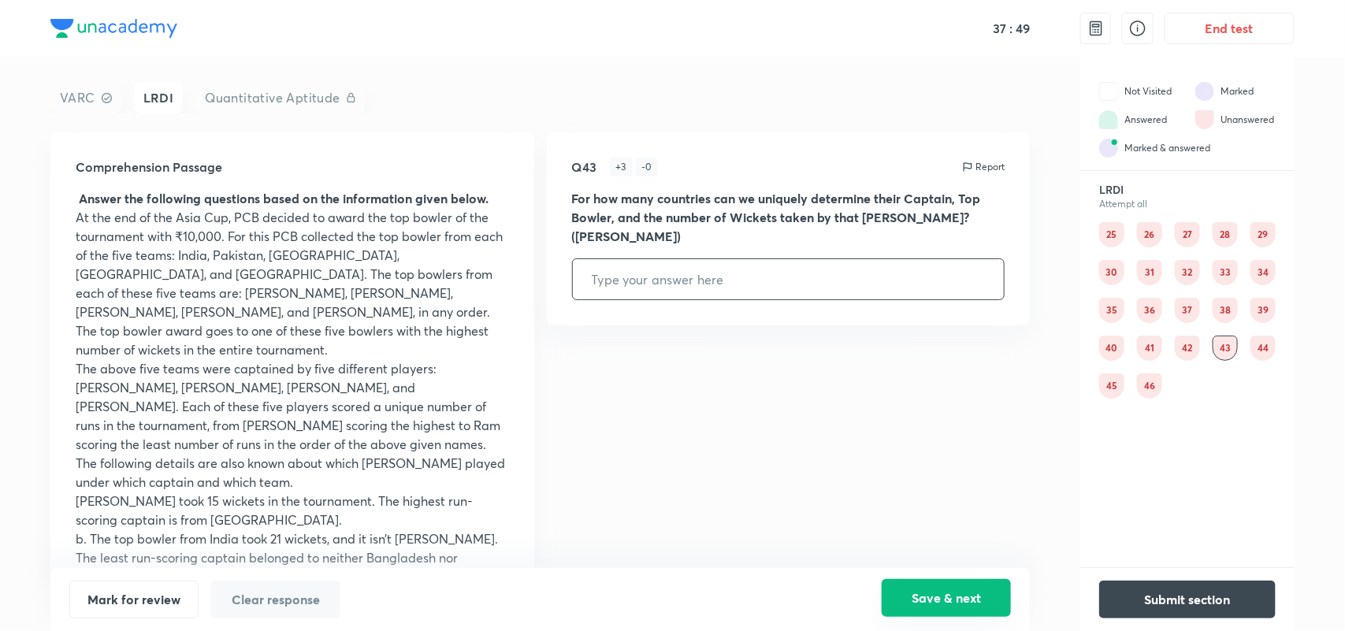
click at [947, 591] on button "Save & next" at bounding box center [946, 598] width 129 height 38
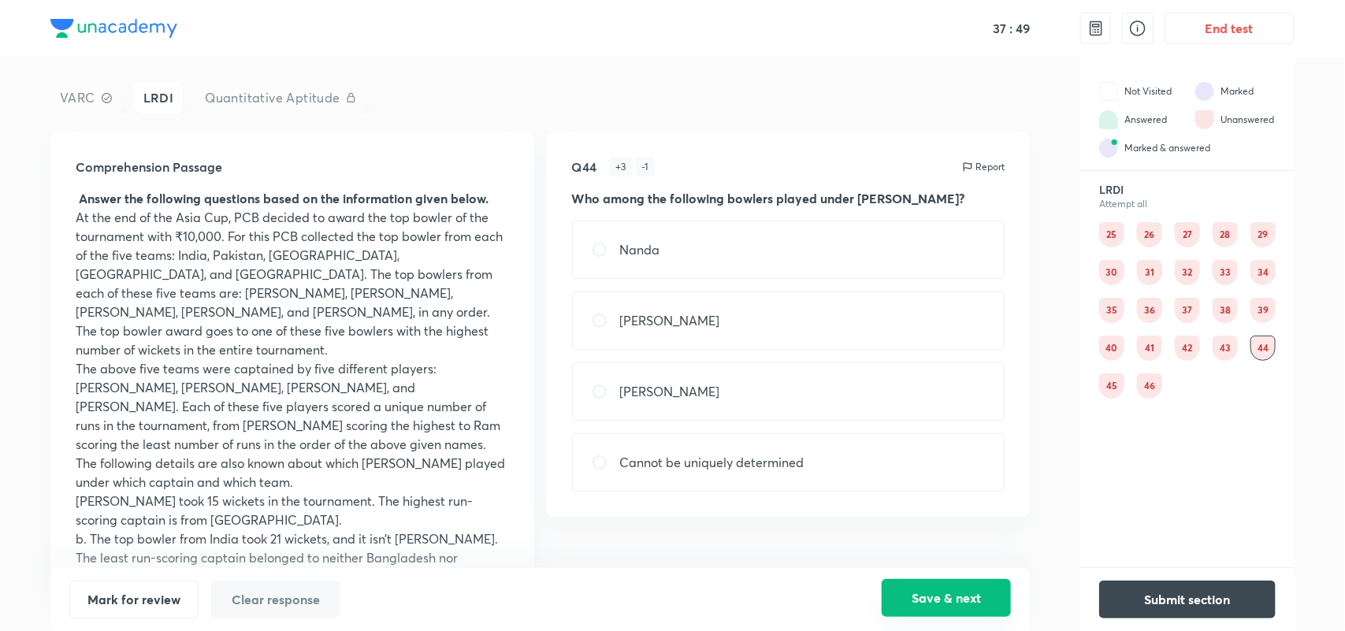
click at [947, 591] on button "Save & next" at bounding box center [946, 598] width 129 height 38
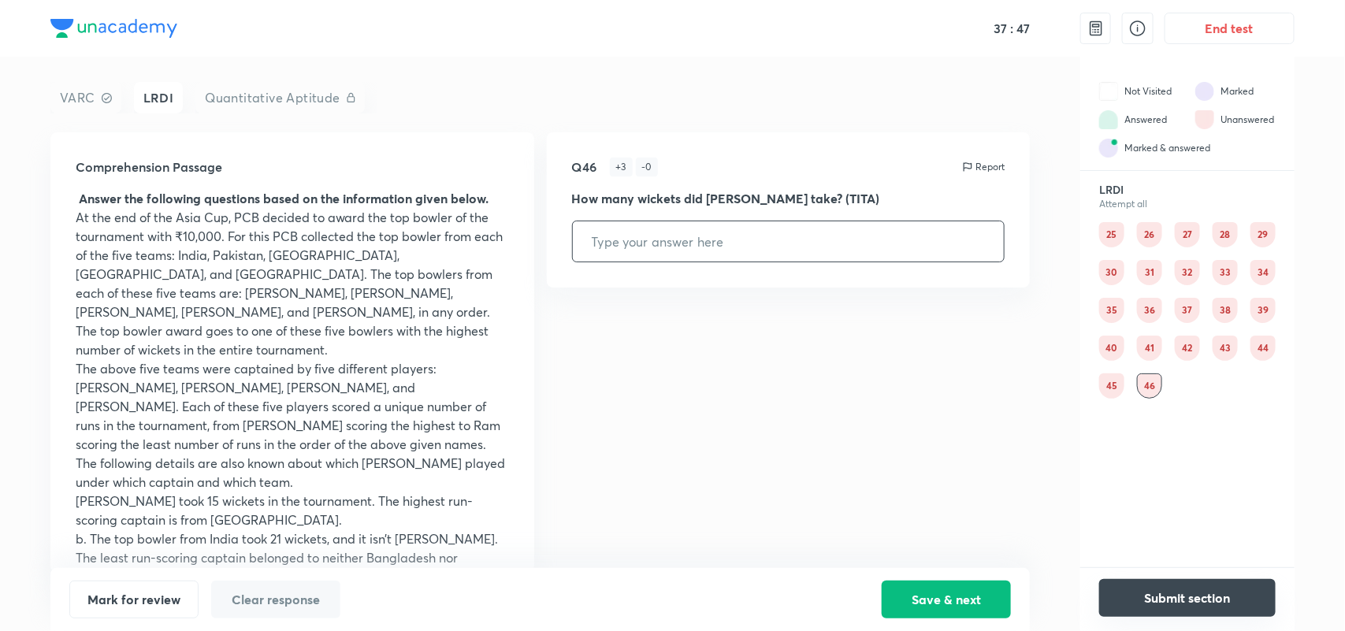
click at [1175, 589] on button "Submit section" at bounding box center [1187, 598] width 176 height 38
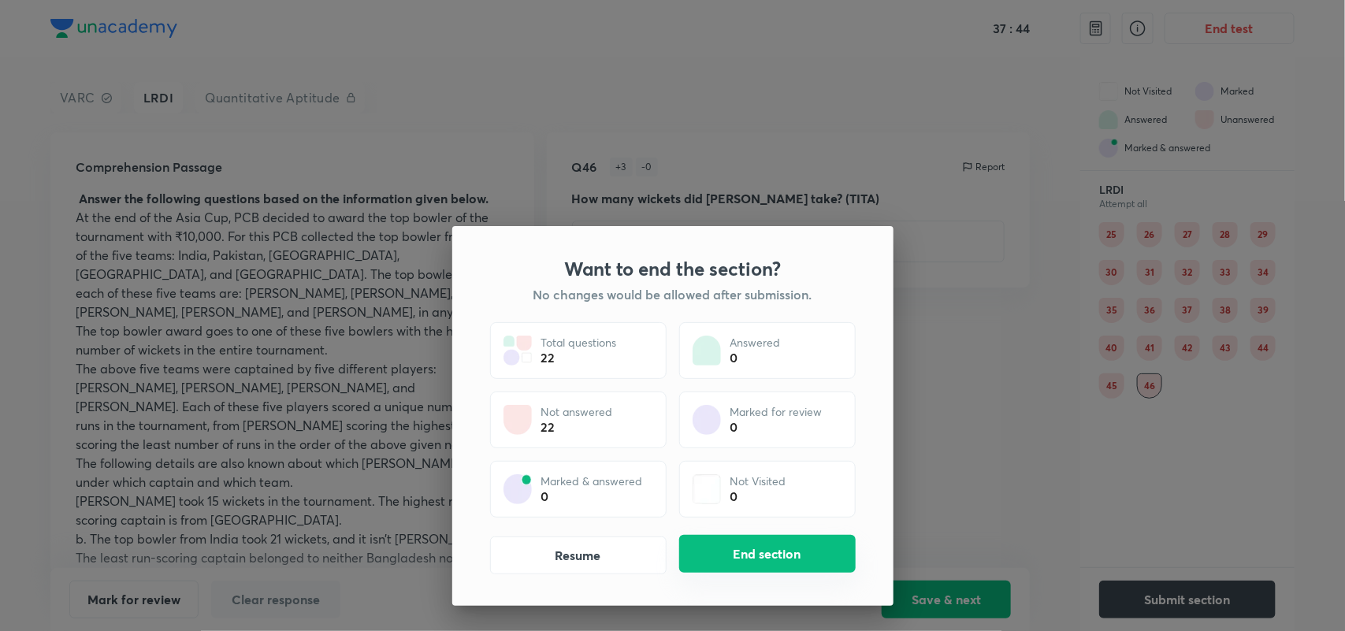
click at [741, 549] on button "End section" at bounding box center [767, 554] width 176 height 38
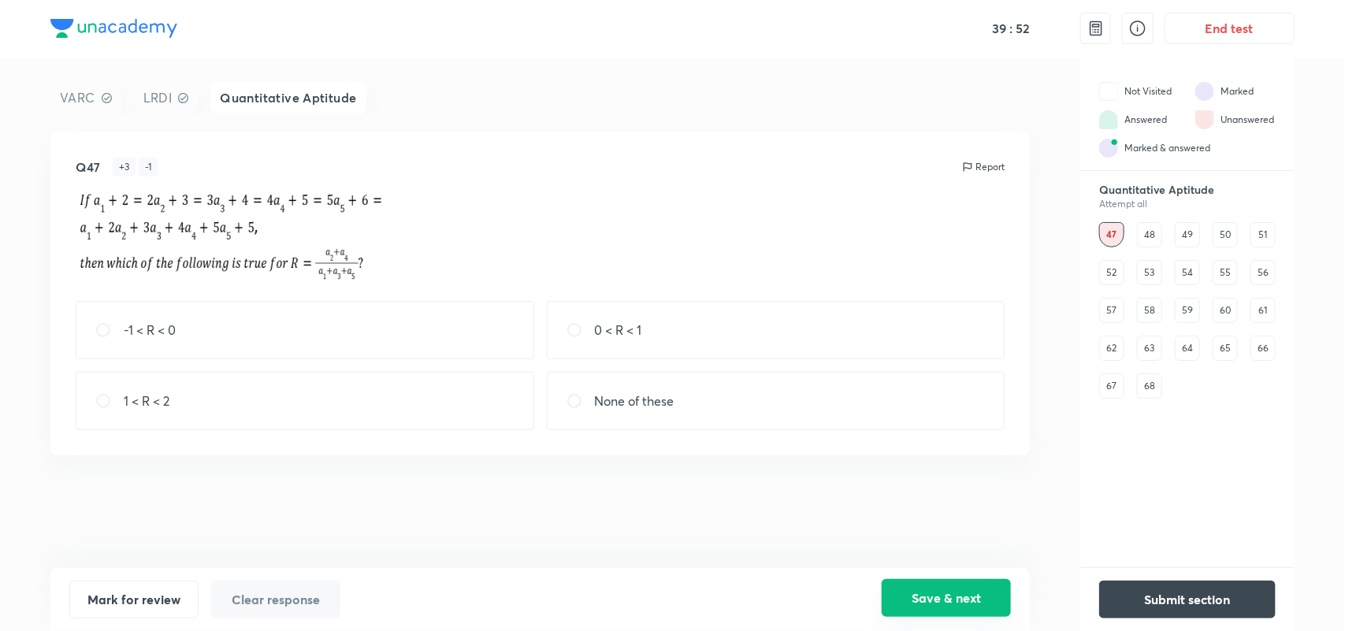
click at [965, 585] on button "Save & next" at bounding box center [946, 598] width 129 height 38
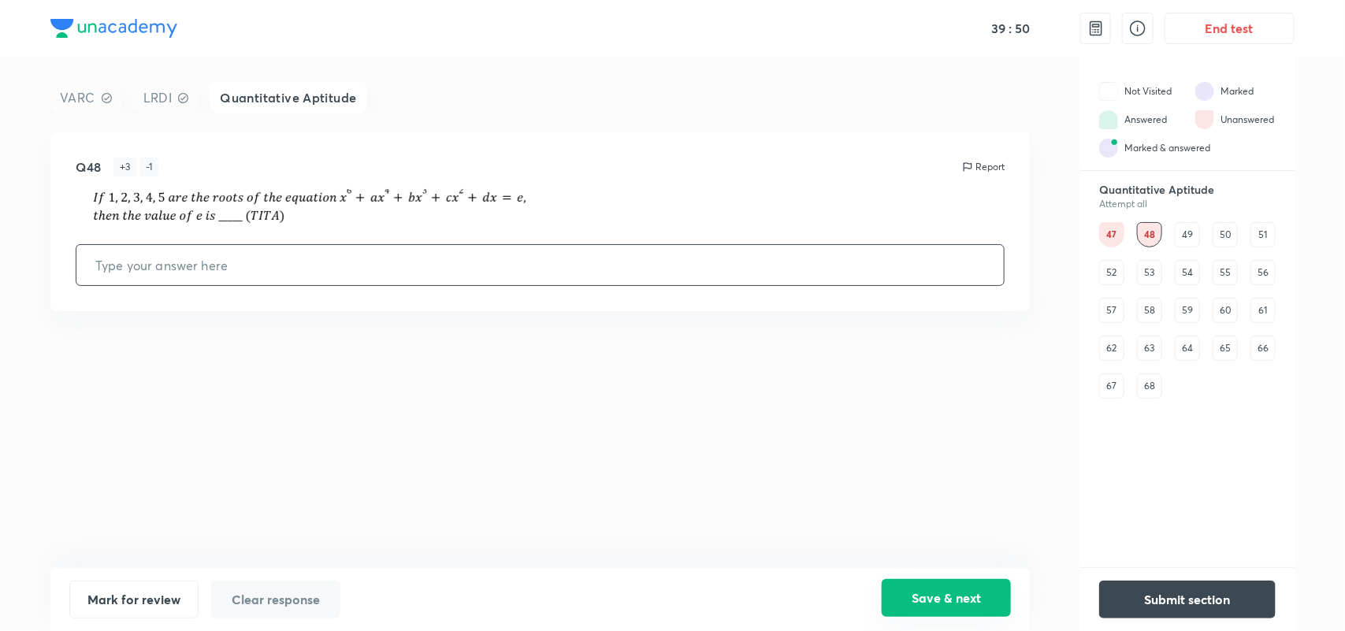
click at [922, 589] on button "Save & next" at bounding box center [946, 598] width 129 height 38
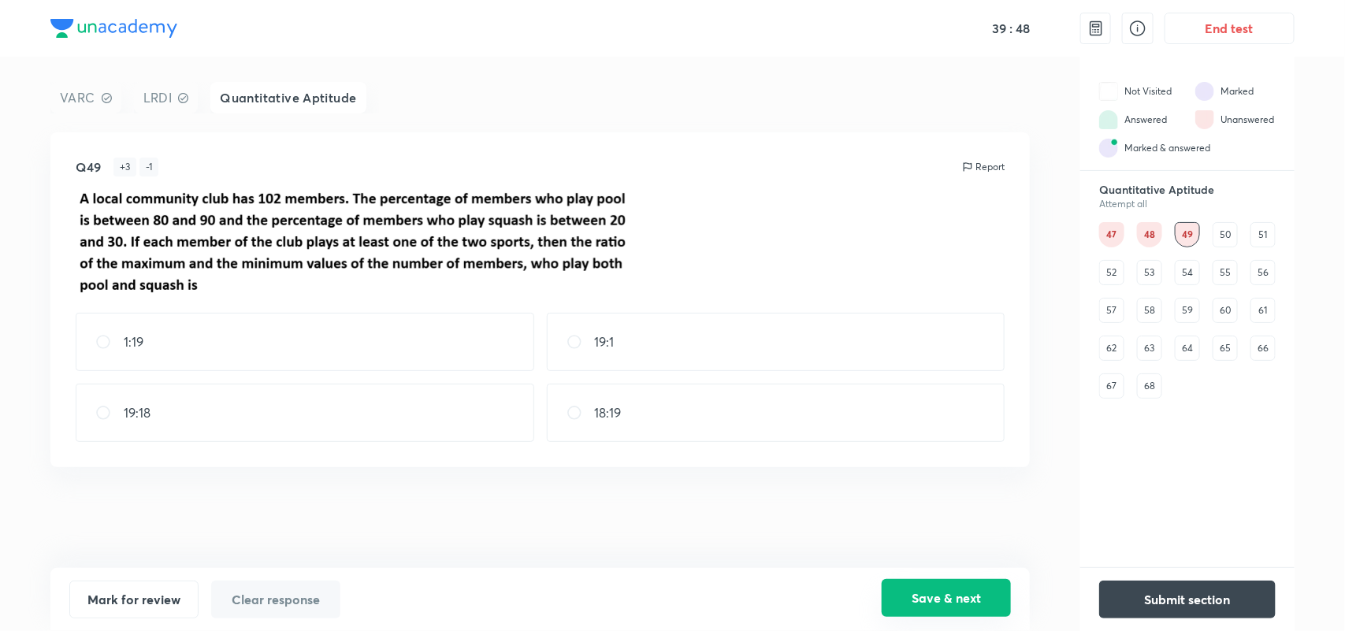
click at [932, 600] on button "Save & next" at bounding box center [946, 598] width 129 height 38
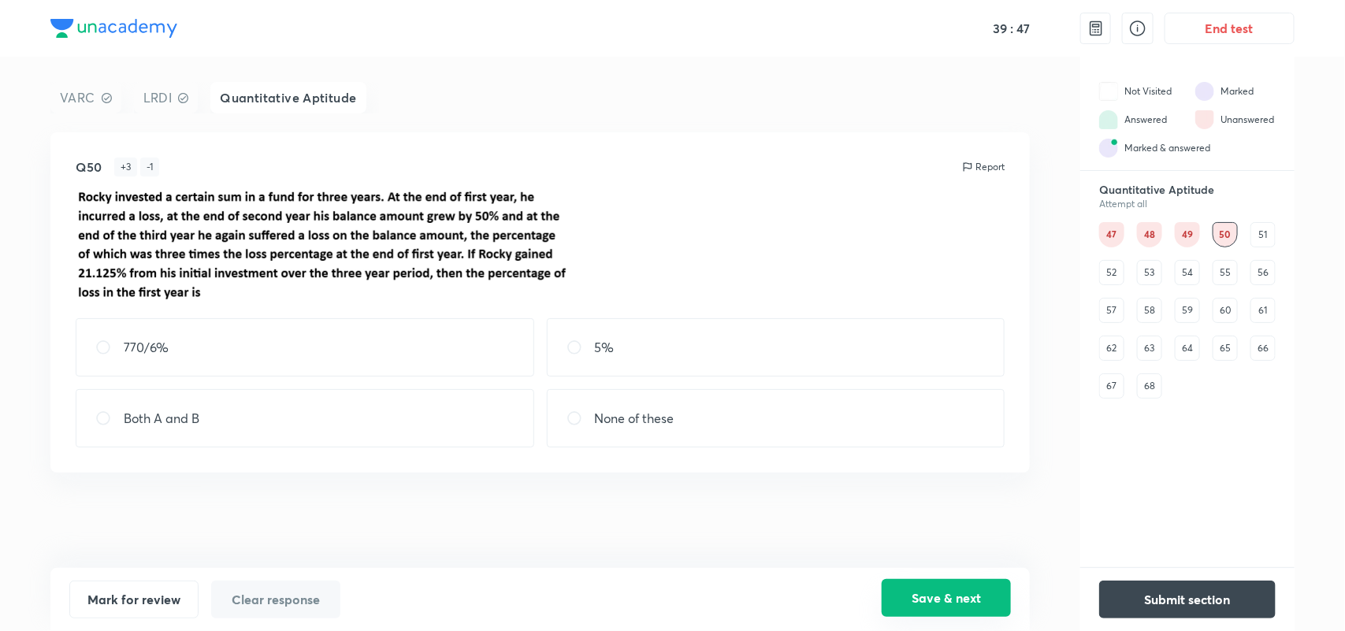
click at [932, 600] on button "Save & next" at bounding box center [946, 598] width 129 height 38
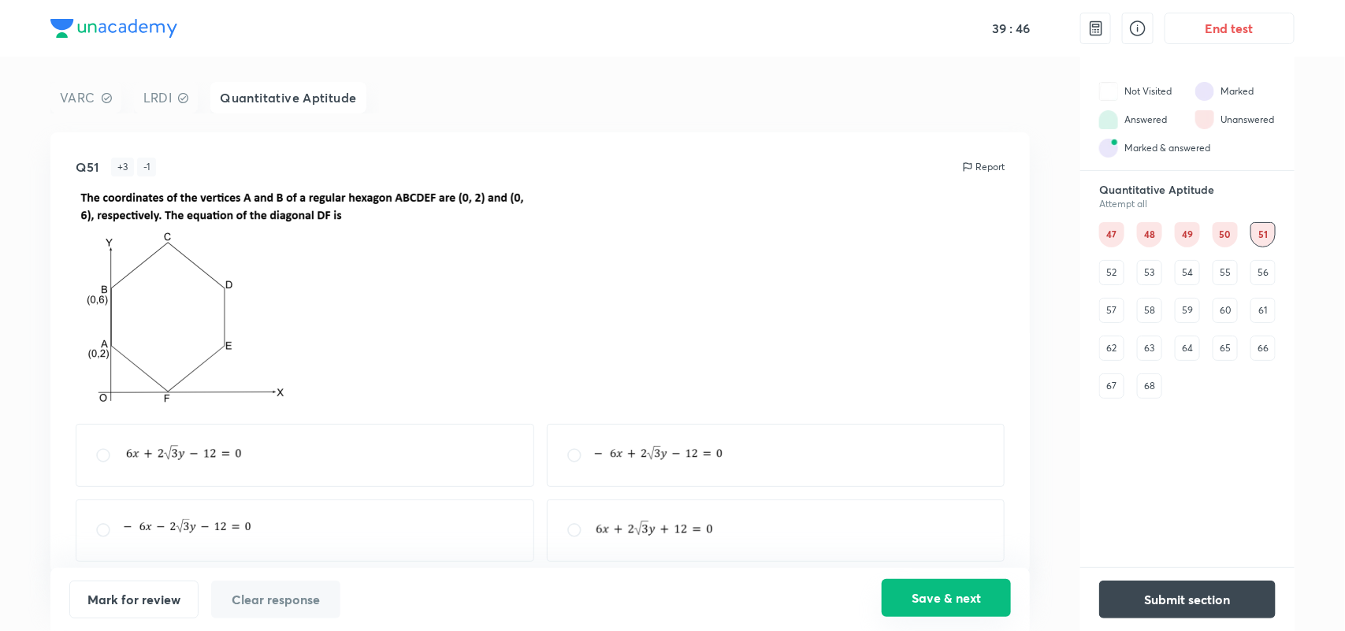
click at [931, 600] on button "Save & next" at bounding box center [946, 598] width 129 height 38
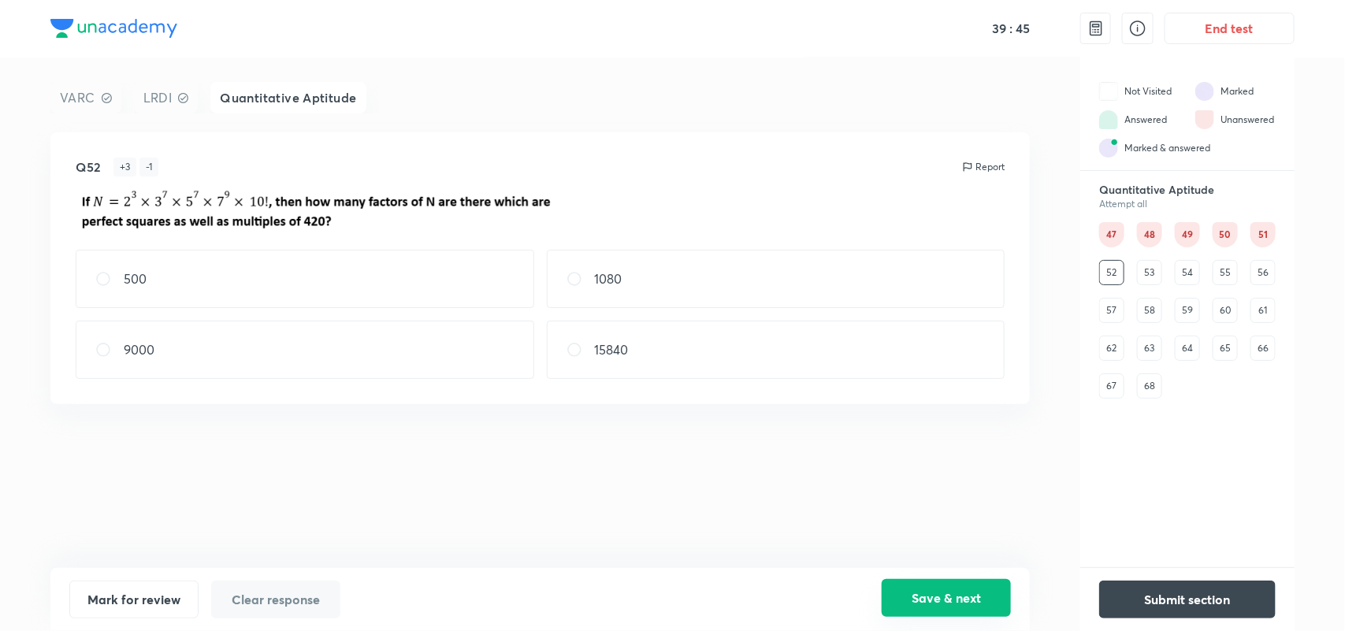
click at [931, 600] on button "Save & next" at bounding box center [946, 598] width 129 height 38
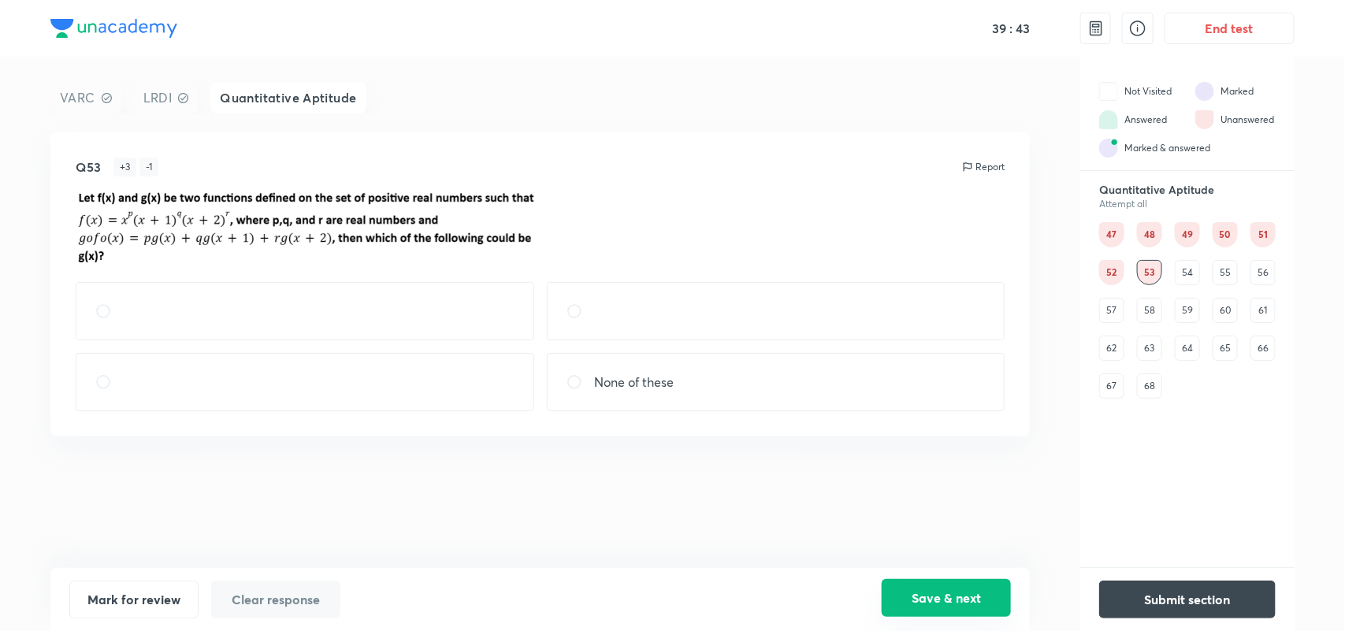
click at [931, 600] on button "Save & next" at bounding box center [946, 598] width 129 height 38
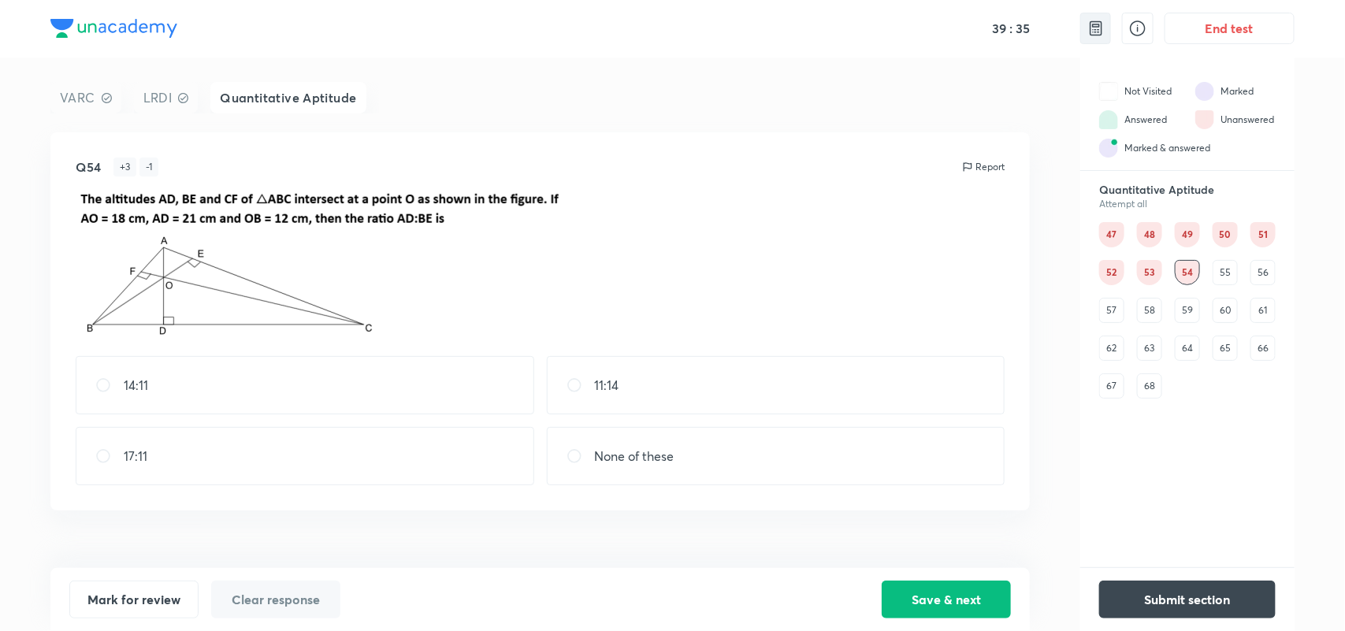
click at [1098, 28] on img at bounding box center [1096, 28] width 19 height 19
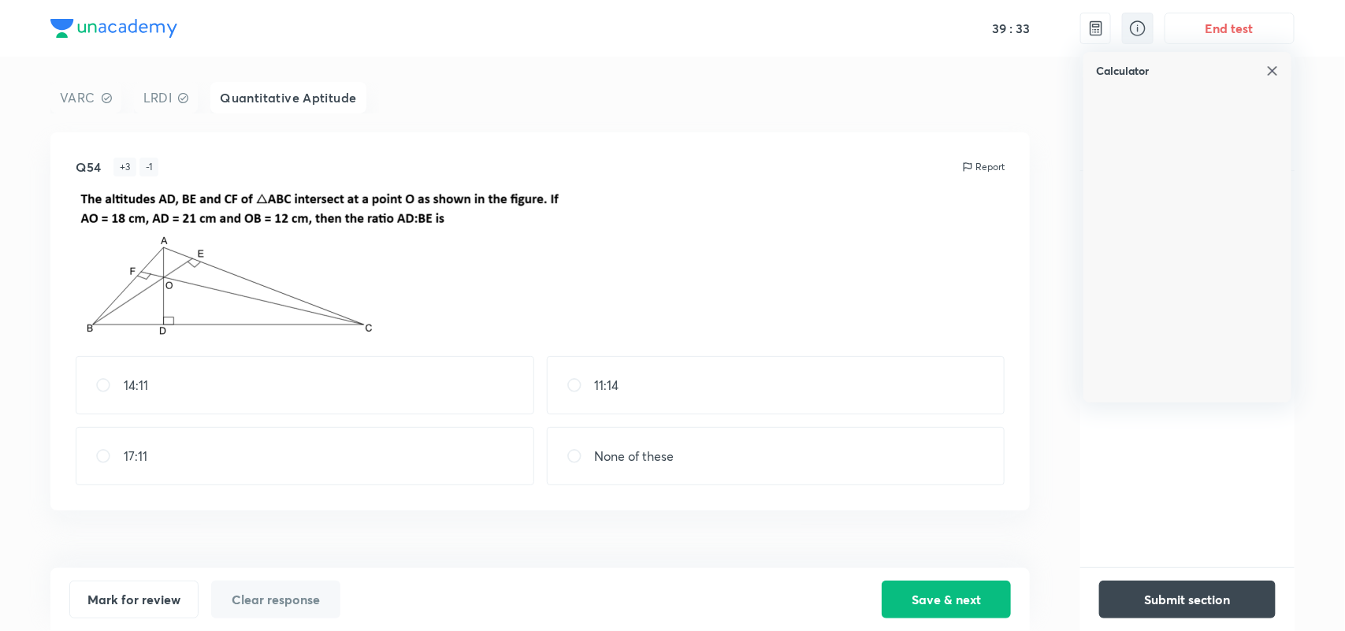
click at [1145, 28] on icon at bounding box center [1138, 28] width 16 height 16
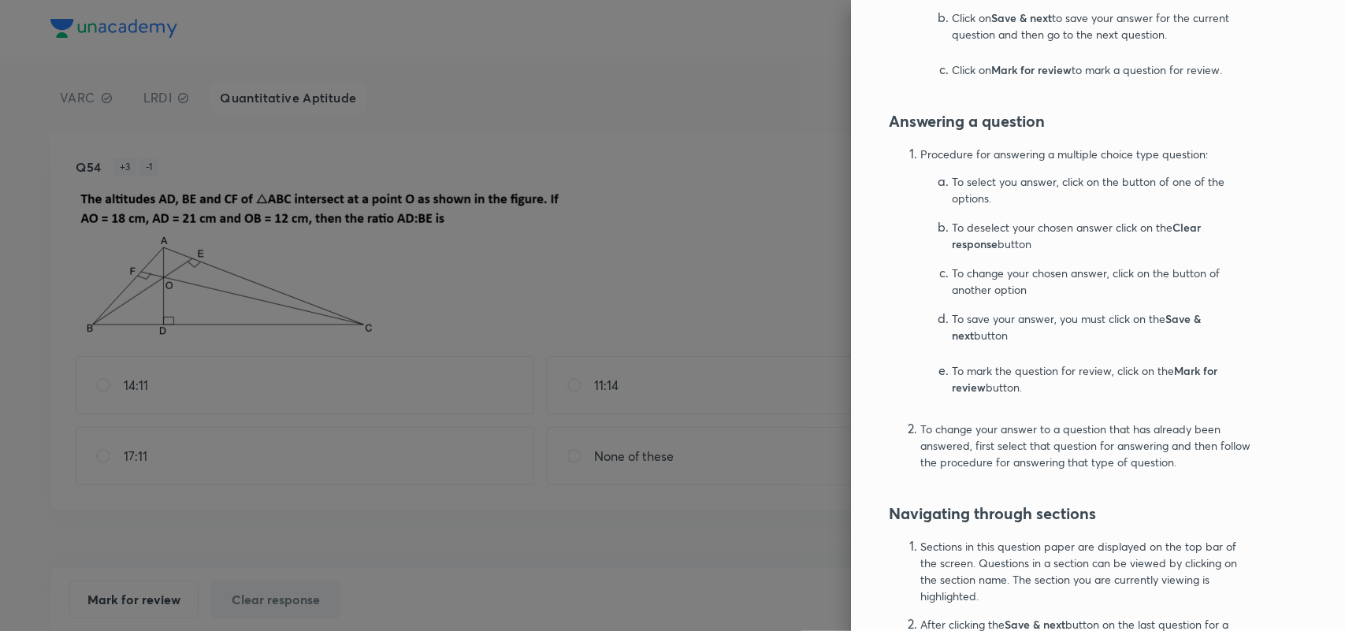
scroll to position [958, 0]
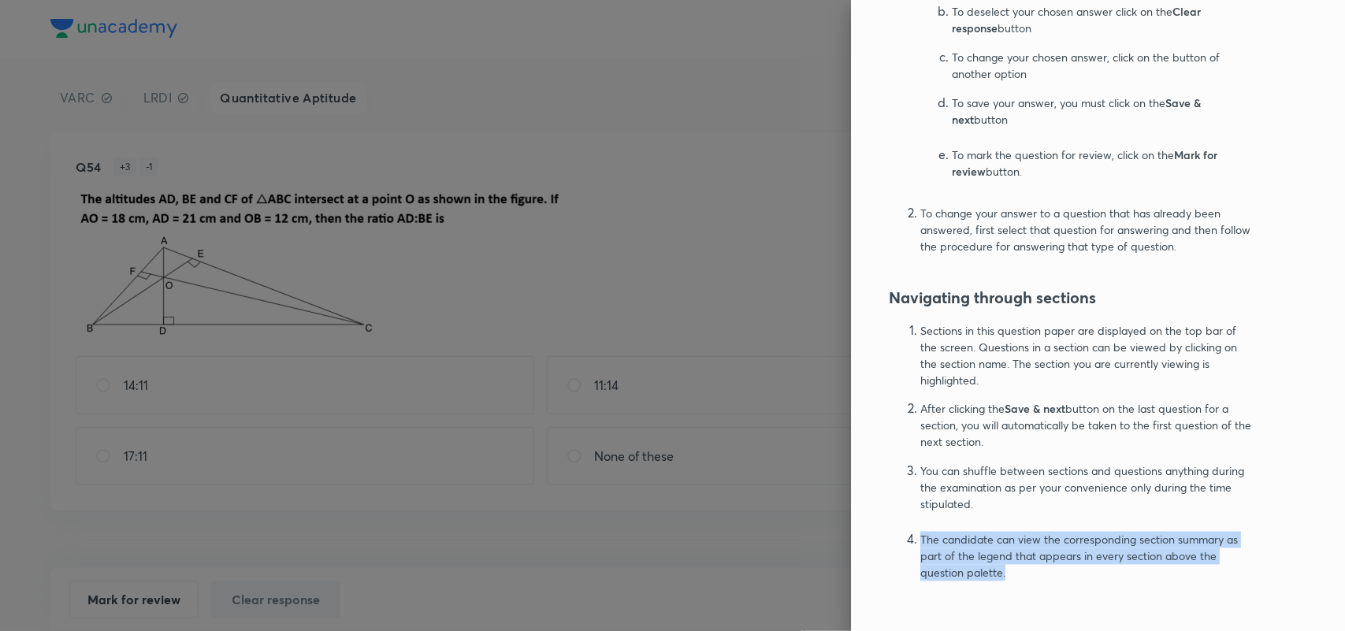
drag, startPoint x: 906, startPoint y: 541, endPoint x: 1053, endPoint y: 584, distance: 152.6
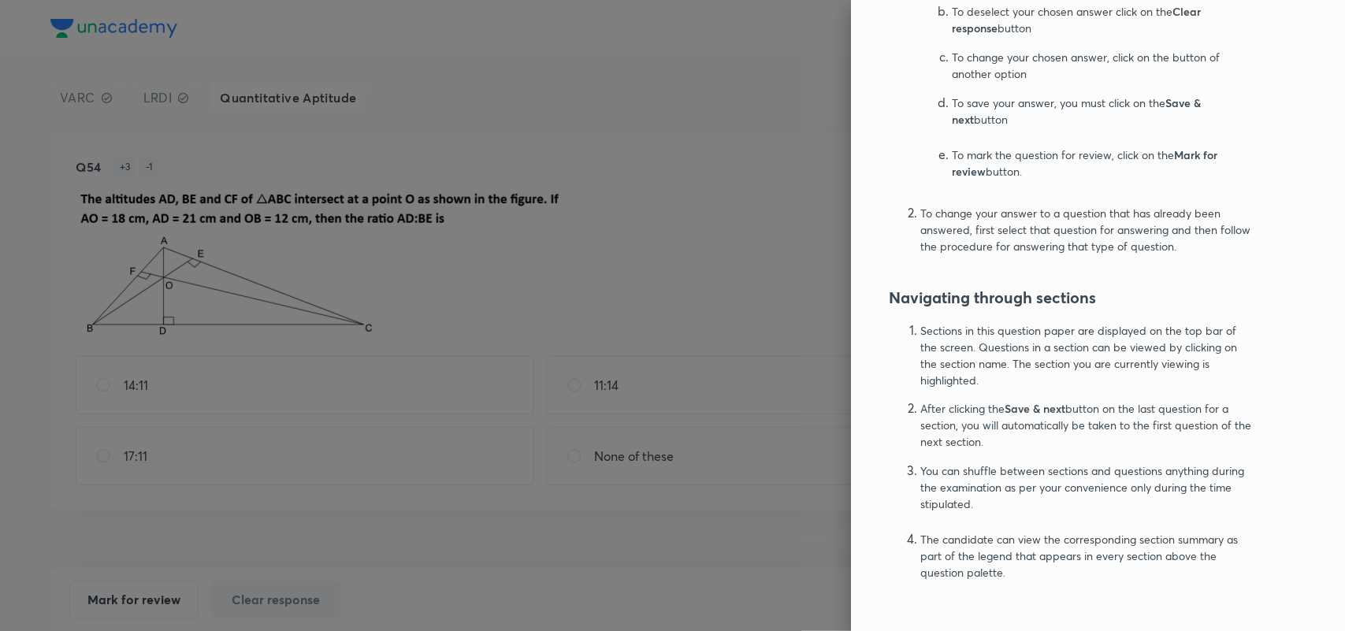
click at [1006, 570] on p "The candidate can view the corresponding section summary as part of the legend …" at bounding box center [1087, 557] width 334 height 50
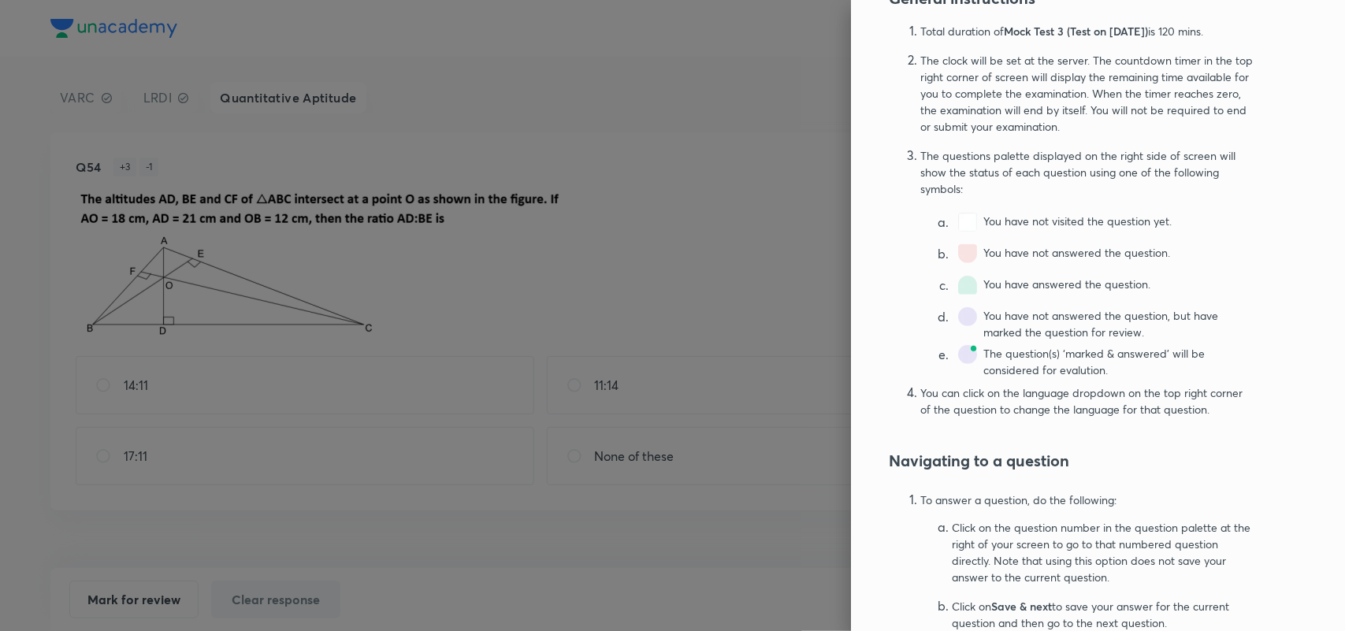
scroll to position [0, 0]
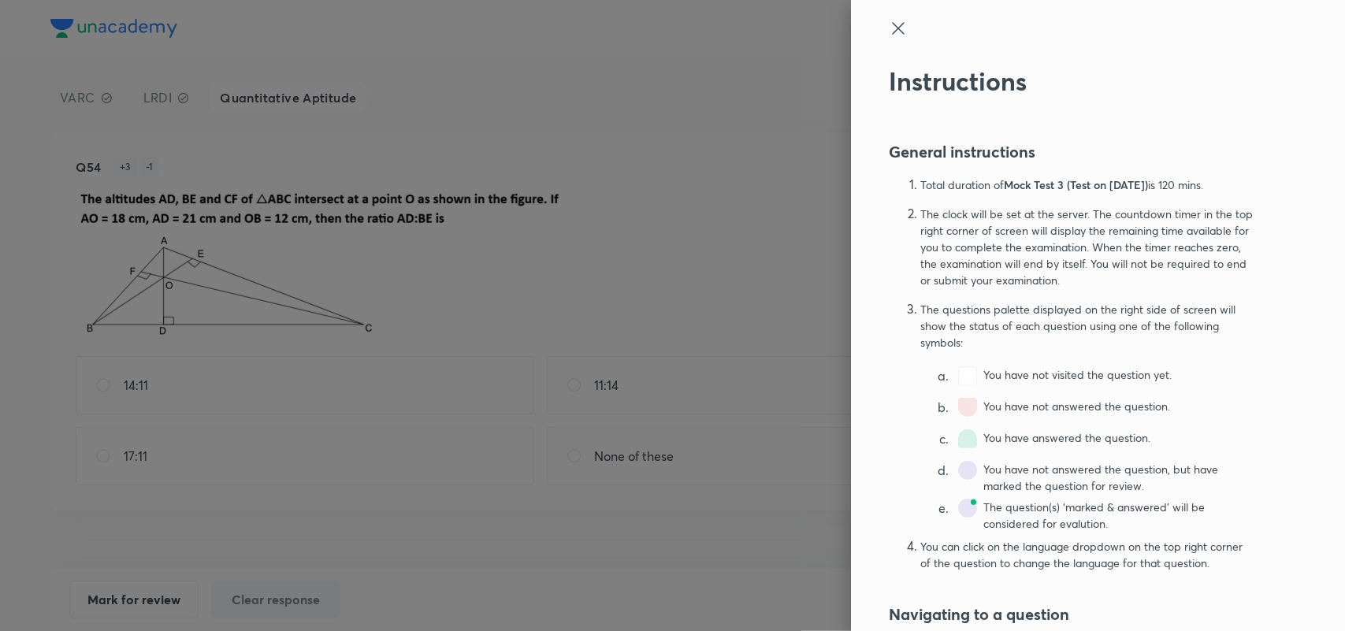
click at [889, 19] on icon at bounding box center [898, 28] width 19 height 19
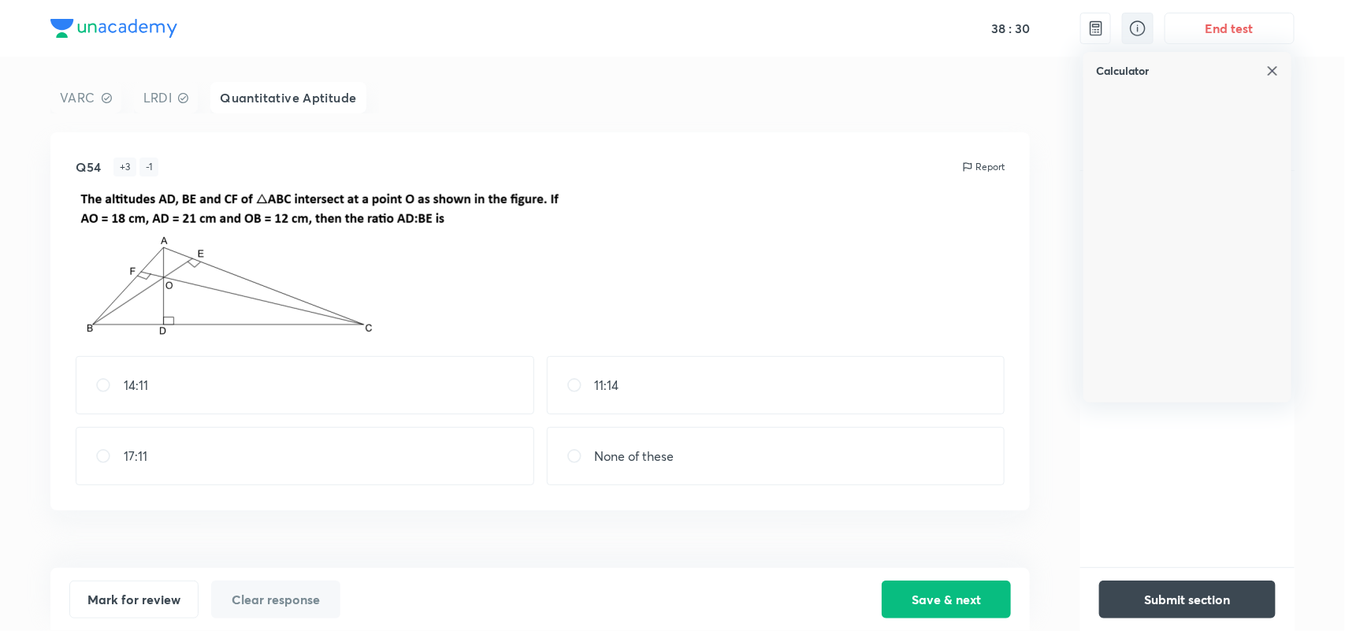
click at [1144, 24] on icon at bounding box center [1138, 28] width 16 height 16
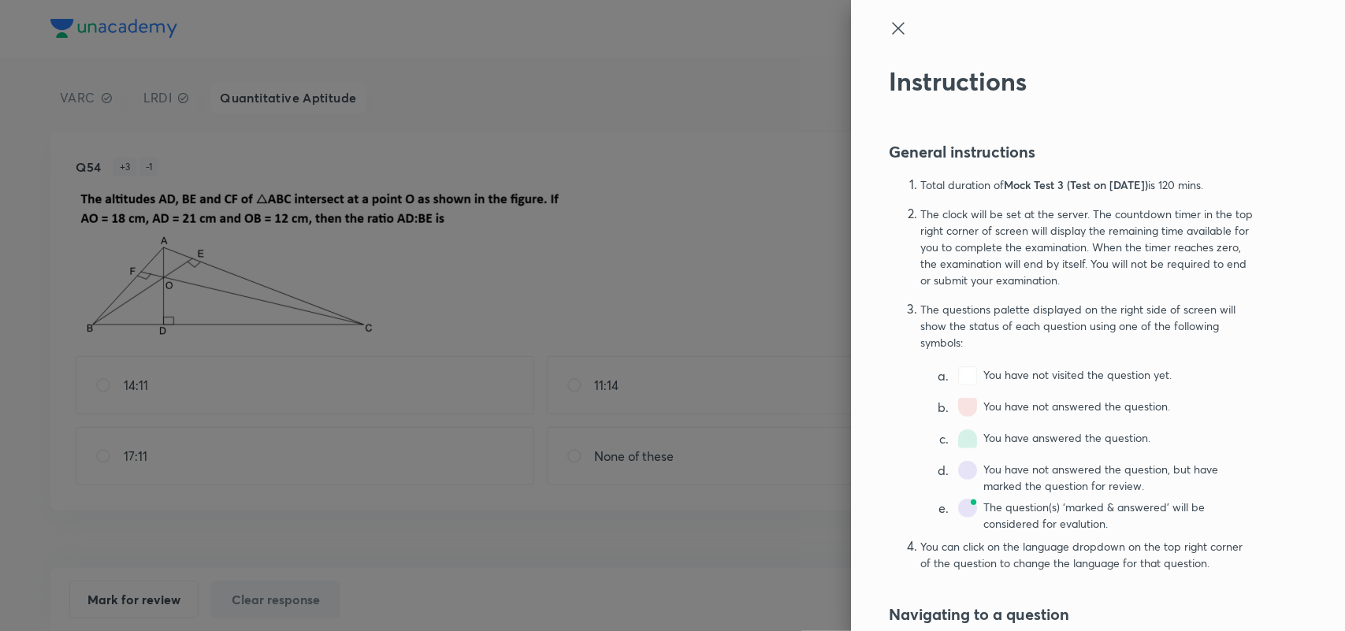
click at [889, 28] on icon at bounding box center [898, 28] width 19 height 19
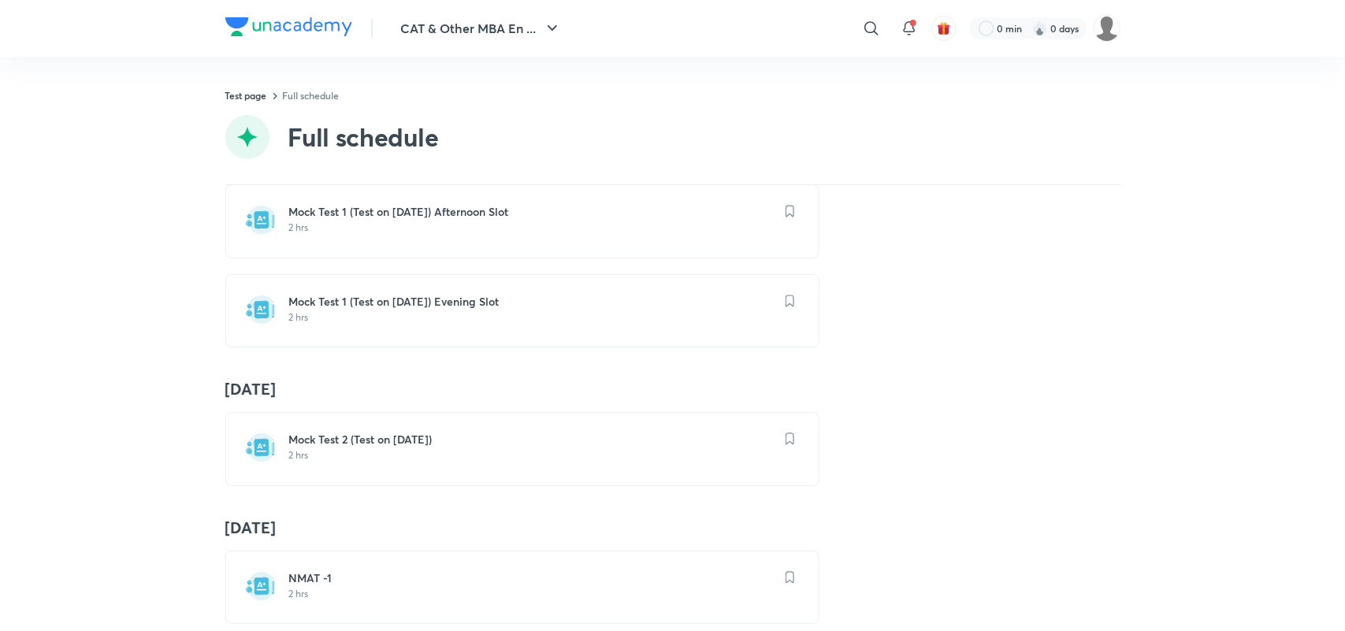
scroll to position [147, 0]
click at [362, 302] on h6 "Mock Test 1 (Test on 14.09.2025) Evening Slot" at bounding box center [531, 303] width 485 height 16
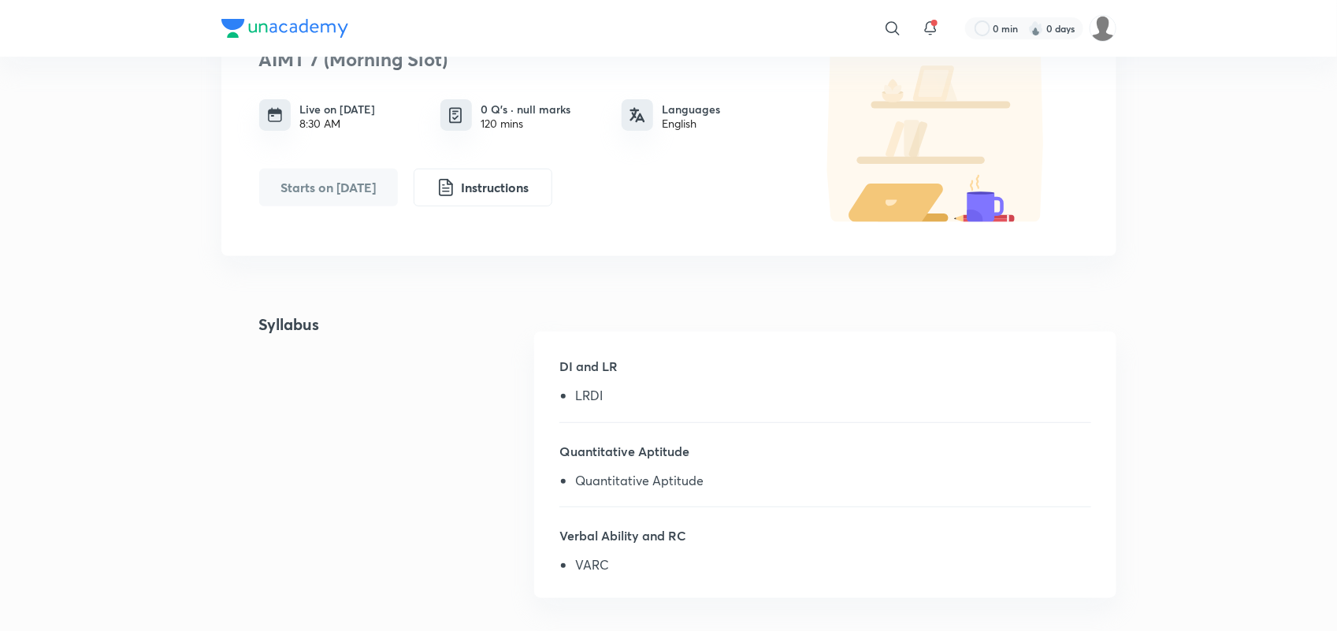
scroll to position [163, 0]
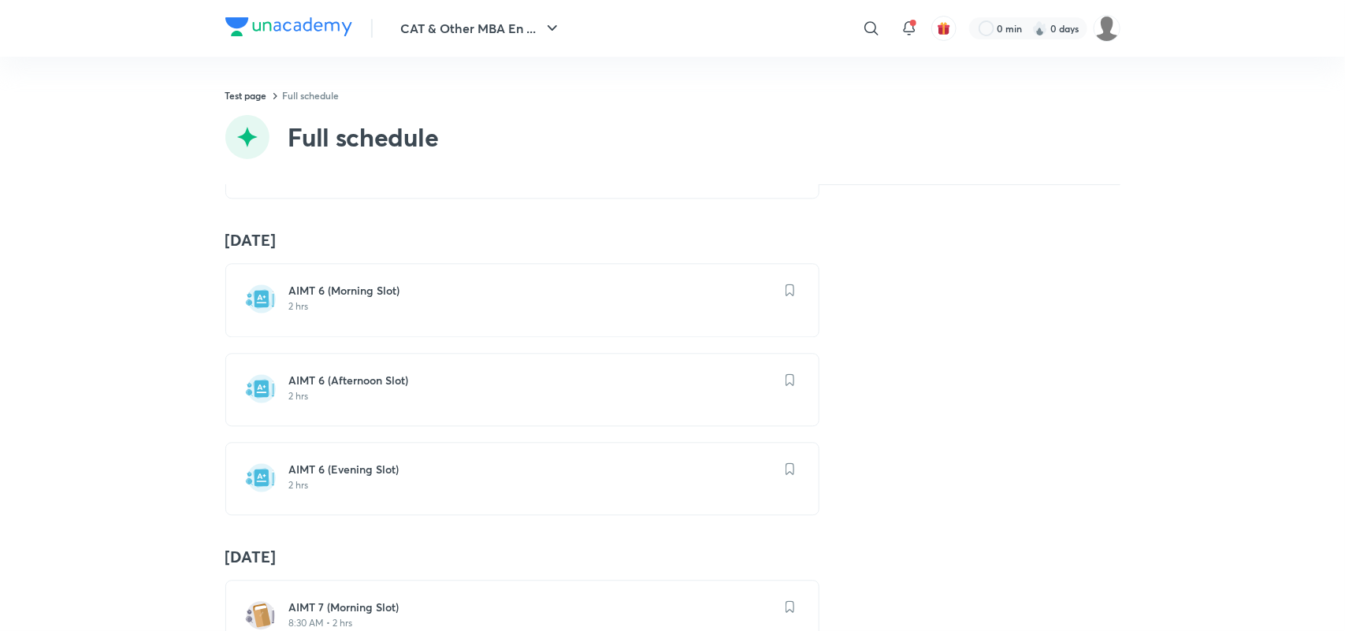
scroll to position [1700, 0]
click at [312, 302] on h6 "AIMT 6 (Morning Slot)" at bounding box center [531, 294] width 485 height 16
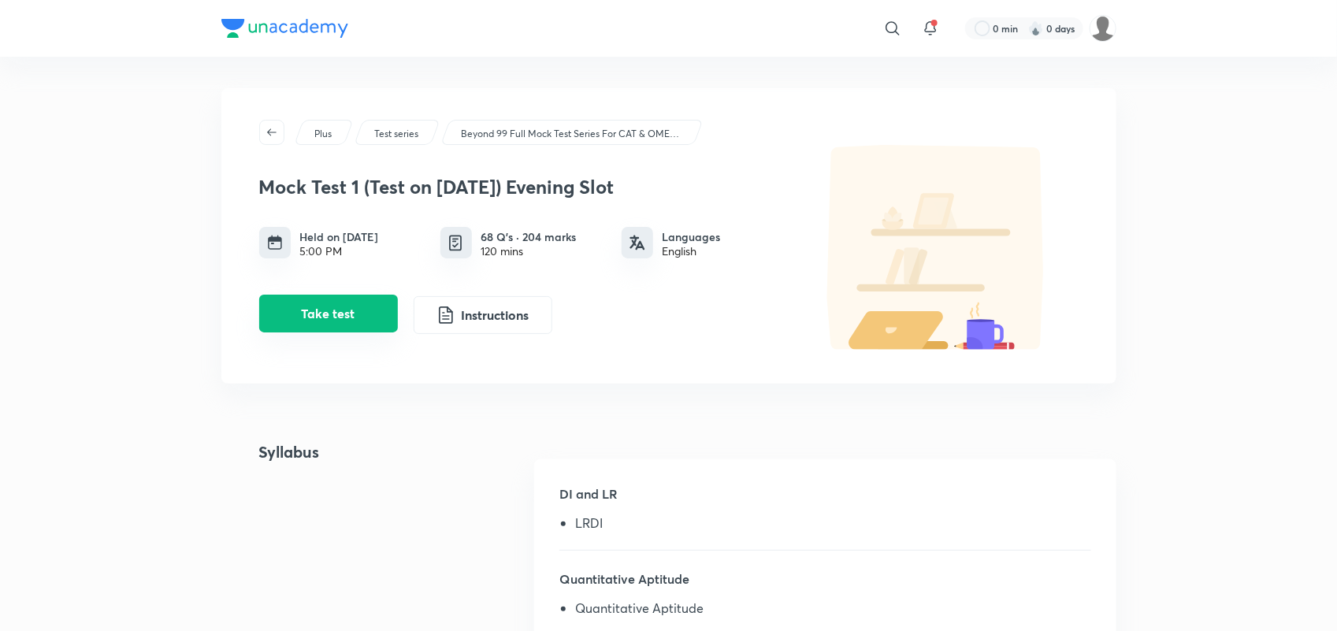
click at [310, 307] on button "Take test" at bounding box center [328, 314] width 139 height 38
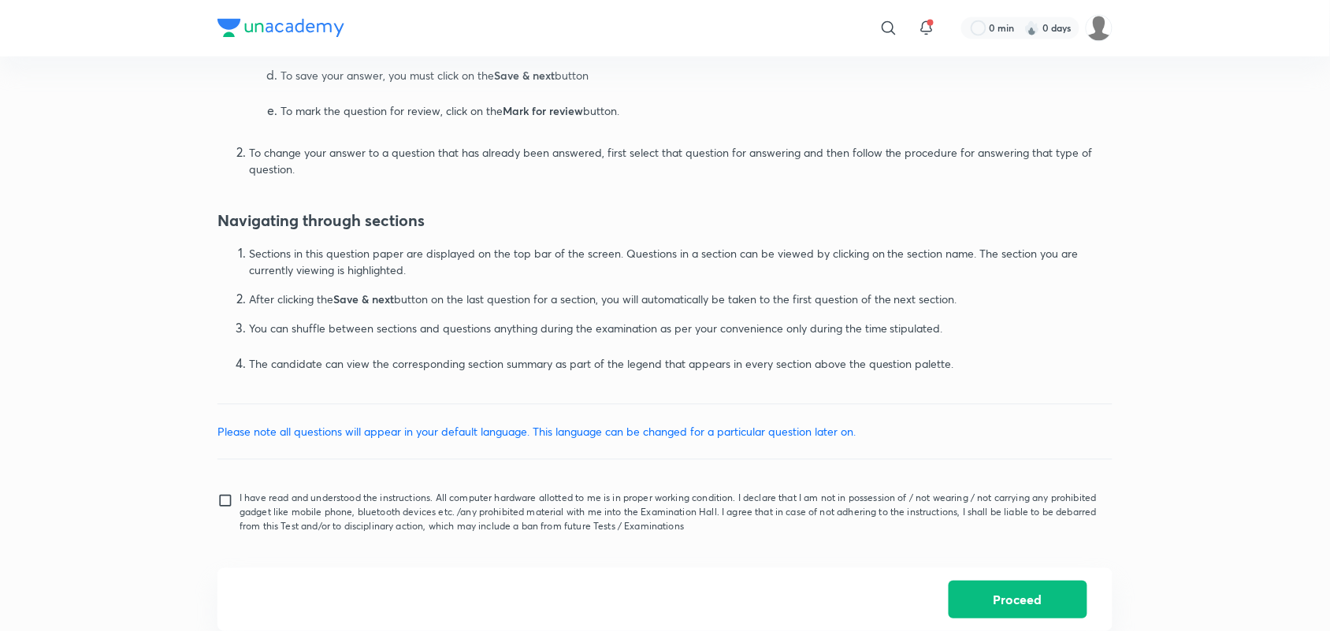
scroll to position [887, 0]
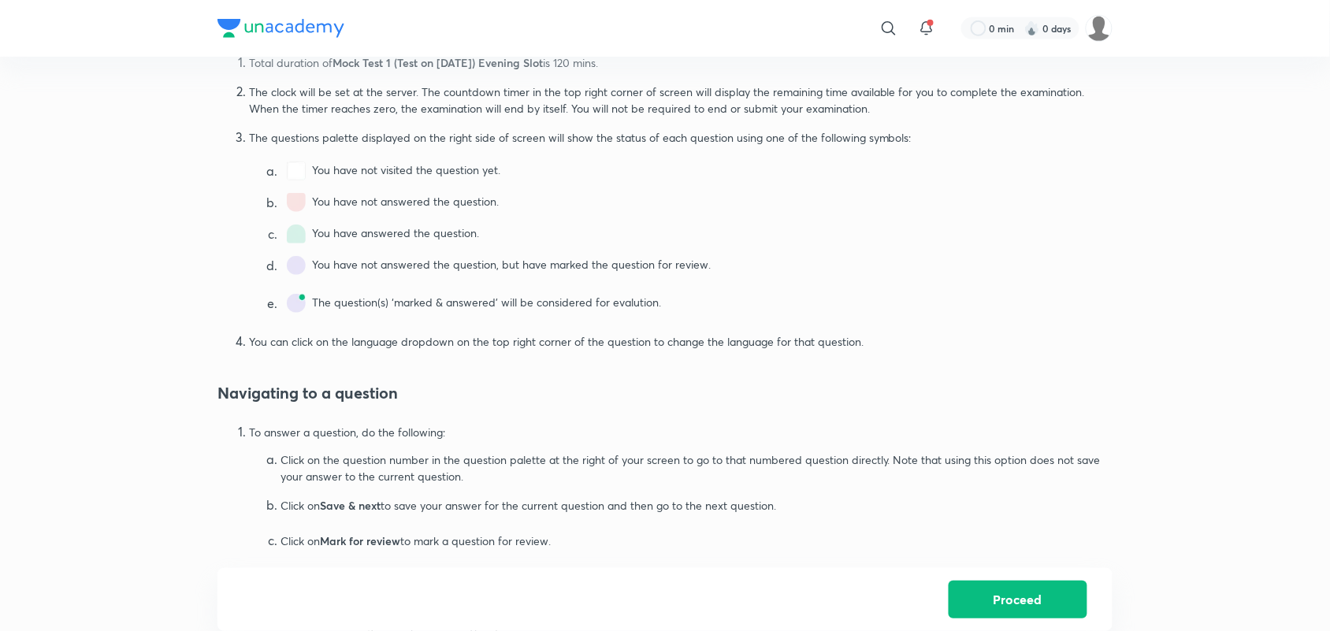
scroll to position [160, 0]
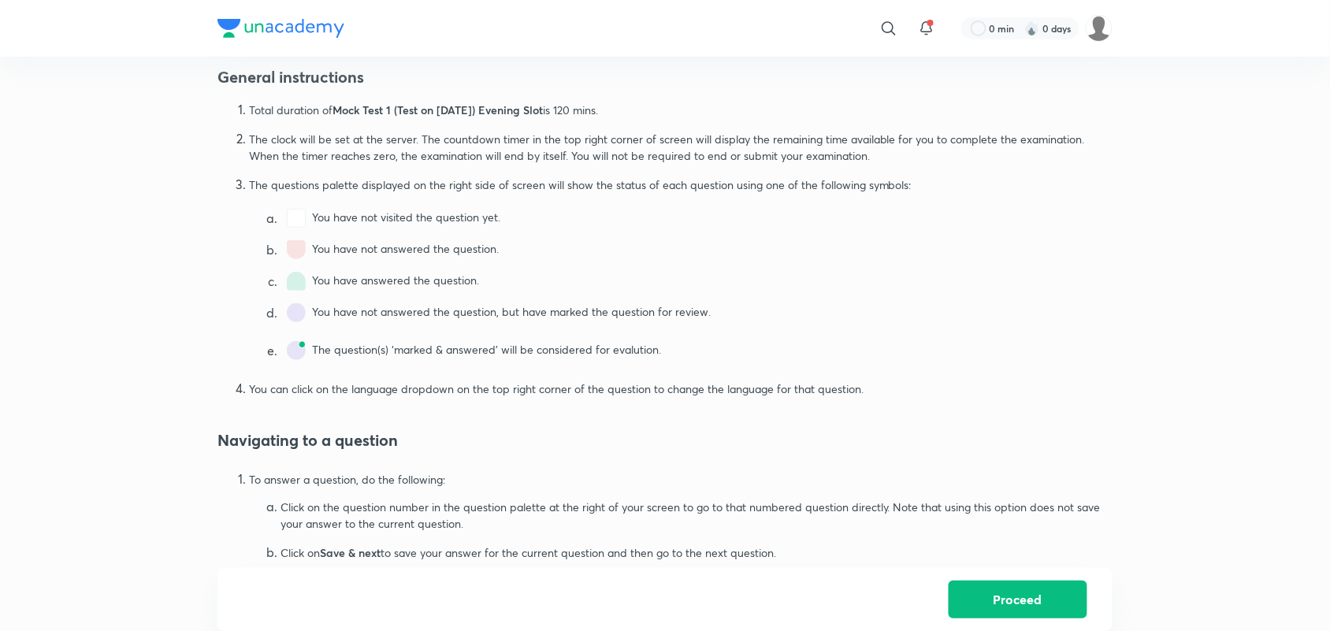
click at [292, 217] on img at bounding box center [296, 218] width 19 height 19
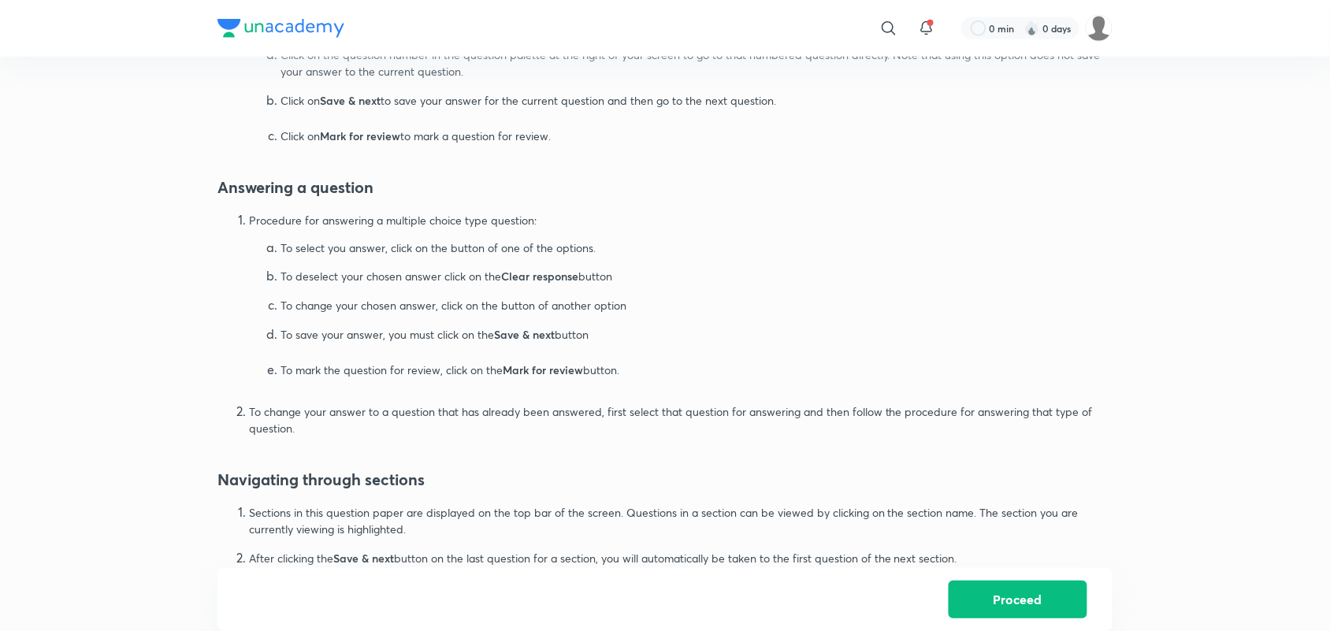
scroll to position [887, 0]
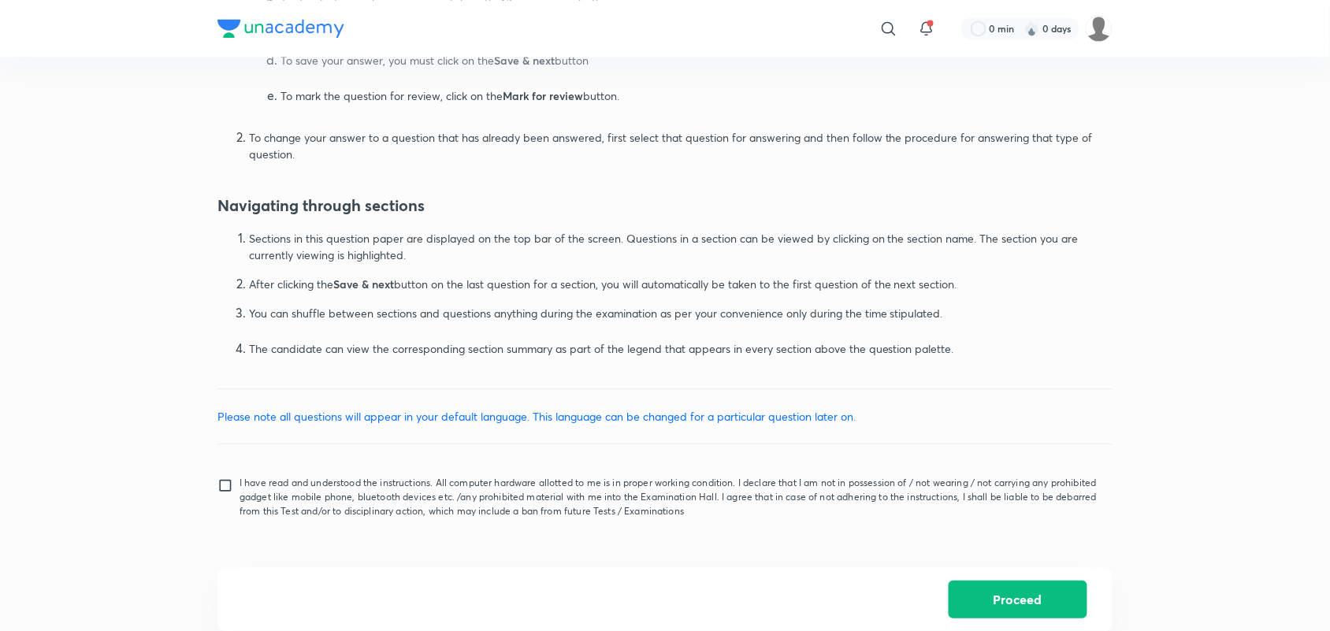
click at [230, 476] on label "I have read and understood the instructions. All computer hardware allotted to …" at bounding box center [658, 497] width 882 height 43
click at [230, 477] on input "I have read and understood the instructions. All computer hardware allotted to …" at bounding box center [228, 496] width 22 height 39
checkbox input "true"
click at [1017, 589] on button "Proceed" at bounding box center [1018, 598] width 139 height 38
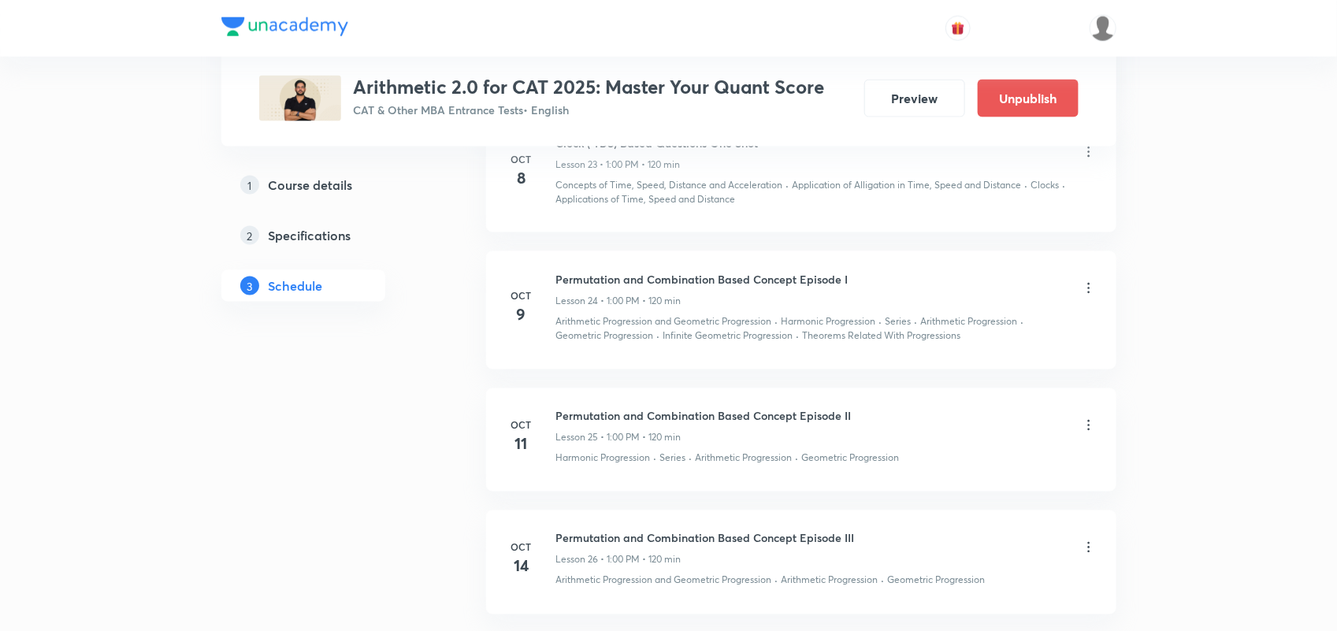
scroll to position [3681, 0]
click at [1088, 289] on icon at bounding box center [1088, 285] width 2 height 10
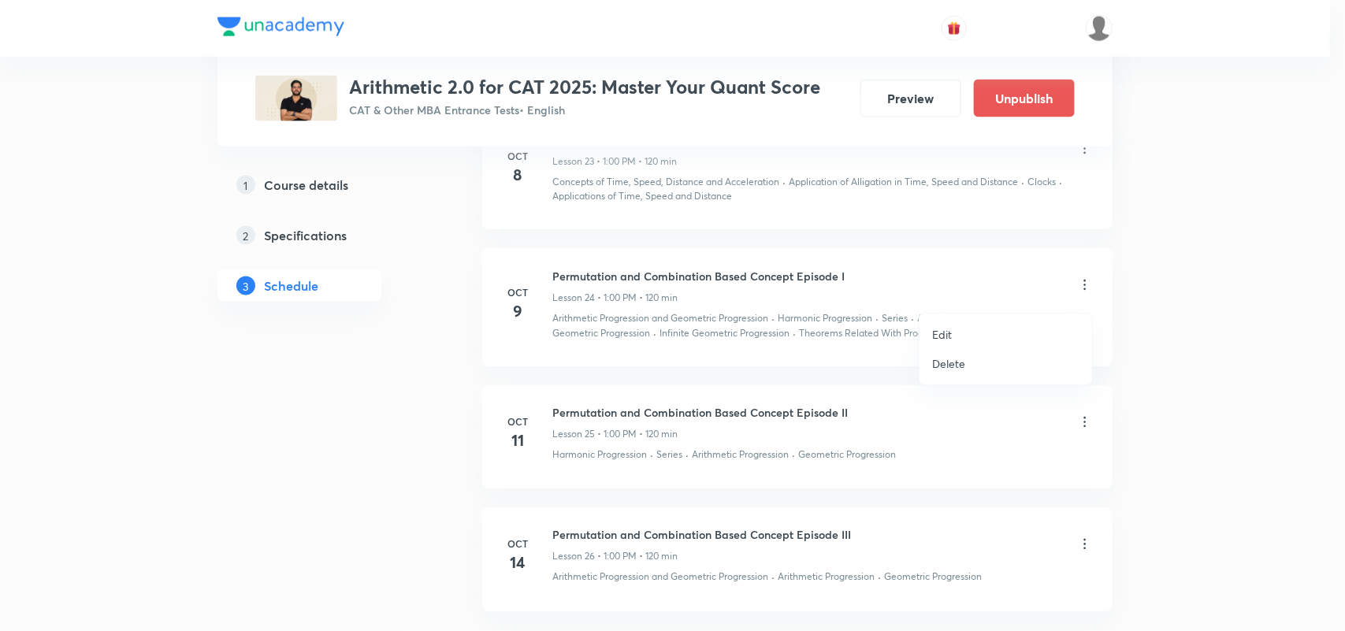
click at [967, 362] on li "Delete" at bounding box center [1006, 363] width 173 height 29
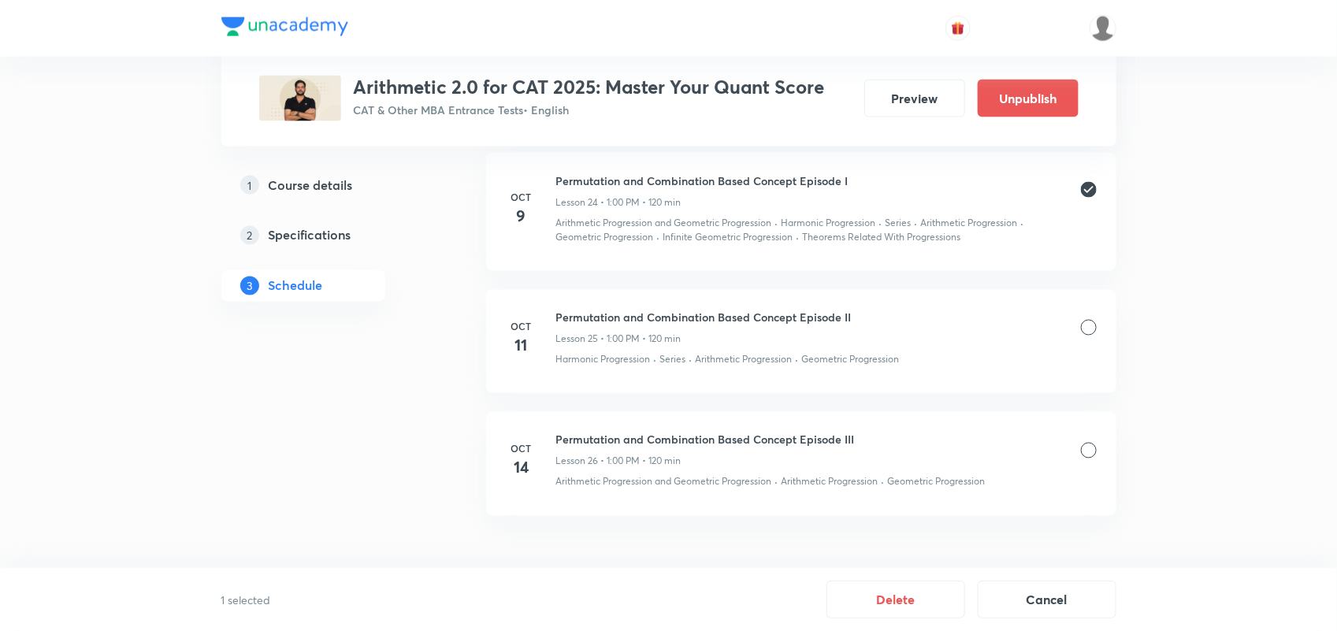
scroll to position [3818, 0]
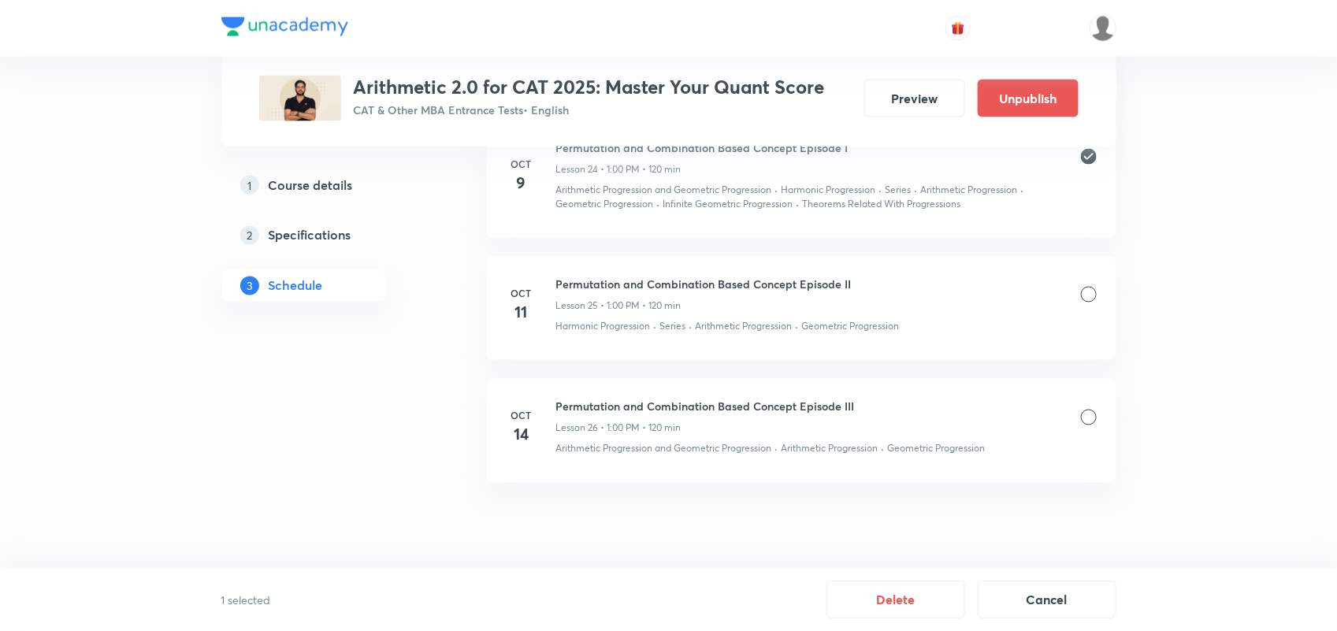
click at [1088, 298] on div at bounding box center [1089, 295] width 16 height 16
click at [1089, 427] on div "Permutation and Combination Based Concept Episode III Lesson 26 • 1:00 PM • 120…" at bounding box center [826, 417] width 541 height 37
click at [1087, 412] on div at bounding box center [1089, 418] width 16 height 16
click at [908, 587] on button "Delete" at bounding box center [896, 598] width 139 height 38
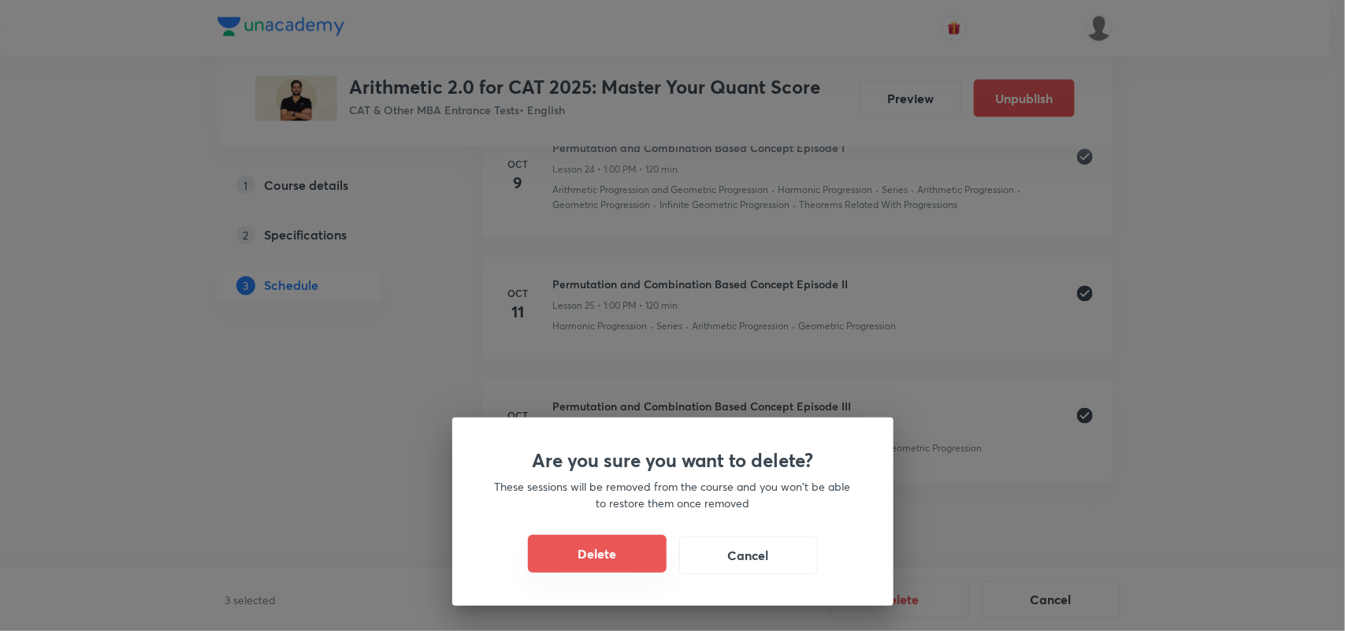
click at [619, 570] on button "Delete" at bounding box center [597, 554] width 139 height 38
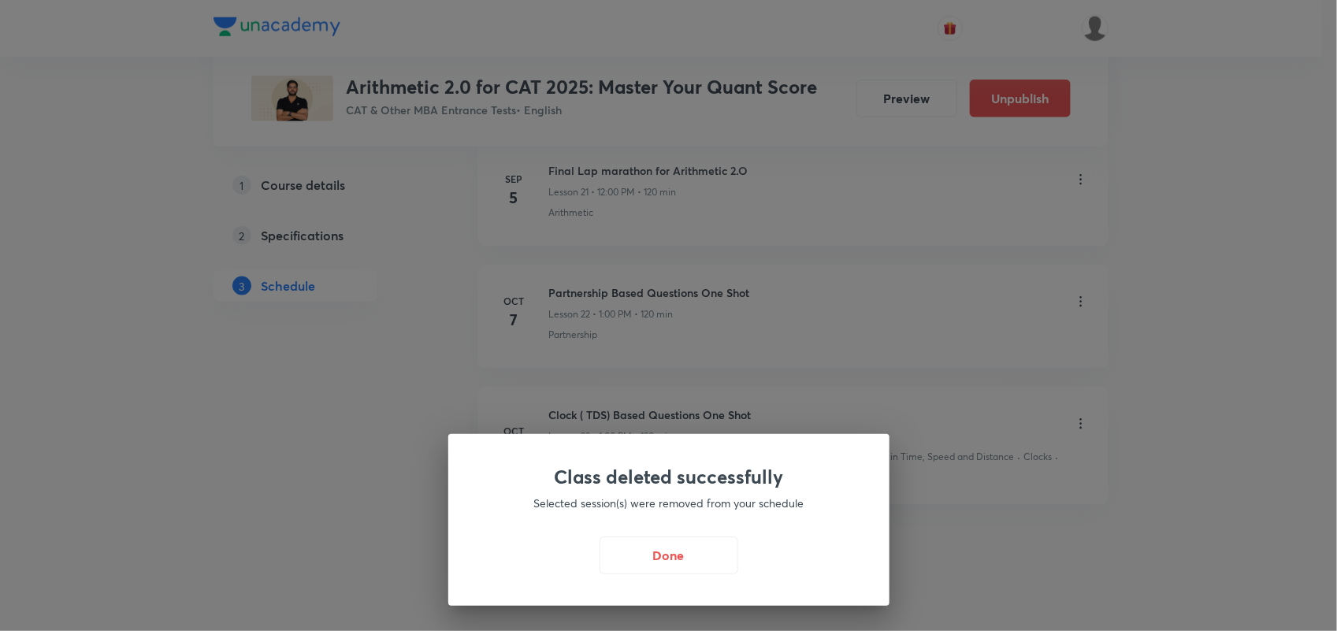
scroll to position [3420, 0]
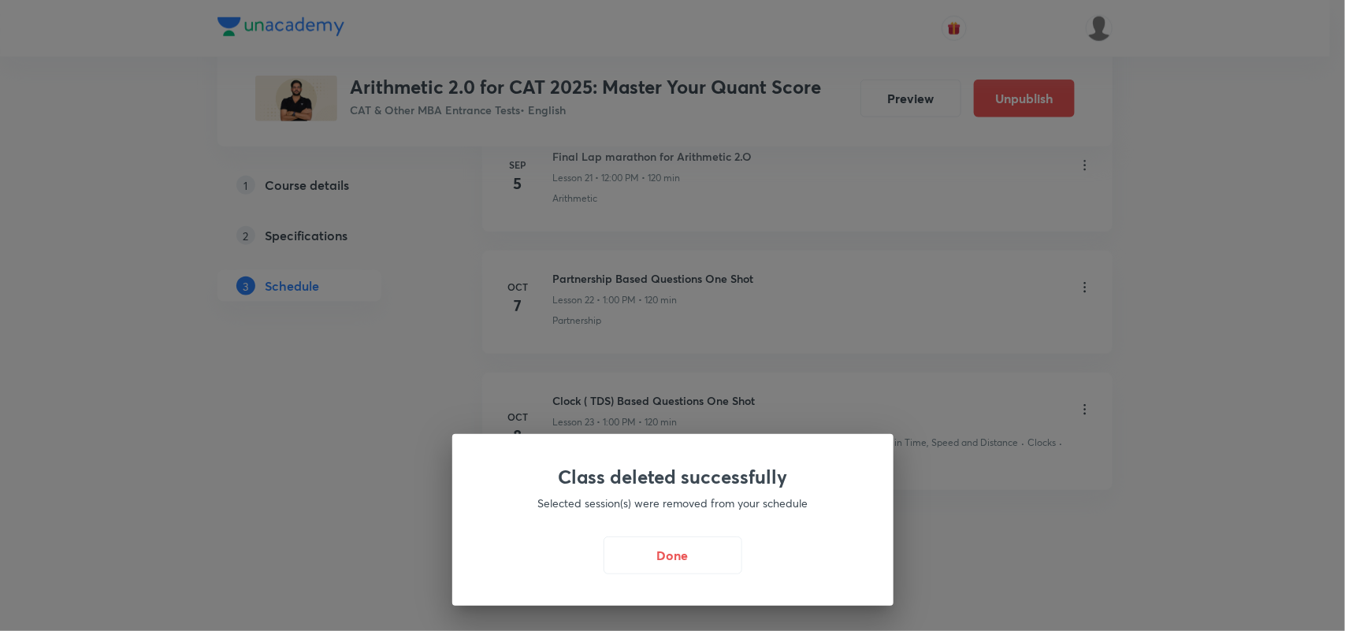
click at [719, 533] on div "Class deleted successfully Selected session(s) were removed from your schedule …" at bounding box center [672, 520] width 441 height 172
click at [674, 566] on button "Done" at bounding box center [673, 554] width 139 height 38
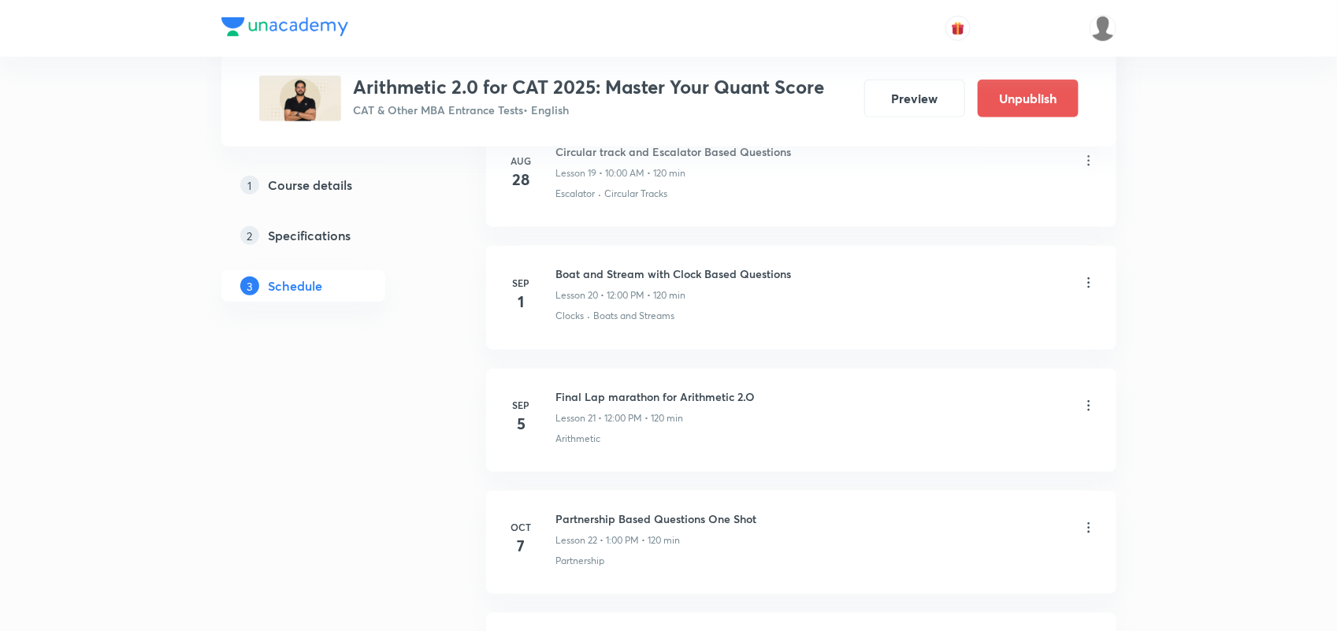
scroll to position [3149, 0]
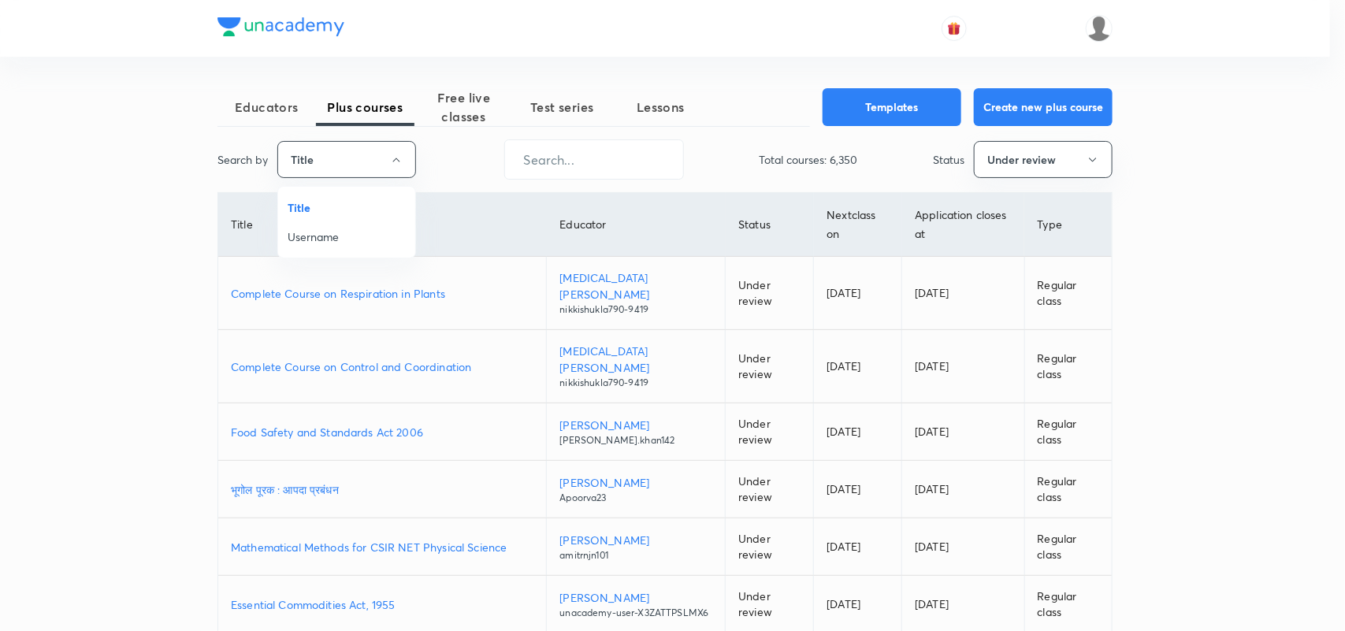
click at [336, 225] on li "Username" at bounding box center [346, 236] width 137 height 29
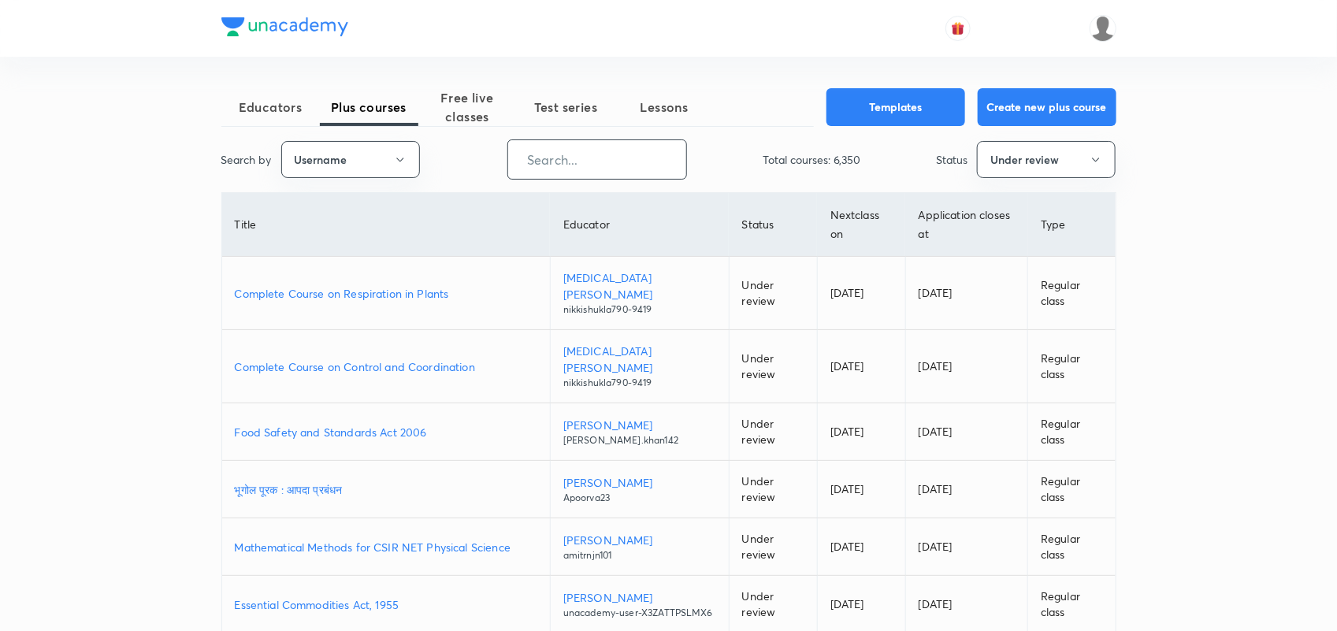
click at [518, 173] on input "text" at bounding box center [597, 159] width 178 height 40
click at [1046, 167] on button "Under review" at bounding box center [1046, 159] width 139 height 37
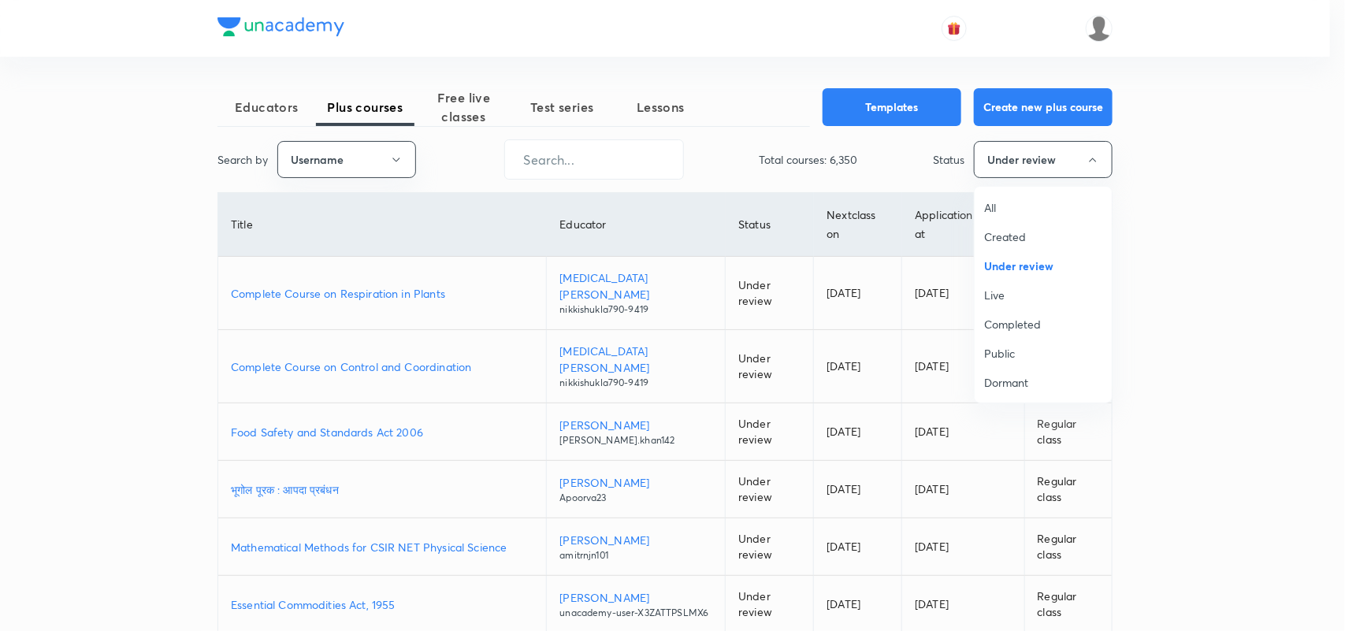
click at [1002, 201] on span "All" at bounding box center [1043, 207] width 118 height 17
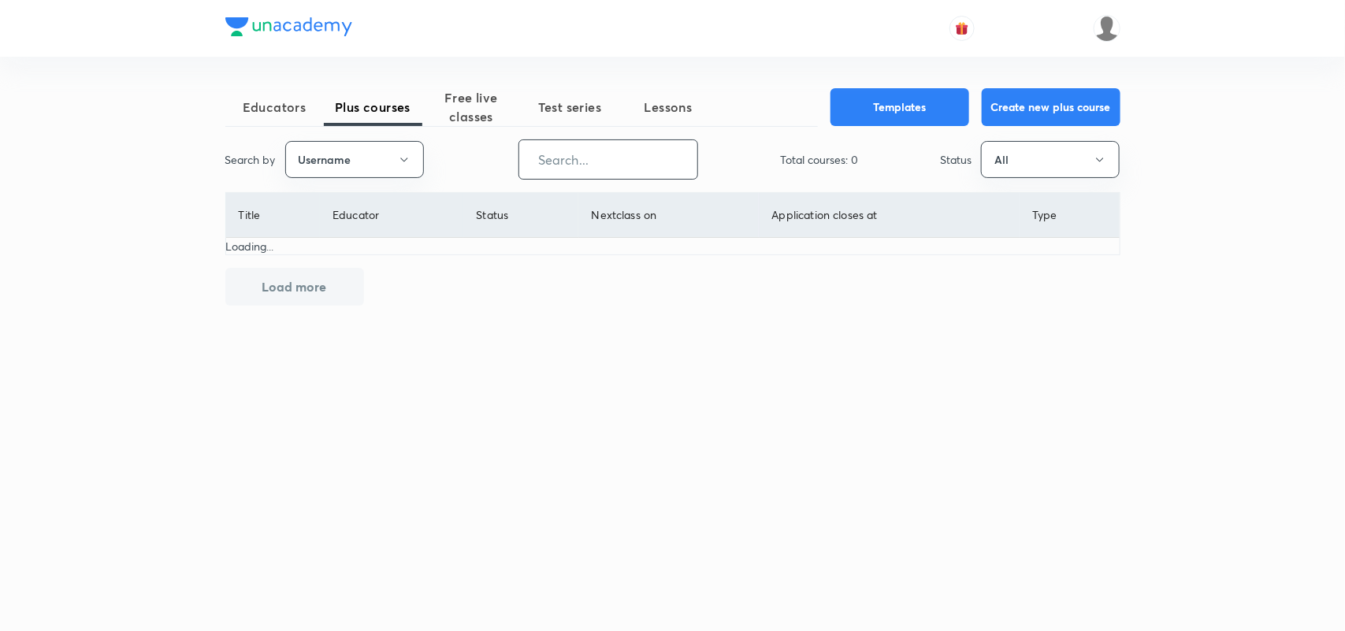
click at [667, 162] on input "text" at bounding box center [608, 159] width 178 height 40
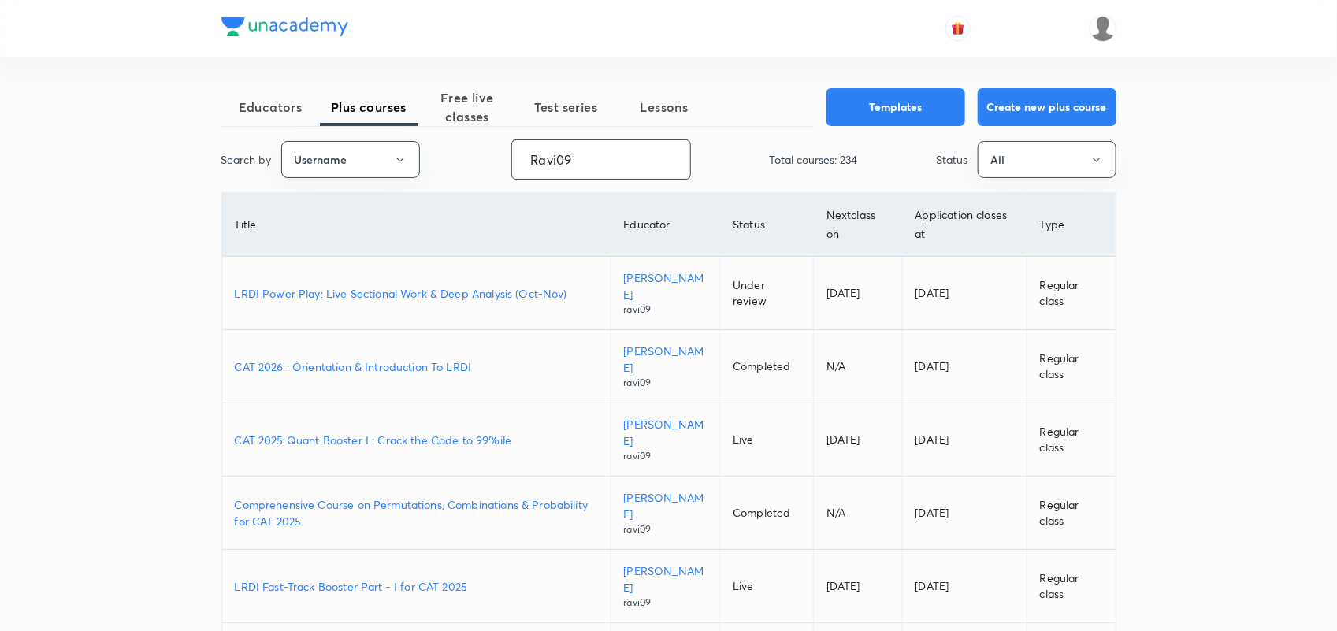
type input "Ravi09"
click at [518, 507] on p "Comprehensive Course on Permutations, Combinations & Probability for CAT 2025" at bounding box center [416, 512] width 363 height 33
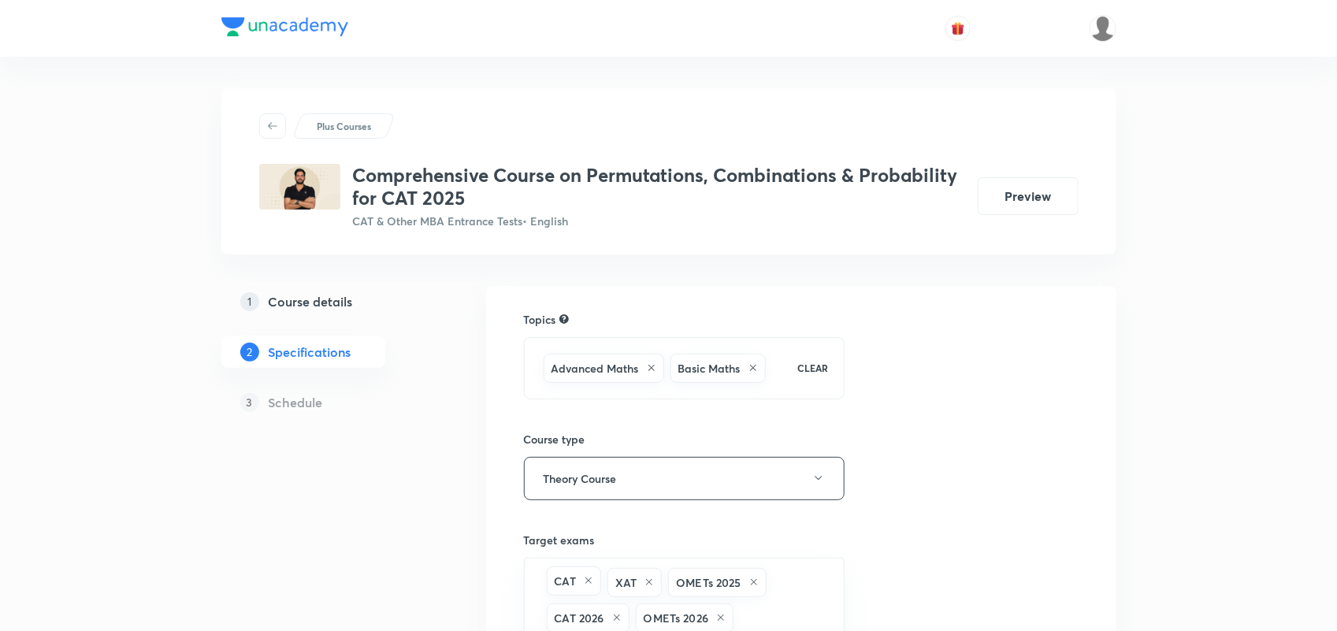
click at [288, 288] on link "1 Course details" at bounding box center [328, 302] width 214 height 32
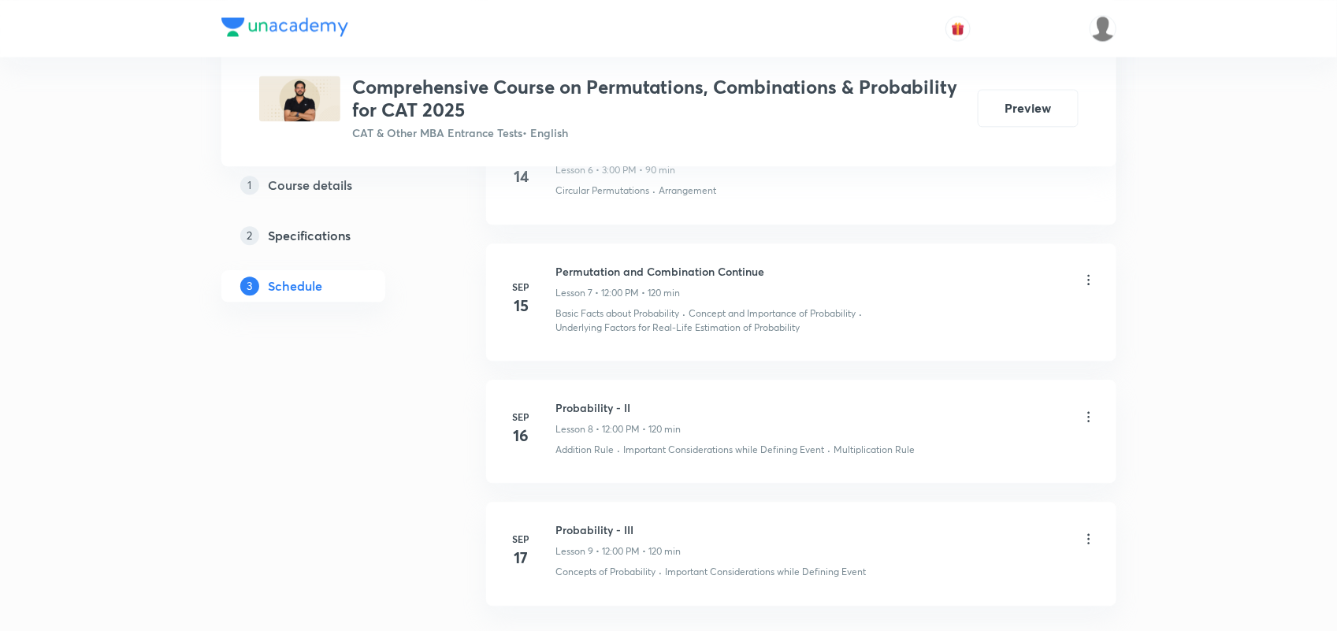
scroll to position [1708, 0]
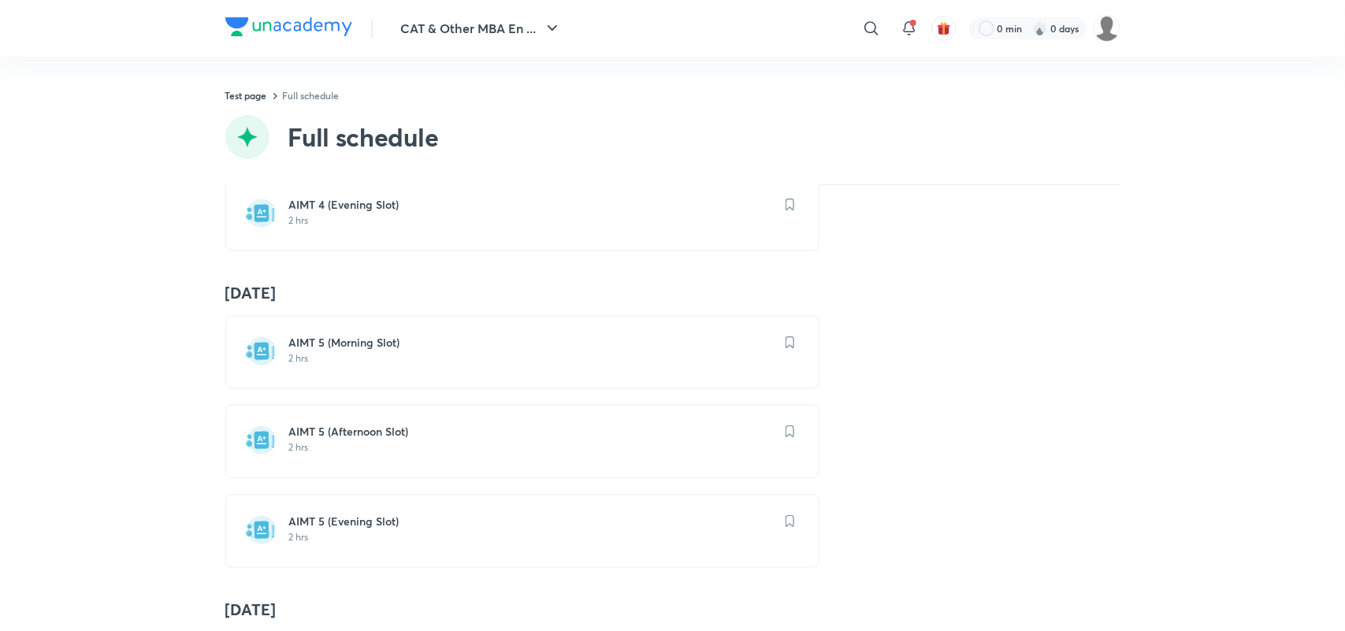
scroll to position [1979, 0]
